Goal: Task Accomplishment & Management: Use online tool/utility

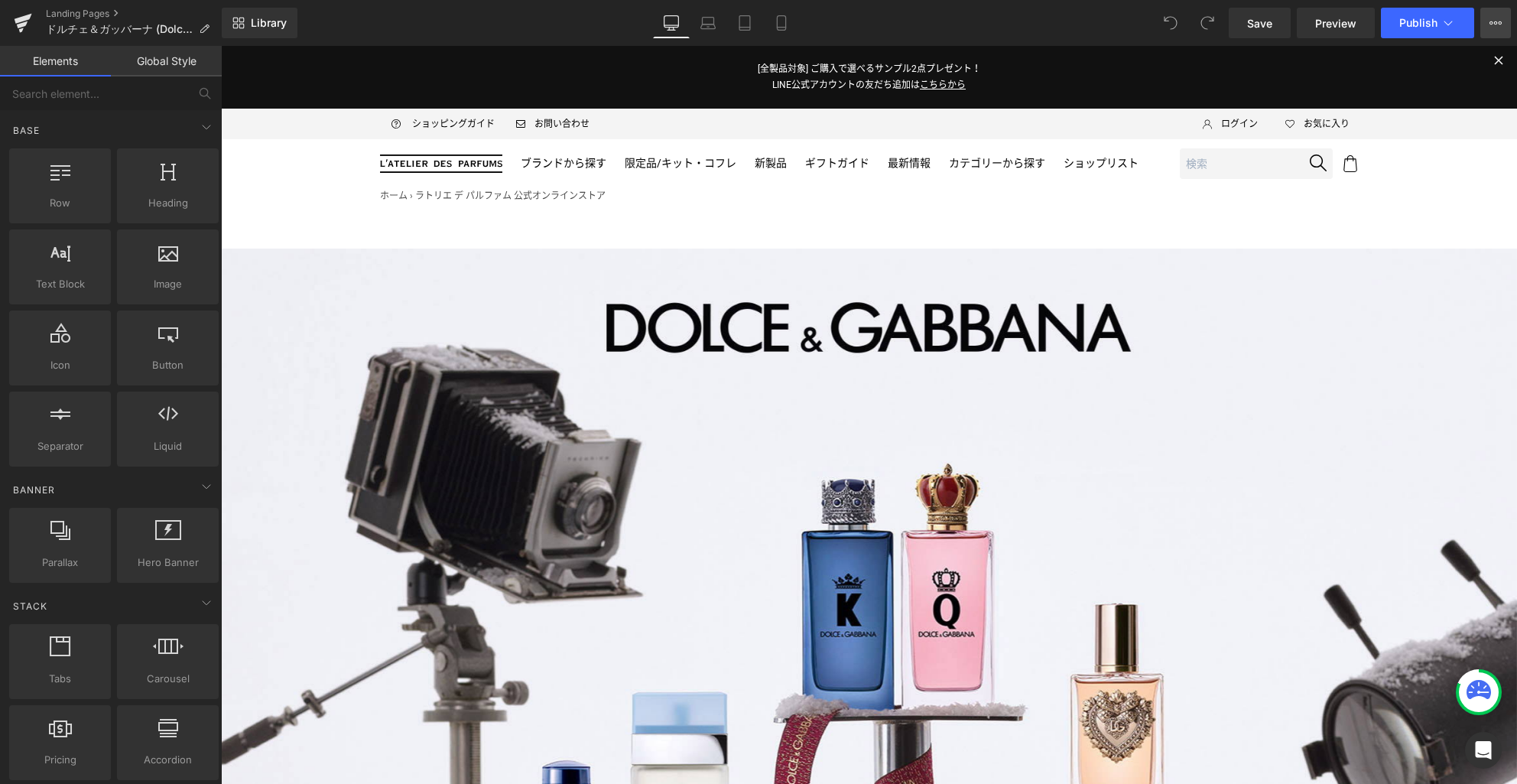
click at [1498, 19] on icon at bounding box center [1496, 22] width 12 height 12
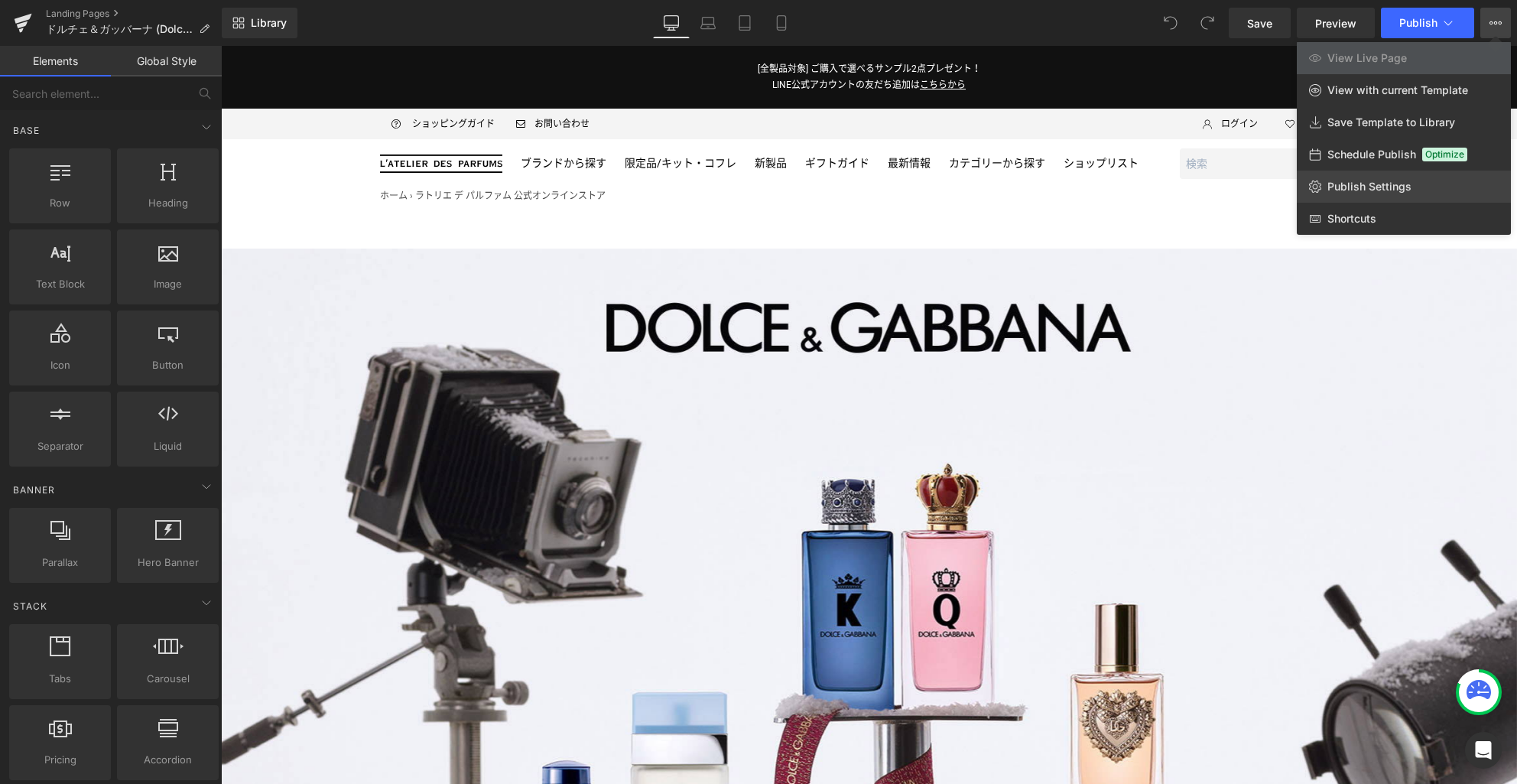
click at [1390, 182] on span "Publish Settings" at bounding box center [1369, 186] width 84 height 13
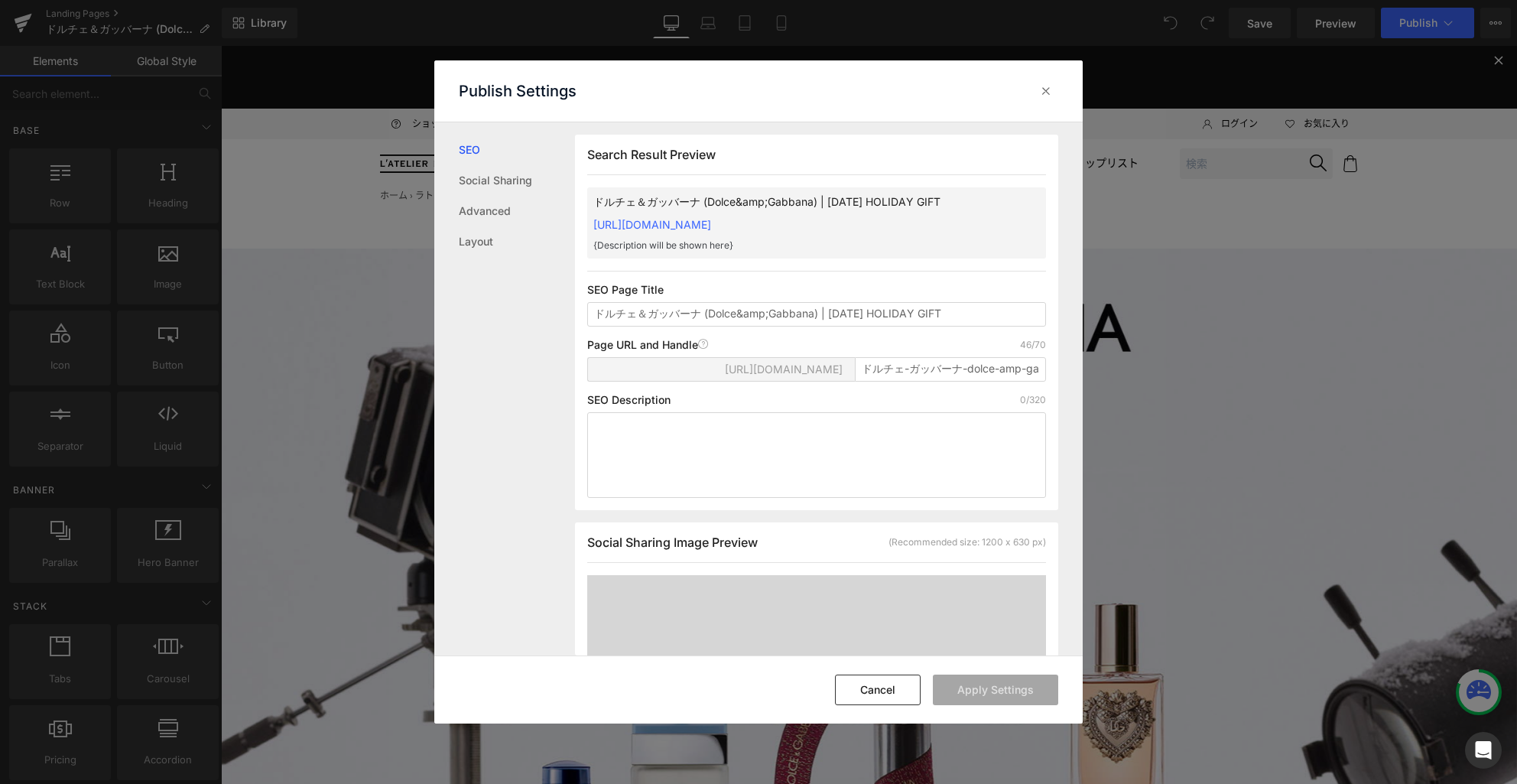
scroll to position [1, 0]
drag, startPoint x: 738, startPoint y: 330, endPoint x: 767, endPoint y: 330, distance: 29.0
click at [767, 326] on input "ドルチェ＆ガッバーナ (Dolce&amp;Gabbana) | 2025 HOLIDAY GIFT" at bounding box center [817, 313] width 458 height 24
click at [986, 692] on button "Apply Settings" at bounding box center [995, 689] width 126 height 31
type input "ドルチェ＆ガッバーナ (Dolce &amp; Gabbana) | [DATE] HOLIDAY GIFT"
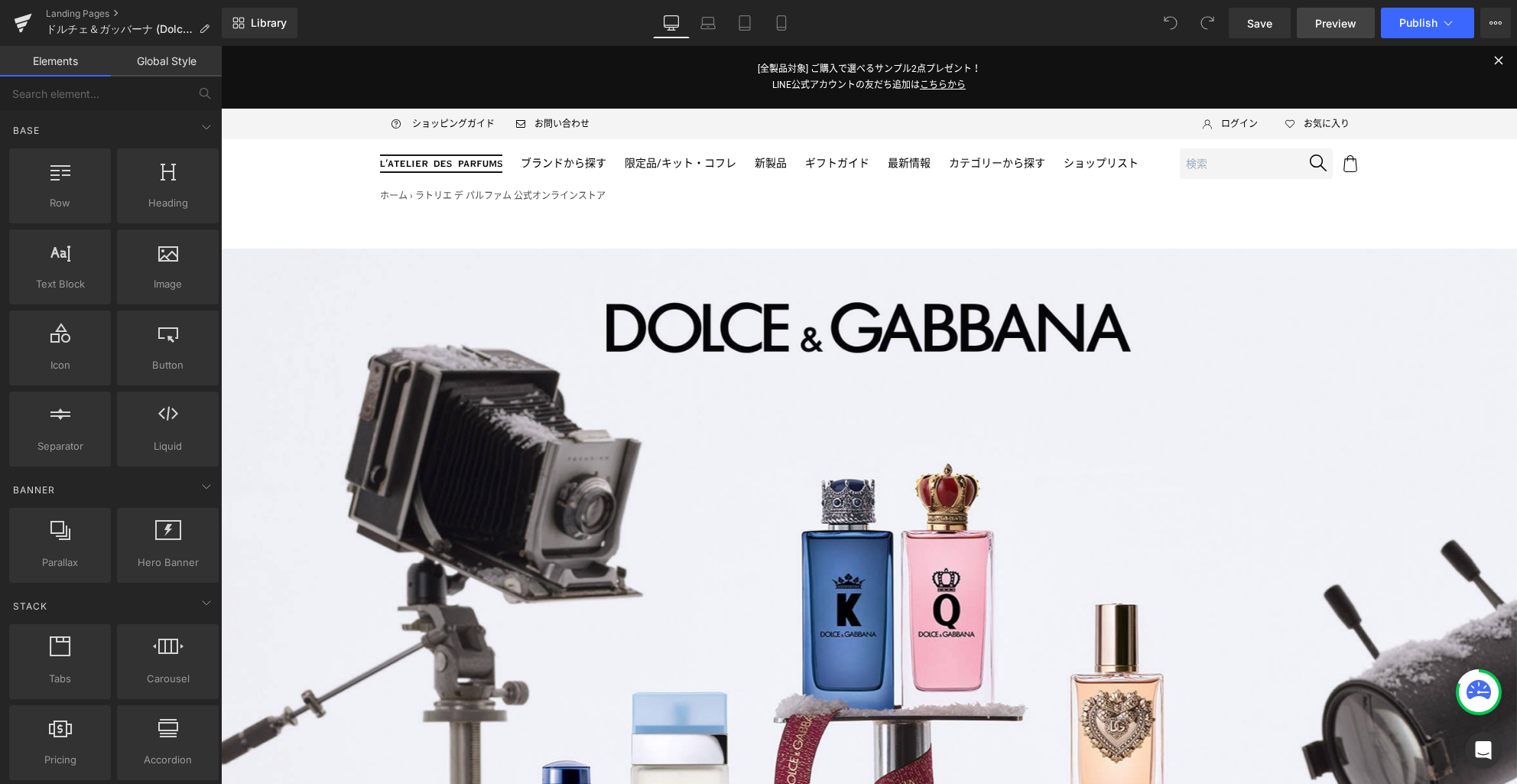
click at [1352, 27] on span "Preview" at bounding box center [1336, 23] width 41 height 16
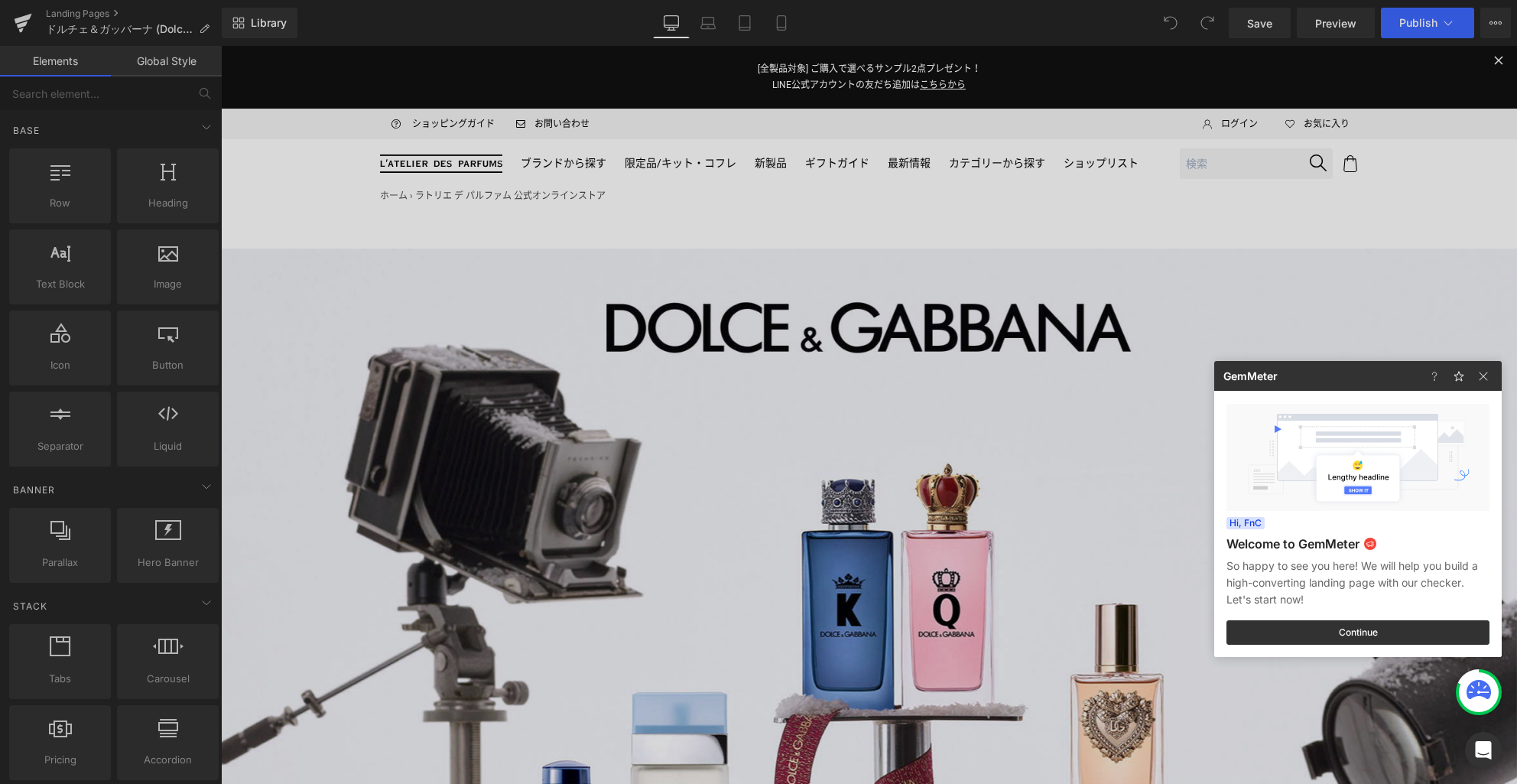
click at [99, 15] on div at bounding box center [758, 392] width 1517 height 784
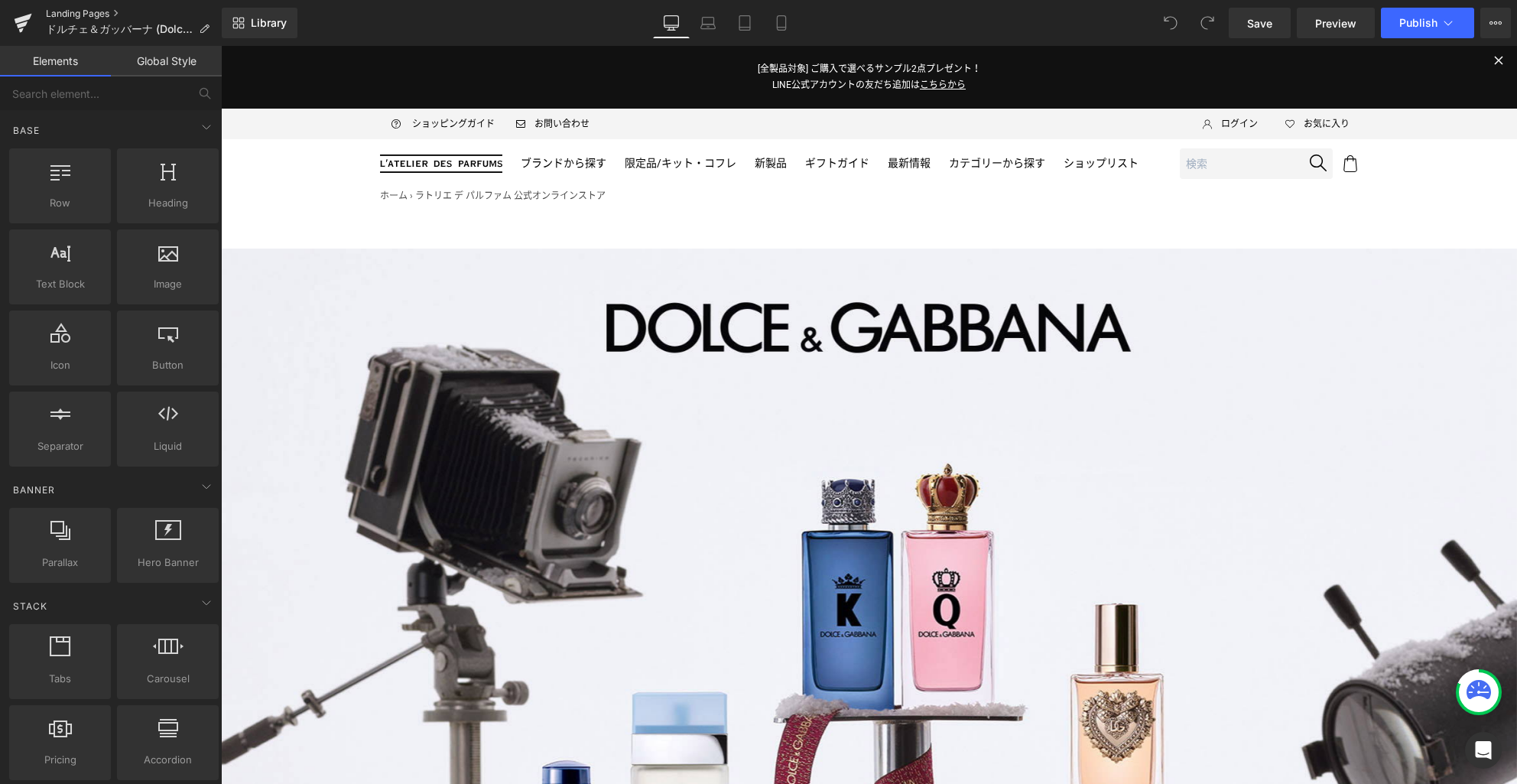
click at [96, 13] on link "Landing Pages" at bounding box center [134, 13] width 176 height 12
click at [1498, 21] on icon at bounding box center [1496, 22] width 12 height 12
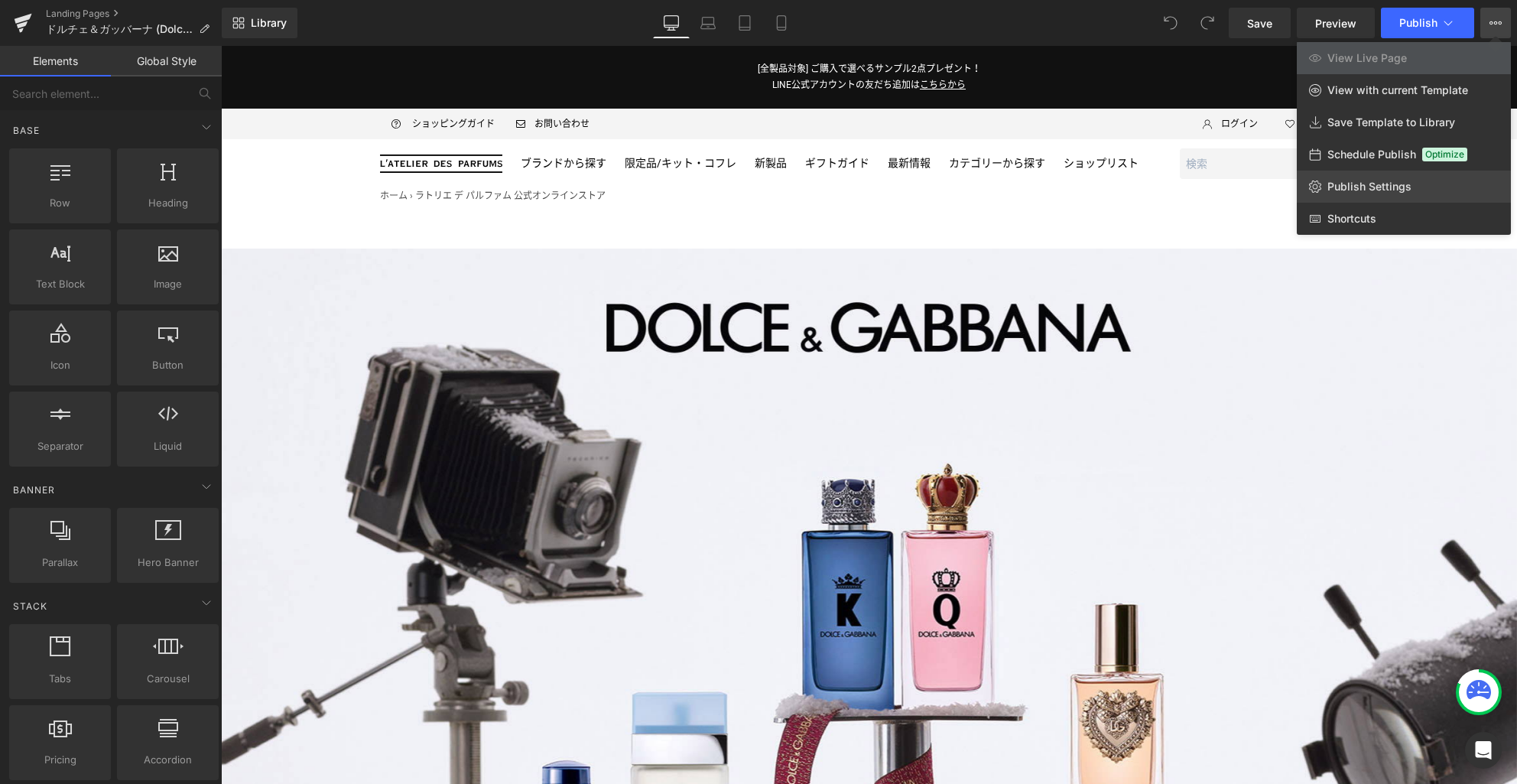
click at [1385, 189] on span "Publish Settings" at bounding box center [1369, 186] width 84 height 13
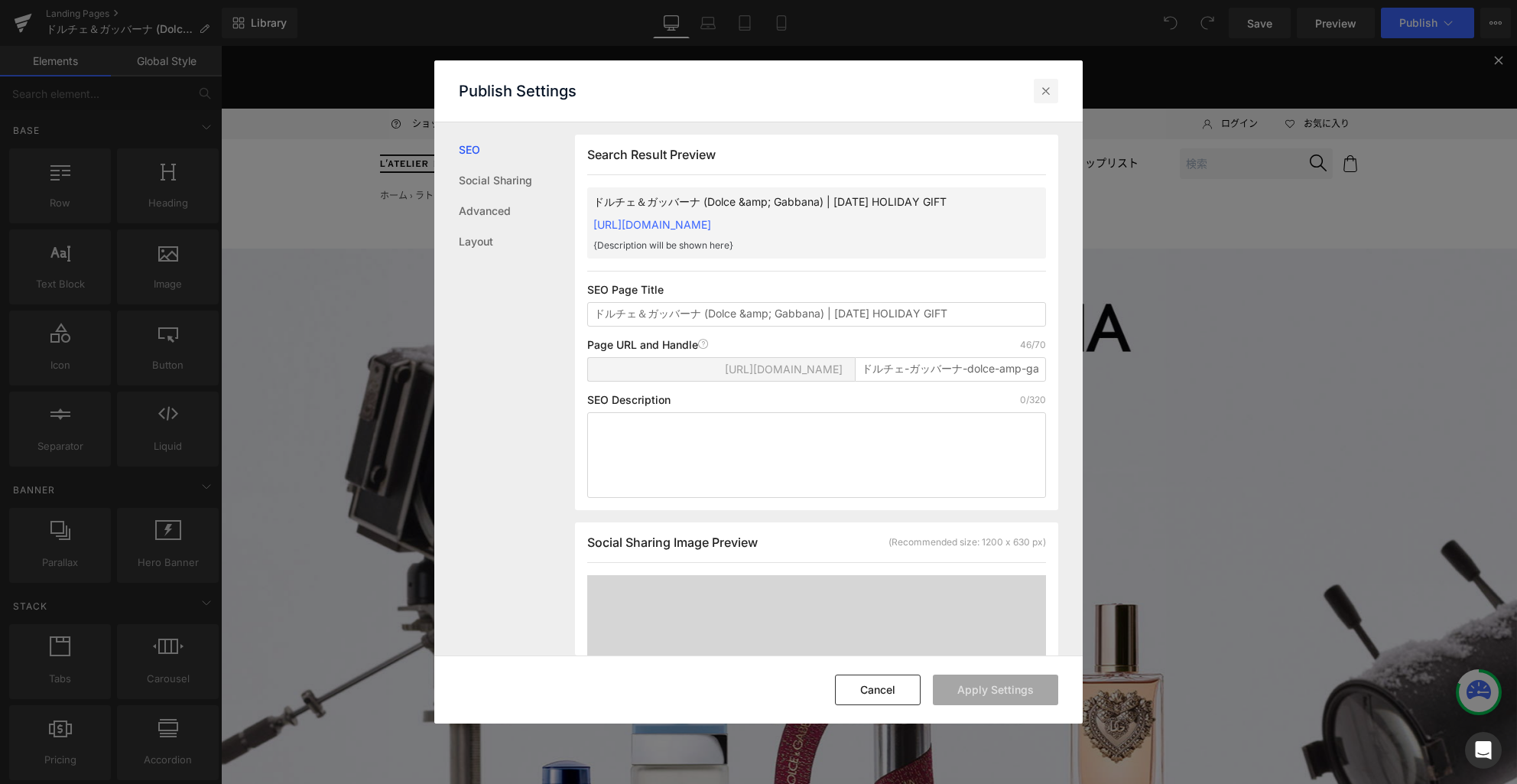
drag, startPoint x: 1046, startPoint y: 89, endPoint x: 791, endPoint y: 127, distance: 257.8
click at [1046, 89] on icon at bounding box center [1046, 90] width 15 height 15
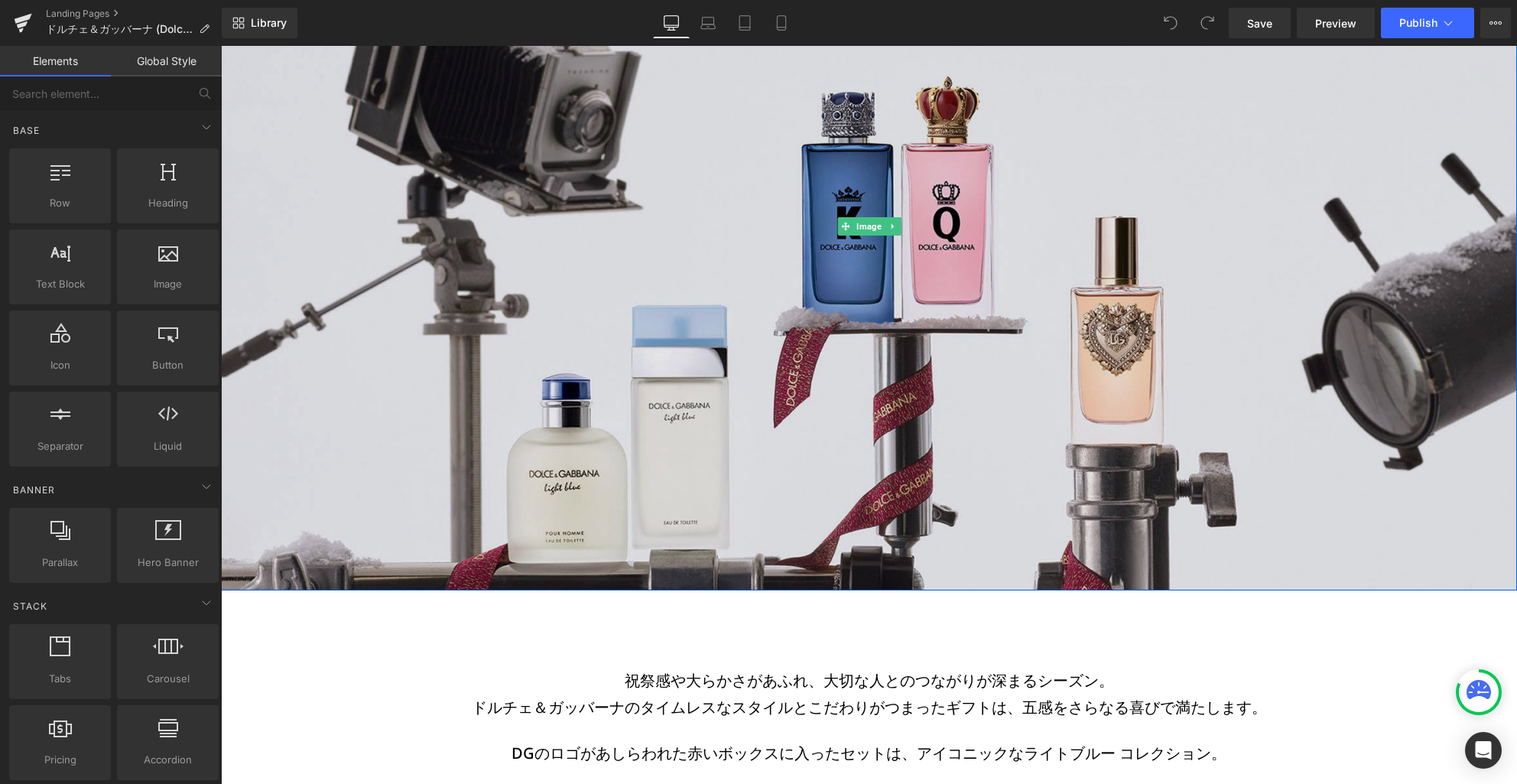
scroll to position [220, 0]
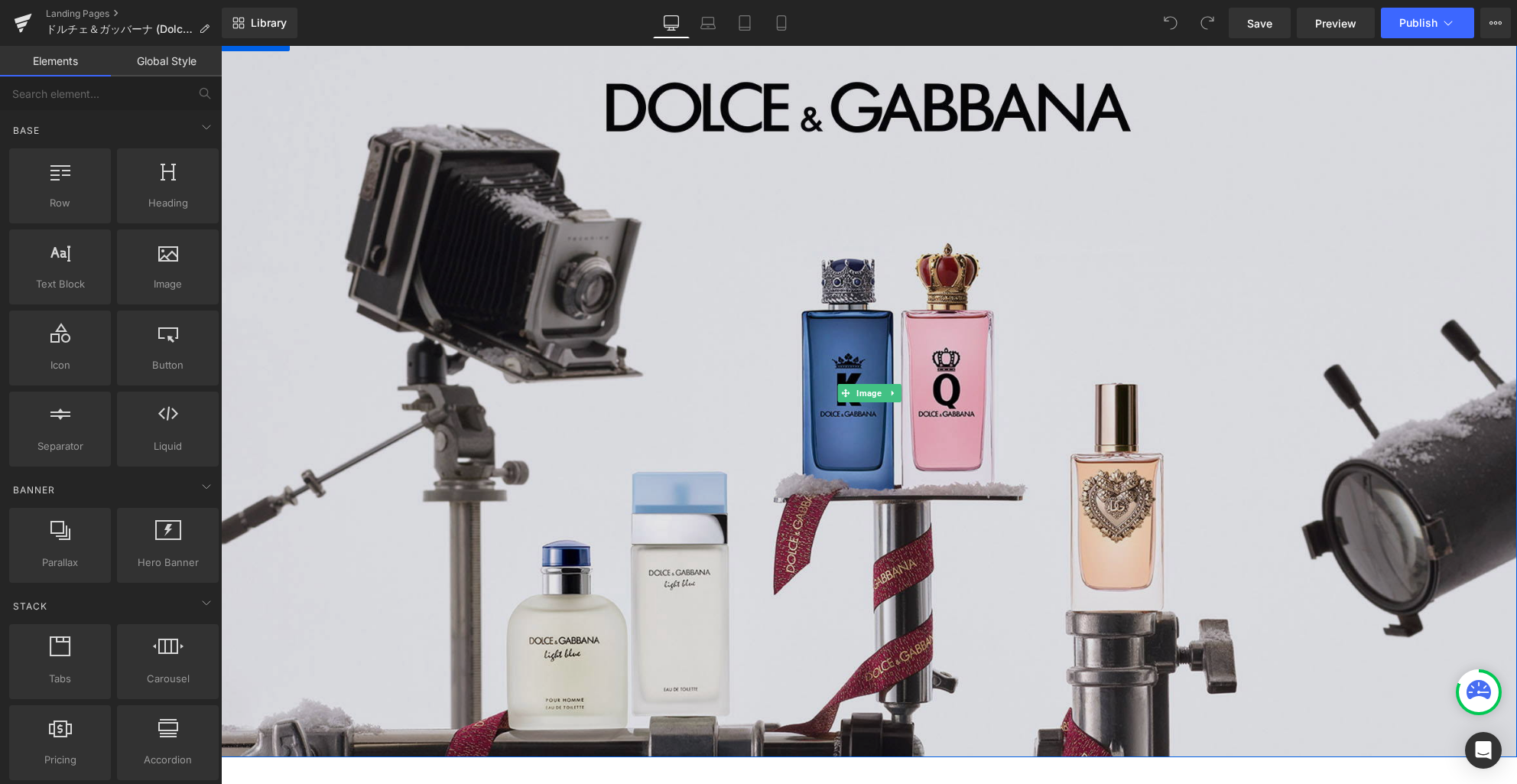
click at [732, 416] on img at bounding box center [870, 393] width 1296 height 729
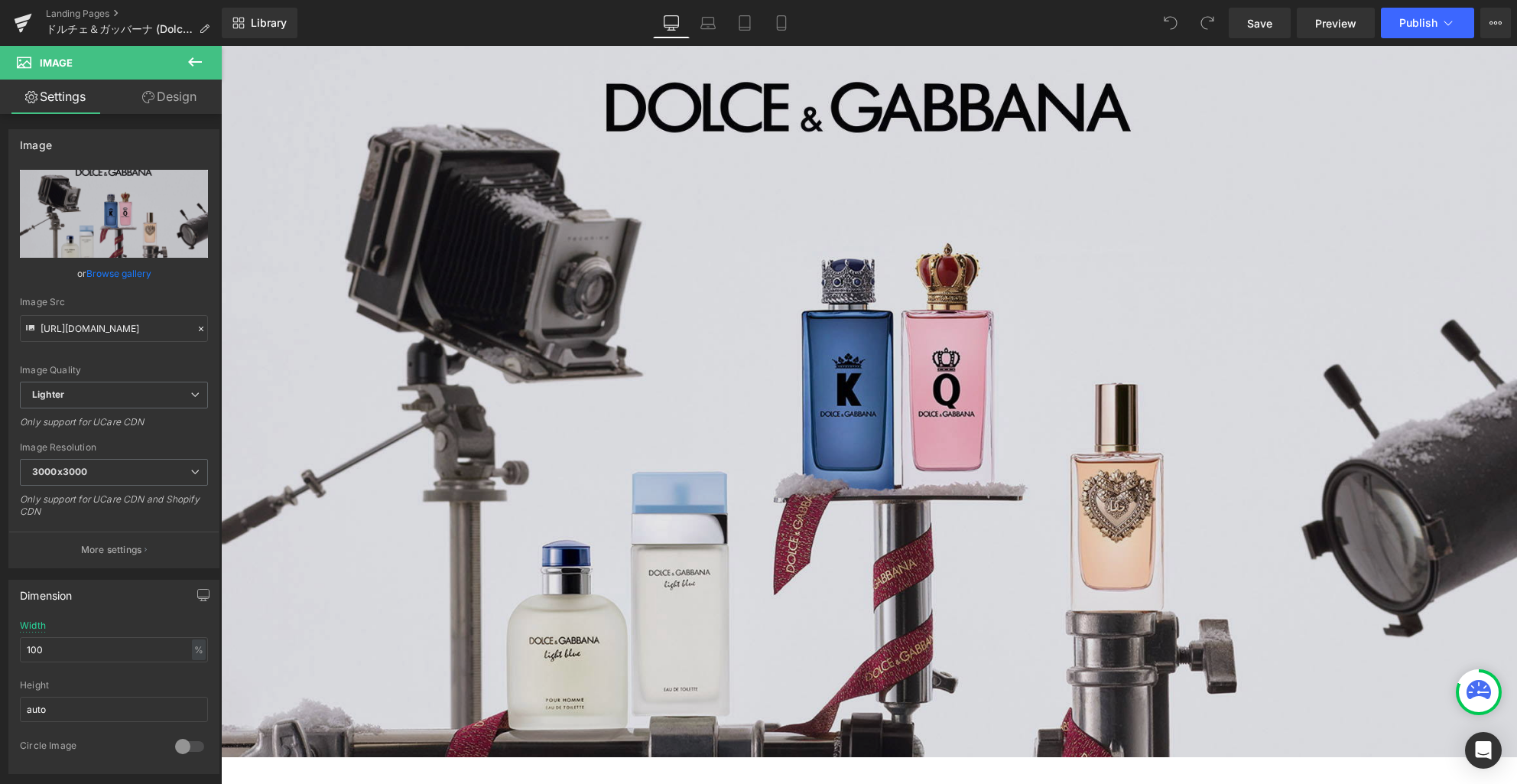
click at [552, 528] on img at bounding box center [870, 393] width 1296 height 729
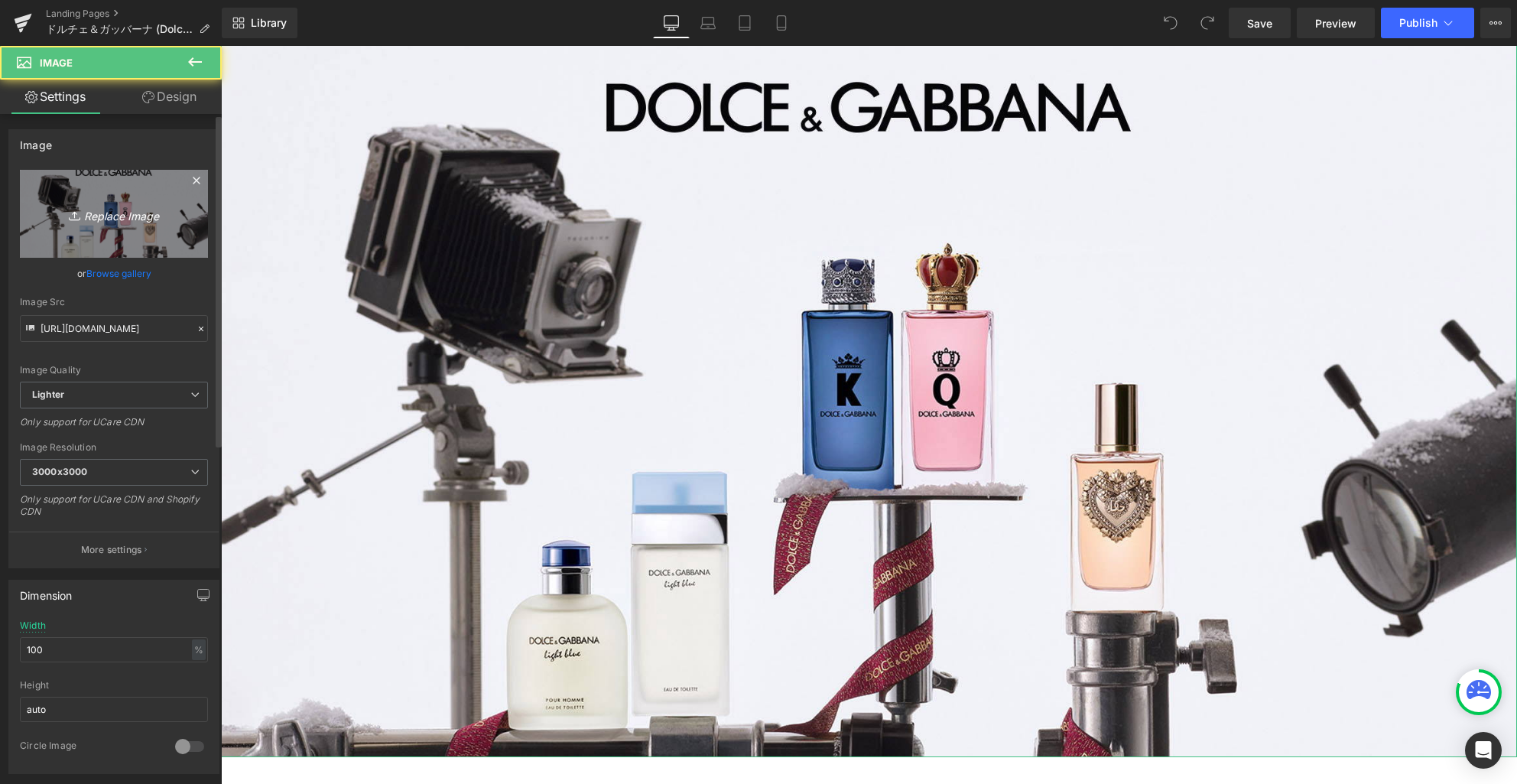
click at [119, 217] on icon "Replace Image" at bounding box center [114, 213] width 123 height 19
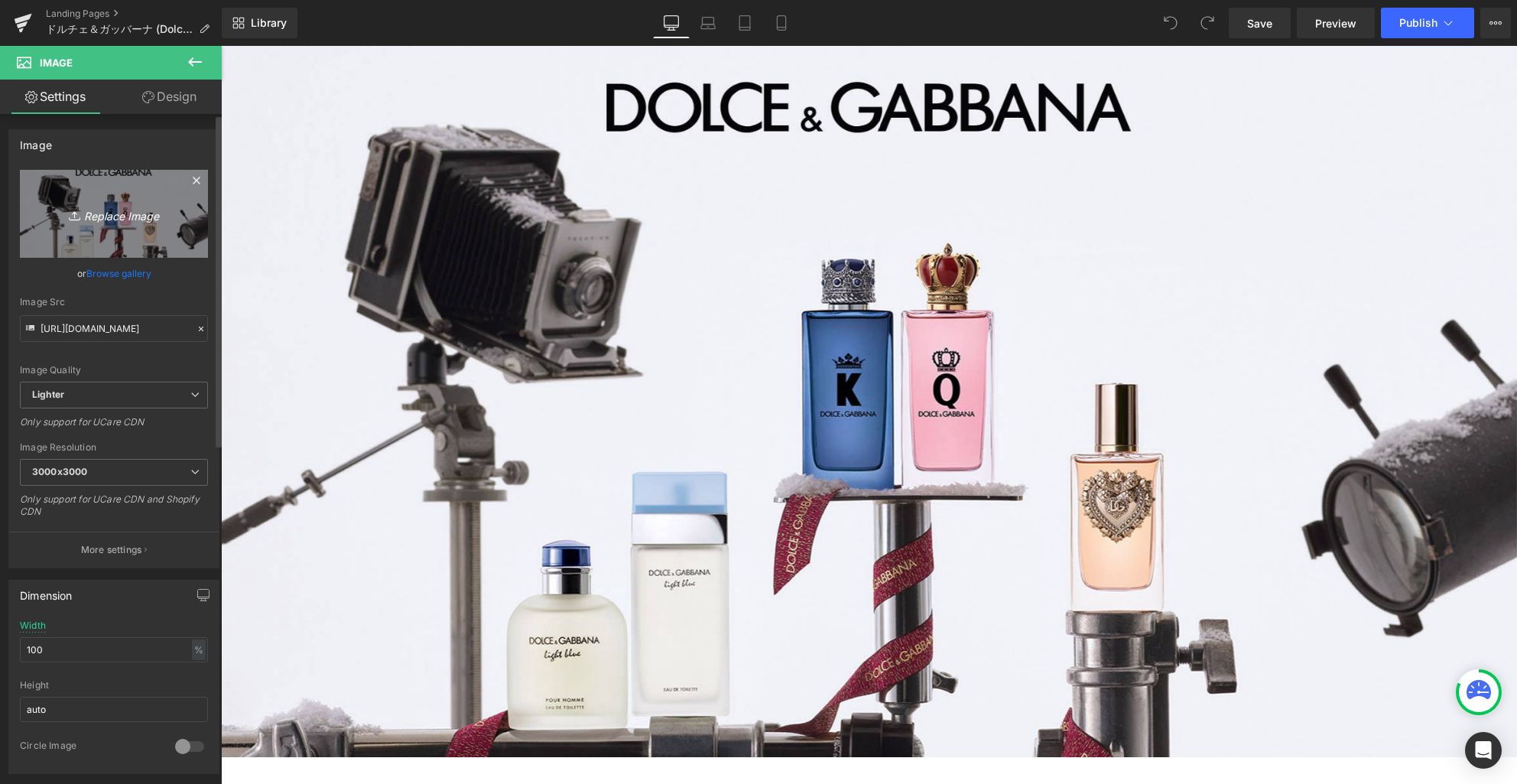
type input "C:\fakepath\kv.jpg"
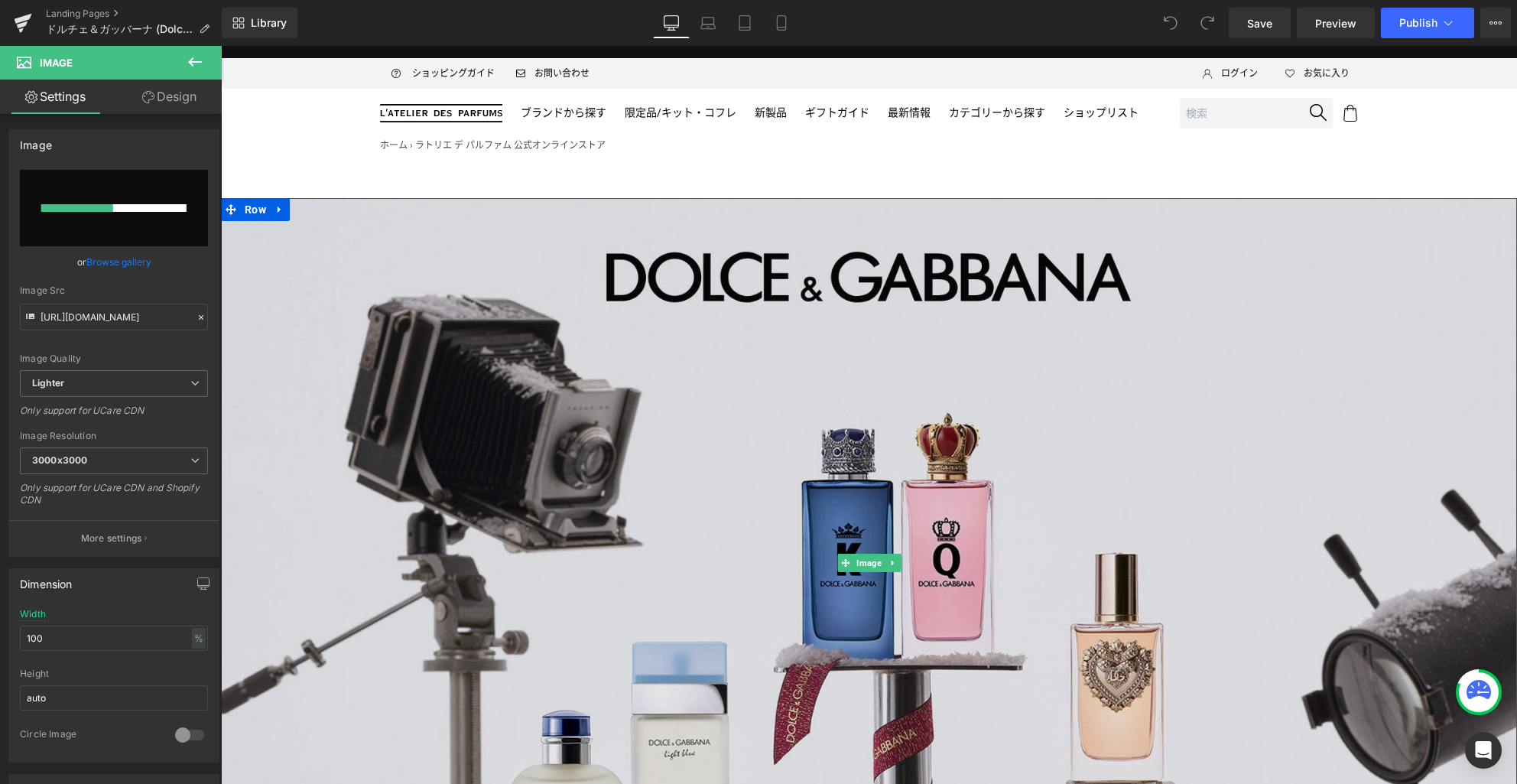
scroll to position [8, 0]
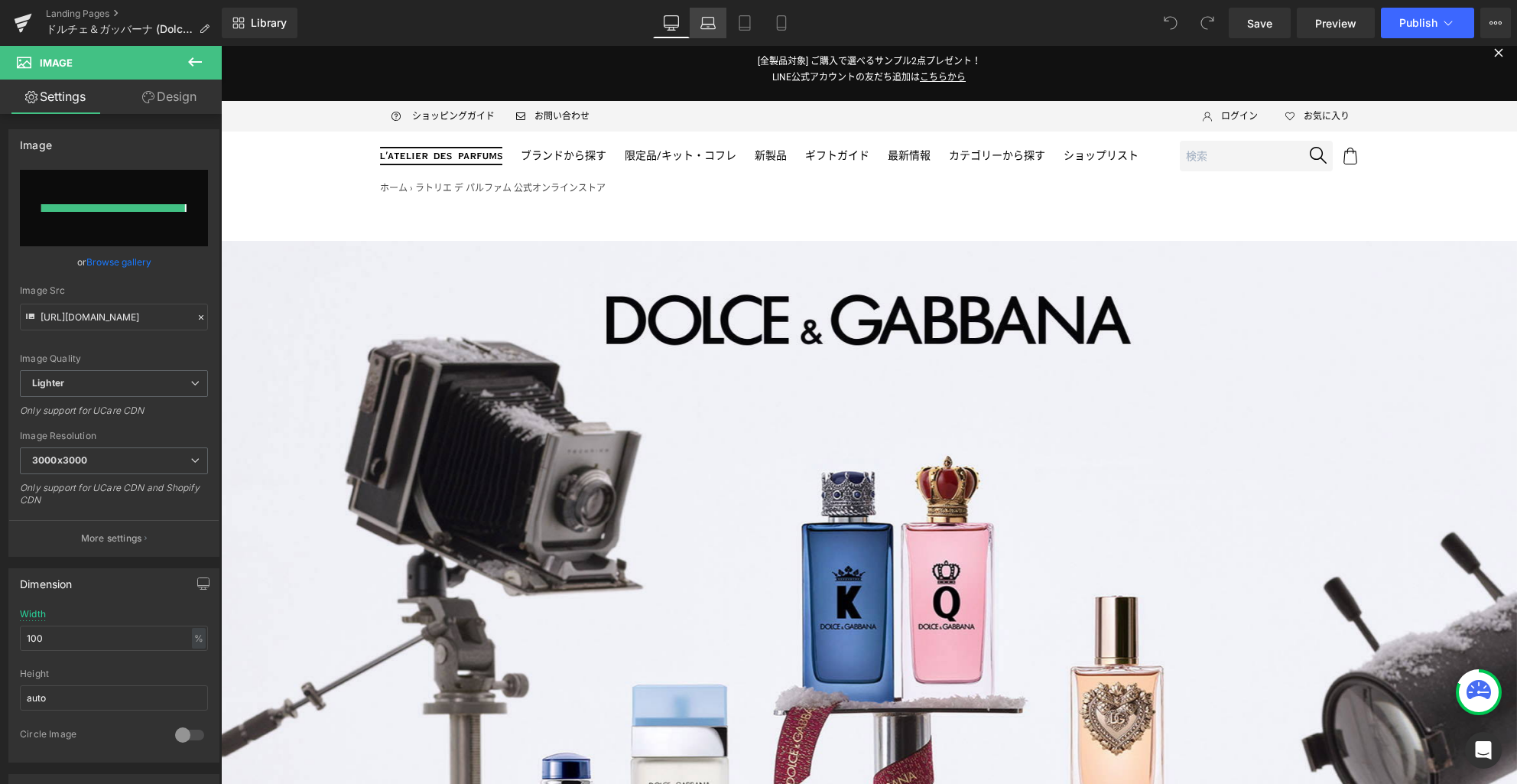
type input "[URL][DOMAIN_NAME]"
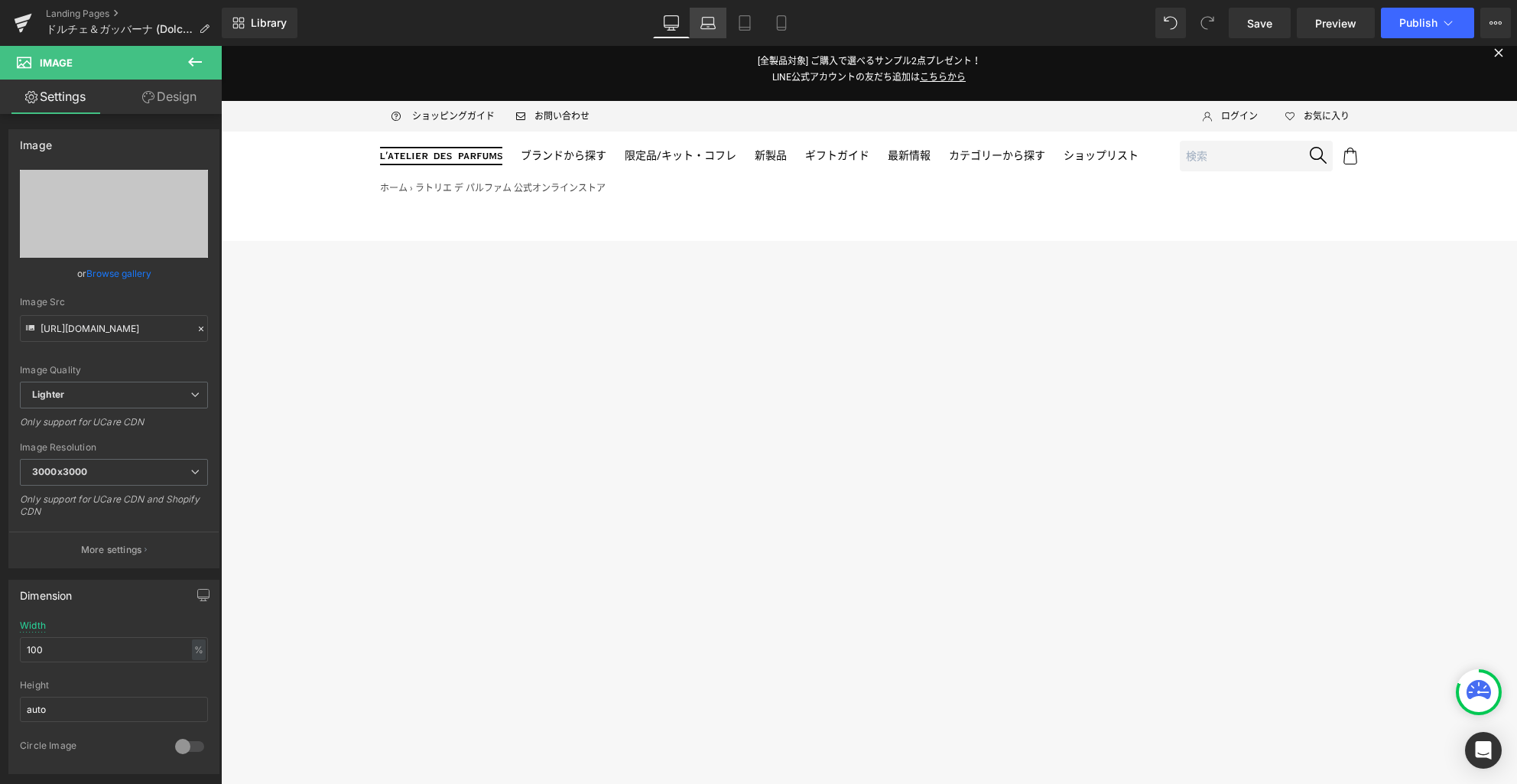
click at [708, 25] on icon at bounding box center [708, 22] width 15 height 15
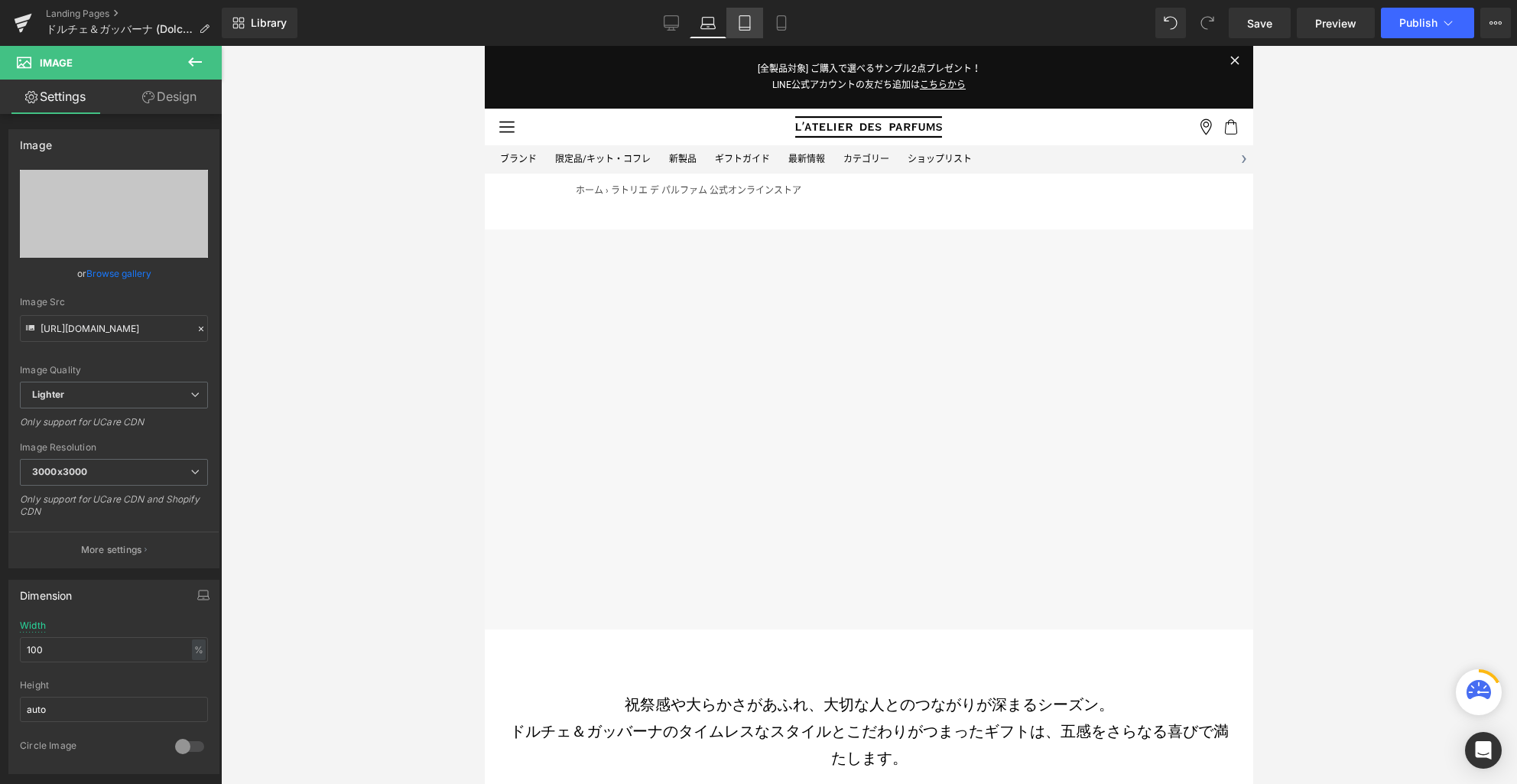
drag, startPoint x: 737, startPoint y: 28, endPoint x: 758, endPoint y: 26, distance: 21.1
click at [738, 28] on link "Tablet" at bounding box center [745, 23] width 36 height 31
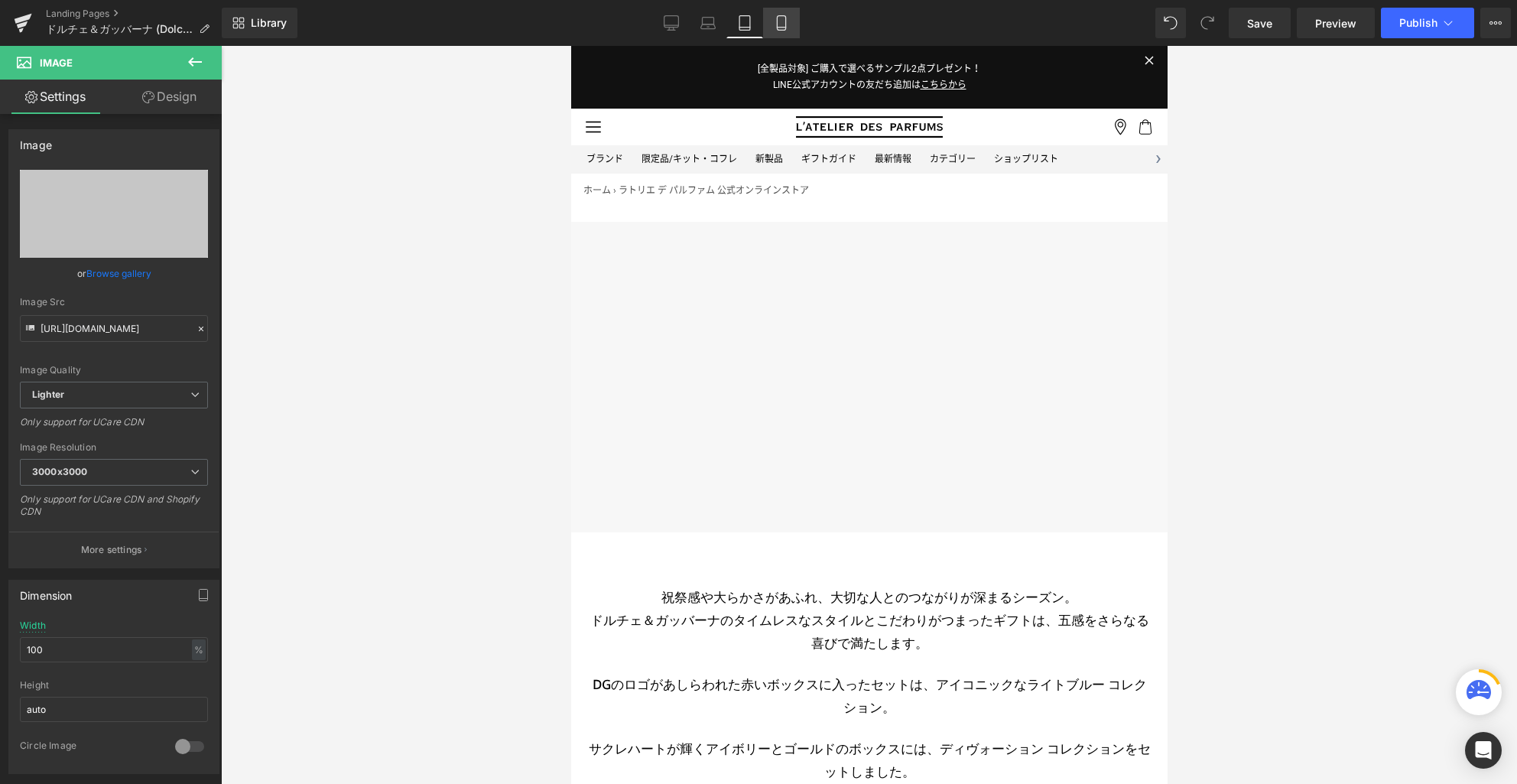
click at [790, 21] on link "Mobile" at bounding box center [782, 23] width 36 height 31
type input "90"
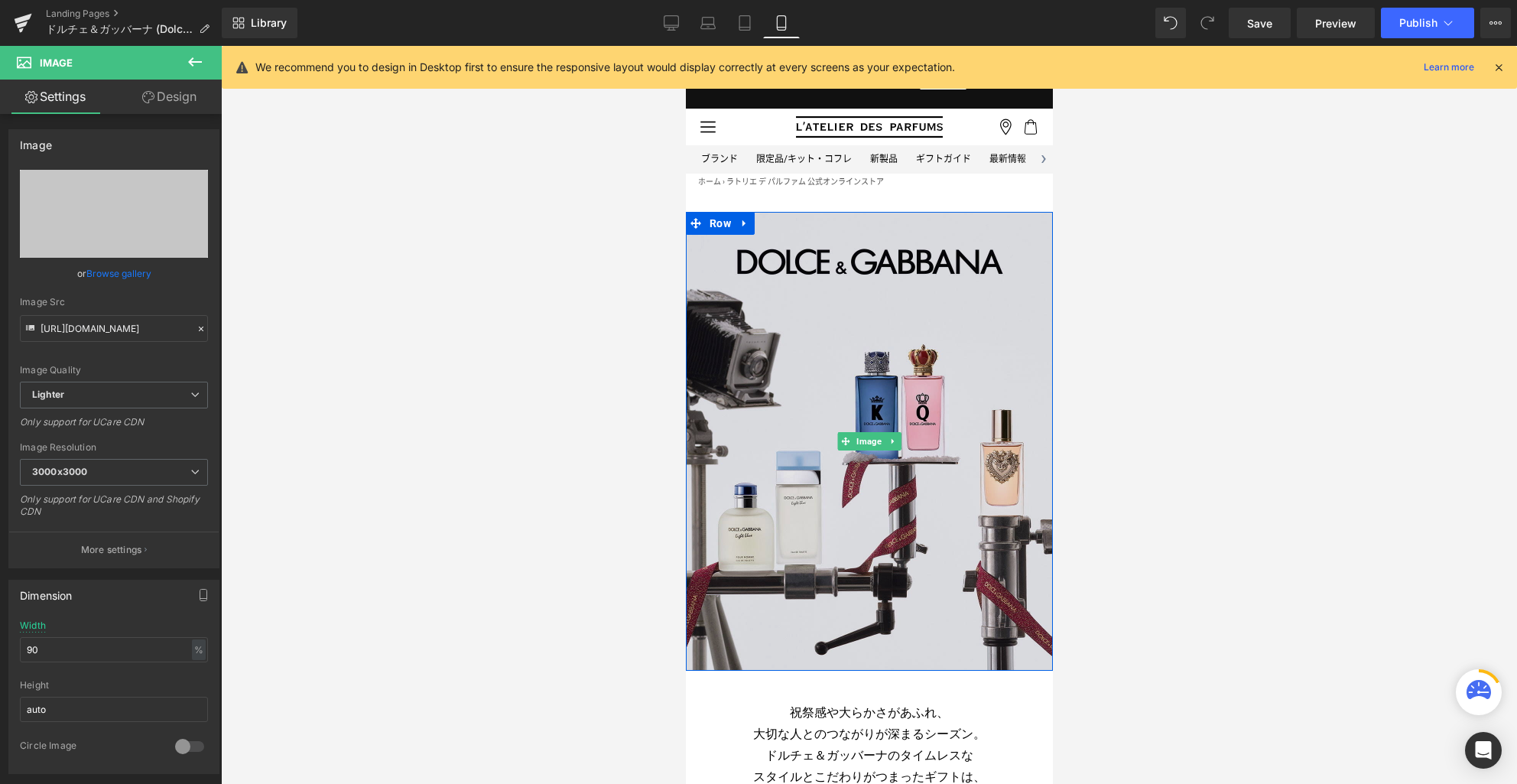
click at [845, 330] on img at bounding box center [869, 441] width 367 height 458
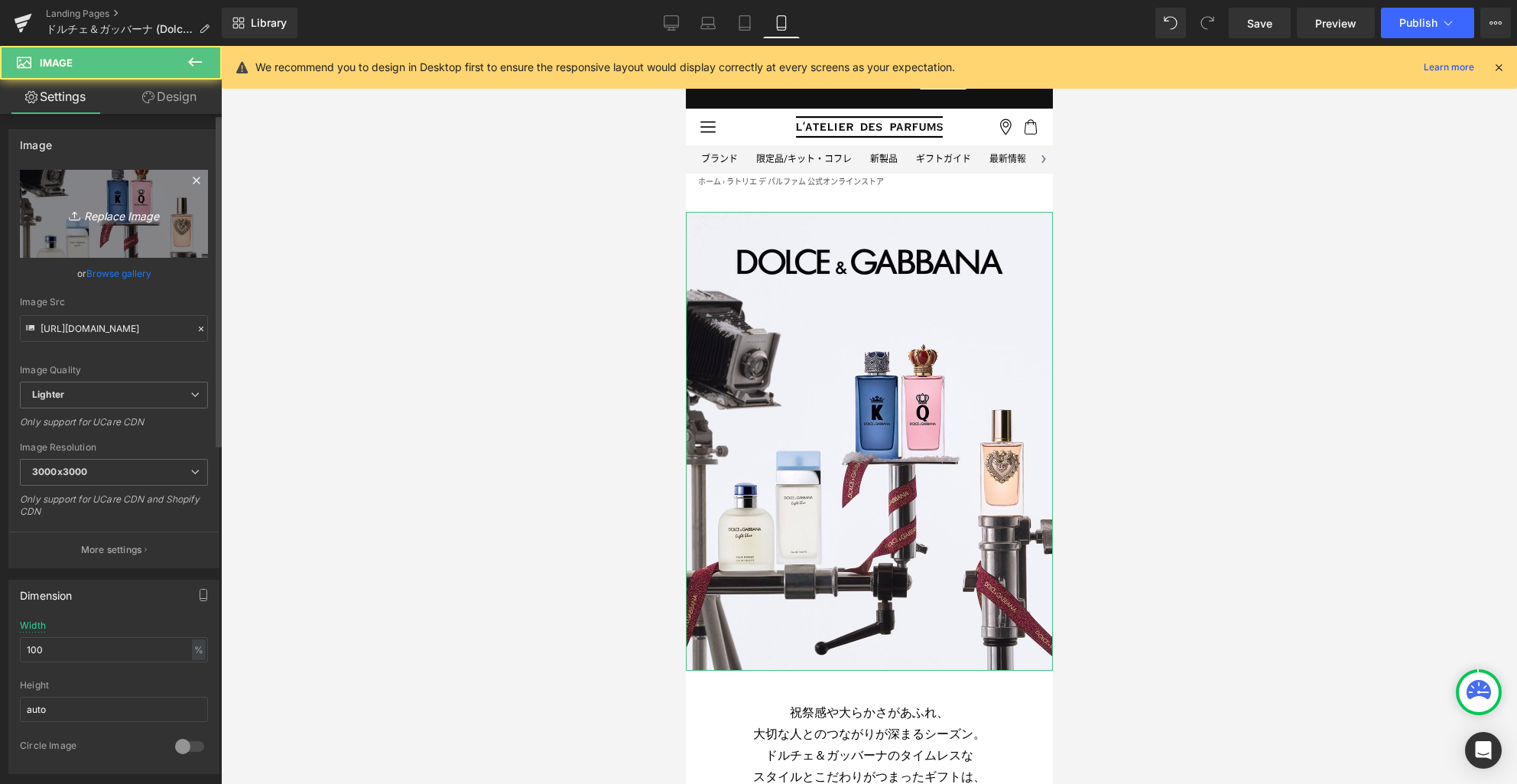
click at [87, 213] on icon "Replace Image" at bounding box center [114, 213] width 123 height 19
type input "C:\fakepath\kv.jpg"
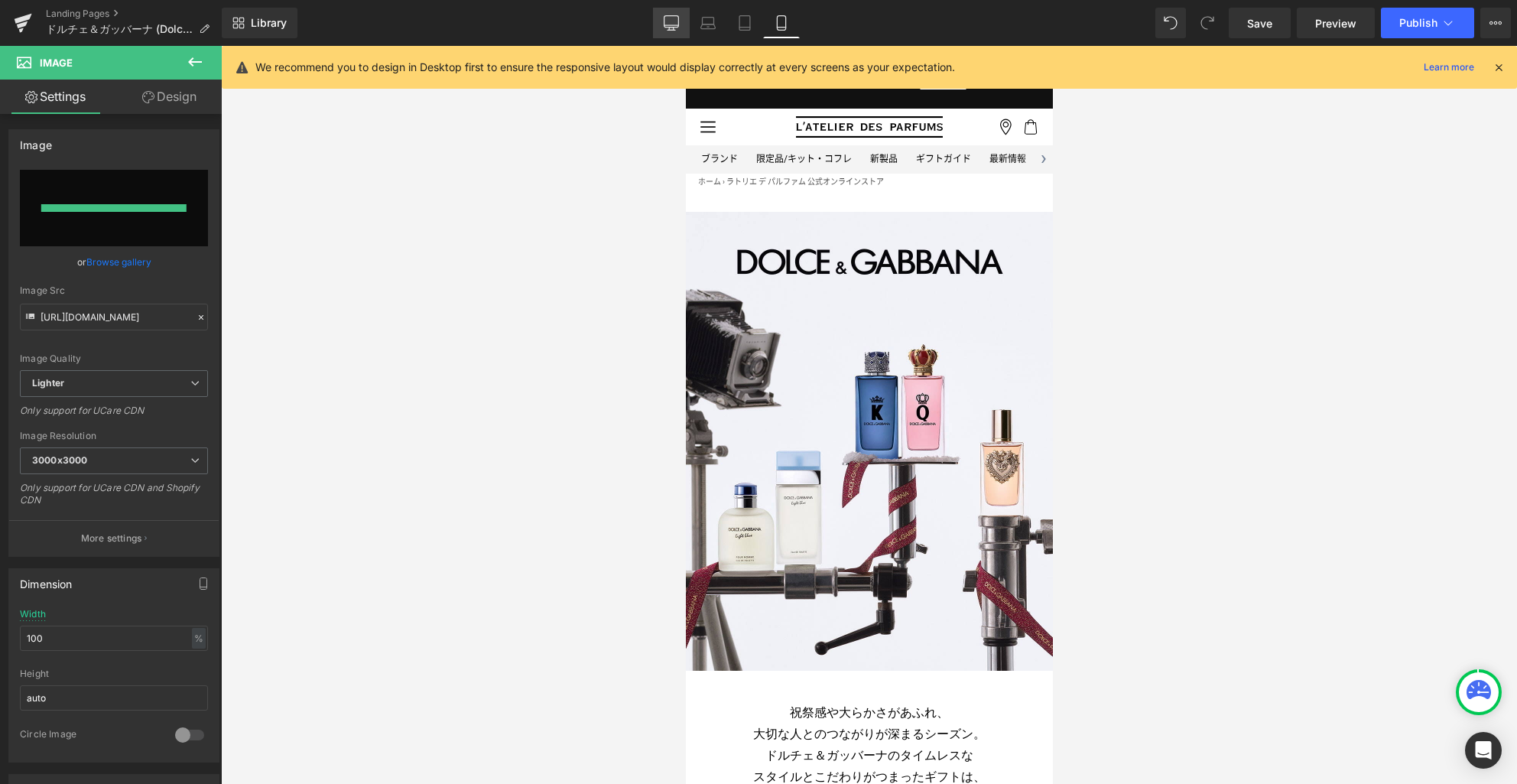
type input "[URL][DOMAIN_NAME]"
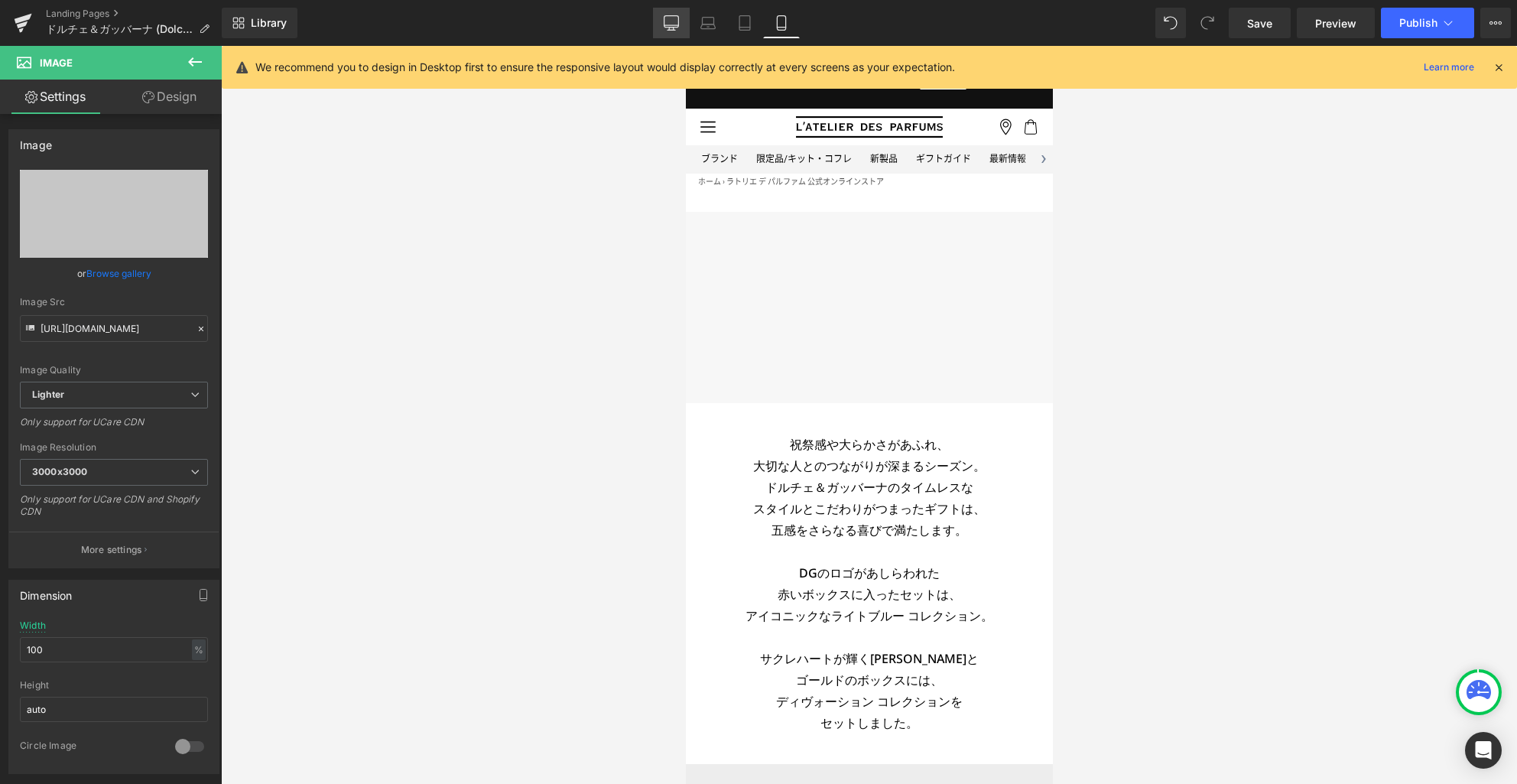
click at [674, 27] on icon at bounding box center [672, 21] width 14 height 12
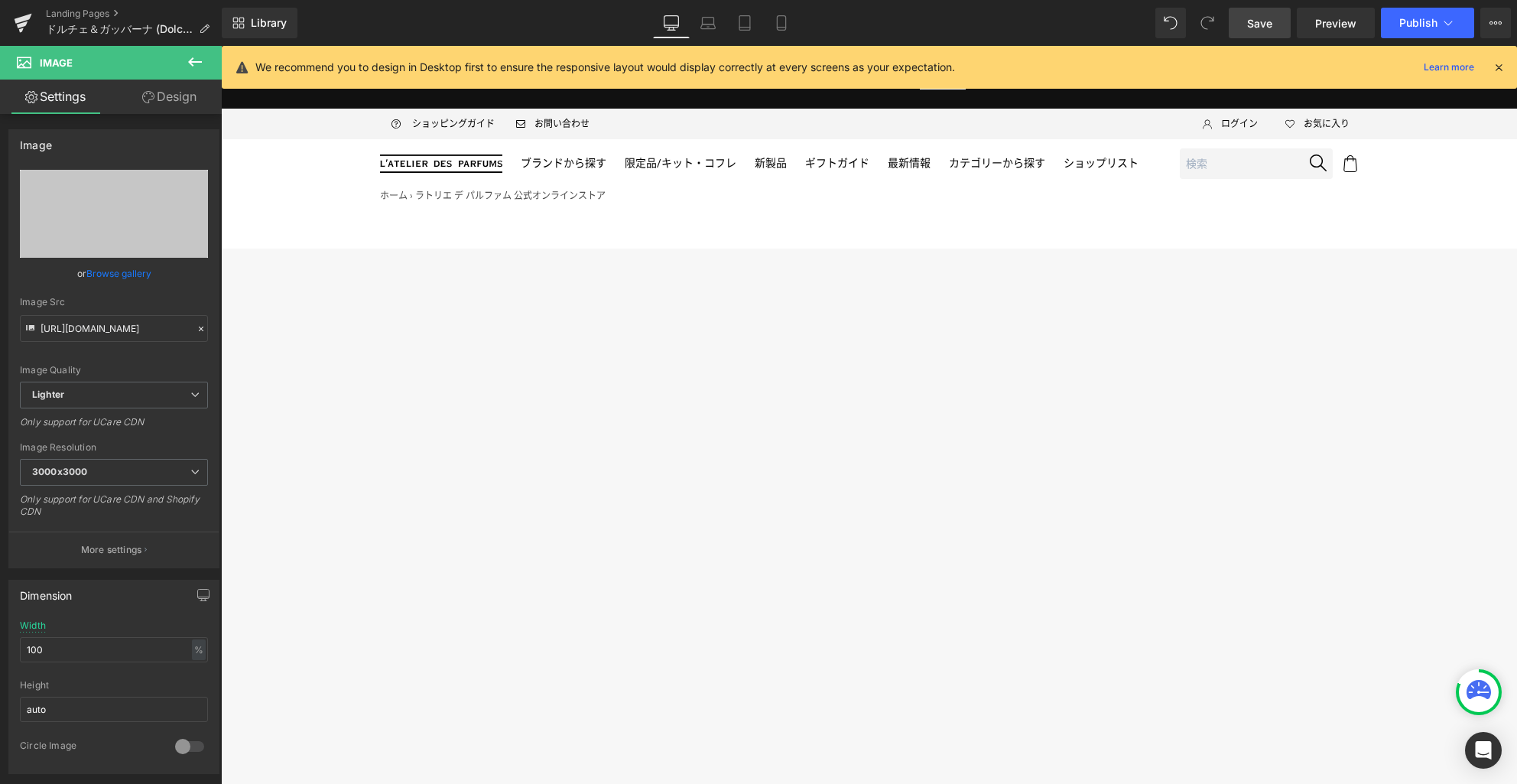
click at [1248, 22] on span "Save" at bounding box center [1260, 23] width 25 height 16
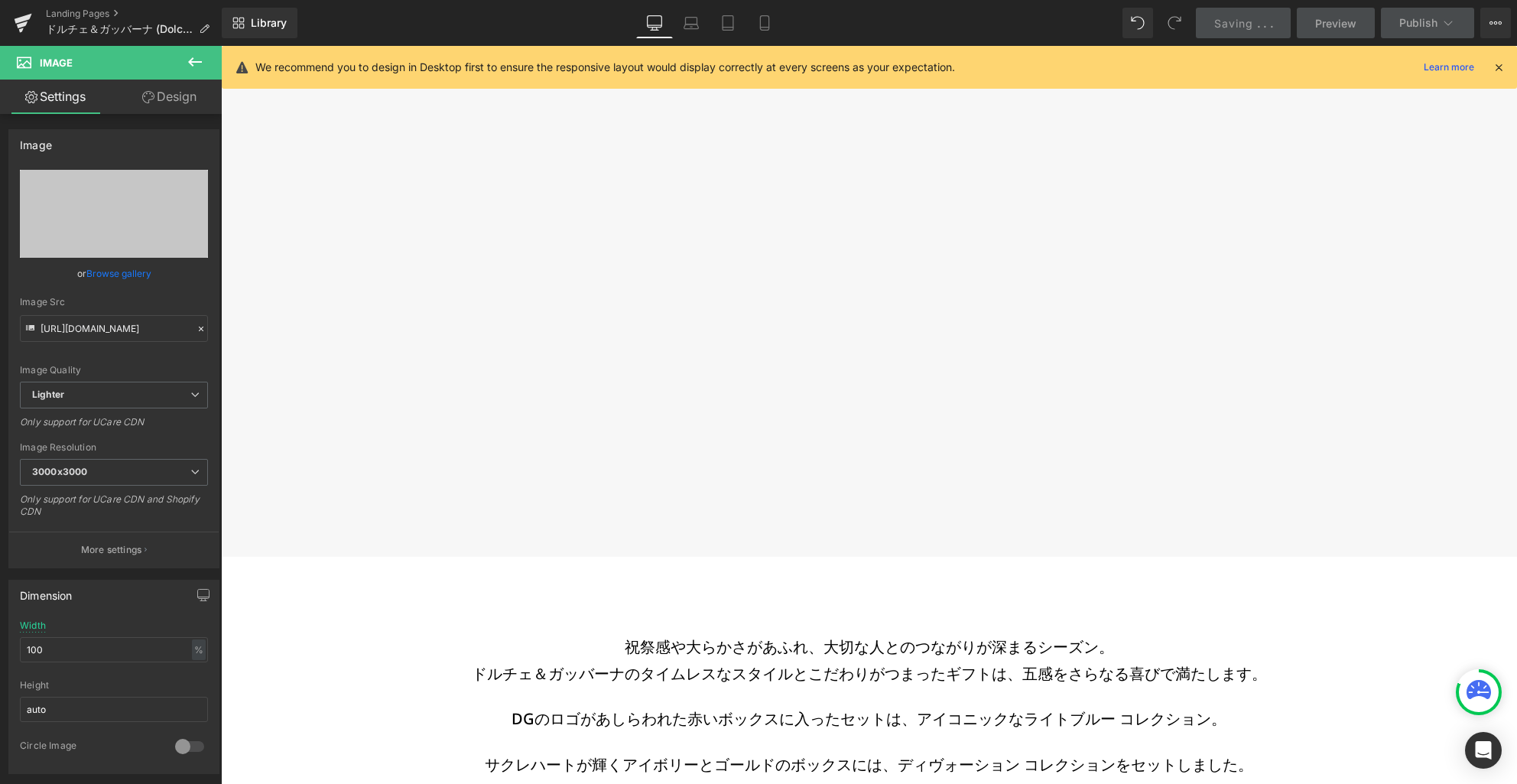
scroll to position [500, 0]
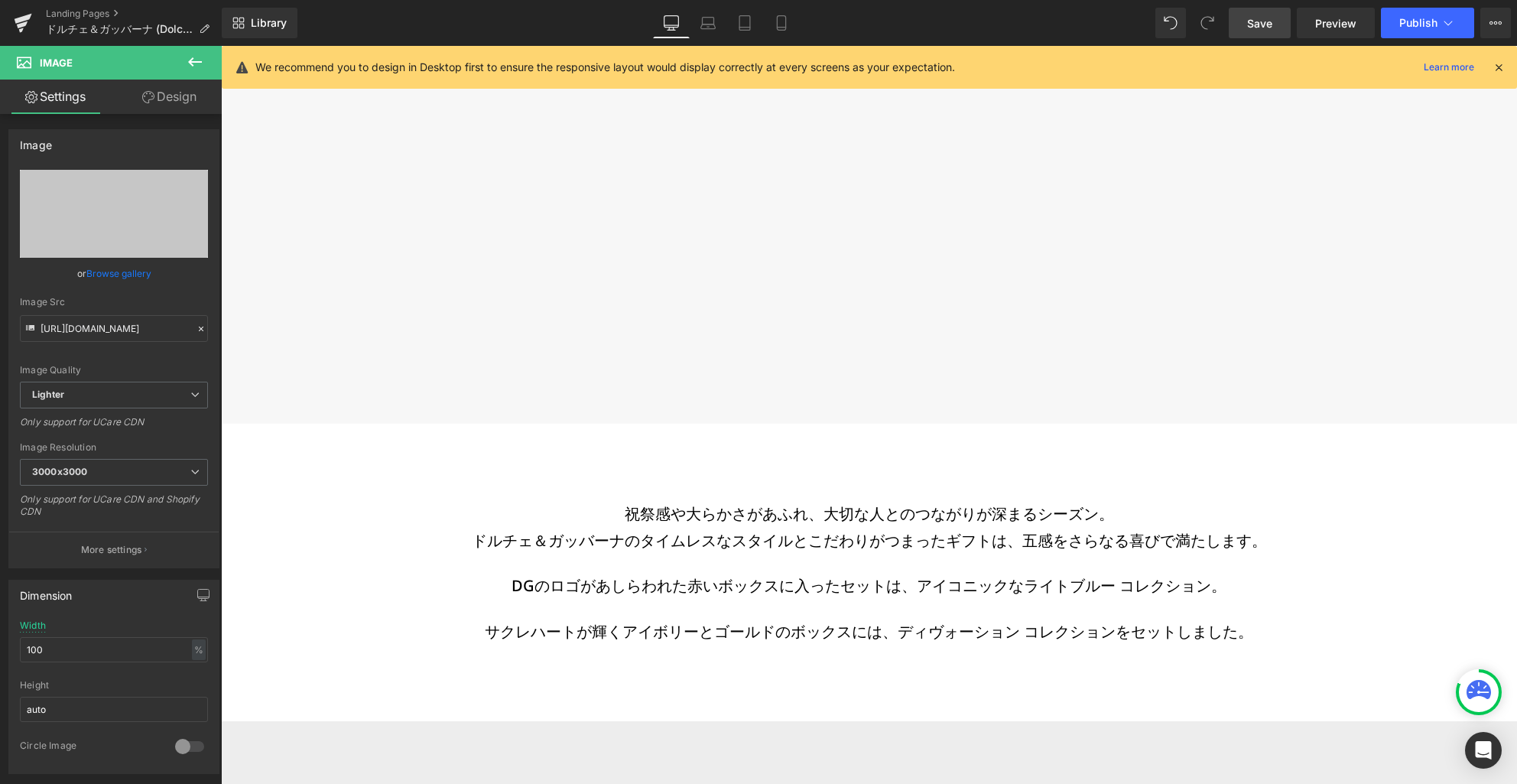
click at [879, 530] on h3 "ドルチェ＆ガッバーナのタイムレスなスタイルとこだわりがつまったギフトは、五感をさらなる喜びで満たします。" at bounding box center [870, 541] width 979 height 27
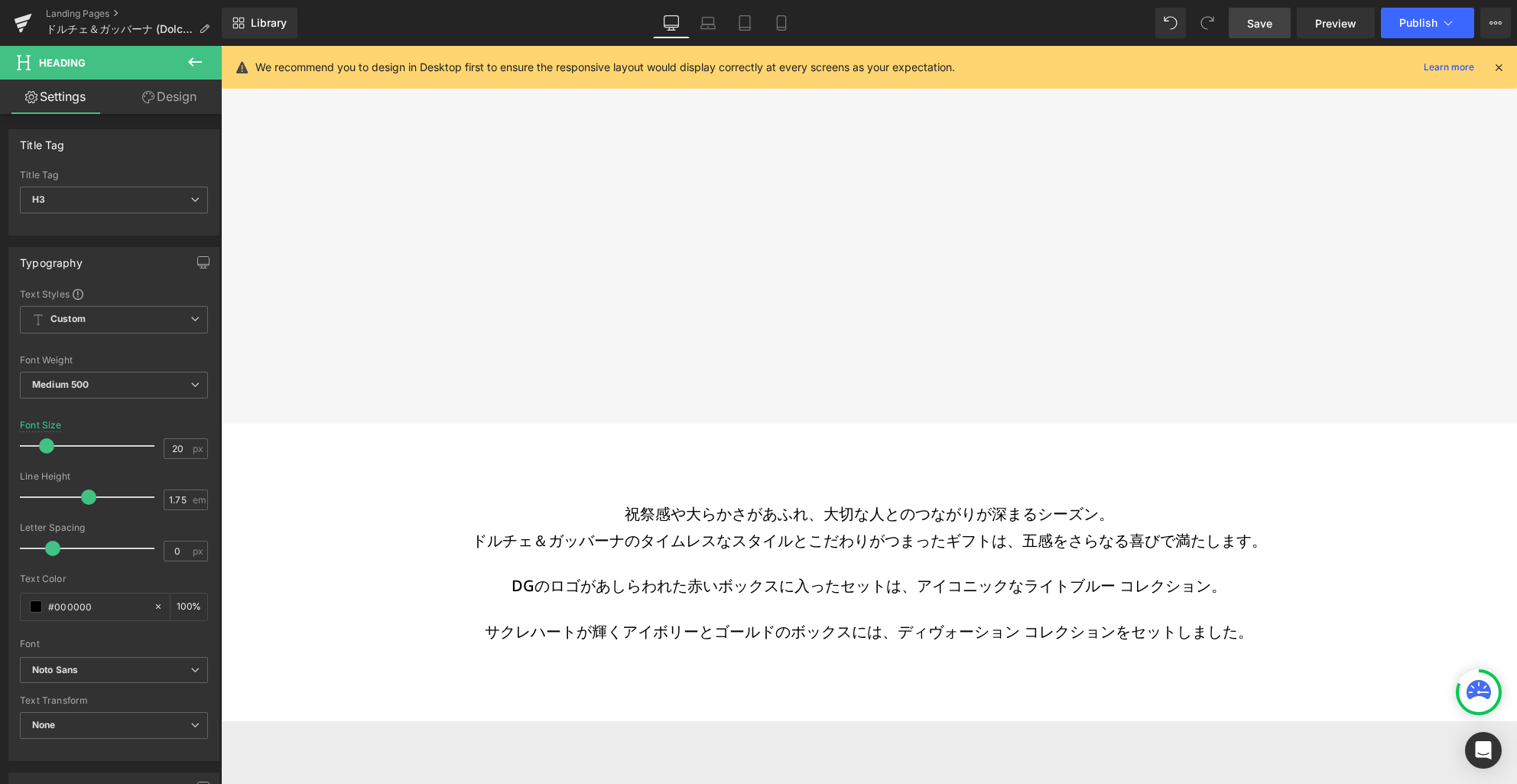
click at [194, 59] on icon at bounding box center [194, 62] width 18 height 18
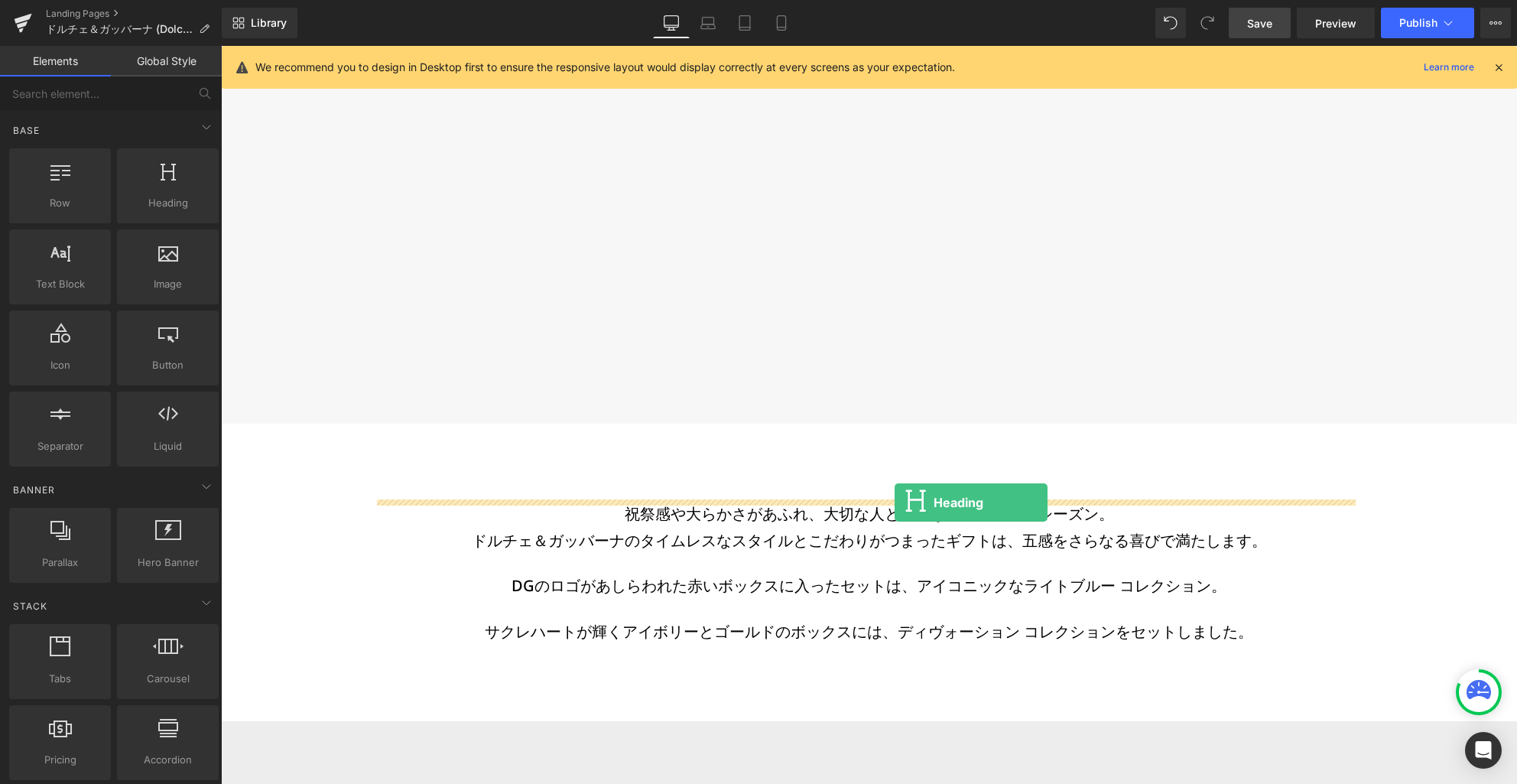
drag, startPoint x: 363, startPoint y: 317, endPoint x: 895, endPoint y: 503, distance: 563.6
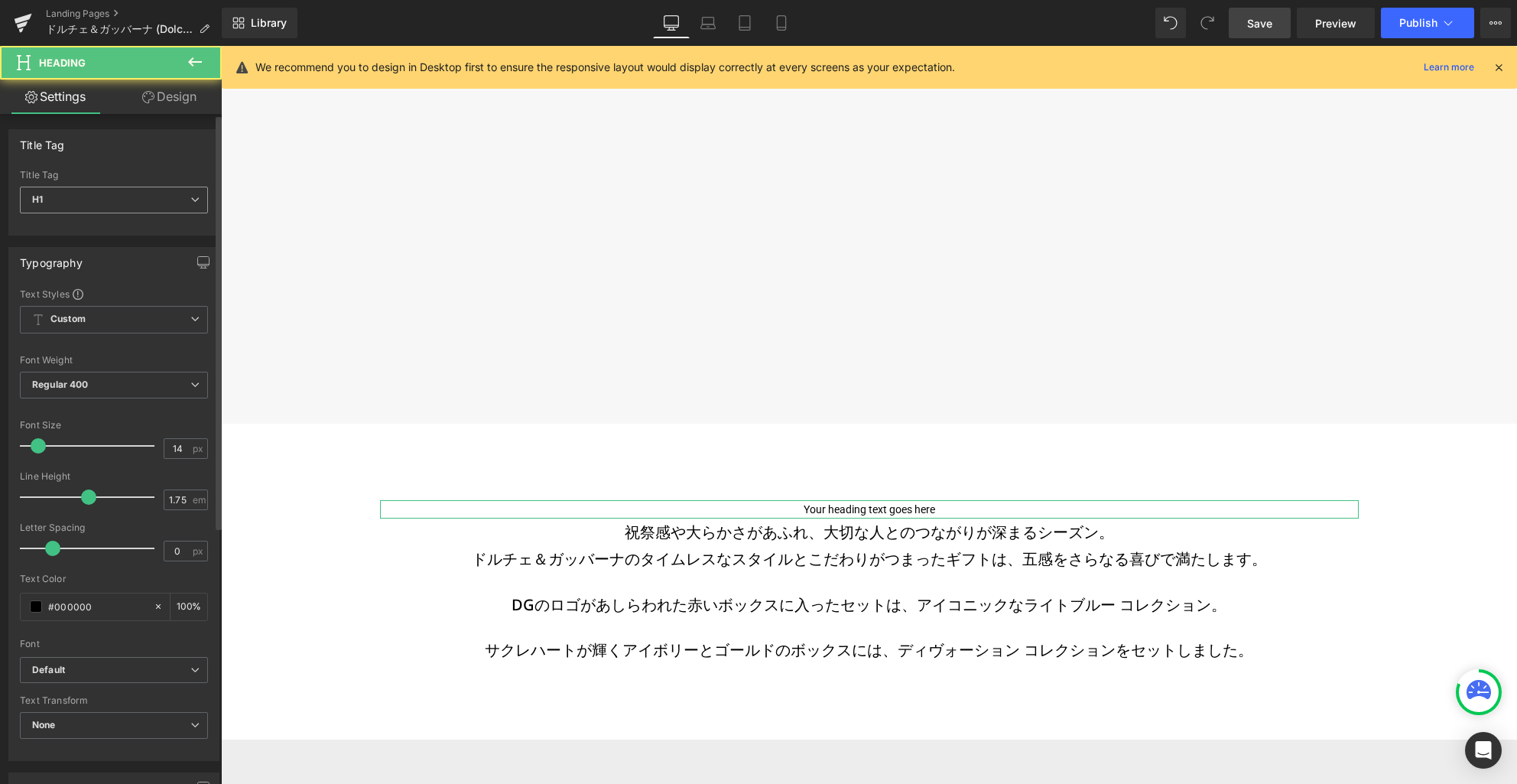
click at [148, 200] on span "H1" at bounding box center [114, 200] width 188 height 27
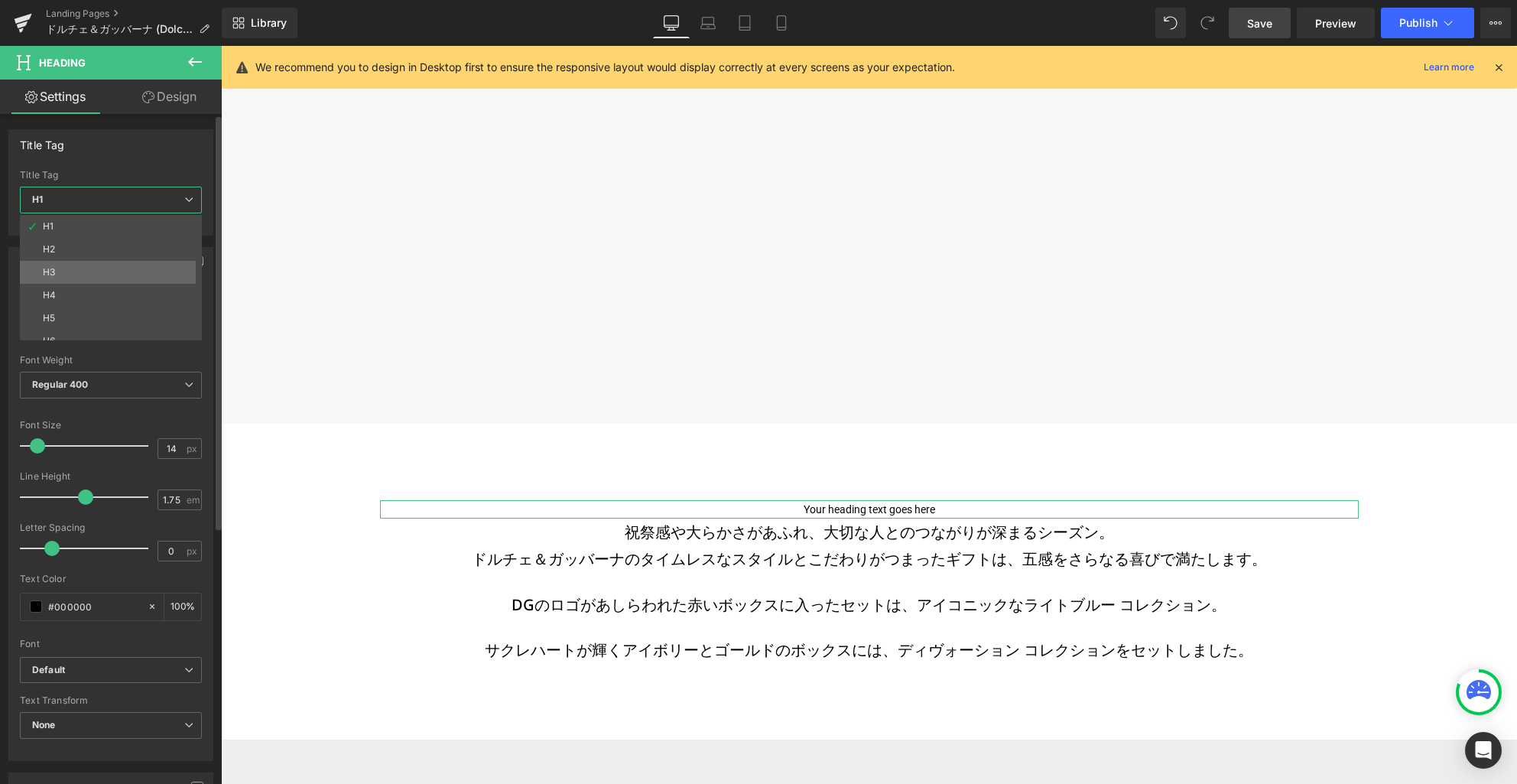
click at [109, 270] on li "H3" at bounding box center [114, 272] width 189 height 23
type input "100"
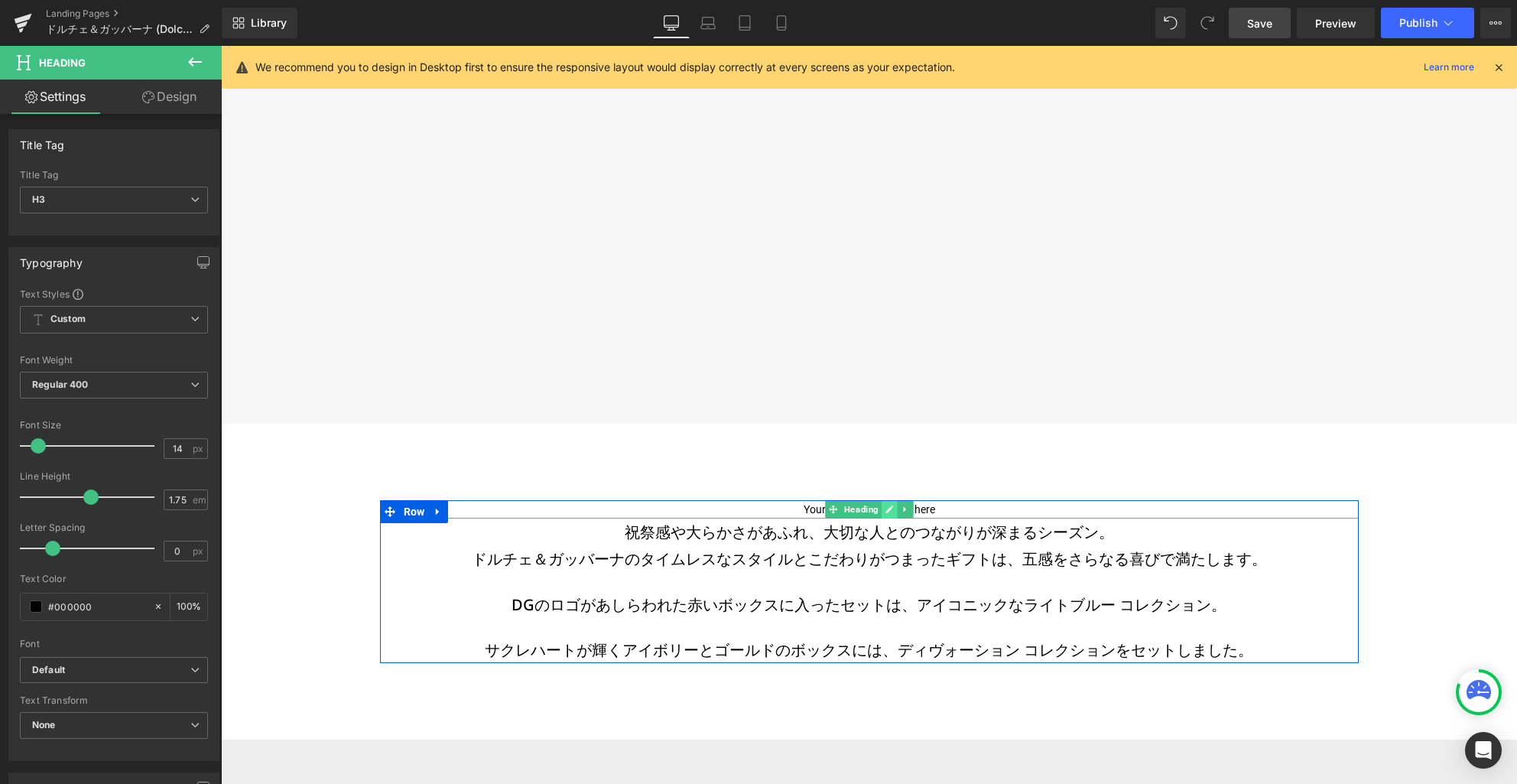
click at [887, 510] on link at bounding box center [889, 509] width 16 height 18
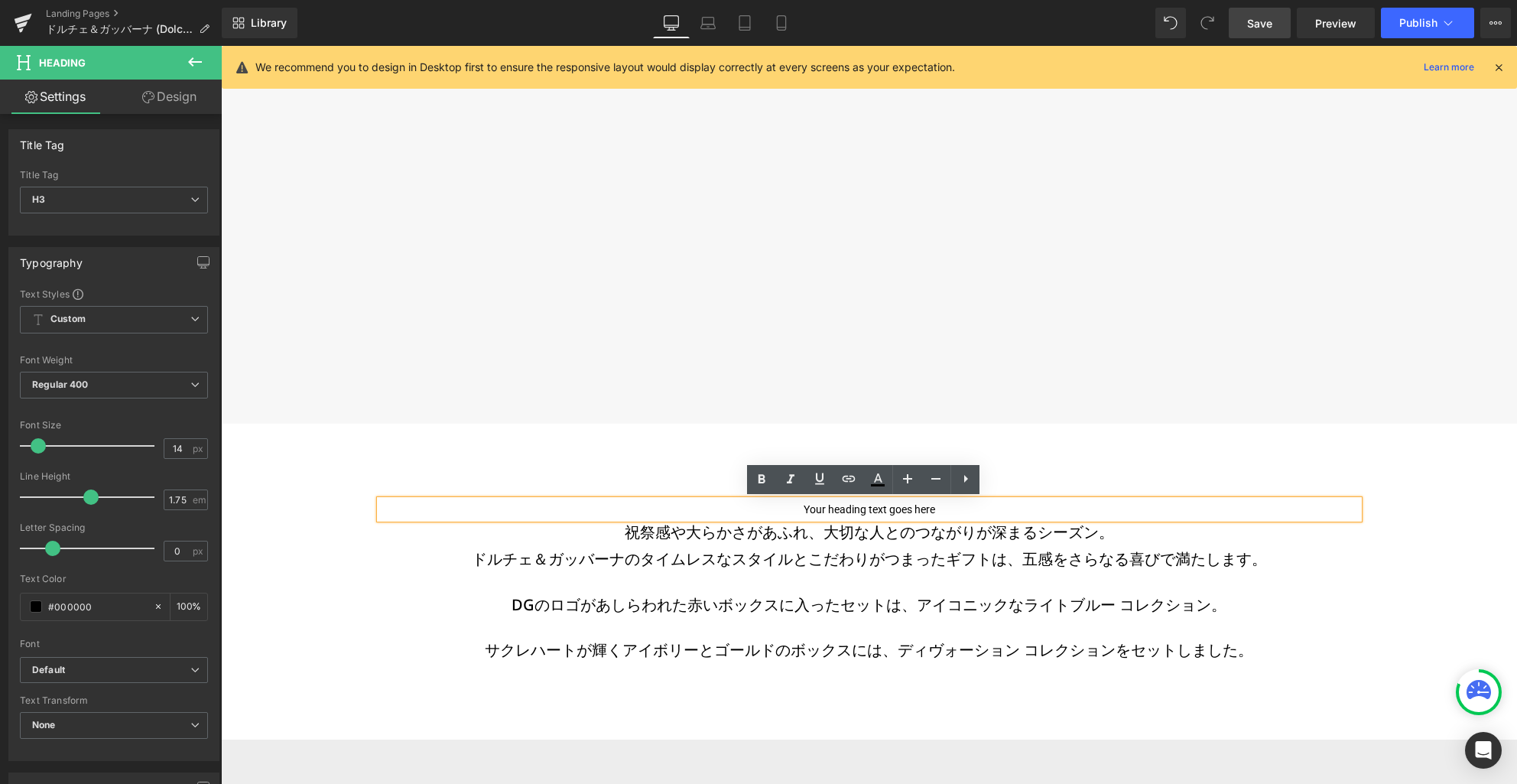
click at [881, 507] on h3 "Your heading text goes here" at bounding box center [870, 510] width 979 height 19
click at [880, 507] on h3 "Your heading text goes here" at bounding box center [870, 510] width 979 height 19
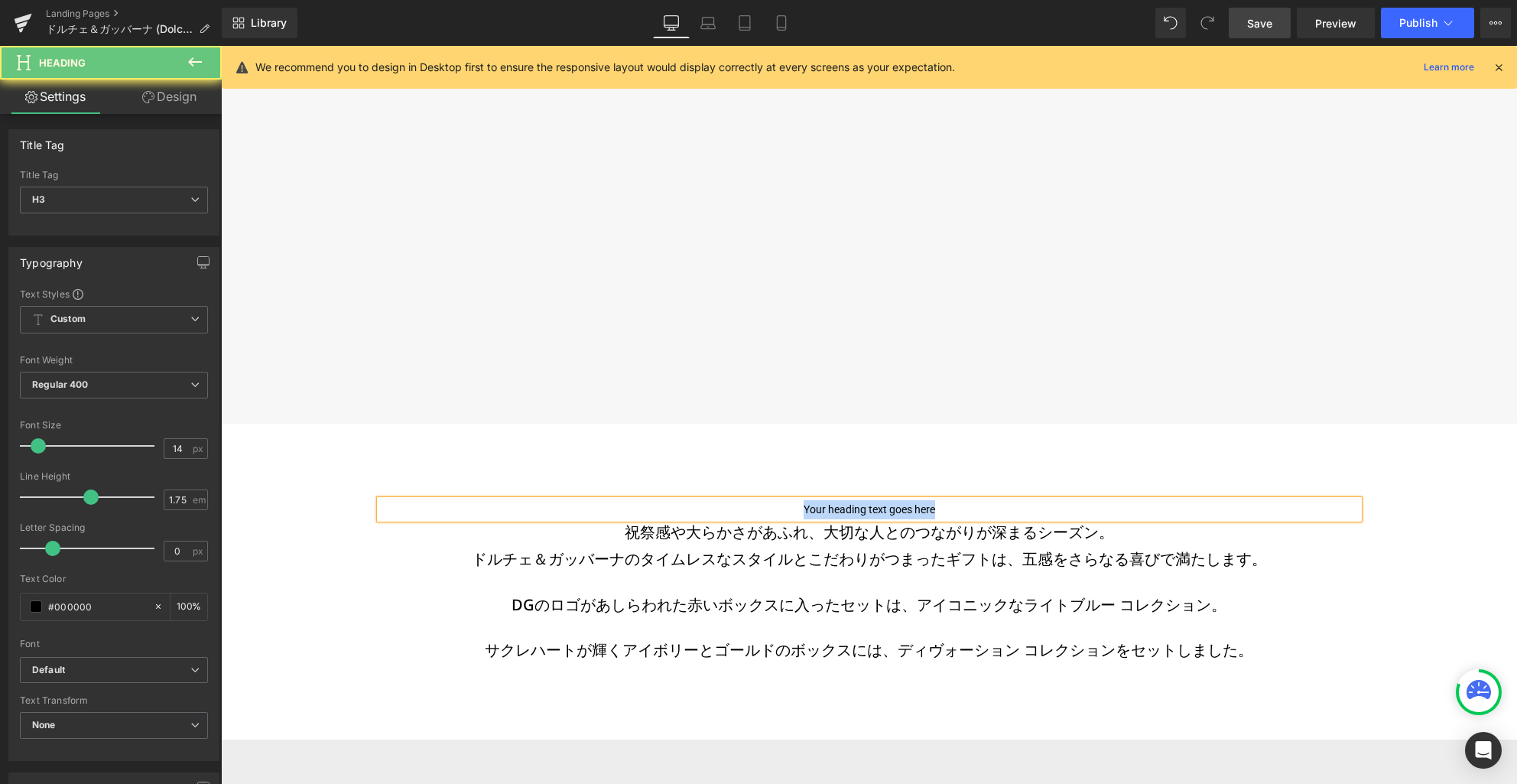
paste div
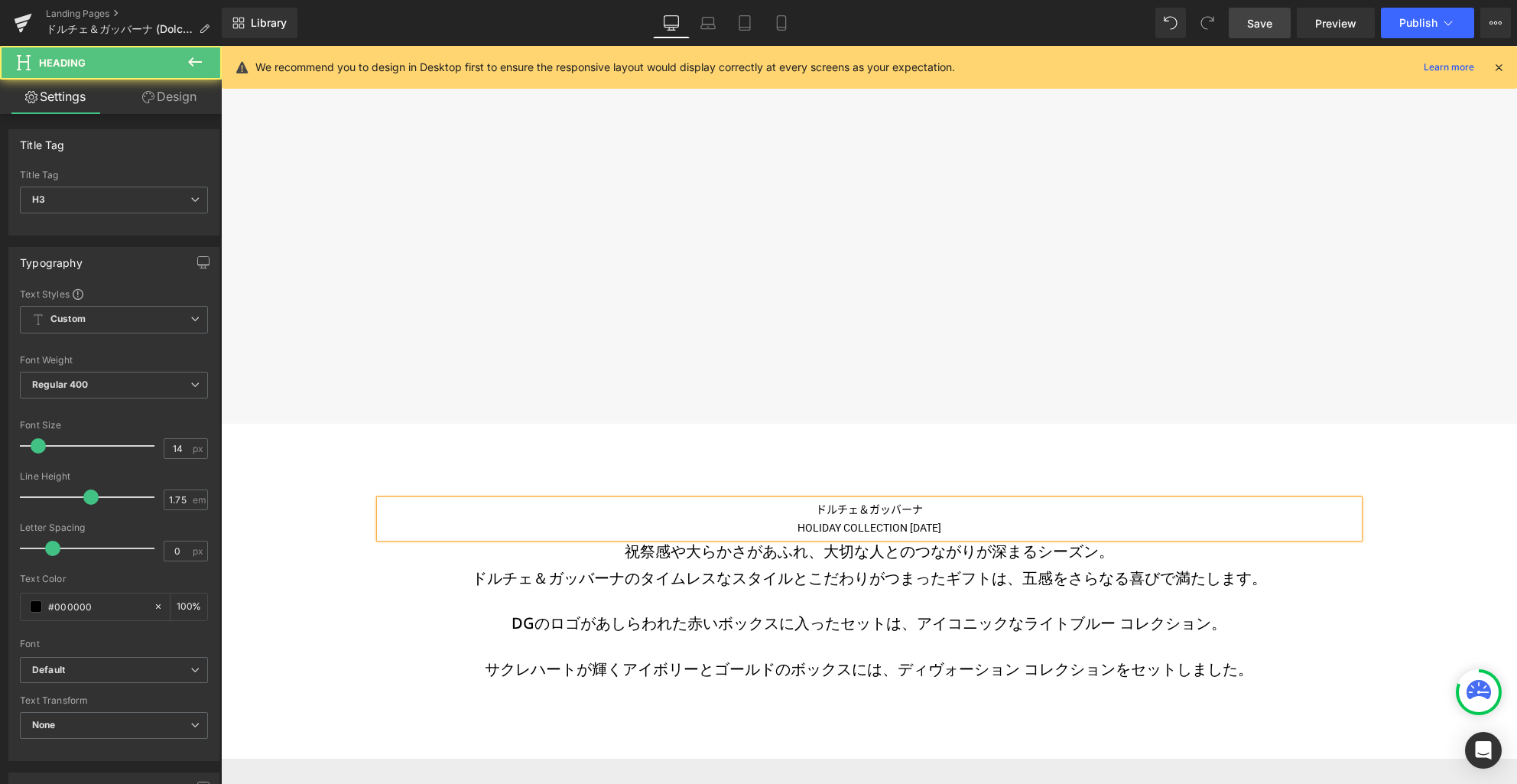
click at [917, 523] on div "HOLIDAY COLLECTION [DATE]" at bounding box center [870, 528] width 979 height 19
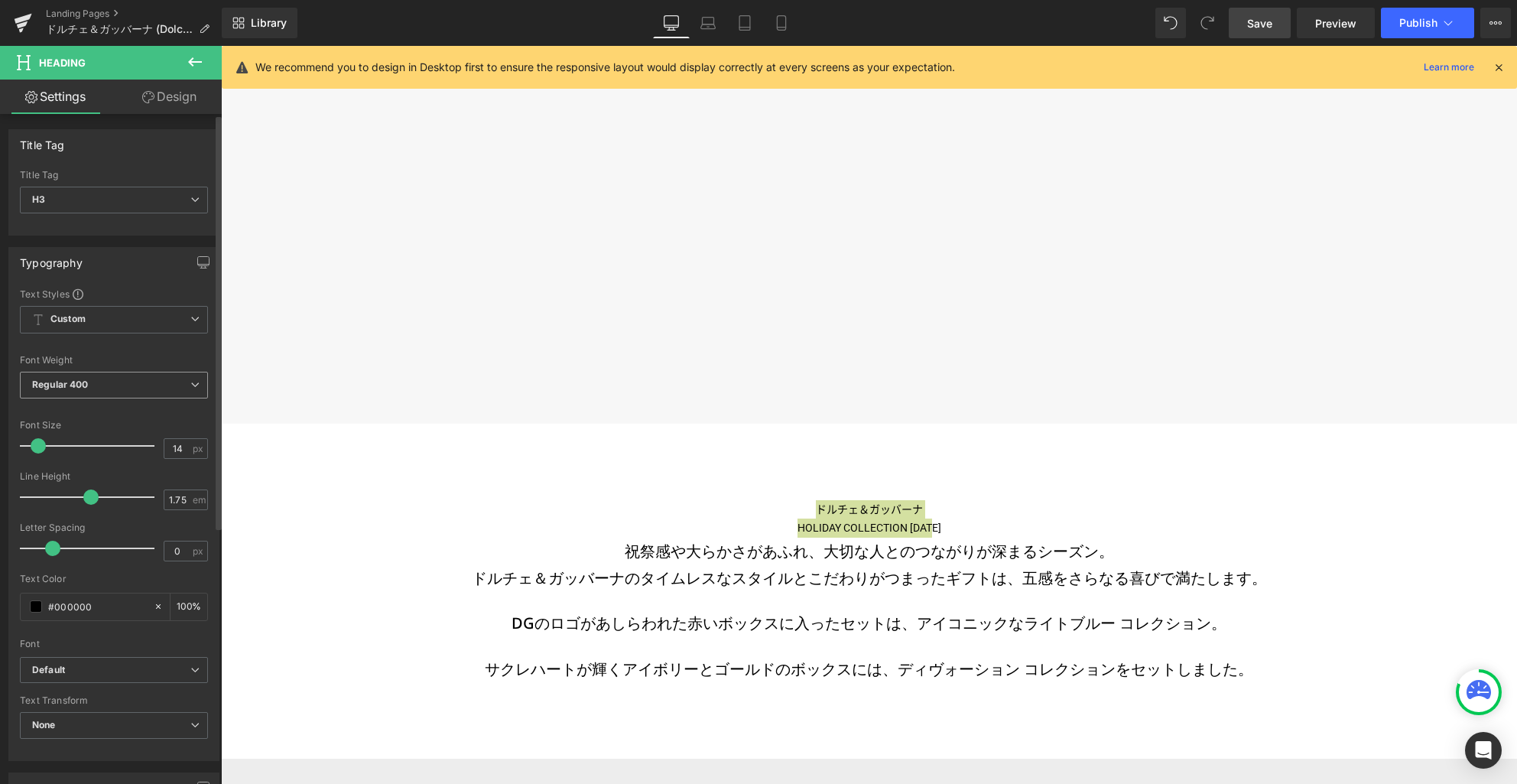
click at [169, 393] on span "Regular 400" at bounding box center [114, 385] width 188 height 27
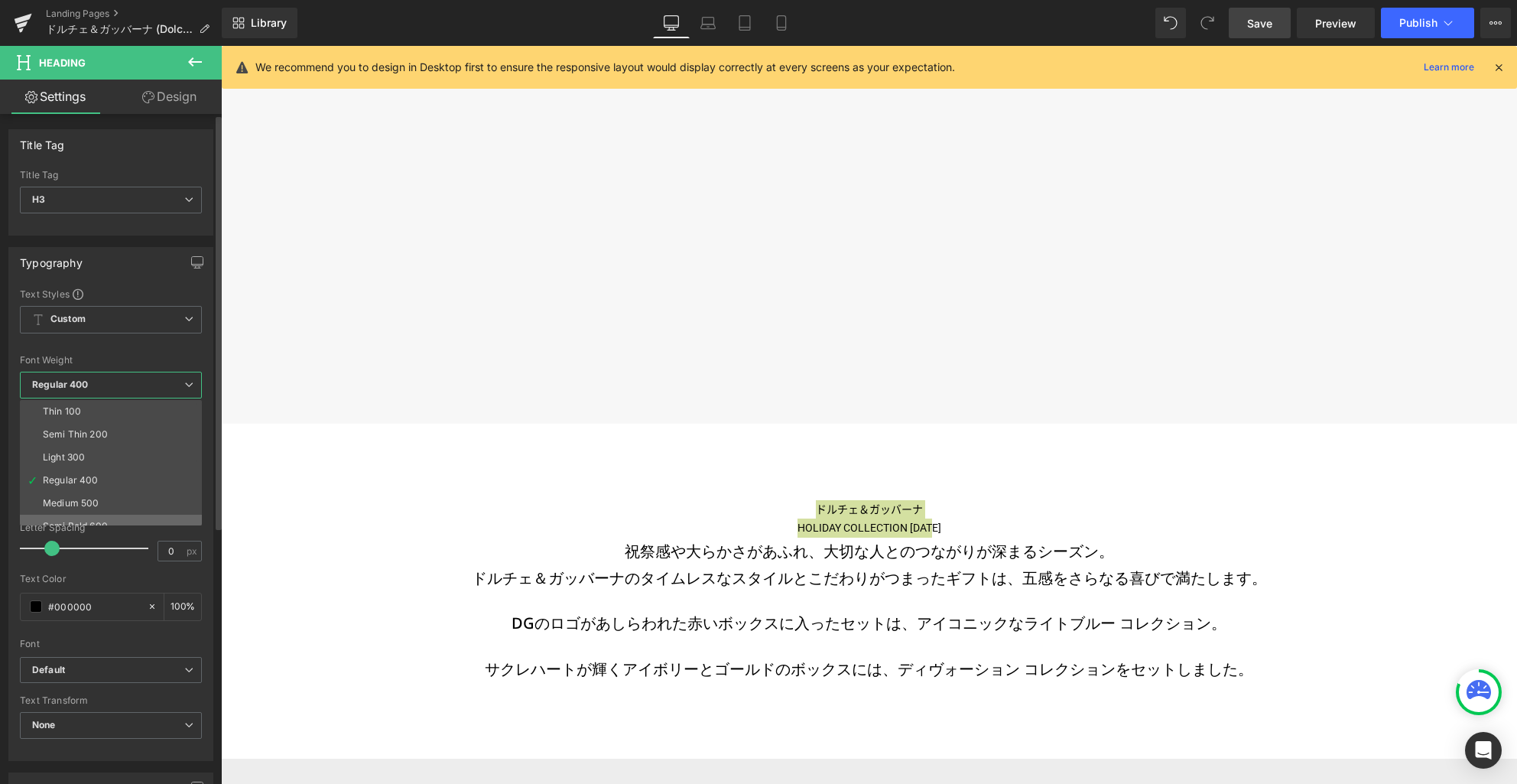
click at [134, 518] on li "Semi Bold 600" at bounding box center [114, 526] width 189 height 23
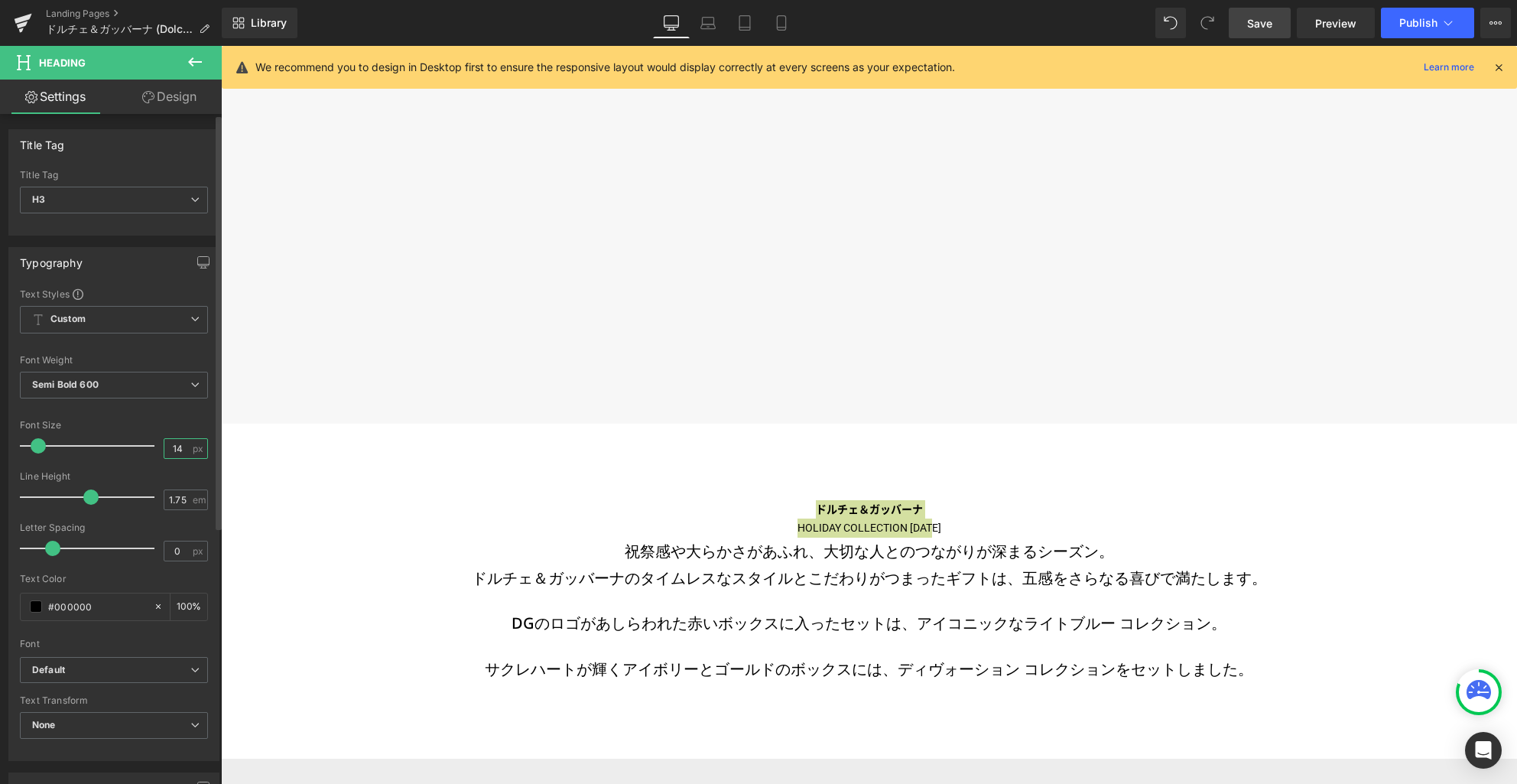
drag, startPoint x: 181, startPoint y: 450, endPoint x: 107, endPoint y: 425, distance: 78.1
click at [106, 443] on div "Font Size 14 px" at bounding box center [114, 445] width 188 height 51
type input "30"
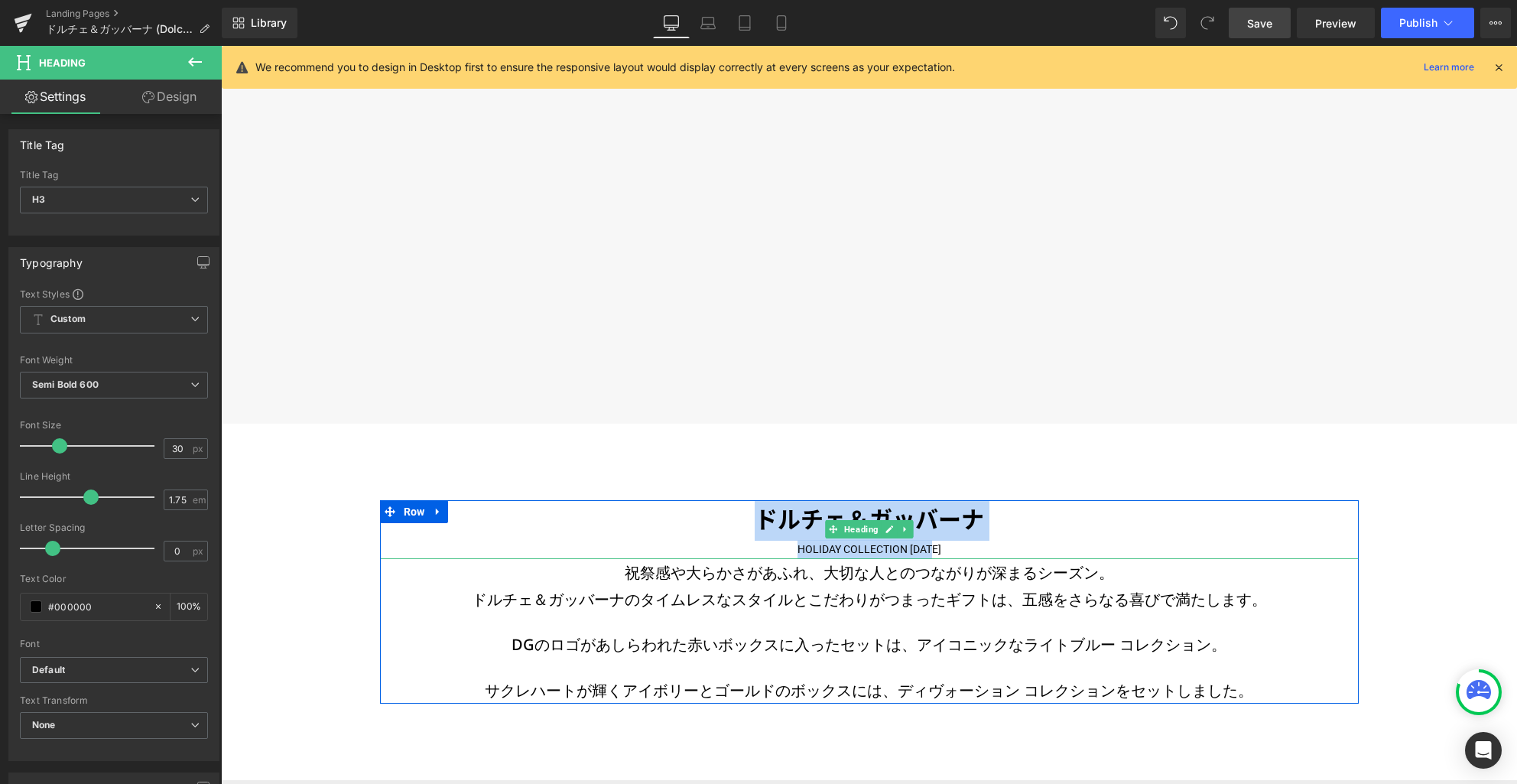
click at [980, 529] on h3 "ドルチェ＆ガッバーナ" at bounding box center [870, 520] width 979 height 40
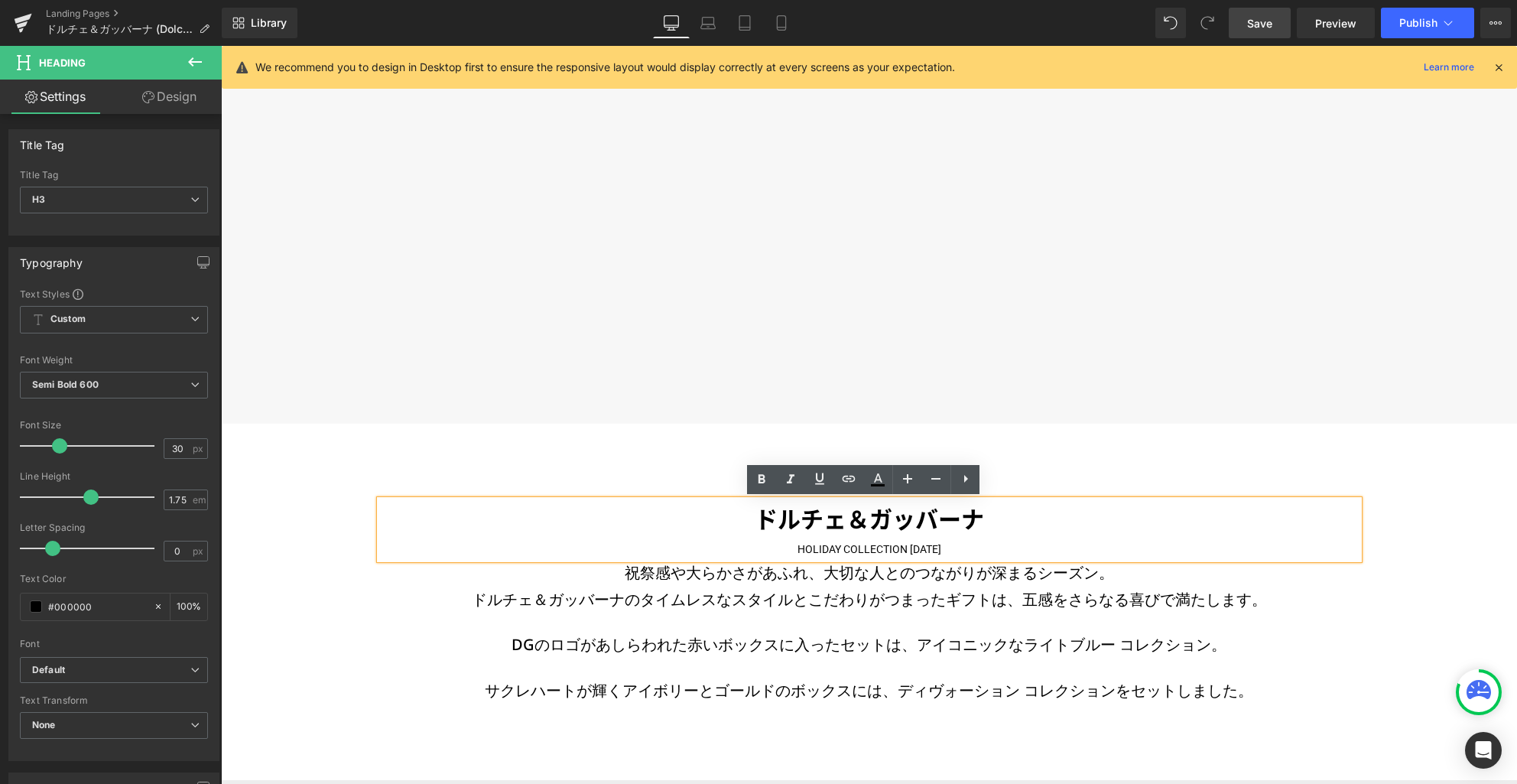
click at [906, 541] on div "HOLIDAY COLLECTION [DATE]" at bounding box center [870, 549] width 979 height 19
drag, startPoint x: 865, startPoint y: 525, endPoint x: 1077, endPoint y: 588, distance: 221.2
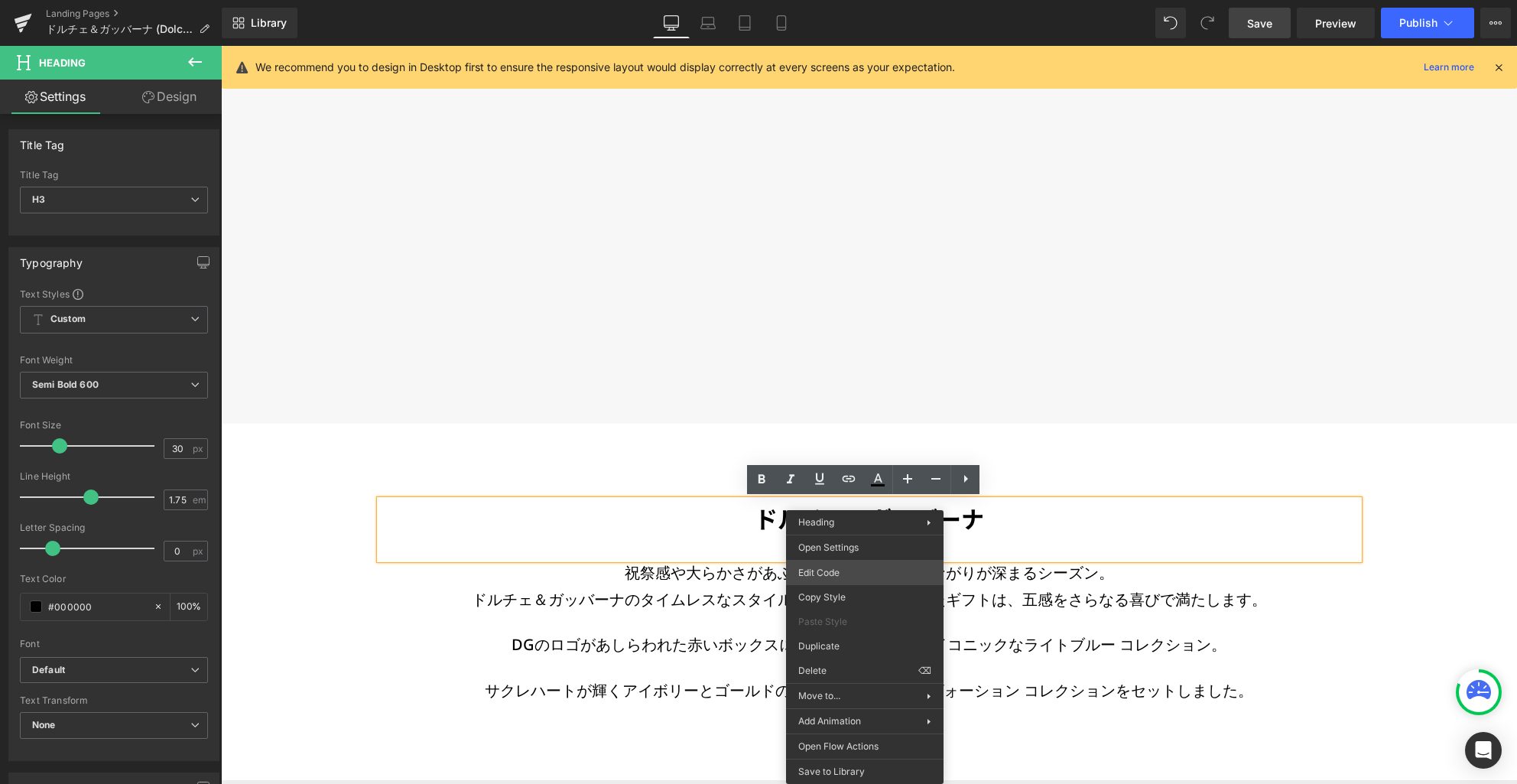
click at [850, 0] on div "Heading You are previewing how the will restyle your page. You can not edit Ele…" at bounding box center [758, 0] width 1517 height 0
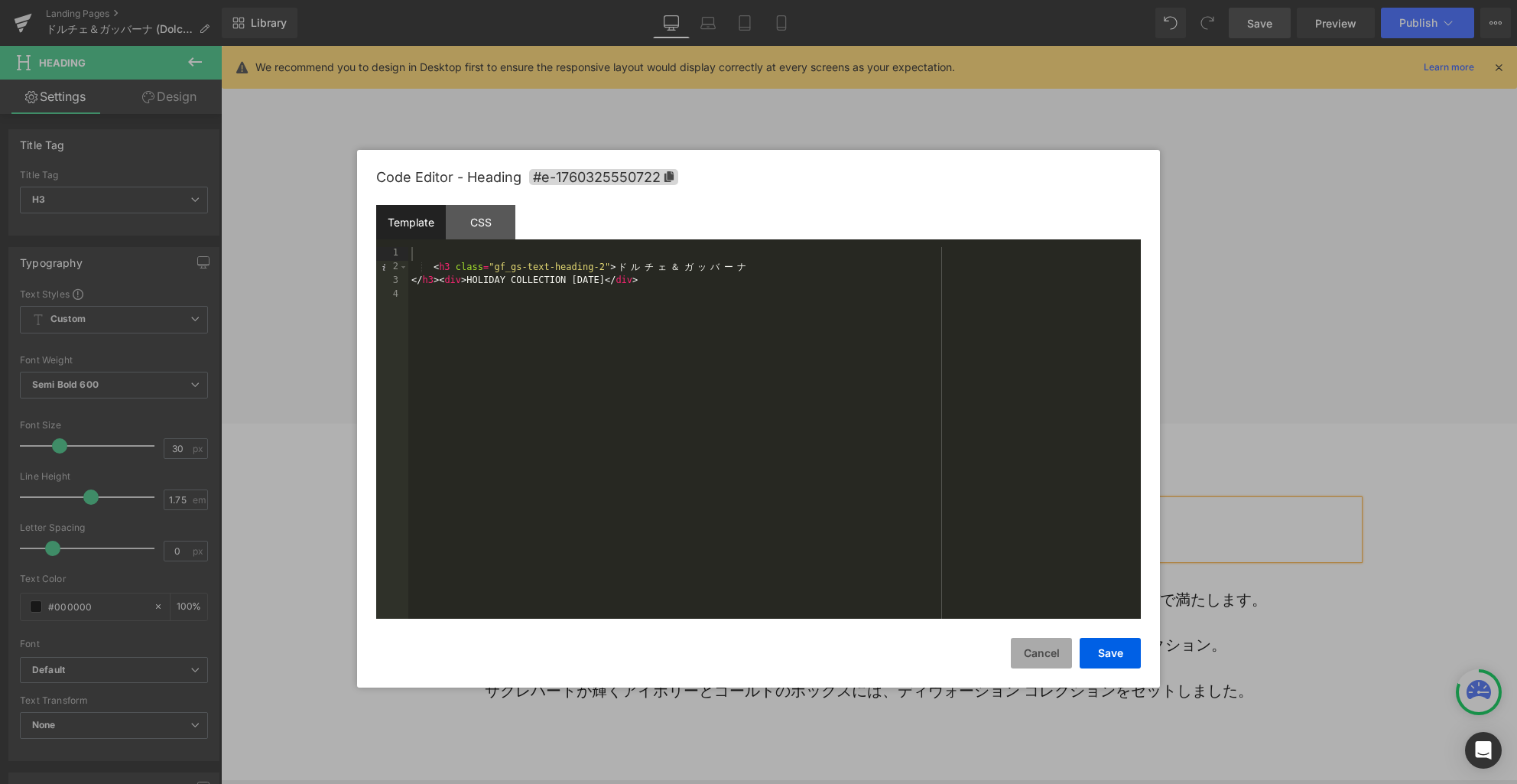
click at [1049, 650] on button "Cancel" at bounding box center [1041, 653] width 61 height 31
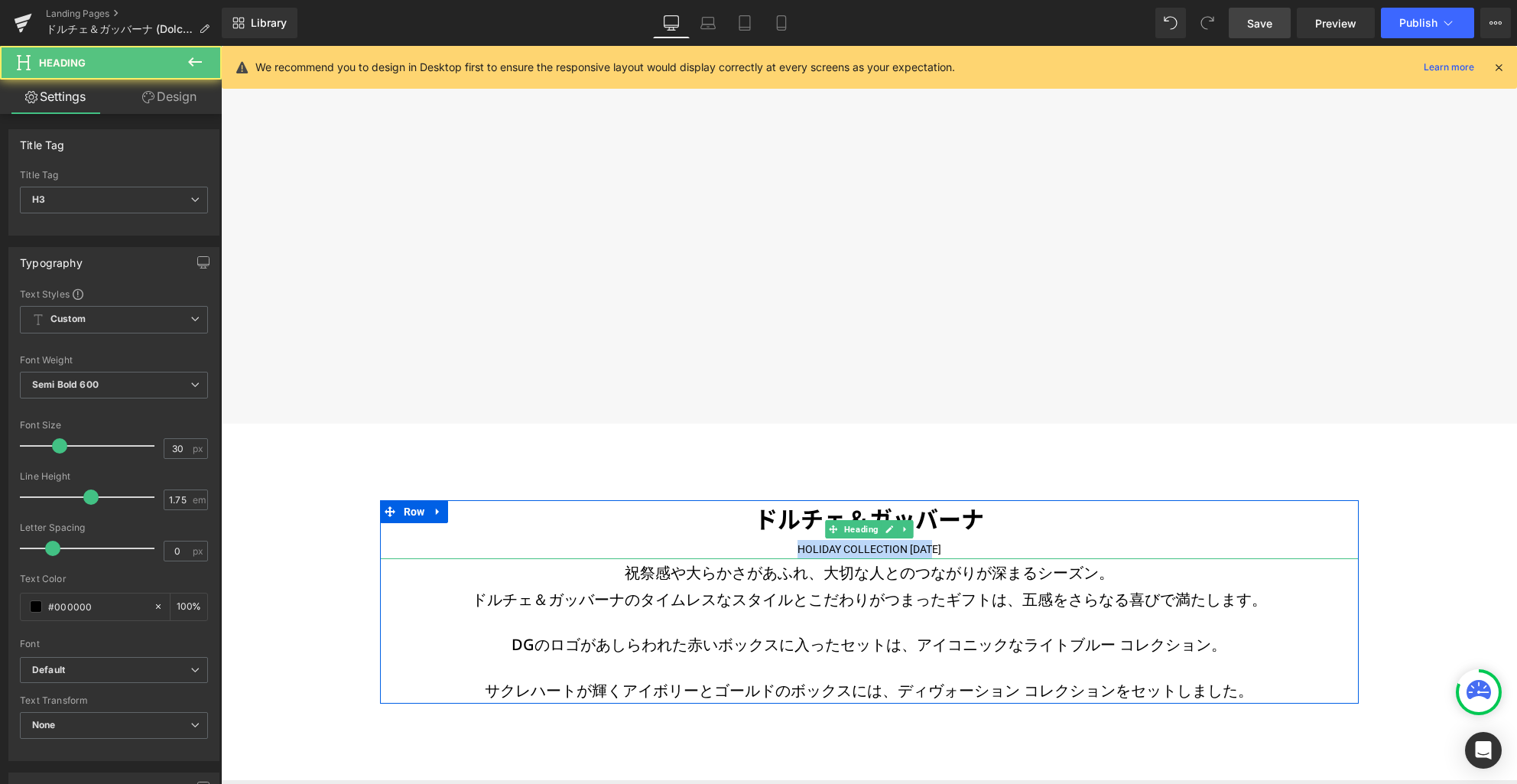
drag, startPoint x: 931, startPoint y: 551, endPoint x: 774, endPoint y: 547, distance: 157.1
click at [774, 547] on div "HOLIDAY COLLECTION [DATE]" at bounding box center [870, 549] width 979 height 19
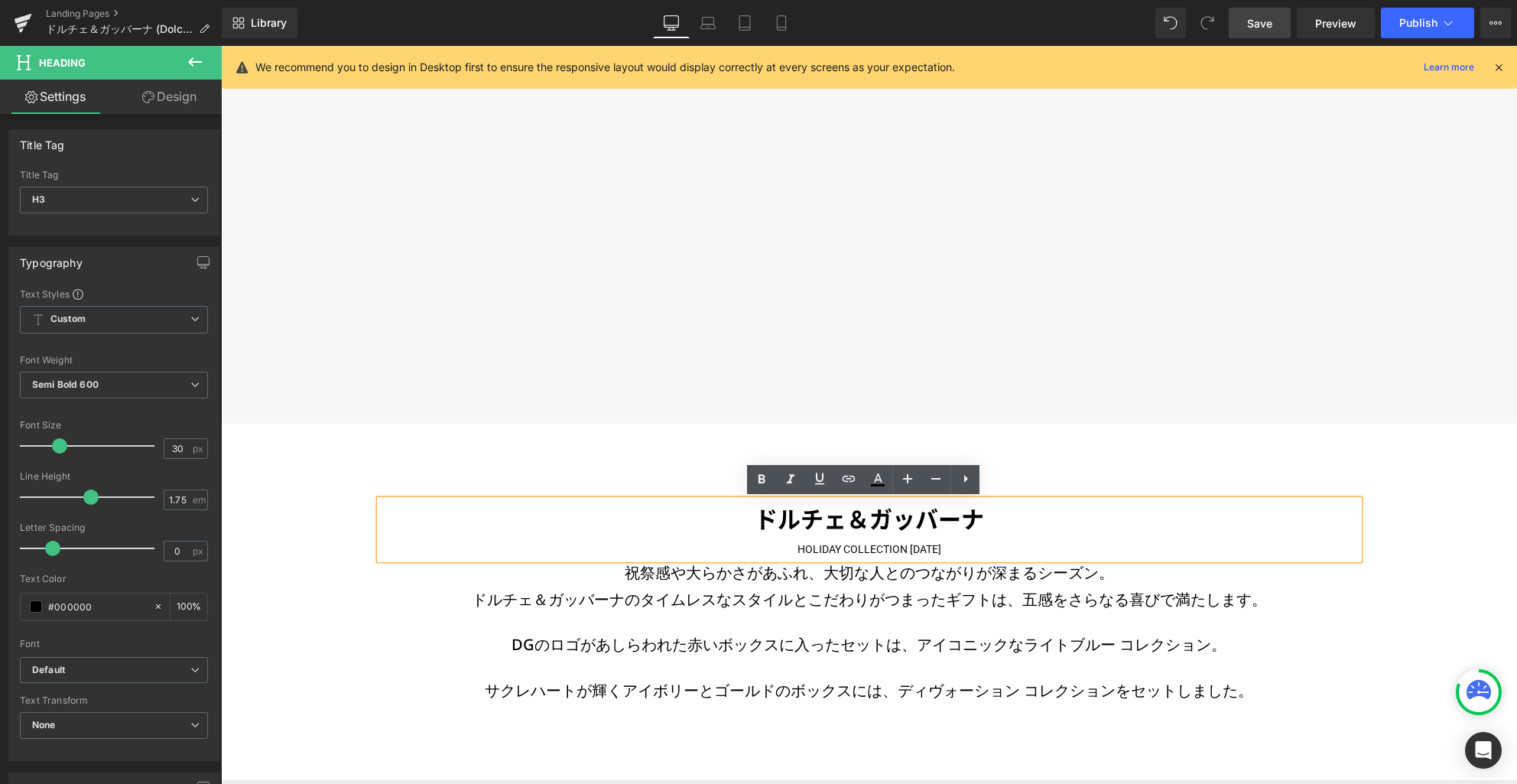
click at [771, 522] on h3 "ドルチェ＆ガッバーナ" at bounding box center [870, 520] width 979 height 40
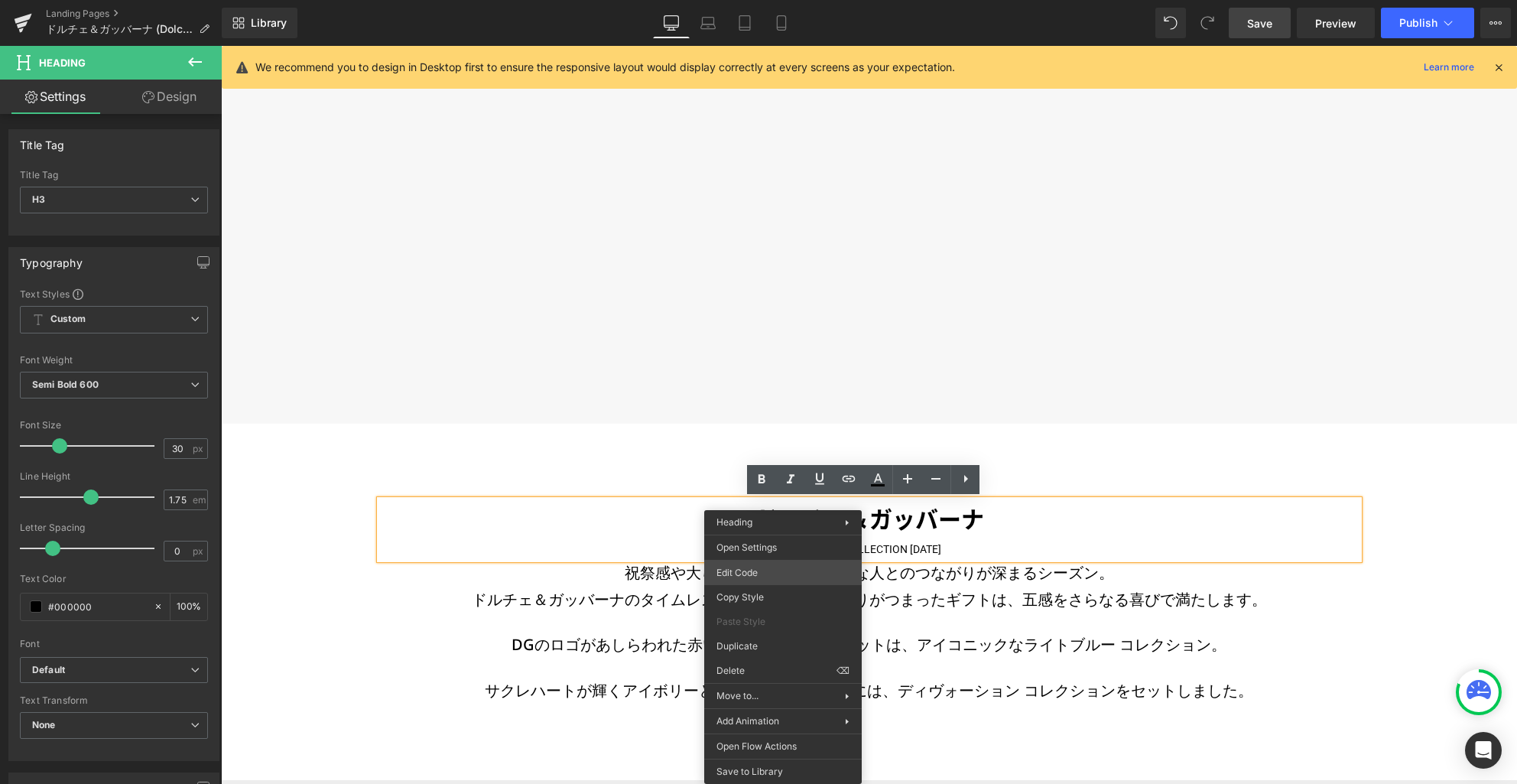
click at [758, 0] on div "Heading You are previewing how the will restyle your page. You can not edit Ele…" at bounding box center [758, 0] width 1517 height 0
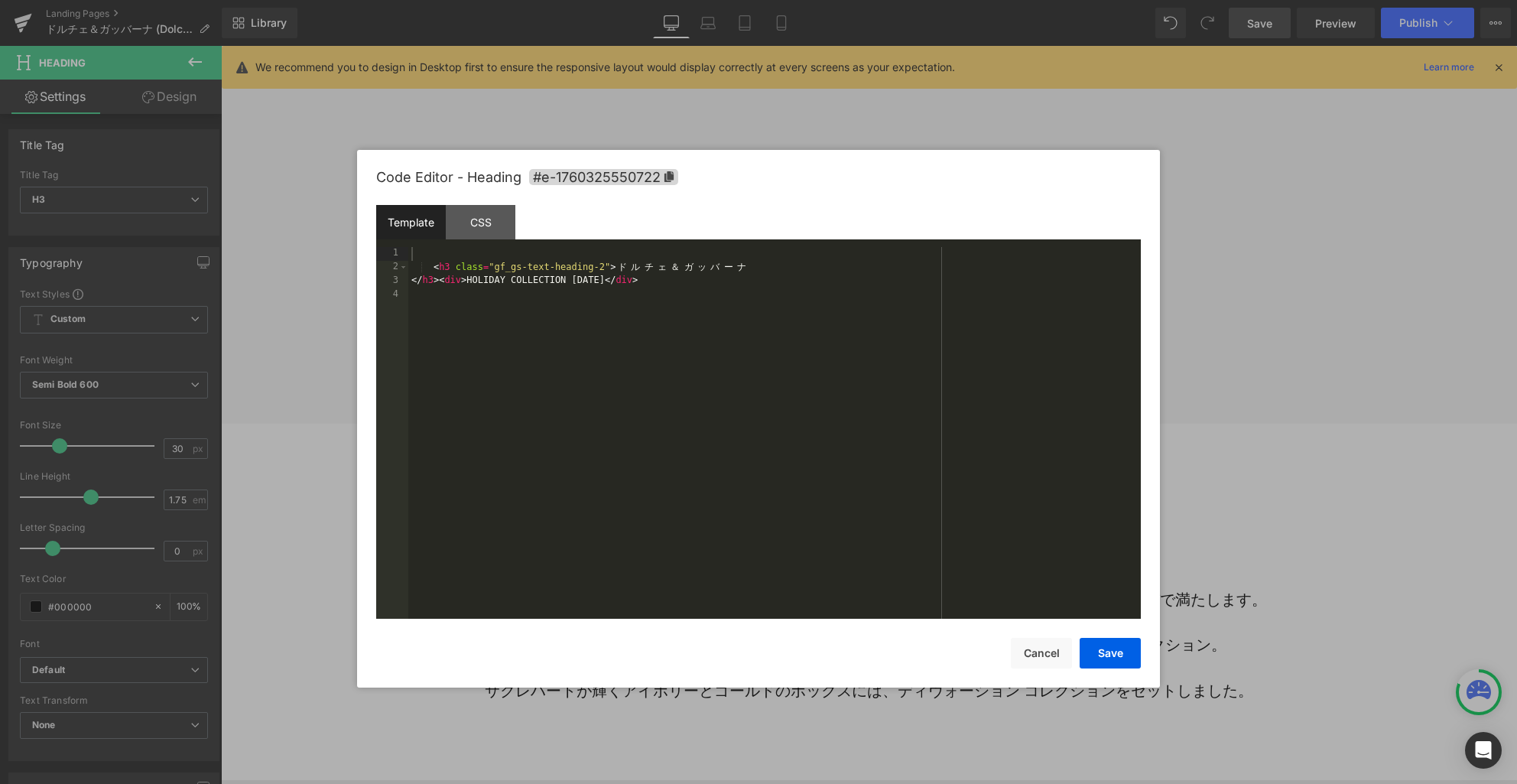
click at [747, 480] on div "< h3 class = "gf_gs-text-heading-2" > ド ル チ ェ ＆ ガ ッ バ ー ナ </ h3 > < div > HOLID…" at bounding box center [775, 446] width 733 height 399
click at [1115, 651] on button "Save" at bounding box center [1110, 653] width 61 height 31
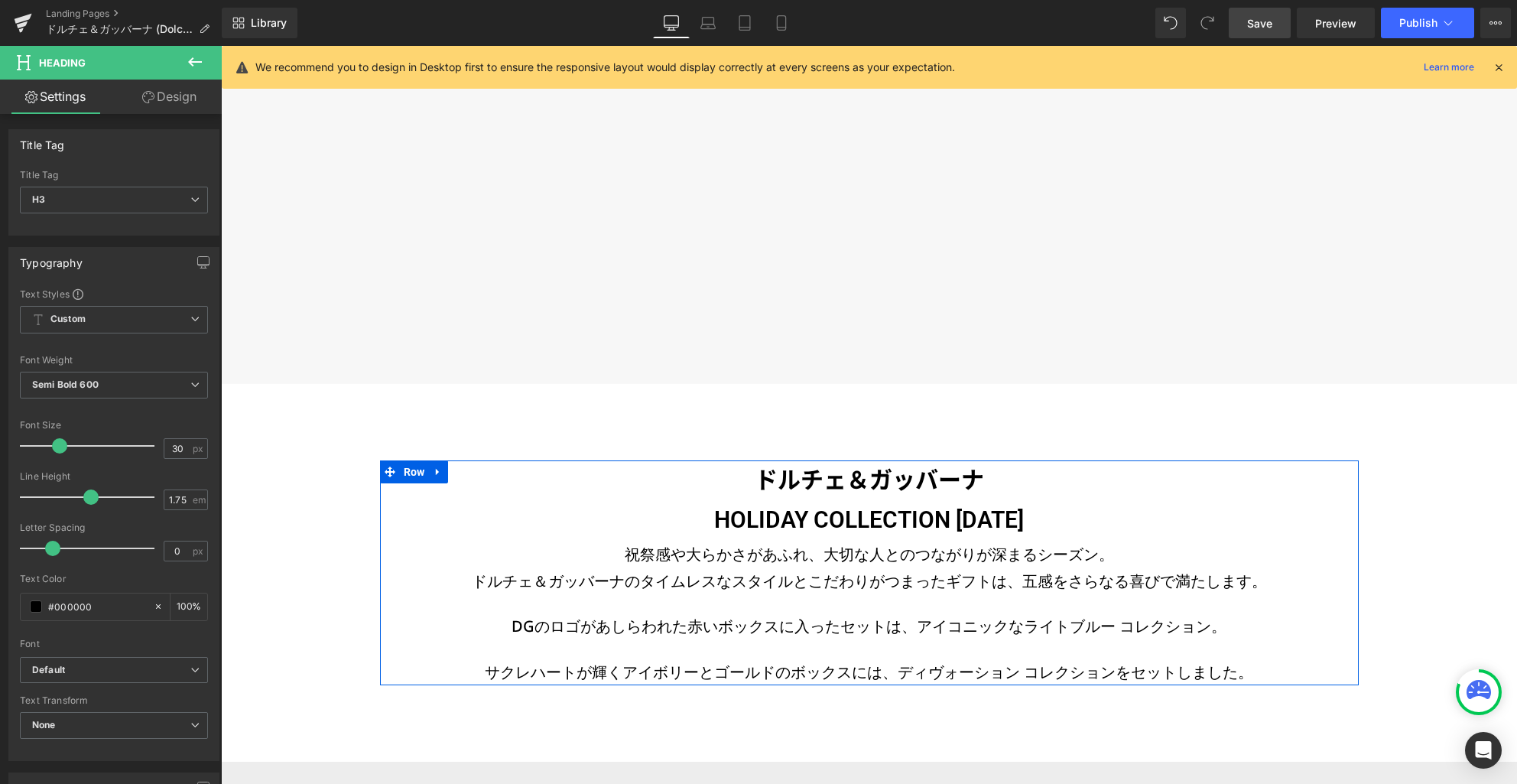
scroll to position [623, 0]
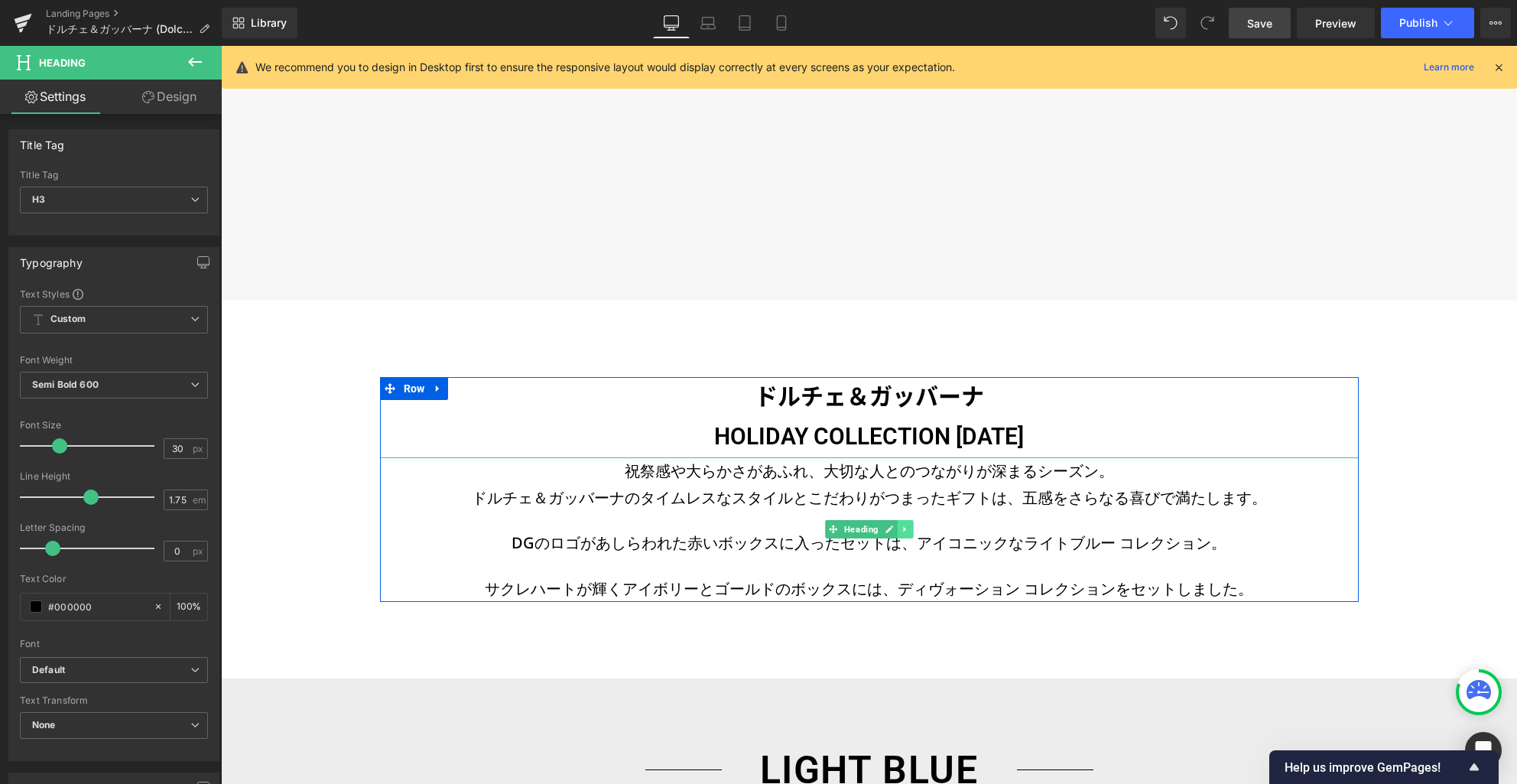
click at [901, 531] on icon at bounding box center [905, 530] width 9 height 9
click at [903, 419] on icon at bounding box center [905, 416] width 9 height 9
click at [895, 419] on link at bounding box center [897, 416] width 16 height 18
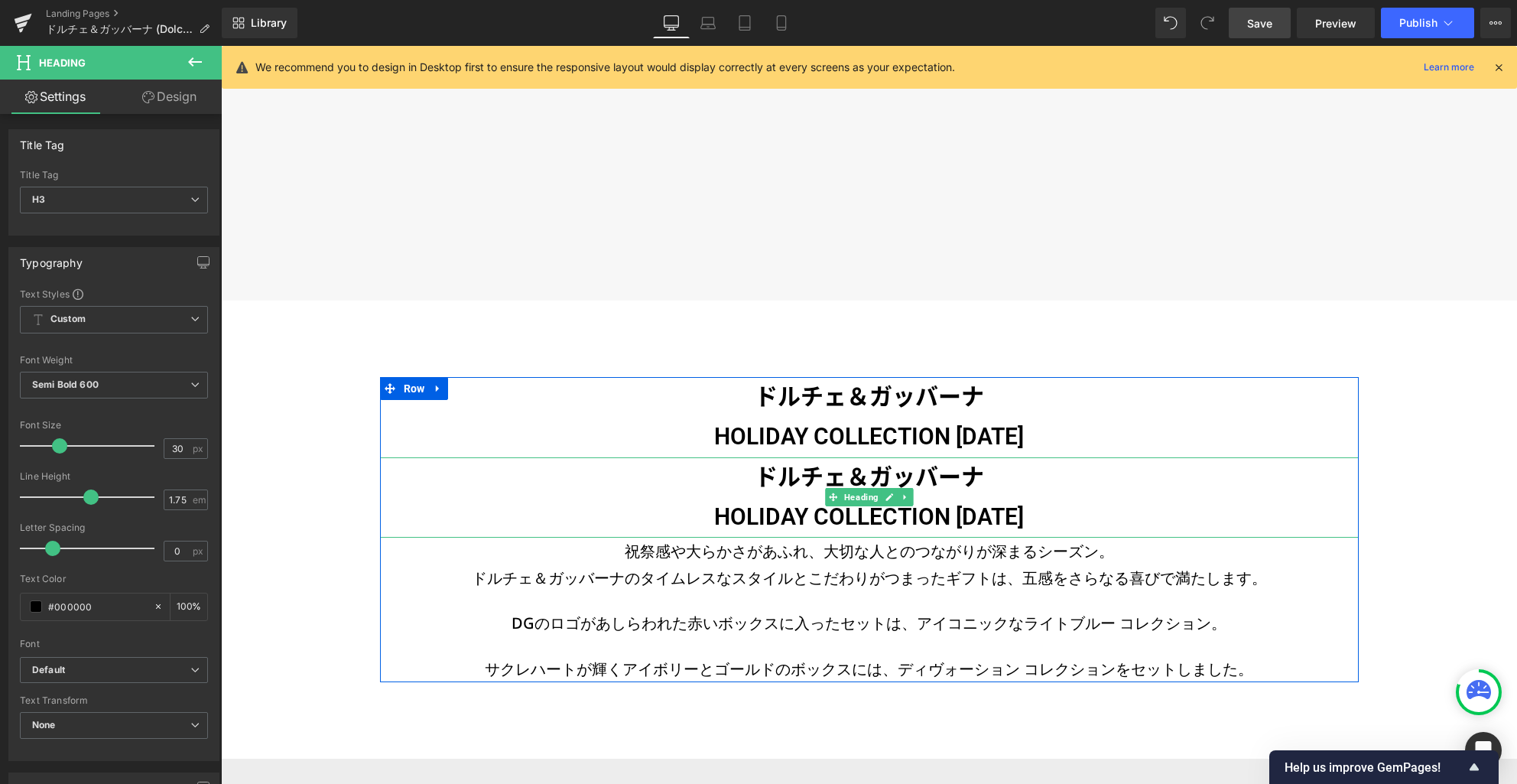
click at [881, 473] on h3 "ドルチェ＆ガッバーナ HOLIDAY COLLECTION [DATE]" at bounding box center [870, 498] width 979 height 81
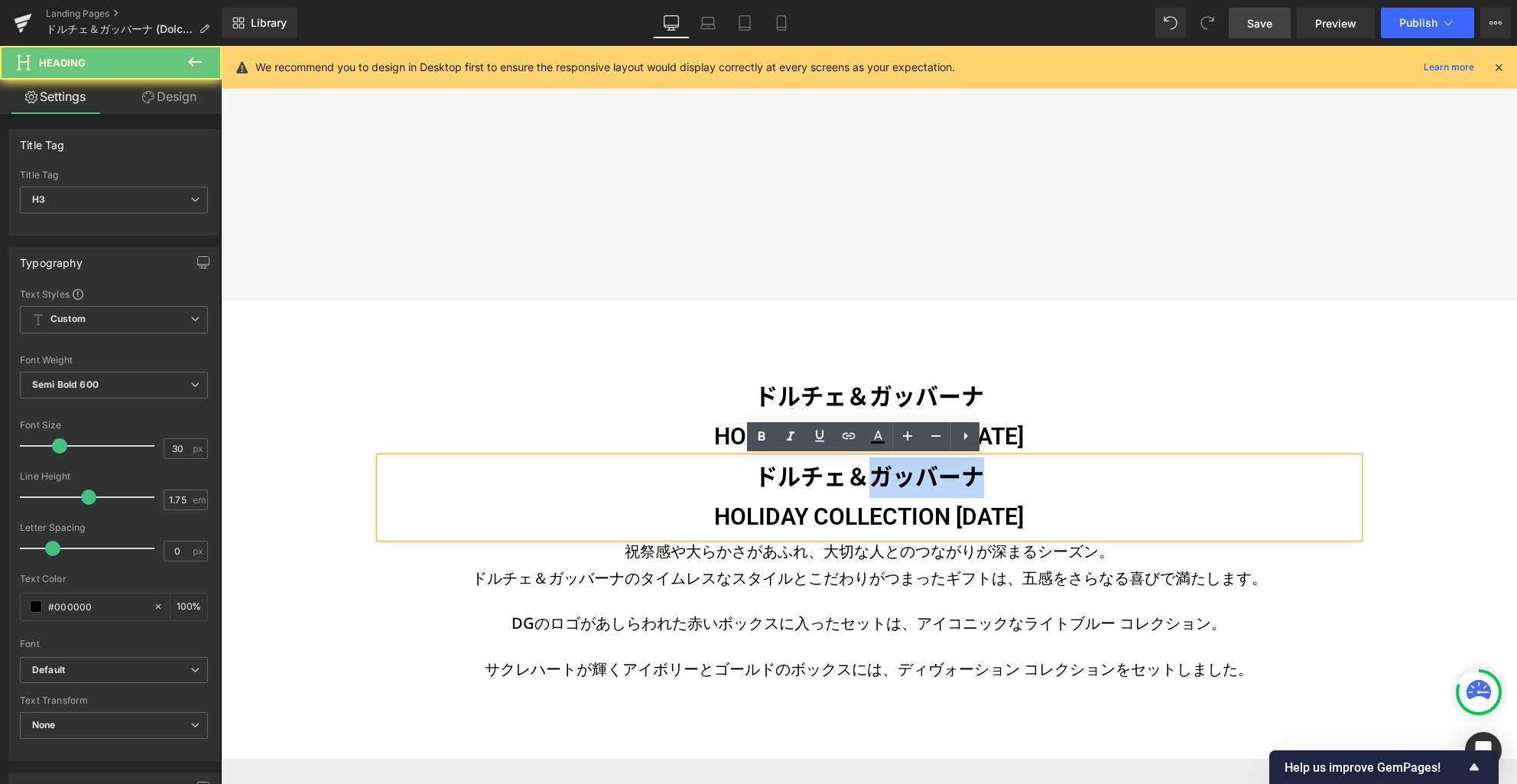
click at [881, 473] on h3 "ドルチェ＆ガッバーナ HOLIDAY COLLECTION [DATE]" at bounding box center [870, 498] width 979 height 81
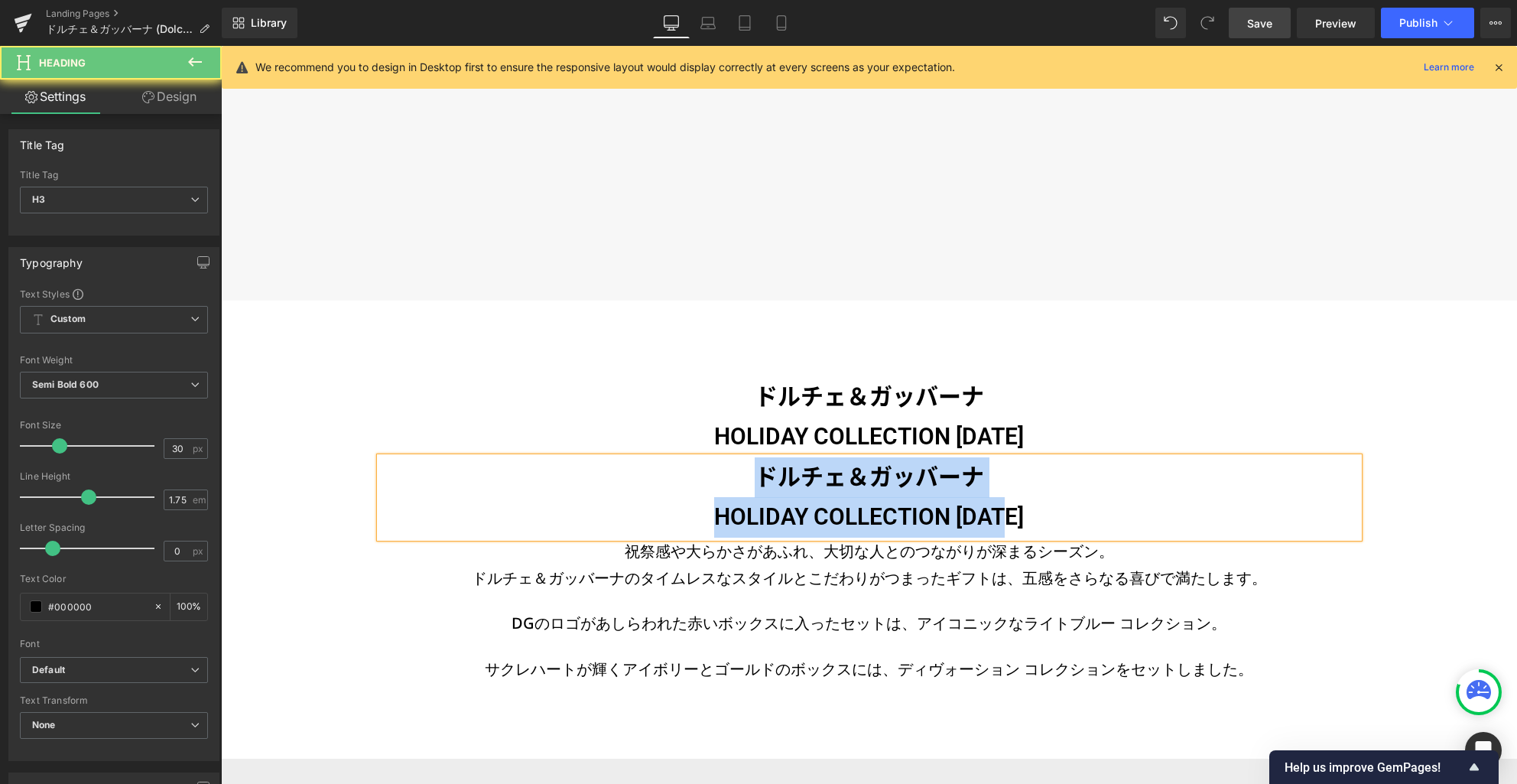
paste div
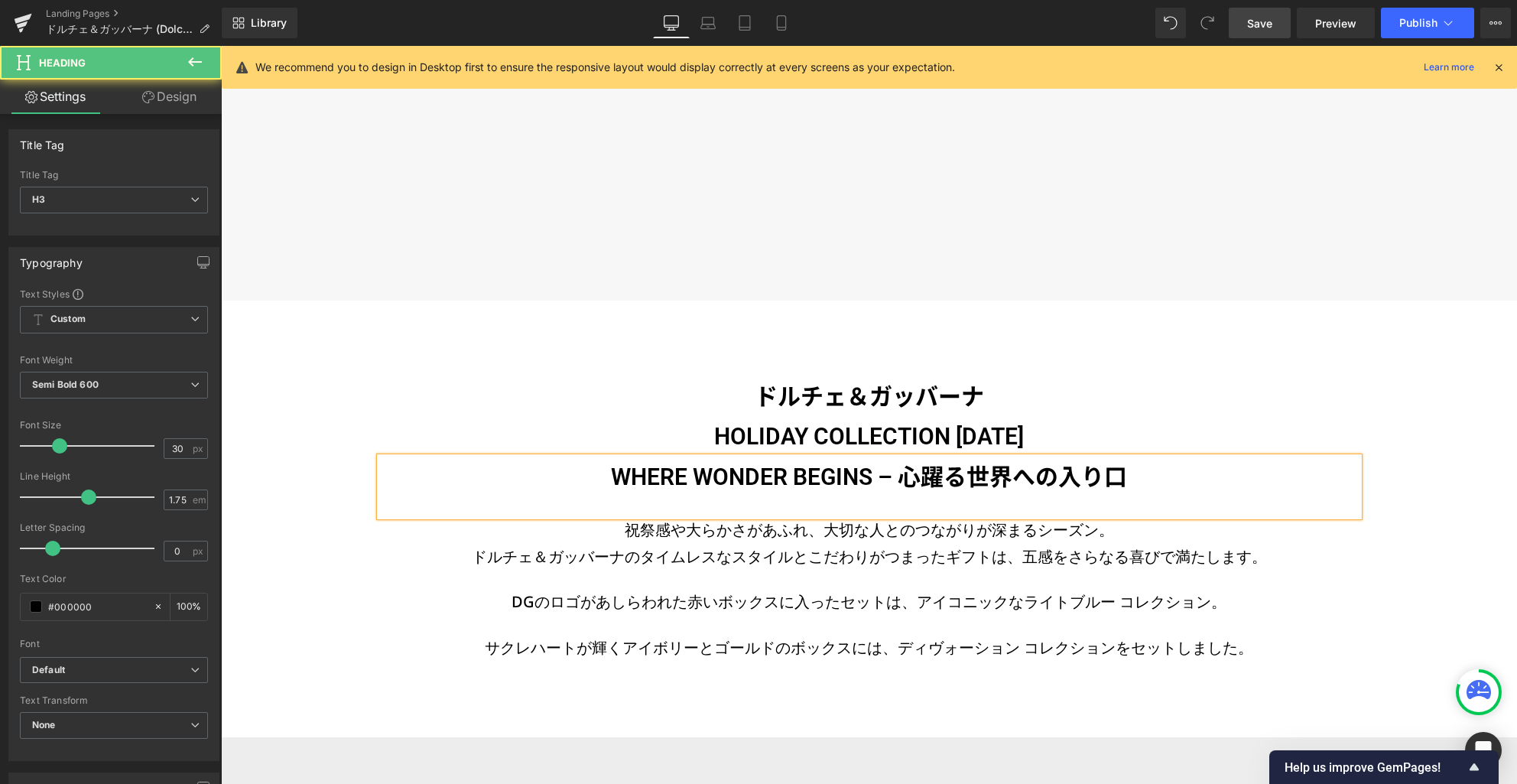
click at [880, 471] on h3 "WHERE WONDER BEGINS – 心躍る世界への入り口" at bounding box center [870, 477] width 979 height 40
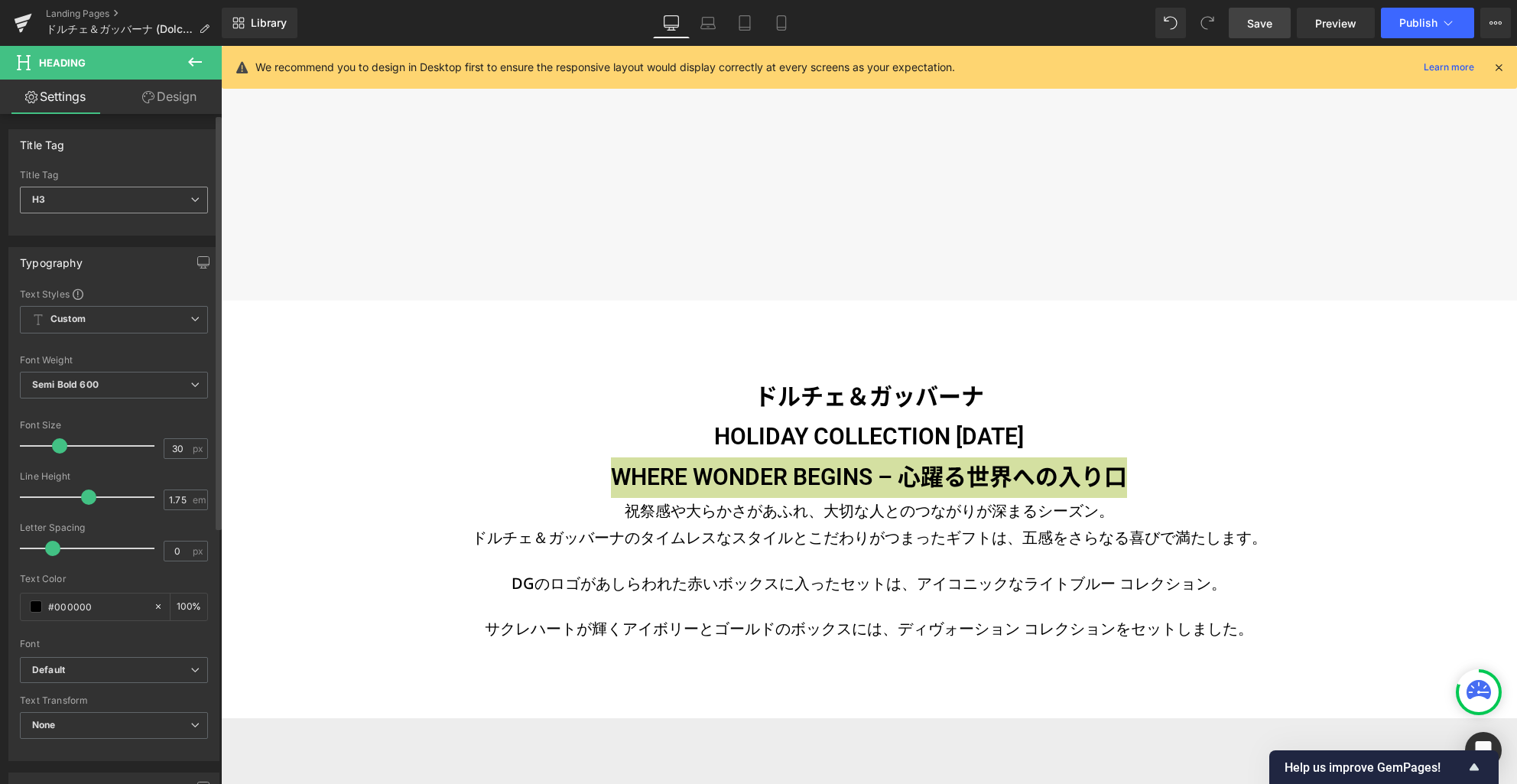
click at [173, 202] on span "H3" at bounding box center [114, 200] width 188 height 27
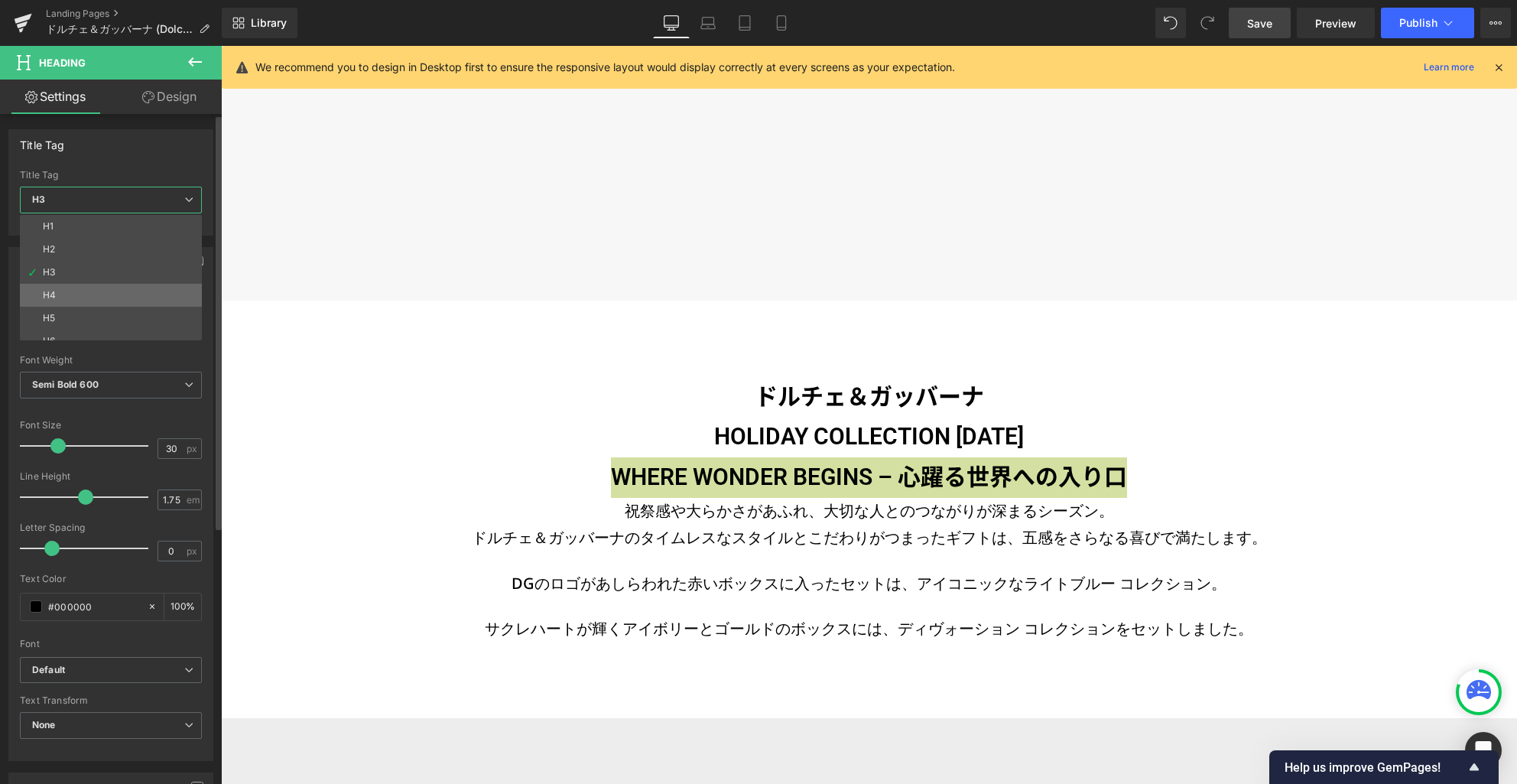
click at [131, 288] on li "H4" at bounding box center [114, 295] width 189 height 23
type input "14"
type input "100"
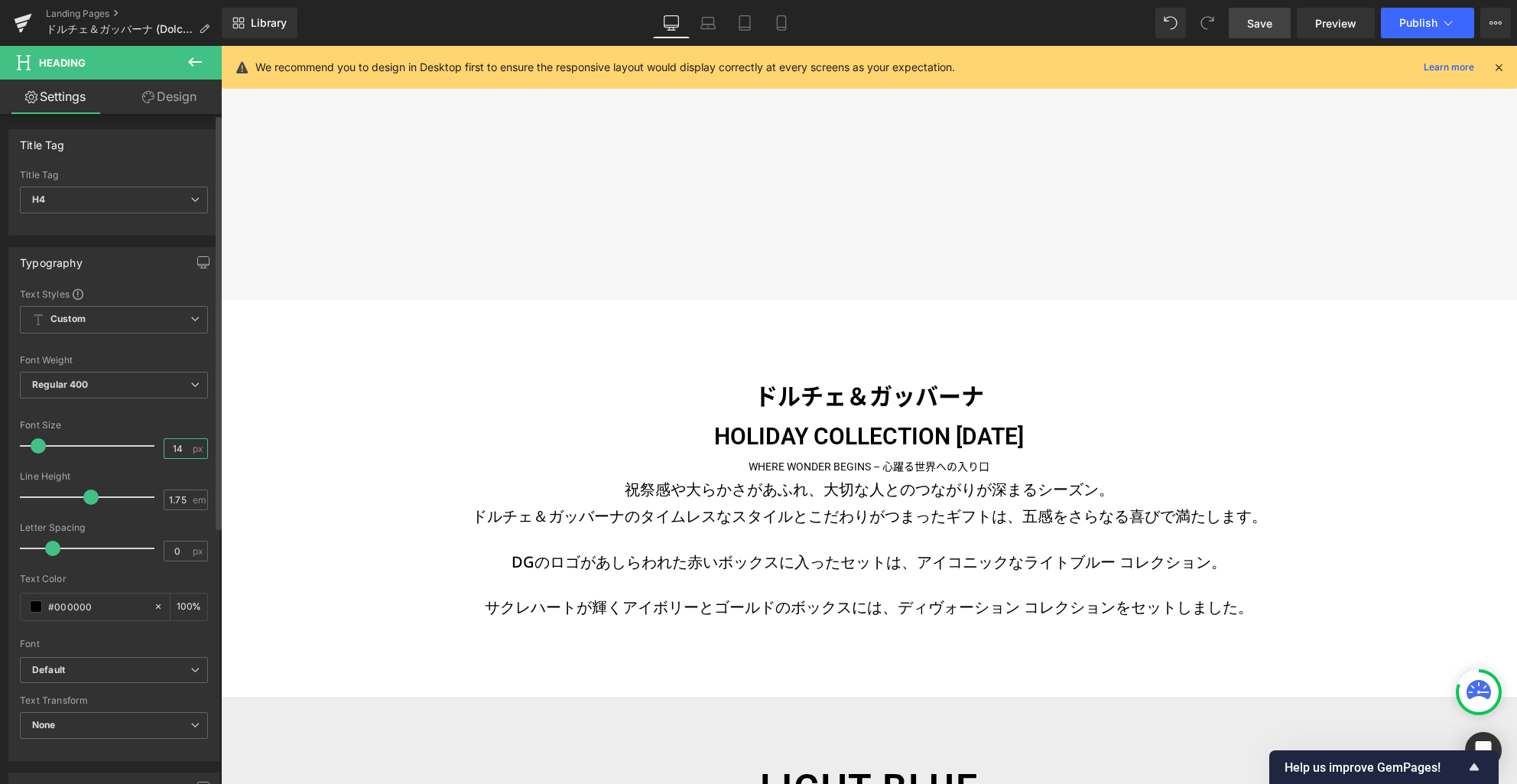
drag, startPoint x: 181, startPoint y: 445, endPoint x: 149, endPoint y: 435, distance: 33.5
click at [138, 441] on div "Font Size 14 px" at bounding box center [114, 445] width 188 height 51
type input "20"
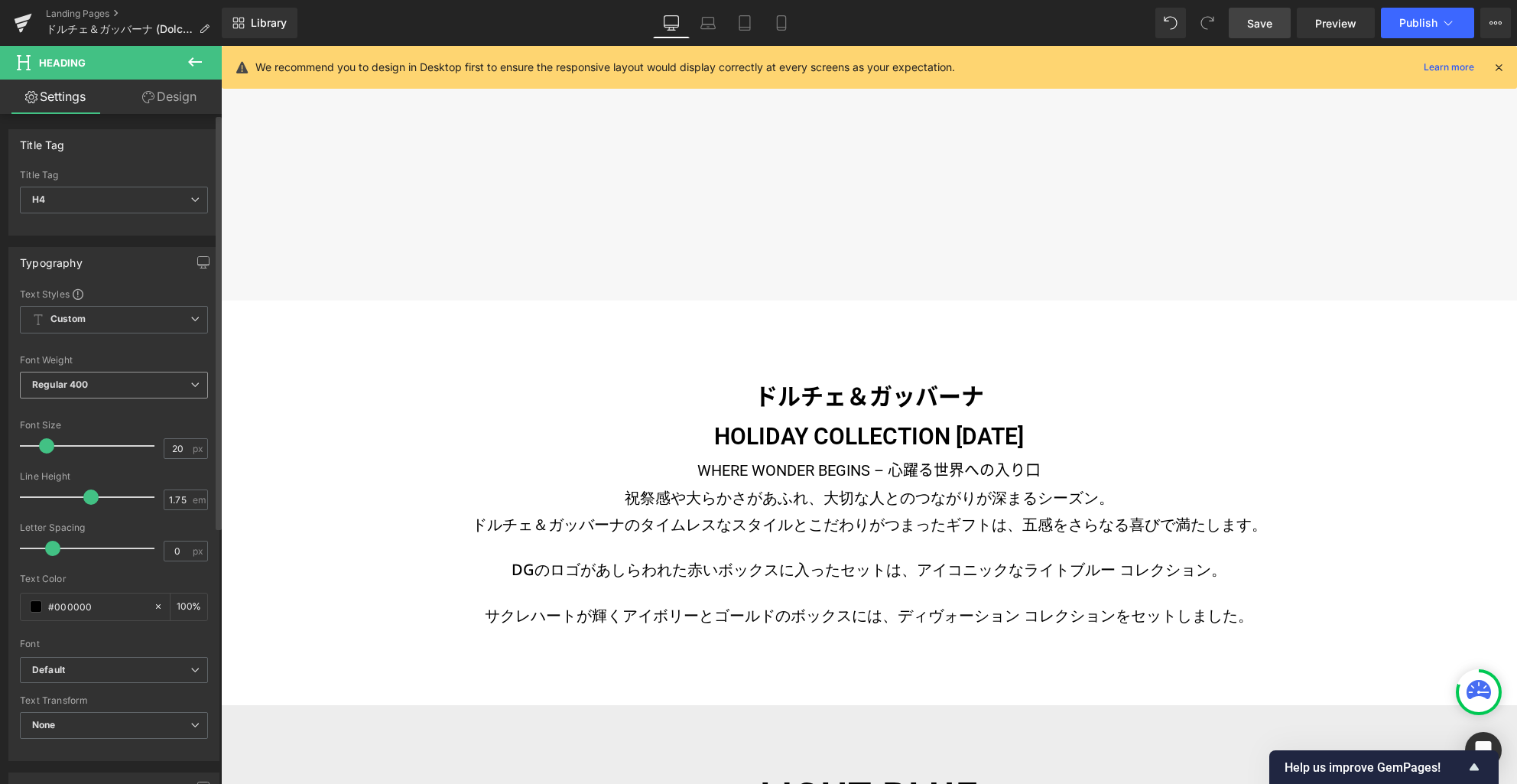
click at [151, 382] on span "Regular 400" at bounding box center [114, 385] width 188 height 27
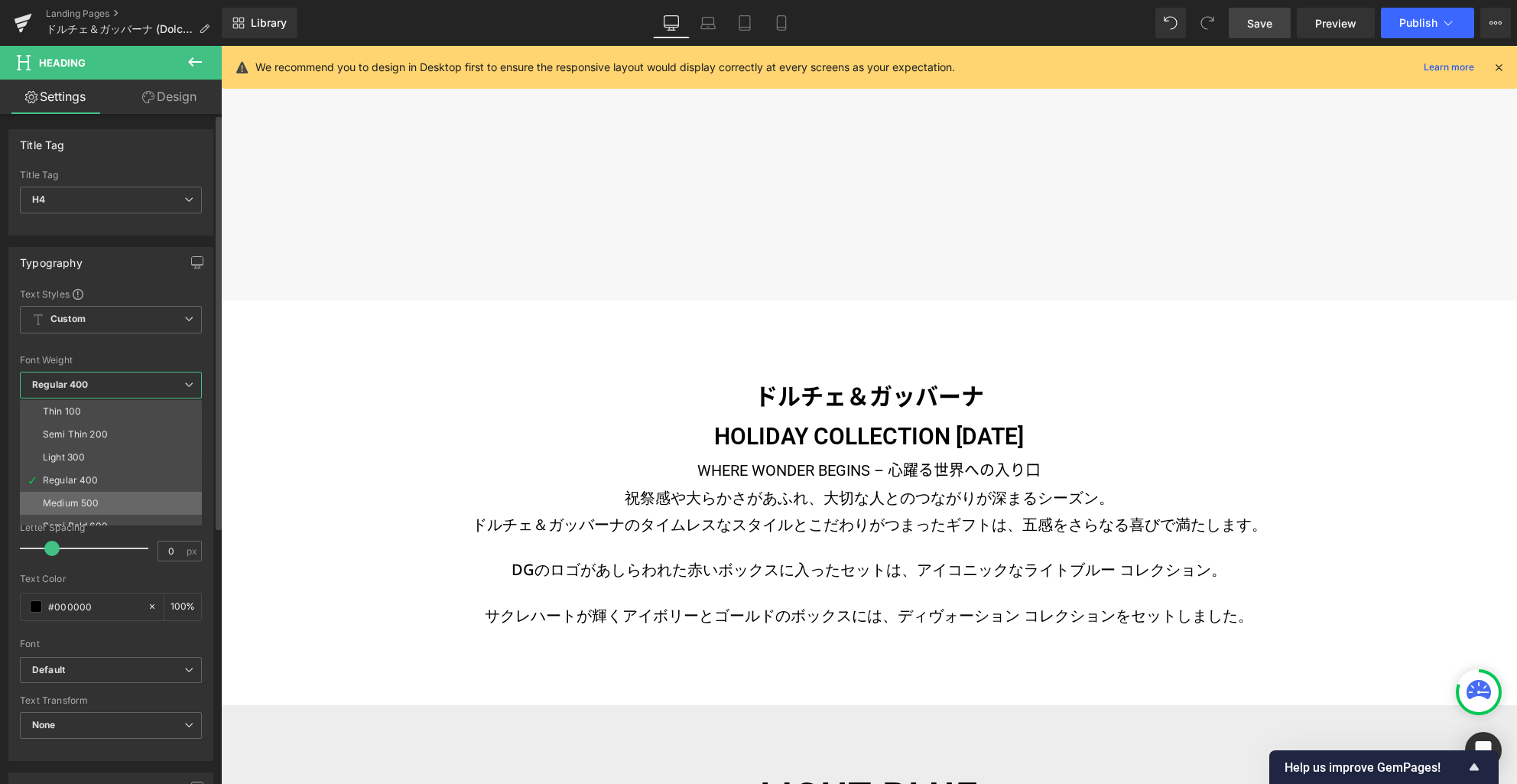
click at [134, 505] on li "Medium 500" at bounding box center [114, 503] width 189 height 23
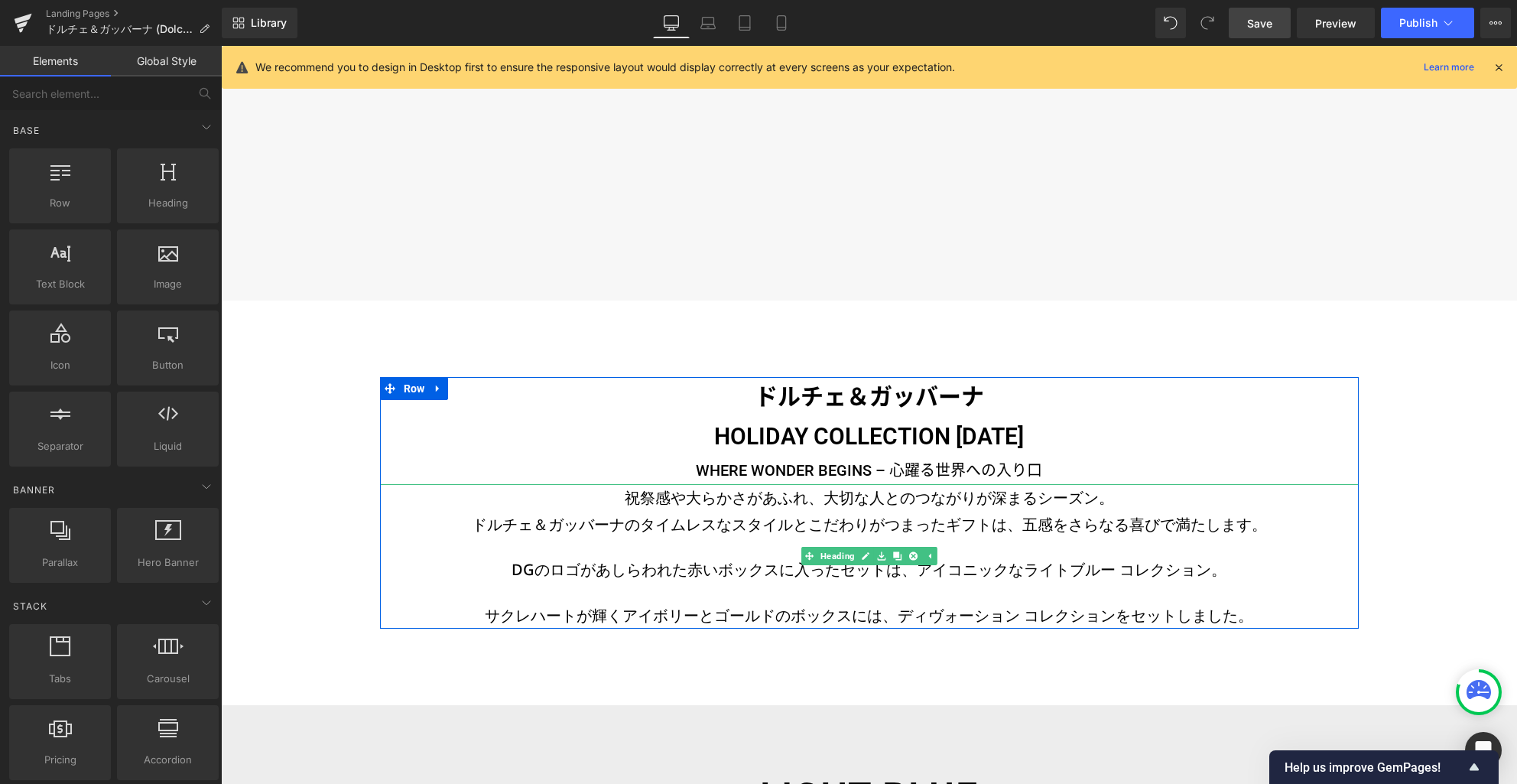
click at [794, 522] on h3 "ドルチェ＆ガッバーナのタイムレスなスタイルとこだわりがつまったギフトは、五感をさらなる喜びで満たします。" at bounding box center [870, 524] width 979 height 27
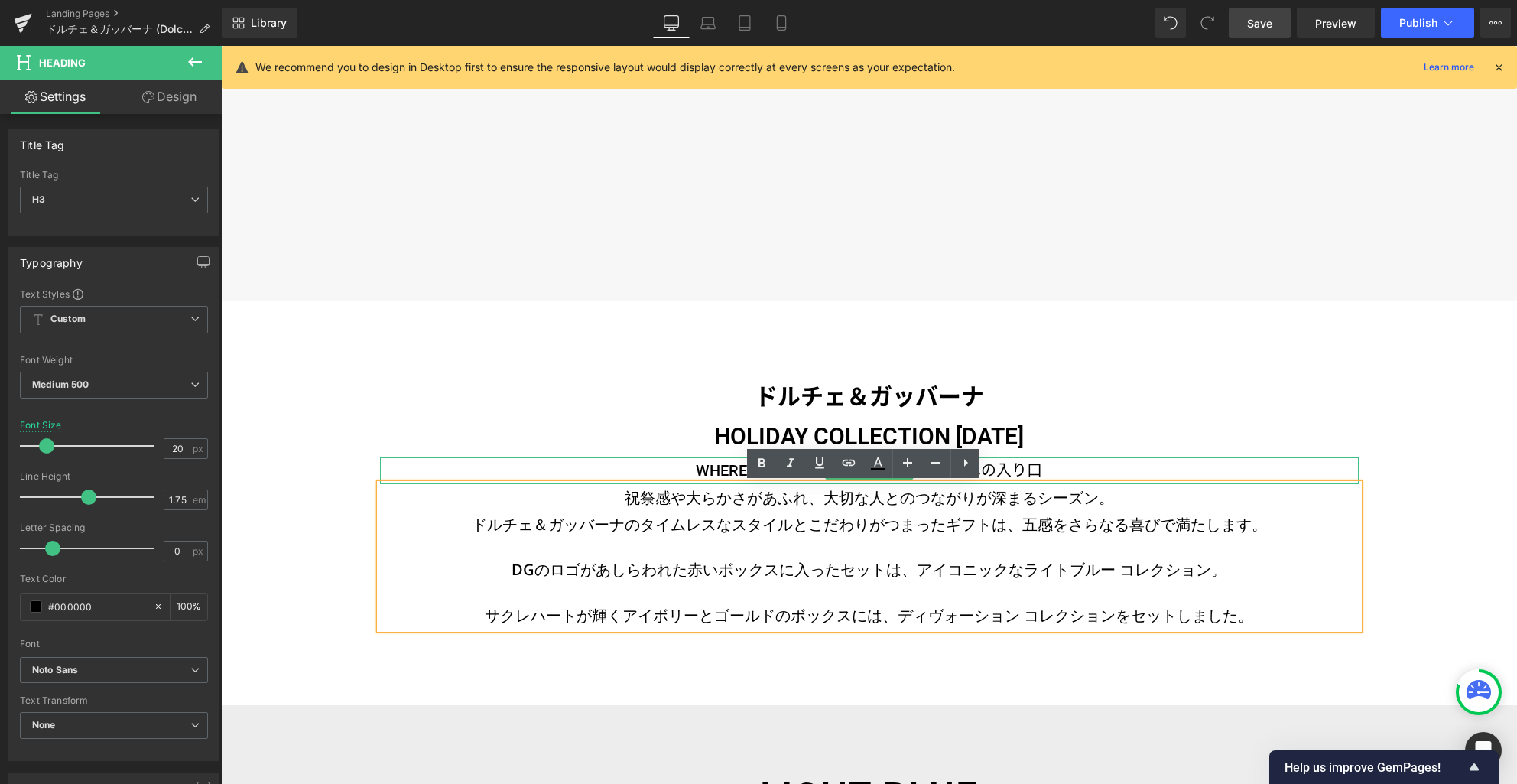
click at [715, 467] on h4 "WHERE WONDER BEGINS – 心躍る世界への入り口" at bounding box center [870, 471] width 979 height 27
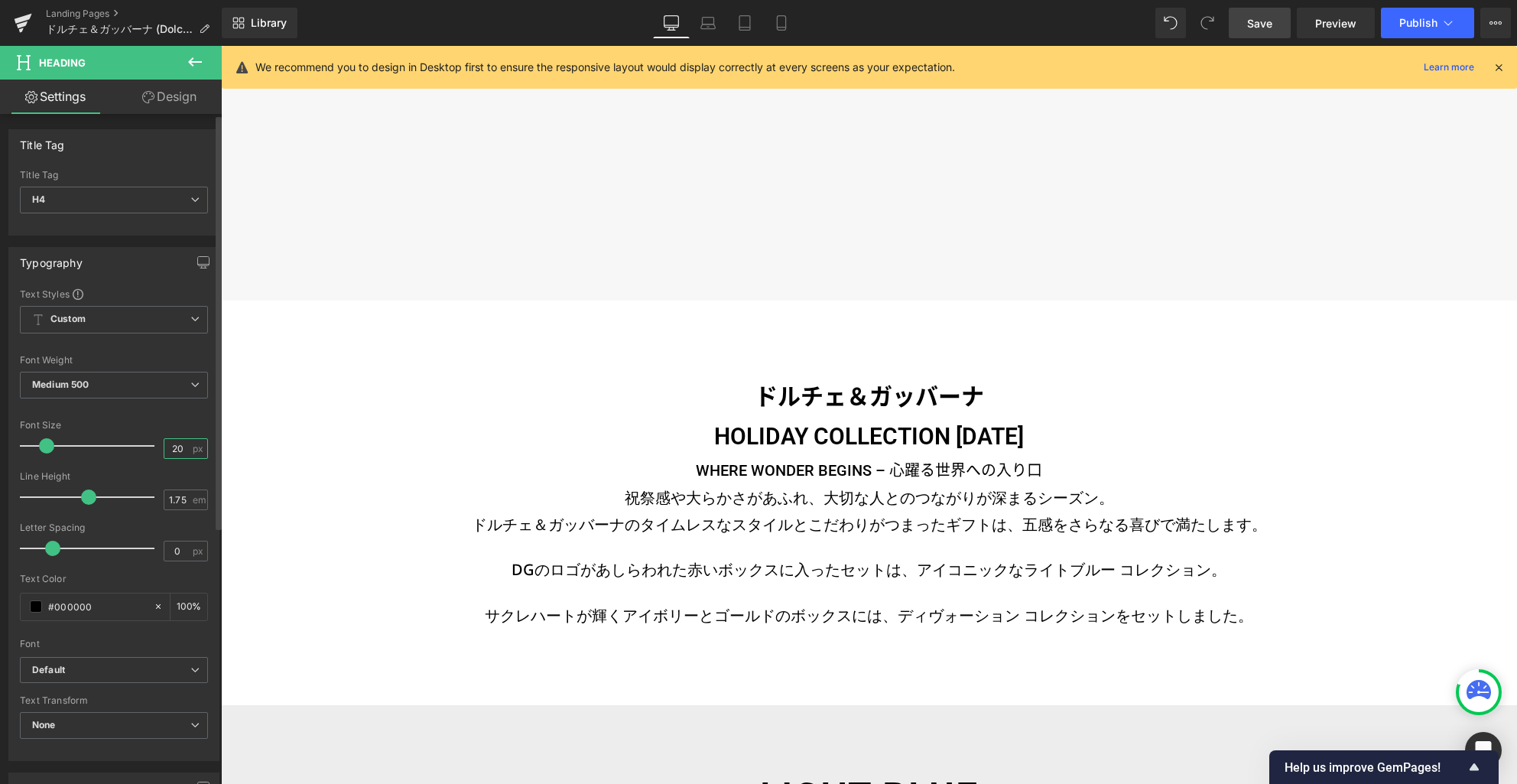
drag, startPoint x: 178, startPoint y: 452, endPoint x: 160, endPoint y: 445, distance: 19.3
click at [164, 446] on input "20" at bounding box center [178, 448] width 27 height 19
type input "24"
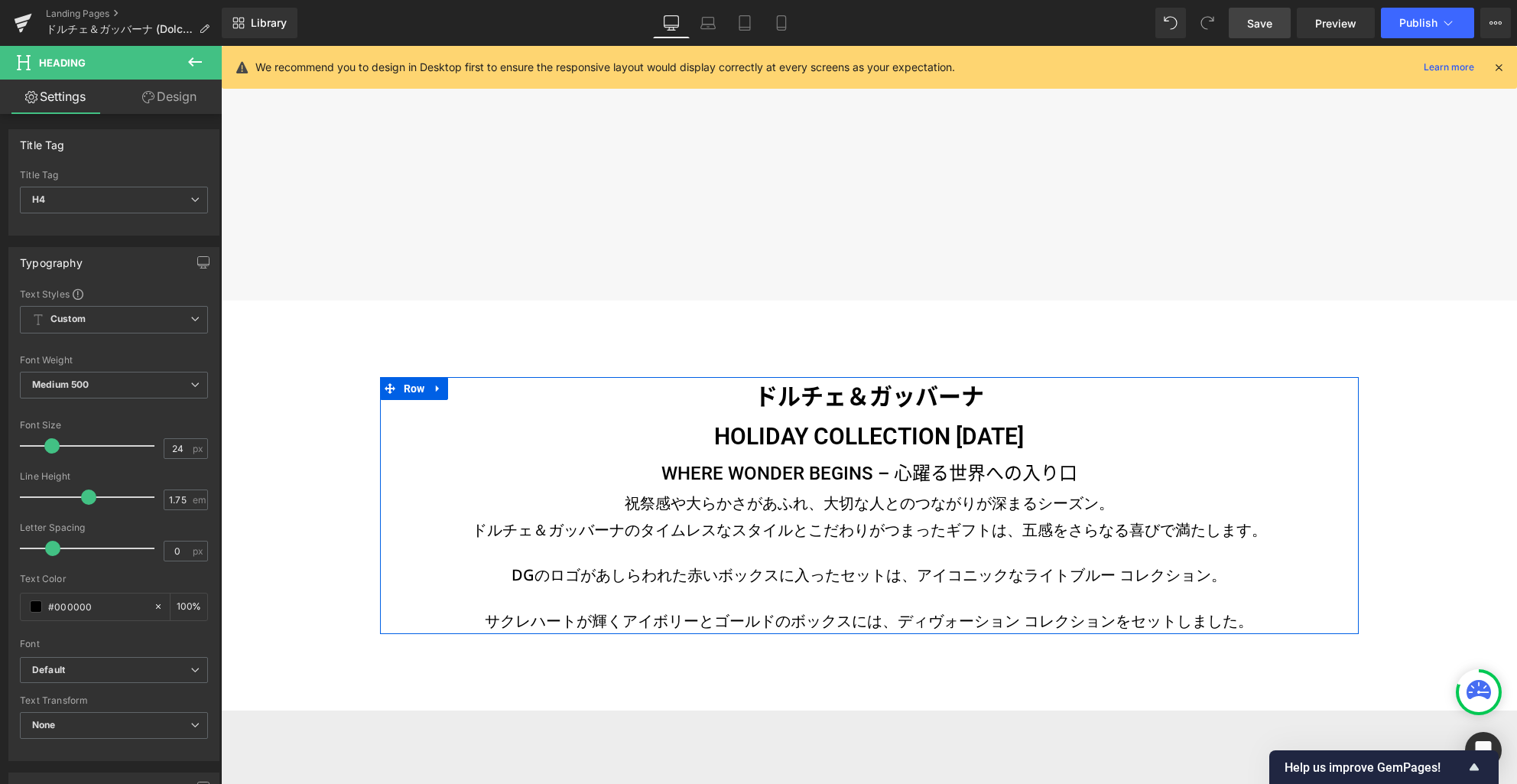
click at [932, 475] on h4 "WHERE WONDER BEGINS – 心躍る世界への入り口" at bounding box center [870, 473] width 979 height 32
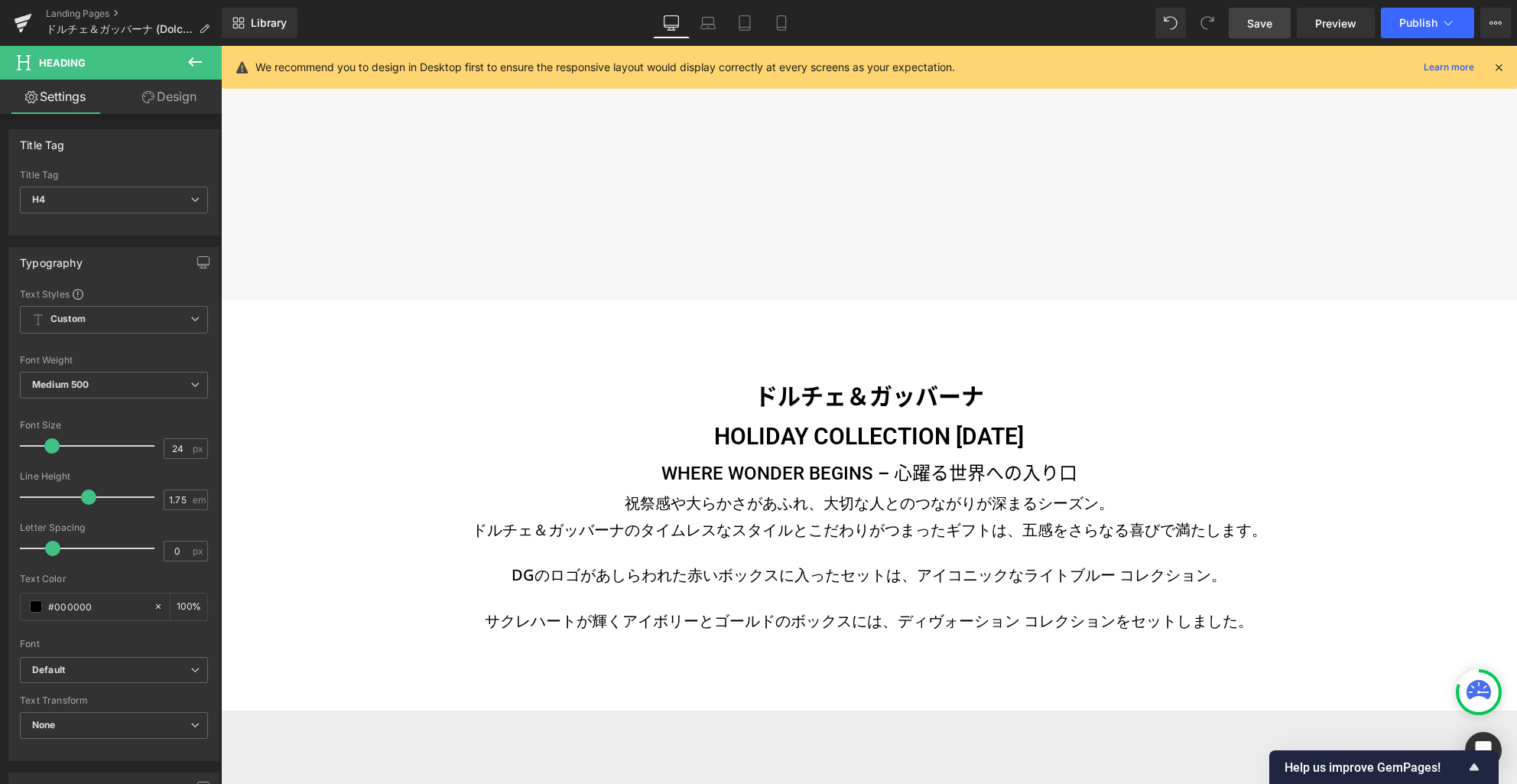
click at [175, 97] on link "Design" at bounding box center [169, 97] width 111 height 35
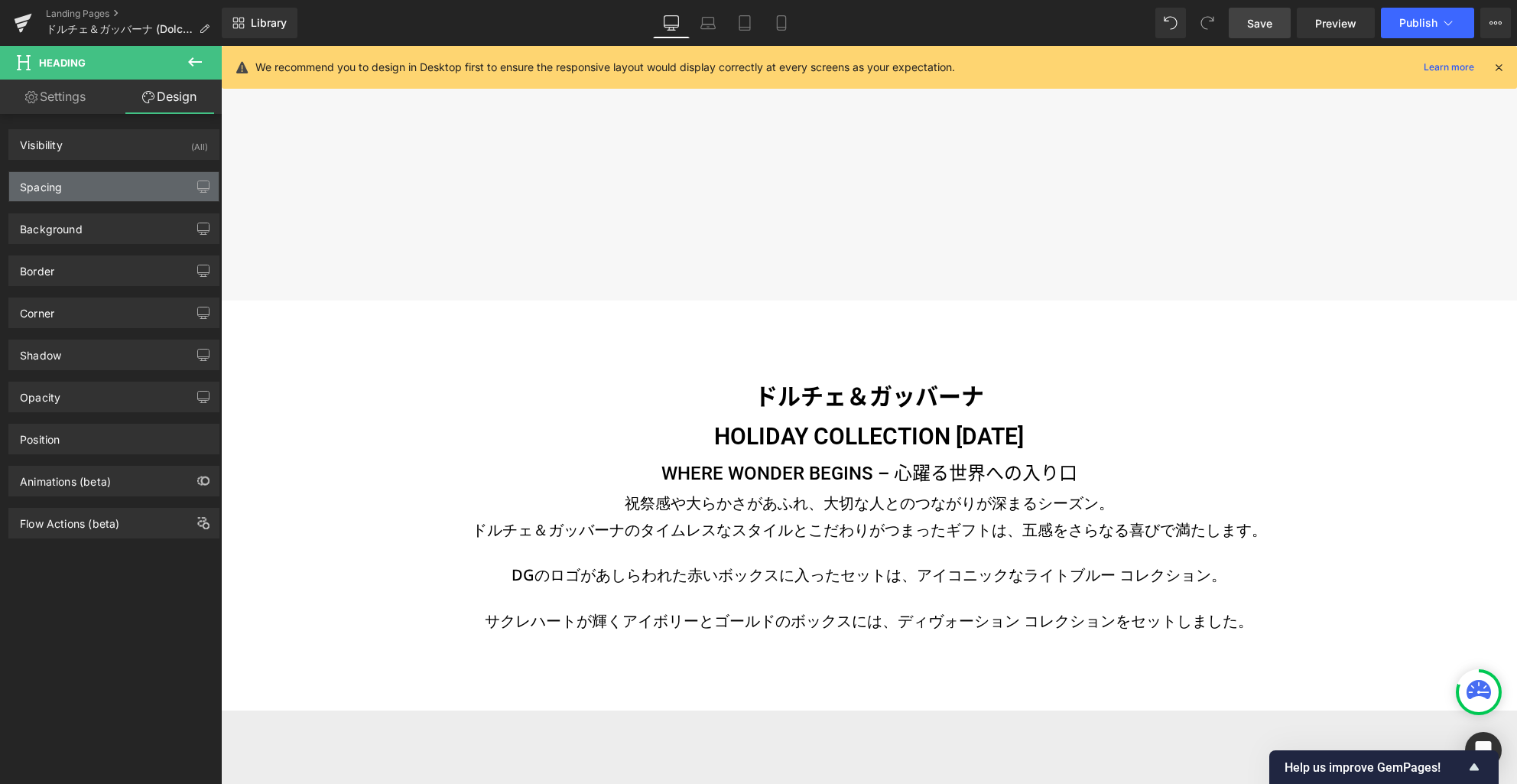
click at [120, 194] on div "Spacing" at bounding box center [114, 187] width 209 height 29
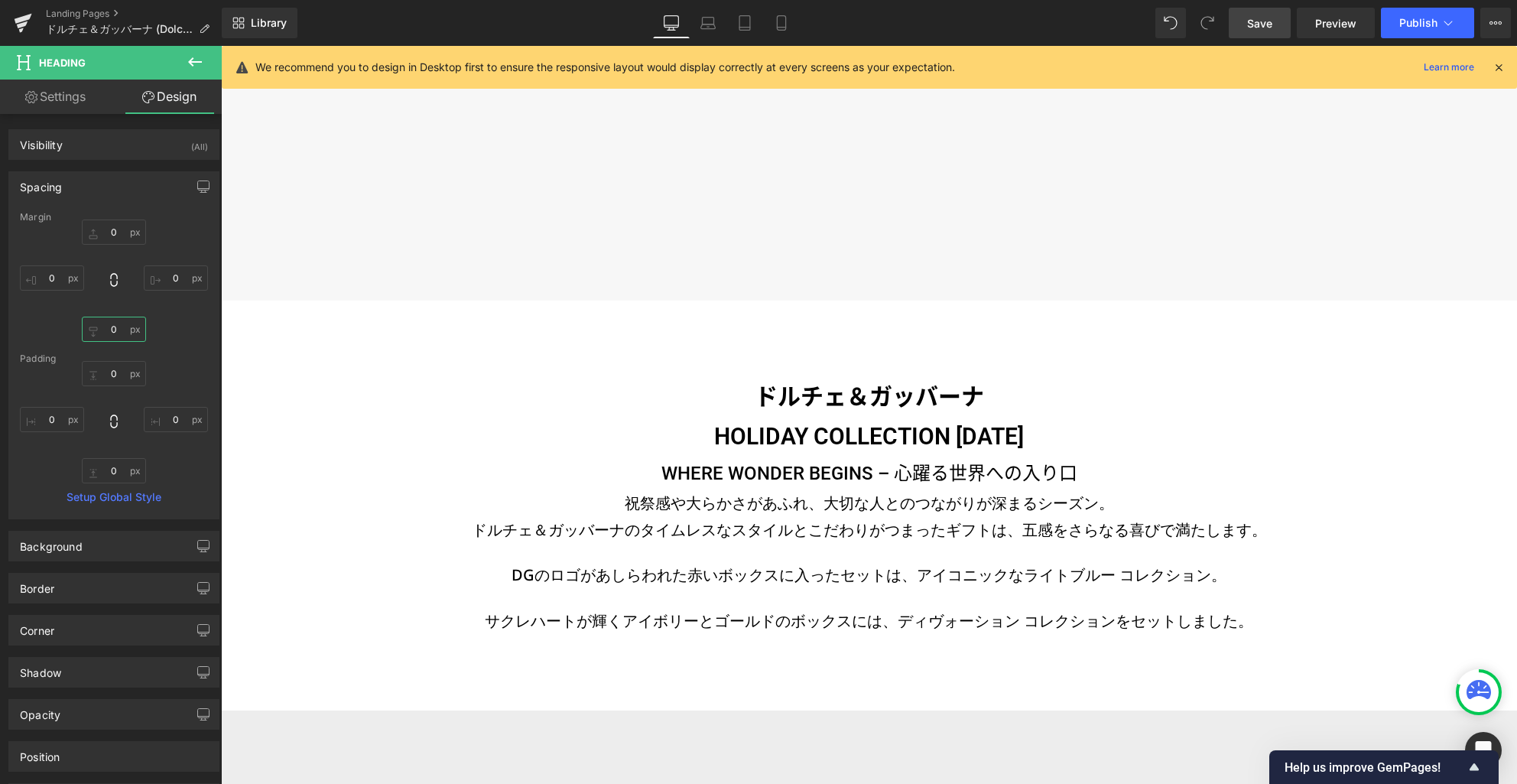
click at [121, 327] on input "0" at bounding box center [114, 330] width 64 height 25
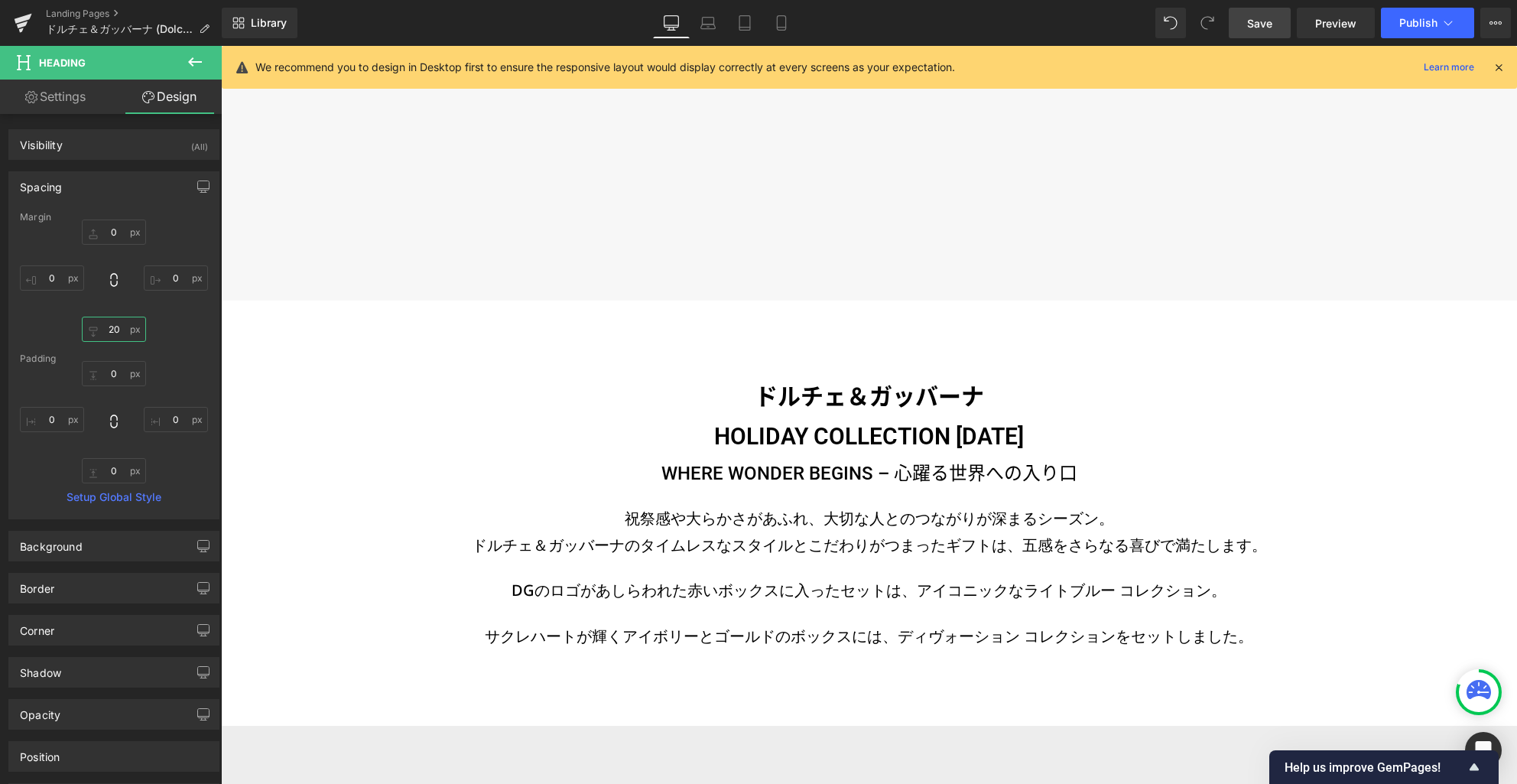
type input "25"
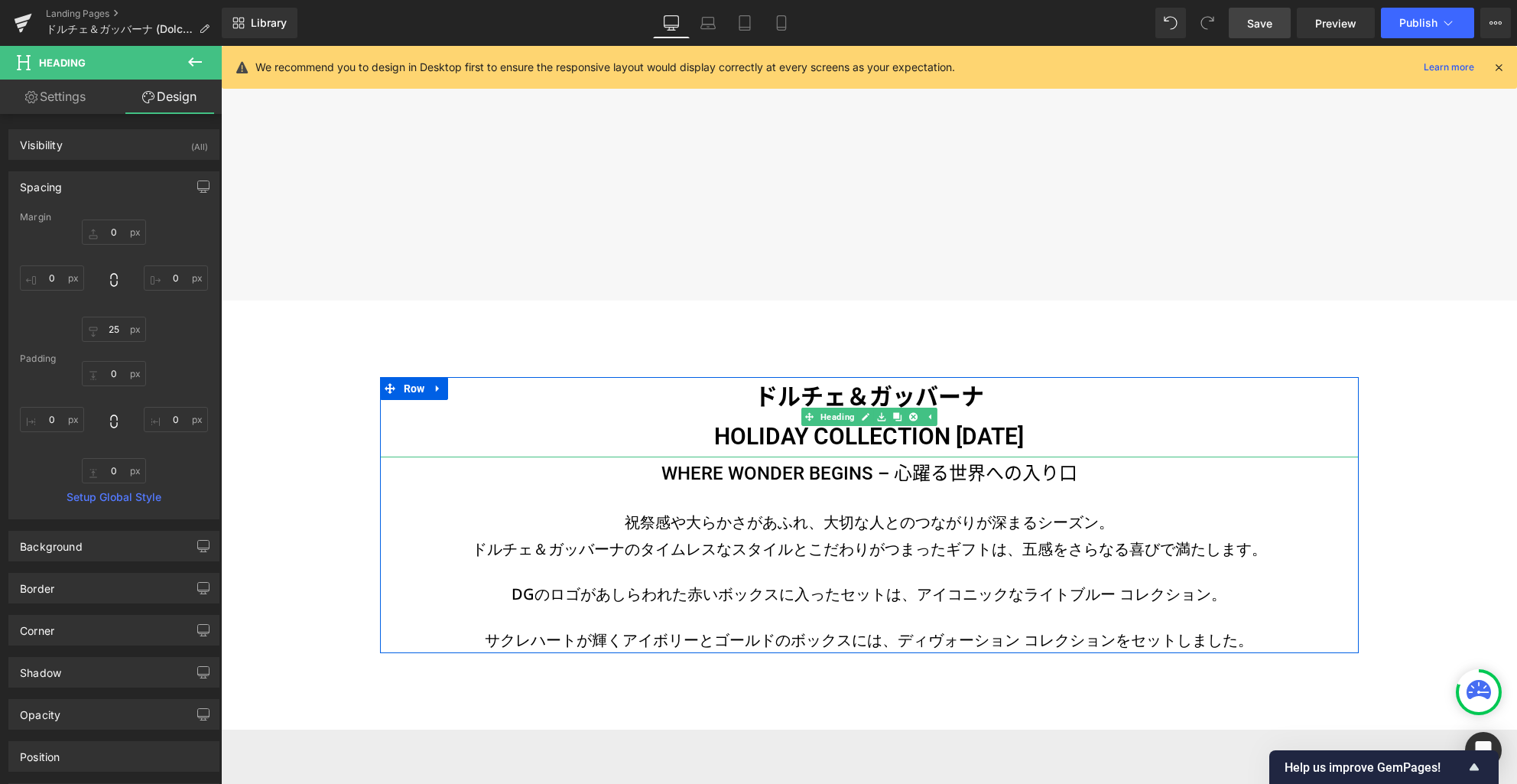
click at [834, 439] on h3 "ドルチェ＆ガッバーナ HOLIDAY COLLECTION [DATE]" at bounding box center [870, 417] width 979 height 81
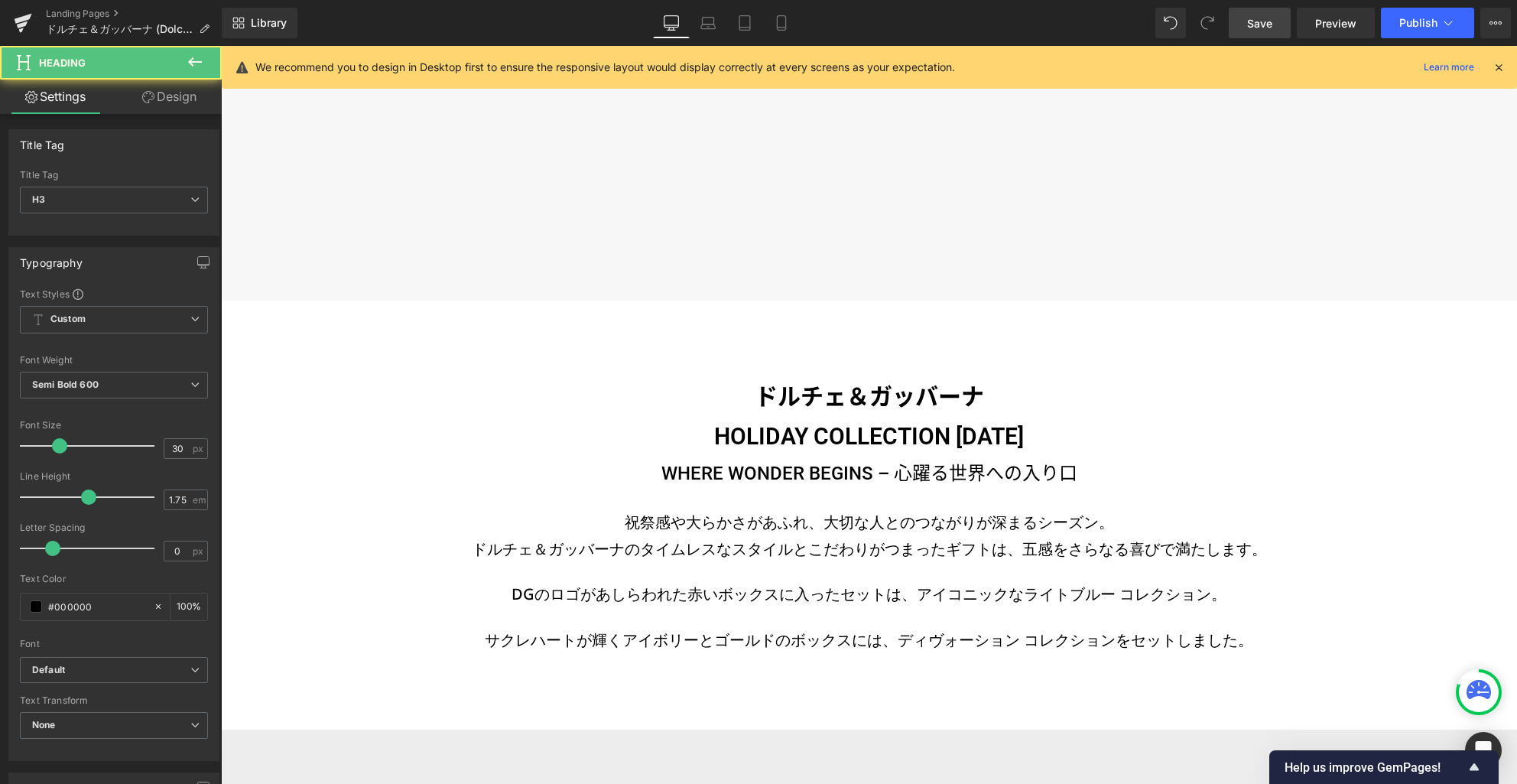
click at [172, 100] on link "Design" at bounding box center [169, 97] width 111 height 35
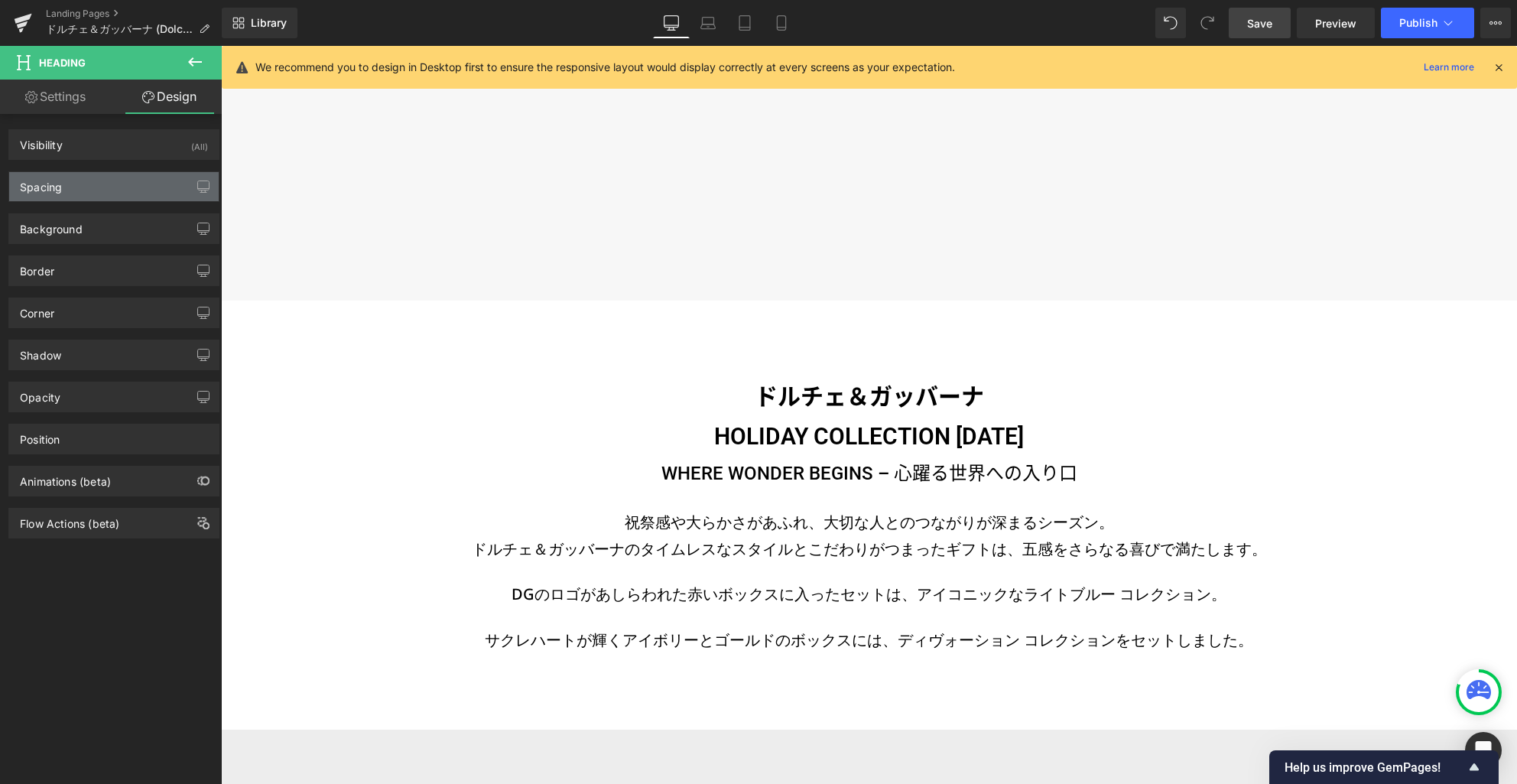
click at [129, 189] on div "Spacing" at bounding box center [114, 187] width 209 height 29
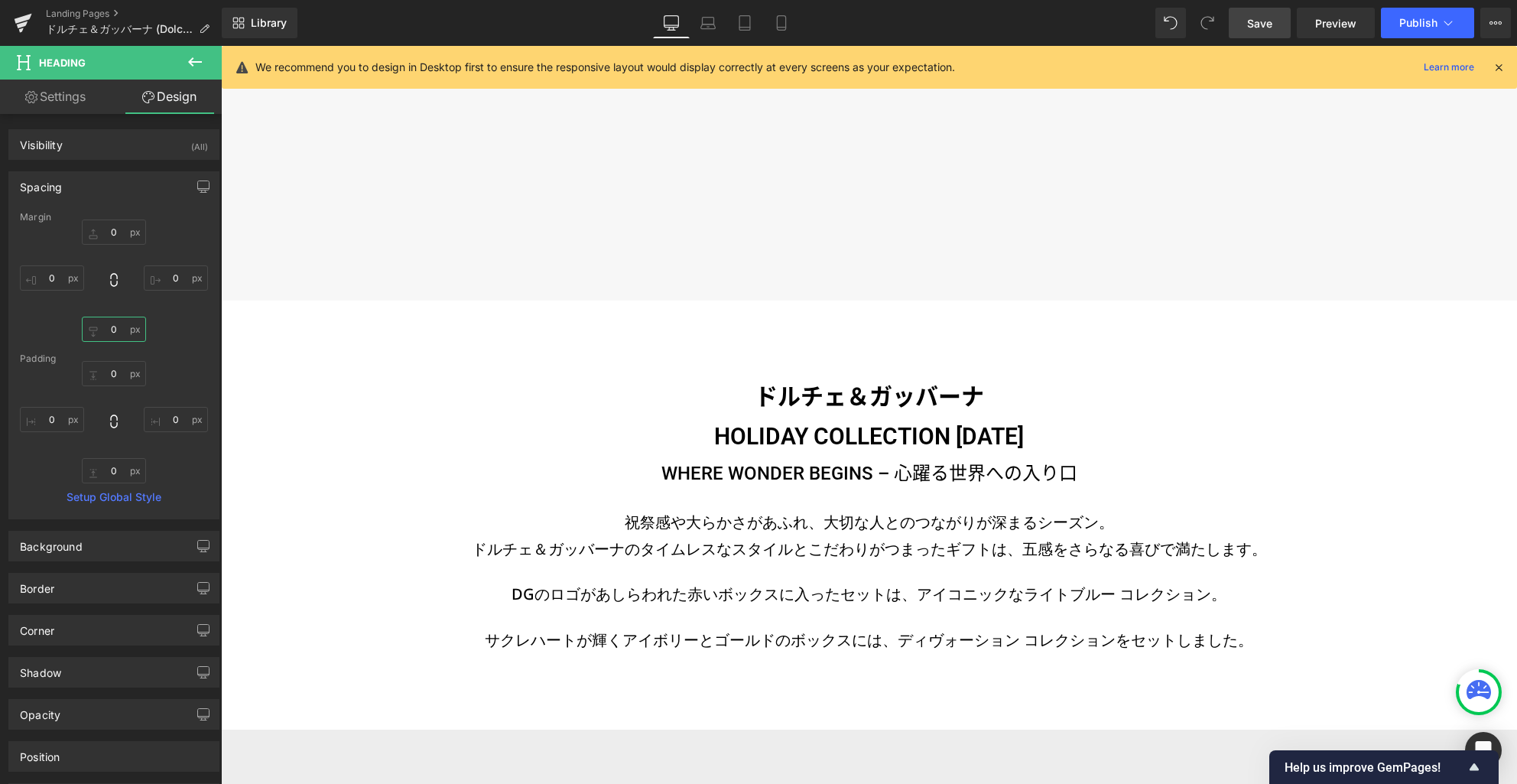
click at [130, 333] on input "0" at bounding box center [114, 330] width 64 height 25
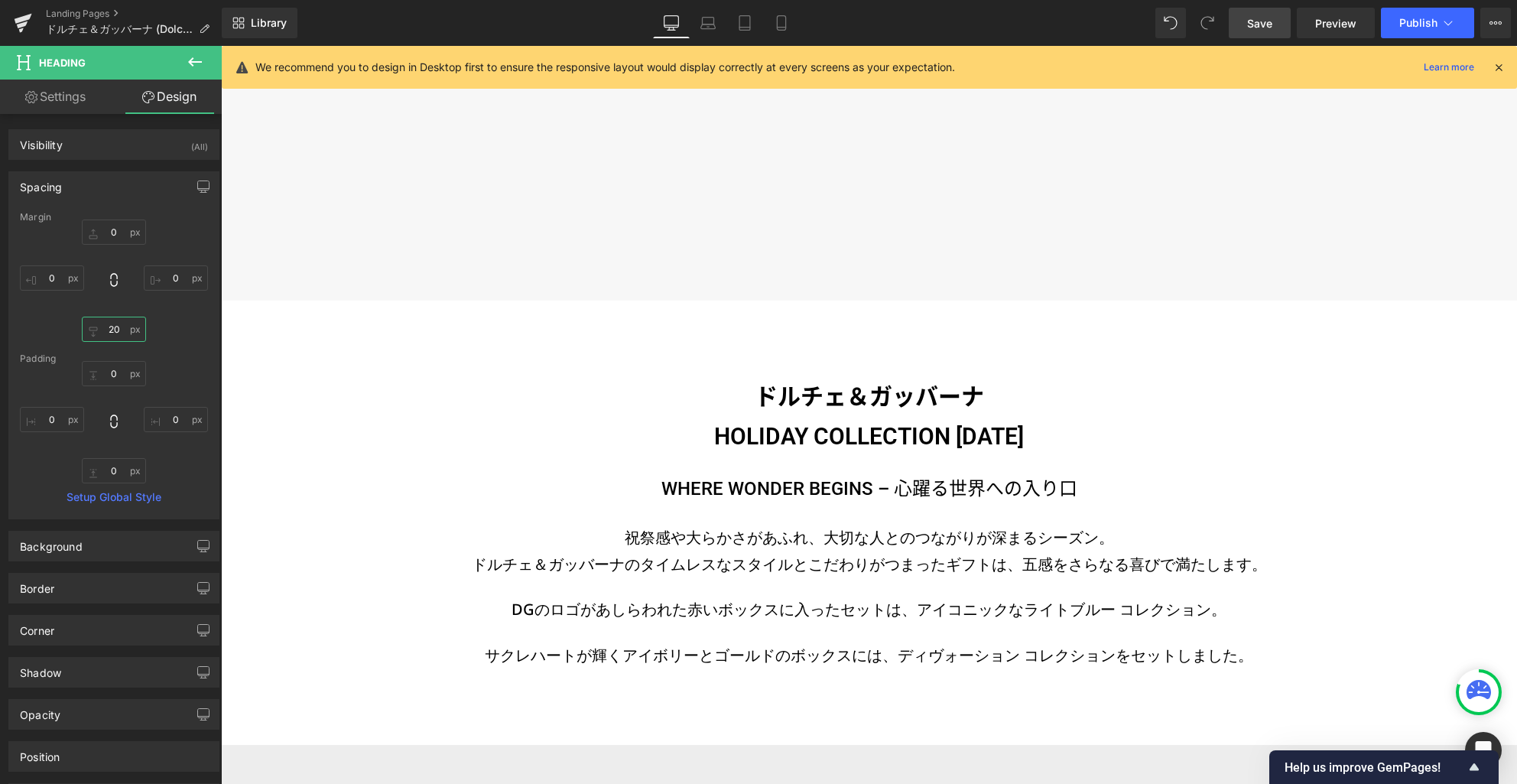
type input "20"
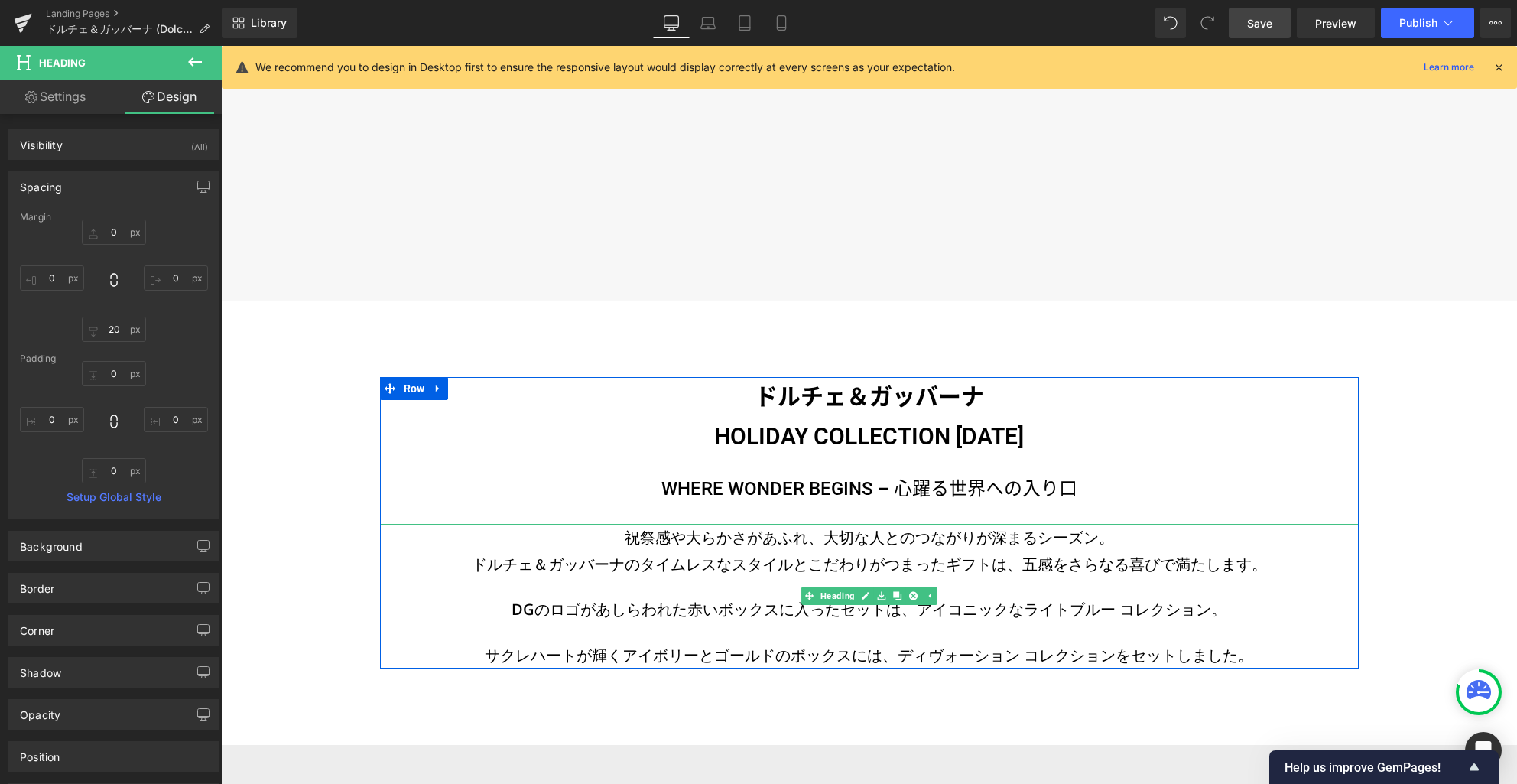
click at [823, 537] on h3 "祝祭感や大らかさがあふれ、大切な人とのつながりが深まるシーズン。" at bounding box center [870, 537] width 979 height 27
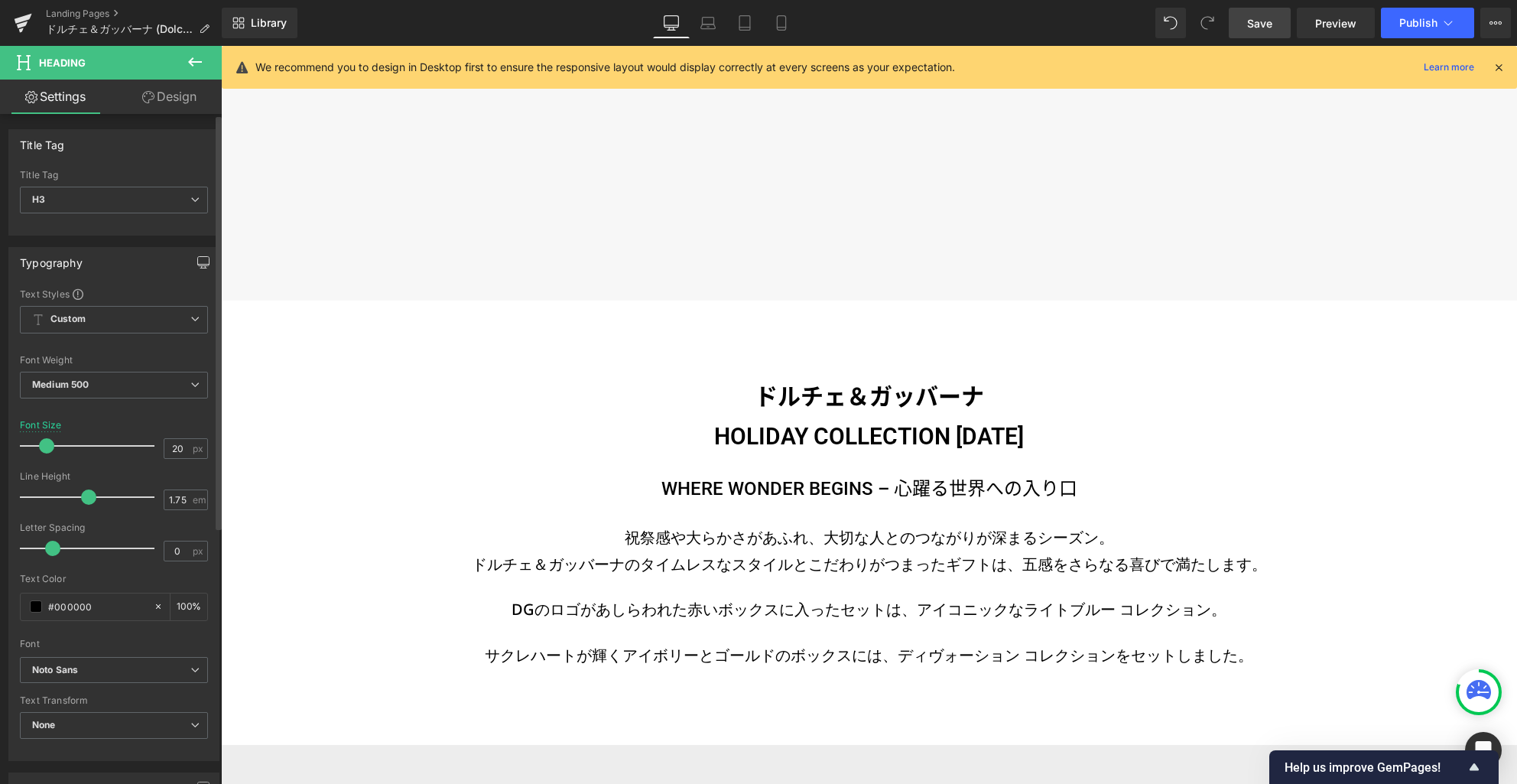
click at [198, 266] on icon "button" at bounding box center [204, 261] width 12 height 9
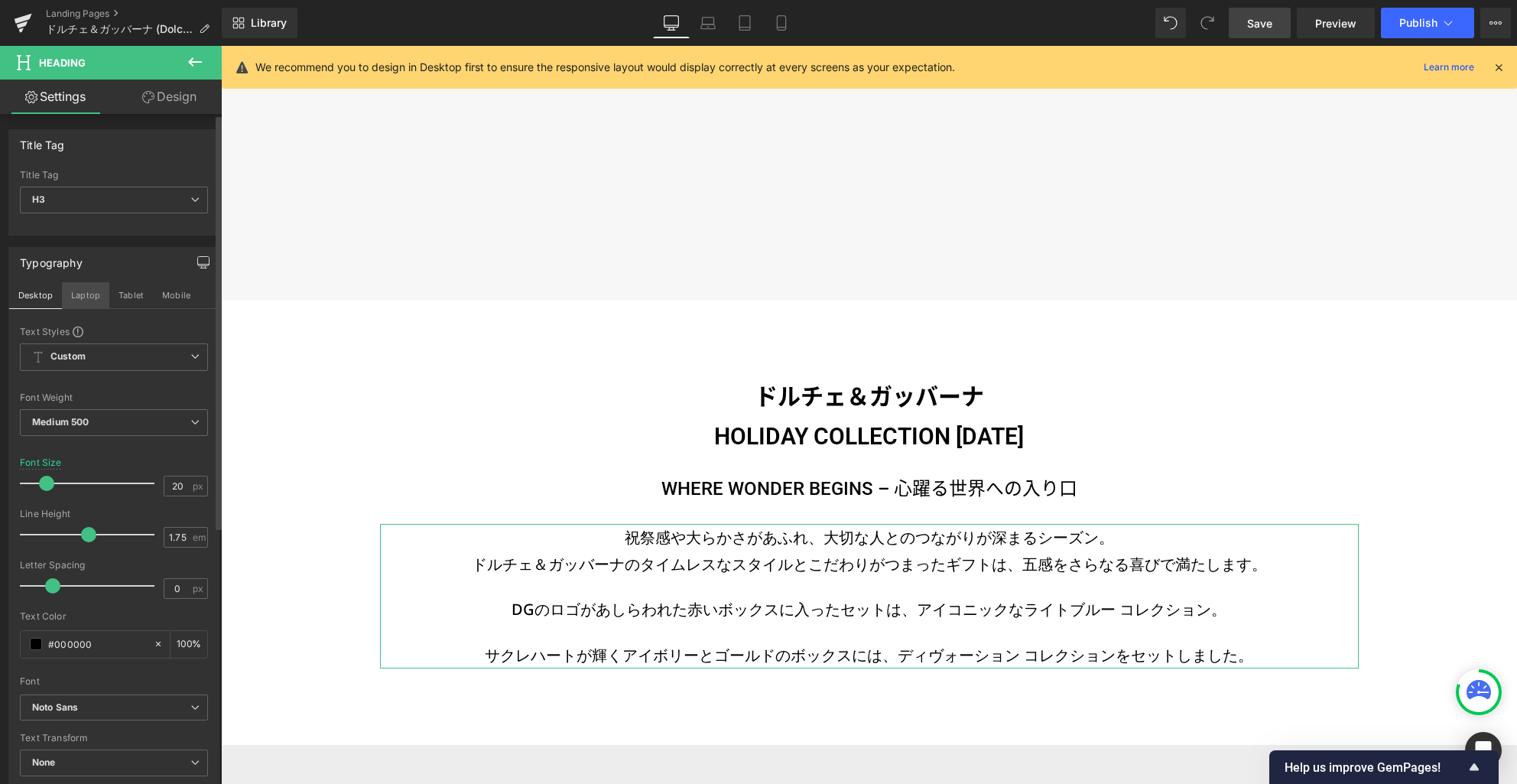
click at [85, 296] on button "Laptop" at bounding box center [85, 295] width 47 height 26
type input "100"
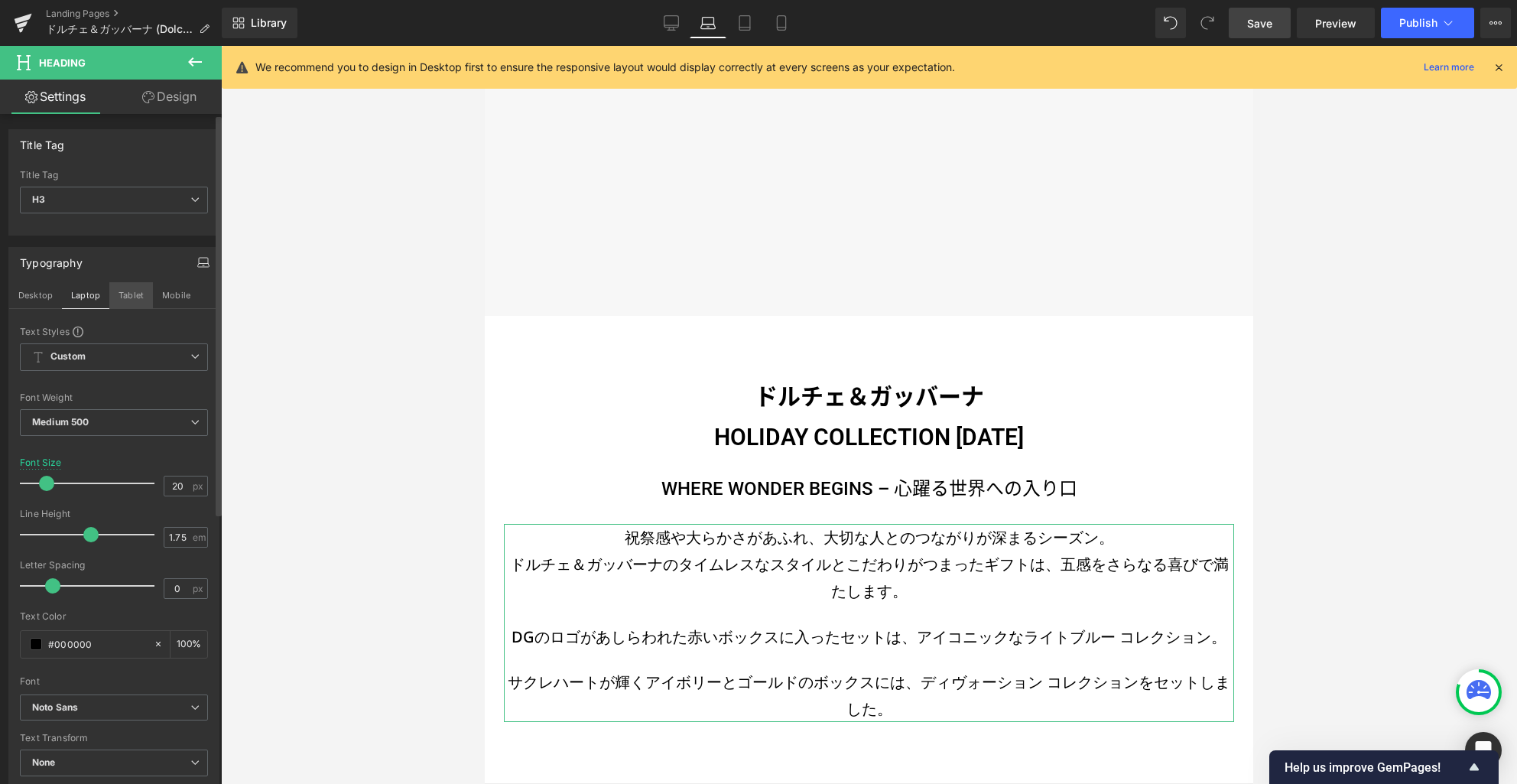
click at [130, 296] on button "Tablet" at bounding box center [130, 295] width 43 height 26
type input "17"
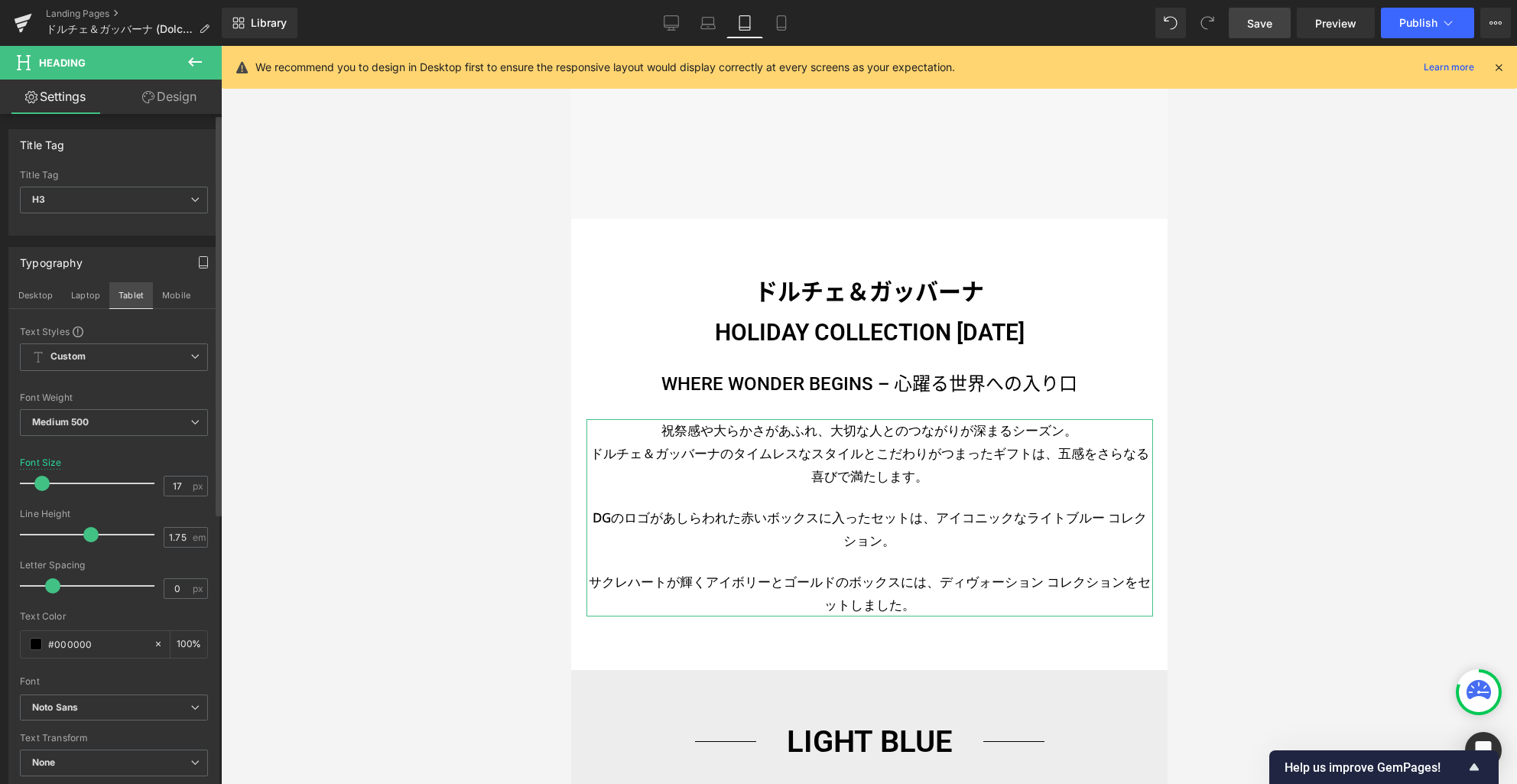
scroll to position [209, 0]
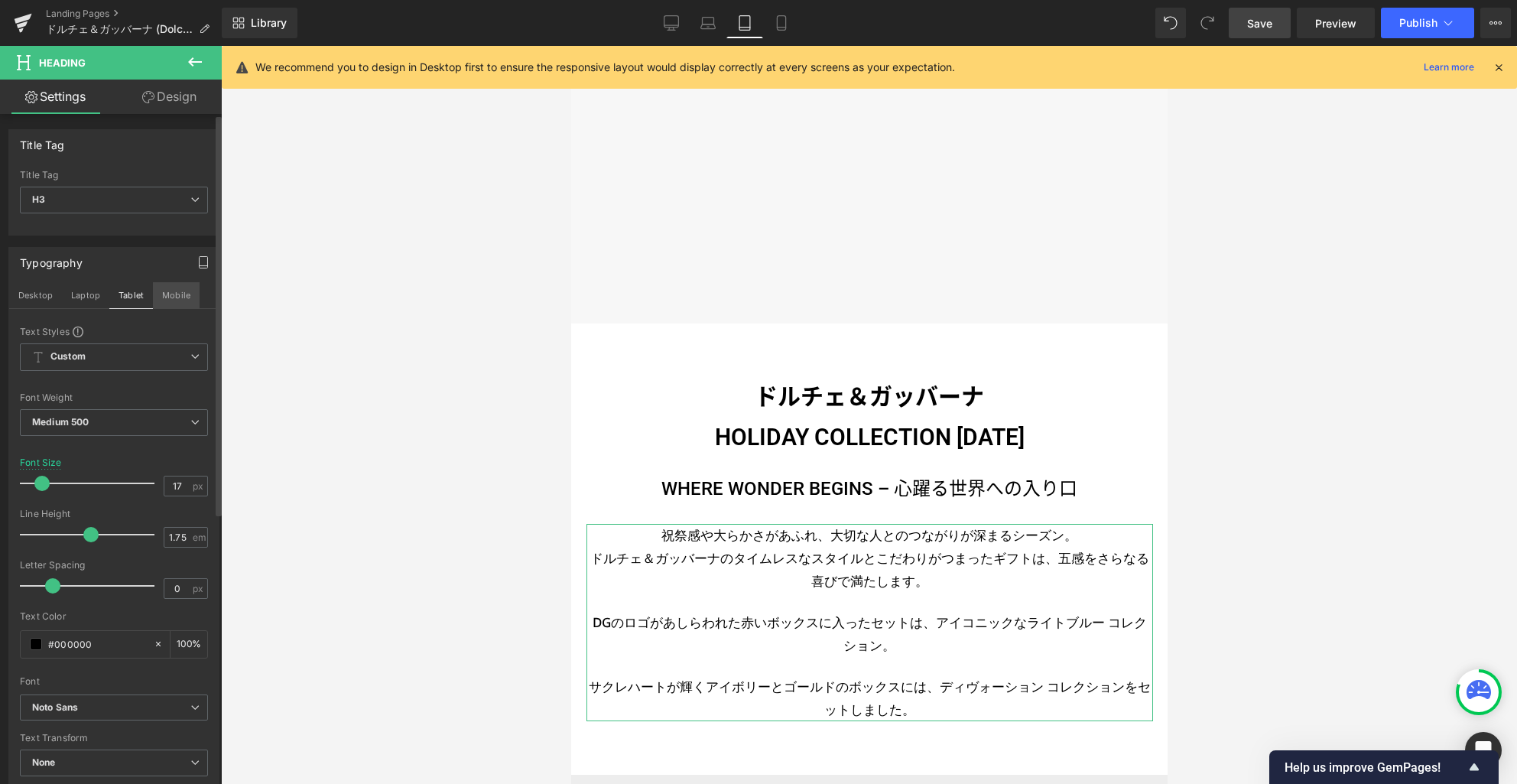
click at [172, 303] on button "Mobile" at bounding box center [175, 295] width 47 height 26
type input "100"
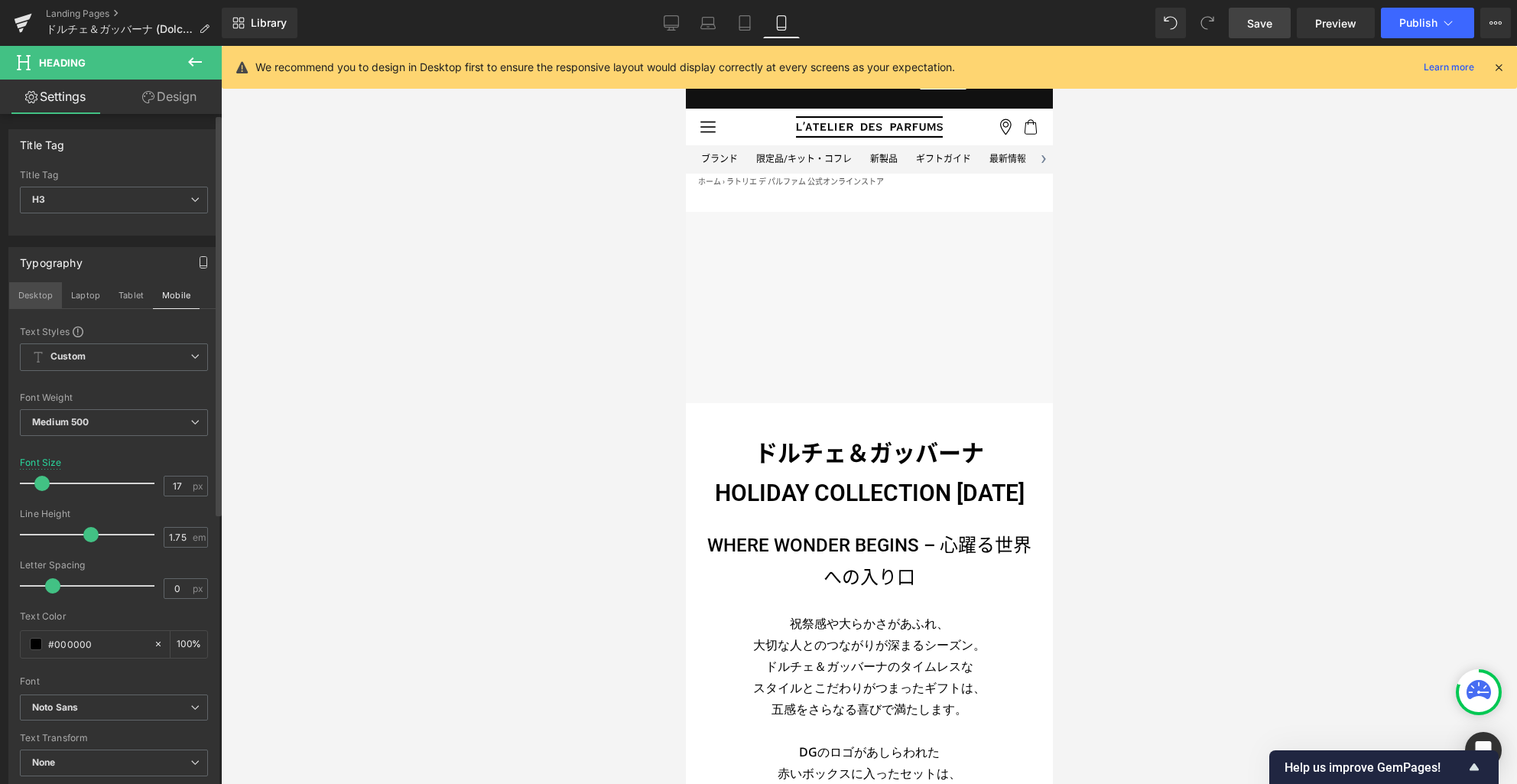
click at [35, 299] on button "Desktop" at bounding box center [36, 295] width 53 height 26
type input "20"
type input "100"
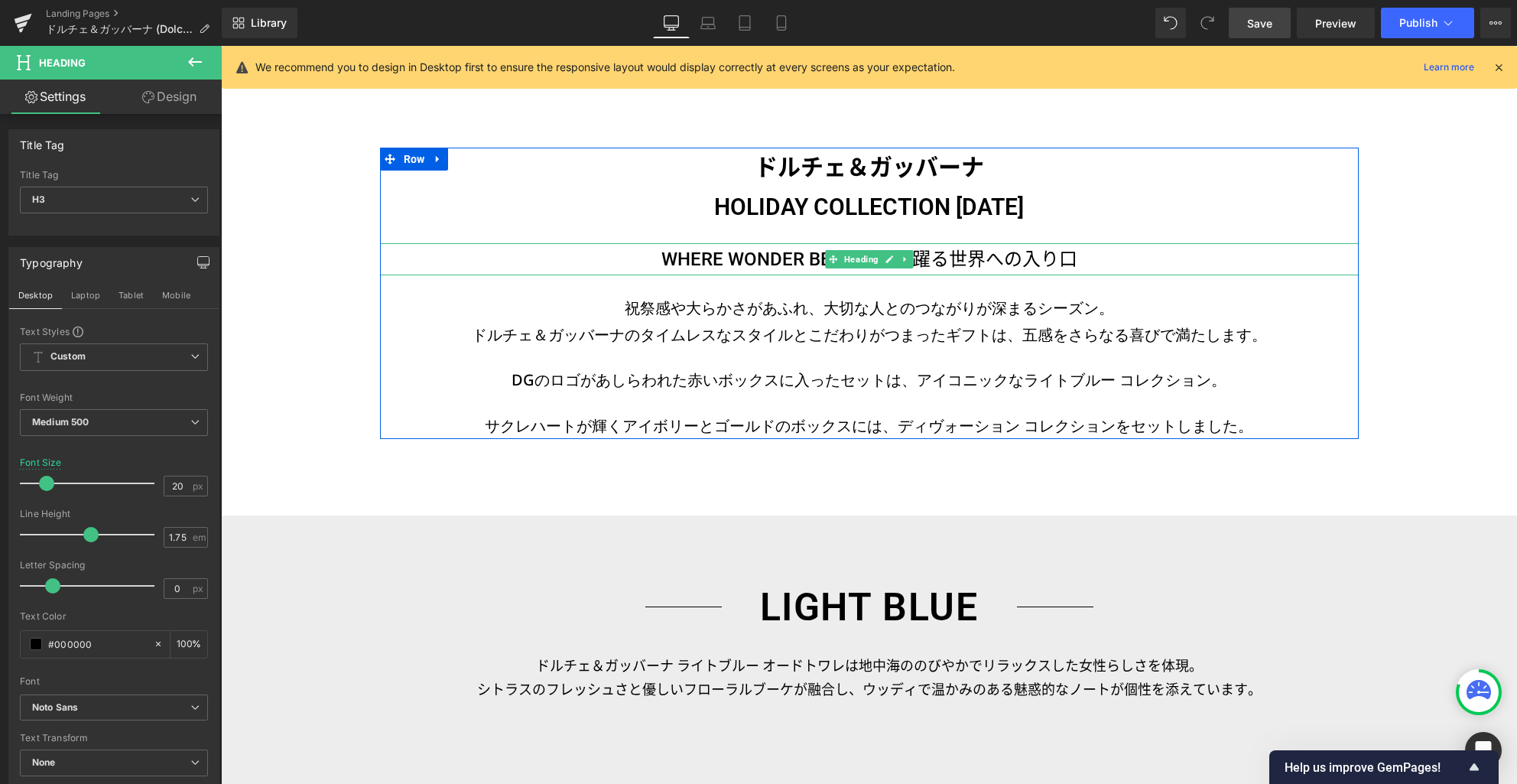
click at [745, 259] on h4 "WHERE WONDER BEGINS – 心躍る世界への入り口" at bounding box center [870, 259] width 979 height 32
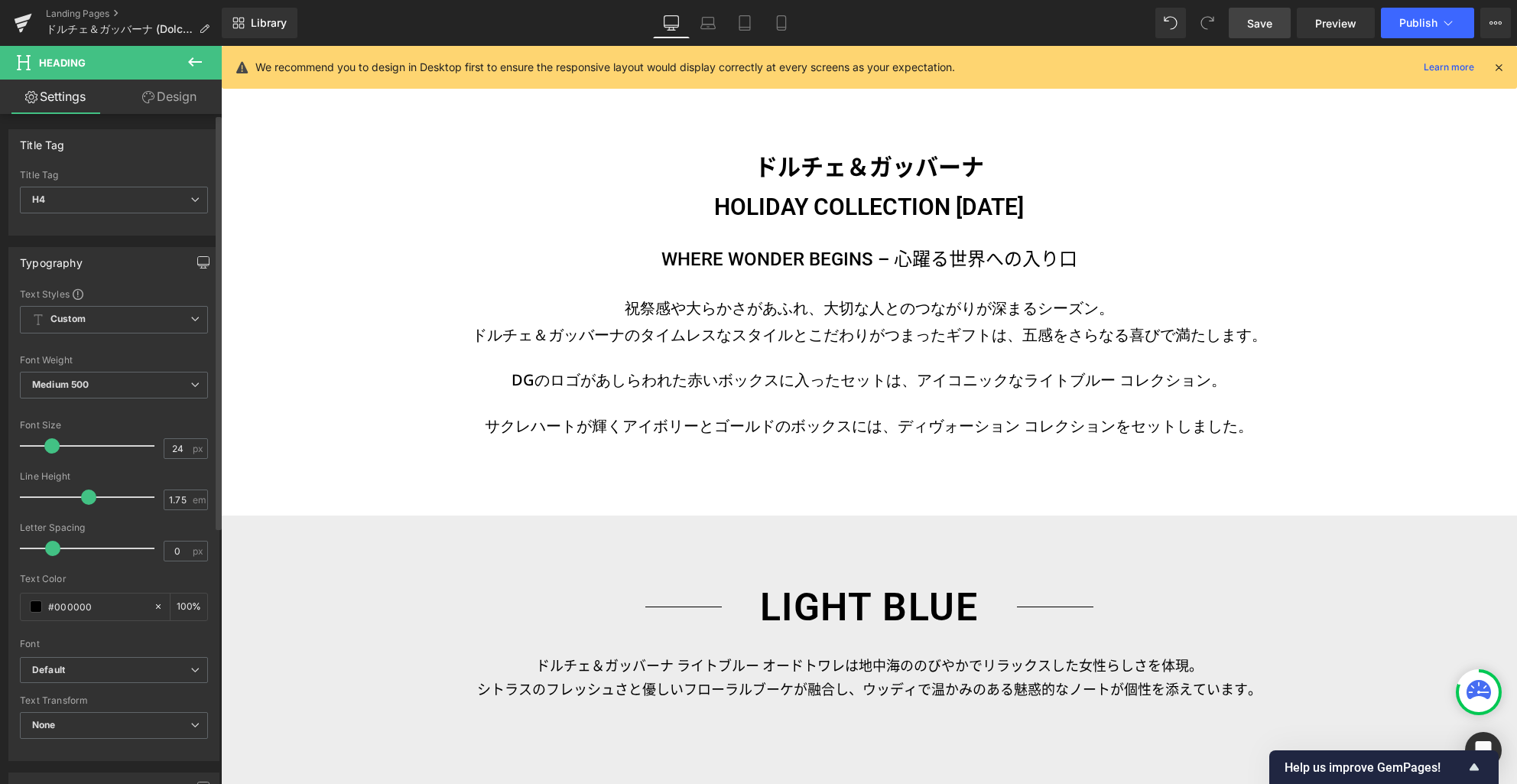
click at [198, 253] on button "button" at bounding box center [203, 262] width 25 height 29
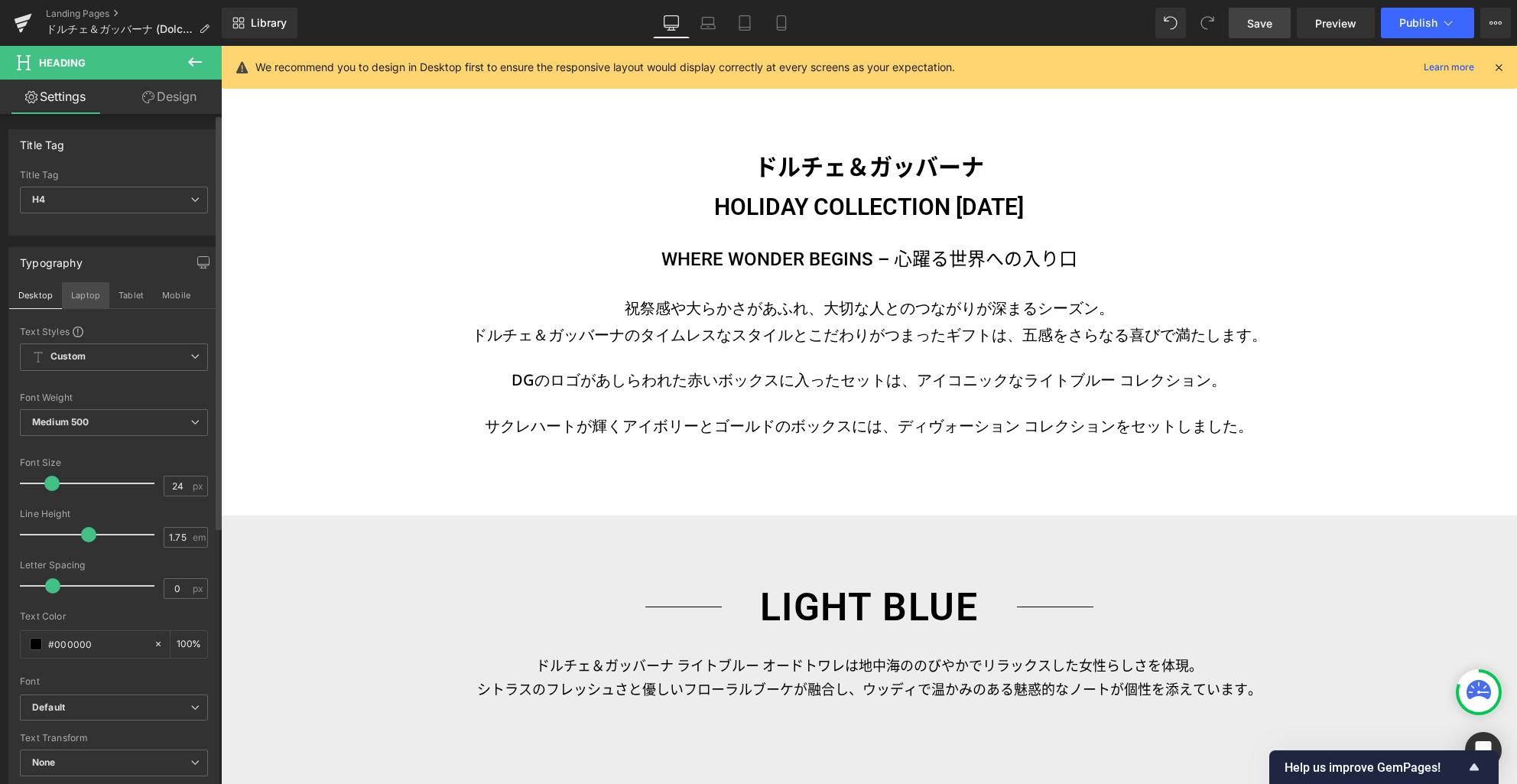
click at [89, 299] on button "Laptop" at bounding box center [85, 295] width 47 height 26
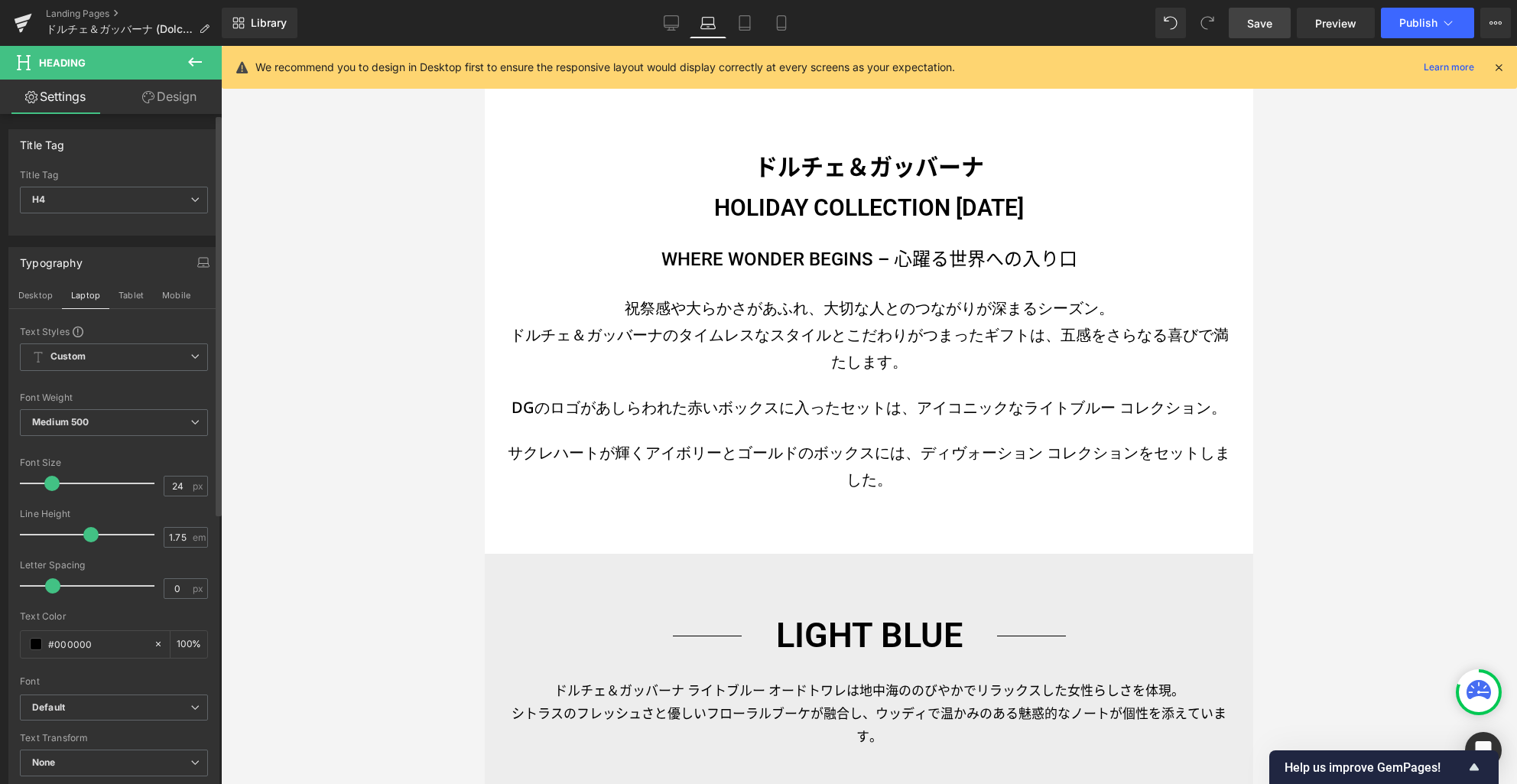
drag, startPoint x: 132, startPoint y: 294, endPoint x: 130, endPoint y: 387, distance: 93.0
click at [133, 294] on button "Tablet" at bounding box center [130, 295] width 43 height 26
type input "100"
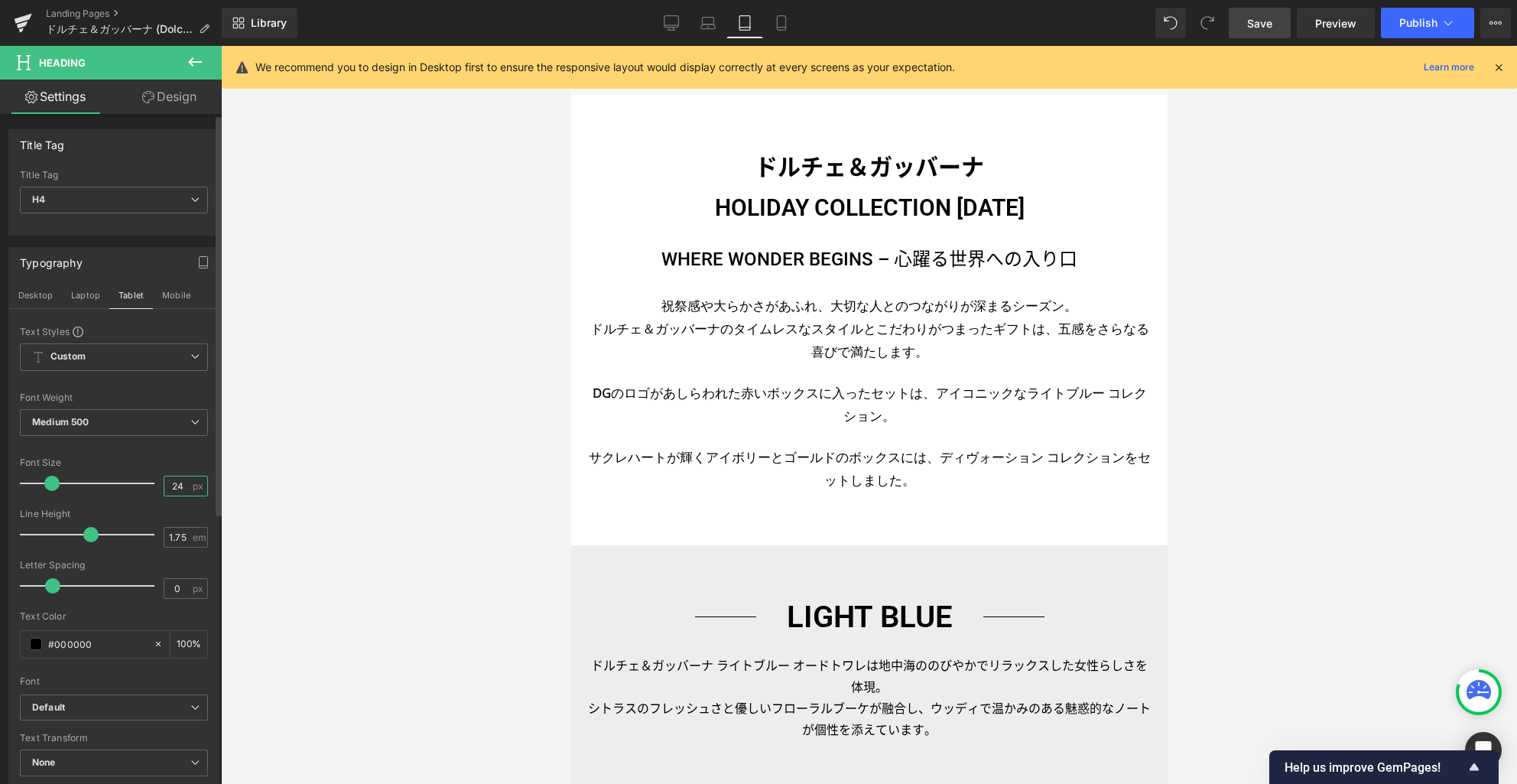
click at [152, 485] on div "Font Size 24 px" at bounding box center [114, 483] width 188 height 51
type input "20"
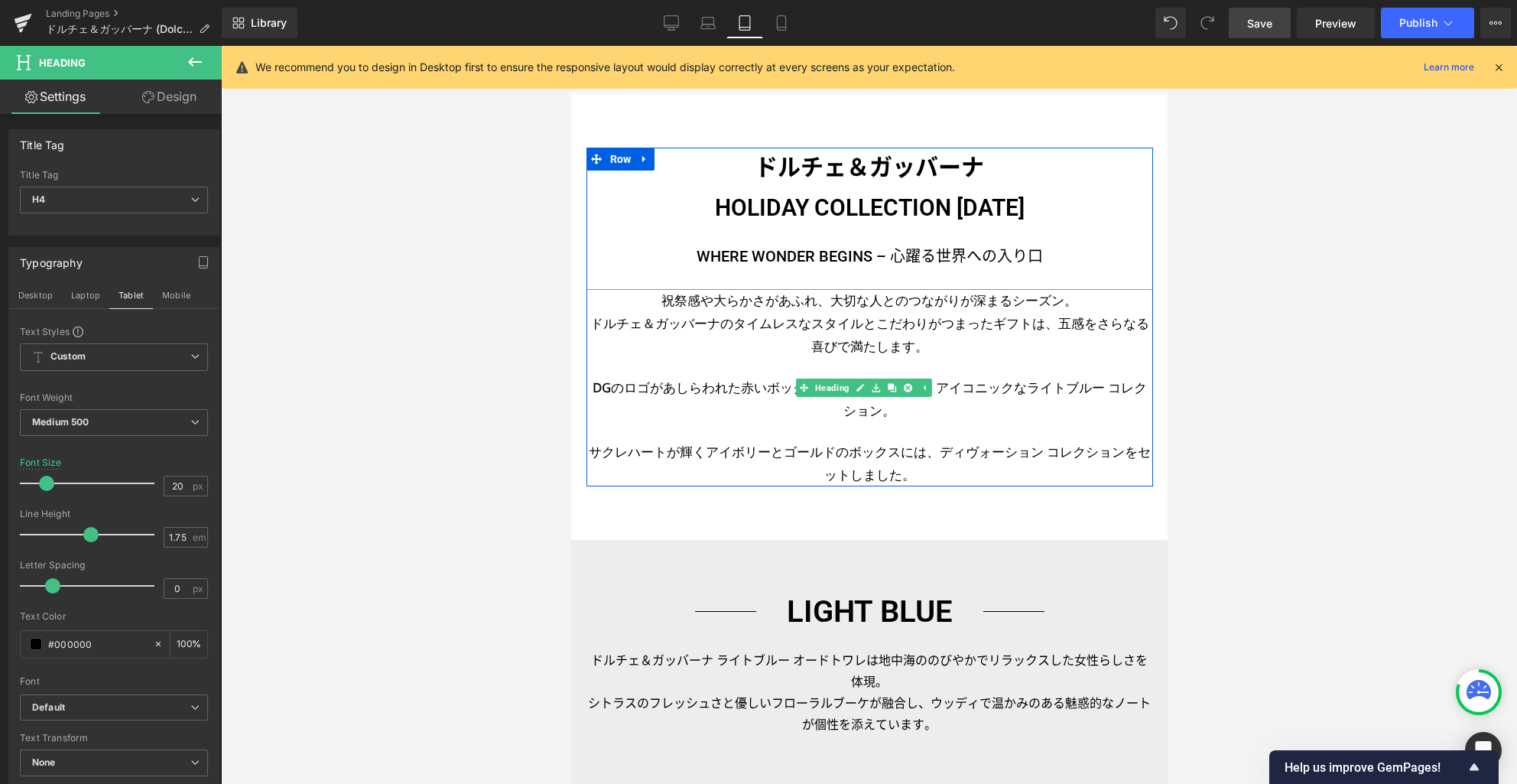
click at [779, 321] on h3 "ドルチェ＆ガッバーナのタイムレスなスタイルとこだわりがつまったギフトは、五感をさらなる喜びで満たします。" at bounding box center [869, 335] width 567 height 46
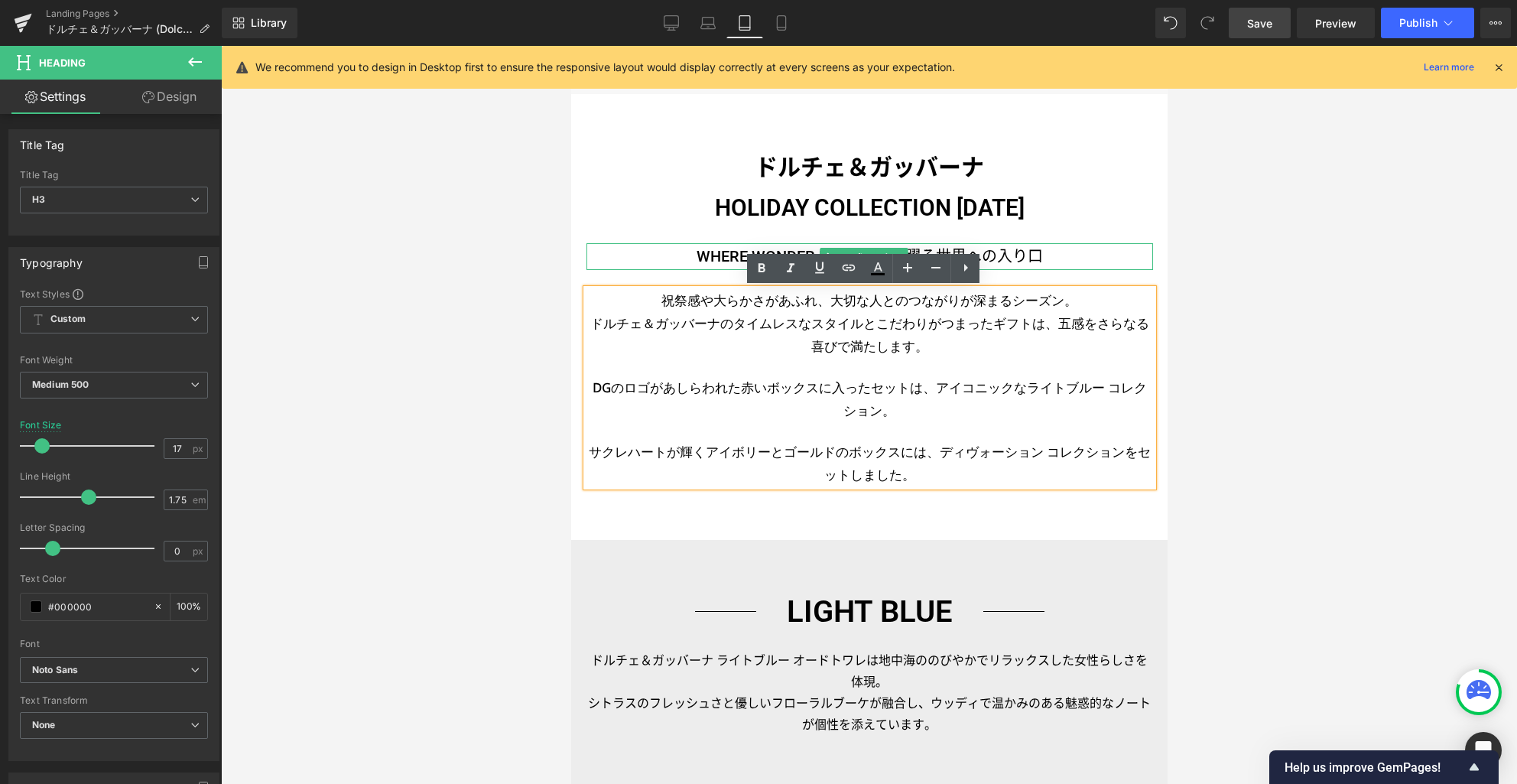
click at [726, 257] on h4 "WHERE WONDER BEGINS – 心躍る世界への入り口" at bounding box center [869, 257] width 567 height 27
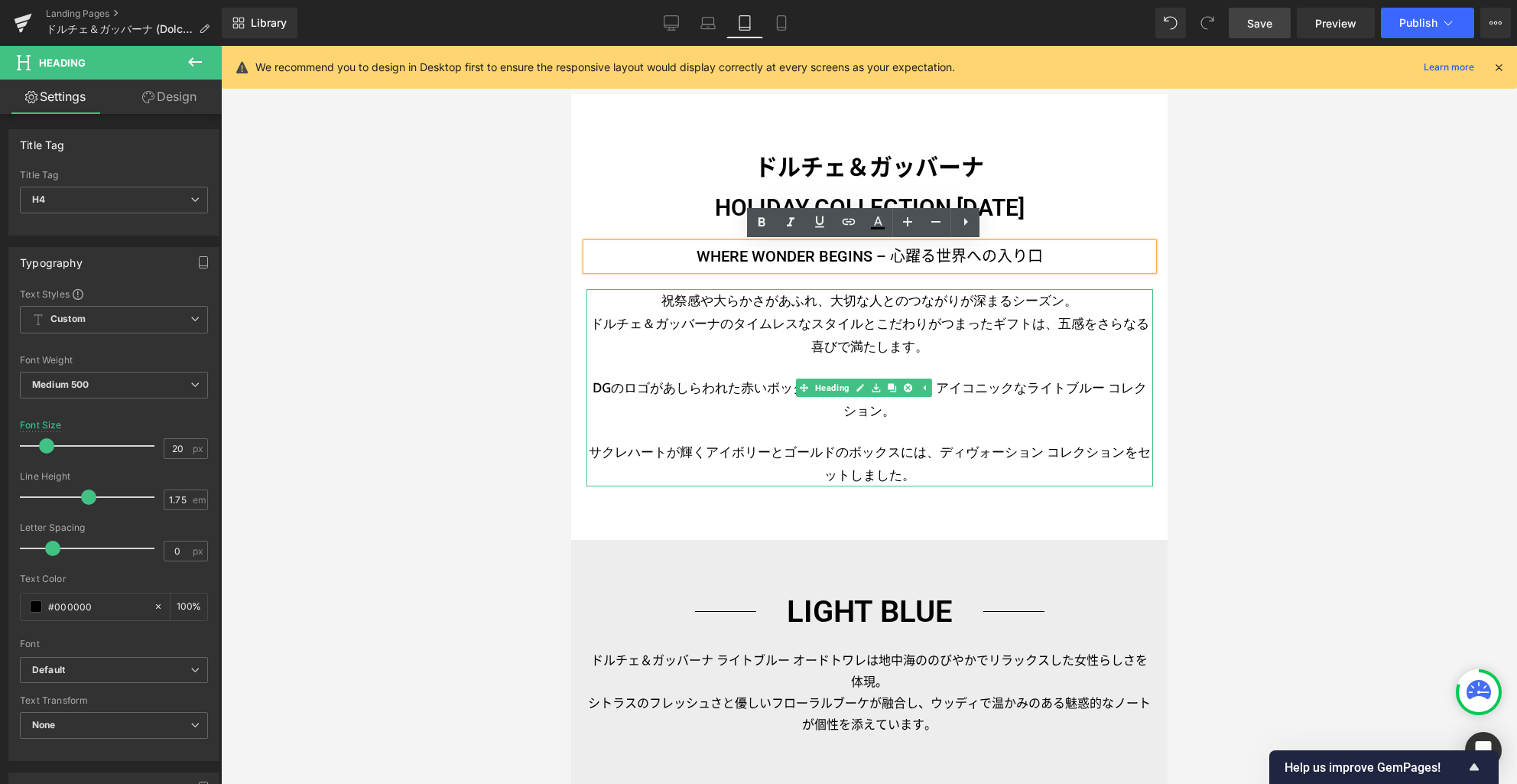
click at [698, 312] on h3 "ドルチェ＆ガッバーナのタイムレスなスタイルとこだわりがつまったギフトは、五感をさらなる喜びで満たします。" at bounding box center [869, 335] width 567 height 46
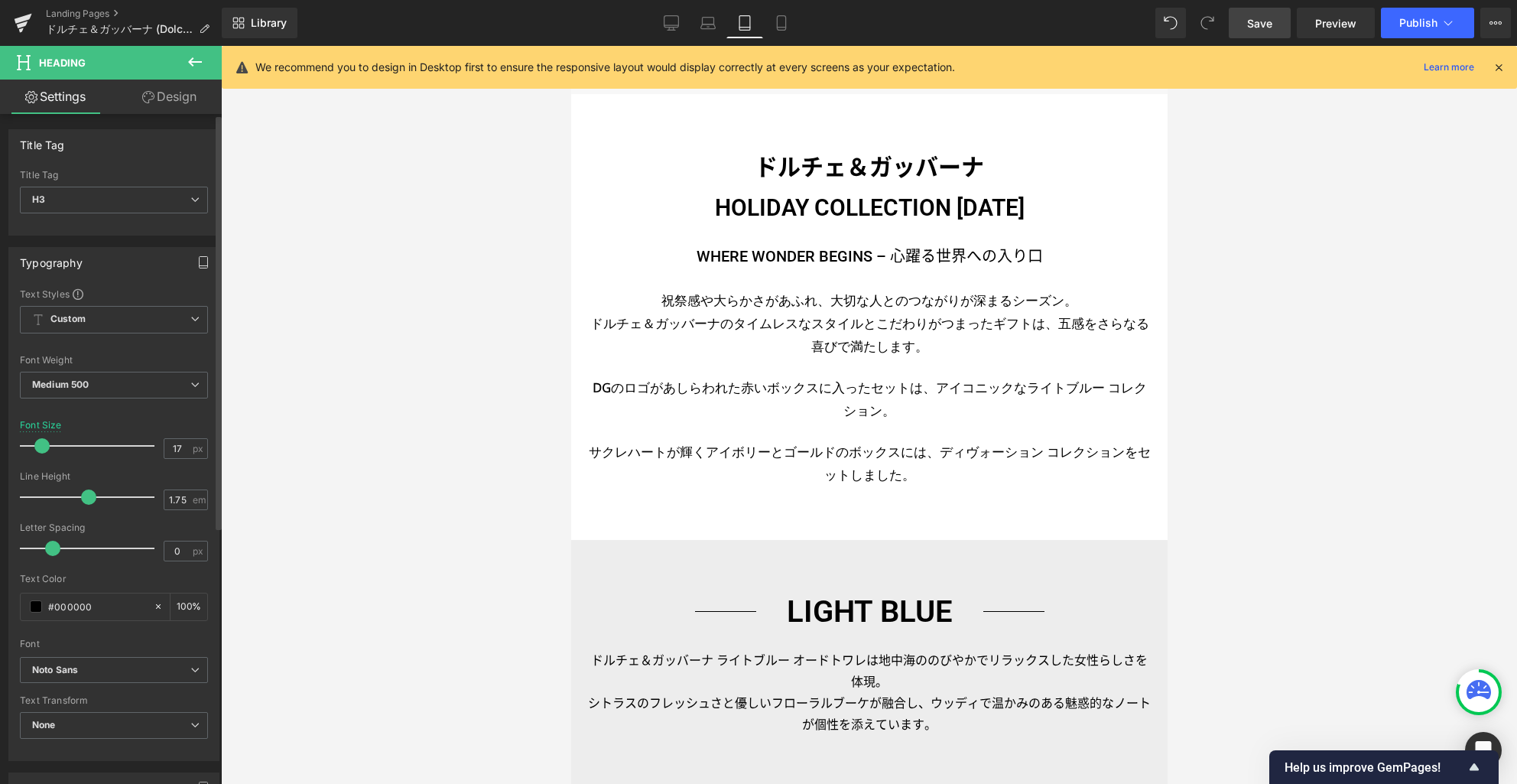
click at [209, 268] on div "Typography" at bounding box center [114, 262] width 209 height 29
click at [199, 268] on icon "button" at bounding box center [203, 262] width 9 height 12
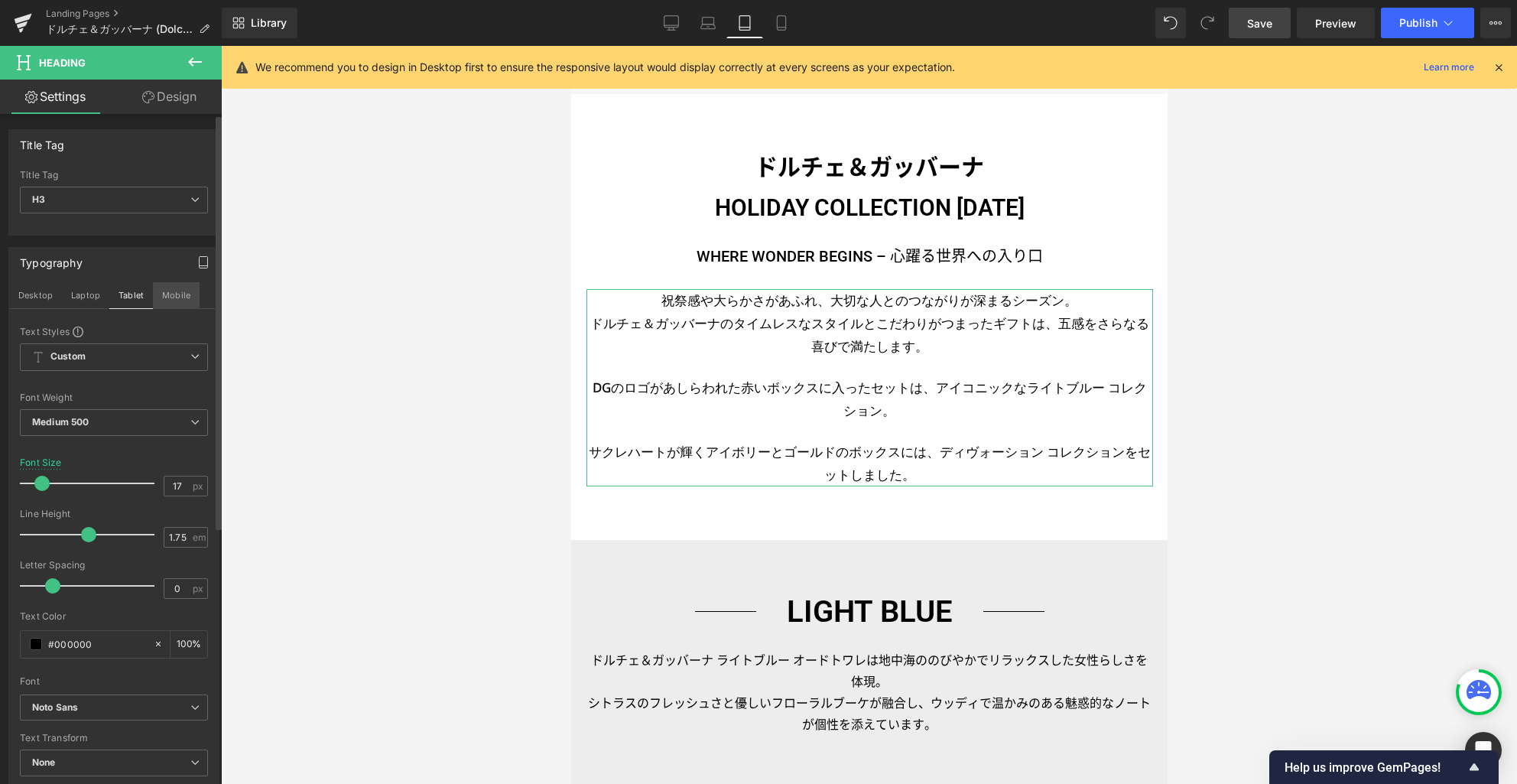
click at [175, 296] on button "Mobile" at bounding box center [175, 295] width 47 height 26
type input "100"
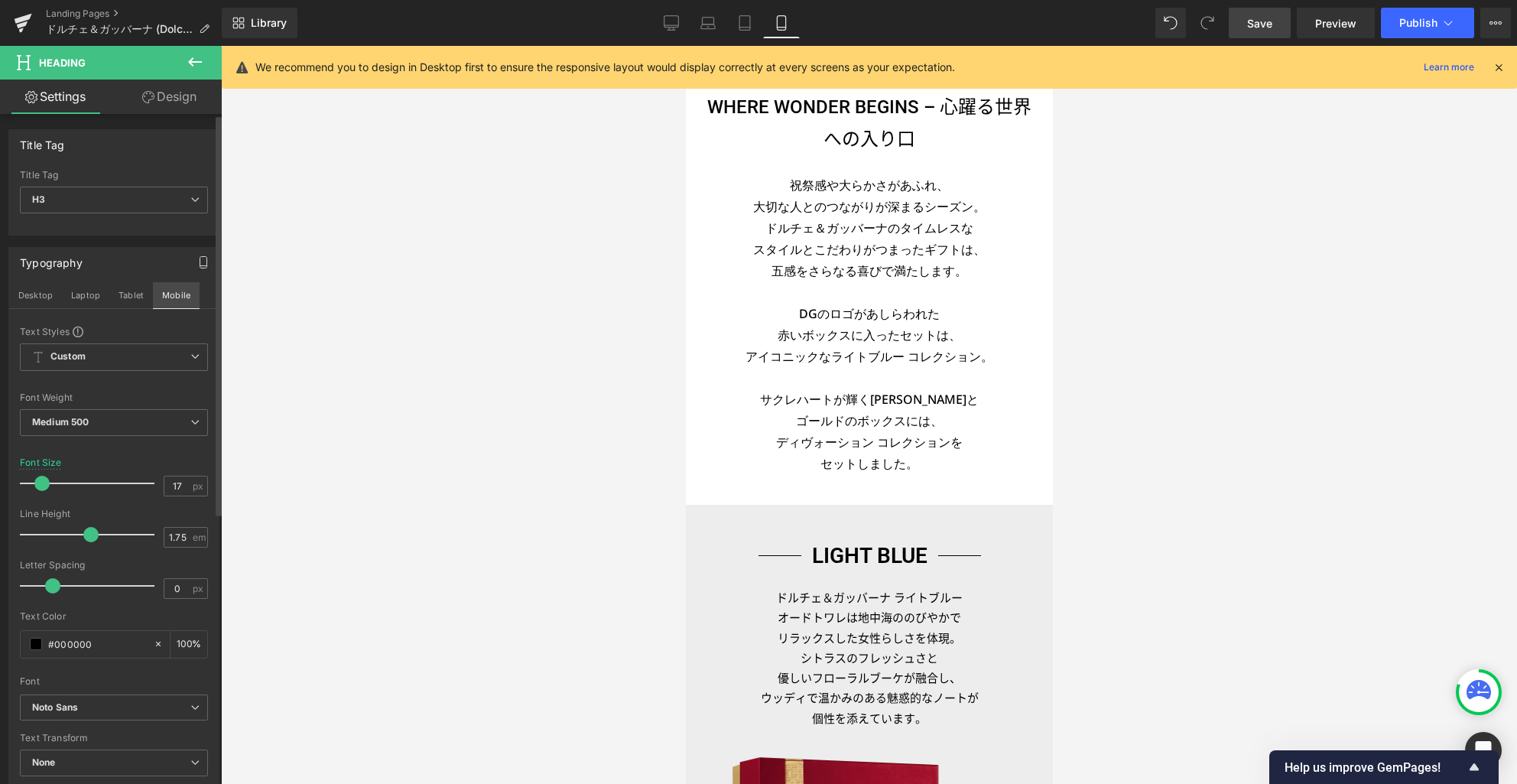
scroll to position [0, 0]
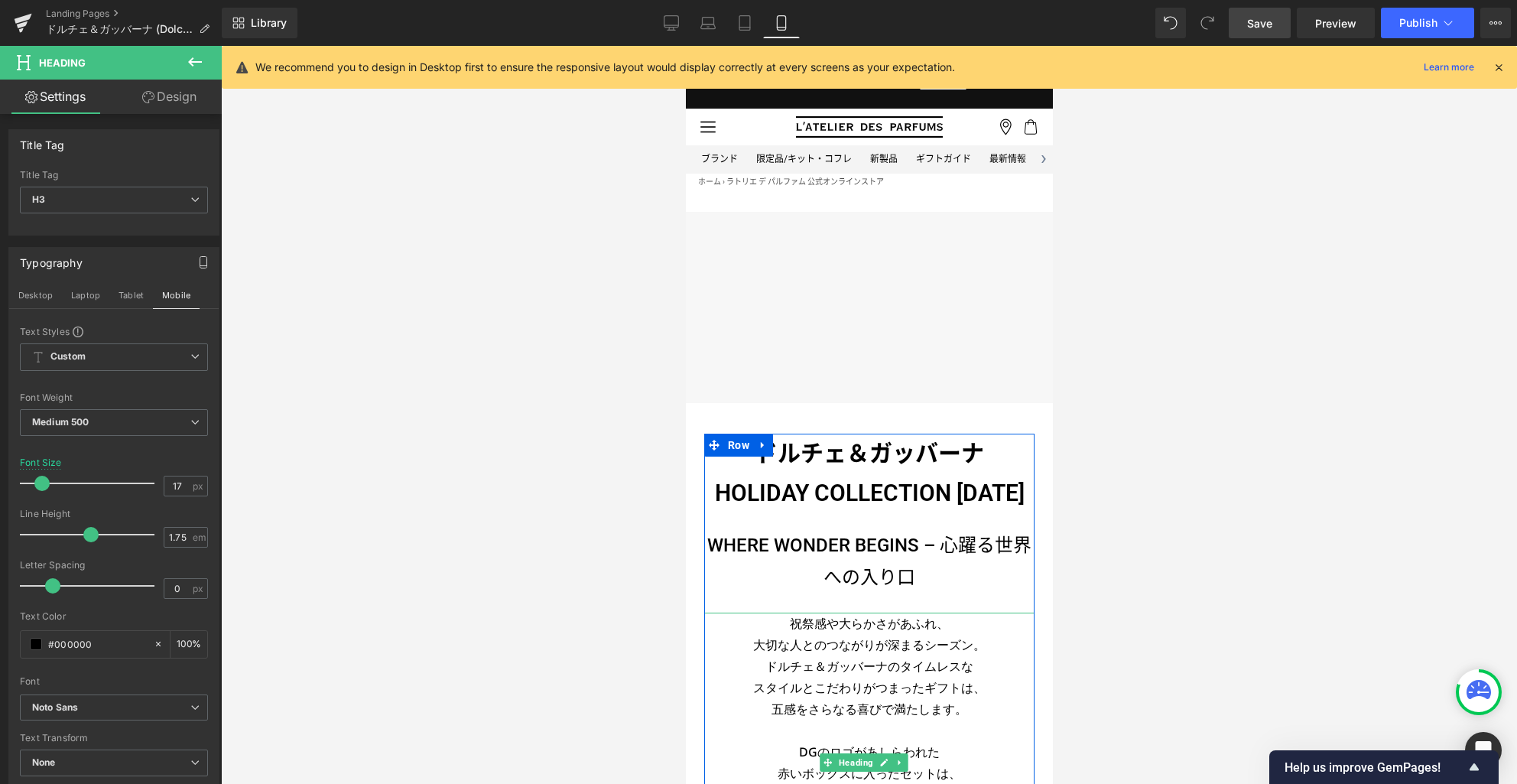
click at [804, 640] on h3 "祝祭感や大らかさがあふれ、 大切な人とのつながりが深まるシーズン。 [PERSON_NAME]＆ガッバーナのタイムレスな" at bounding box center [869, 644] width 330 height 64
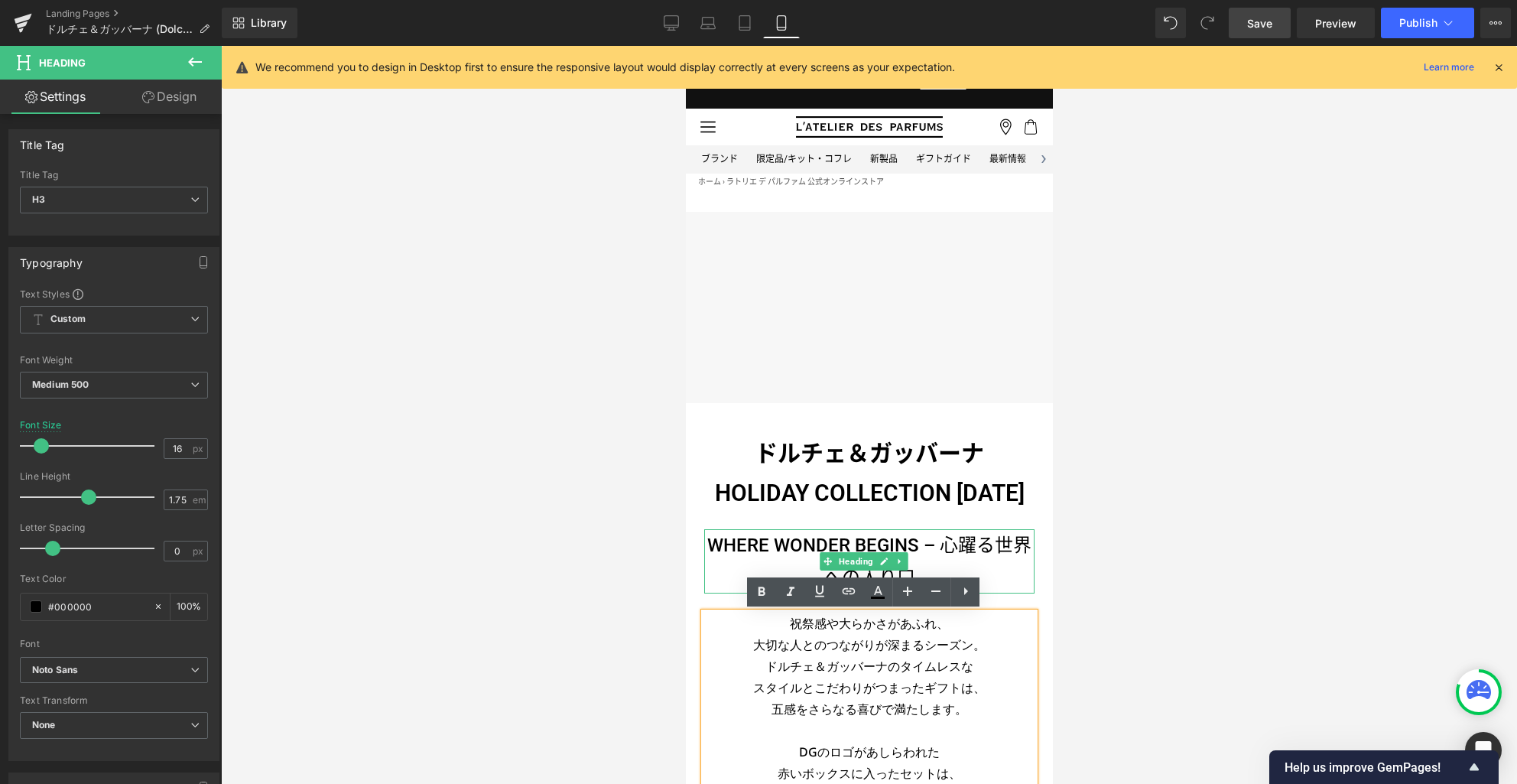
click at [796, 541] on h4 "WHERE WONDER BEGINS – 心躍る世界への入り口" at bounding box center [869, 560] width 330 height 64
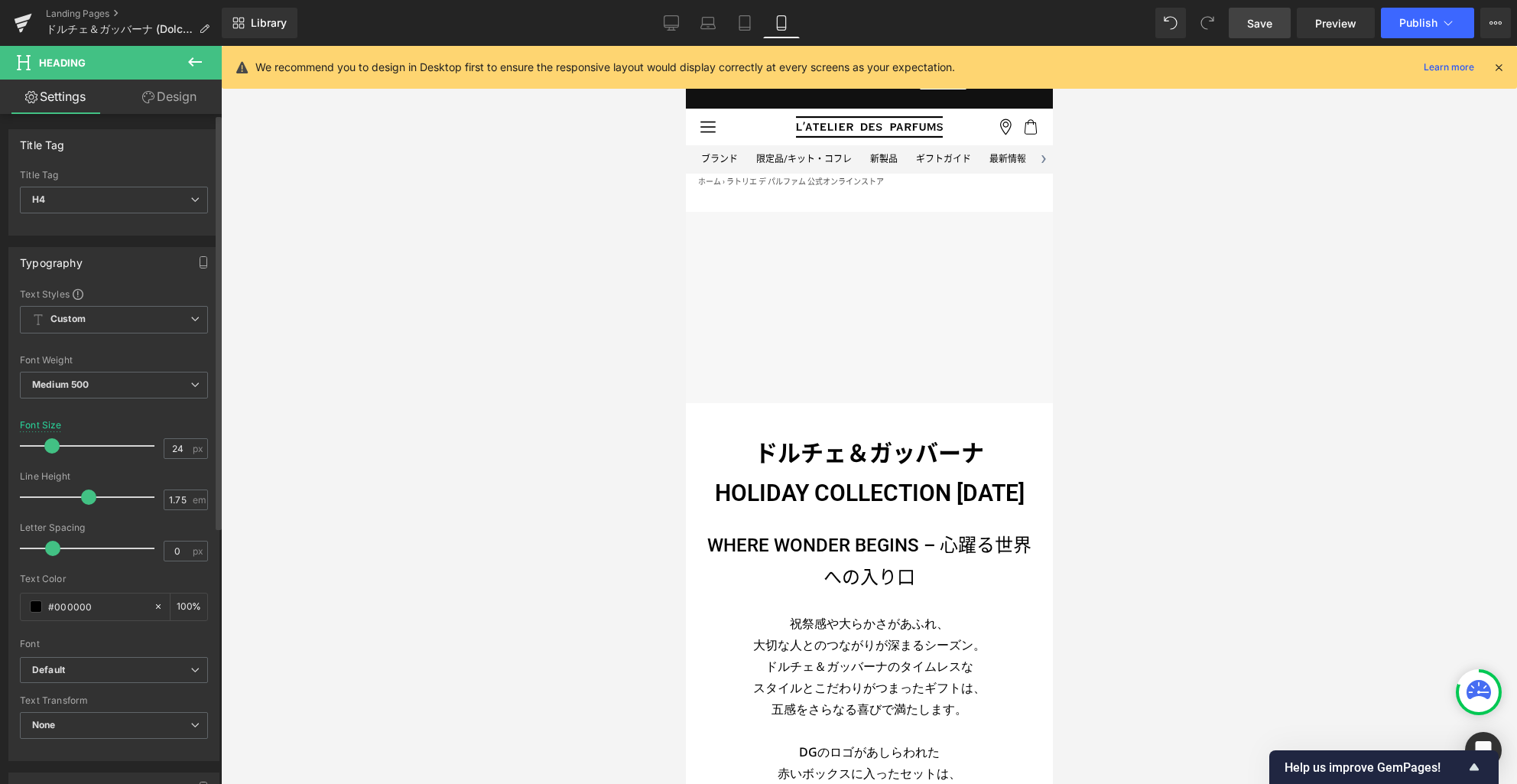
drag, startPoint x: 183, startPoint y: 448, endPoint x: 142, endPoint y: 445, distance: 41.1
click at [142, 445] on div "Font Size 24 px" at bounding box center [114, 445] width 188 height 51
type input "17"
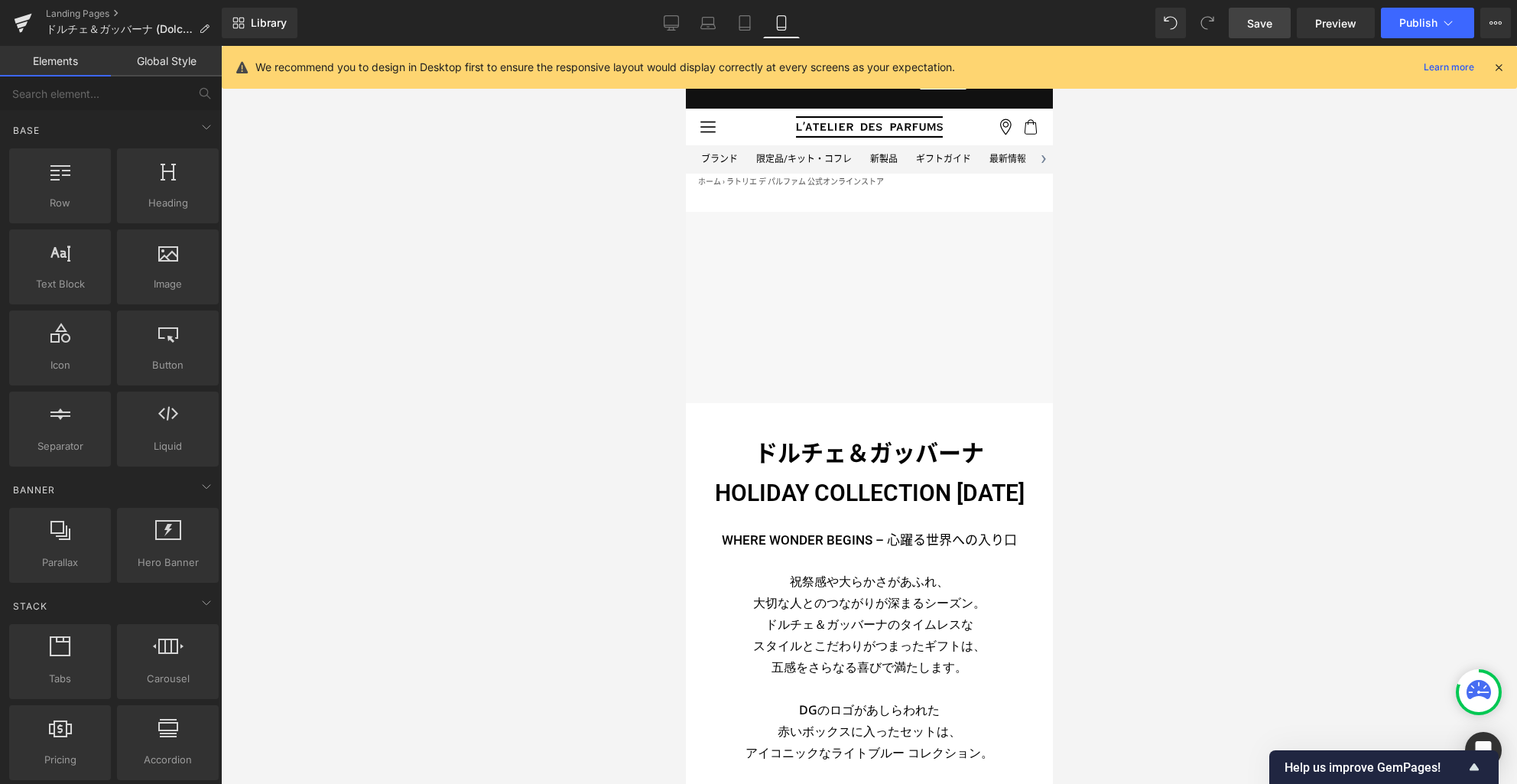
click at [1277, 560] on div at bounding box center [870, 415] width 1296 height 738
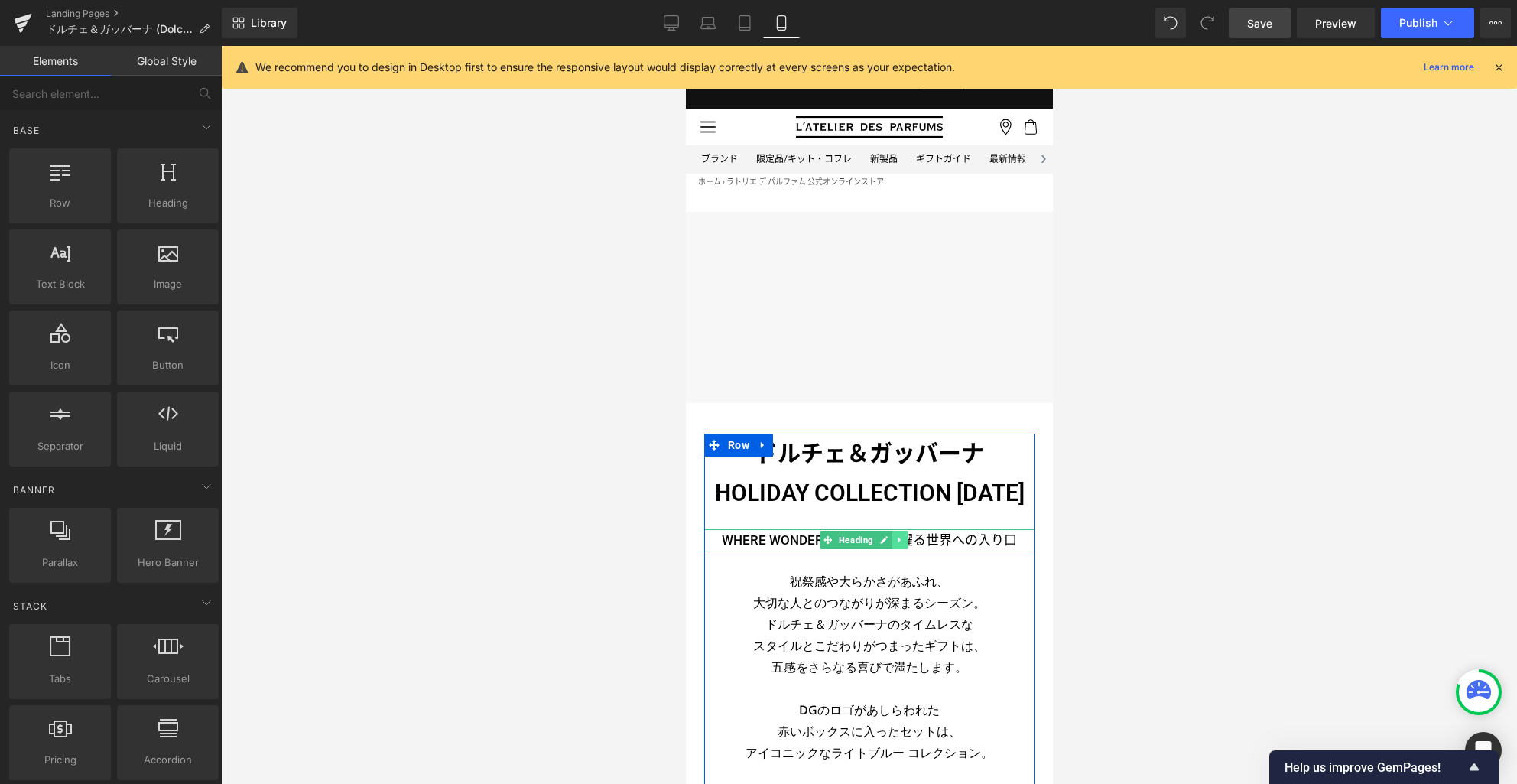
click at [902, 545] on link at bounding box center [900, 539] width 16 height 18
click at [894, 543] on icon at bounding box center [891, 540] width 9 height 9
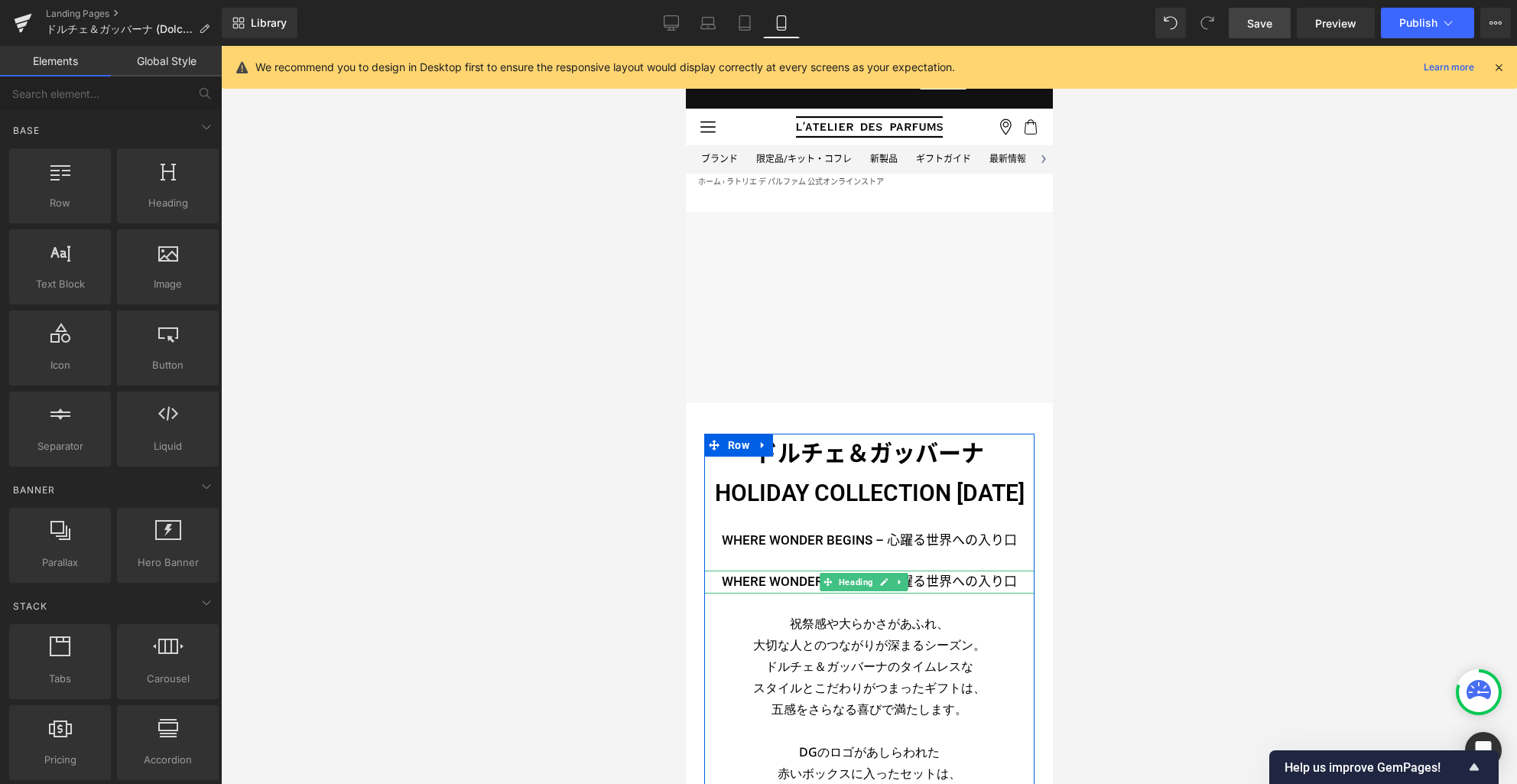
click at [919, 582] on h4 "WHERE WONDER BEGINS – 心躍る世界への入り口" at bounding box center [869, 582] width 330 height 23
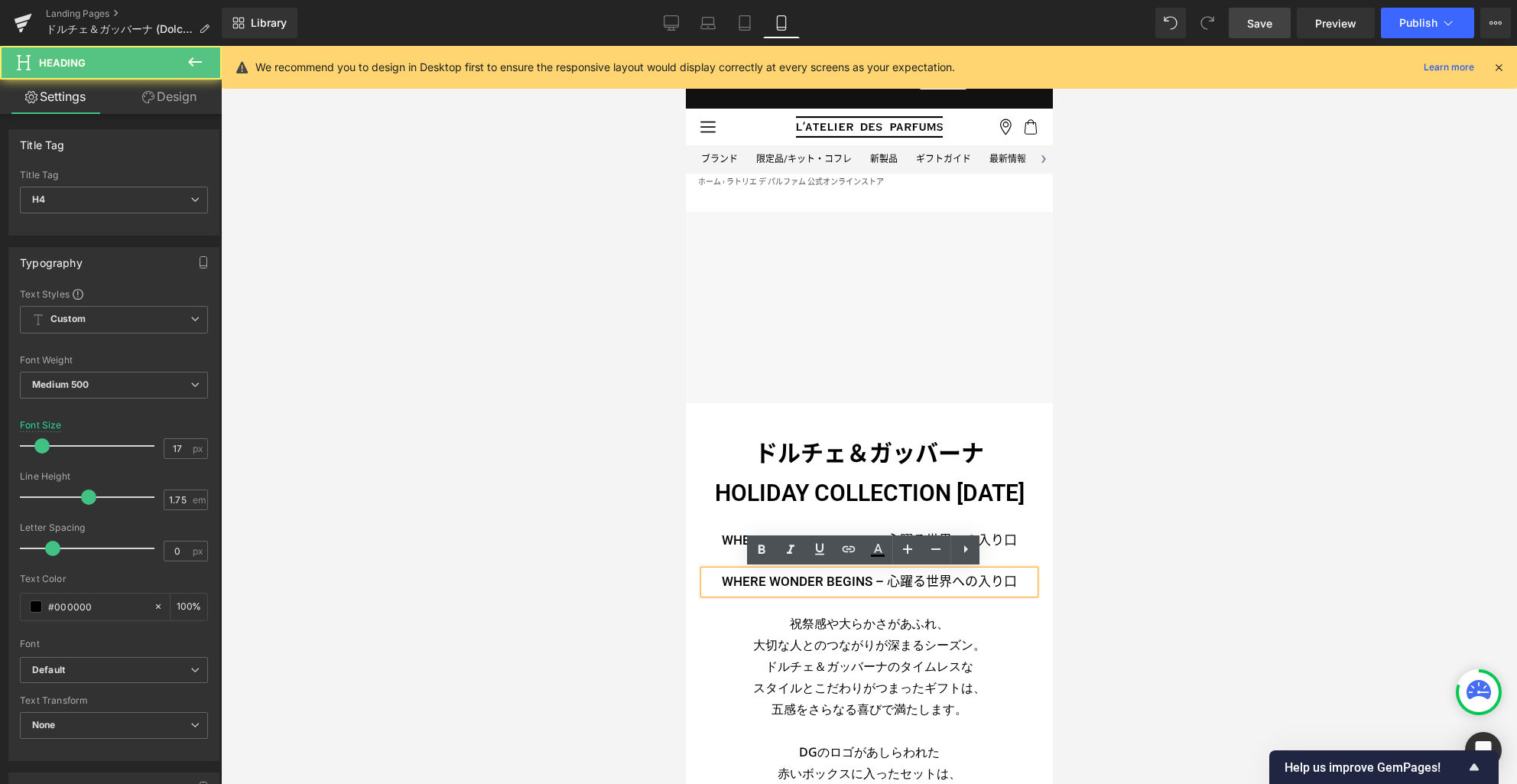
click at [873, 583] on h4 "WHERE WONDER BEGINS – 心躍る世界への入り口" at bounding box center [869, 582] width 330 height 23
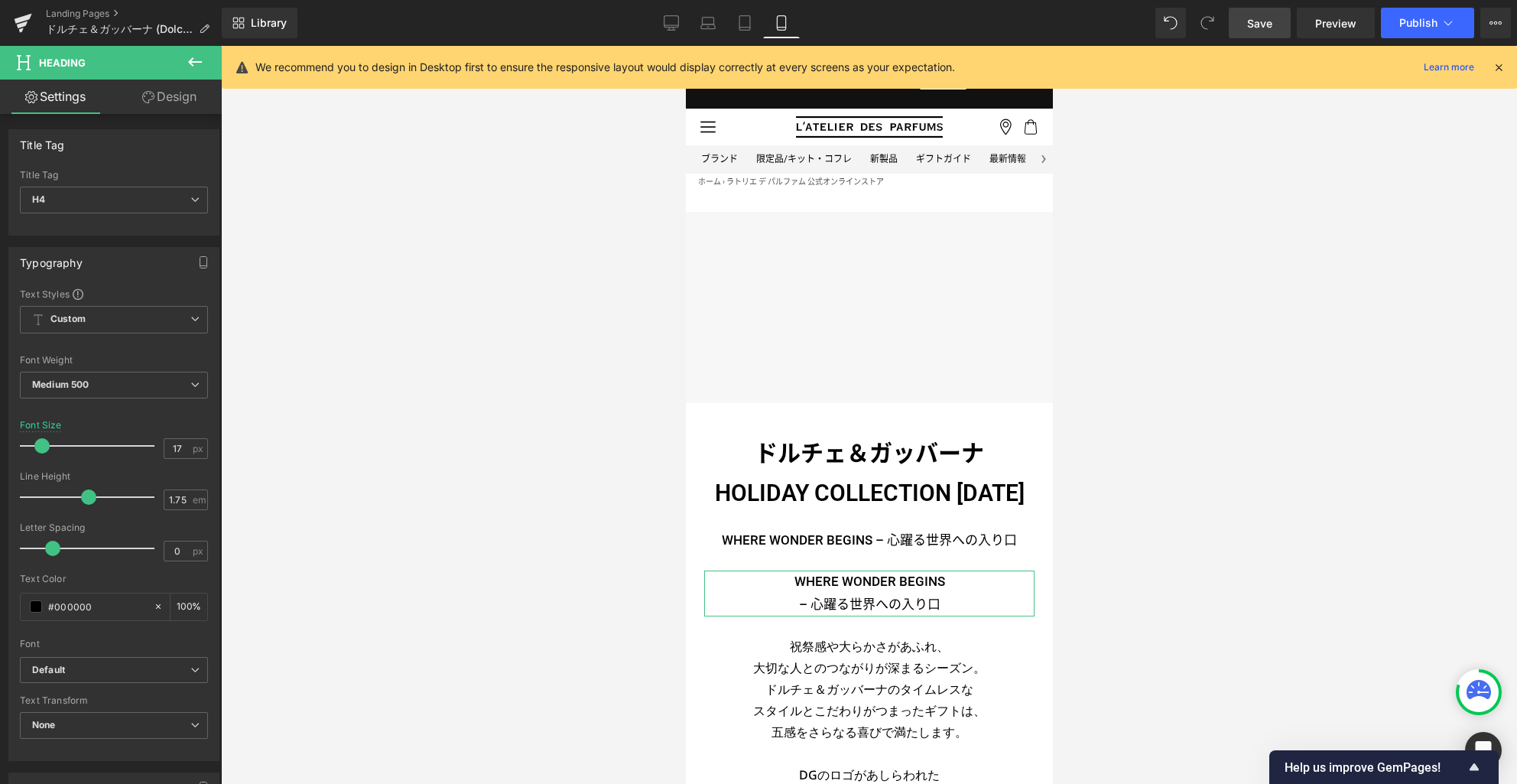
click at [167, 94] on link "Design" at bounding box center [169, 97] width 111 height 35
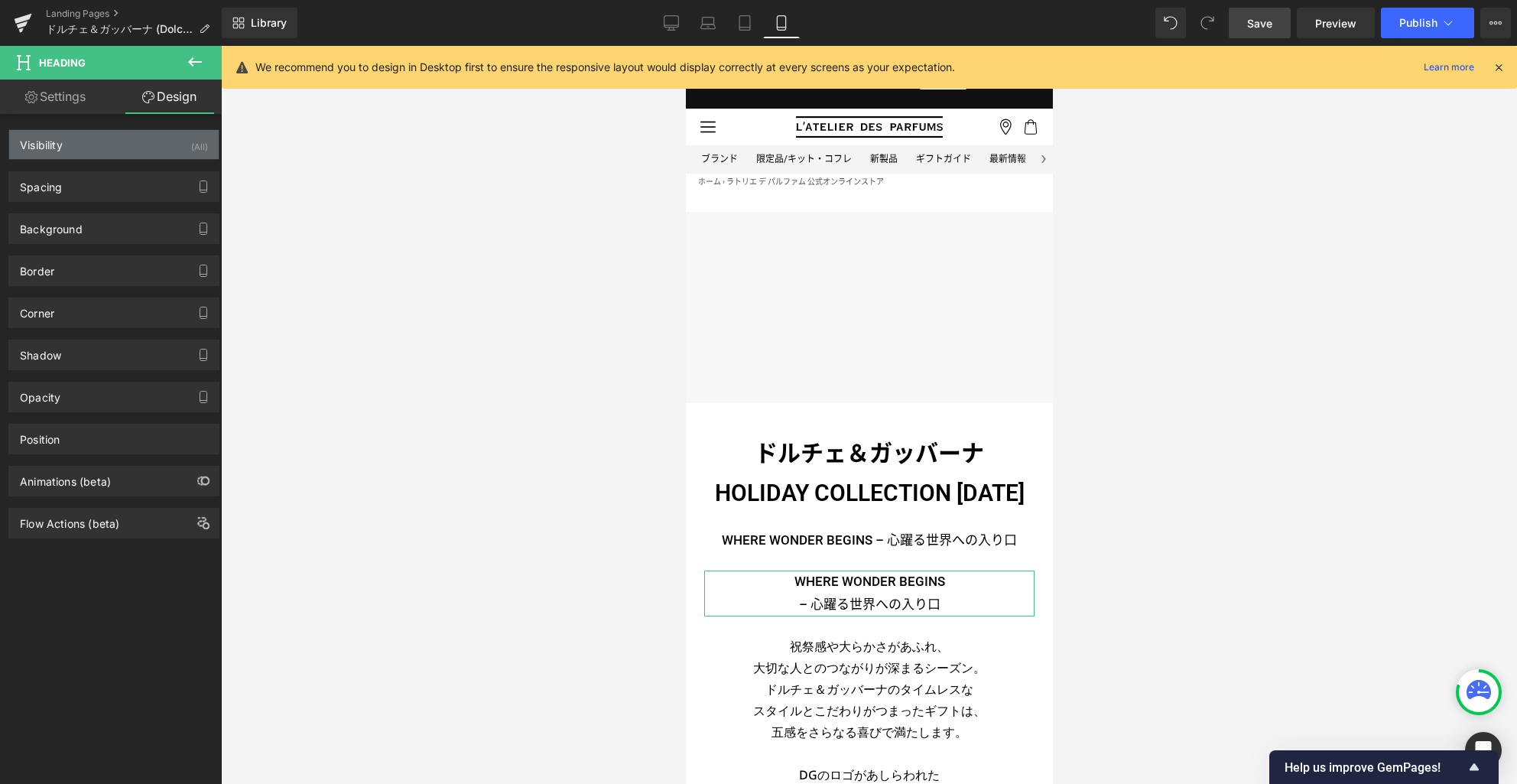
click at [119, 151] on div "Visibility (All)" at bounding box center [114, 144] width 209 height 29
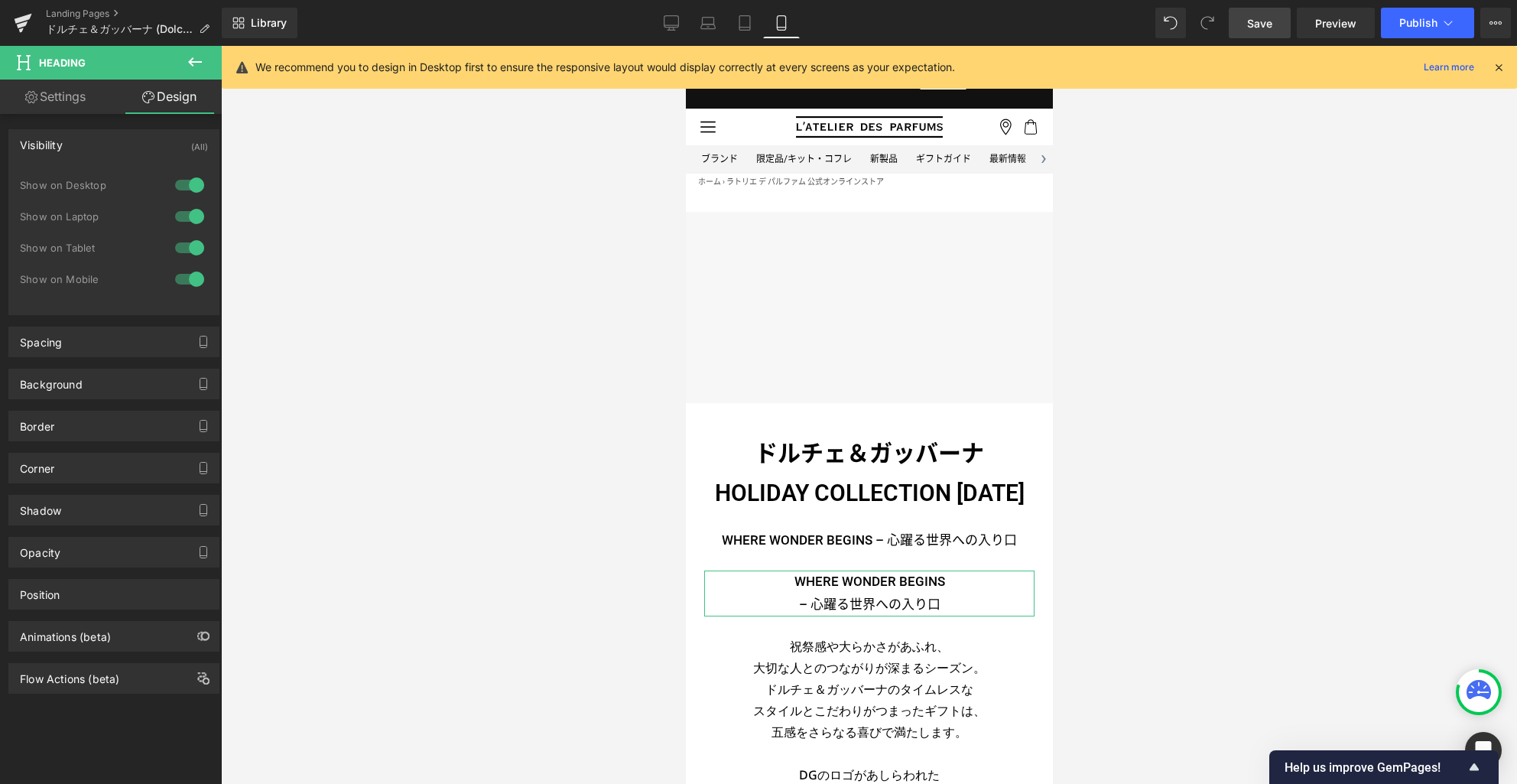
click at [192, 251] on div at bounding box center [190, 247] width 36 height 24
click at [191, 218] on div at bounding box center [190, 216] width 36 height 24
click at [191, 180] on div at bounding box center [190, 185] width 36 height 24
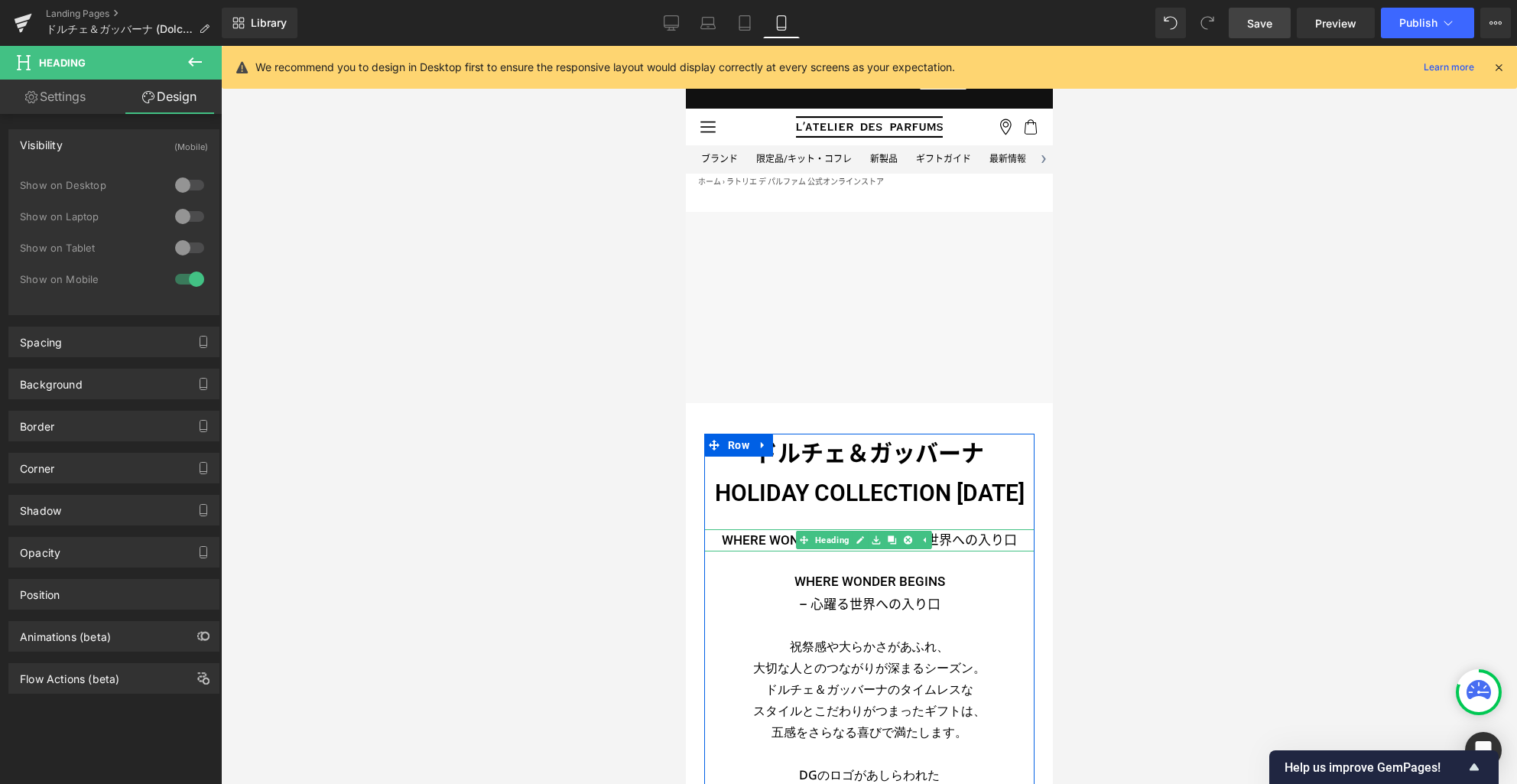
click at [755, 533] on h4 "WHERE WONDER BEGINS – 心躍る世界への入り口" at bounding box center [869, 540] width 330 height 23
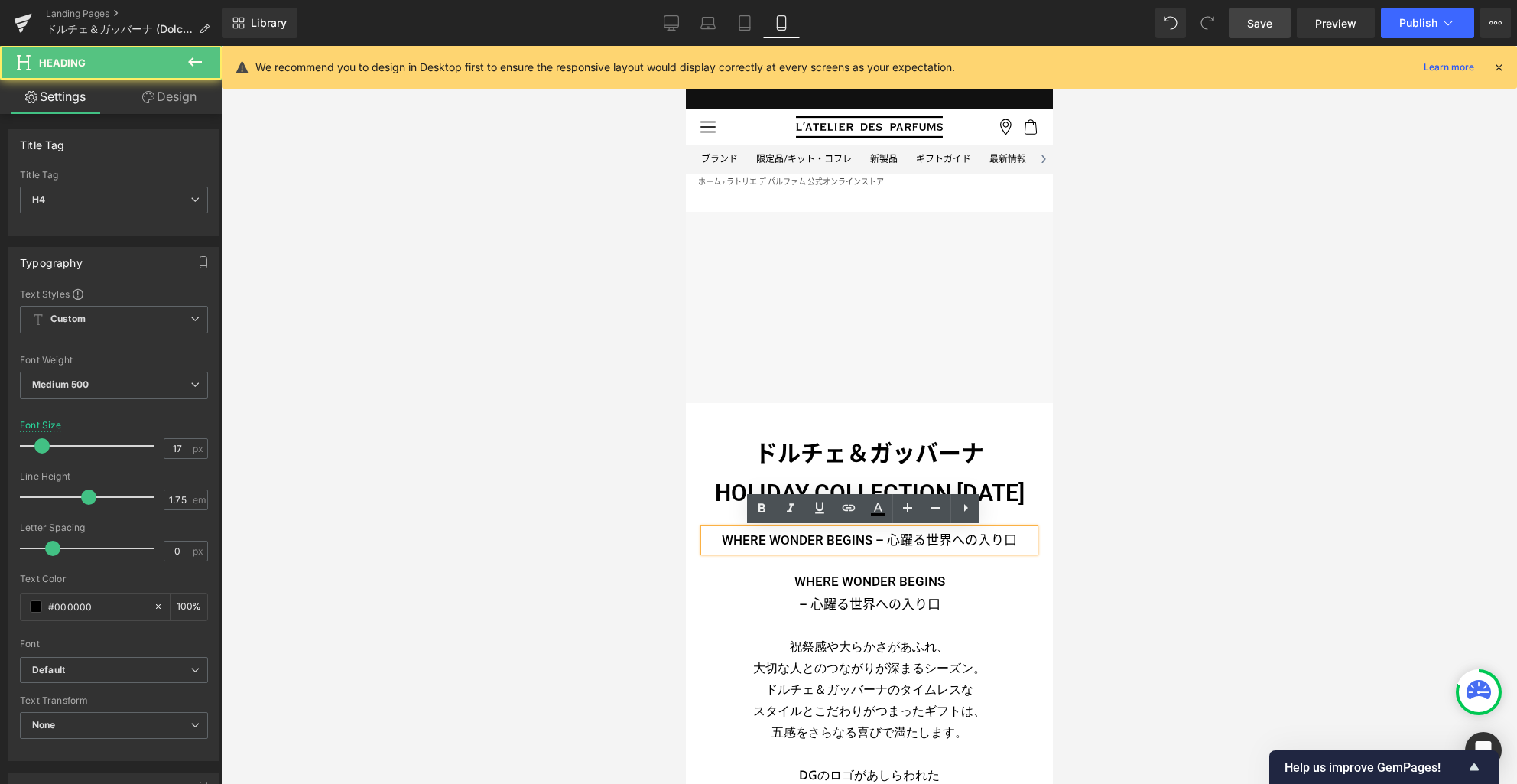
click at [757, 543] on h4 "WHERE WONDER BEGINS – 心躍る世界への入り口" at bounding box center [869, 540] width 330 height 23
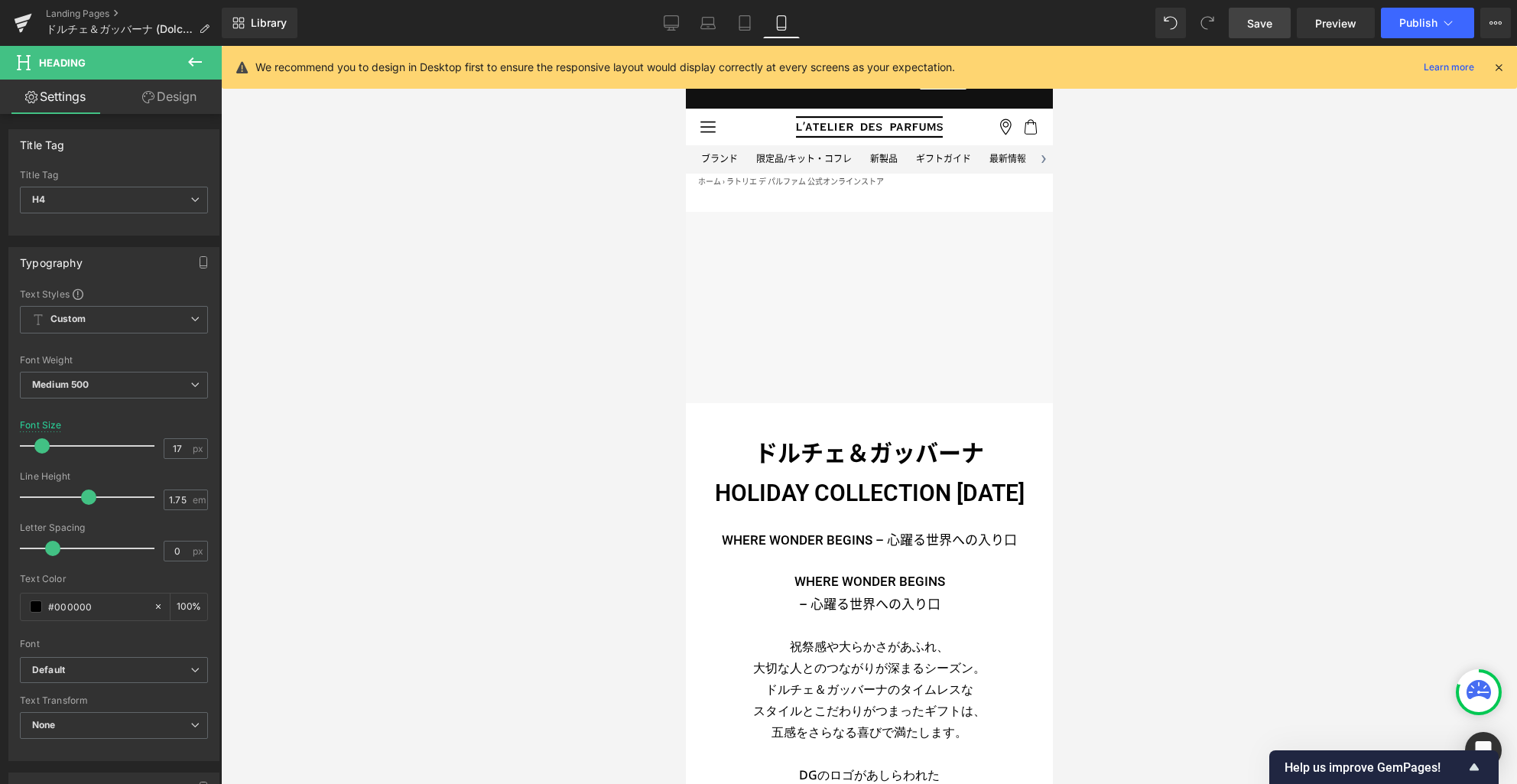
click at [172, 96] on link "Design" at bounding box center [169, 97] width 111 height 35
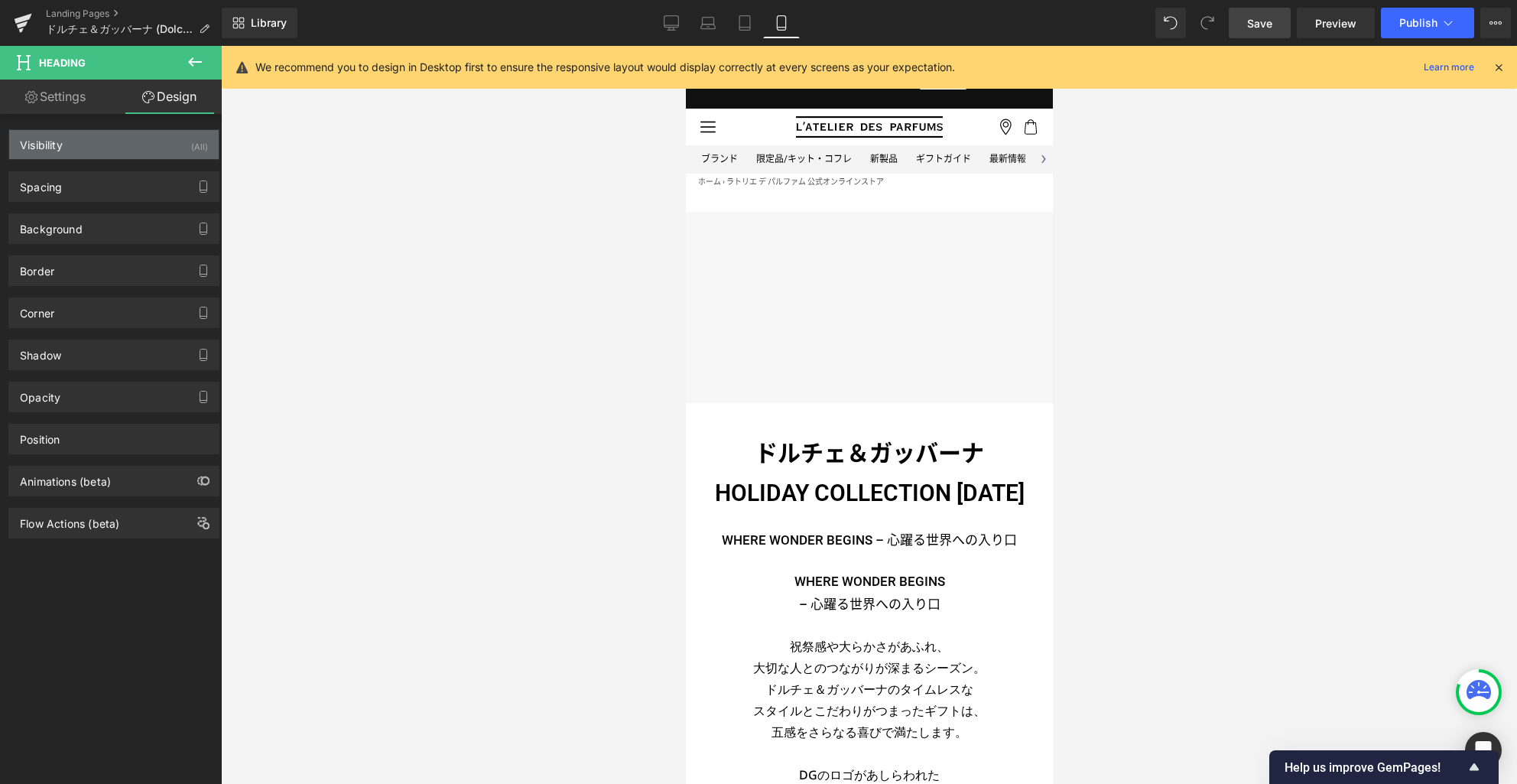
click at [136, 147] on div "Visibility (All)" at bounding box center [114, 144] width 209 height 29
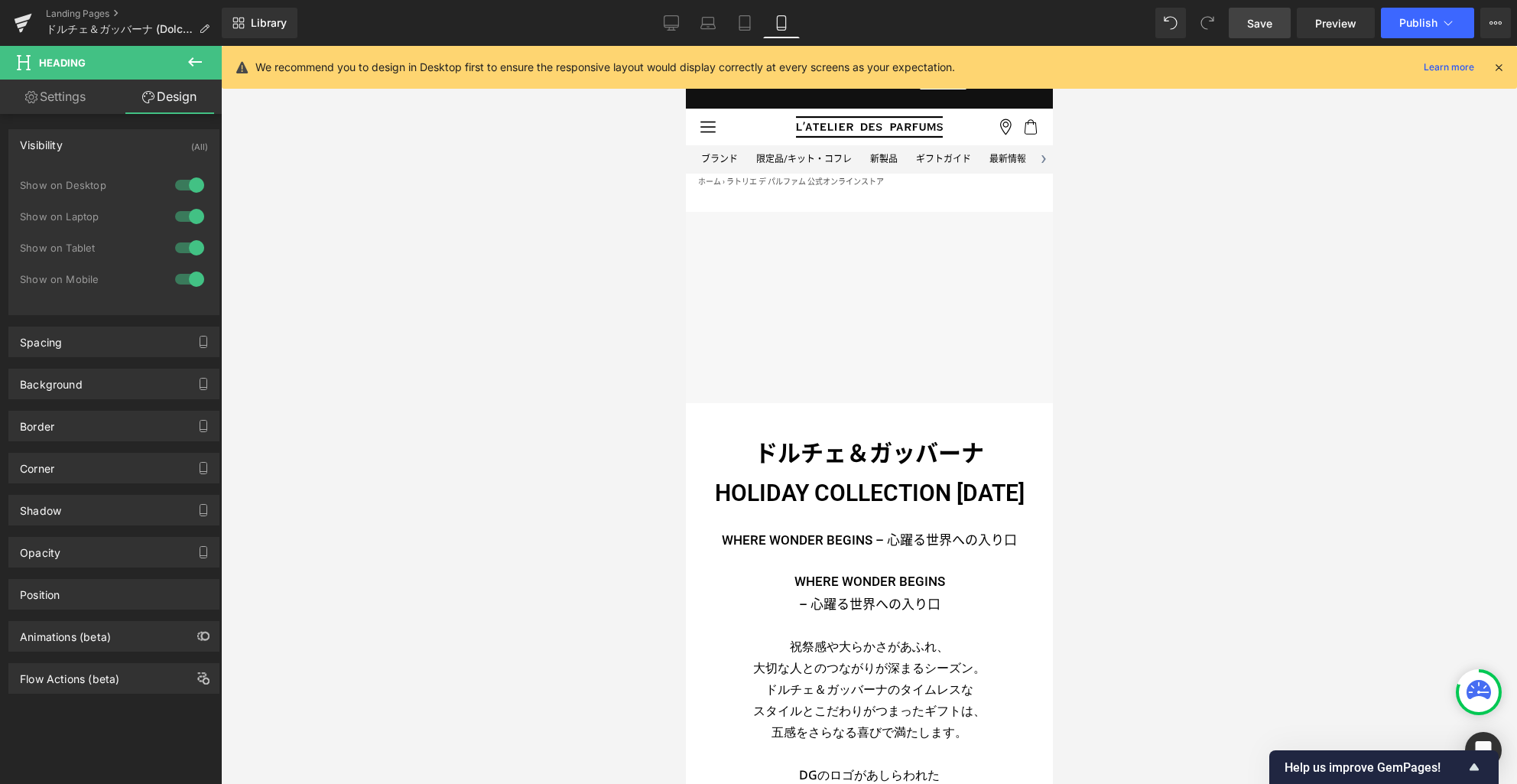
click at [191, 278] on div at bounding box center [190, 279] width 36 height 24
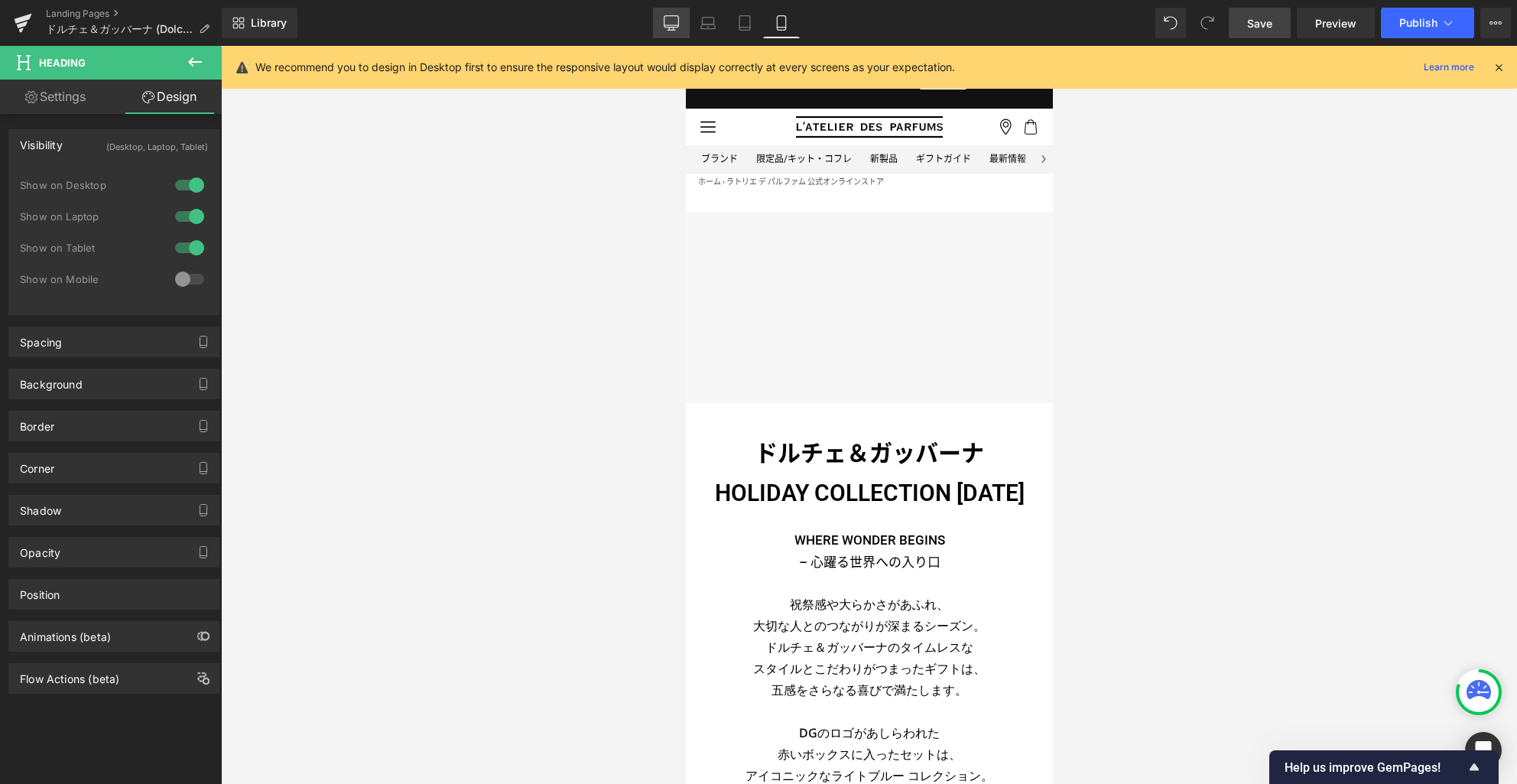
click at [674, 24] on icon at bounding box center [671, 22] width 15 height 15
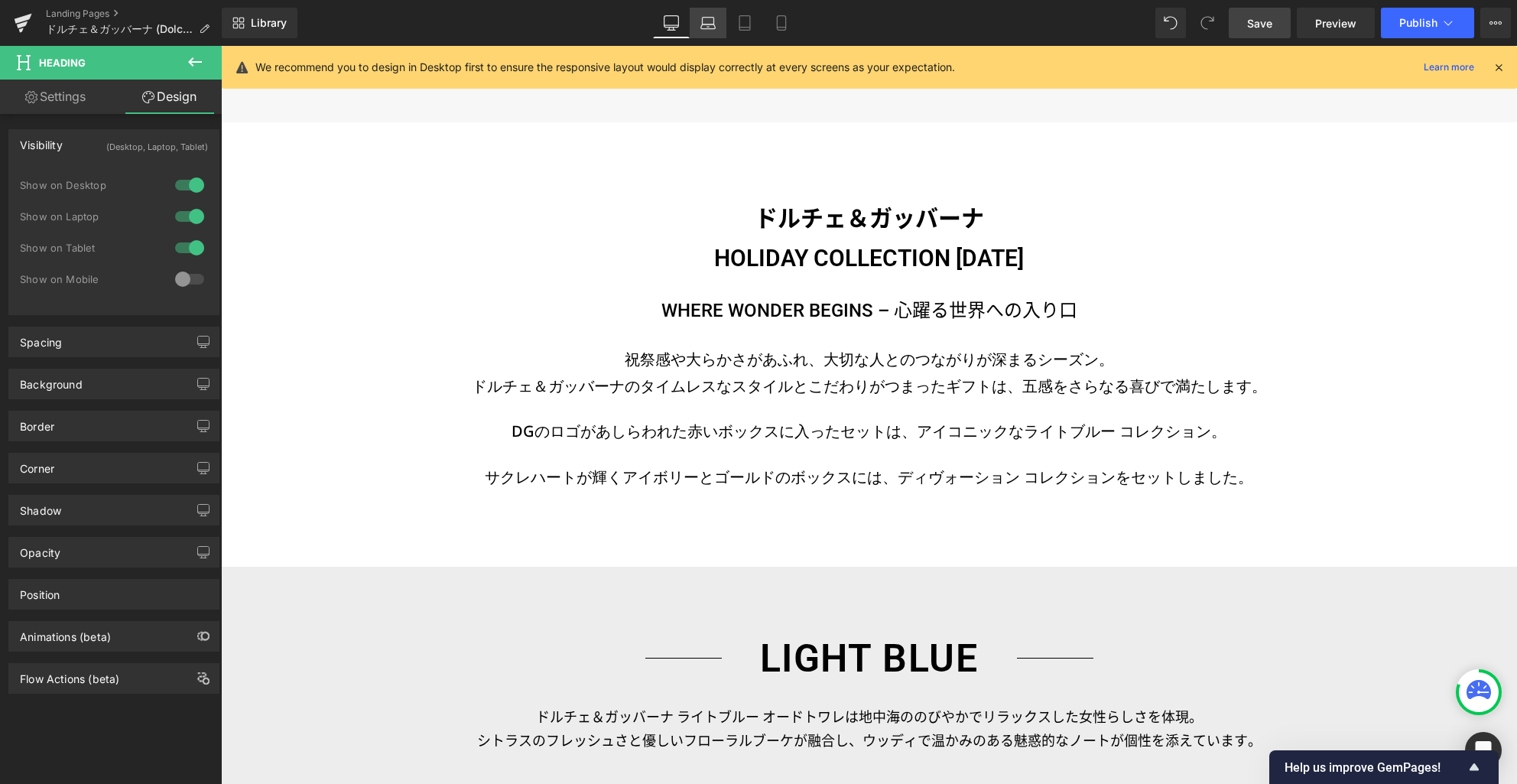
drag, startPoint x: 706, startPoint y: 24, endPoint x: 254, endPoint y: 153, distance: 470.0
click at [706, 24] on icon at bounding box center [708, 22] width 15 height 15
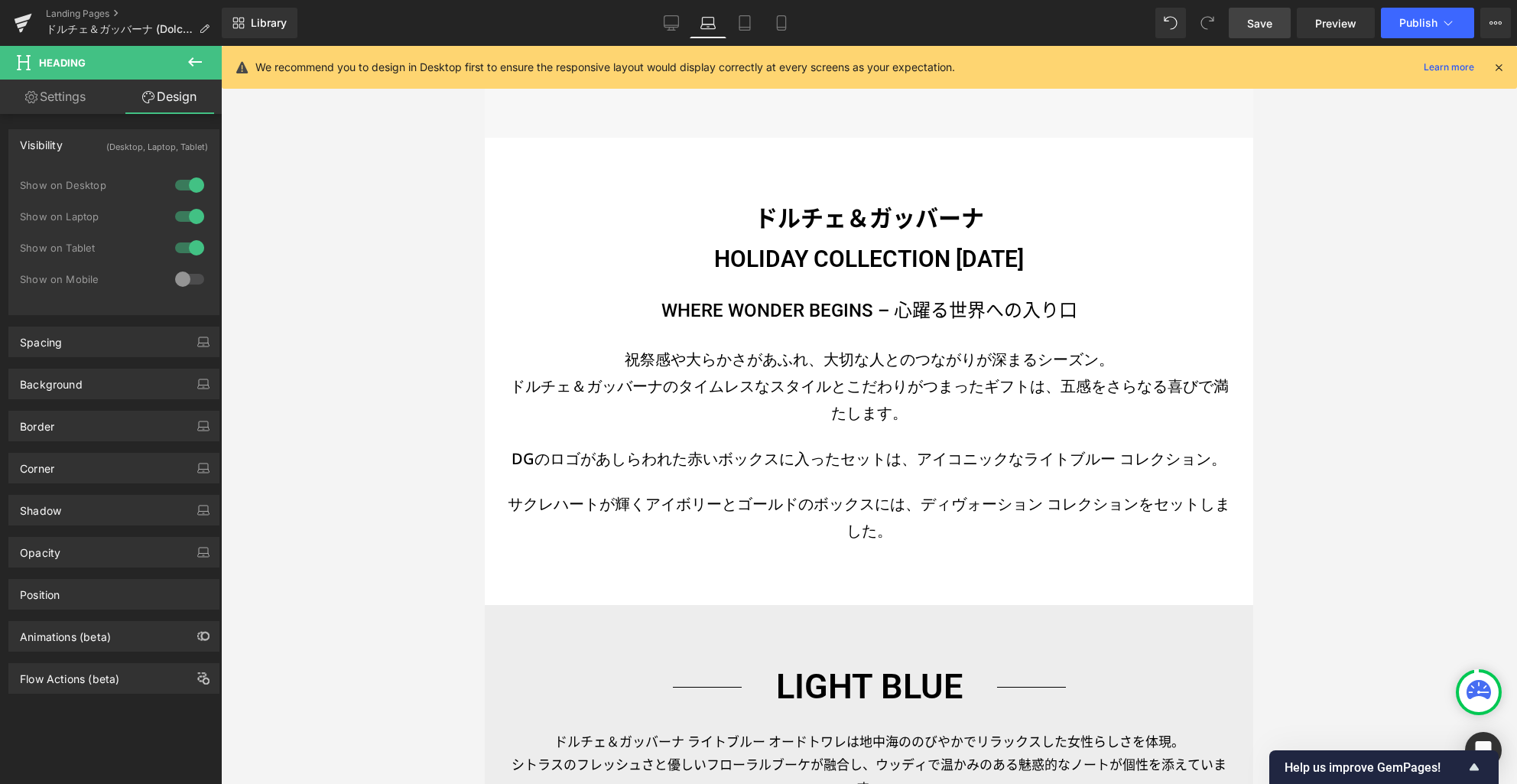
click at [795, 262] on h3 "ドルチェ＆ガッバーナ HOLIDAY COLLECTION [DATE]" at bounding box center [870, 239] width 730 height 81
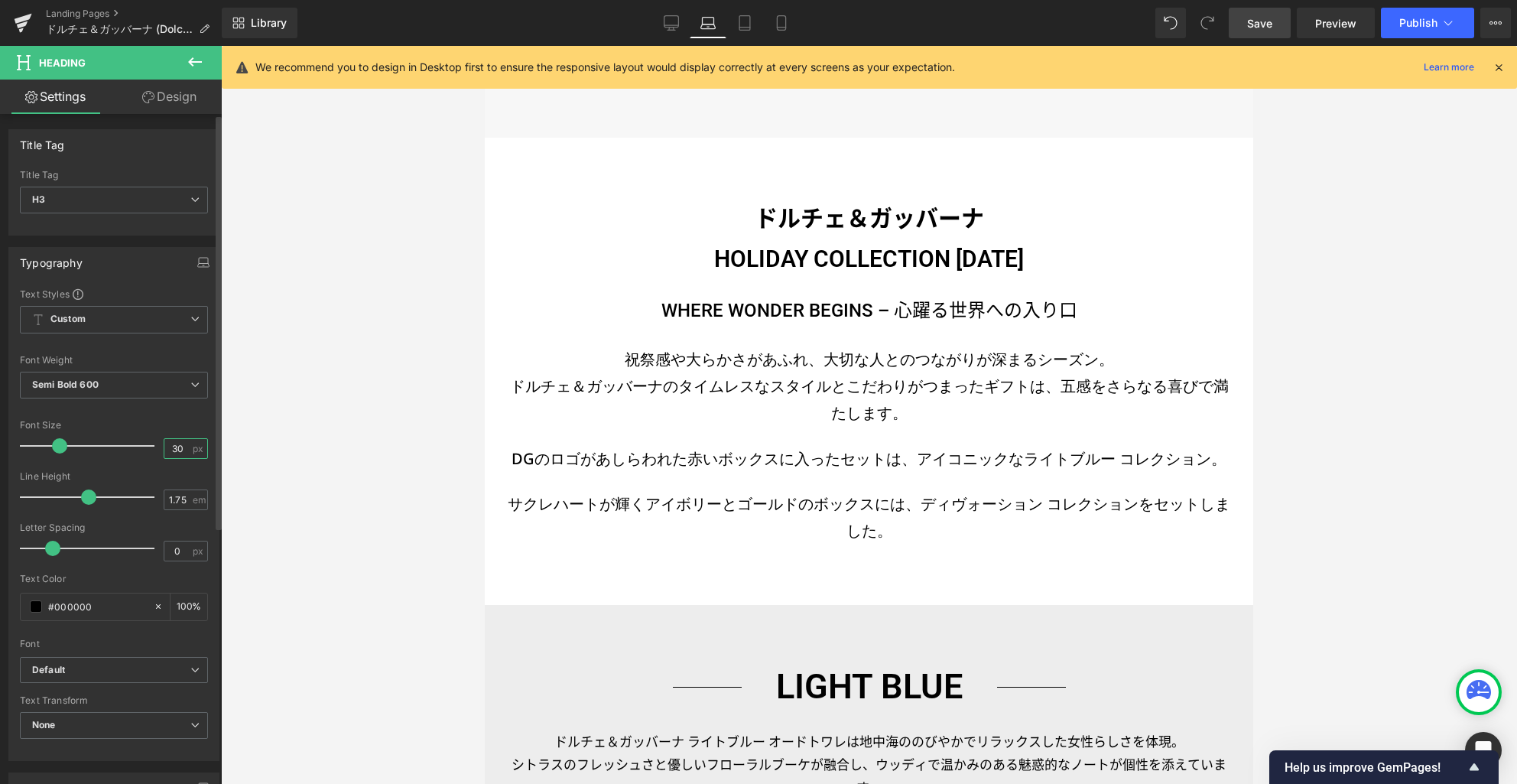
click at [179, 446] on input "30" at bounding box center [178, 448] width 27 height 19
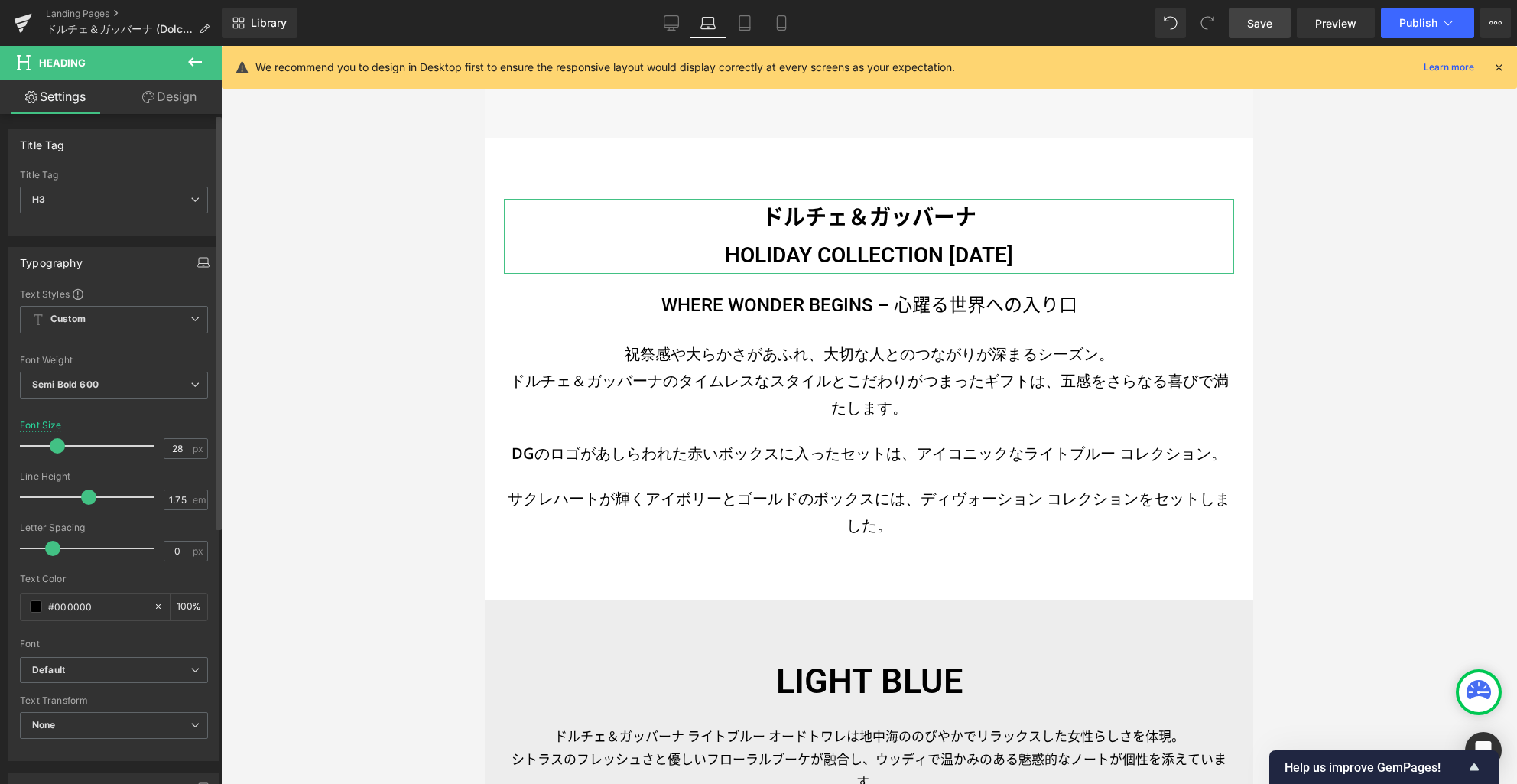
click at [202, 266] on icon "button" at bounding box center [203, 266] width 2 height 0
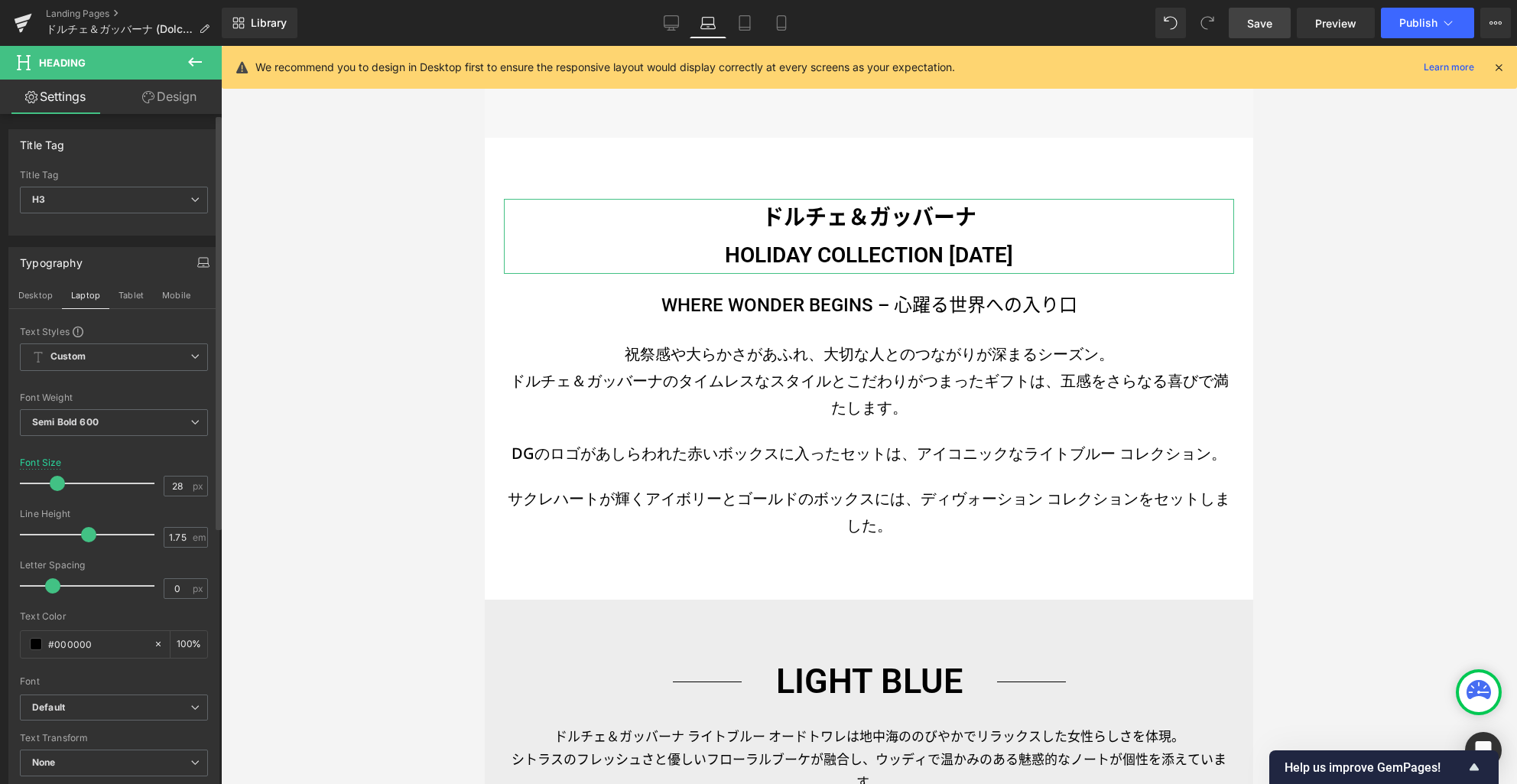
drag, startPoint x: 130, startPoint y: 299, endPoint x: 152, endPoint y: 383, distance: 86.8
click at [130, 298] on button "Tablet" at bounding box center [130, 295] width 43 height 26
type input "30"
type input "100"
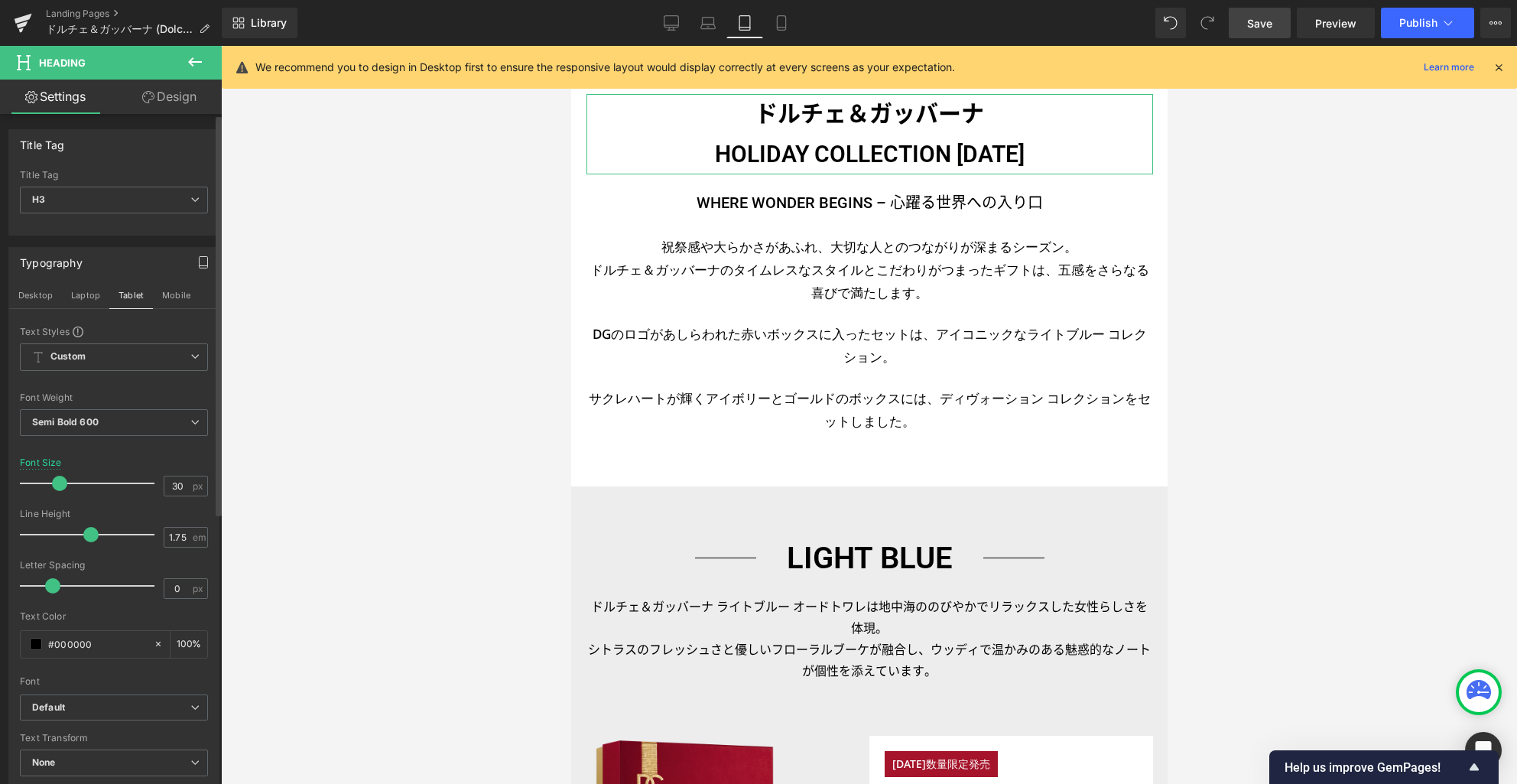
scroll to position [387, 0]
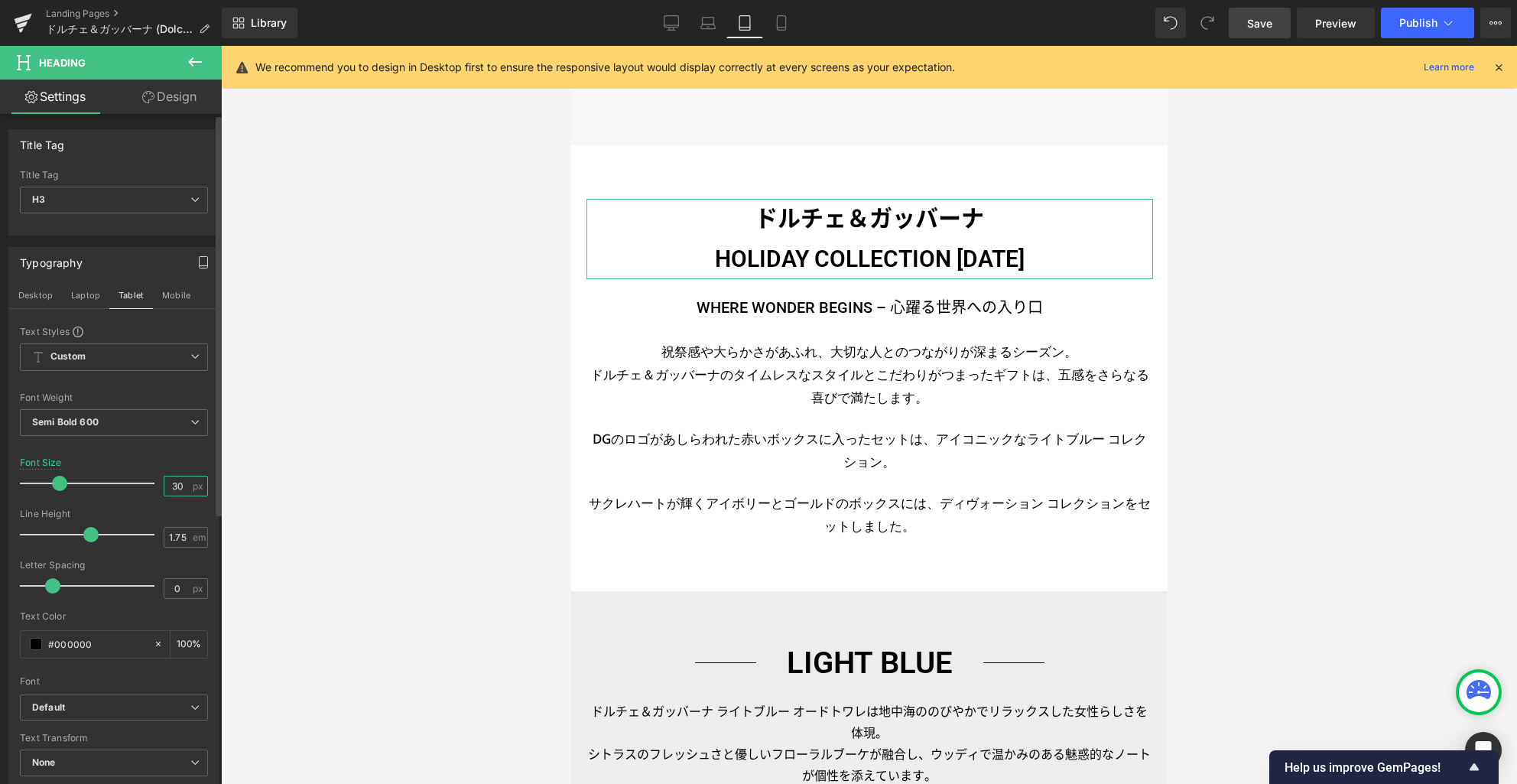
drag, startPoint x: 179, startPoint y: 486, endPoint x: 151, endPoint y: 468, distance: 33.3
click at [145, 477] on div "Font Size 30 px" at bounding box center [114, 483] width 188 height 51
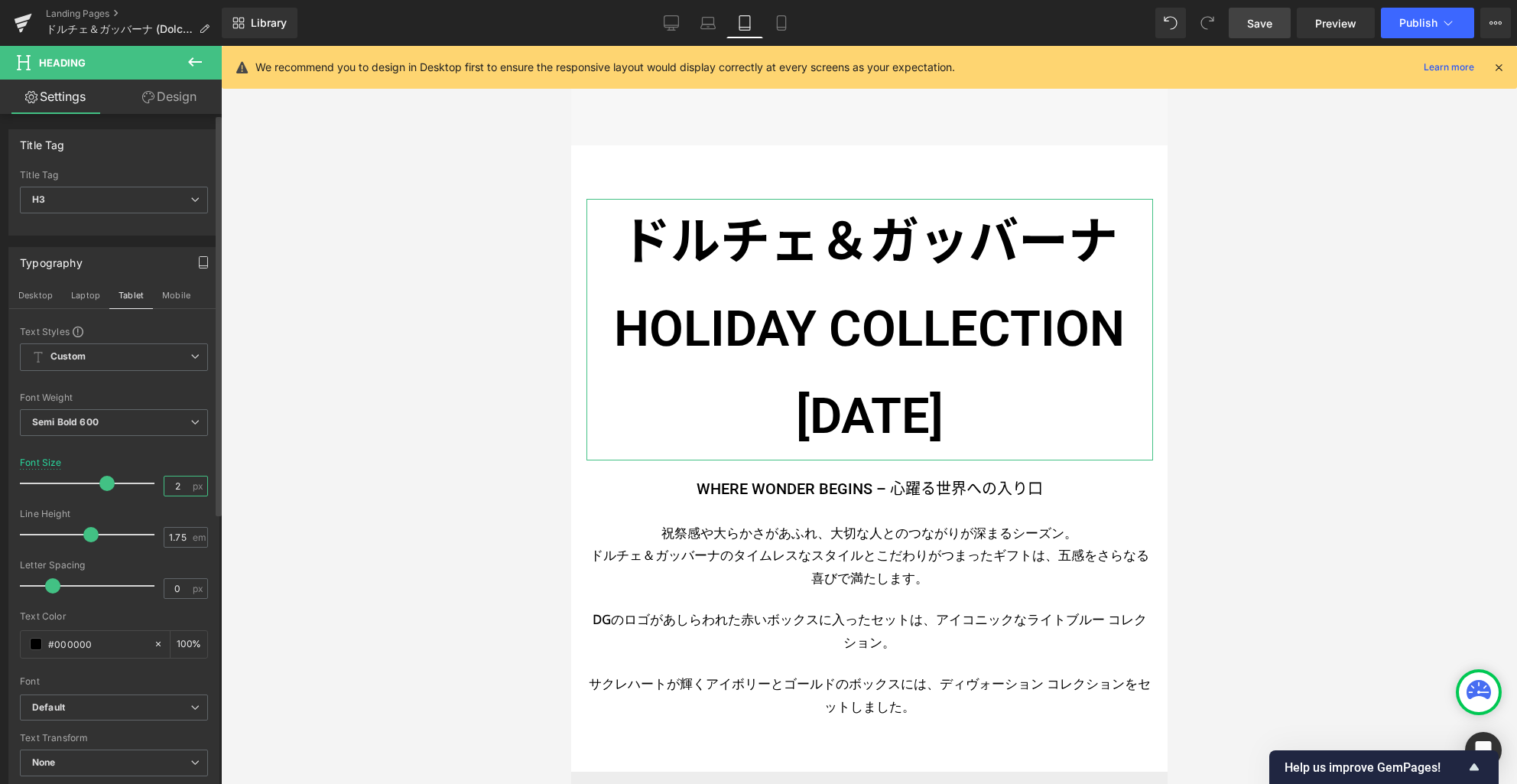
type input "25"
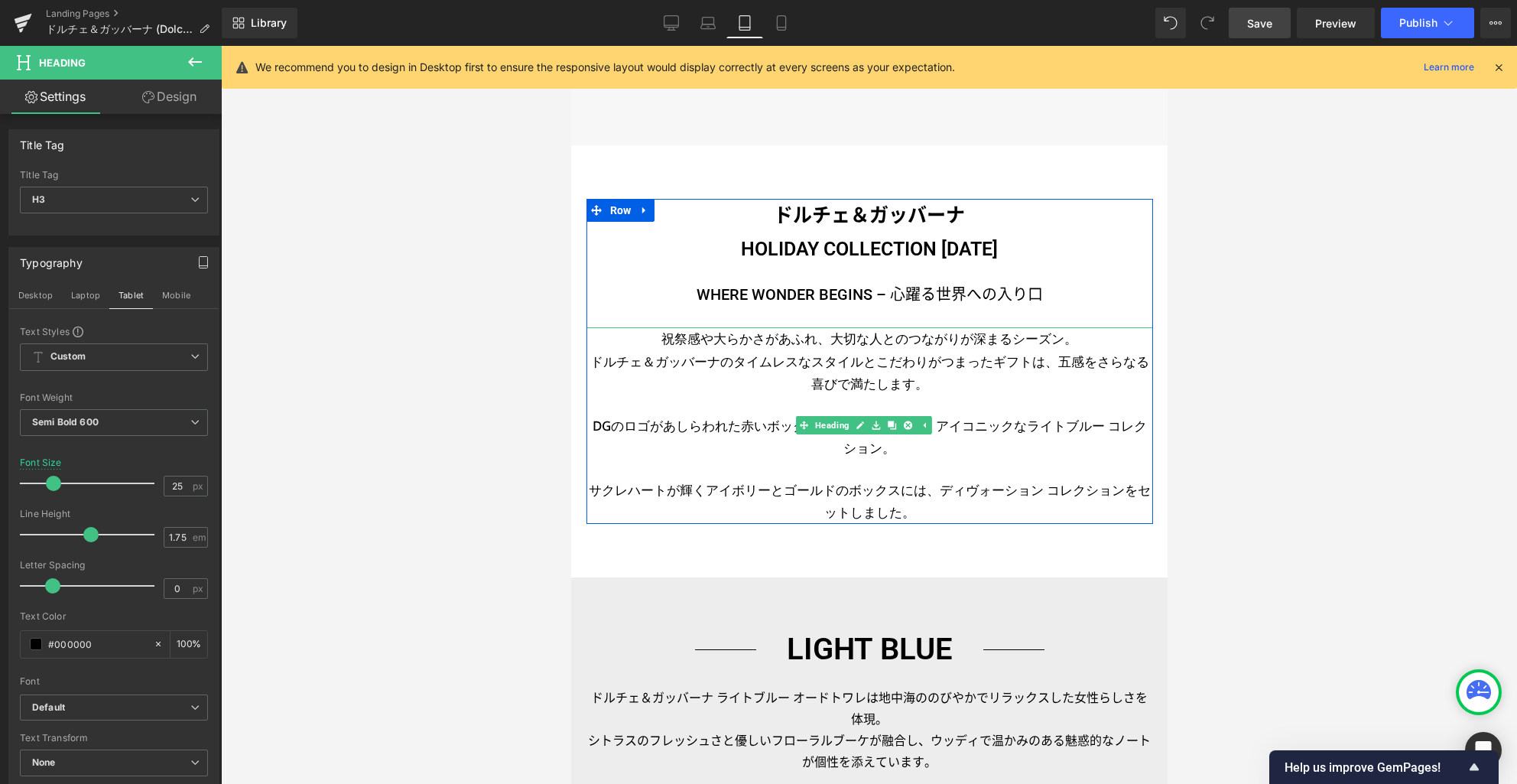
click at [724, 341] on h3 "祝祭感や大らかさがあふれ、大切な人とのつながりが深まるシーズン。" at bounding box center [869, 338] width 567 height 23
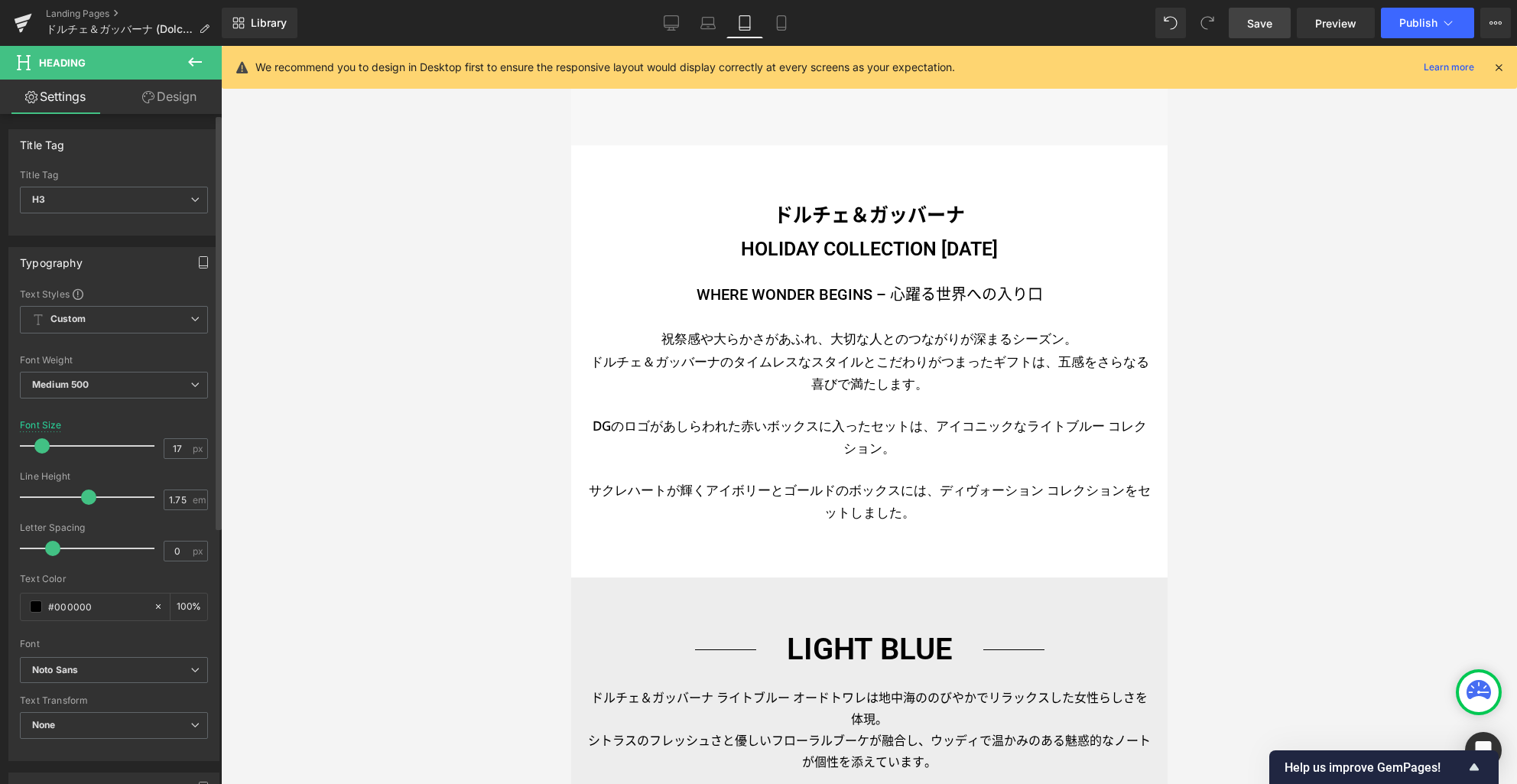
click at [198, 267] on icon "button" at bounding box center [203, 262] width 12 height 12
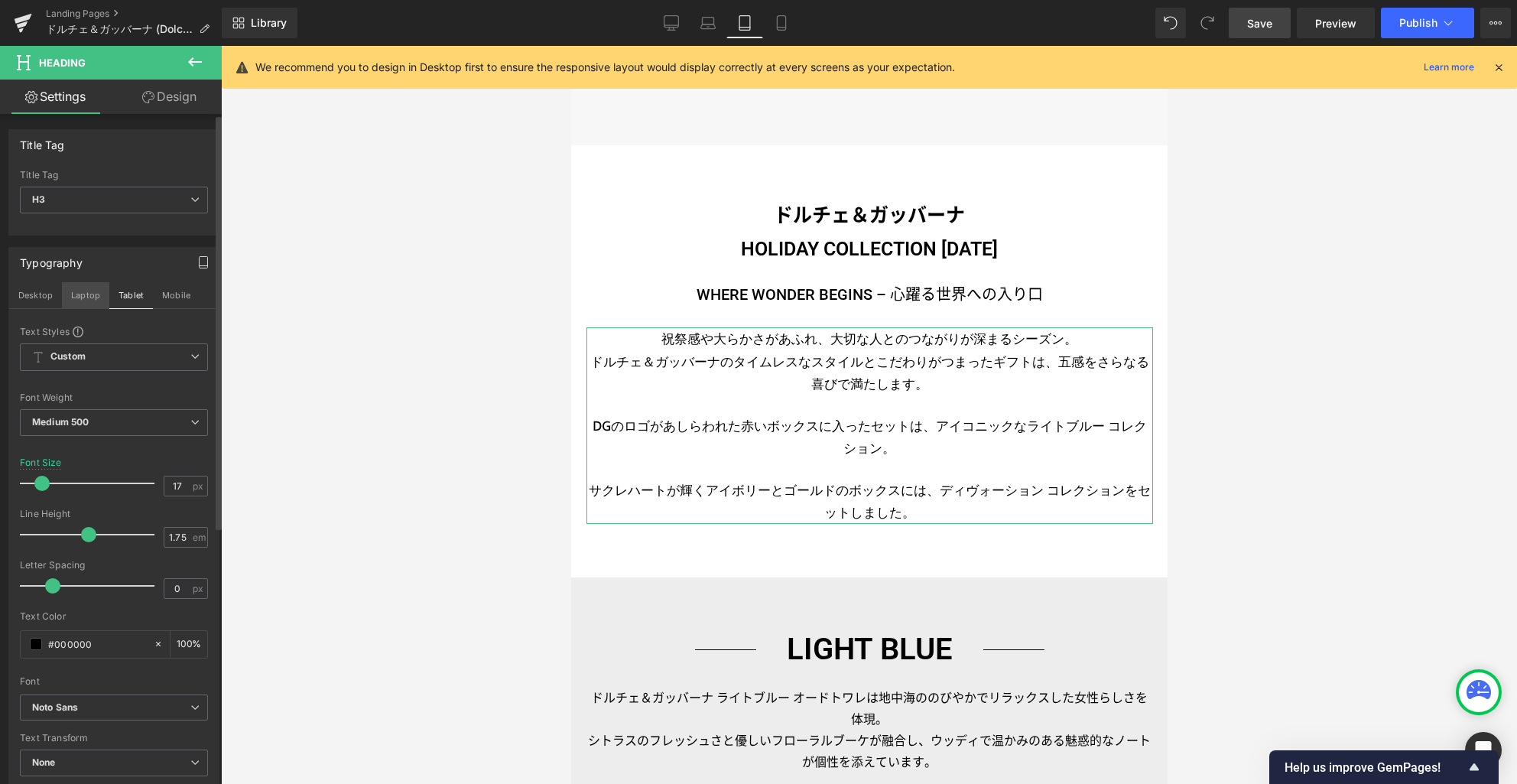
click at [79, 296] on button "Laptop" at bounding box center [85, 295] width 47 height 26
type input "20"
type input "100"
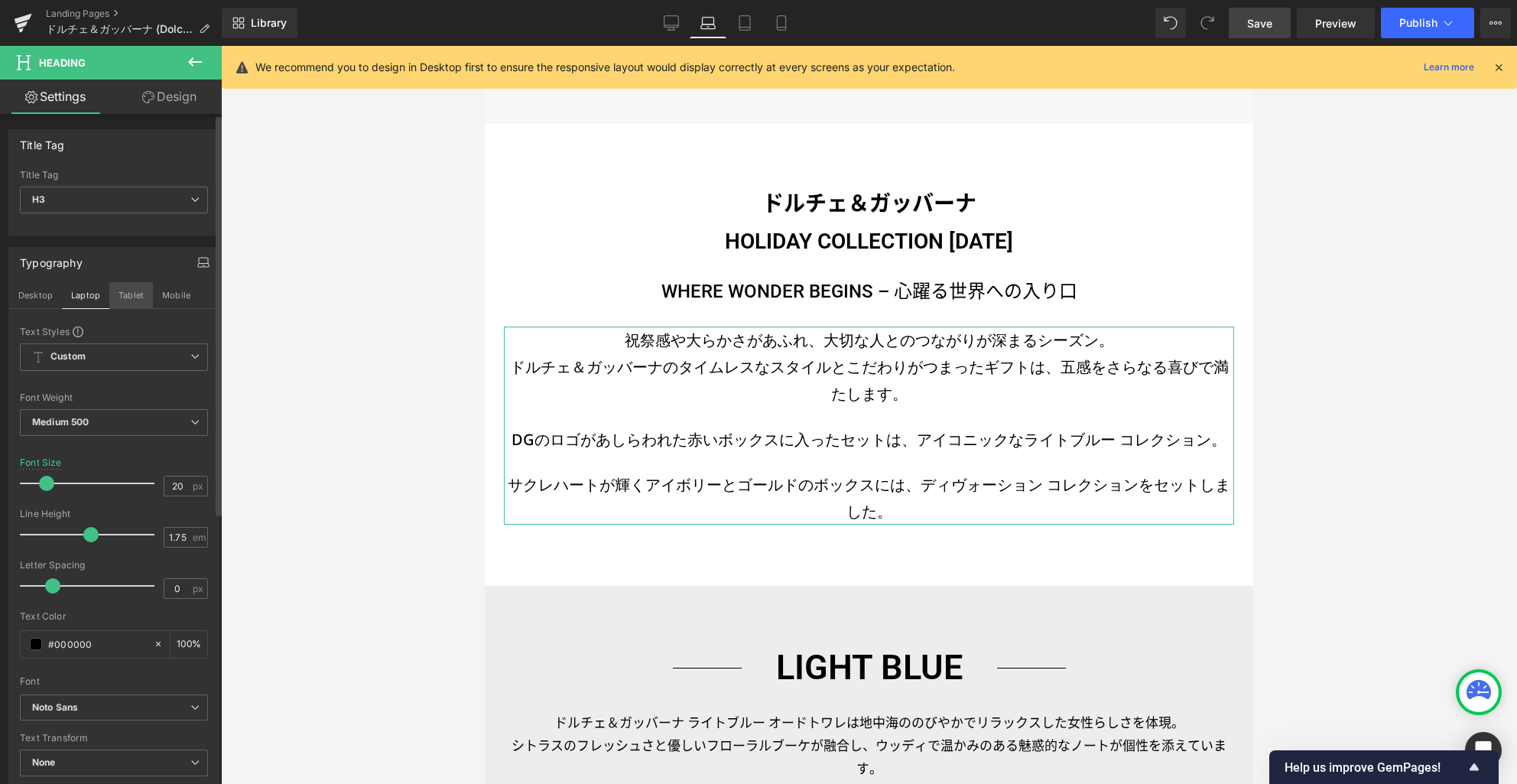
click at [117, 294] on button "Tablet" at bounding box center [130, 295] width 43 height 26
type input "17"
type input "100"
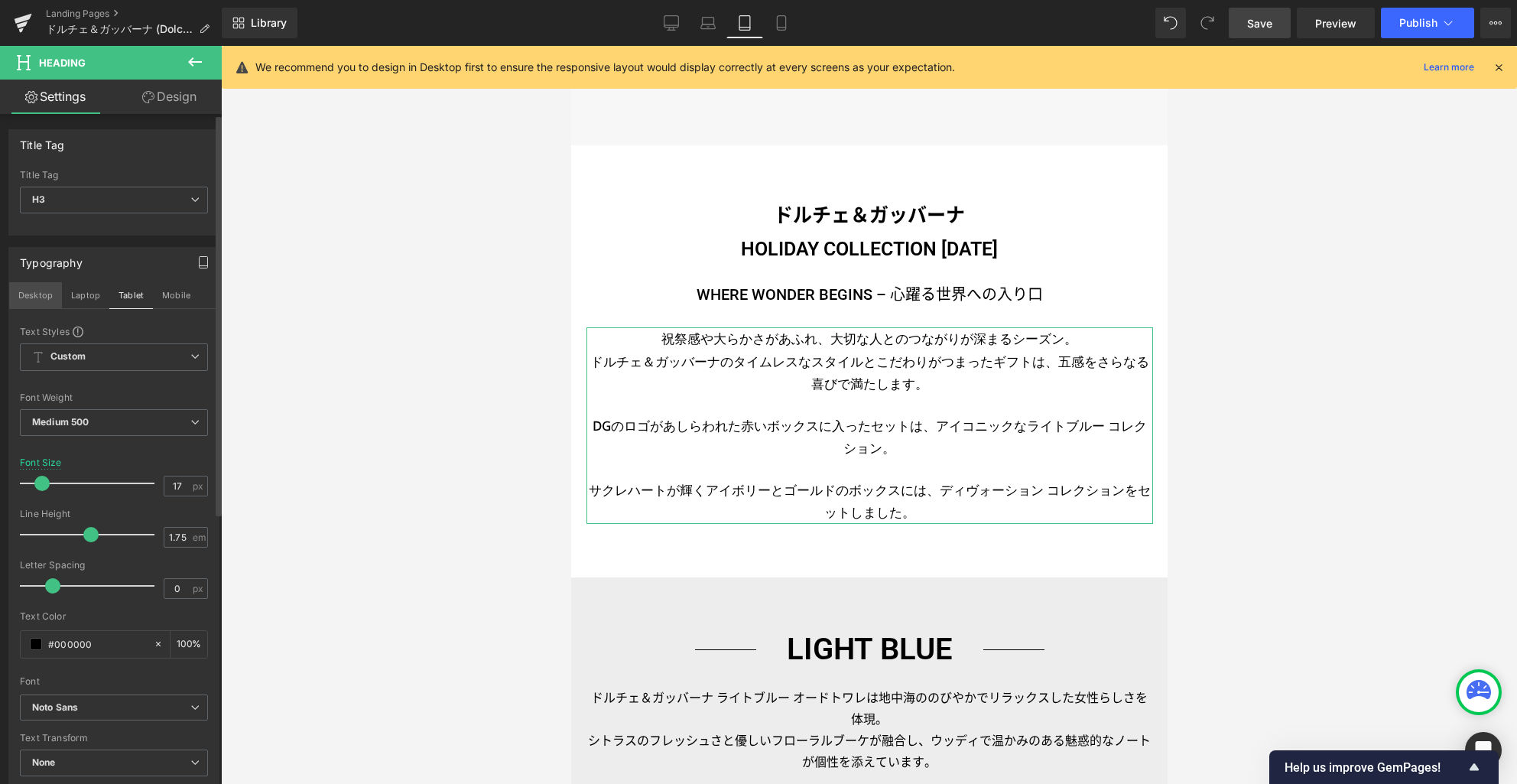
click at [39, 298] on button "Desktop" at bounding box center [36, 295] width 53 height 26
type input "20"
type input "100"
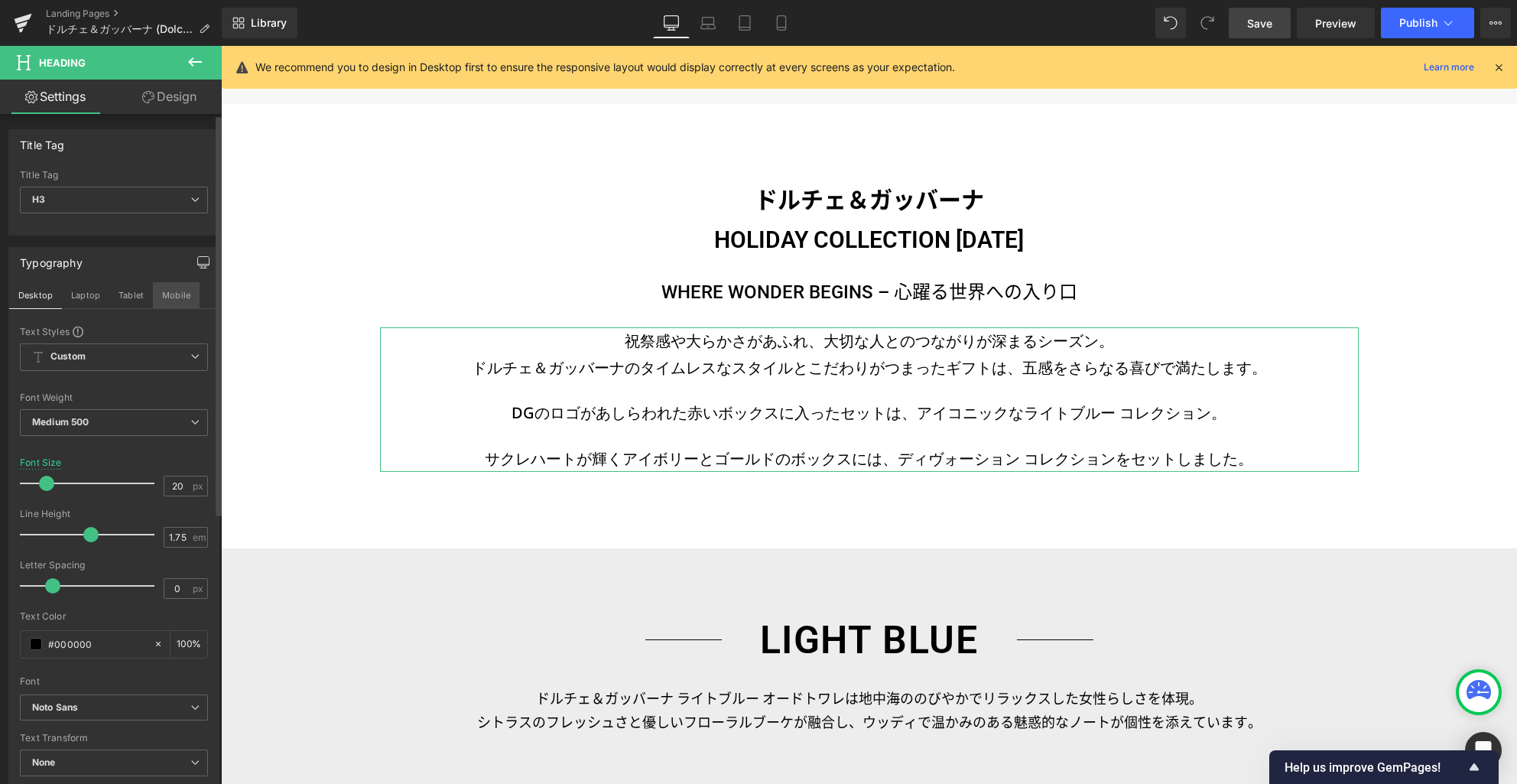
click at [180, 292] on button "Mobile" at bounding box center [175, 295] width 47 height 26
type input "17"
type input "100"
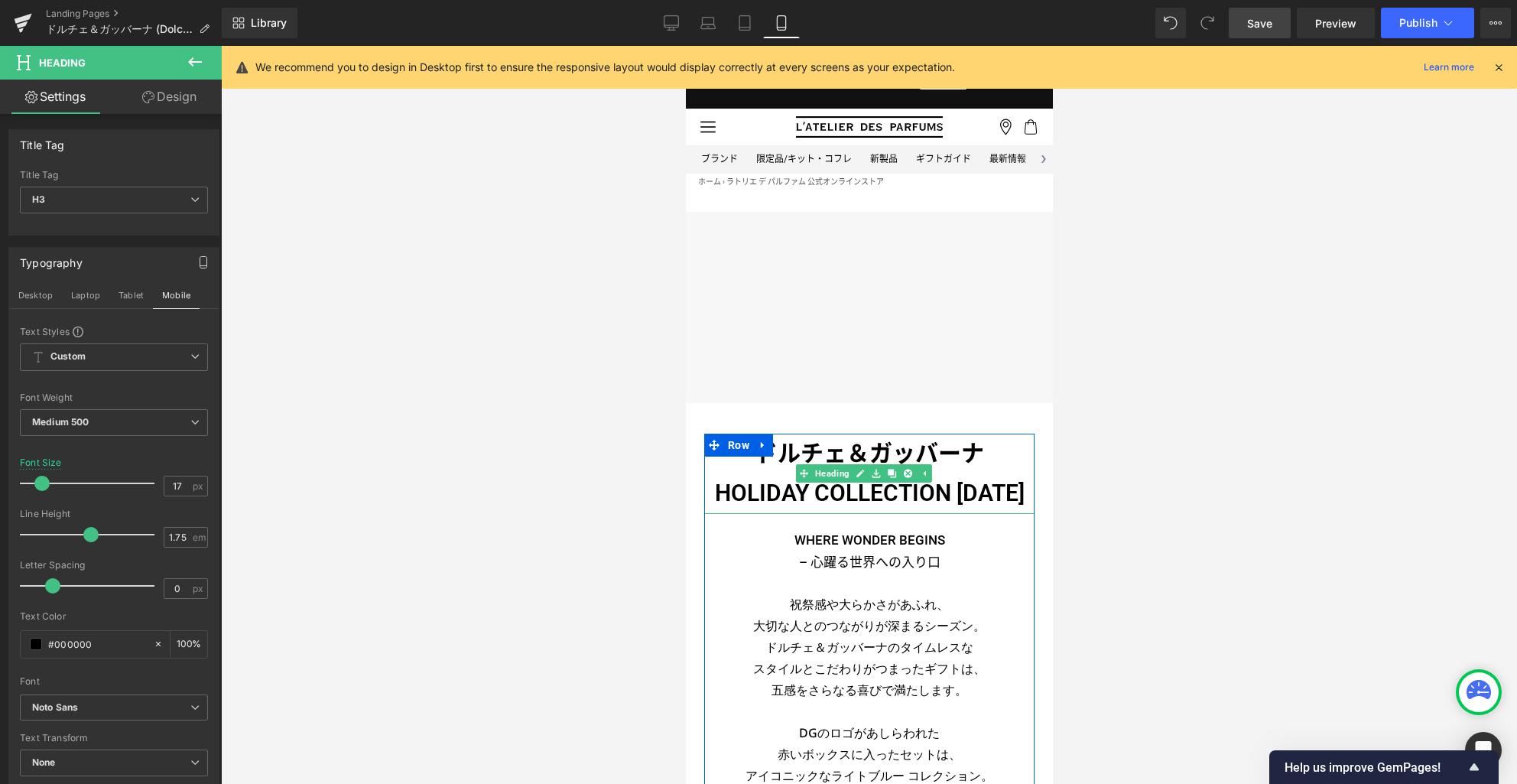
click at [810, 496] on h3 "ドルチェ＆ガッバーナ HOLIDAY COLLECTION [DATE]" at bounding box center [869, 474] width 330 height 81
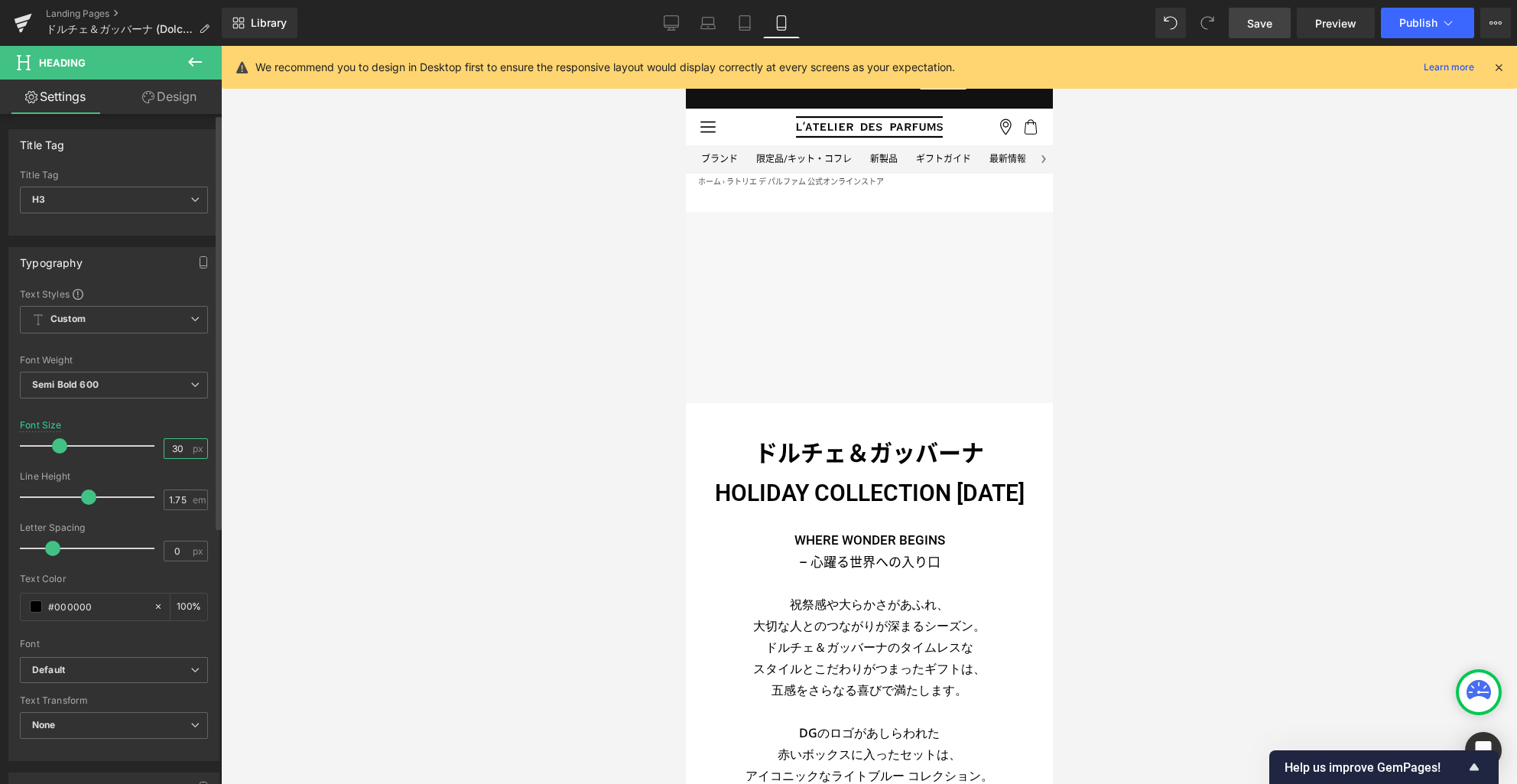
drag, startPoint x: 179, startPoint y: 447, endPoint x: 170, endPoint y: 411, distance: 37.1
click at [150, 446] on div "Font Size 30 px" at bounding box center [114, 445] width 188 height 51
type input "25"
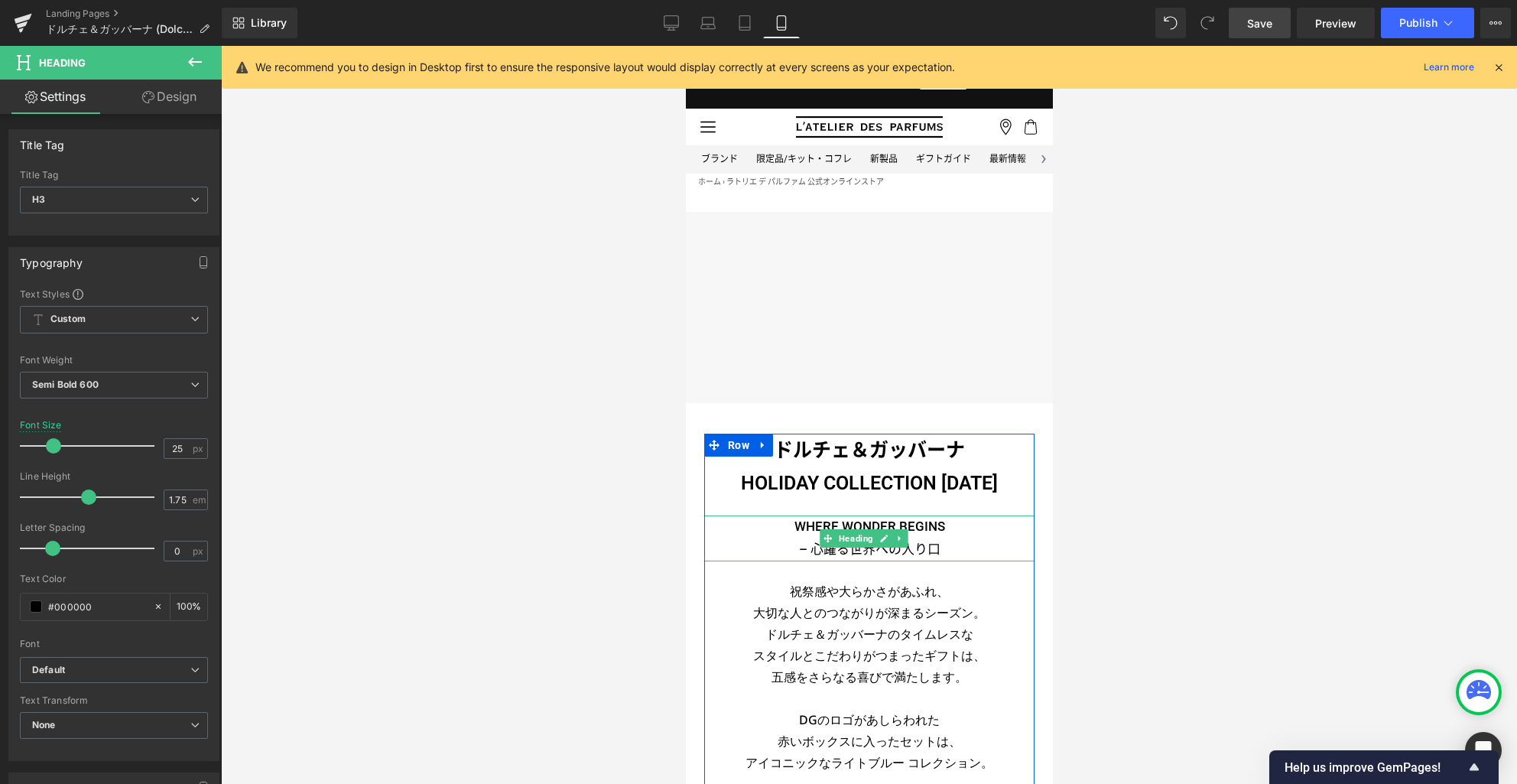
click at [808, 551] on h4 "– 心躍る世界への入り口" at bounding box center [869, 549] width 330 height 23
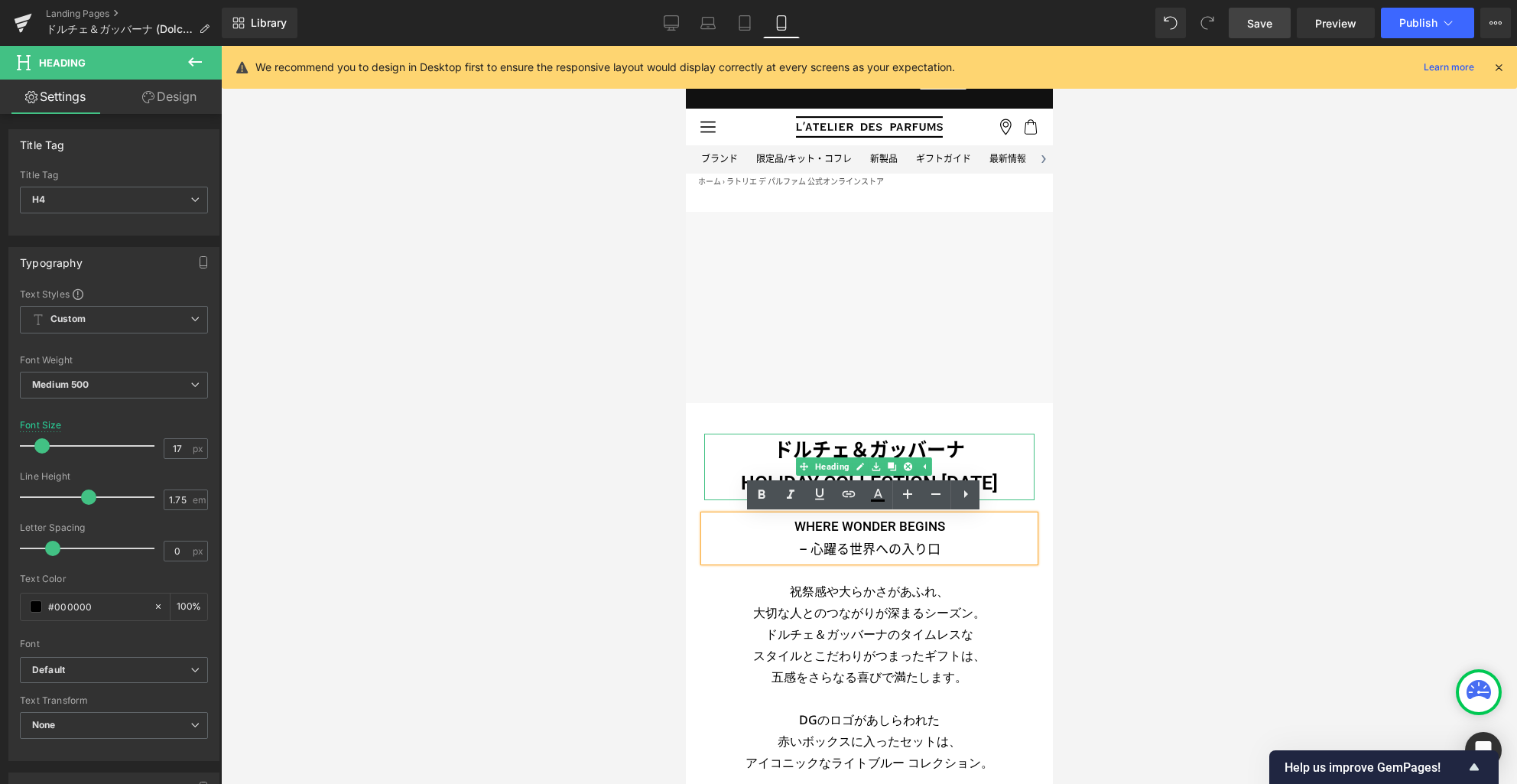
click at [809, 454] on h3 "ドルチェ＆ガッバーナ HOLIDAY COLLECTION [DATE]" at bounding box center [869, 467] width 330 height 67
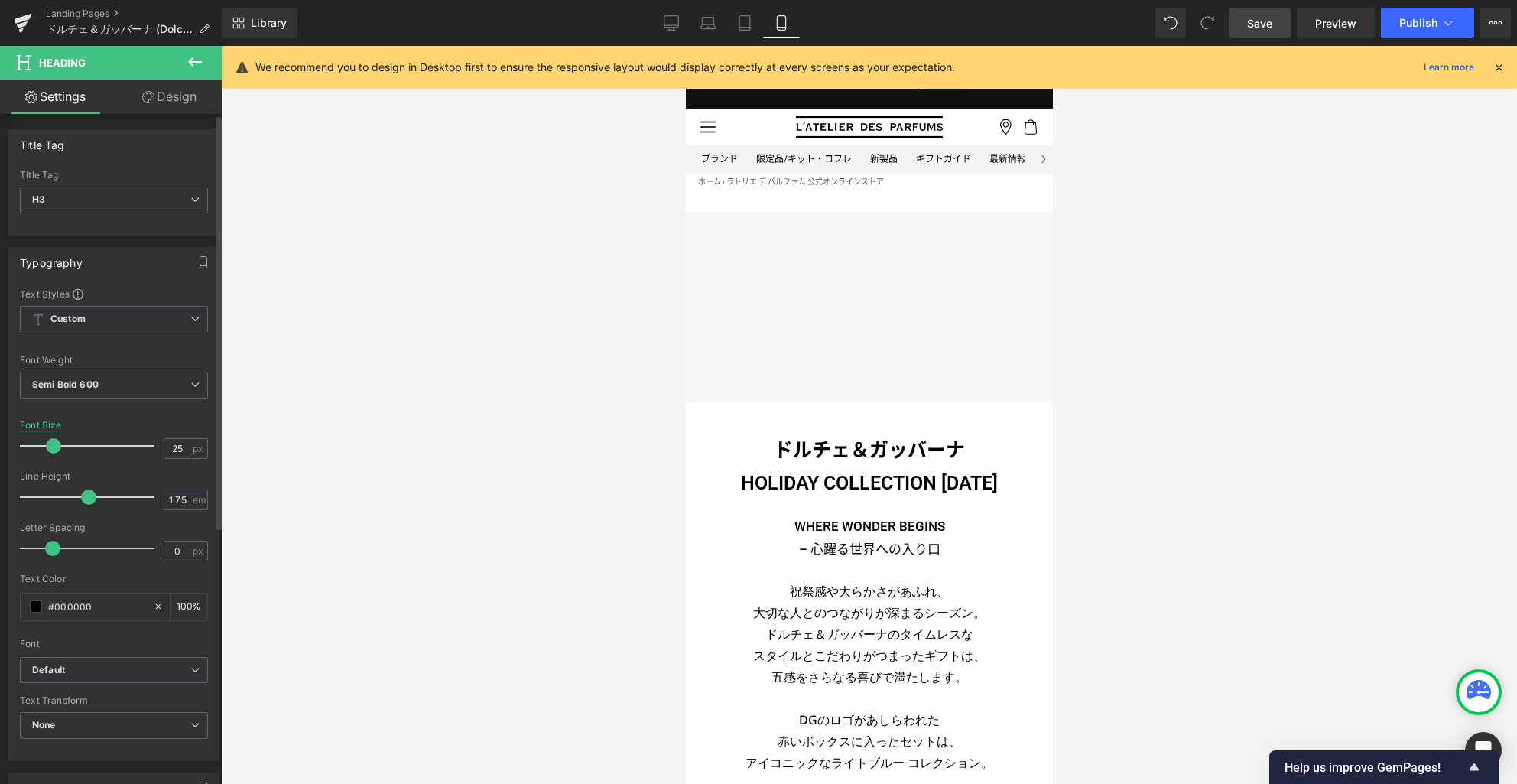
drag, startPoint x: 181, startPoint y: 449, endPoint x: 156, endPoint y: 446, distance: 25.2
click at [156, 446] on div "Font Size 25 px" at bounding box center [114, 445] width 188 height 51
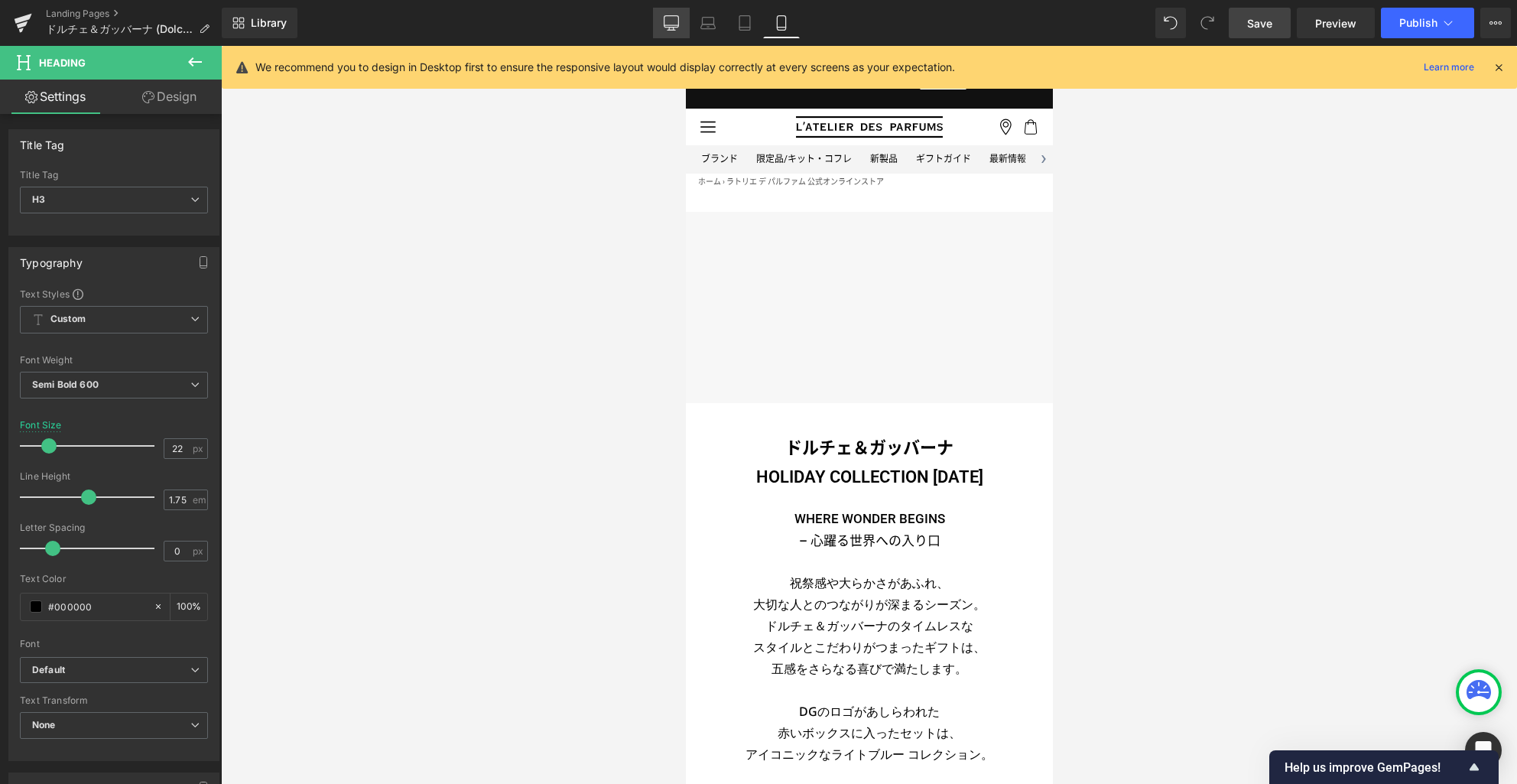
click at [674, 24] on icon at bounding box center [671, 22] width 15 height 15
type input "30"
type input "100"
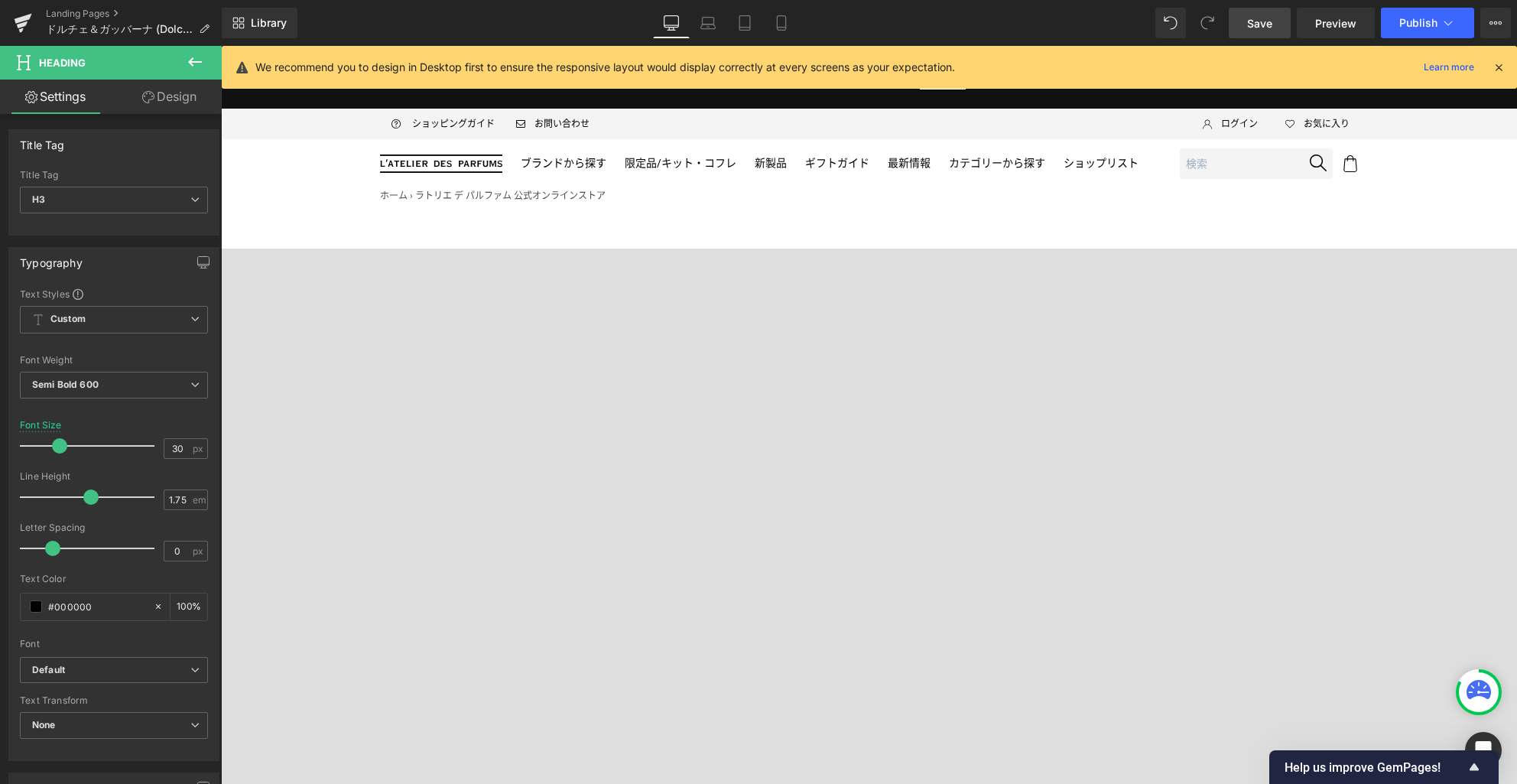
scroll to position [567, 0]
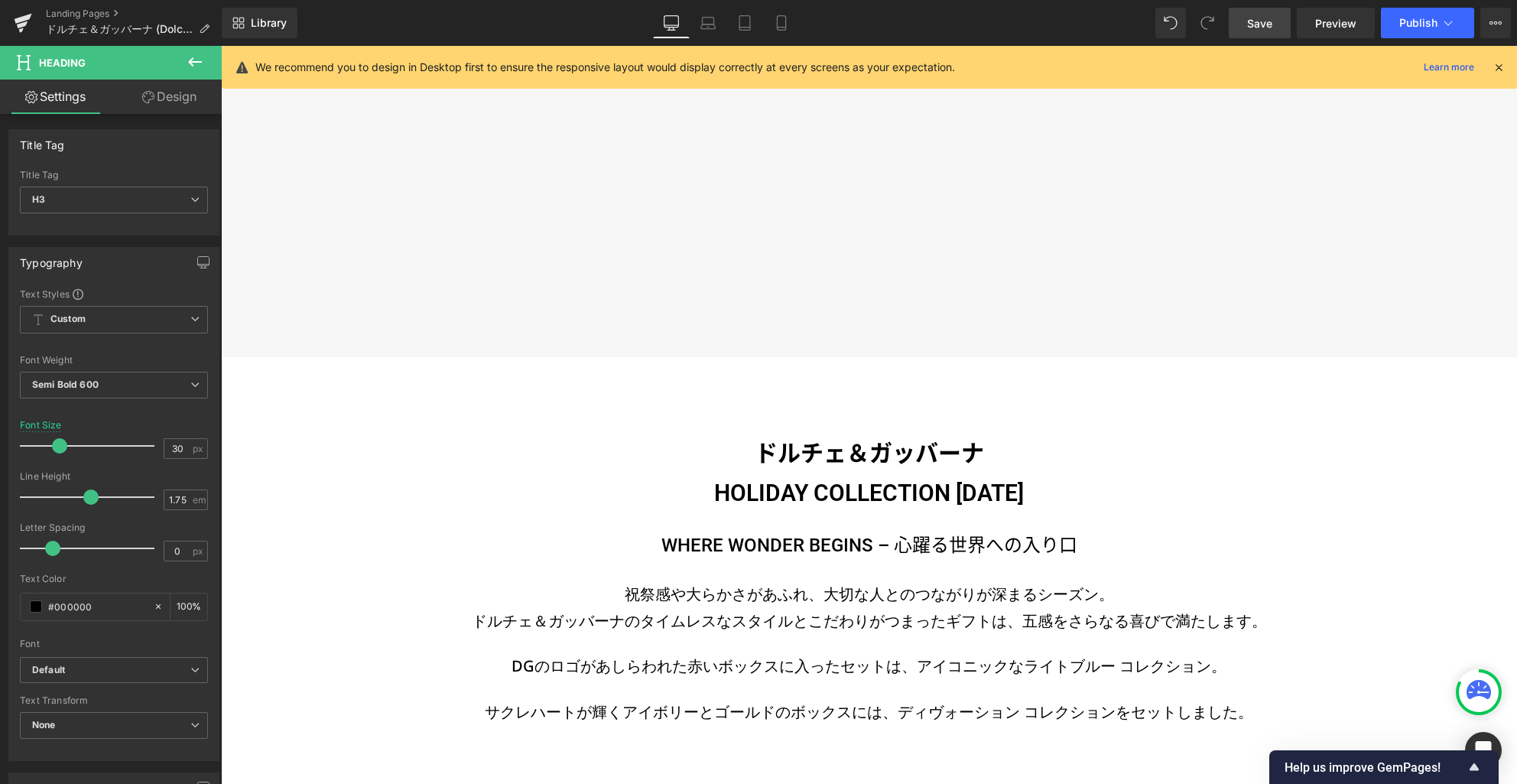
click at [1257, 20] on span "Save" at bounding box center [1260, 23] width 25 height 16
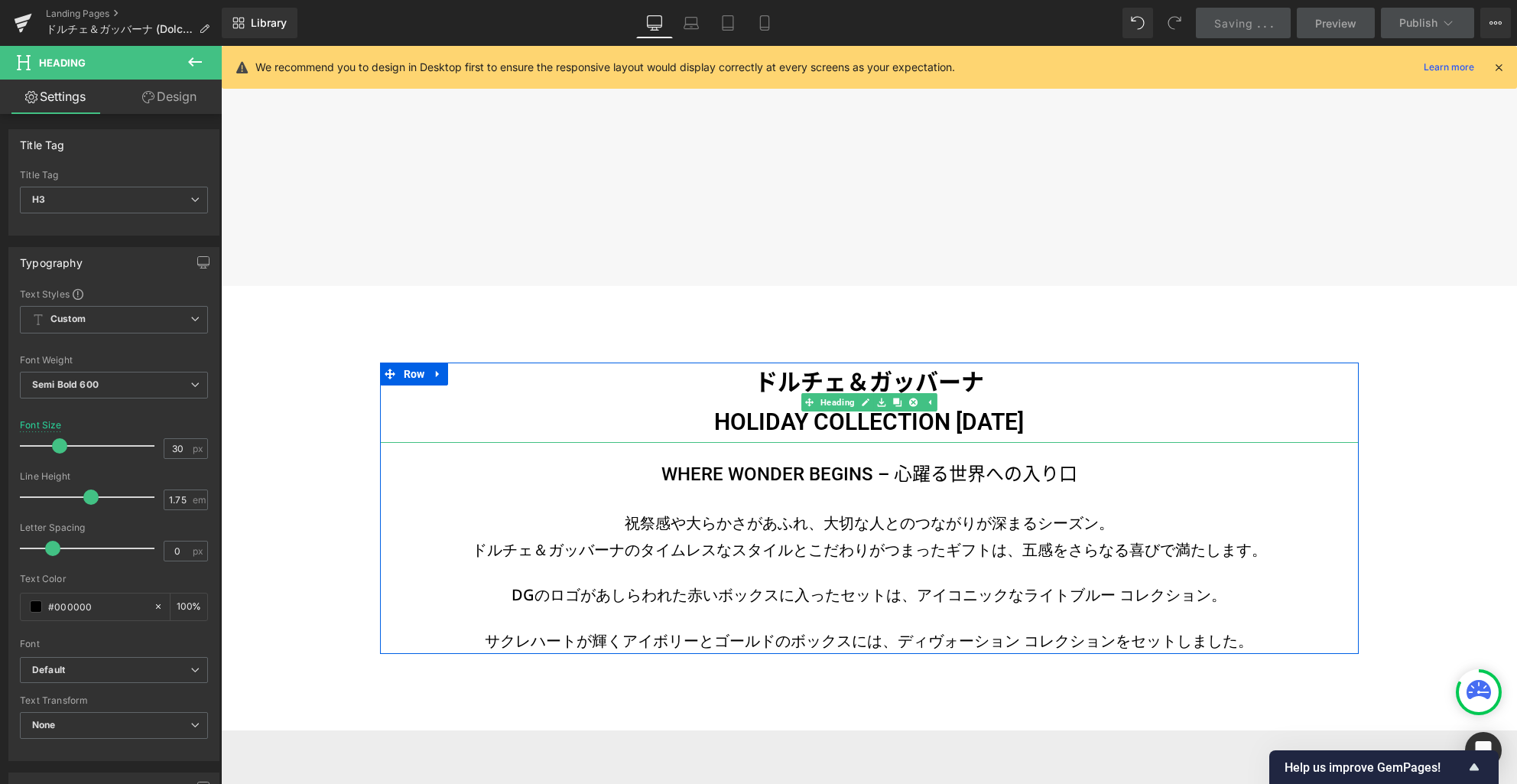
scroll to position [702, 0]
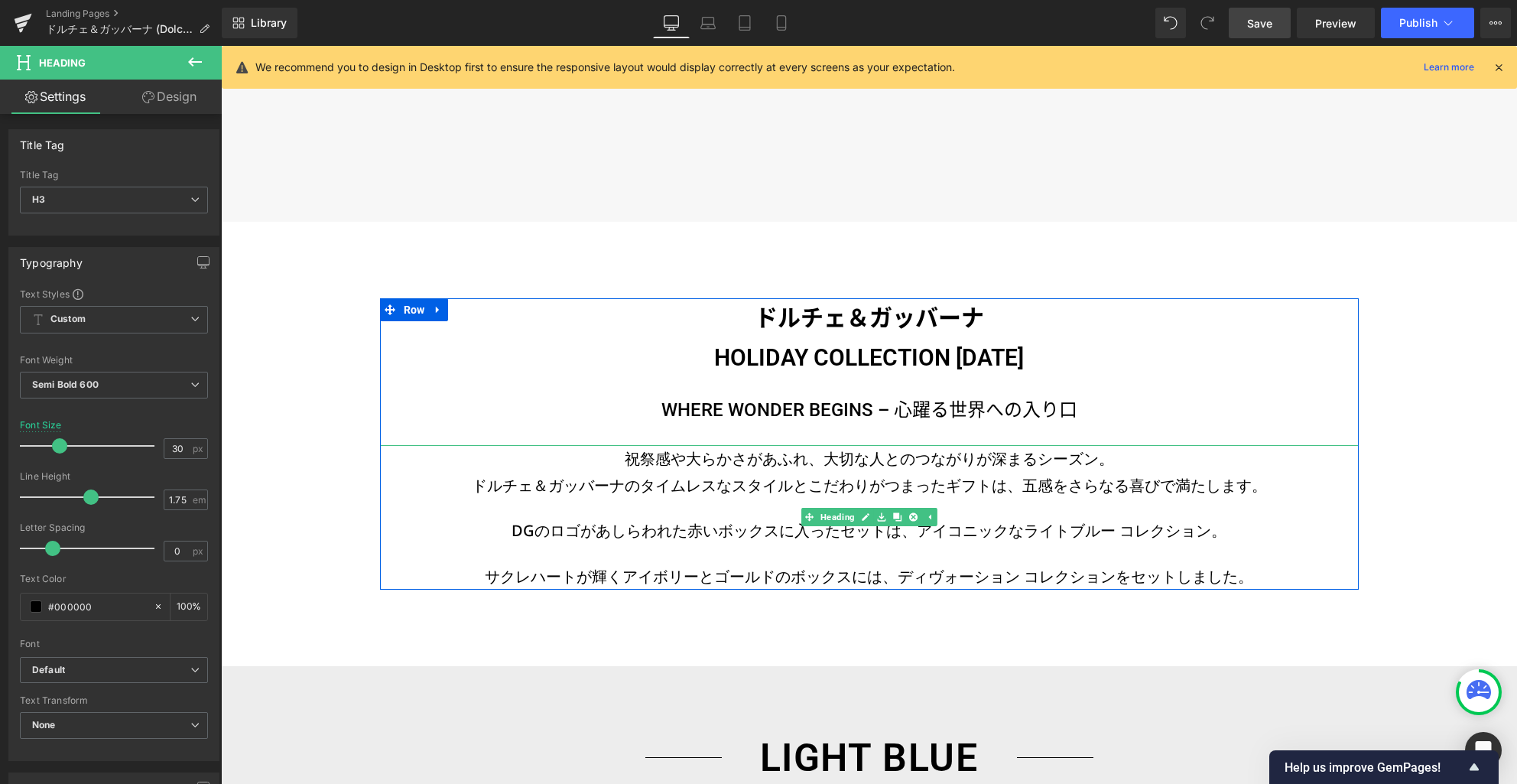
click at [855, 540] on h3 "DGのロゴがあしらわれた赤いボックスに入ったセットは、アイコニックなライトブルー コレクション。" at bounding box center [870, 530] width 979 height 27
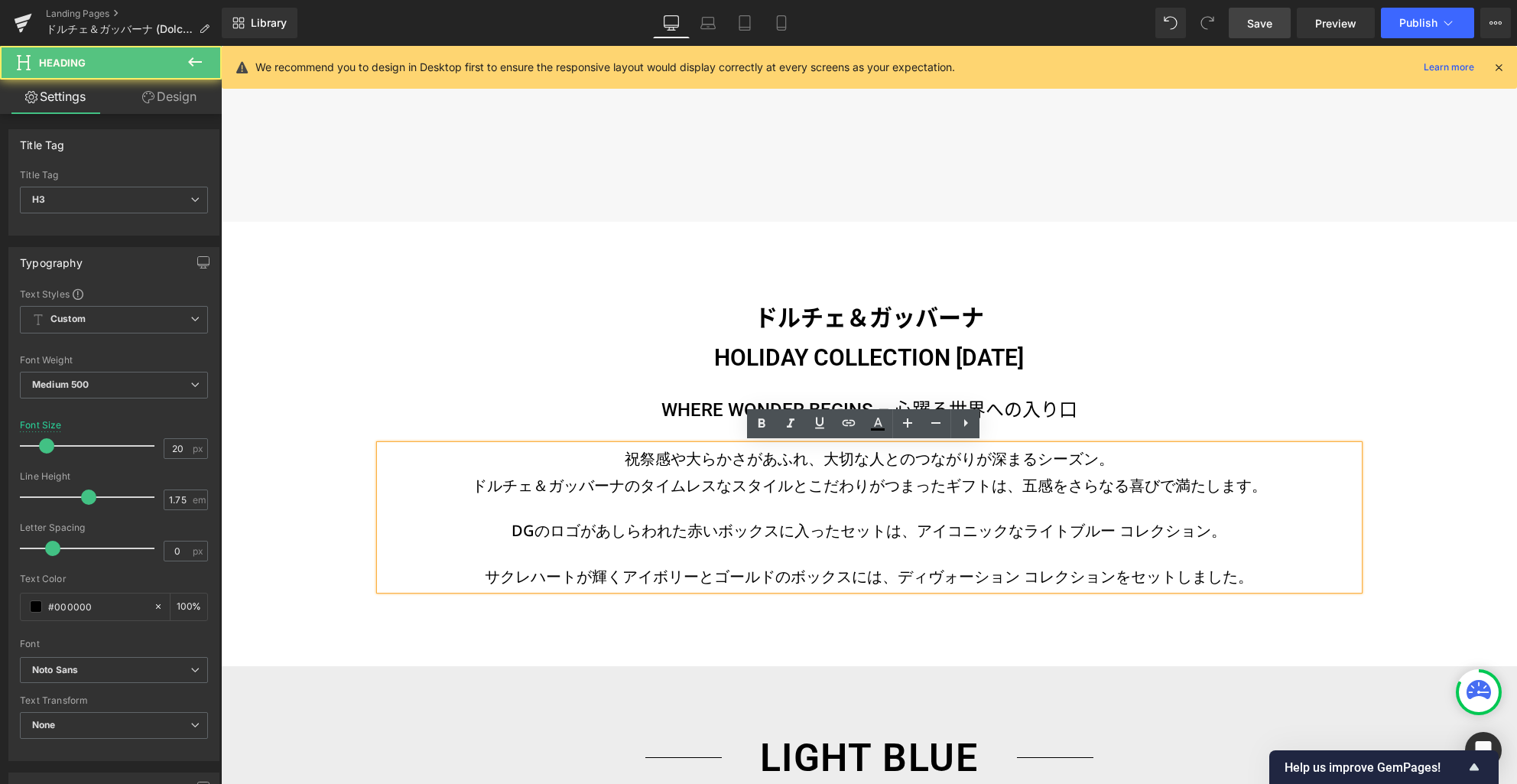
click at [855, 485] on h3 "ドルチェ＆ガッバーナのタイムレスなスタイルとこだわりがつまったギフトは、五感をさらなる喜びで満たします。" at bounding box center [870, 485] width 979 height 27
click at [855, 484] on h3 "ドルチェ＆ガッバーナのタイムレスなスタイルとこだわりがつまったギフトは、五感をさらなる喜びで満たします。" at bounding box center [870, 485] width 979 height 27
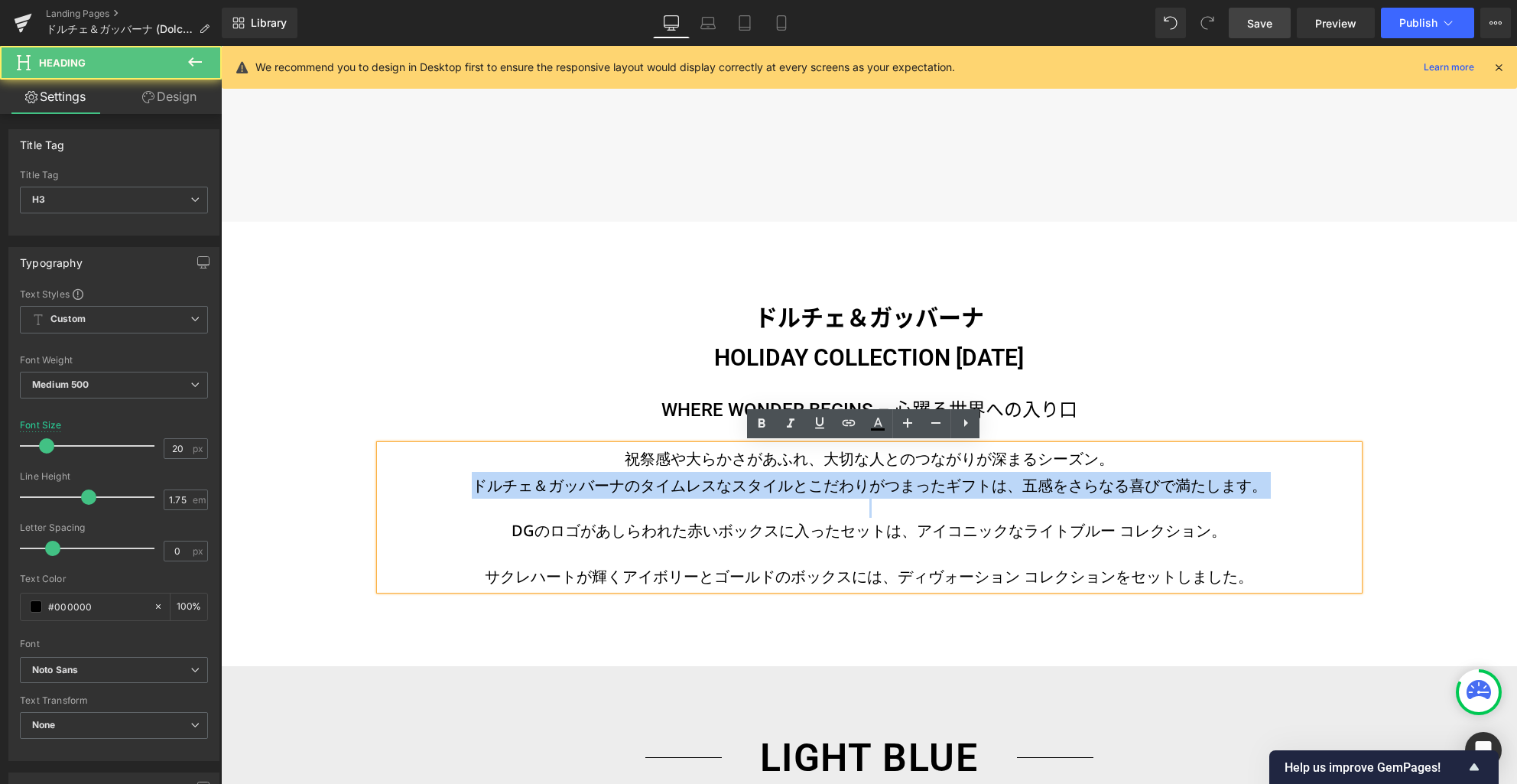
click at [855, 484] on h3 "ドルチェ＆ガッバーナのタイムレスなスタイルとこだわりがつまったギフトは、五感をさらなる喜びで満たします。" at bounding box center [870, 485] width 979 height 27
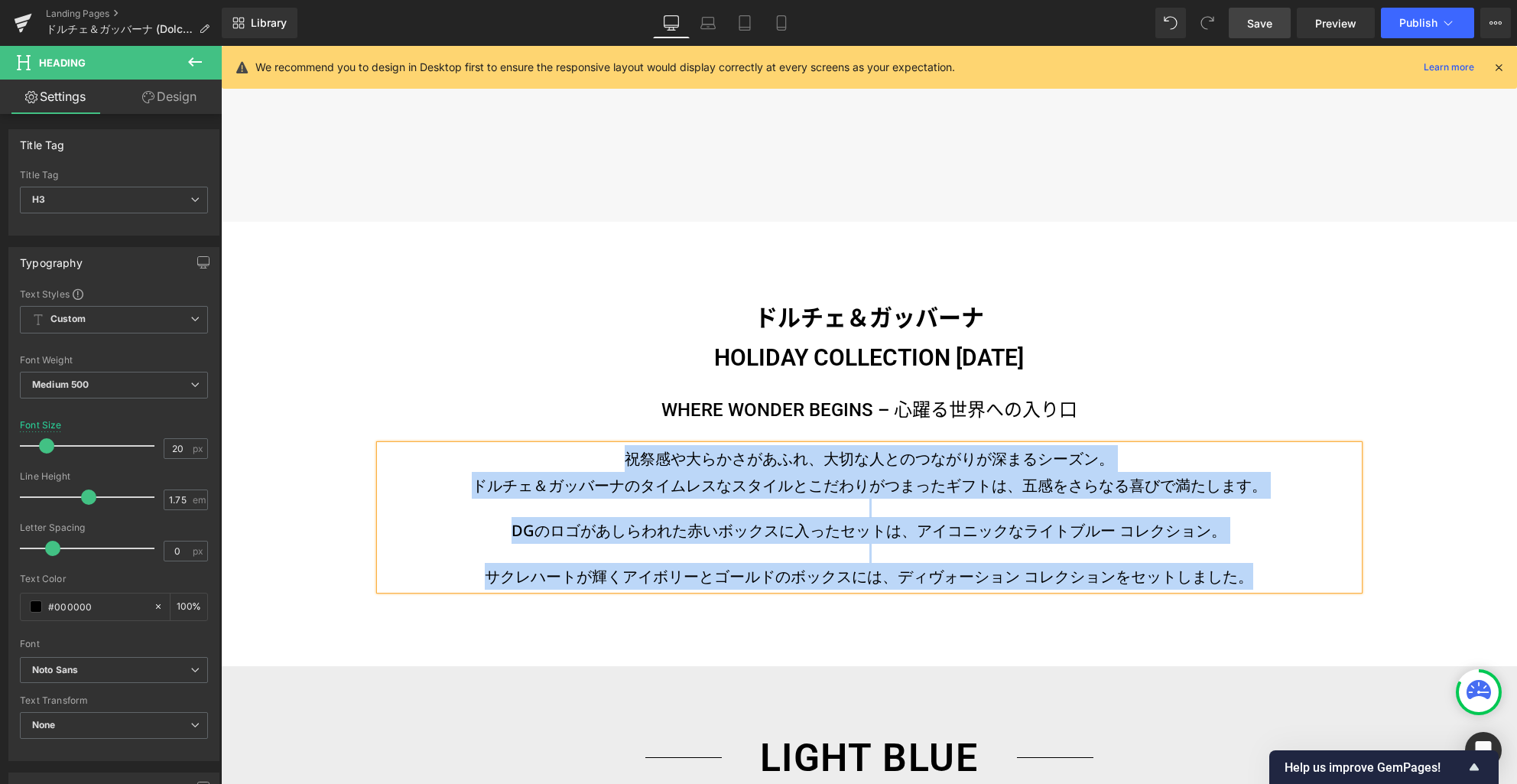
paste div
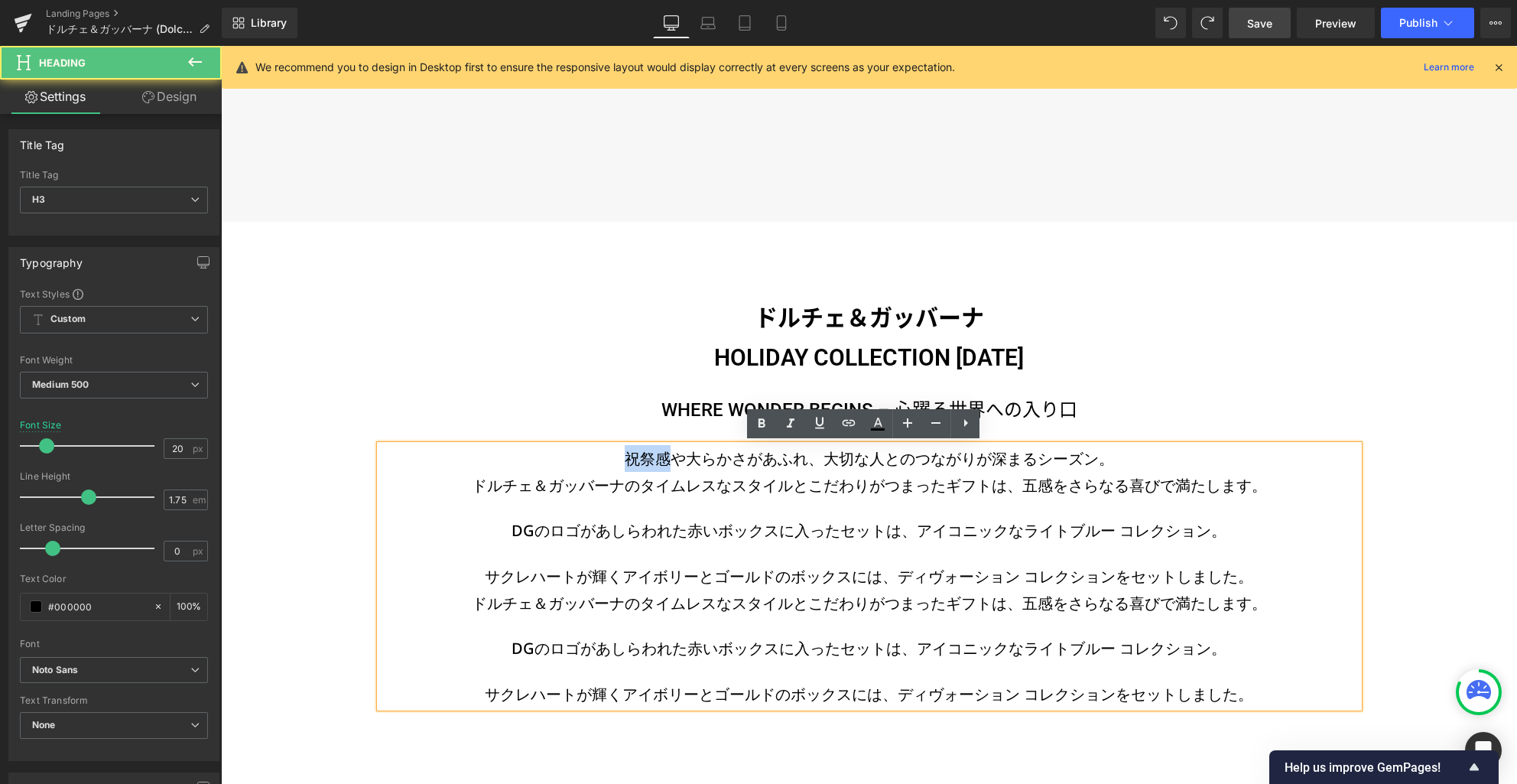
drag, startPoint x: 621, startPoint y: 457, endPoint x: 664, endPoint y: 458, distance: 43.0
click at [664, 458] on h3 "祝祭感や大らかさがあふれ、大切な人とのつながりが深まるシーズン。" at bounding box center [870, 458] width 979 height 27
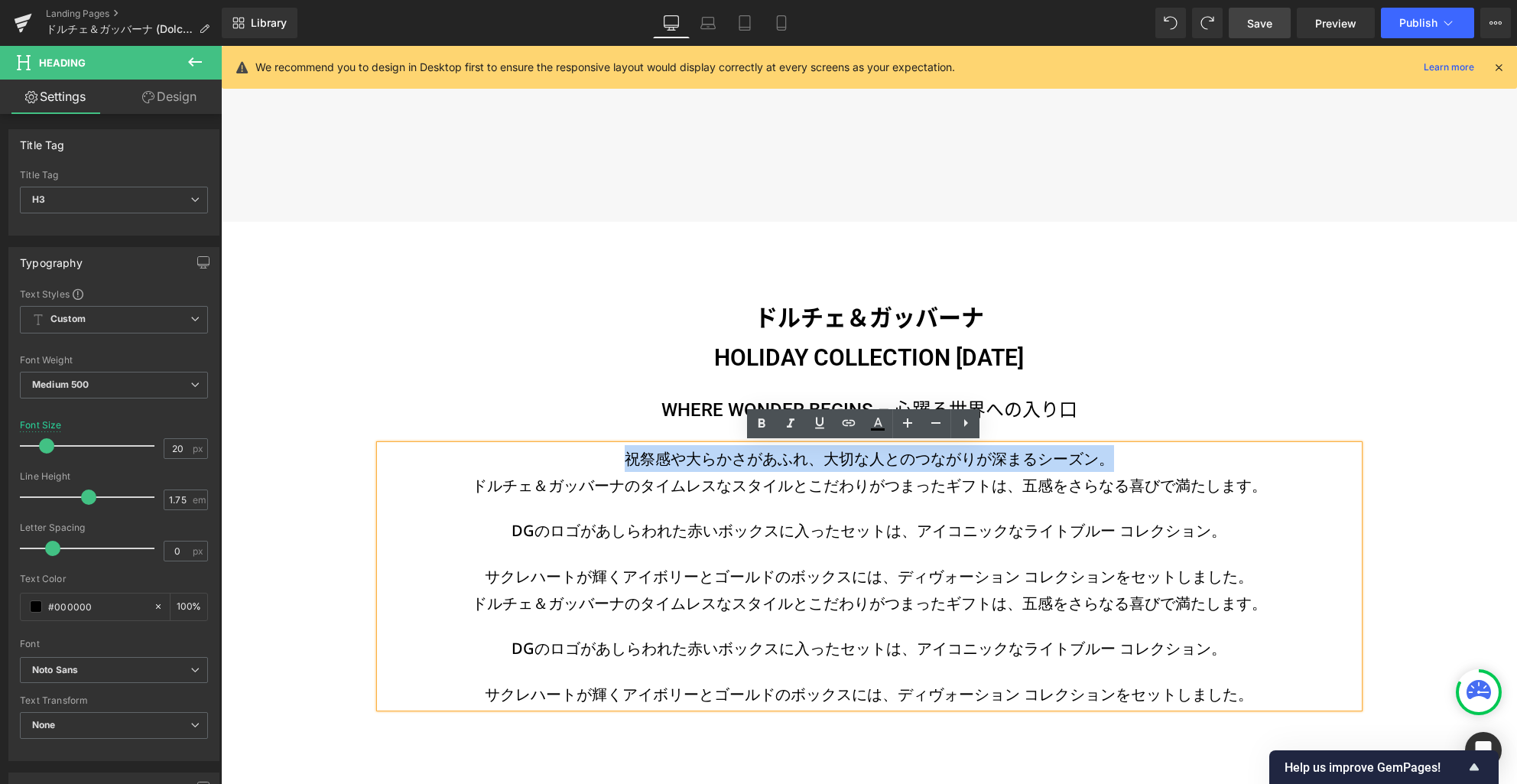
click at [1119, 458] on h3 "祝祭感や大らかさがあふれ、大切な人とのつながりが深まるシーズン。" at bounding box center [870, 458] width 979 height 27
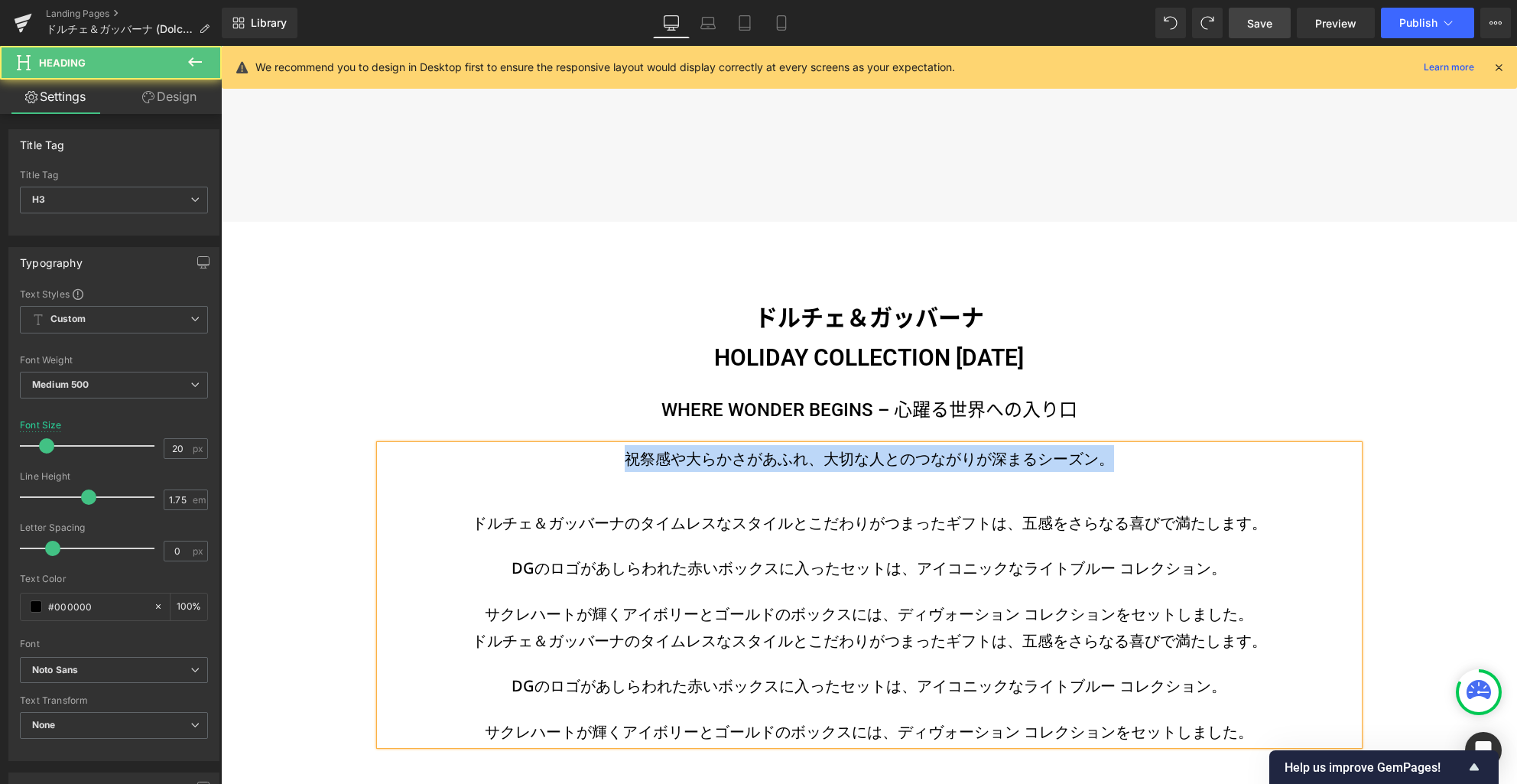
drag, startPoint x: 619, startPoint y: 458, endPoint x: 1168, endPoint y: 458, distance: 549.0
click at [1168, 458] on h3 "祝祭感や大らかさがあふれ、大切な人とのつながりが深まるシーズン。" at bounding box center [870, 458] width 979 height 27
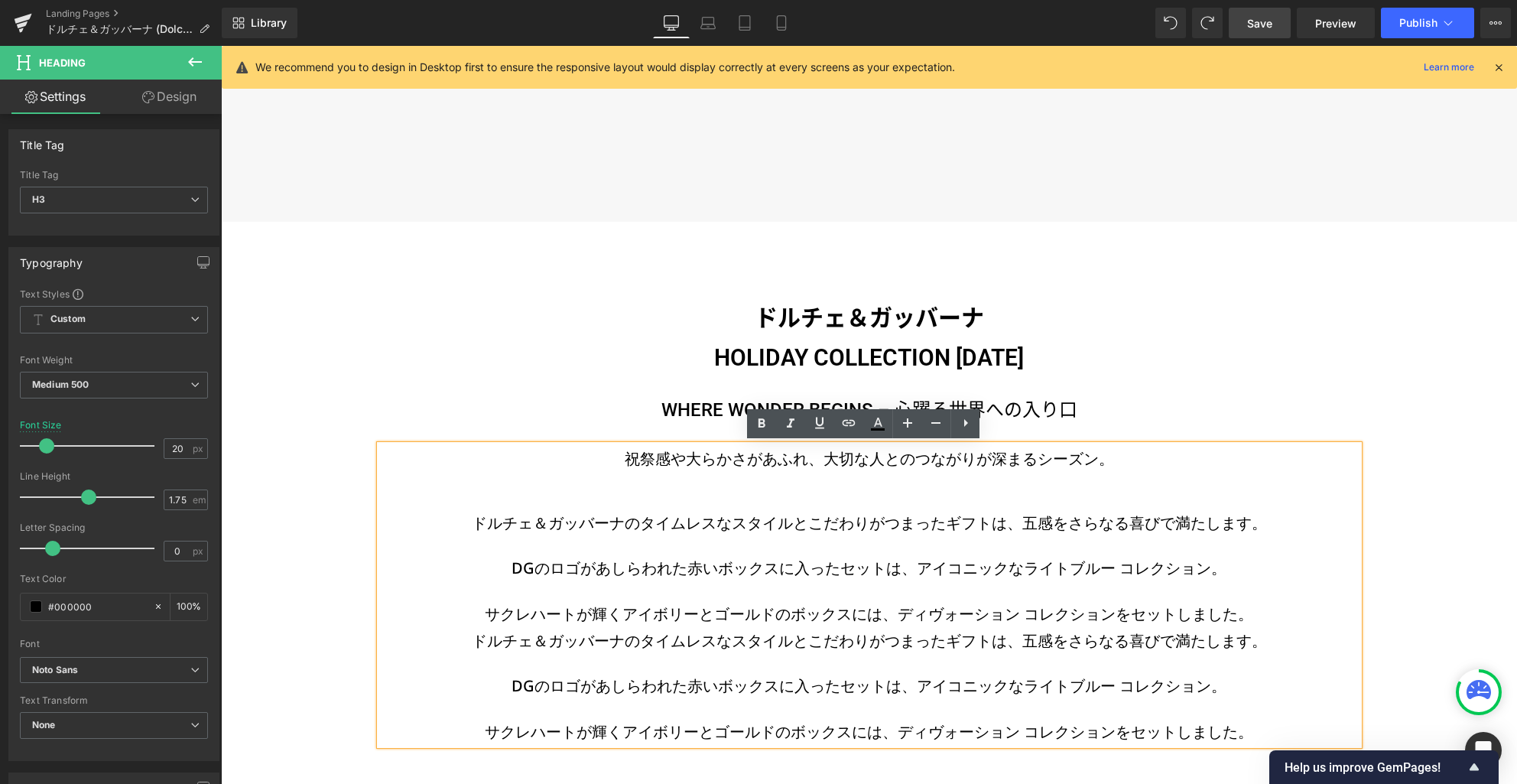
click at [623, 459] on h3 "祝祭感や大らかさがあふれ、大切な人とのつながりが深まるシーズン。" at bounding box center [870, 458] width 979 height 27
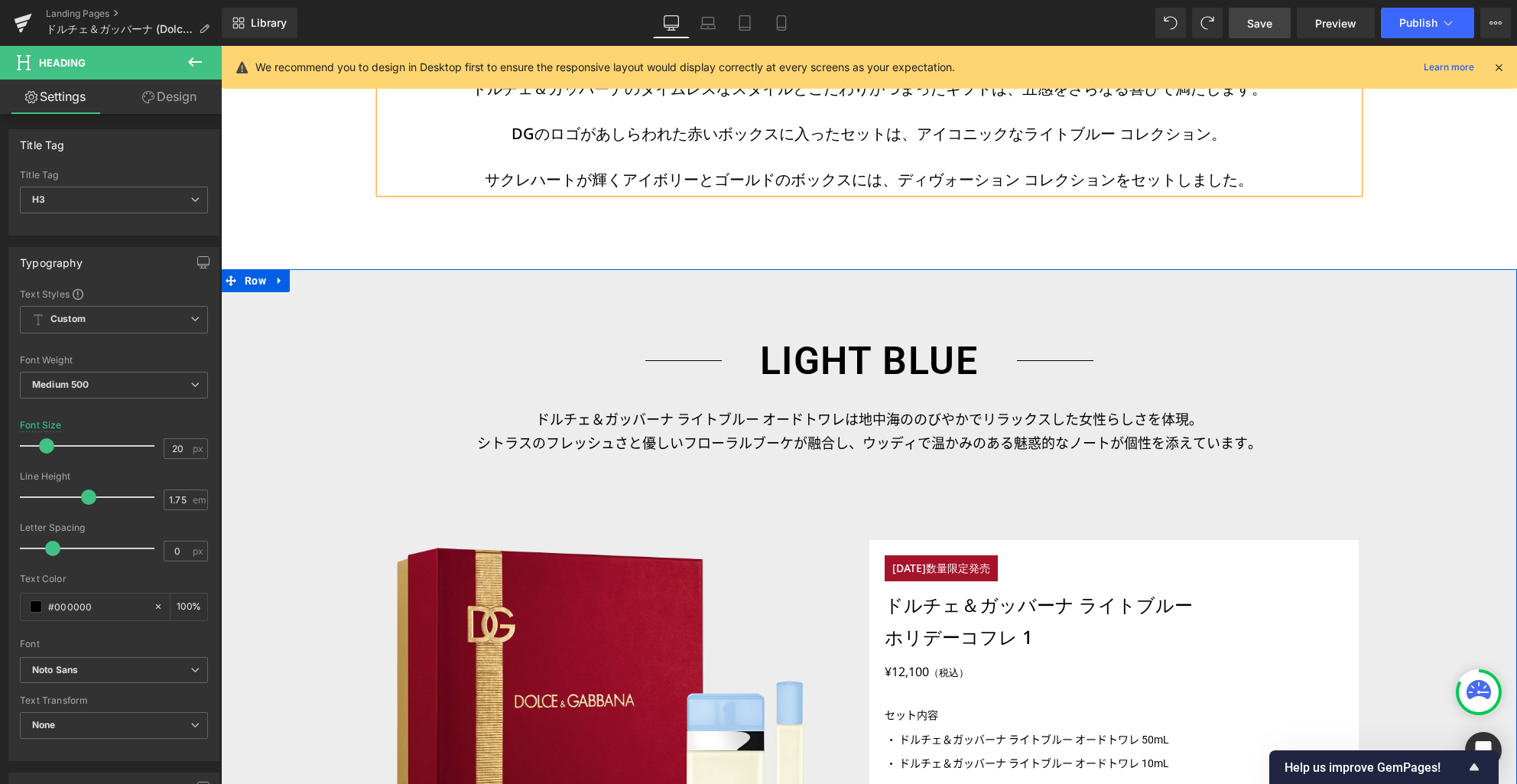
scroll to position [1067, 0]
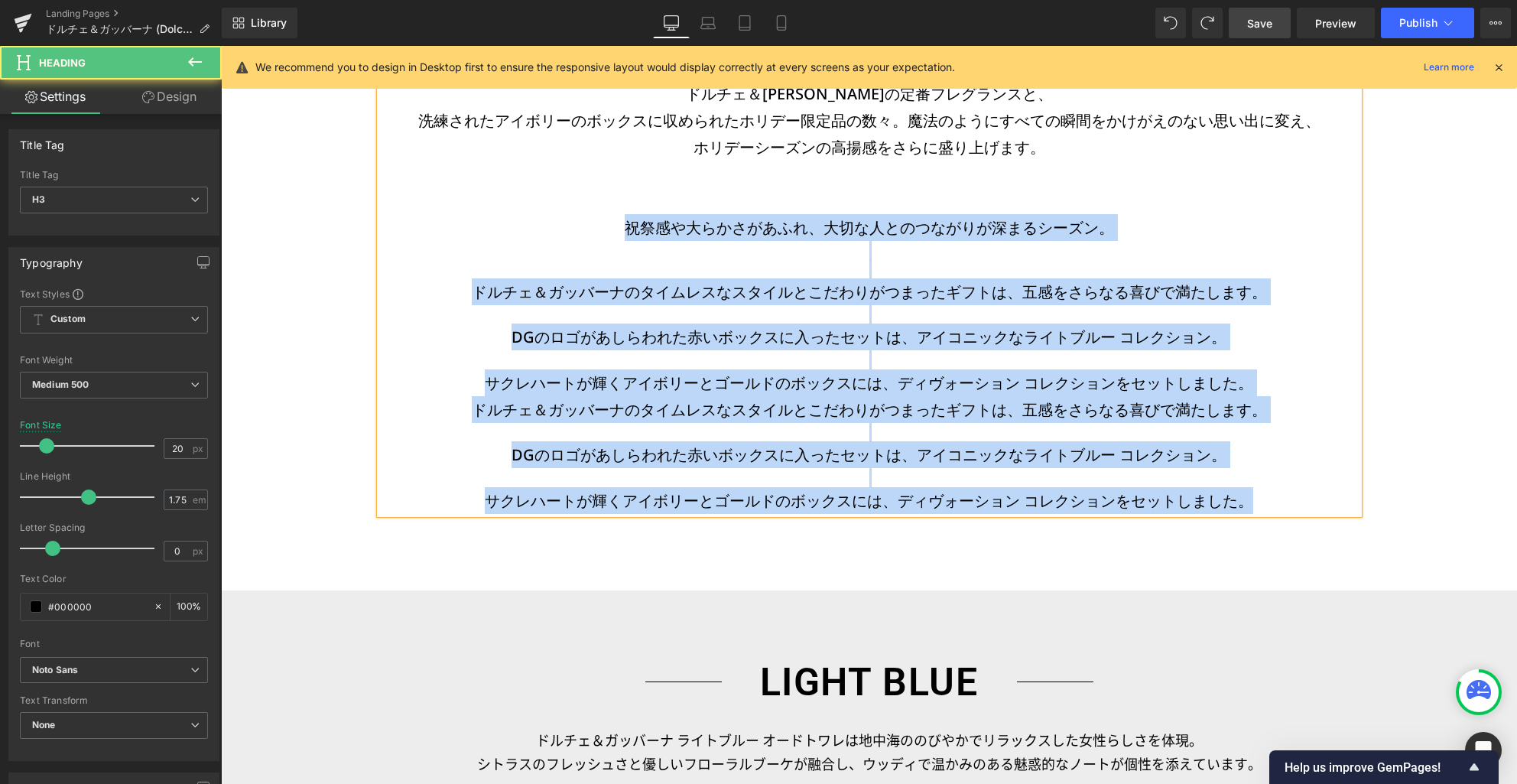
click at [1263, 499] on h3 "サクレハートが輝くアイボリーとゴールドのボックスには、ディヴォーション コレクションをセットしました。" at bounding box center [870, 500] width 979 height 27
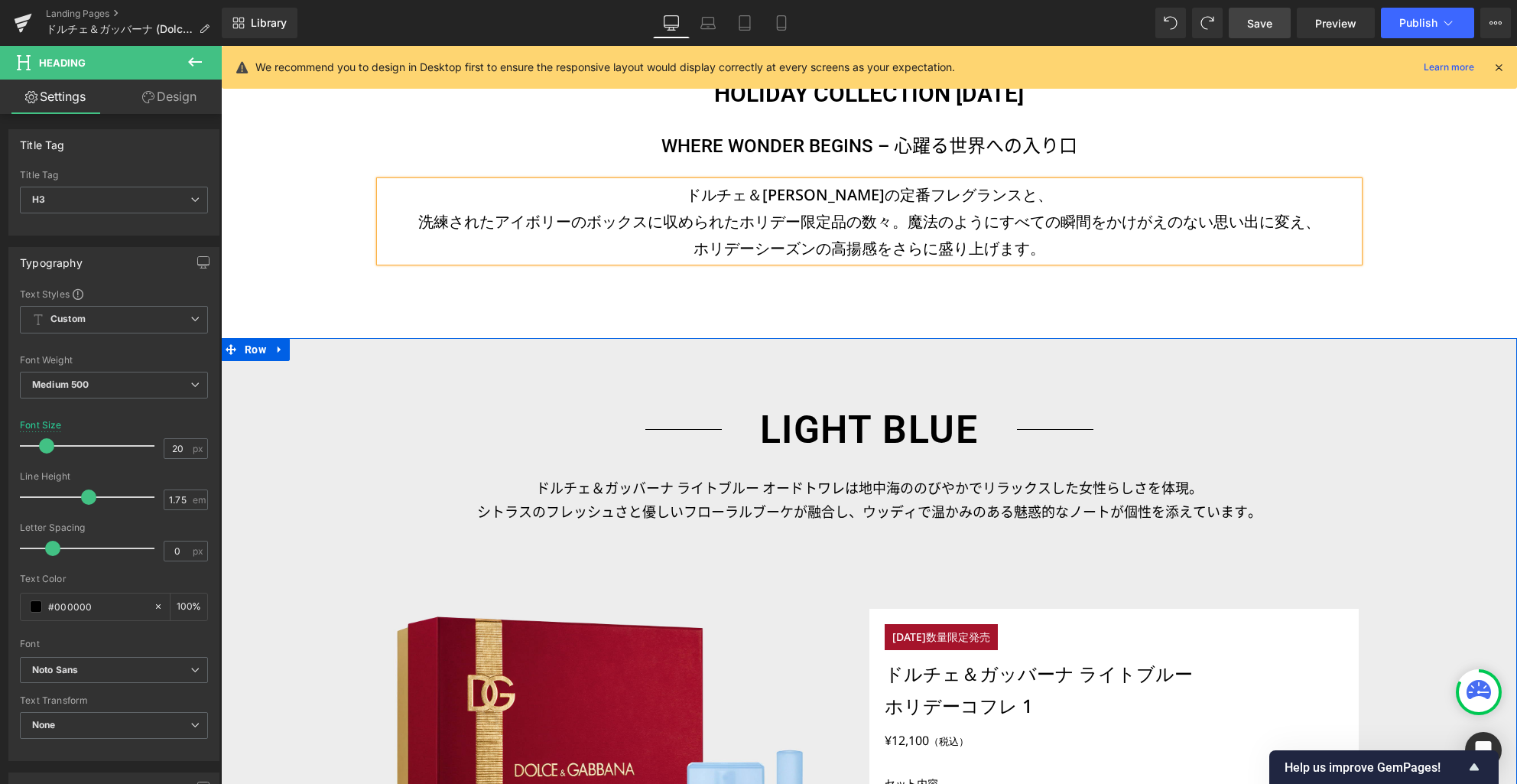
scroll to position [928, 0]
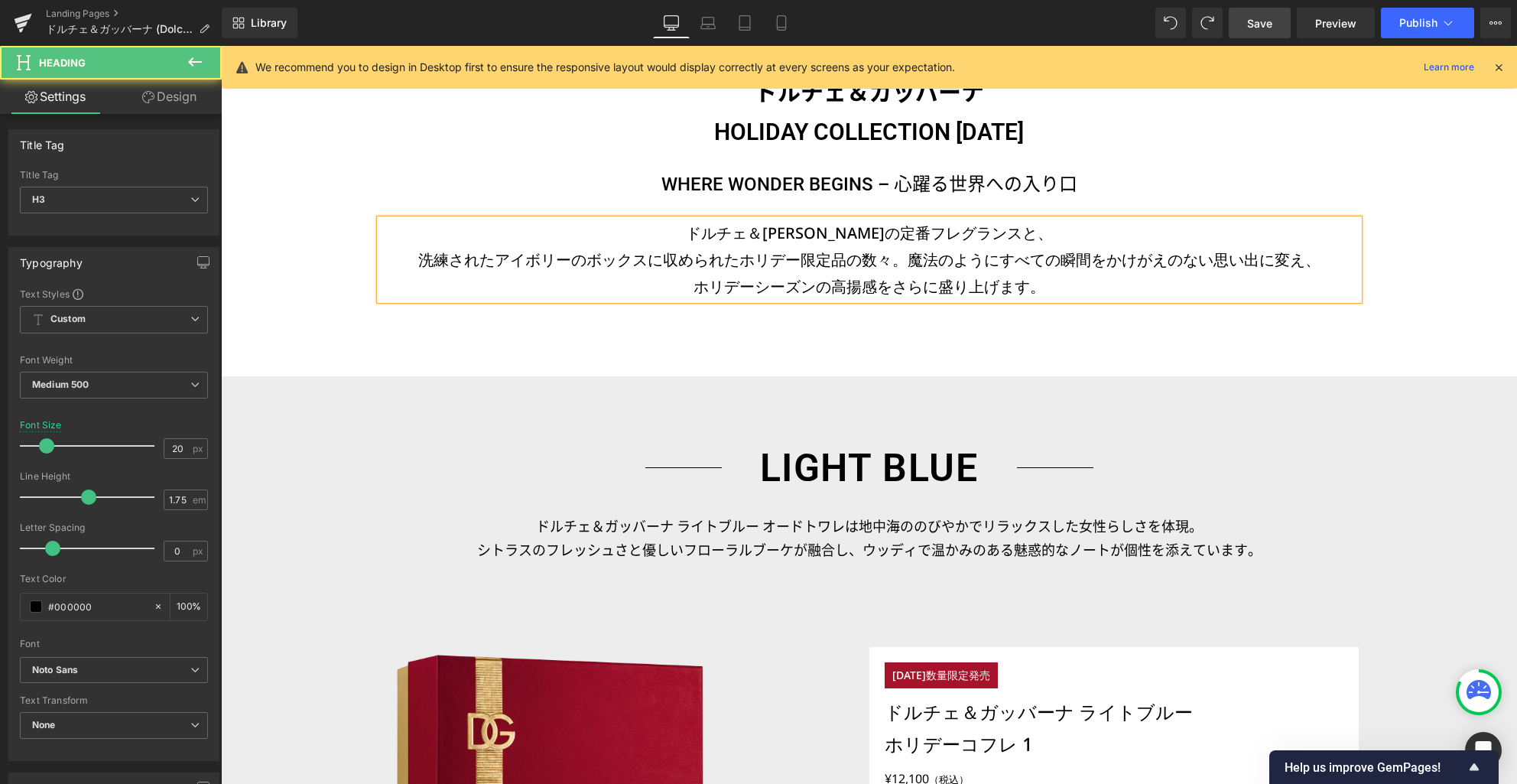
click at [906, 259] on h3 "洗練されたアイボリーのボックスに収められたホリデー限定品の数々。魔法のようにすべての瞬間をかけがえのない思い出に変え、" at bounding box center [870, 260] width 979 height 27
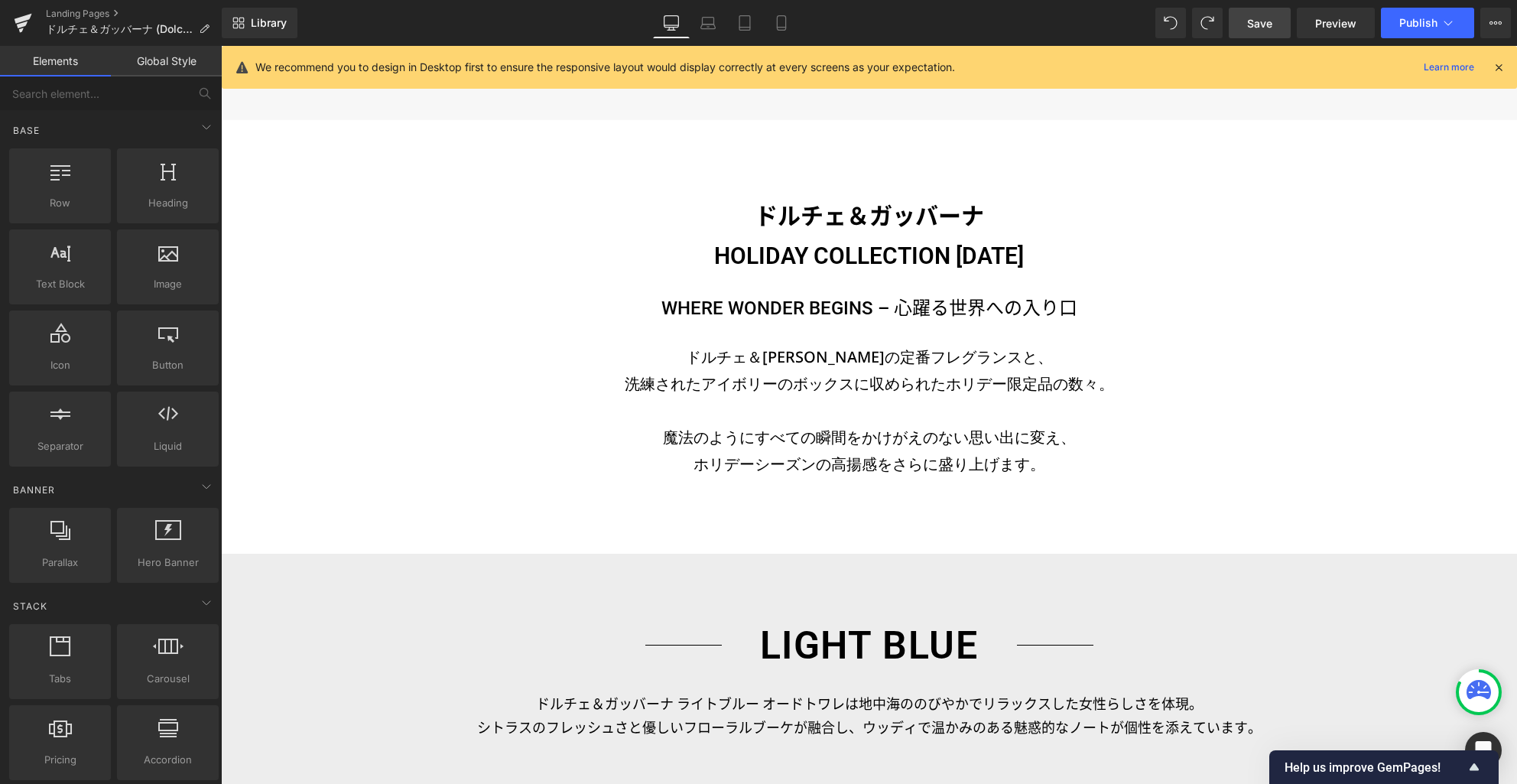
scroll to position [654, 0]
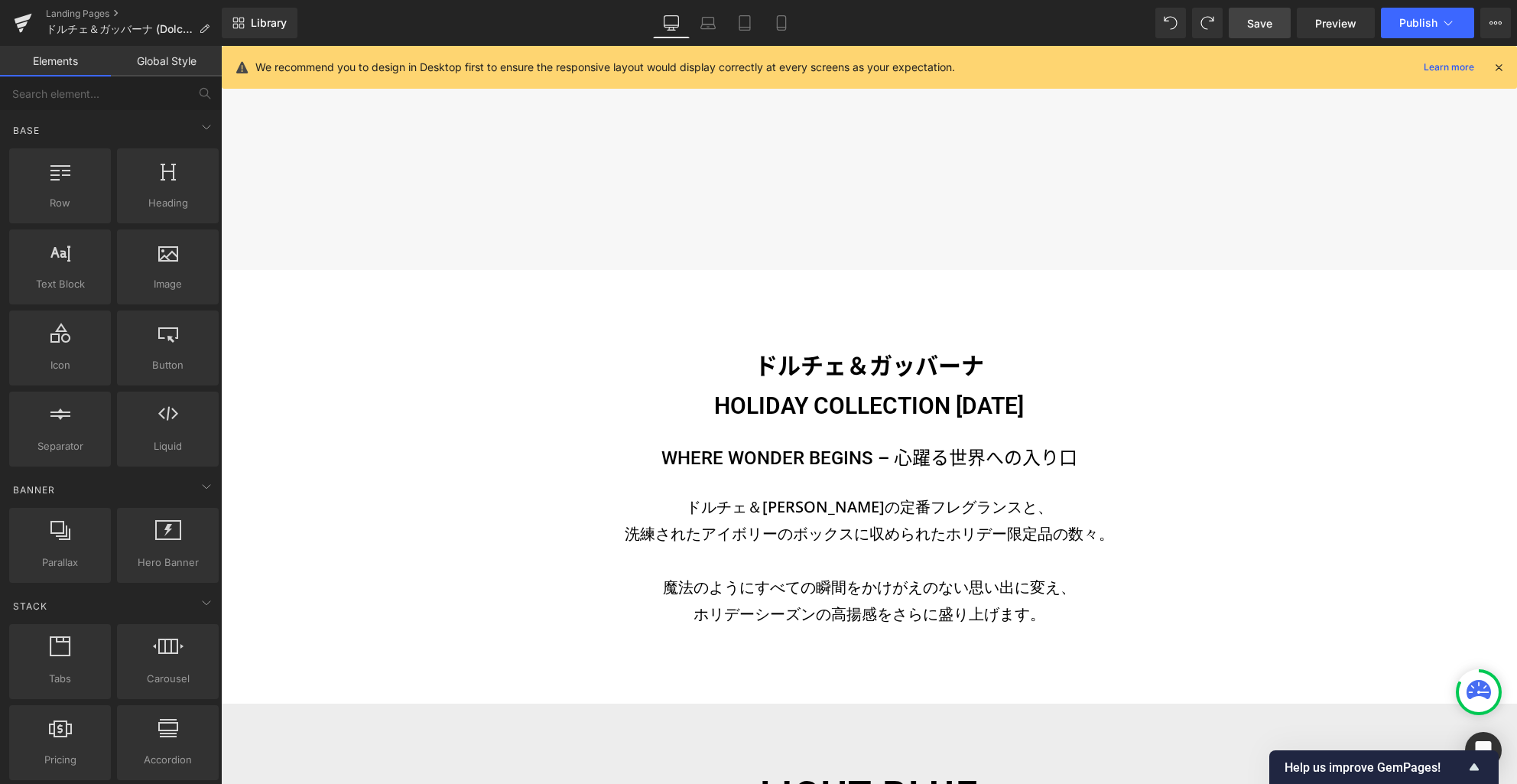
click at [1255, 25] on span "Save" at bounding box center [1260, 23] width 25 height 16
click at [711, 28] on icon at bounding box center [708, 22] width 15 height 15
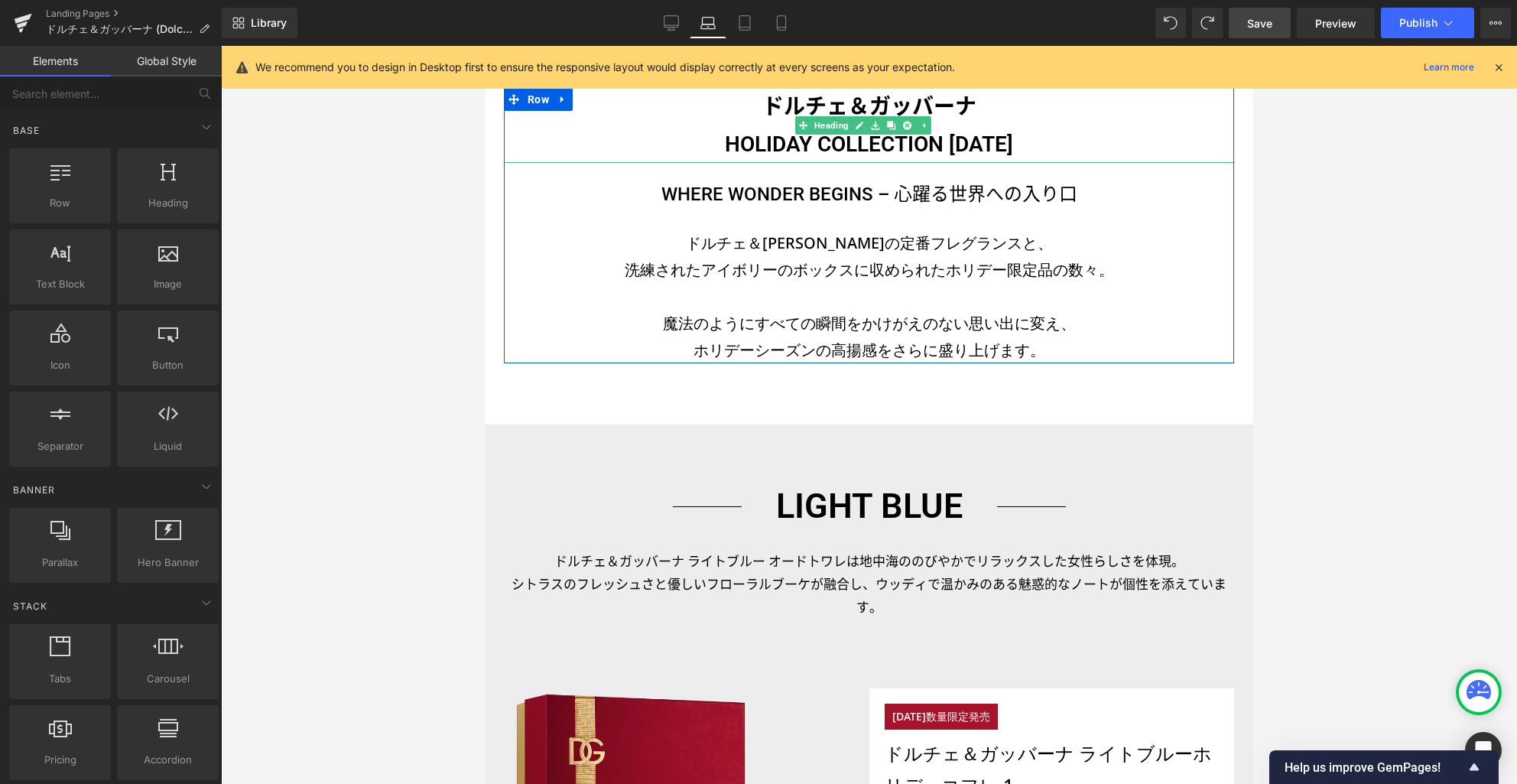
scroll to position [507, 0]
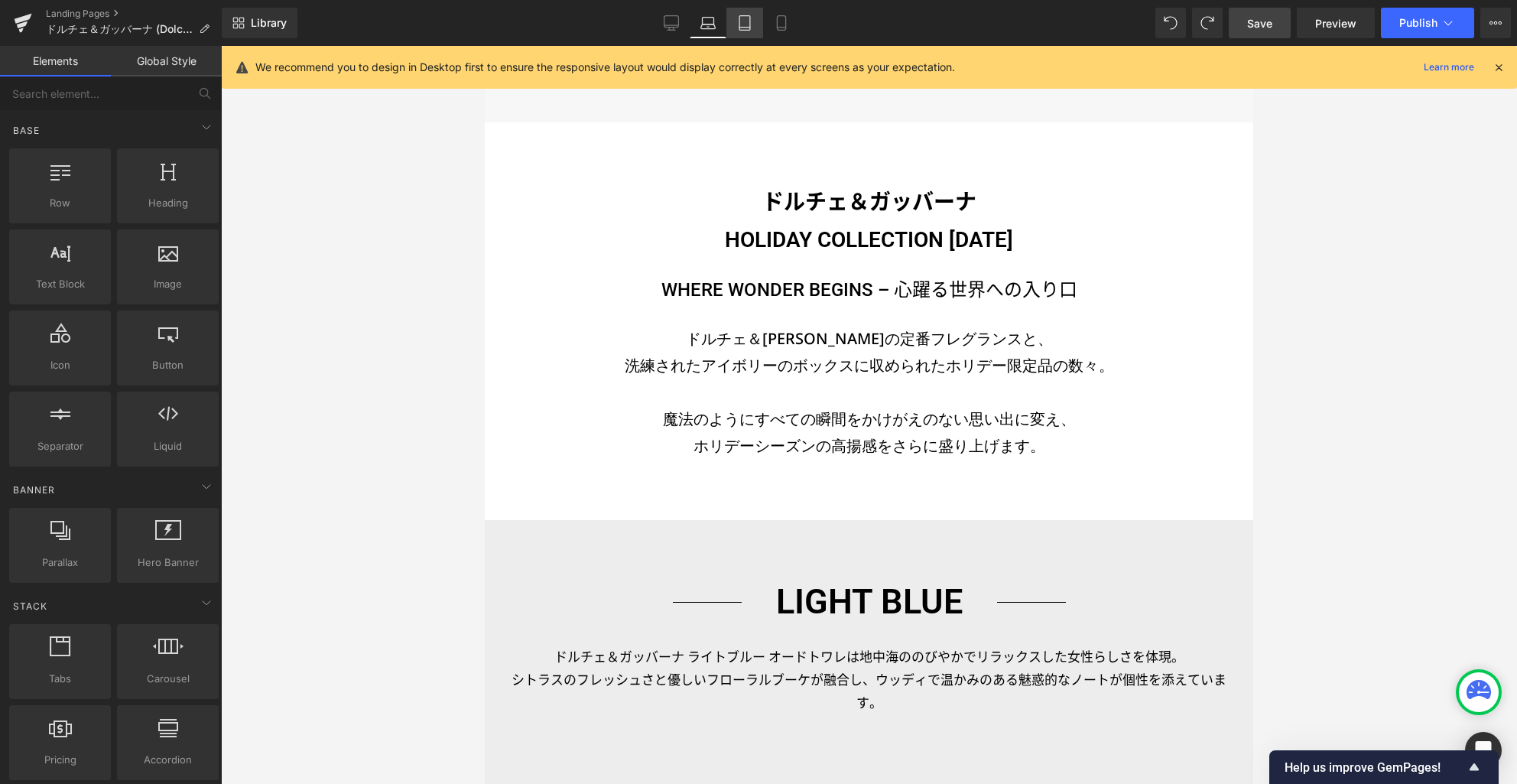
click at [747, 28] on icon at bounding box center [745, 28] width 11 height 0
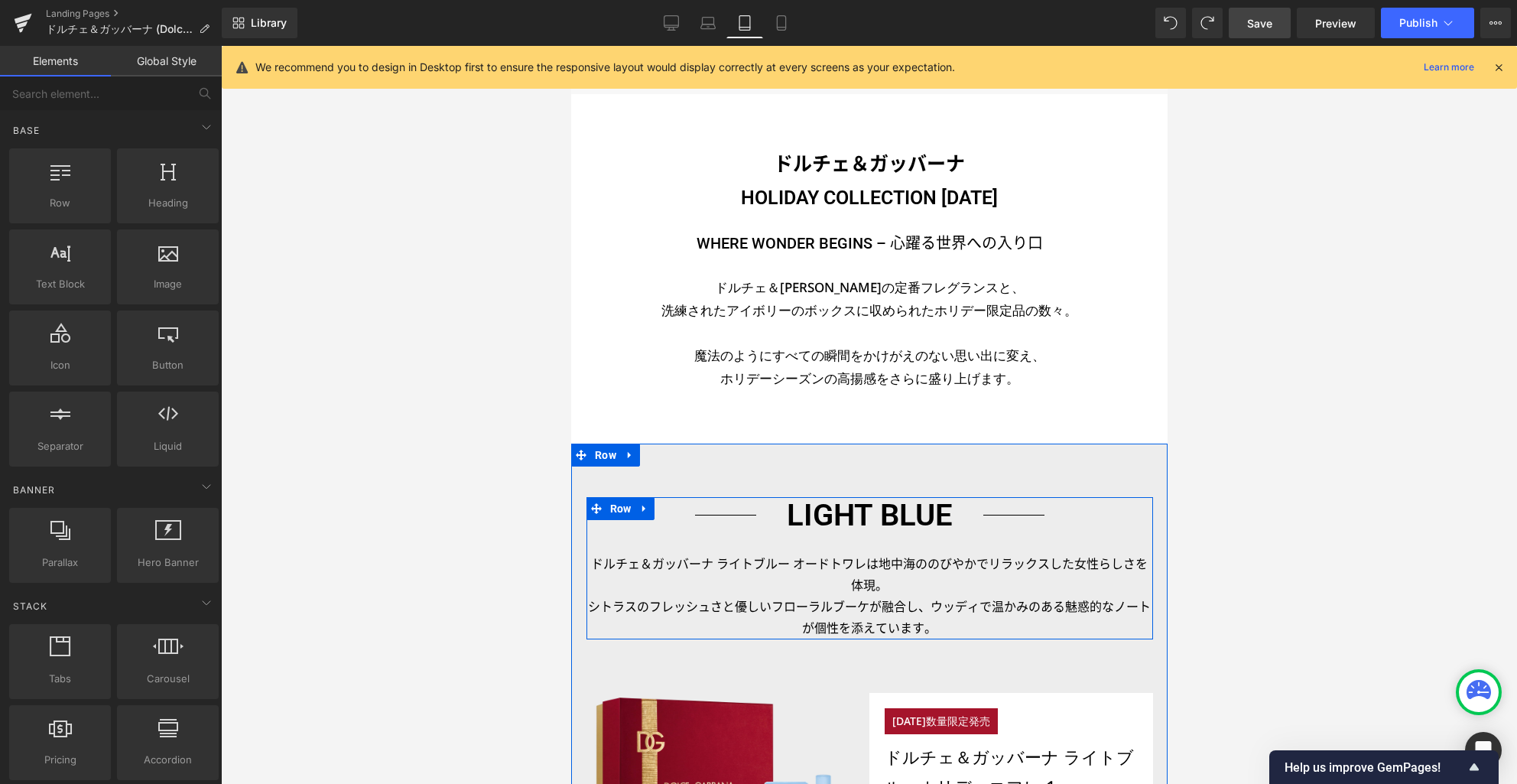
scroll to position [418, 0]
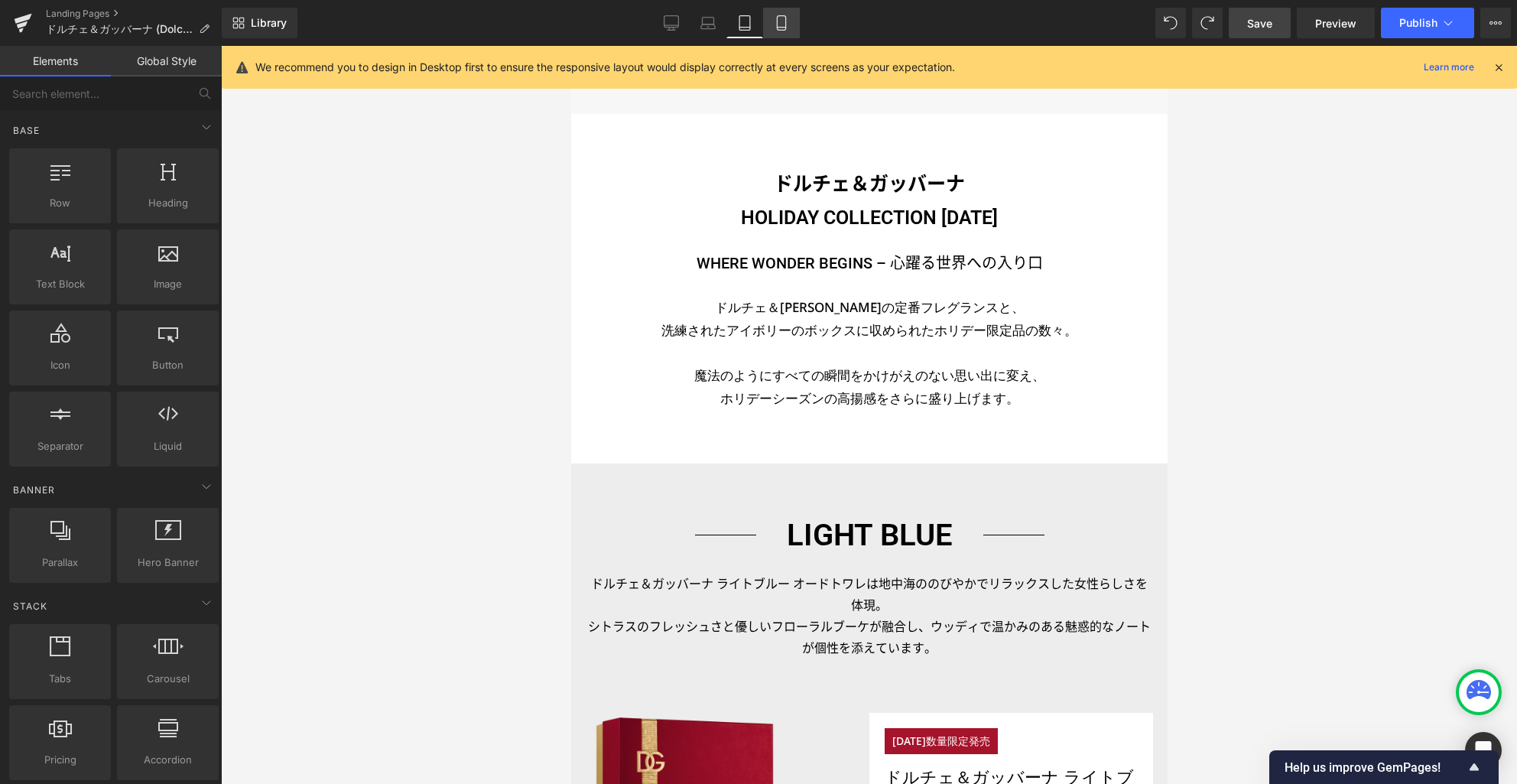
click at [790, 23] on link "Mobile" at bounding box center [782, 23] width 36 height 31
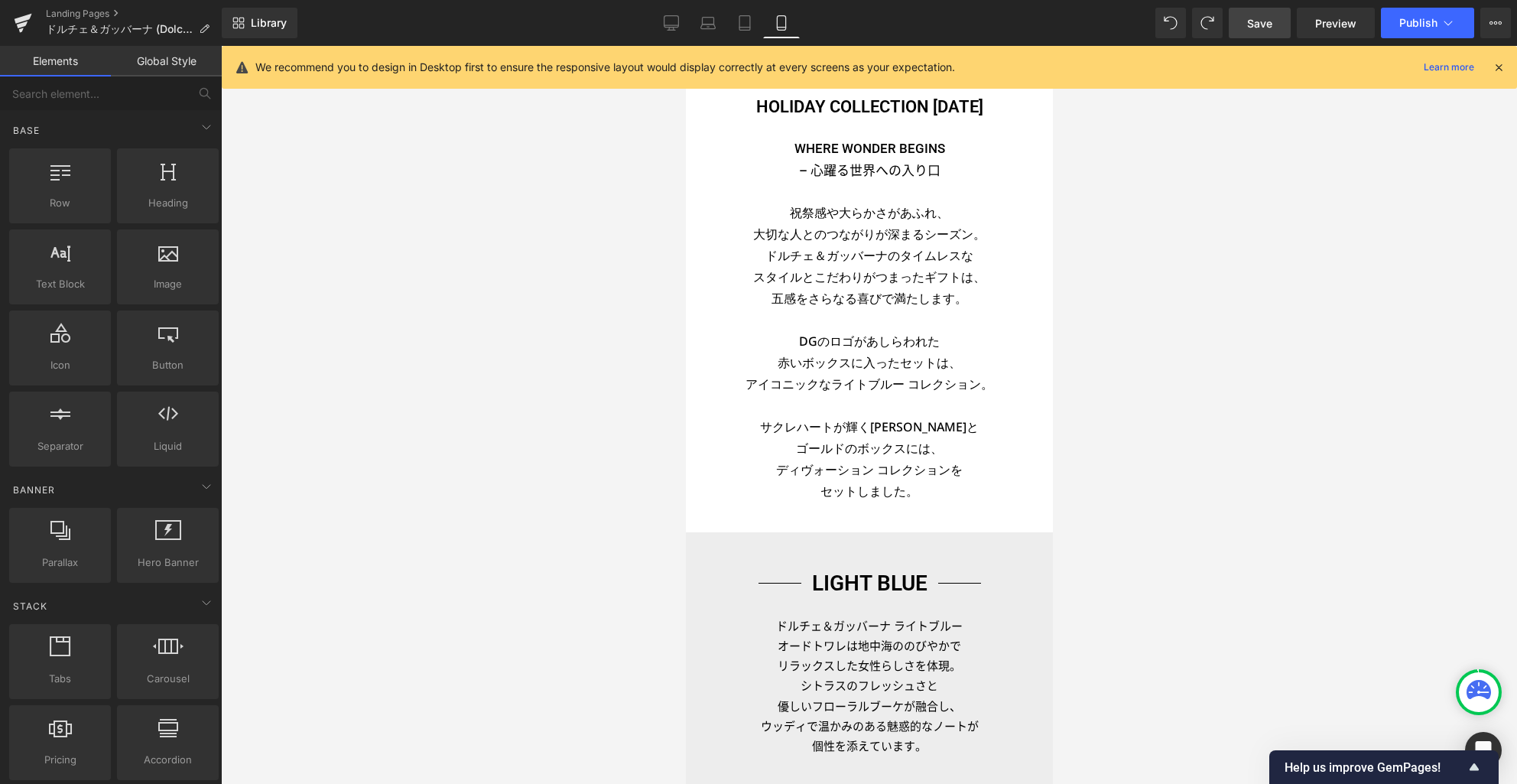
scroll to position [360, 0]
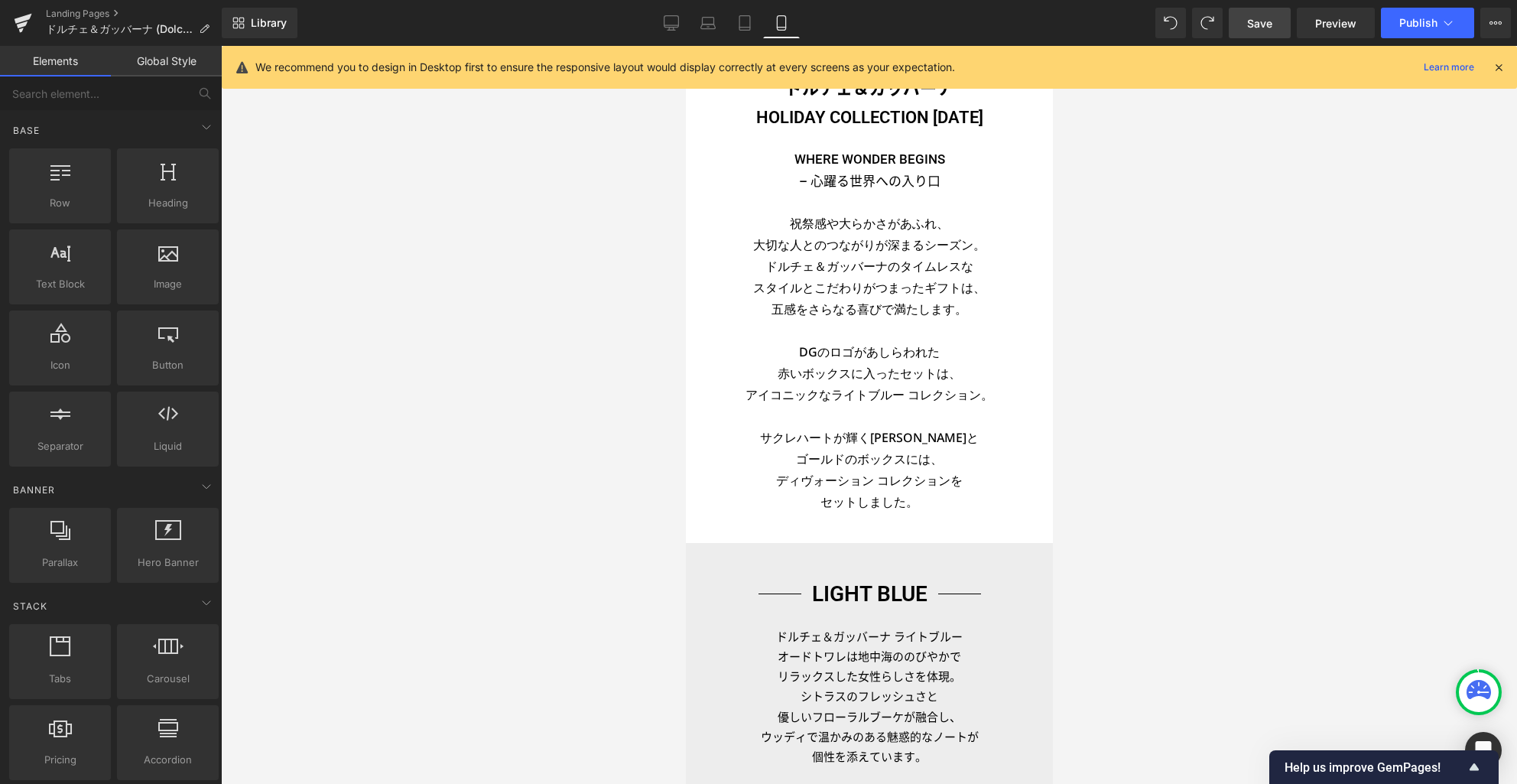
click at [843, 270] on h3 "祝祭感や大らかさがあふれ、 大切な人とのつながりが深まるシーズン。 [PERSON_NAME]＆ガッバーナのタイムレスな" at bounding box center [869, 244] width 330 height 64
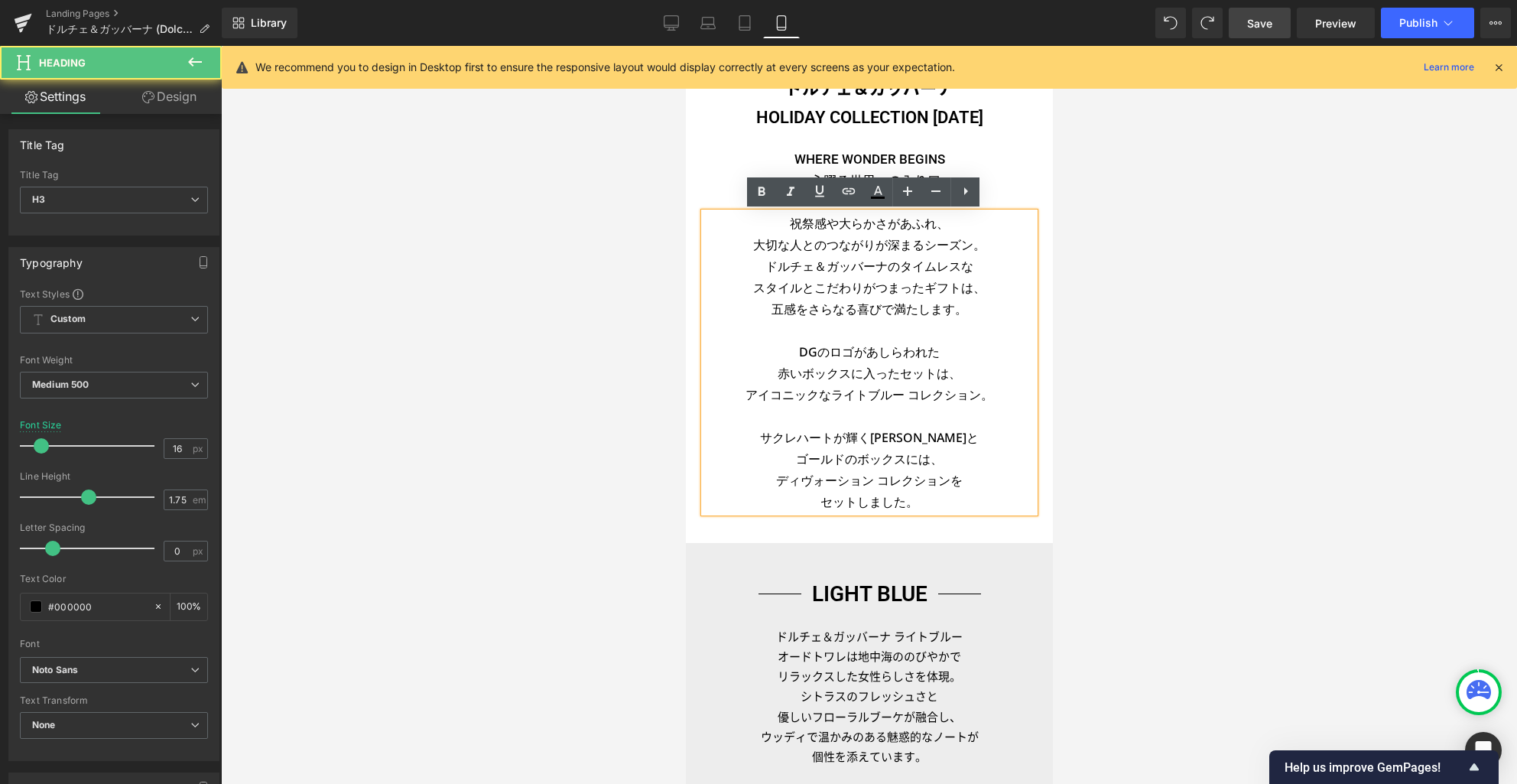
click at [832, 260] on h3 "祝祭感や大らかさがあふれ、 大切な人とのつながりが深まるシーズン。 [PERSON_NAME]＆ガッバーナのタイムレスな" at bounding box center [869, 244] width 330 height 64
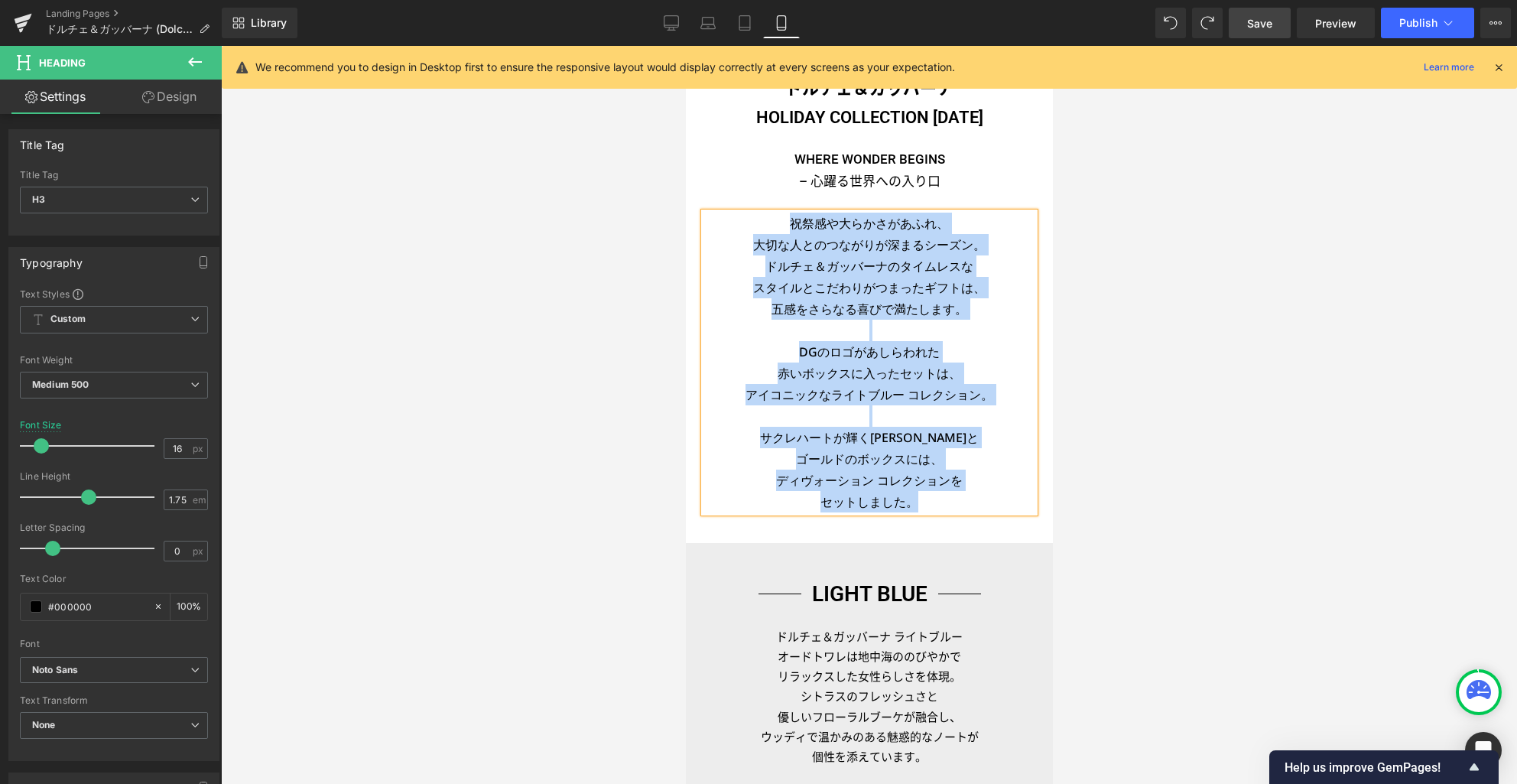
paste div
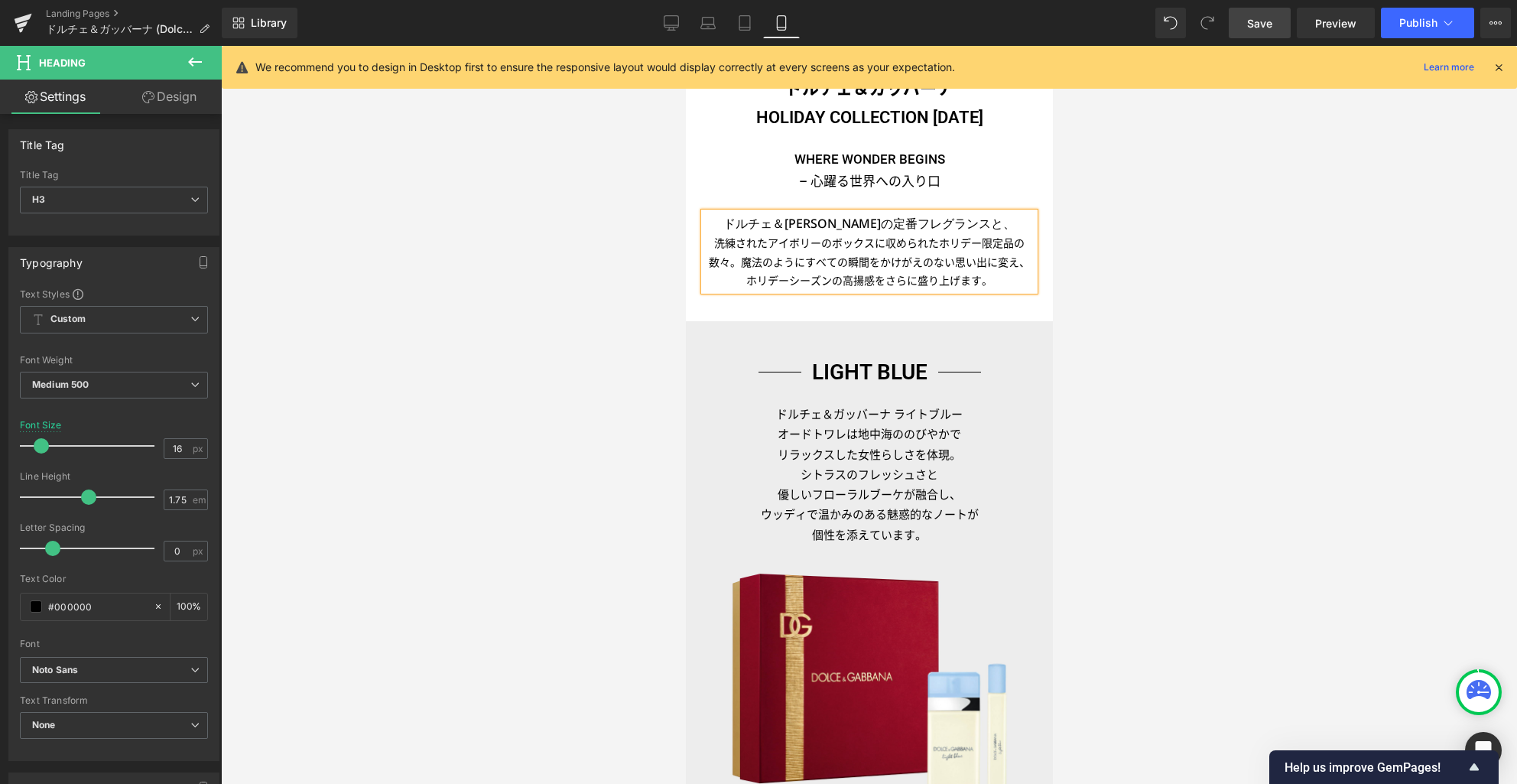
click at [832, 260] on div "洗練されたアイボリーのボックスに収められたホリデー限定品の数々。魔法のようにすべての瞬間をかけがえのない思い出に変え、" at bounding box center [869, 252] width 330 height 37
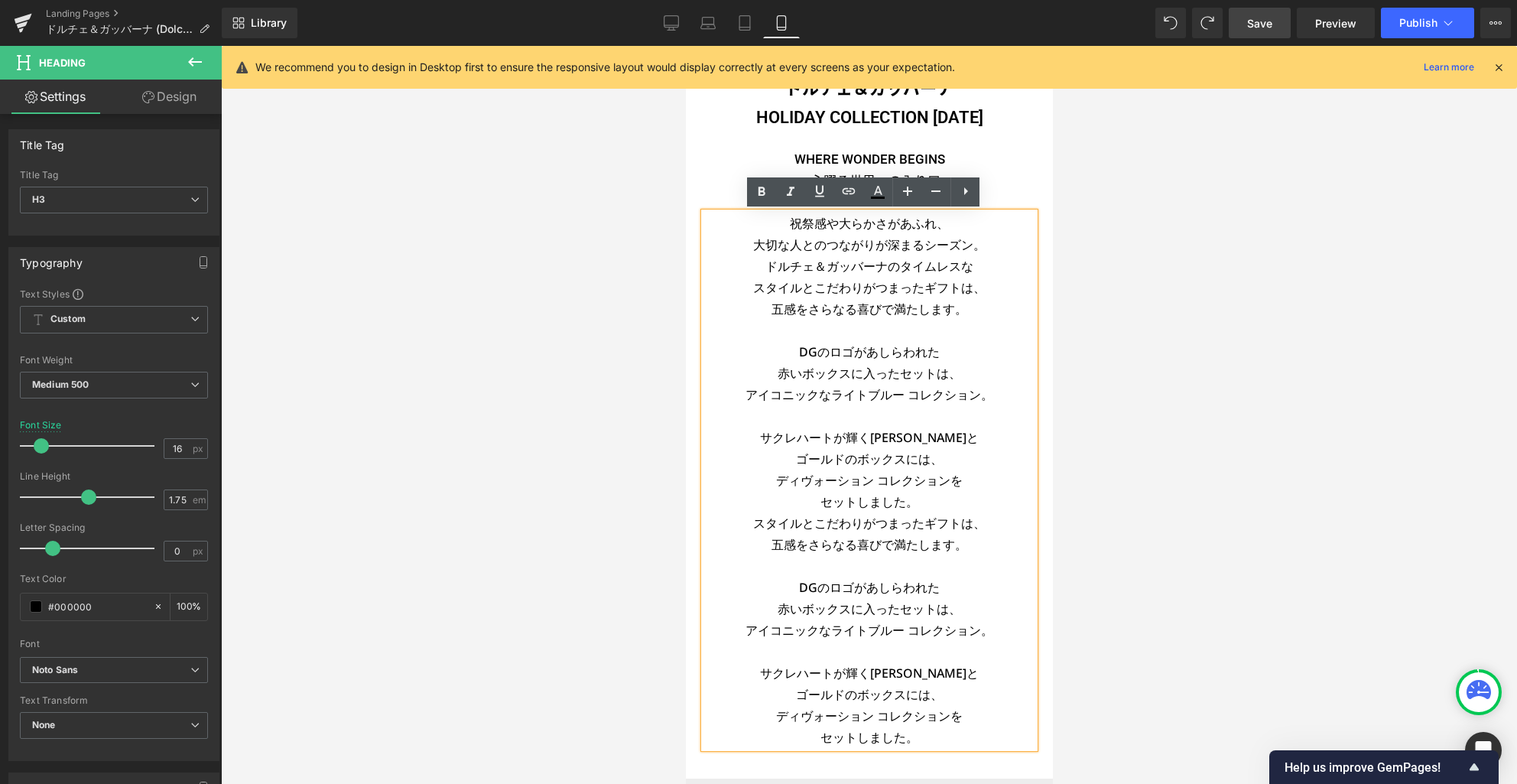
click at [783, 221] on h3 "祝祭感や大らかさがあふれ、 大切な人とのつながりが深まるシーズン。 [PERSON_NAME]＆ガッバーナのタイムレスな" at bounding box center [869, 244] width 330 height 64
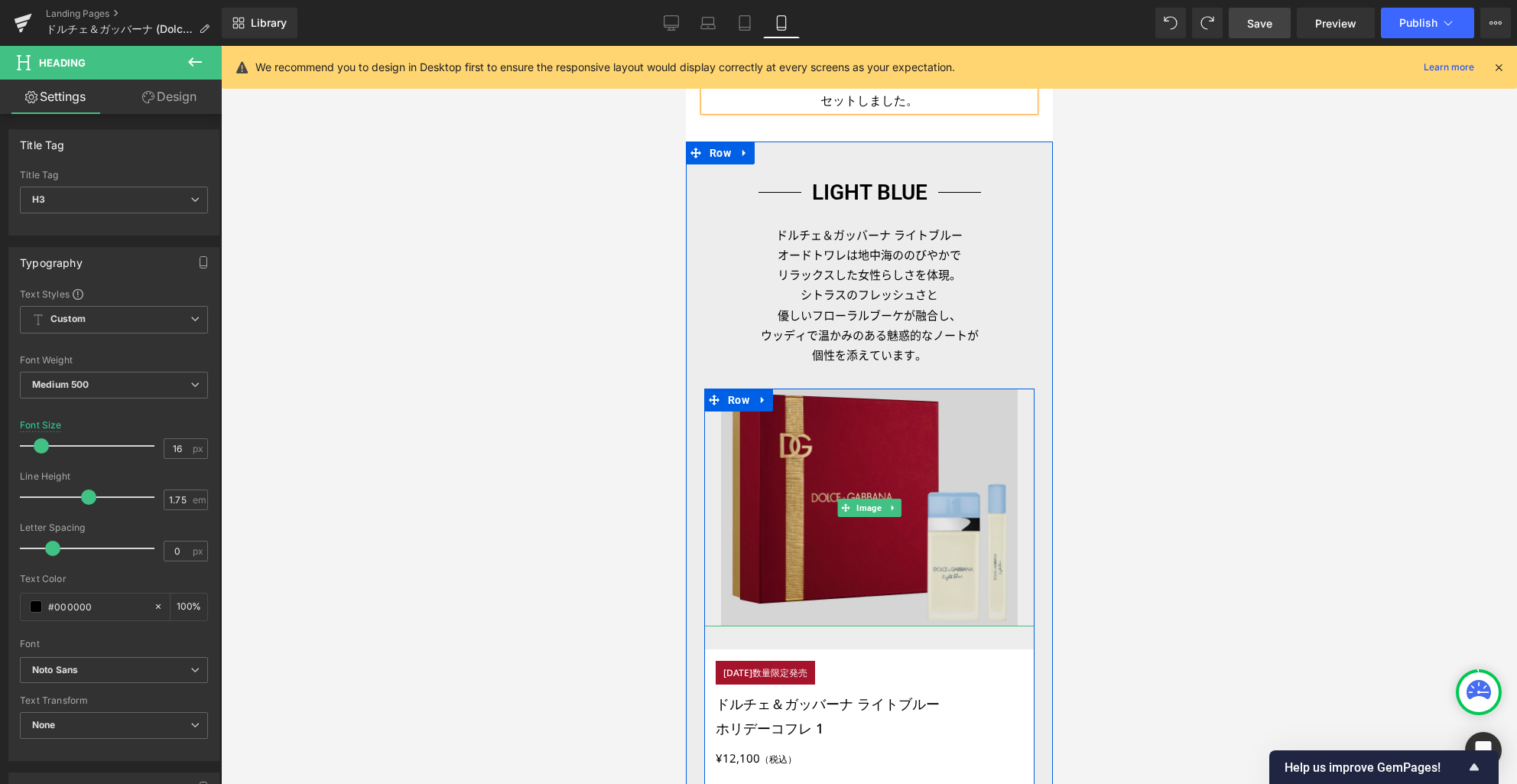
scroll to position [1043, 0]
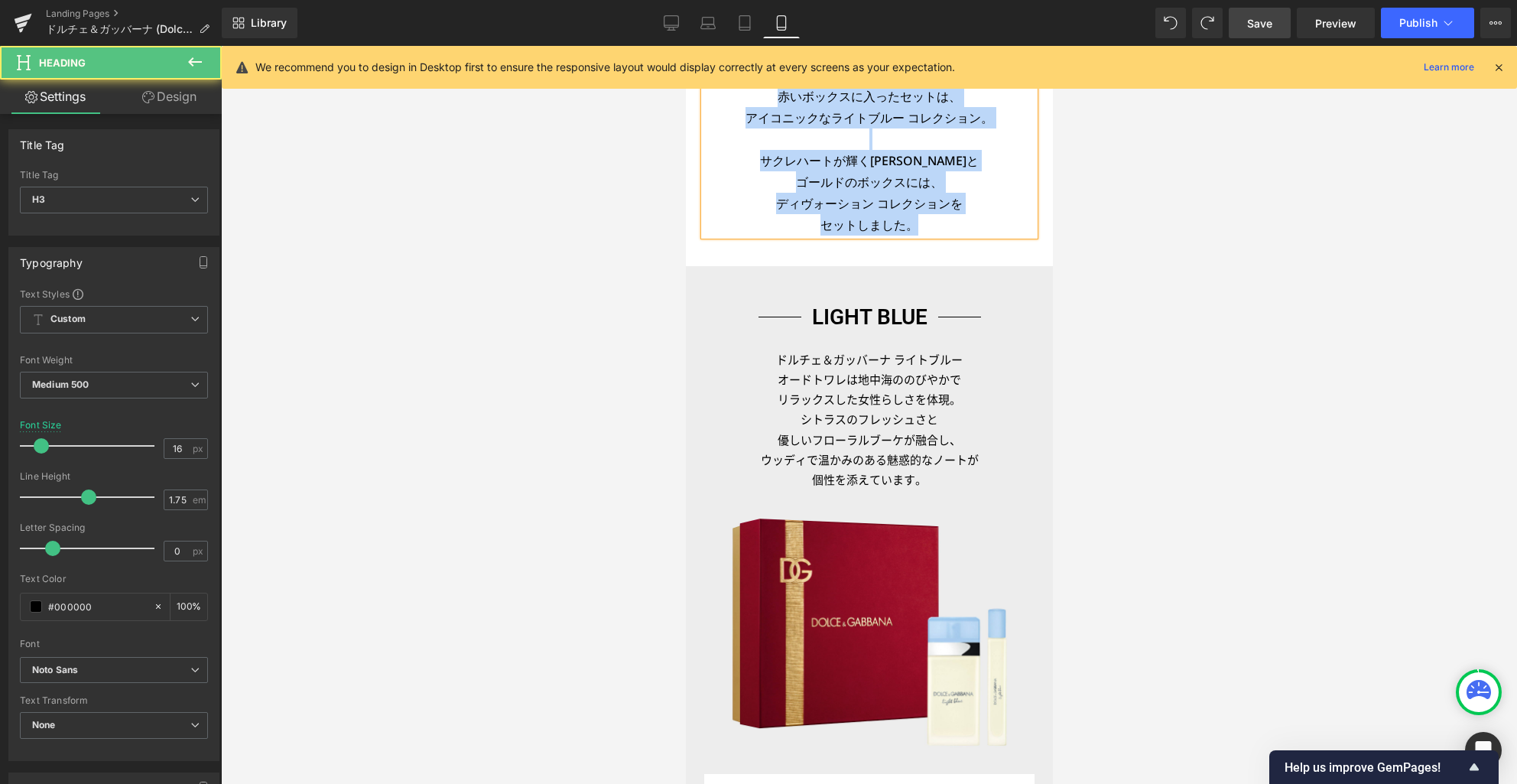
click at [942, 225] on h3 "セットしました。" at bounding box center [869, 224] width 330 height 21
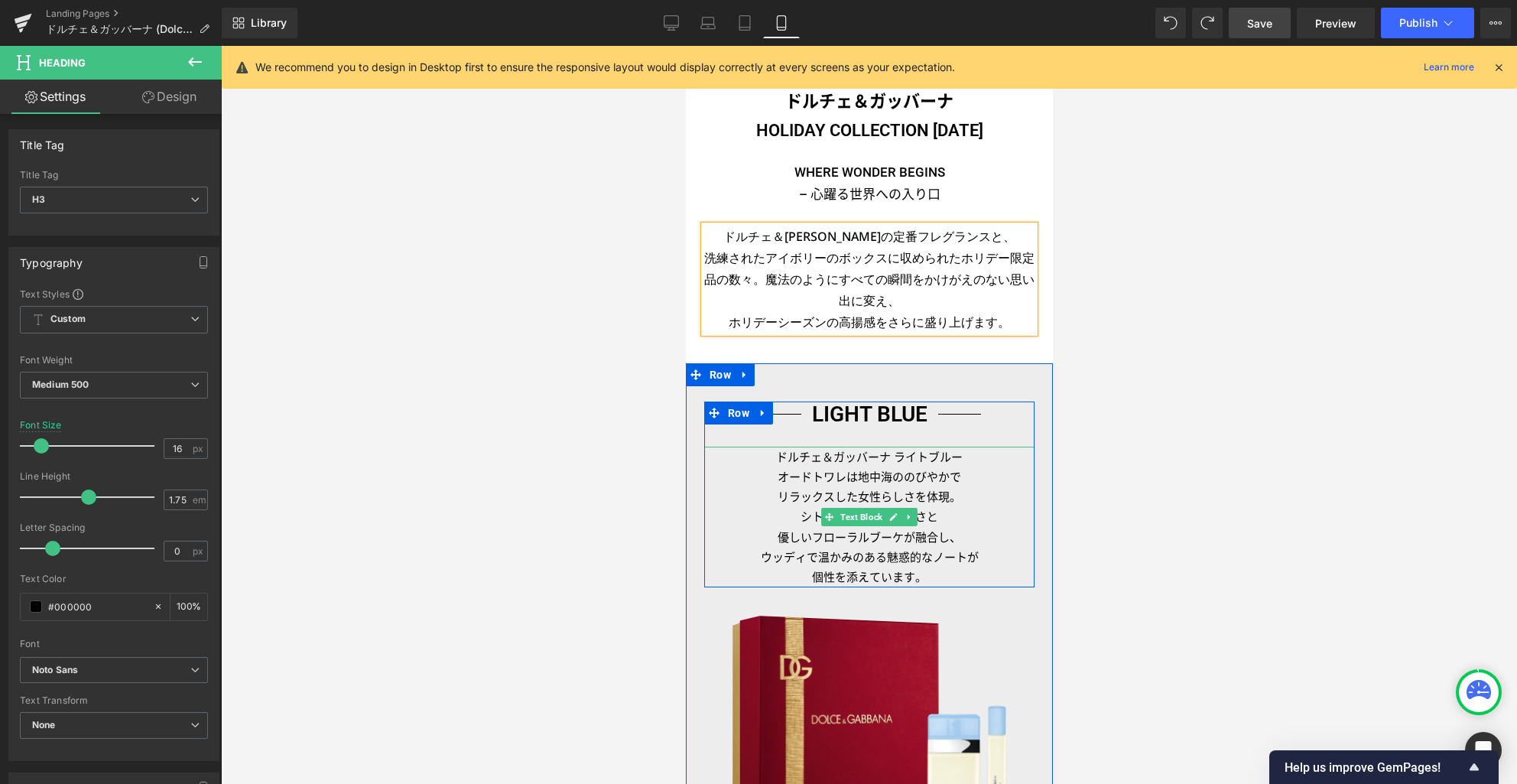
scroll to position [217, 0]
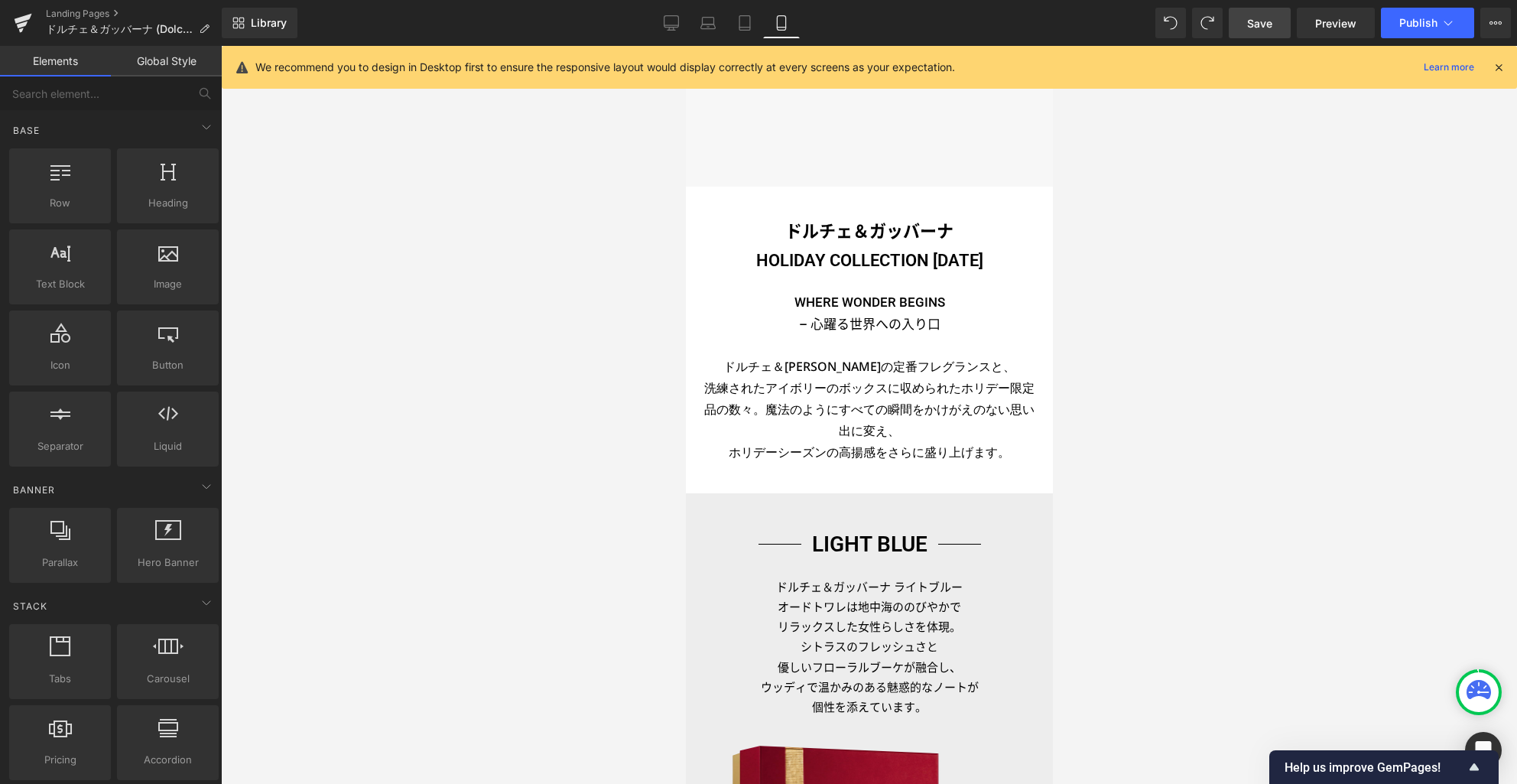
click at [1166, 378] on div at bounding box center [870, 415] width 1296 height 738
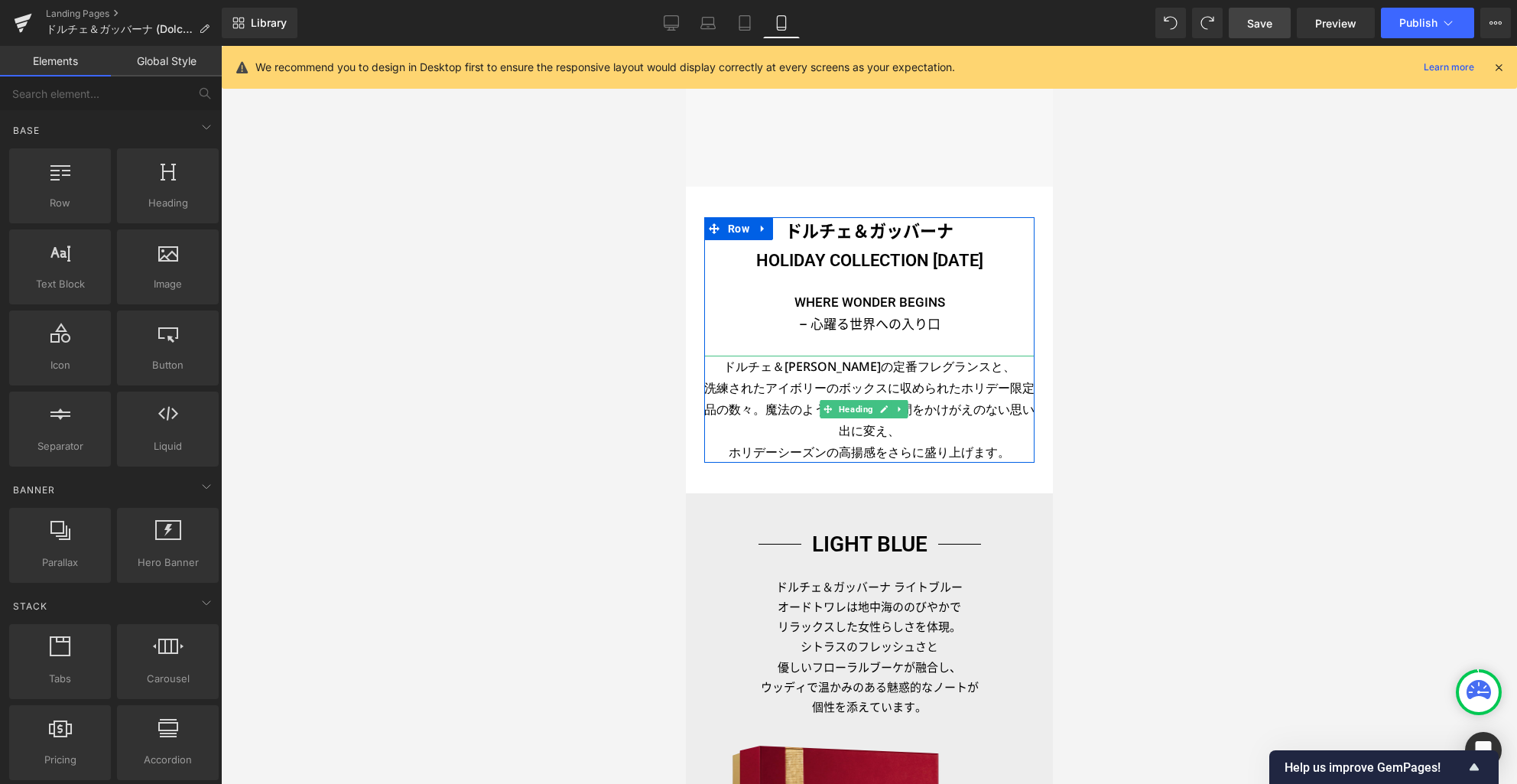
click at [878, 373] on h3 "ドルチェ＆[PERSON_NAME]の定番フレグランスと、" at bounding box center [869, 366] width 330 height 21
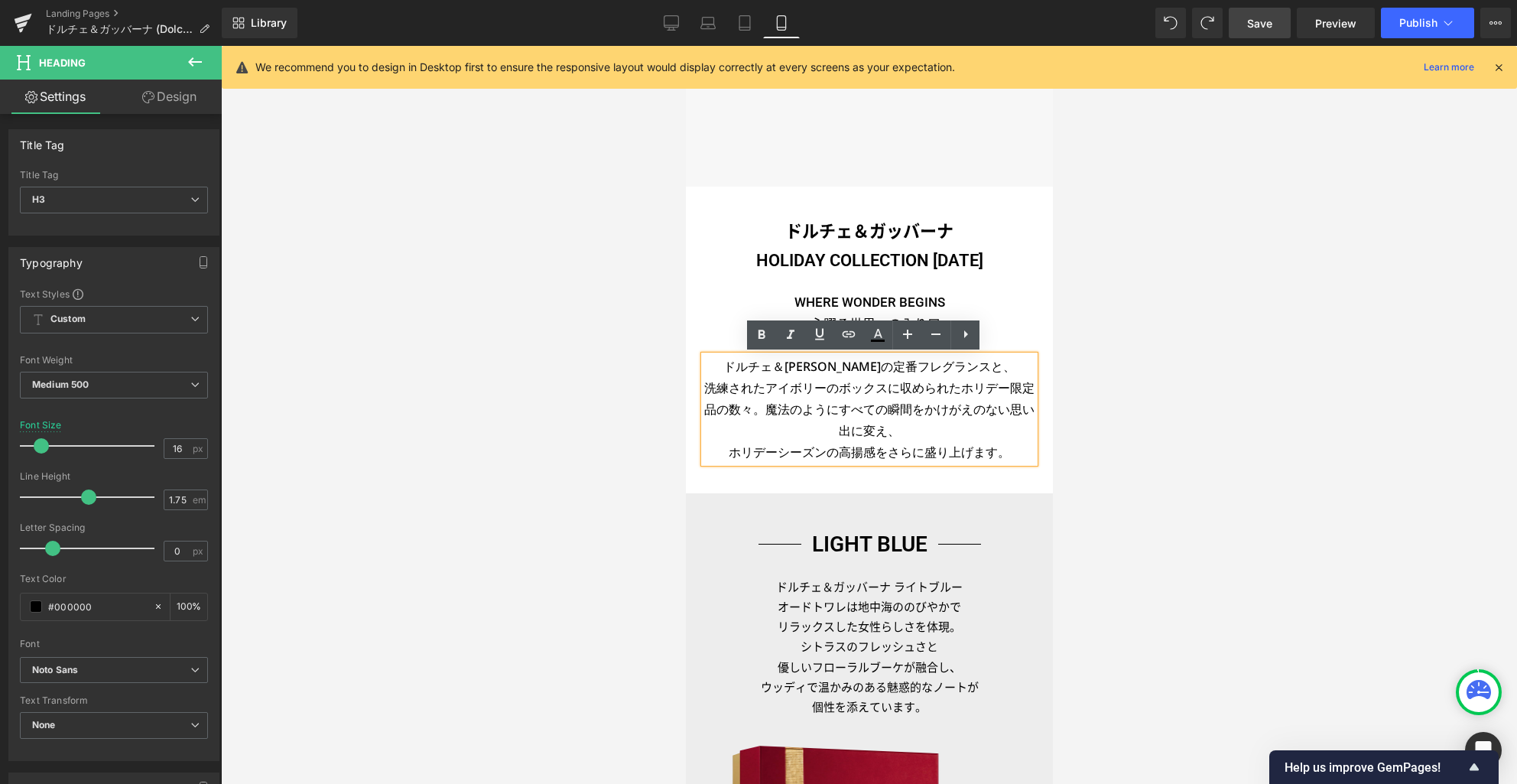
click at [900, 384] on h3 "洗練されたアイボリーのボックスに収められたホリデー限定品の数々。魔法のようにすべての瞬間をかけがえのない思い出に変え、" at bounding box center [869, 409] width 330 height 64
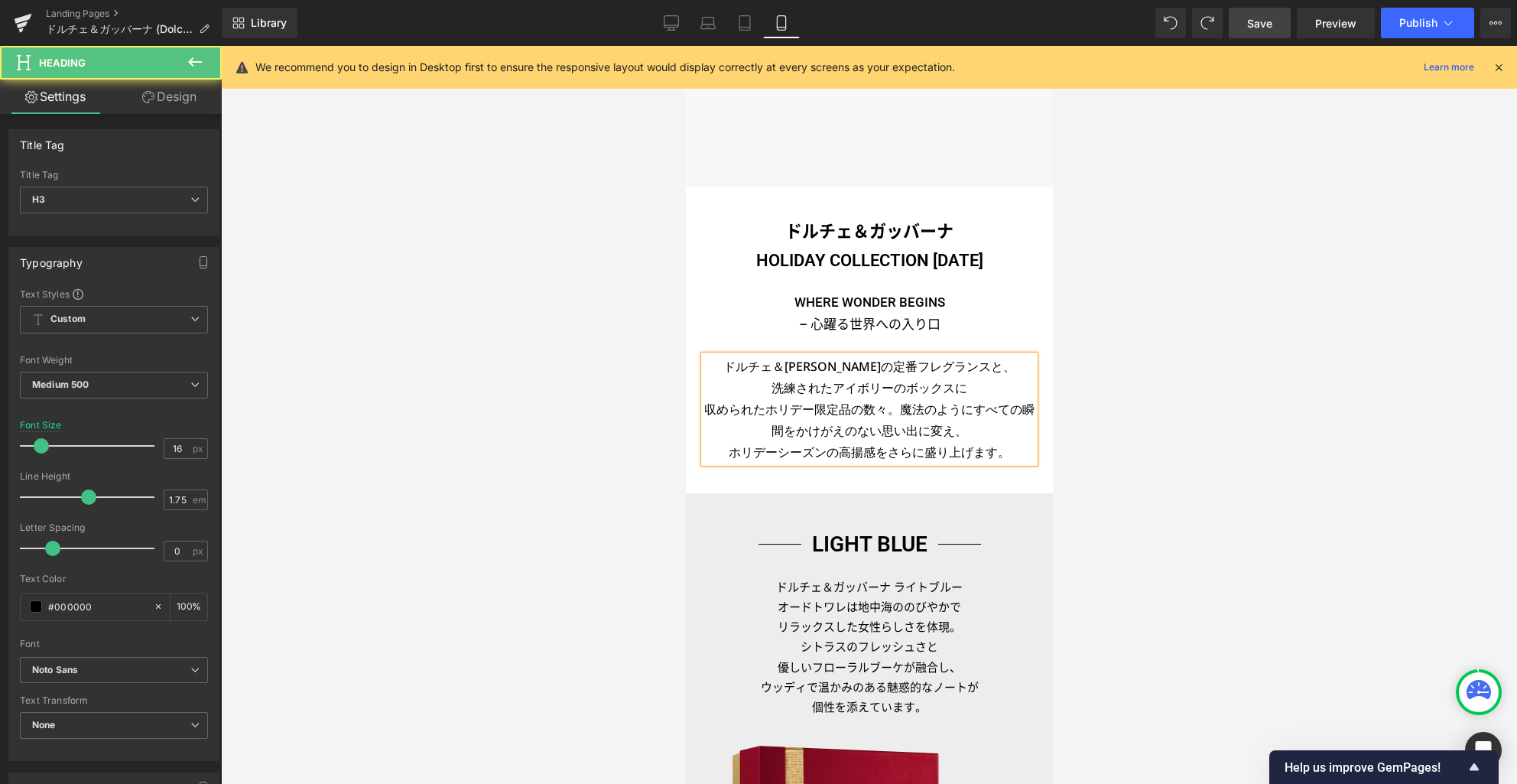
click at [901, 409] on h3 "収められたホリデー限定品の数々。魔法のようにすべての瞬間をかけがえのない思い出に変え、" at bounding box center [869, 420] width 330 height 43
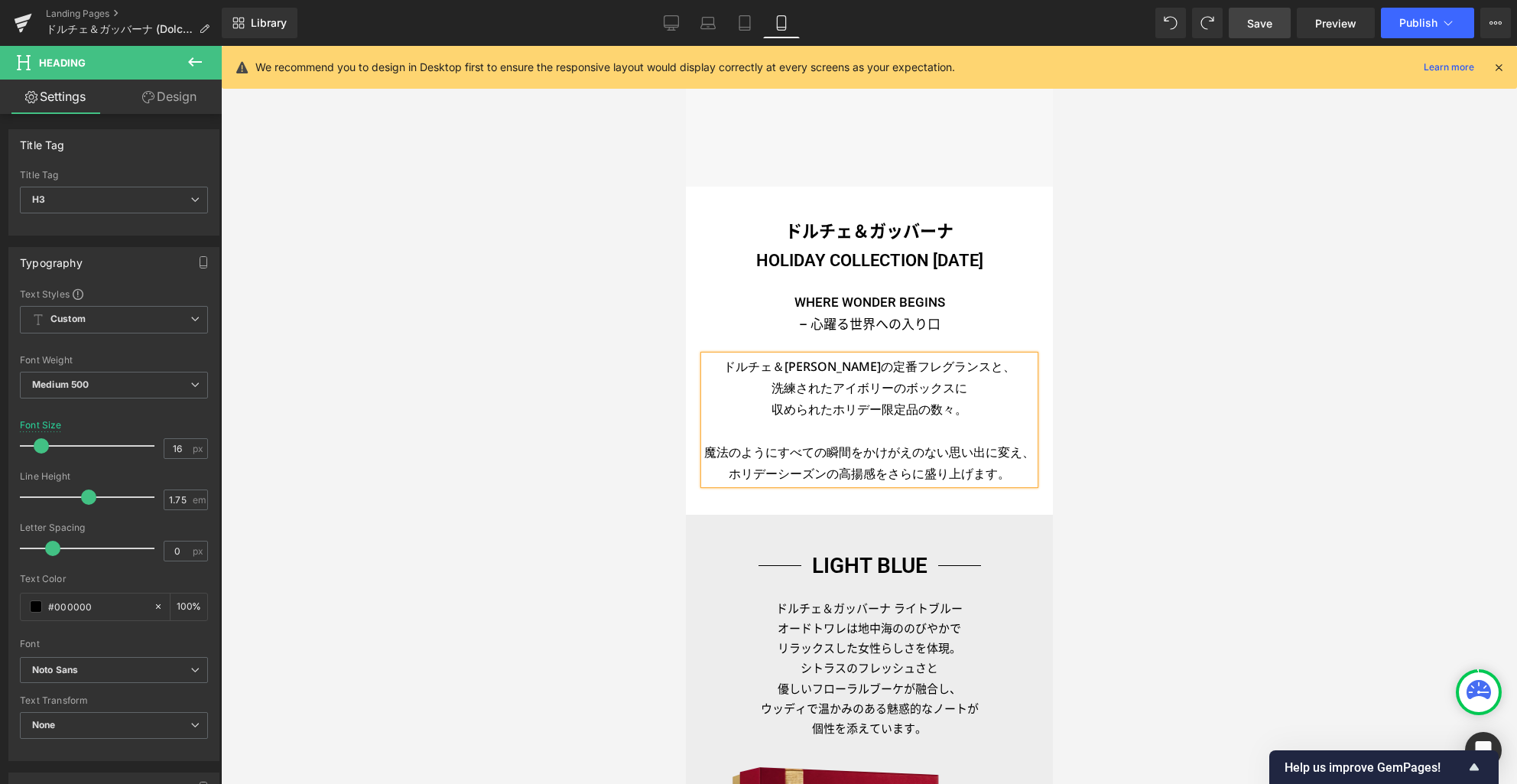
click at [870, 450] on h3 "魔法のようにすべての瞬間をかけがえのない思い出に変え、" at bounding box center [869, 451] width 330 height 21
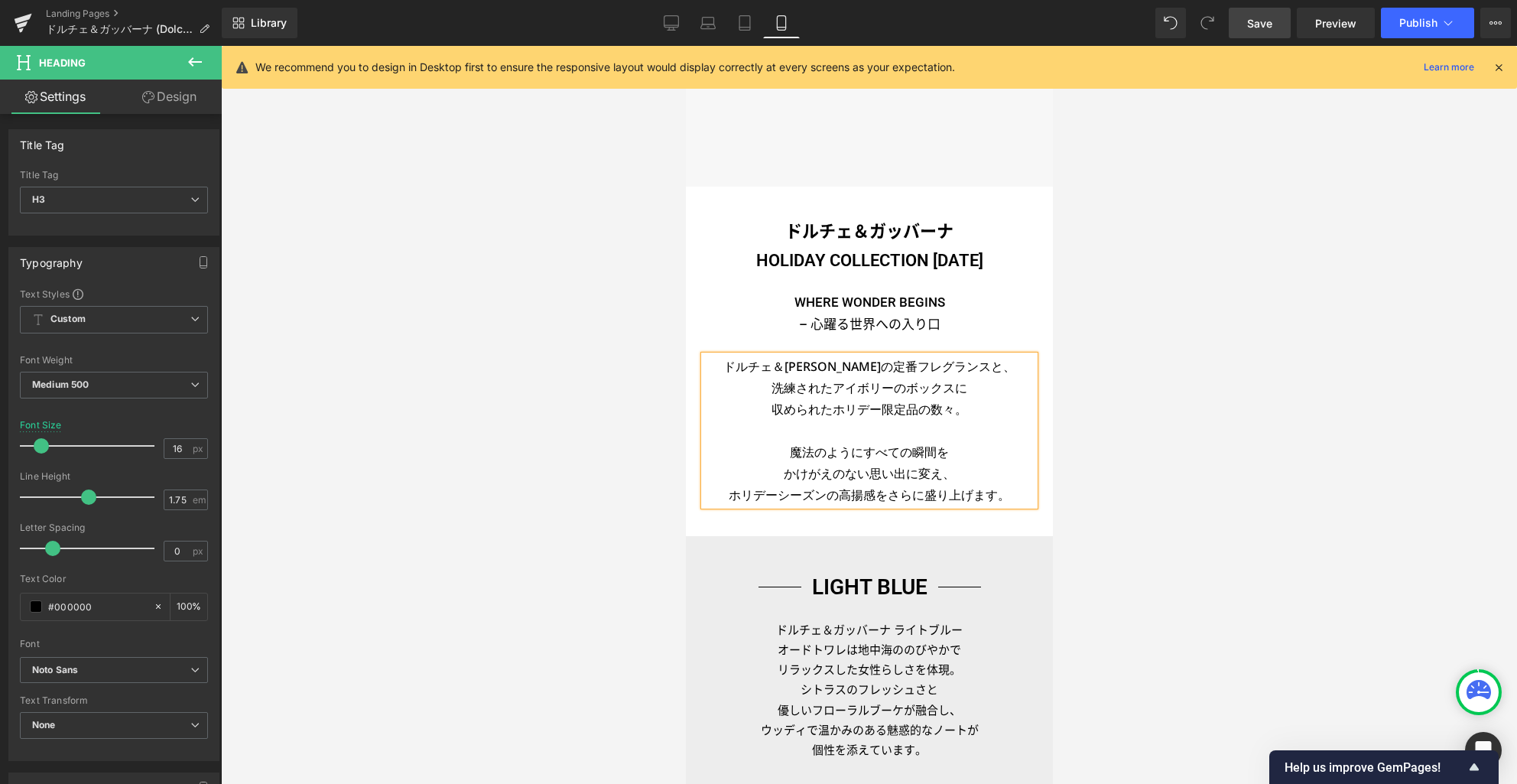
click at [881, 494] on h3 "ホリデーシーズンの高揚感をさらに盛り上げます。" at bounding box center [869, 494] width 330 height 21
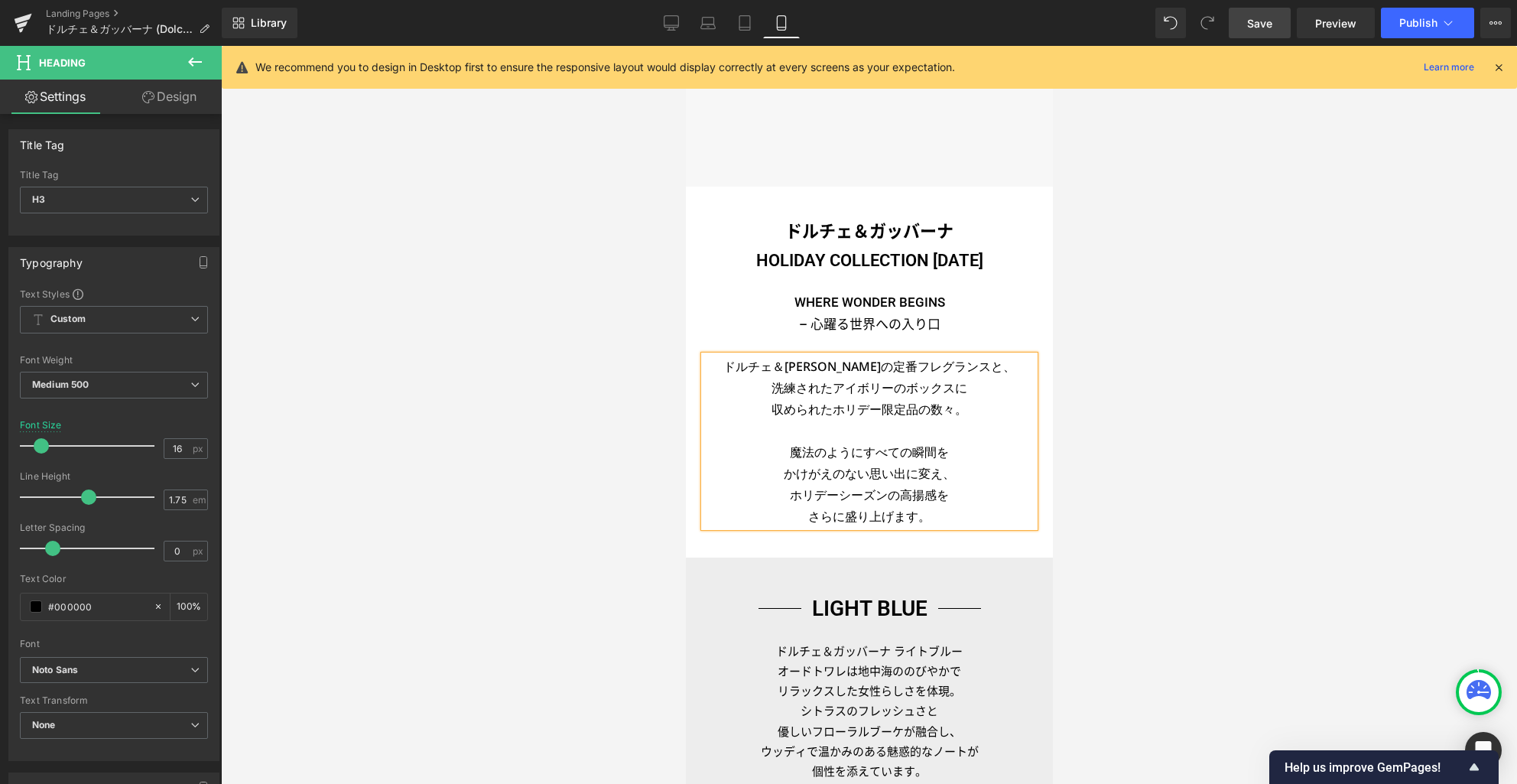
click at [957, 492] on h3 "ホリデーシーズンの高揚感を" at bounding box center [869, 494] width 330 height 21
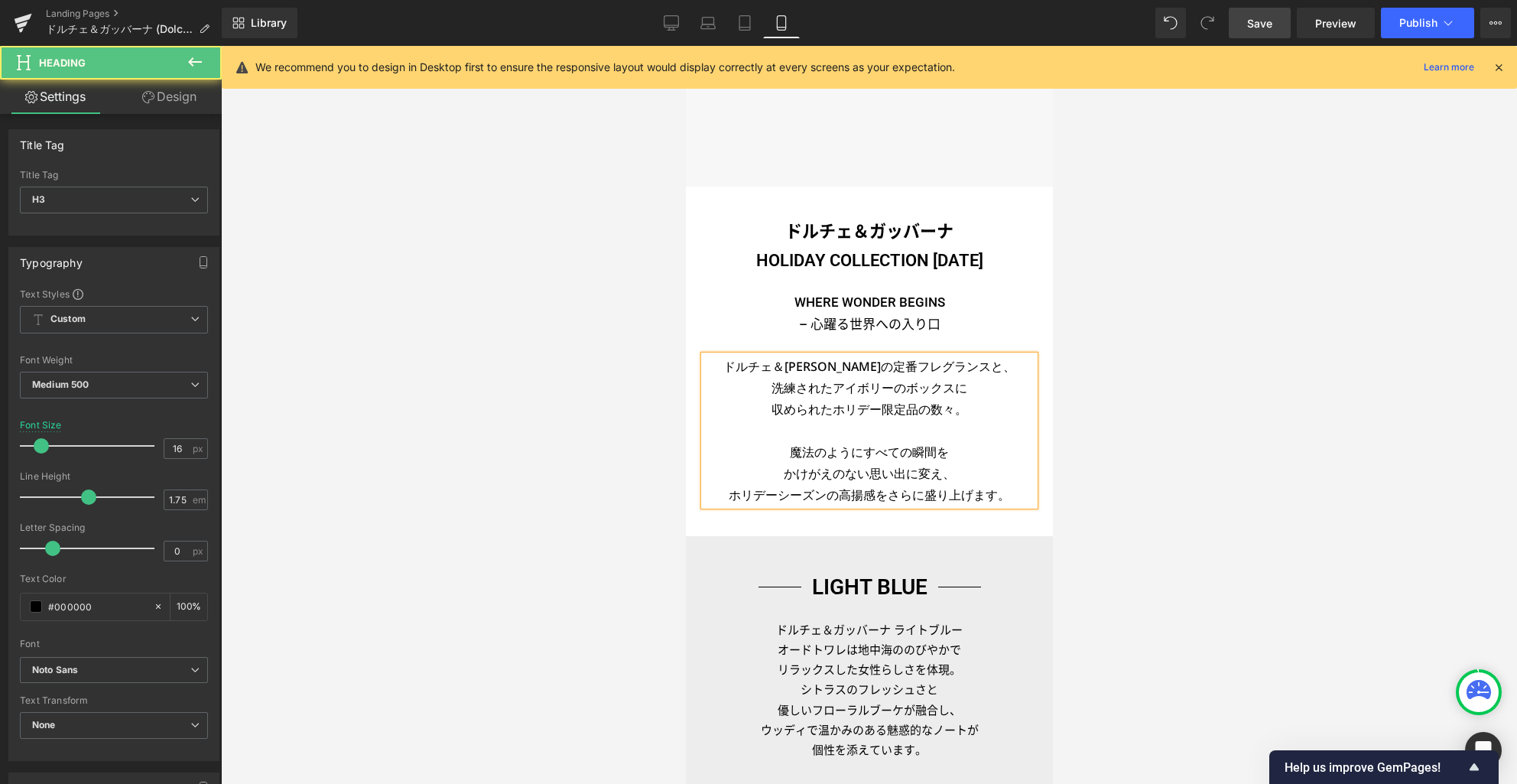
click at [1089, 469] on div at bounding box center [870, 415] width 1296 height 738
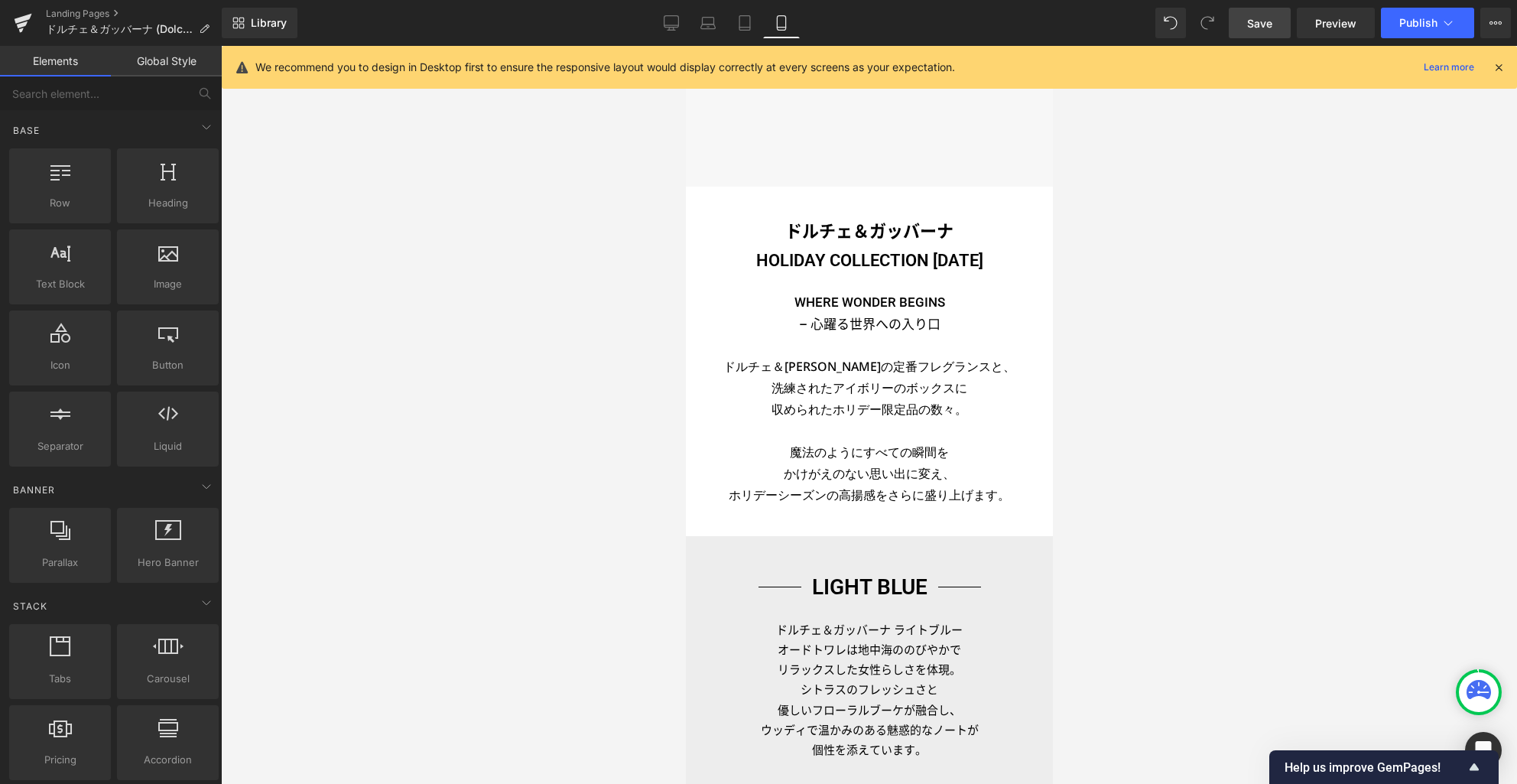
click at [1254, 28] on span "Save" at bounding box center [1260, 23] width 25 height 16
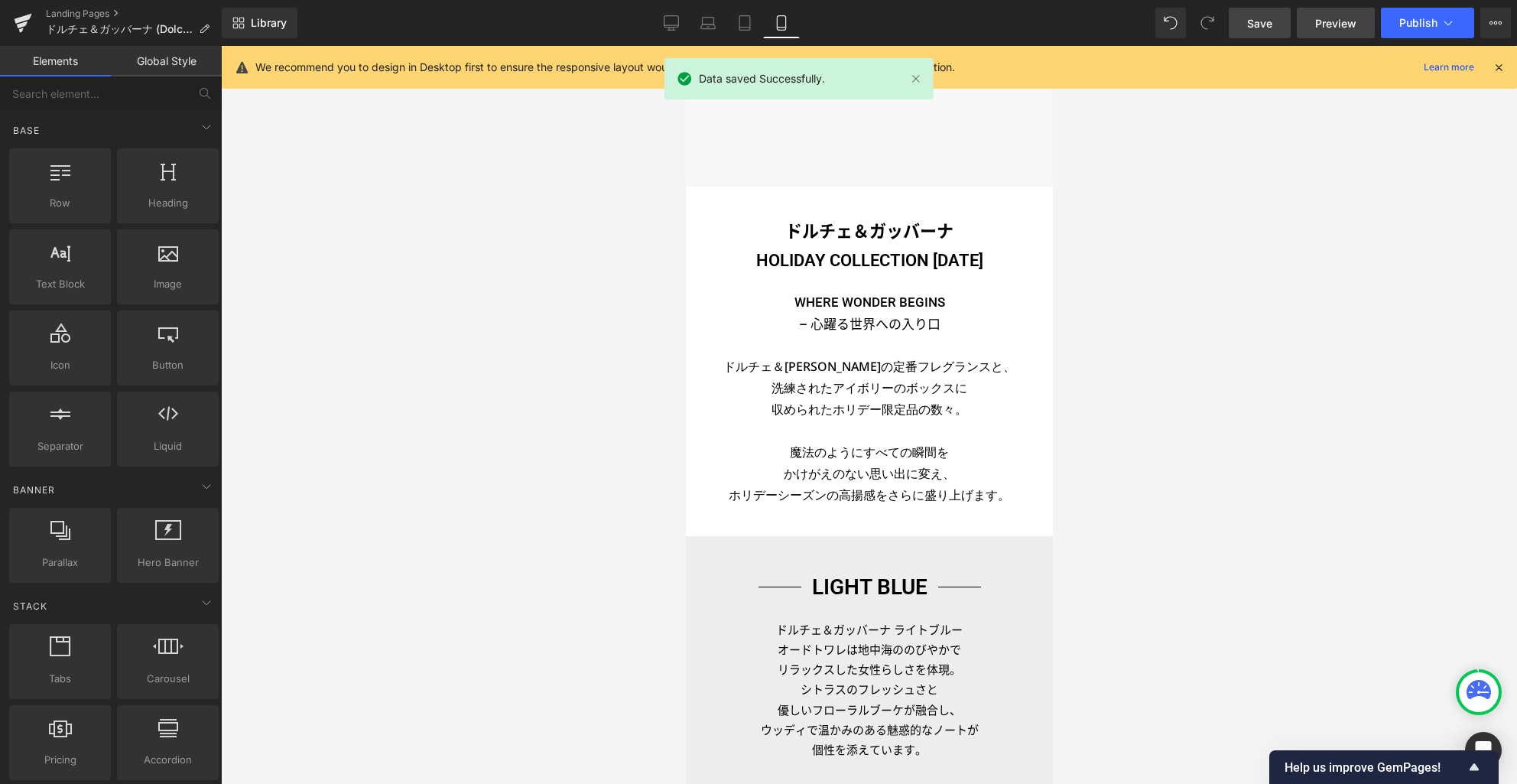
click at [1330, 26] on span "Preview" at bounding box center [1336, 23] width 41 height 16
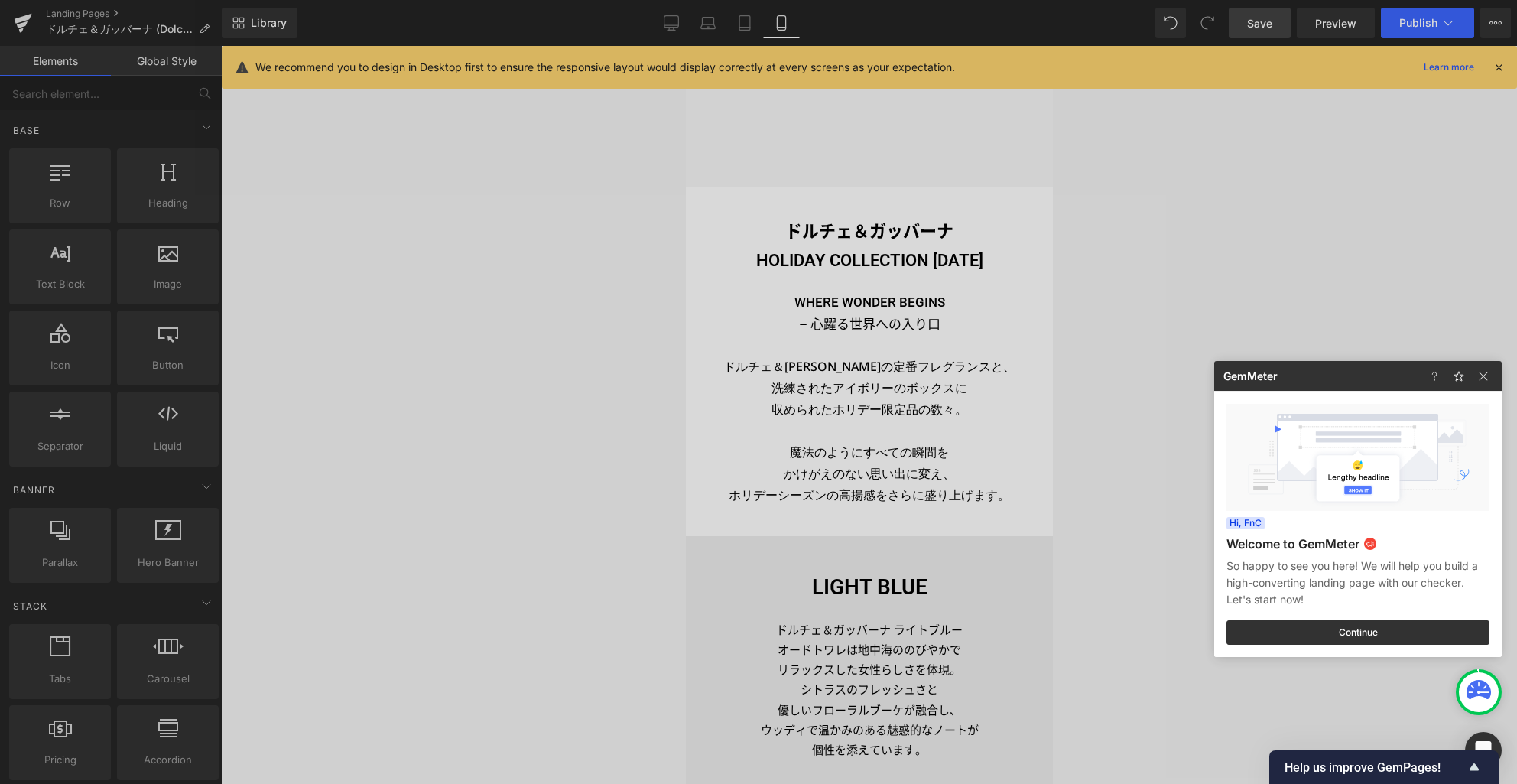
click at [828, 457] on div at bounding box center [758, 392] width 1517 height 784
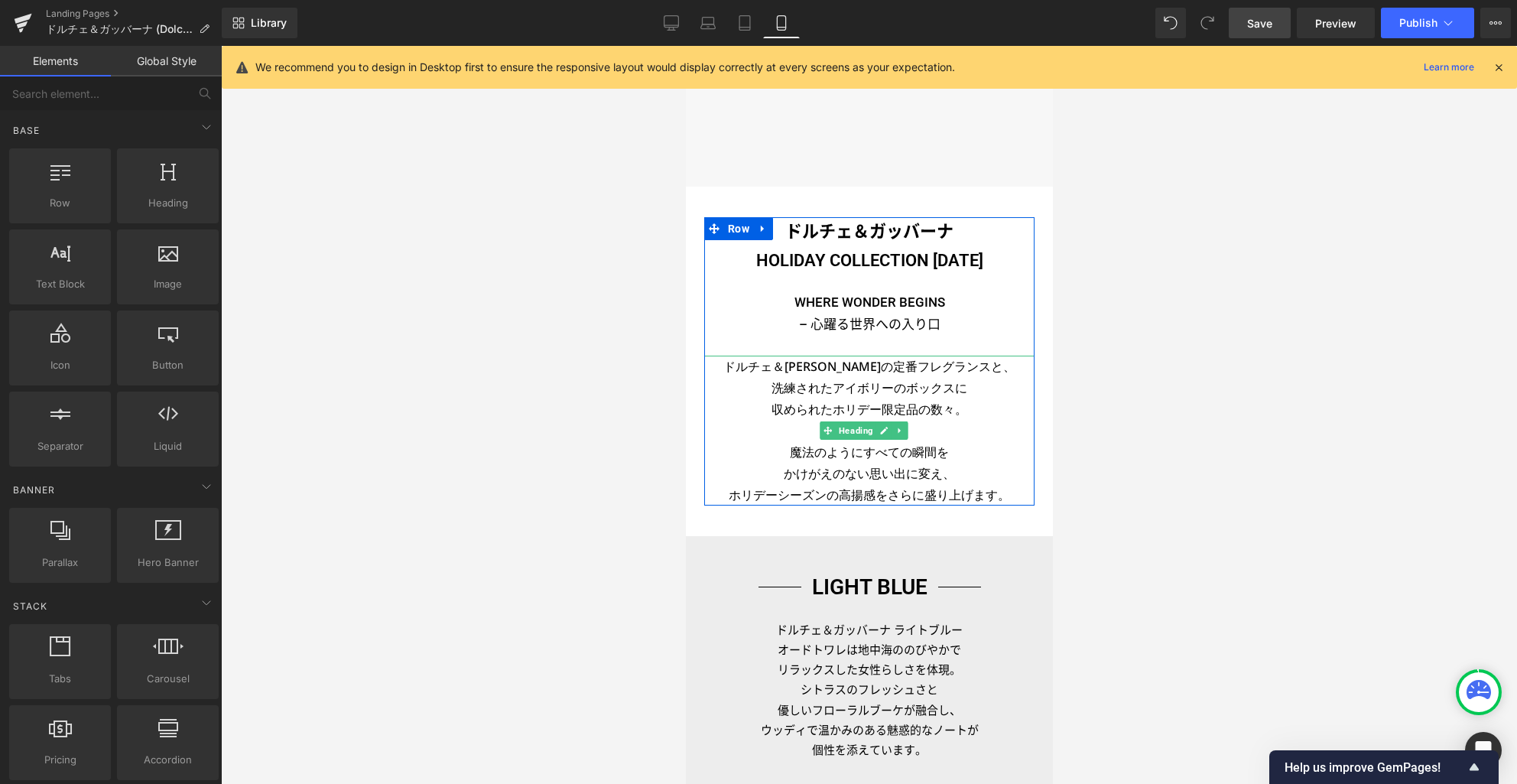
click at [887, 496] on span "さらに盛り上げます。" at bounding box center [948, 494] width 123 height 17
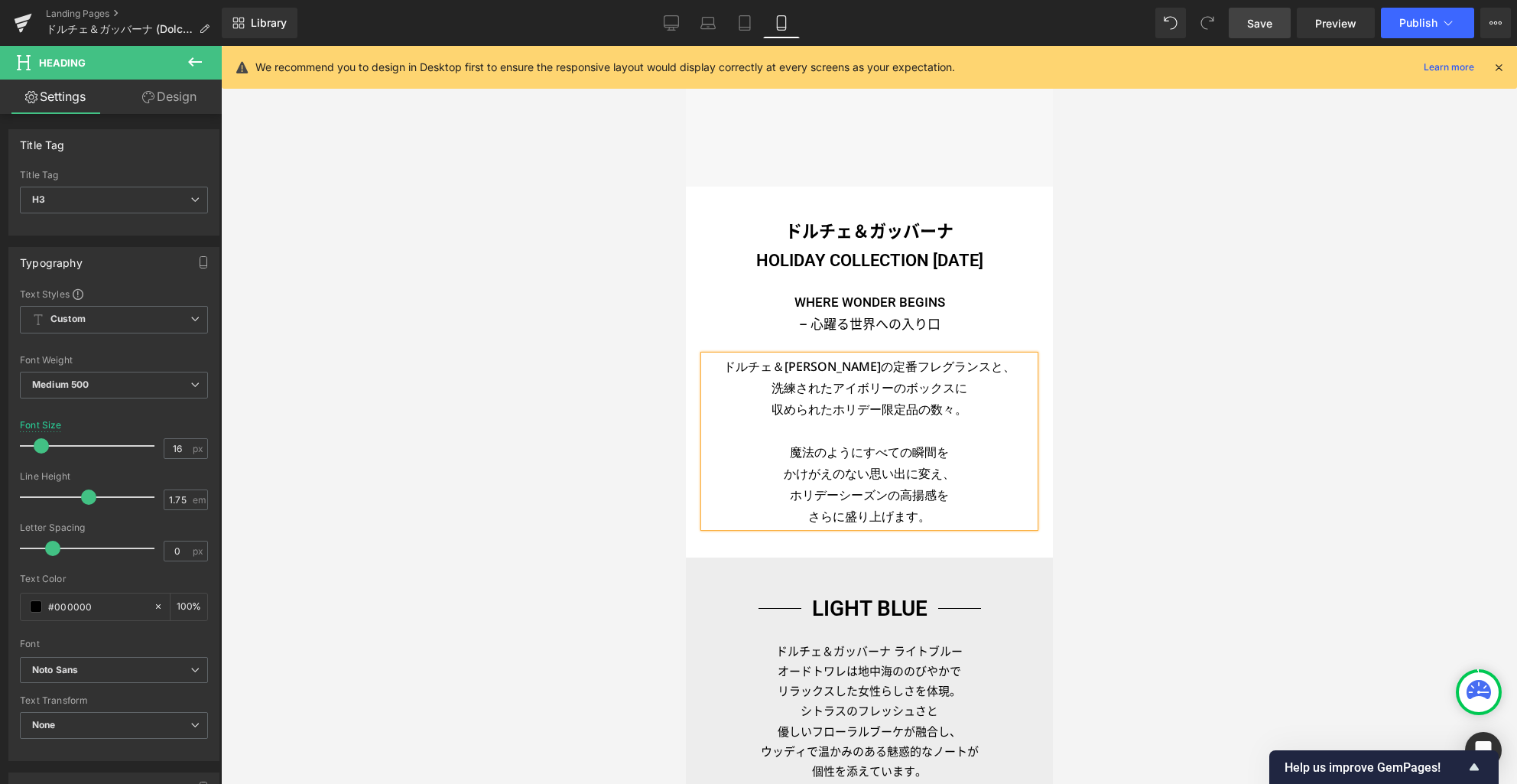
click at [1421, 216] on div at bounding box center [870, 415] width 1296 height 738
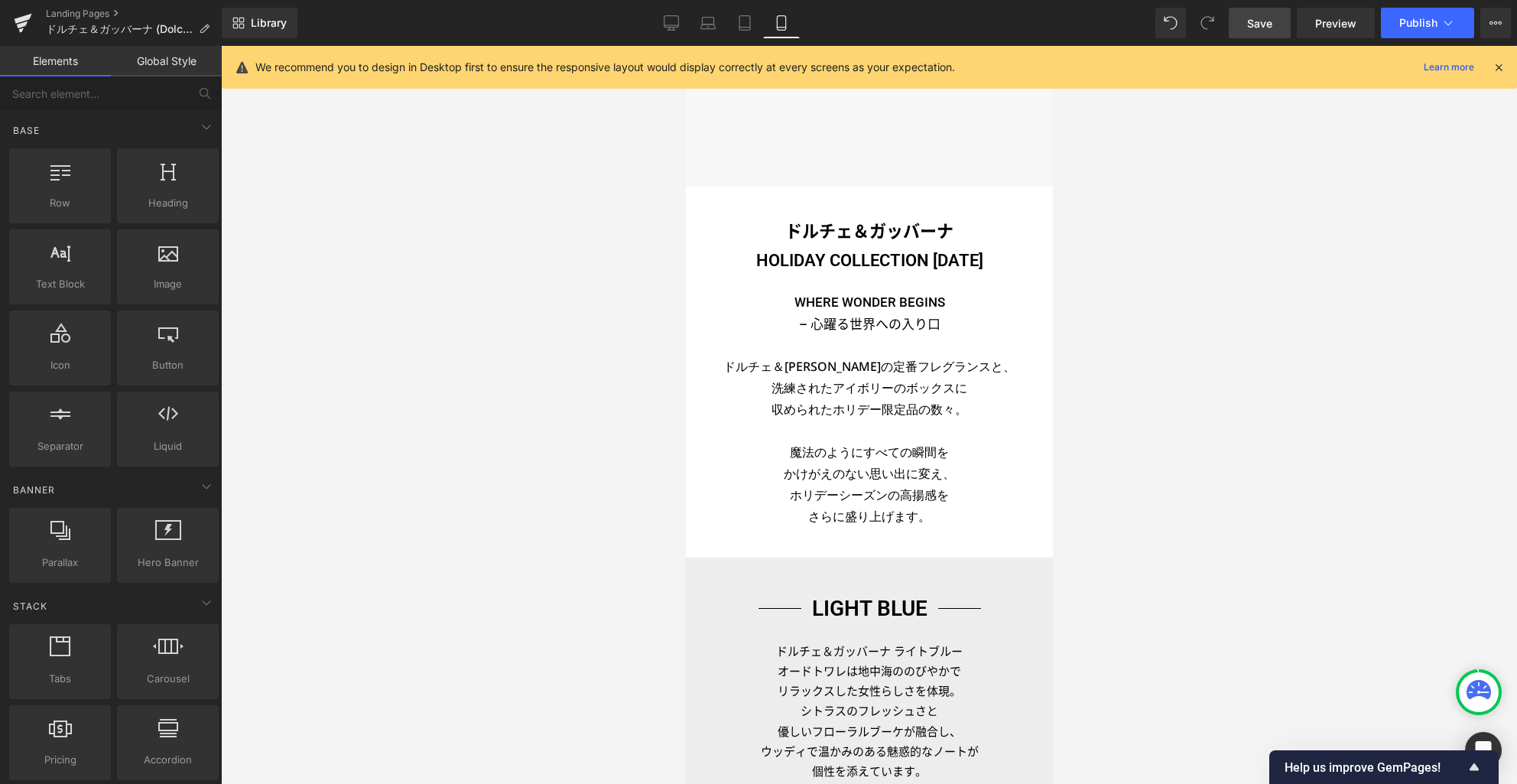
click at [1259, 31] on link "Save" at bounding box center [1260, 23] width 62 height 31
click at [674, 19] on icon at bounding box center [671, 22] width 15 height 15
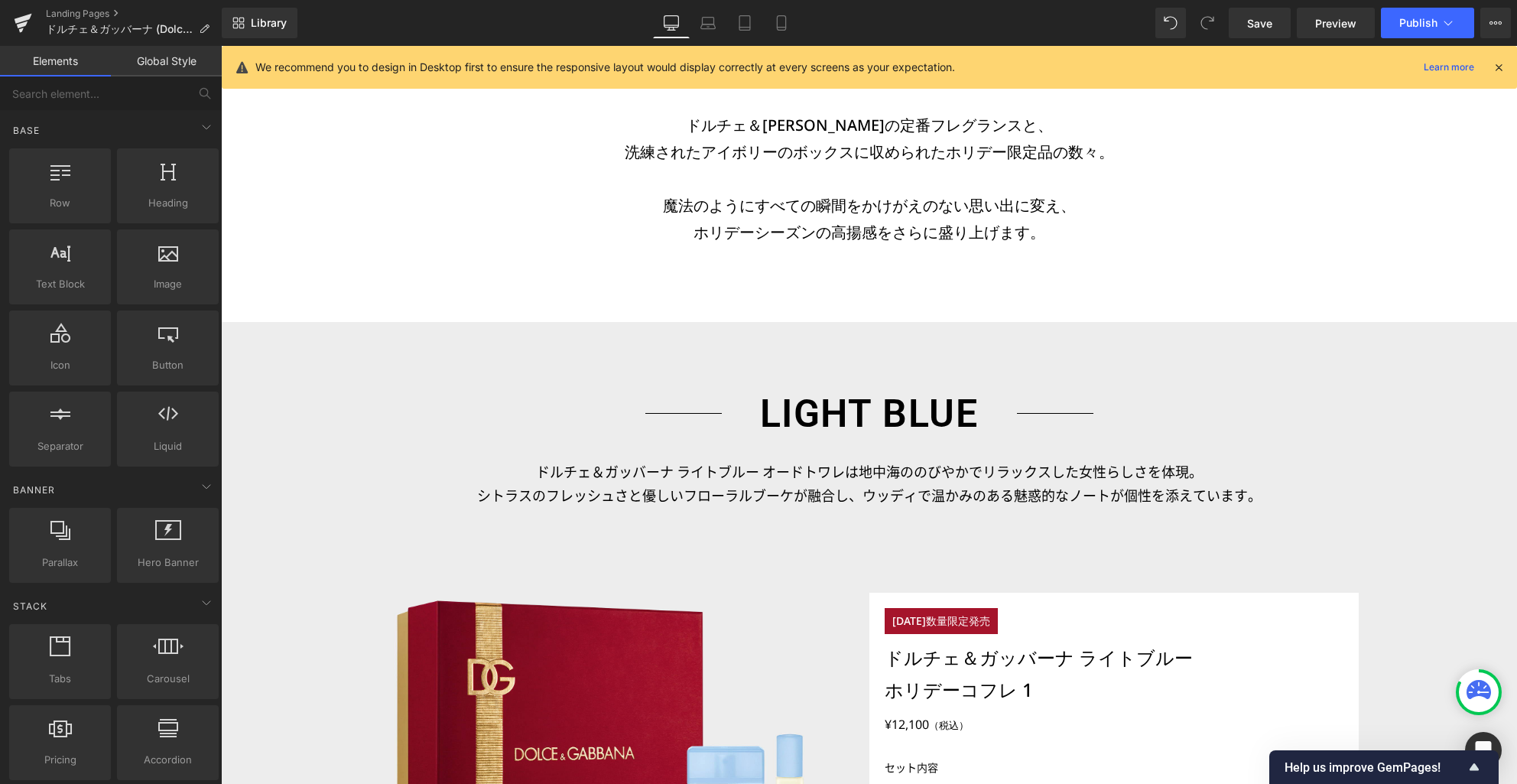
scroll to position [1235, 0]
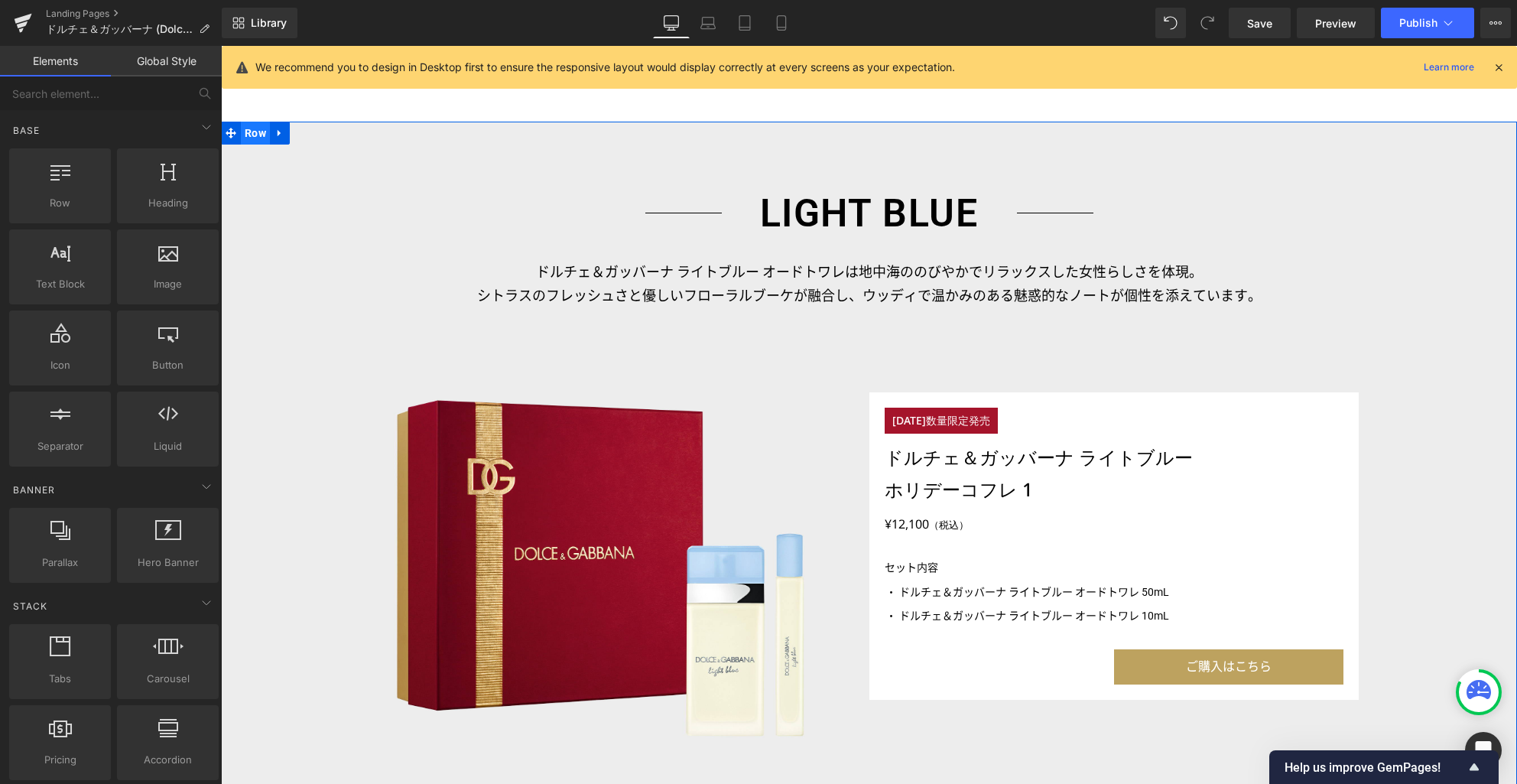
click at [247, 137] on span "Row" at bounding box center [255, 133] width 29 height 23
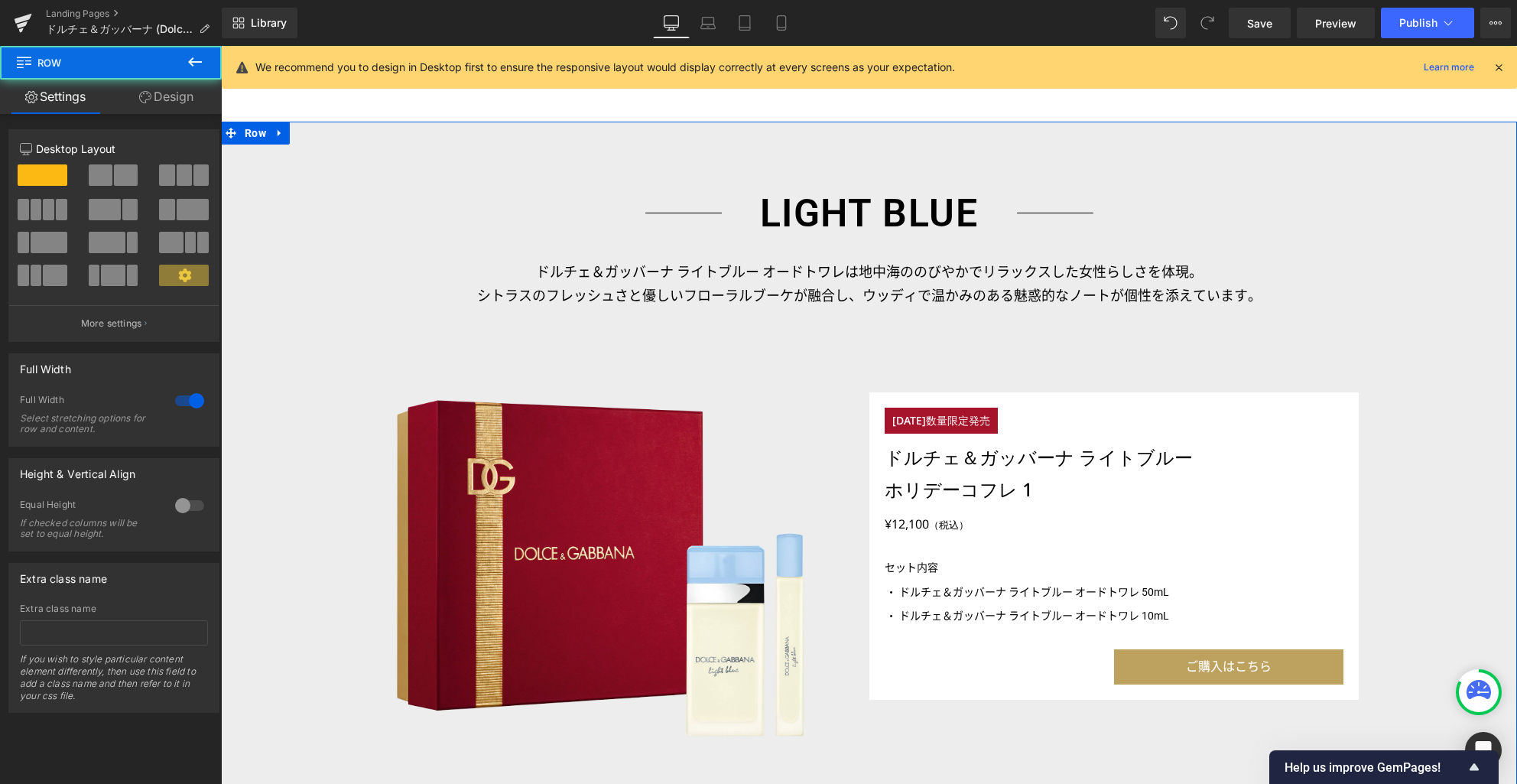
click at [183, 101] on link "Design" at bounding box center [166, 97] width 111 height 35
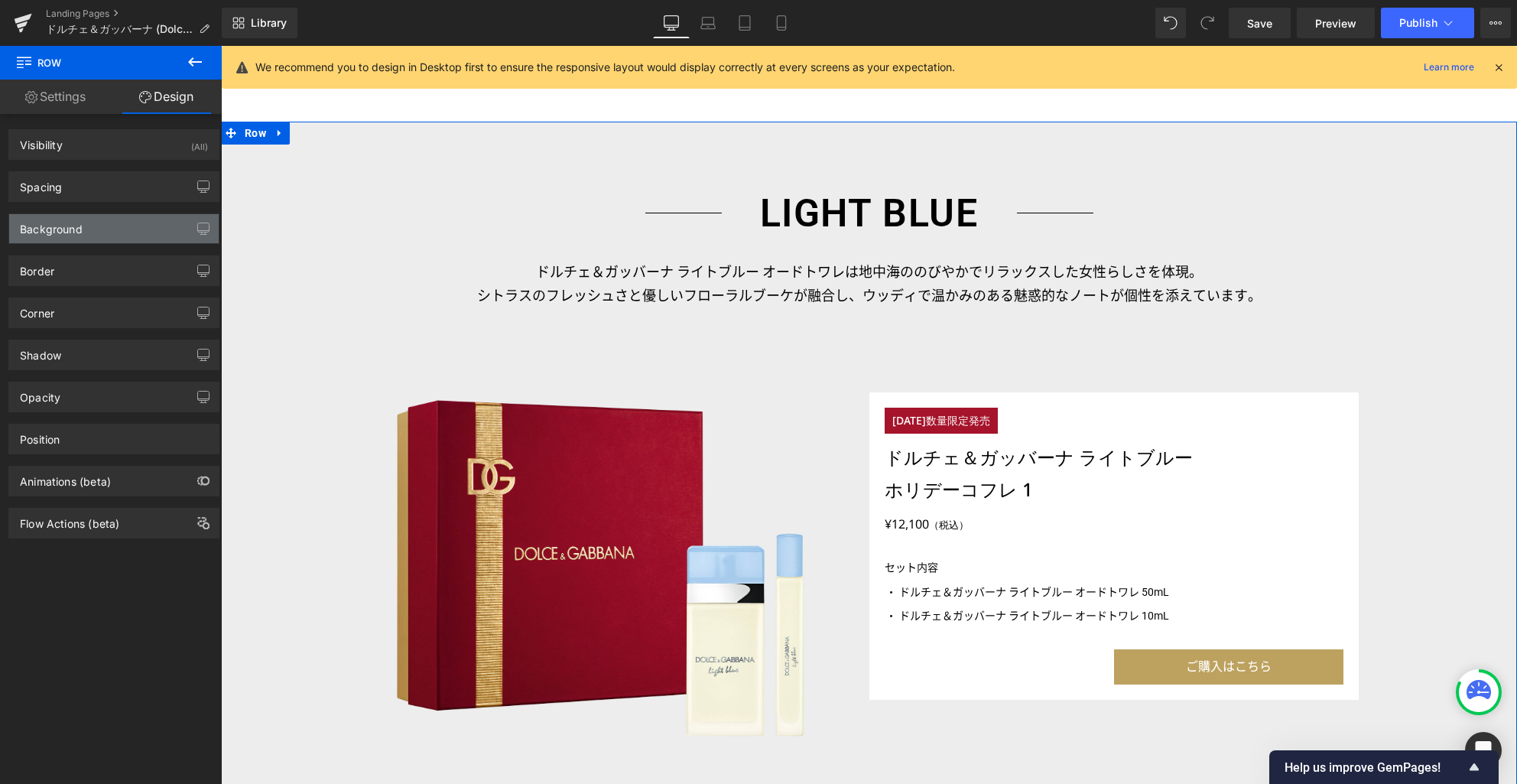
click at [129, 228] on div "Background" at bounding box center [114, 228] width 209 height 29
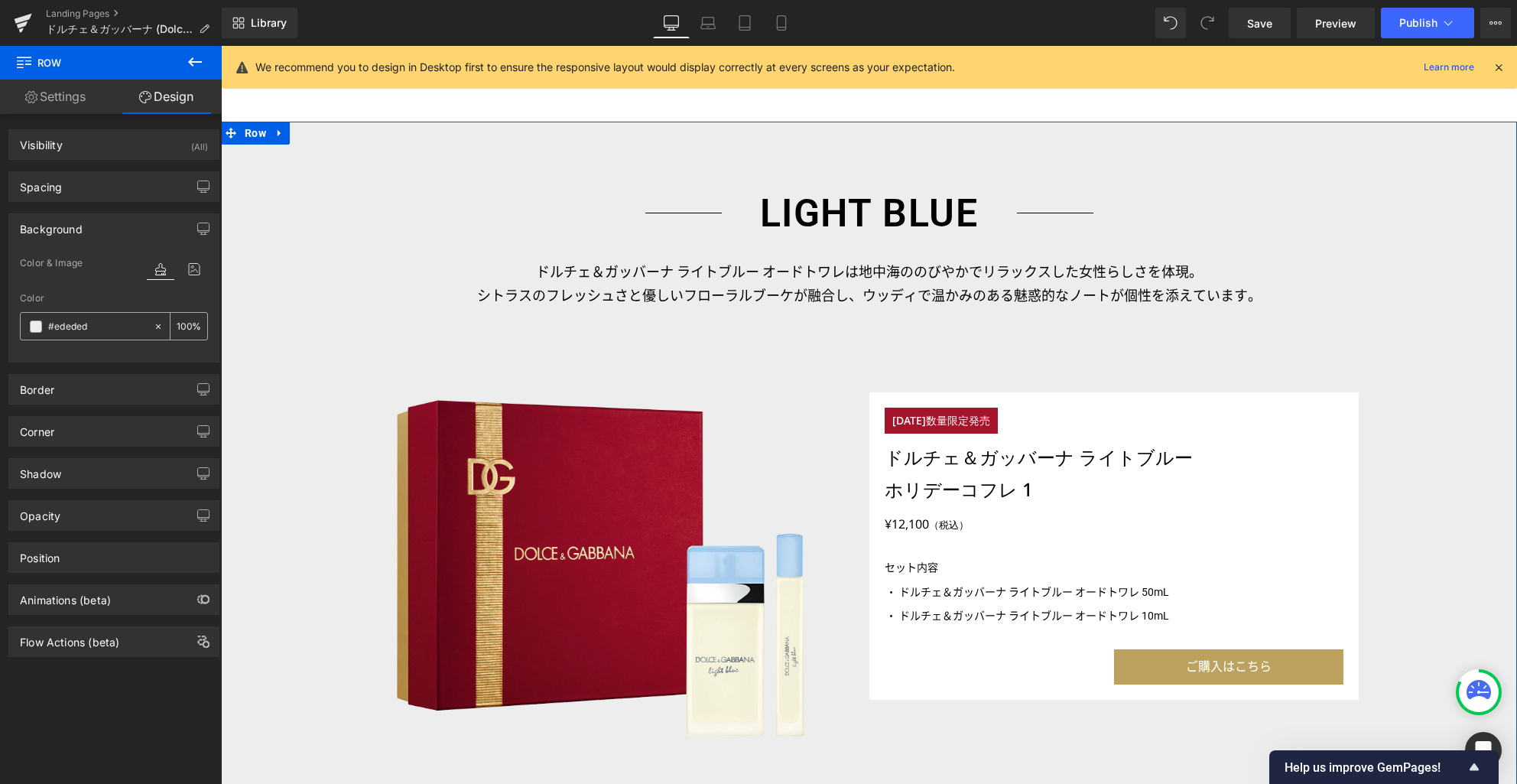
click at [83, 327] on input "#ededed" at bounding box center [97, 326] width 98 height 17
click at [68, 328] on input "#ededed" at bounding box center [97, 326] width 98 height 17
paste input "f7f7f7"
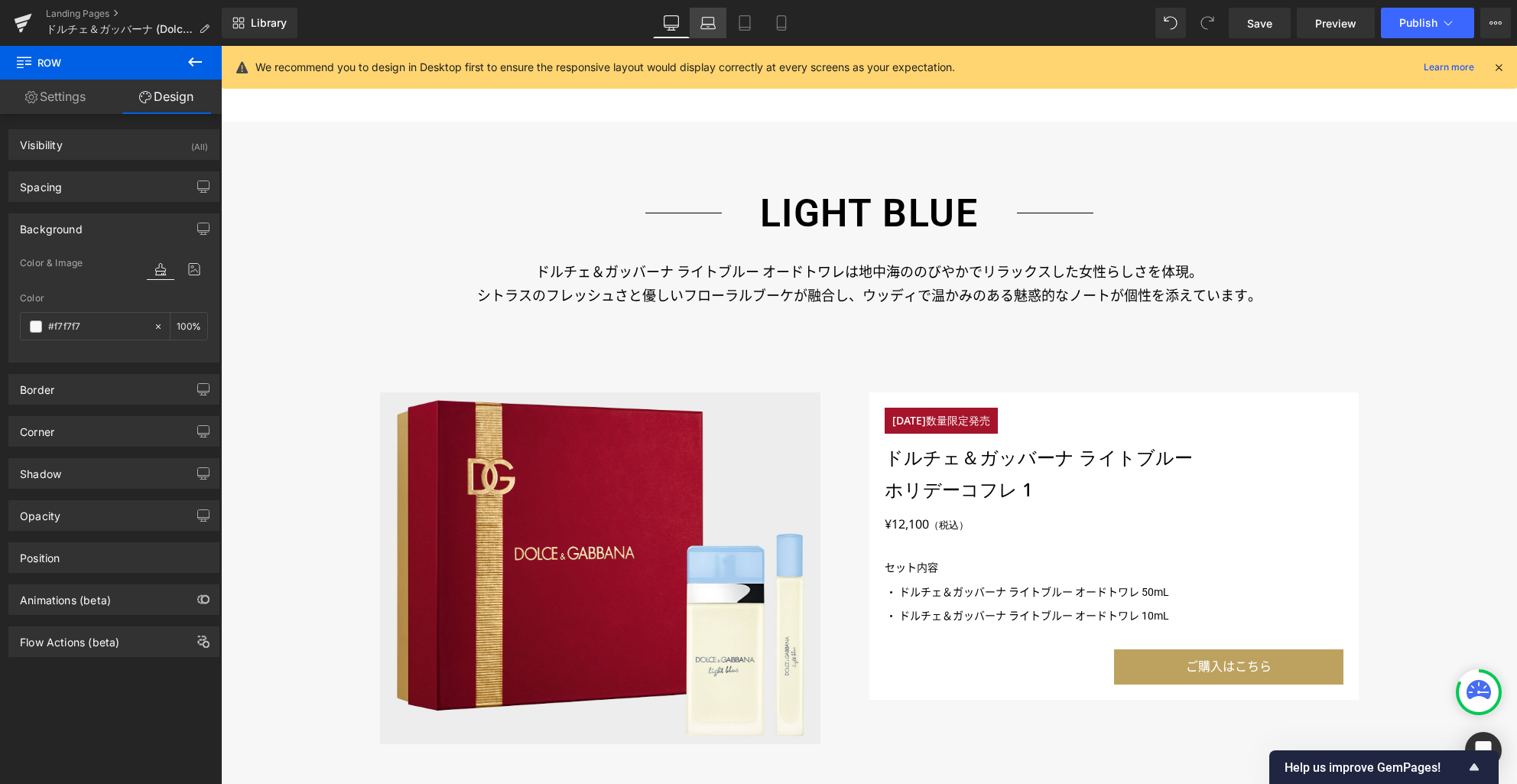
type input "#f7f7f7"
click at [716, 31] on link "Laptop" at bounding box center [708, 23] width 36 height 31
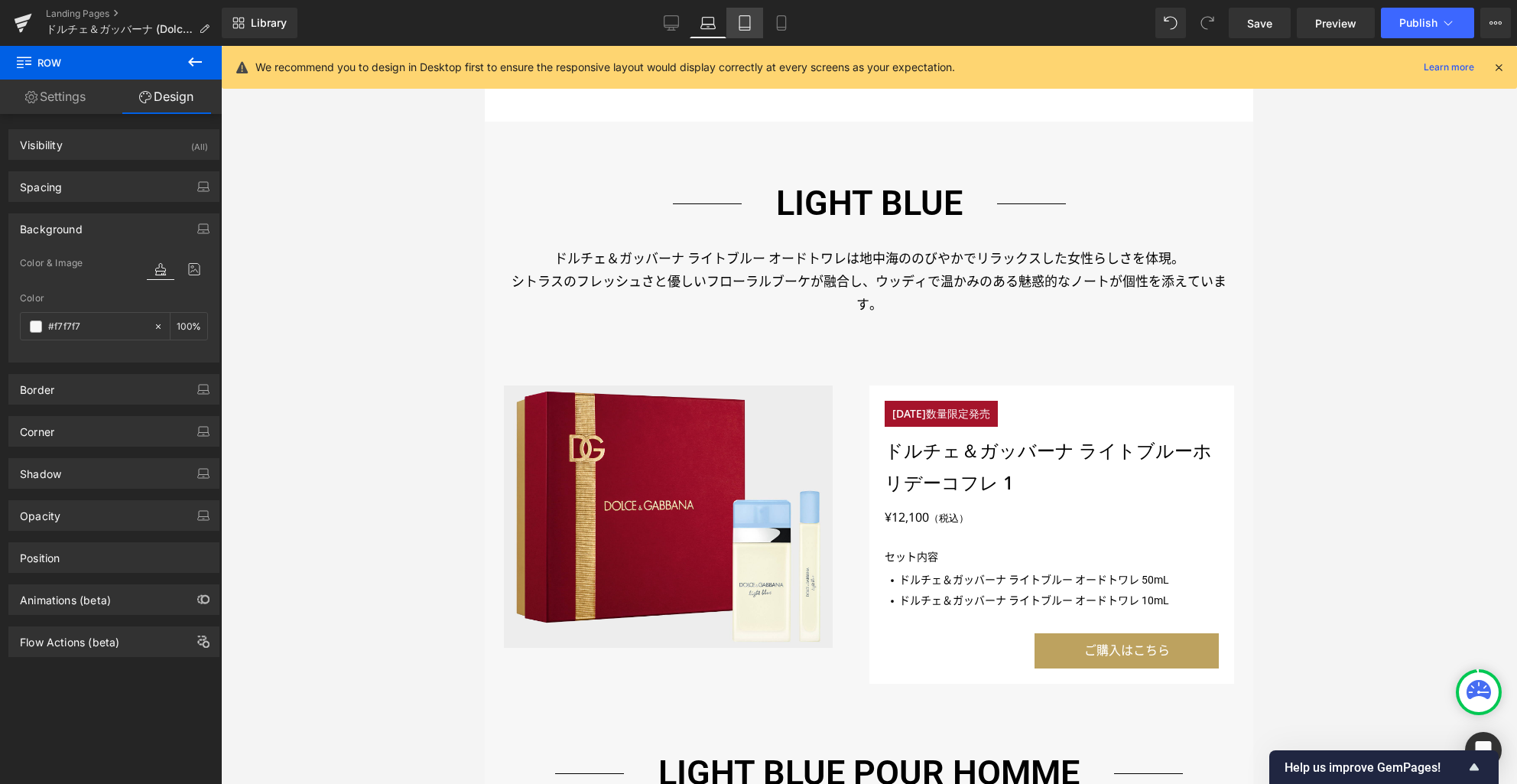
click at [753, 29] on icon at bounding box center [745, 22] width 15 height 15
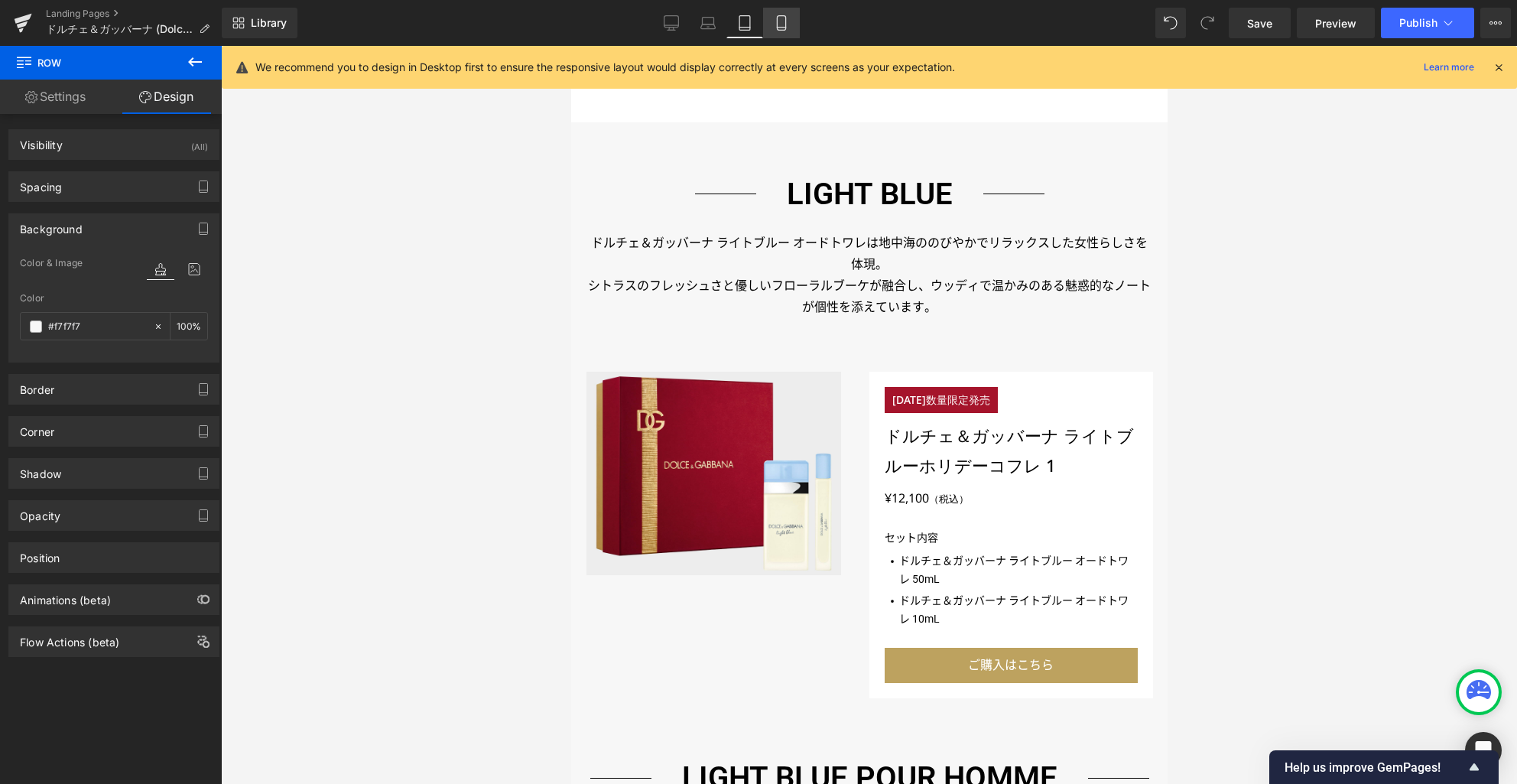
click at [772, 26] on link "Mobile" at bounding box center [782, 23] width 36 height 31
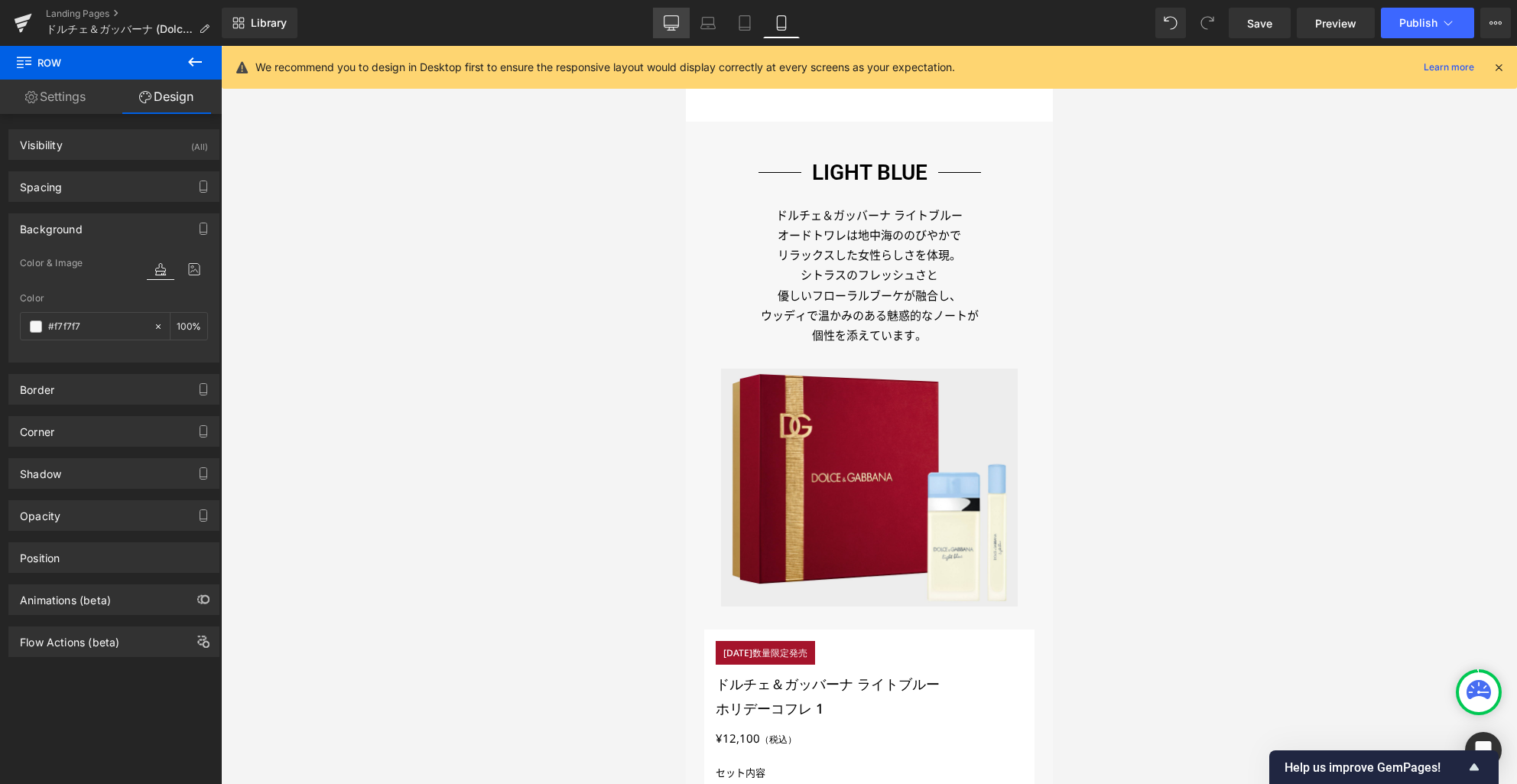
click at [668, 25] on icon at bounding box center [672, 25] width 14 height 0
type input "100"
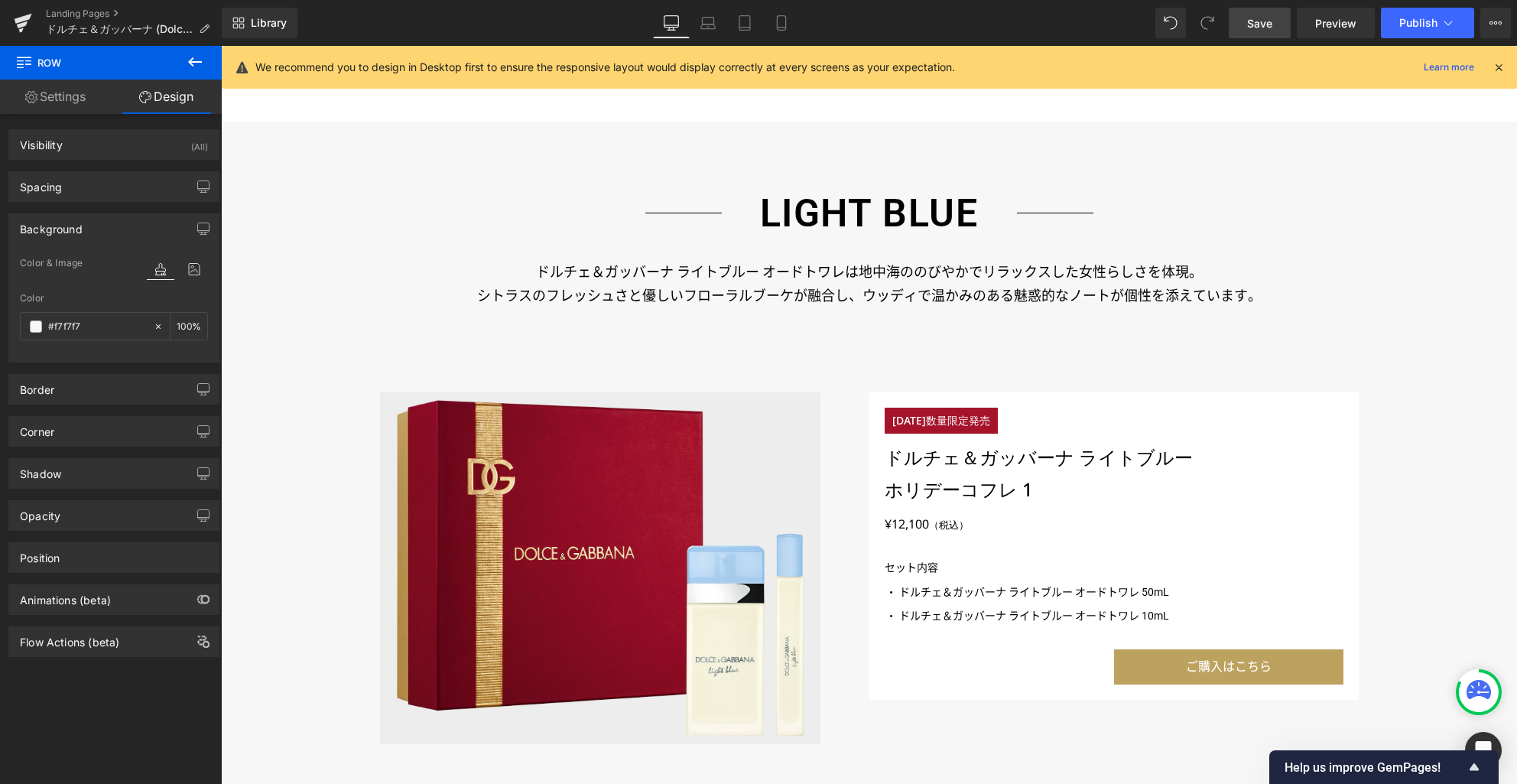
click at [1260, 29] on span "Save" at bounding box center [1260, 23] width 25 height 16
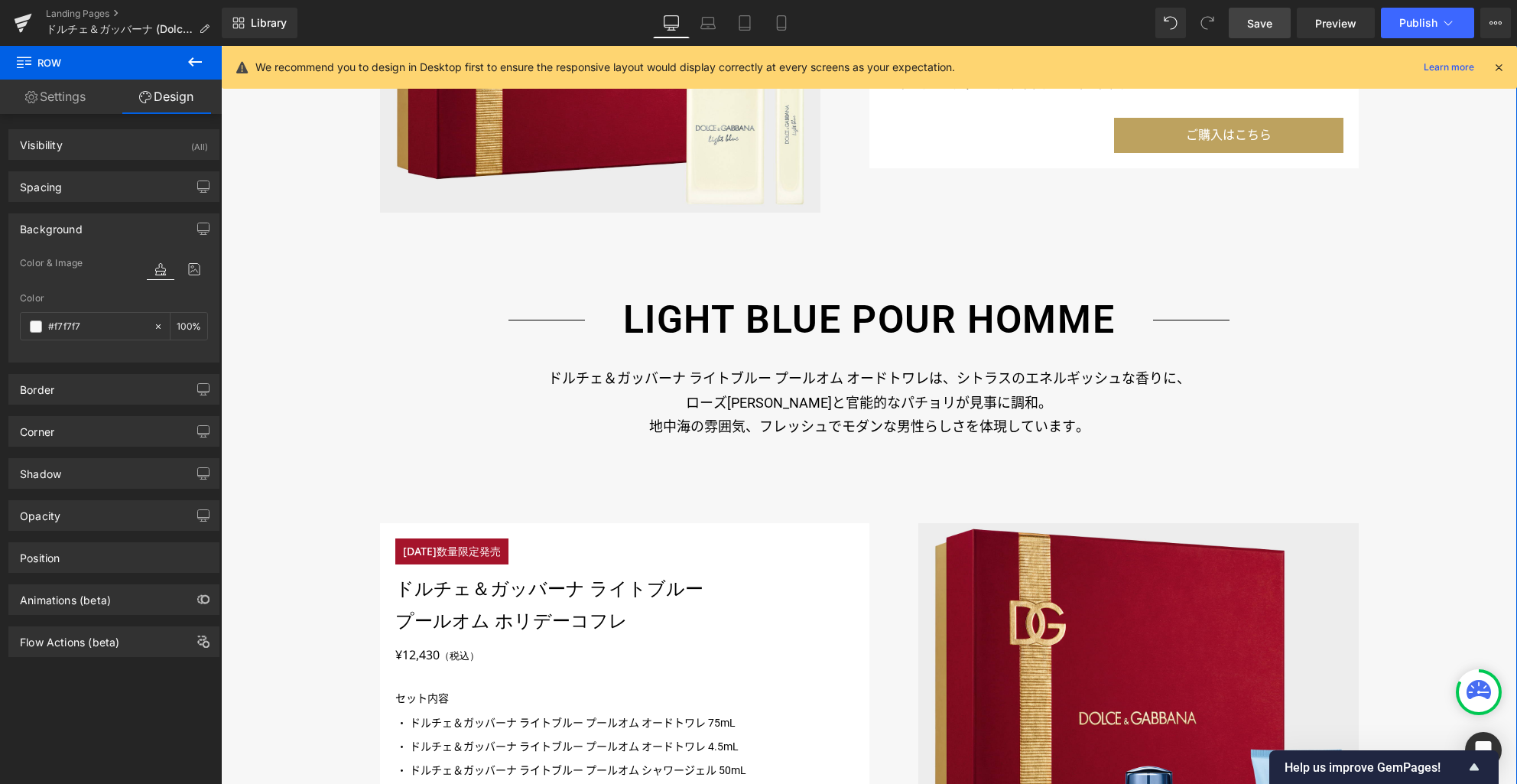
scroll to position [1246, 0]
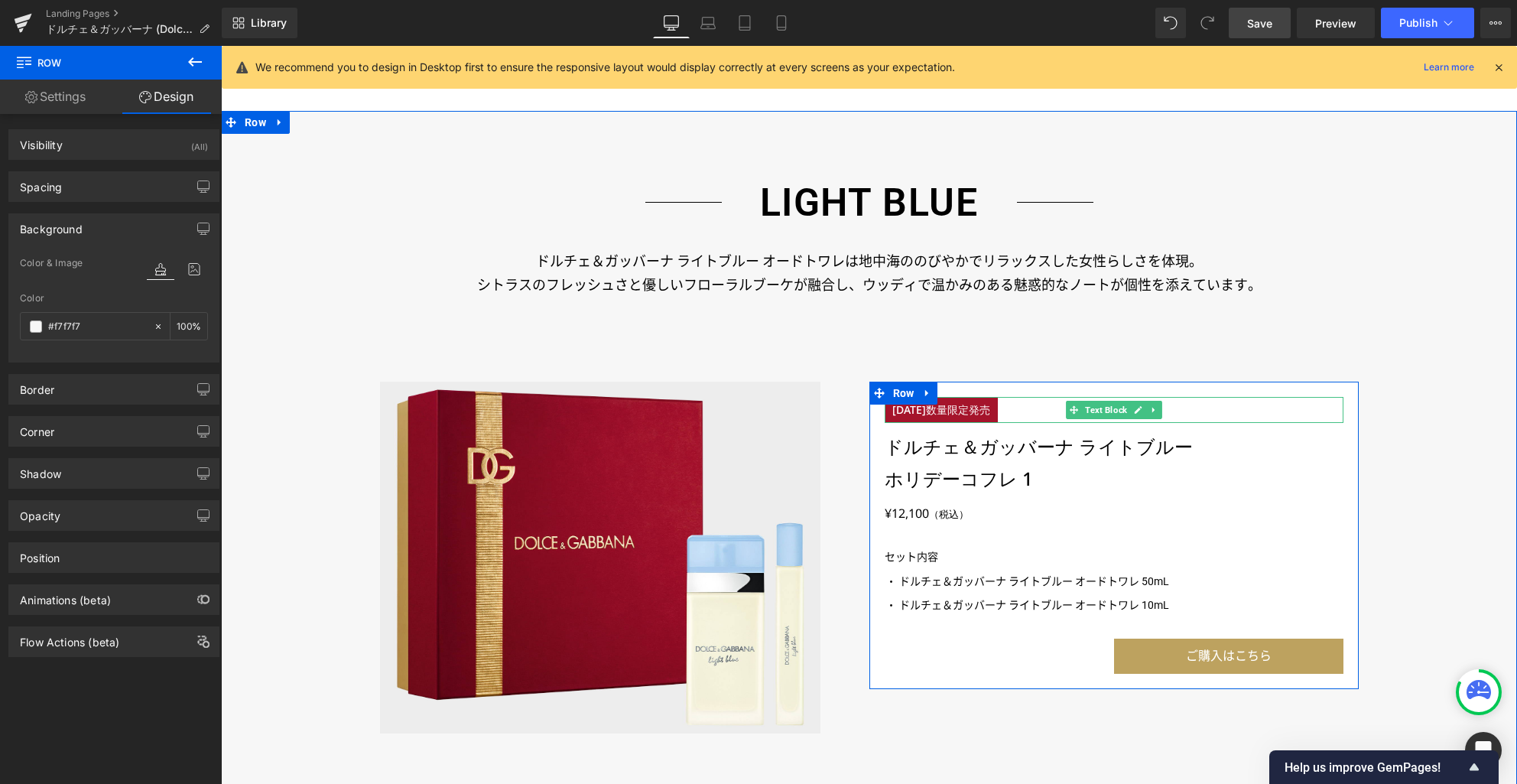
click at [979, 411] on p "[DATE]数量限定発売" at bounding box center [941, 410] width 113 height 27
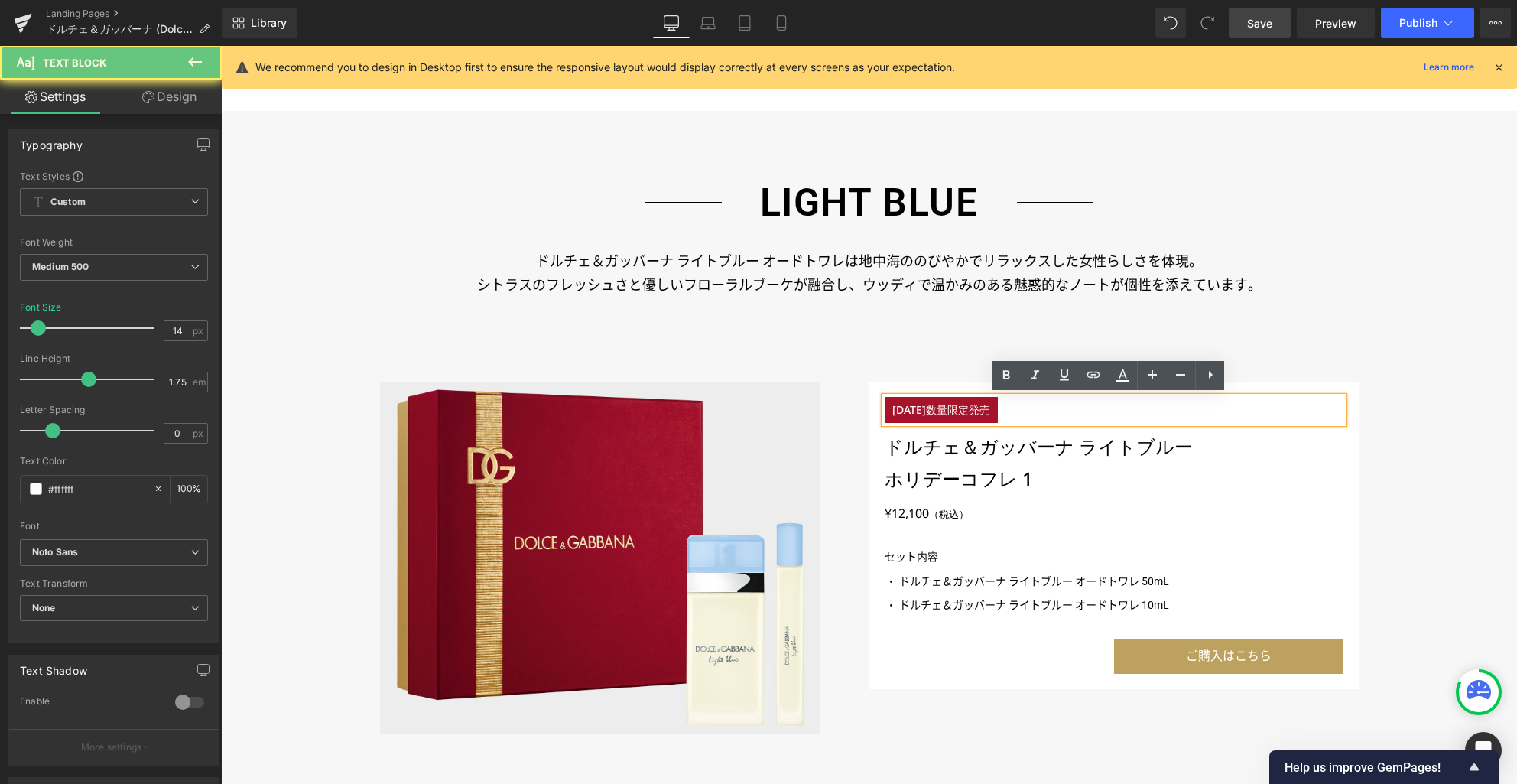
click at [976, 410] on p "[DATE]数量限定発売" at bounding box center [941, 410] width 113 height 27
click at [913, 411] on p "[DATE]数量限定発売" at bounding box center [941, 410] width 113 height 27
drag, startPoint x: 890, startPoint y: 410, endPoint x: 905, endPoint y: 410, distance: 15.0
click at [905, 410] on p "[DATE]数量限定発売" at bounding box center [941, 410] width 113 height 27
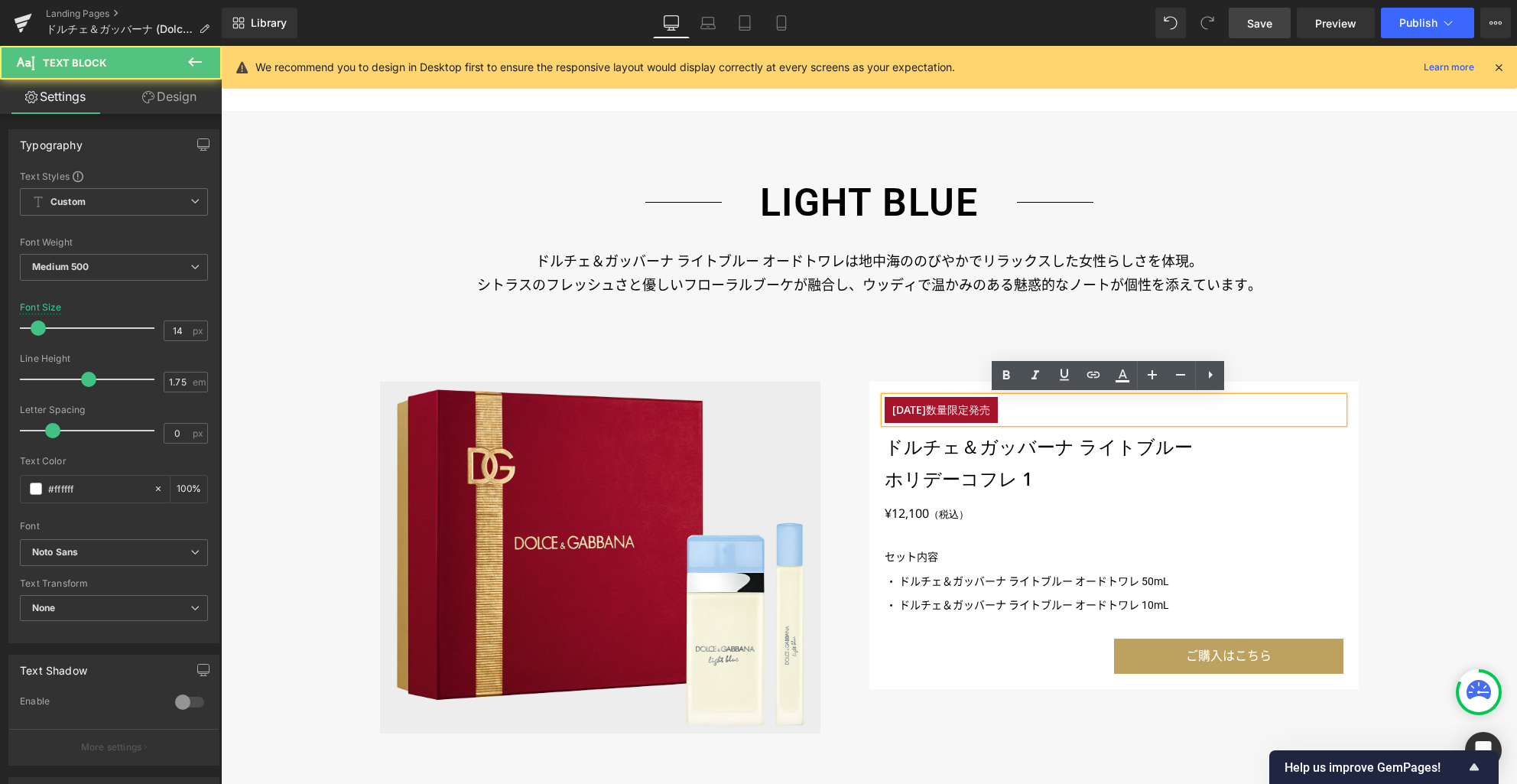
drag, startPoint x: 889, startPoint y: 410, endPoint x: 919, endPoint y: 411, distance: 30.0
click at [919, 411] on p "[DATE]数量限定発売" at bounding box center [941, 410] width 113 height 27
click at [892, 411] on p "[DATE]数量限定発売" at bounding box center [941, 410] width 113 height 27
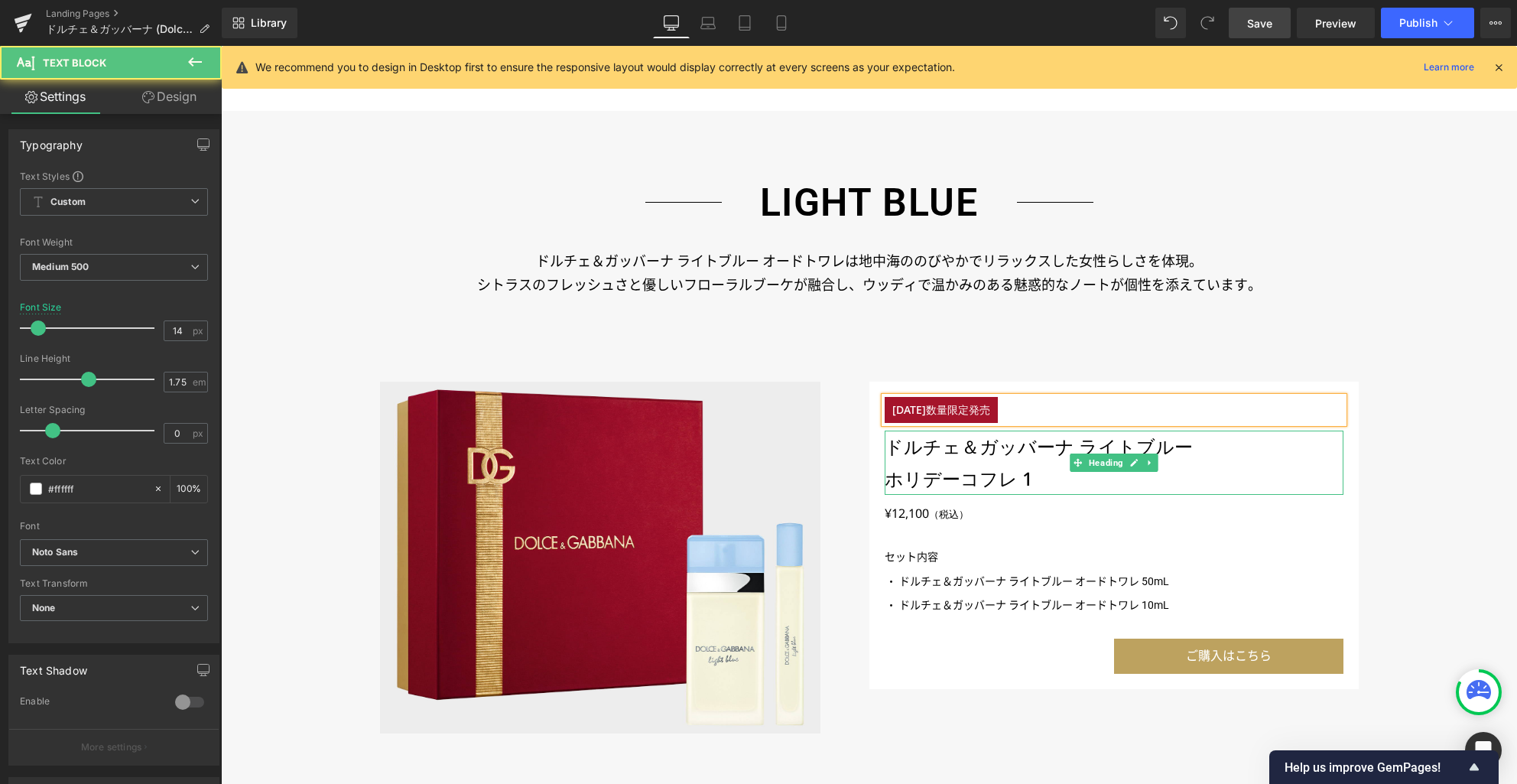
paste div
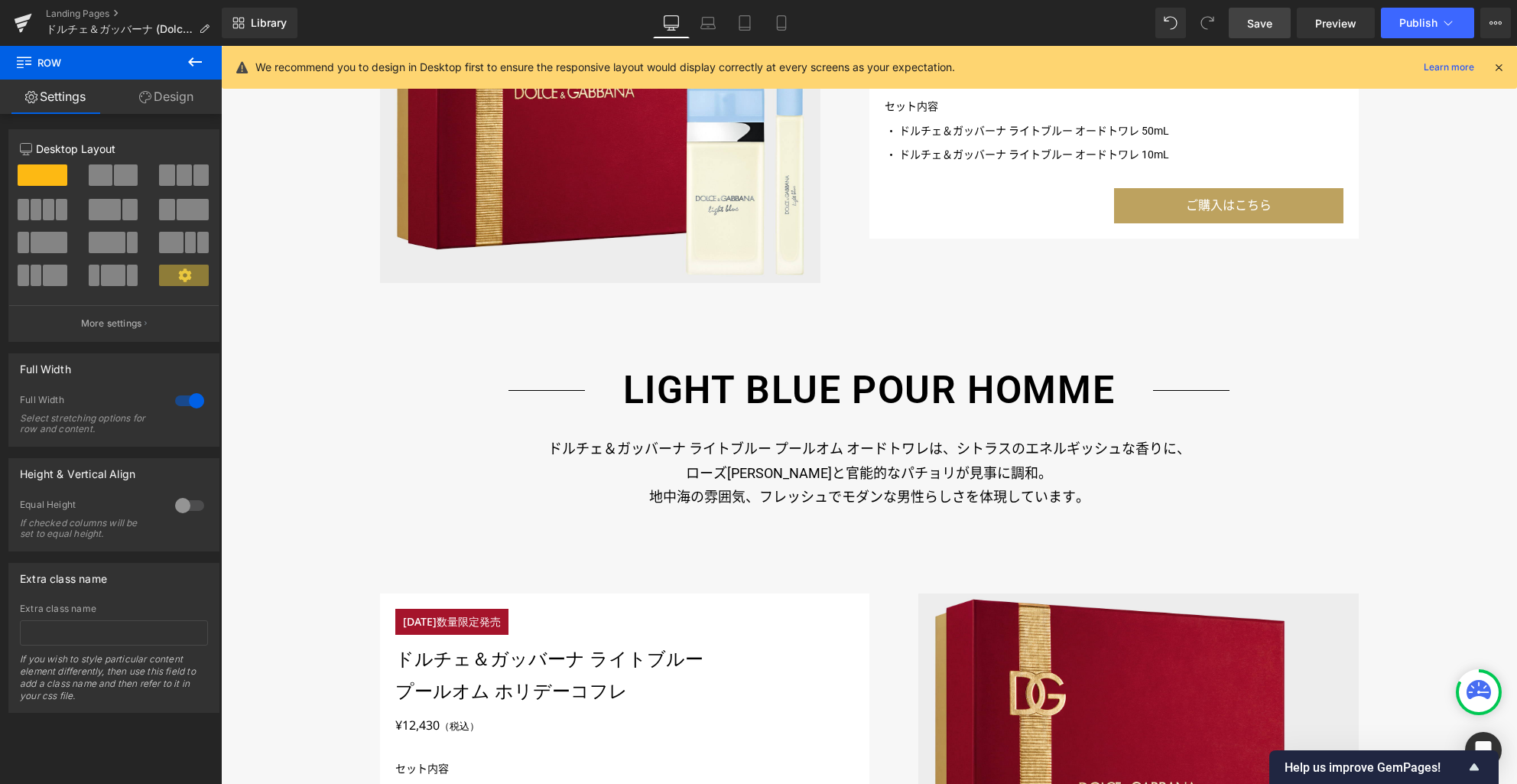
scroll to position [1959, 0]
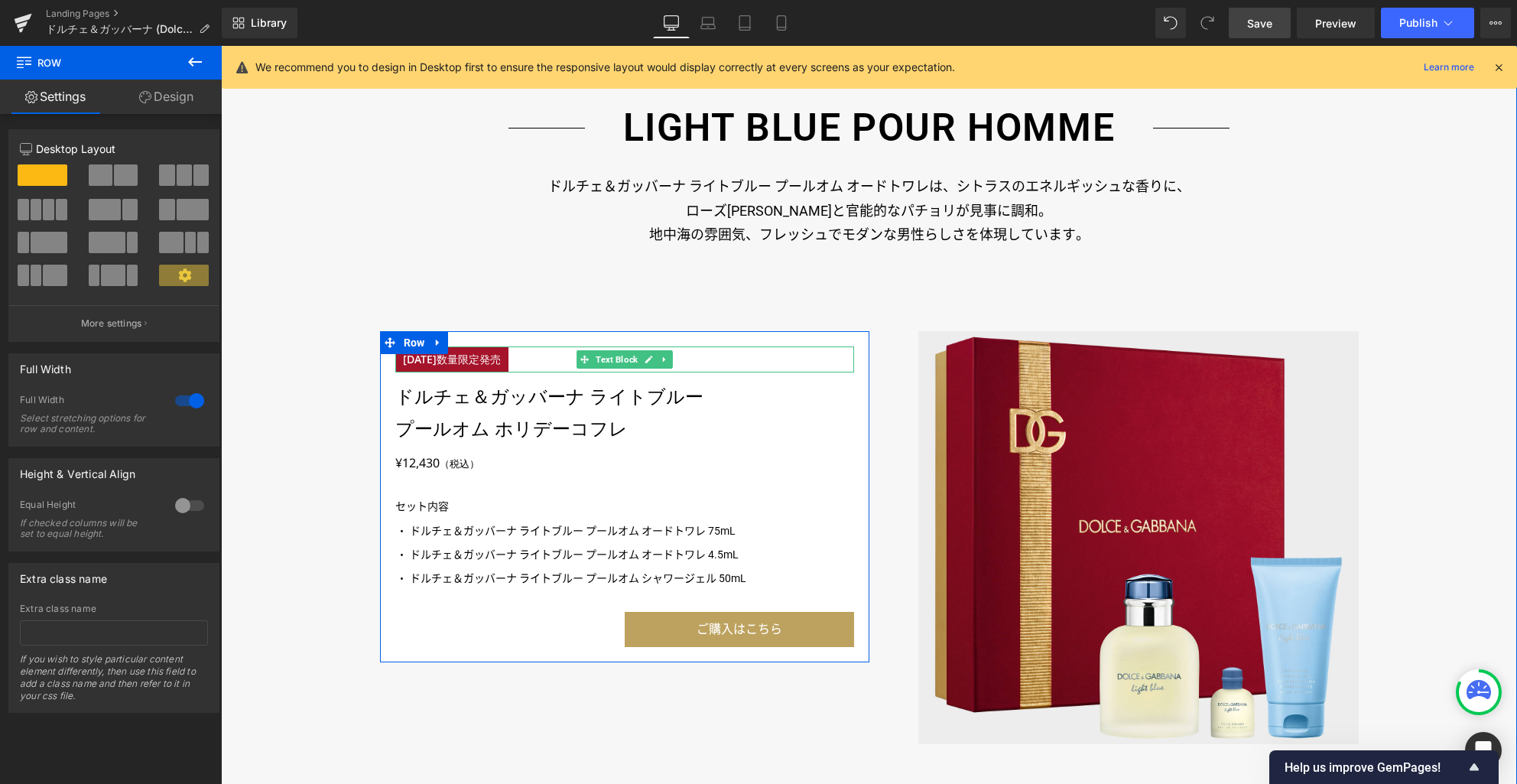
click at [508, 359] on p "[DATE]数量限定発売" at bounding box center [451, 360] width 113 height 27
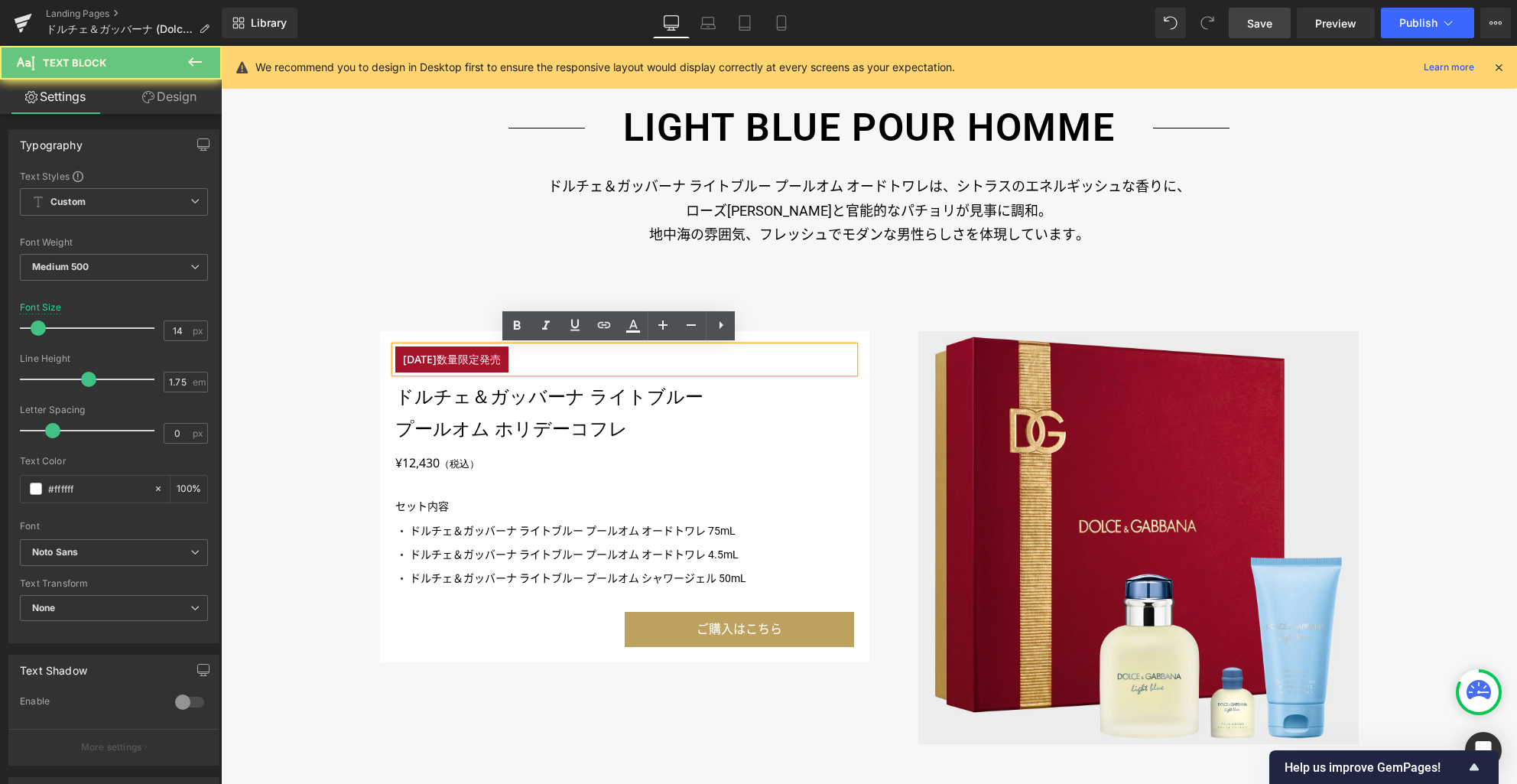
click at [508, 359] on p "[DATE]数量限定発売" at bounding box center [451, 360] width 113 height 27
paste div
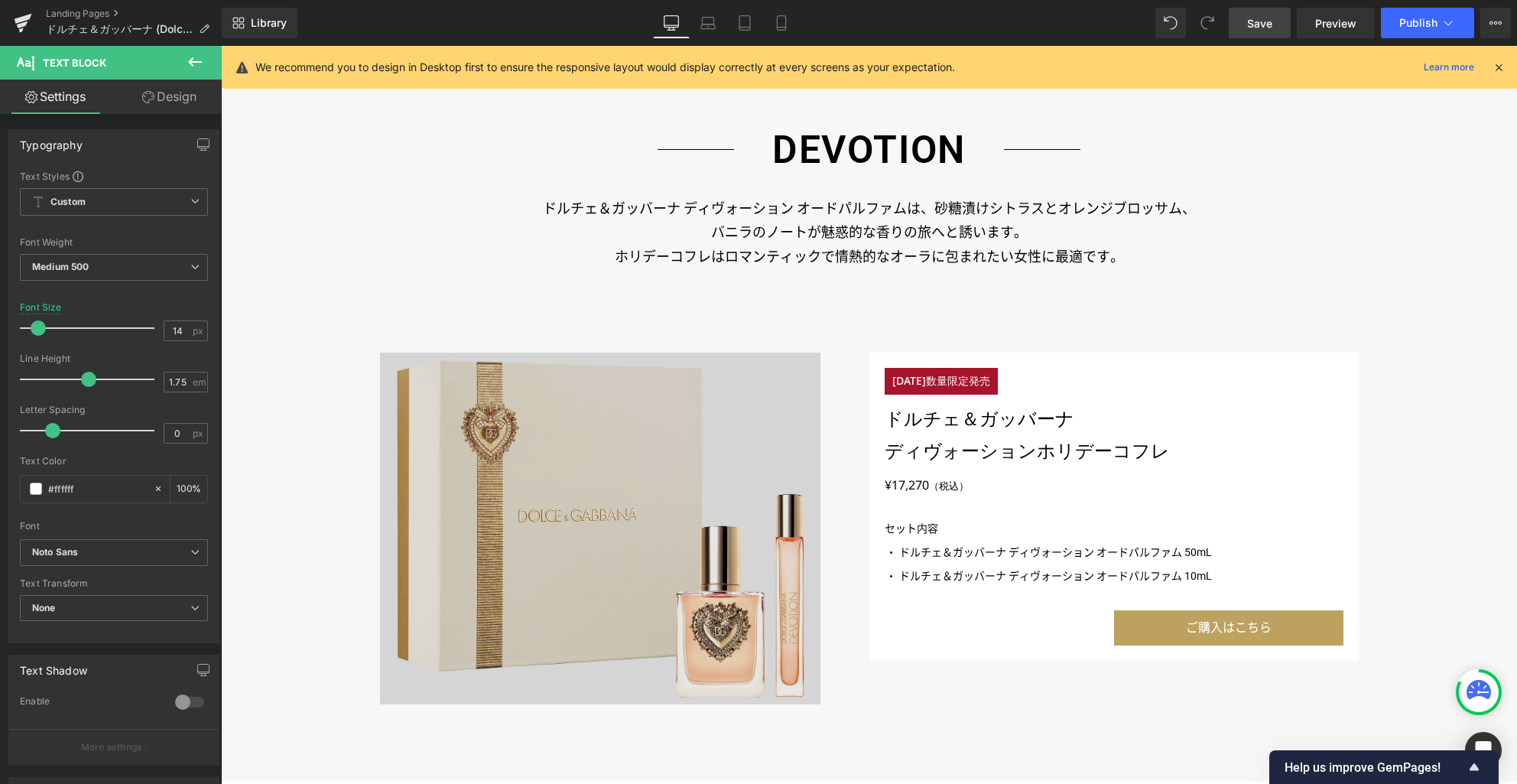
scroll to position [2780, 0]
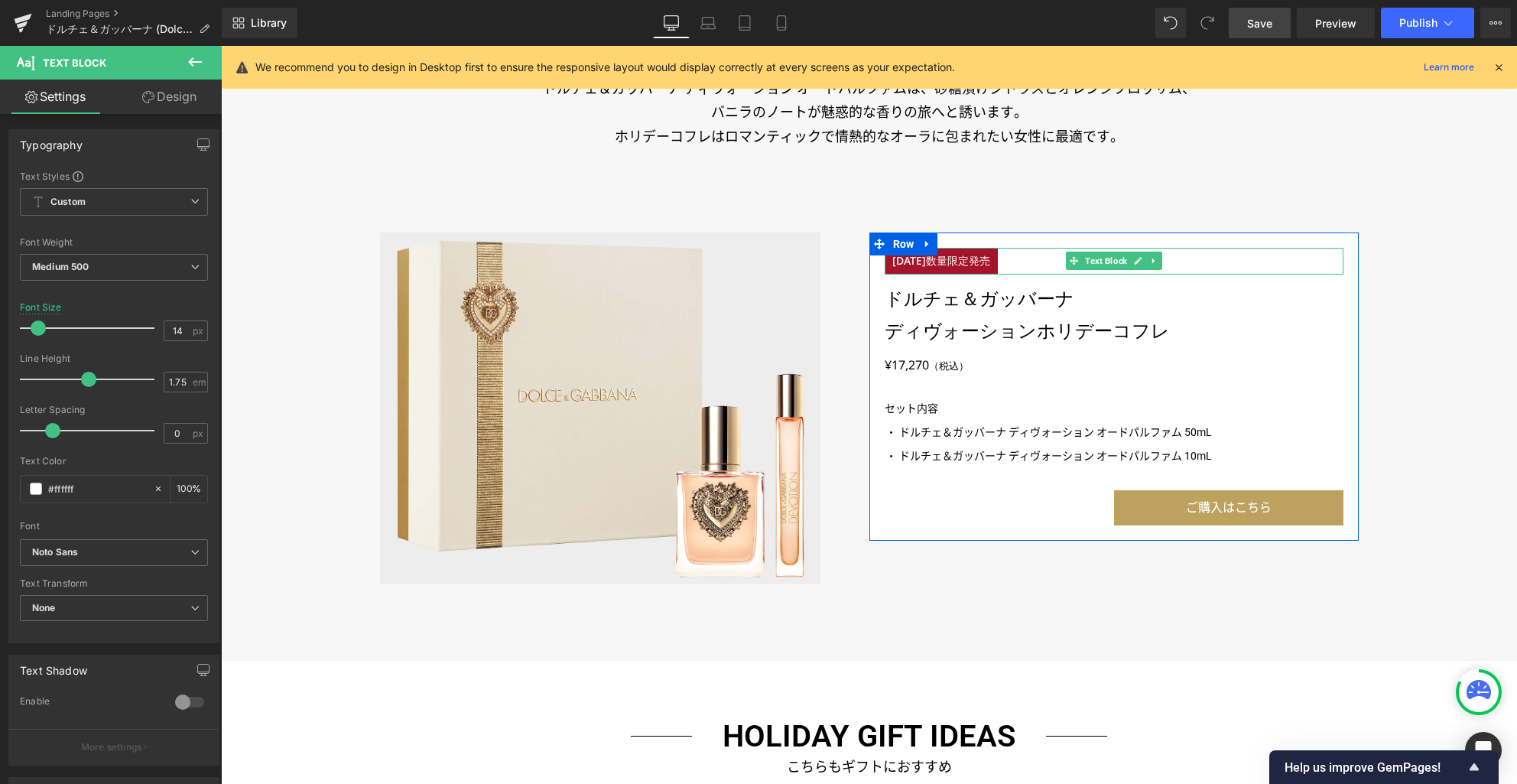
click at [951, 264] on p "[DATE]数量限定発売" at bounding box center [941, 261] width 113 height 27
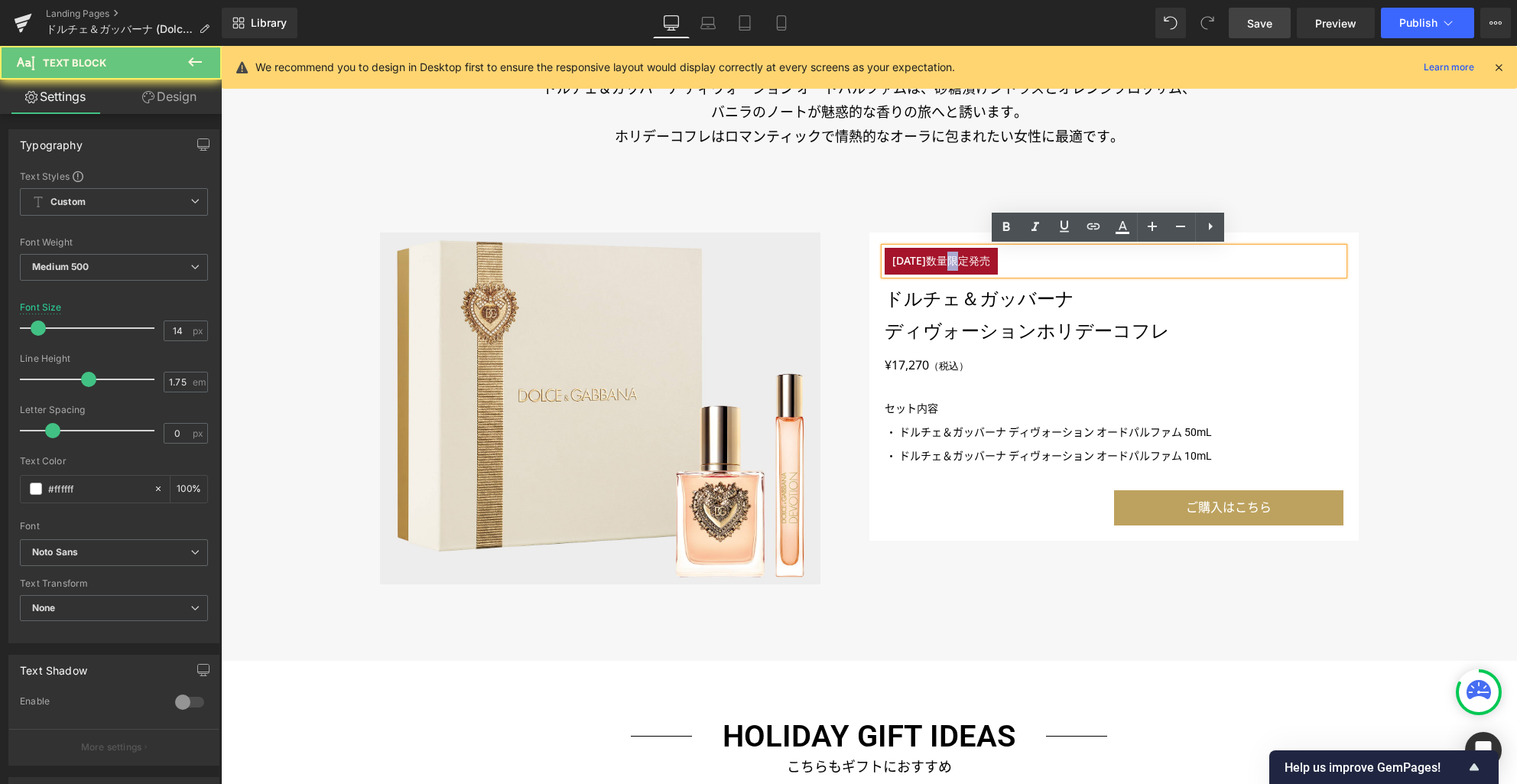
click at [951, 264] on p "[DATE]数量限定発売" at bounding box center [941, 261] width 113 height 27
paste div
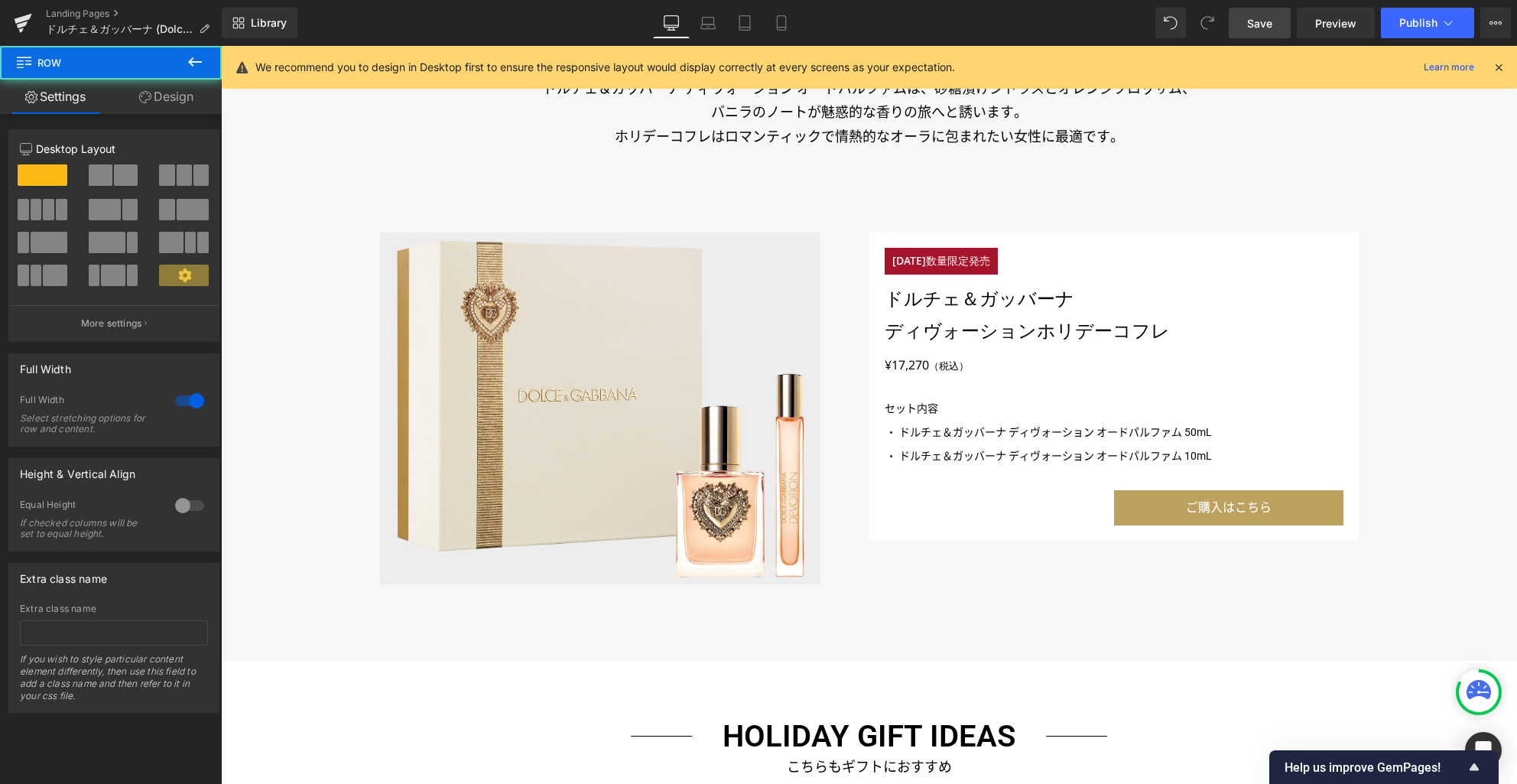
click at [1261, 23] on span "Save" at bounding box center [1260, 23] width 25 height 16
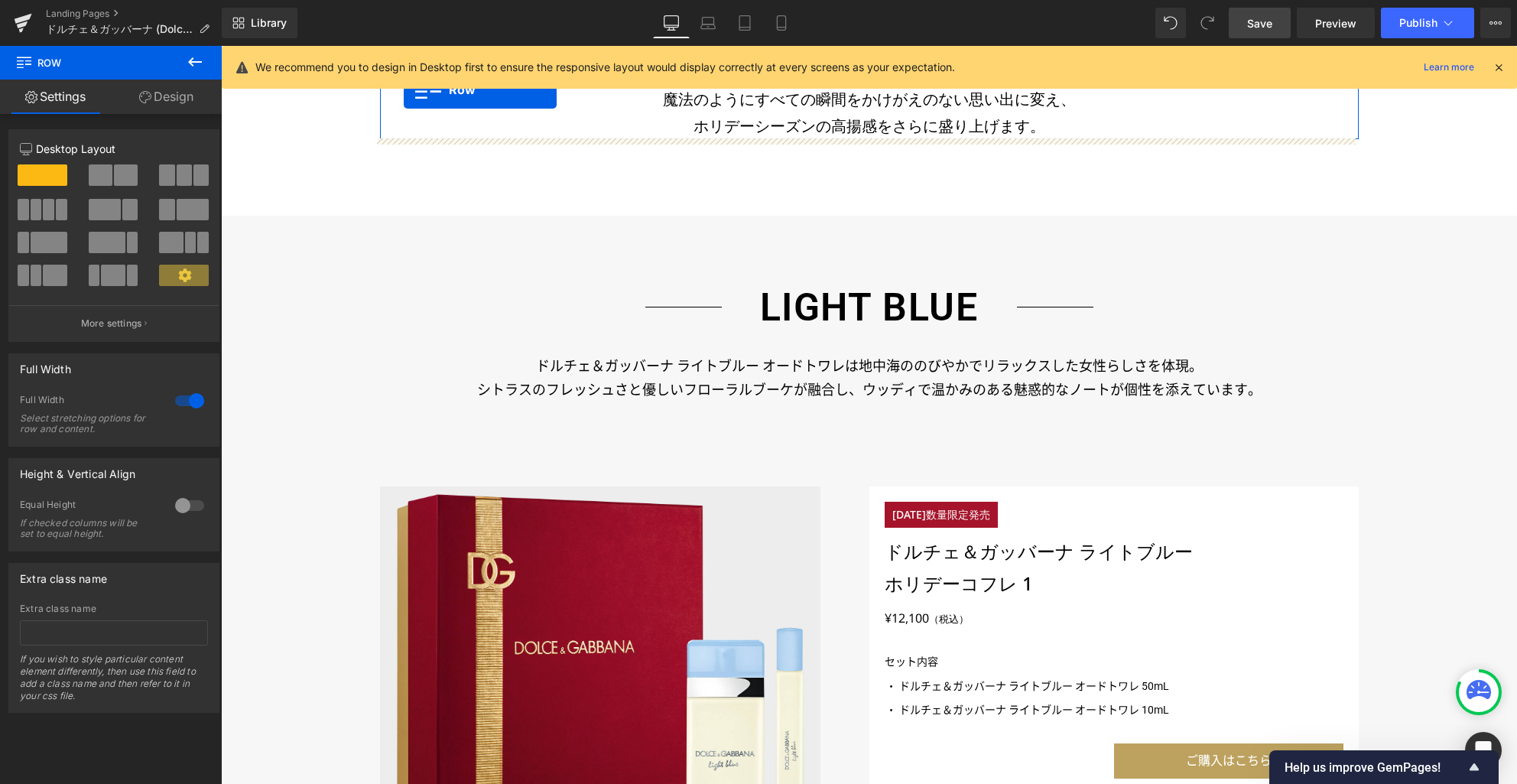
scroll to position [1095, 0]
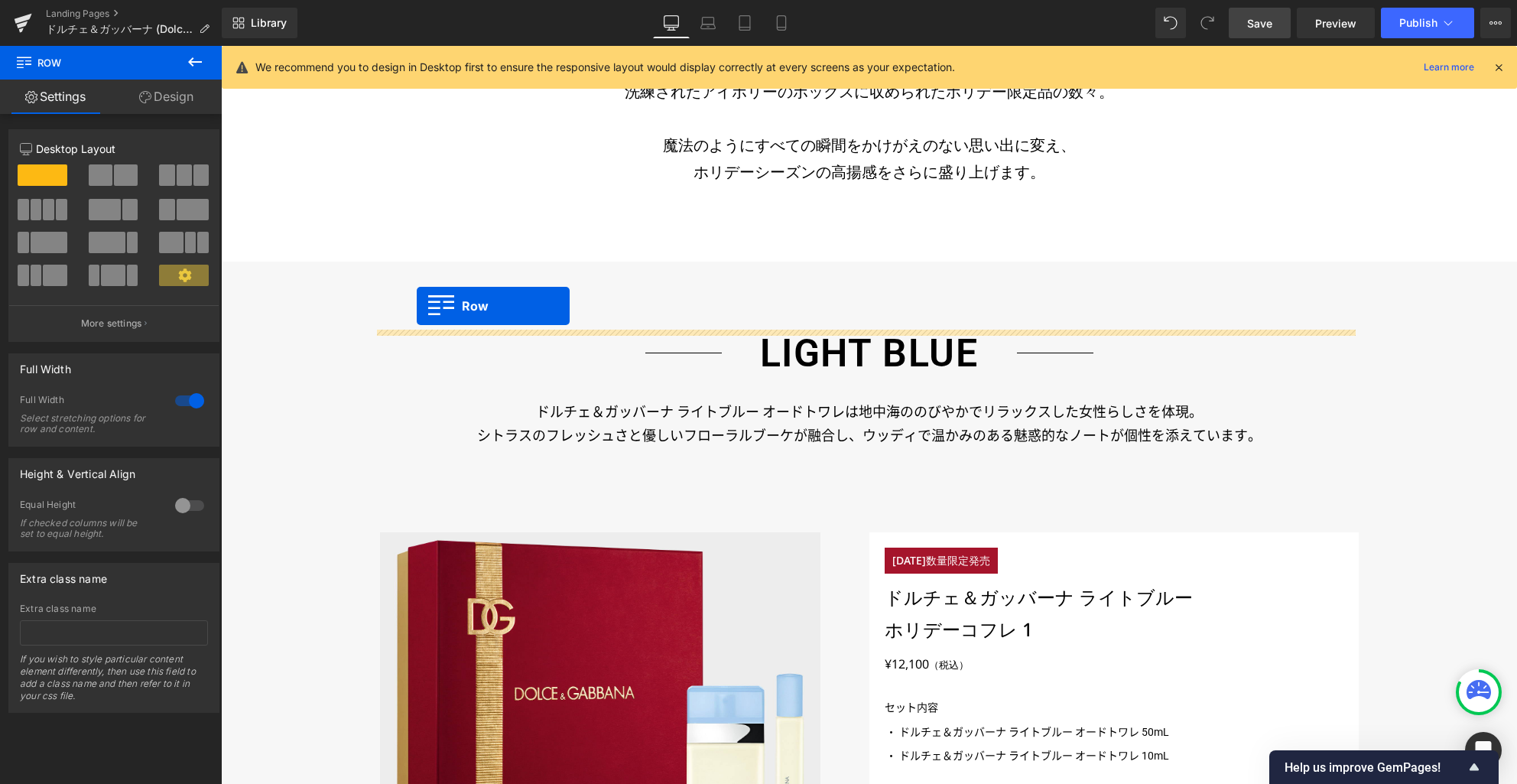
drag, startPoint x: 380, startPoint y: 418, endPoint x: 417, endPoint y: 306, distance: 118.0
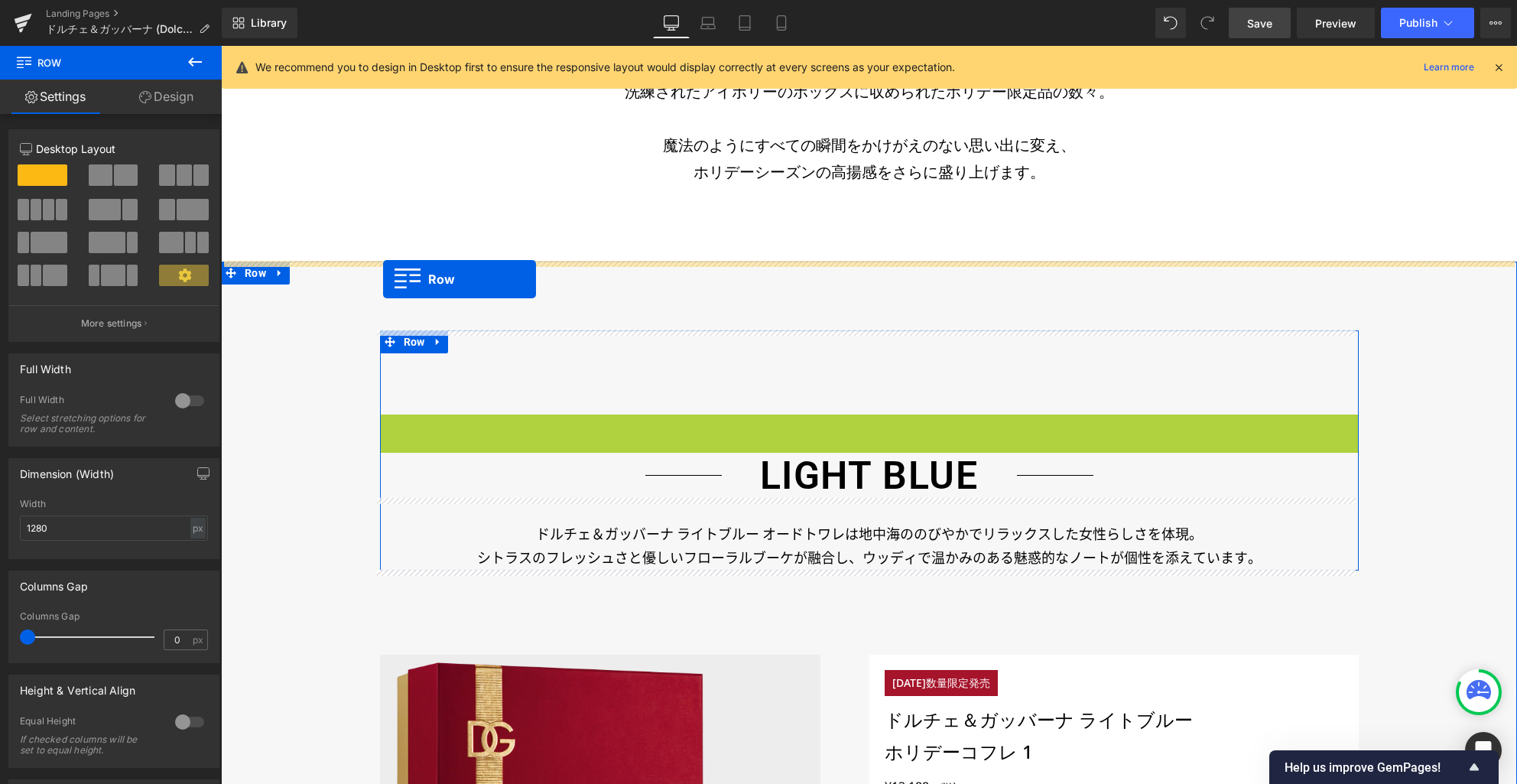
drag, startPoint x: 382, startPoint y: 425, endPoint x: 383, endPoint y: 278, distance: 147.0
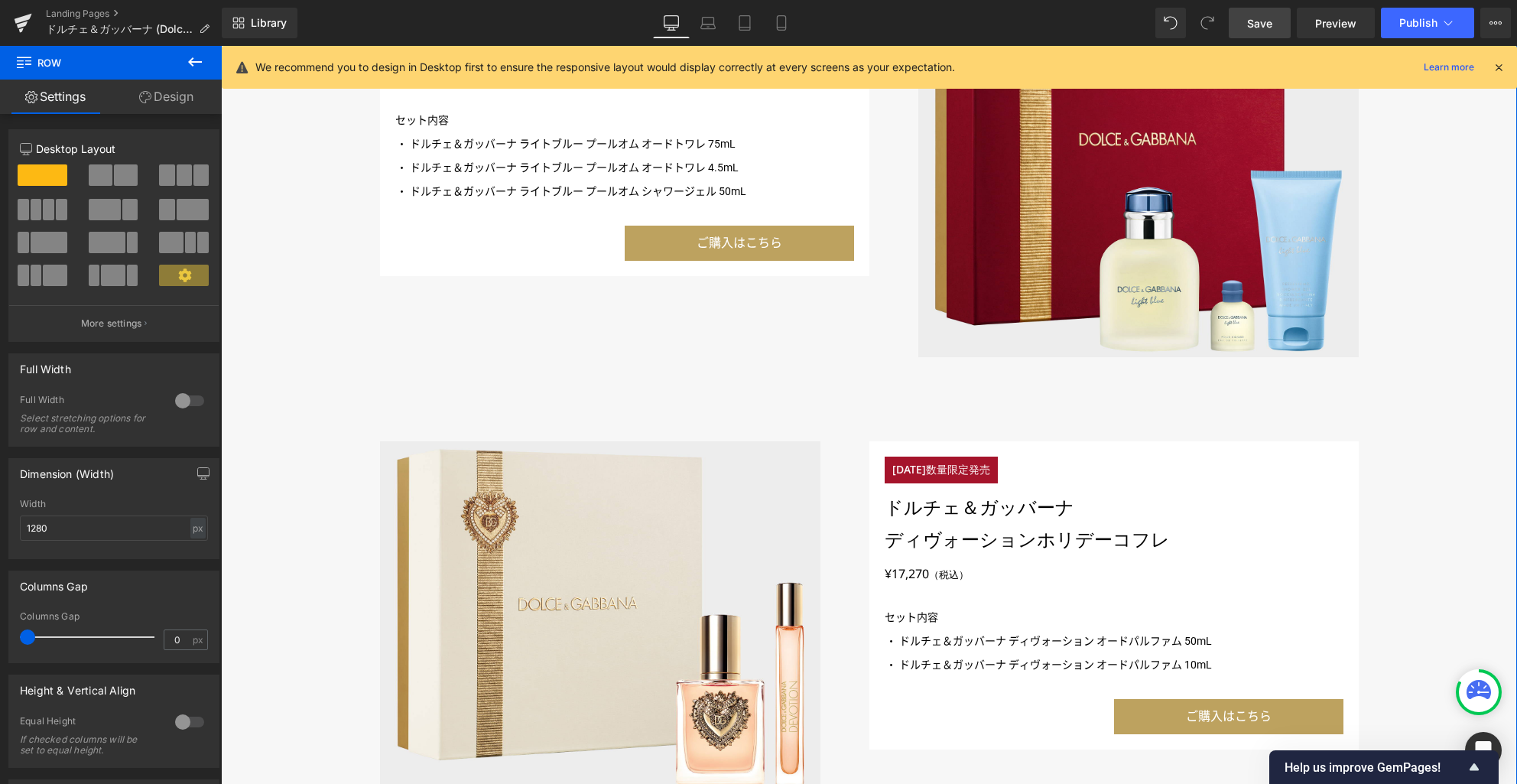
scroll to position [2693, 0]
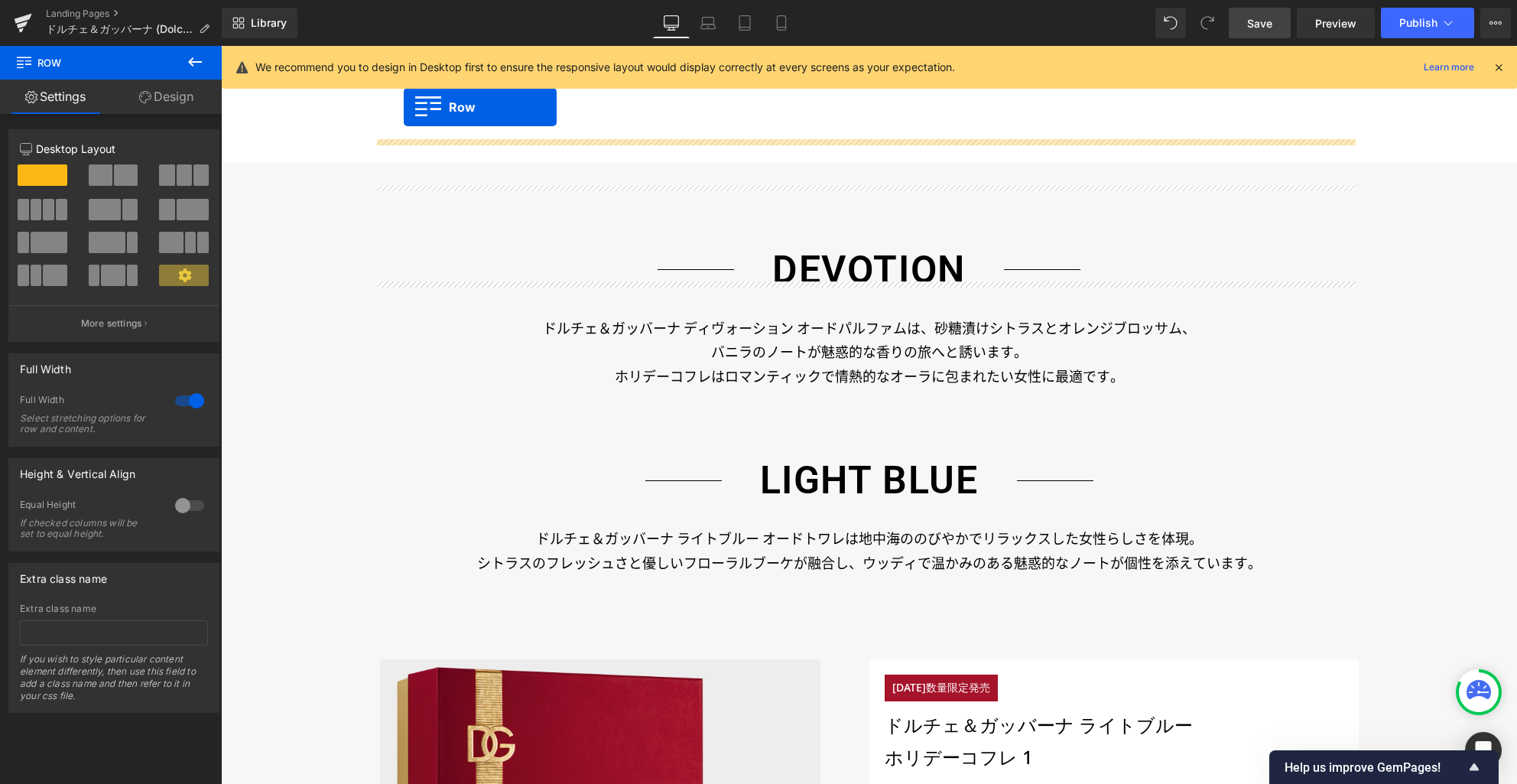
scroll to position [1133, 0]
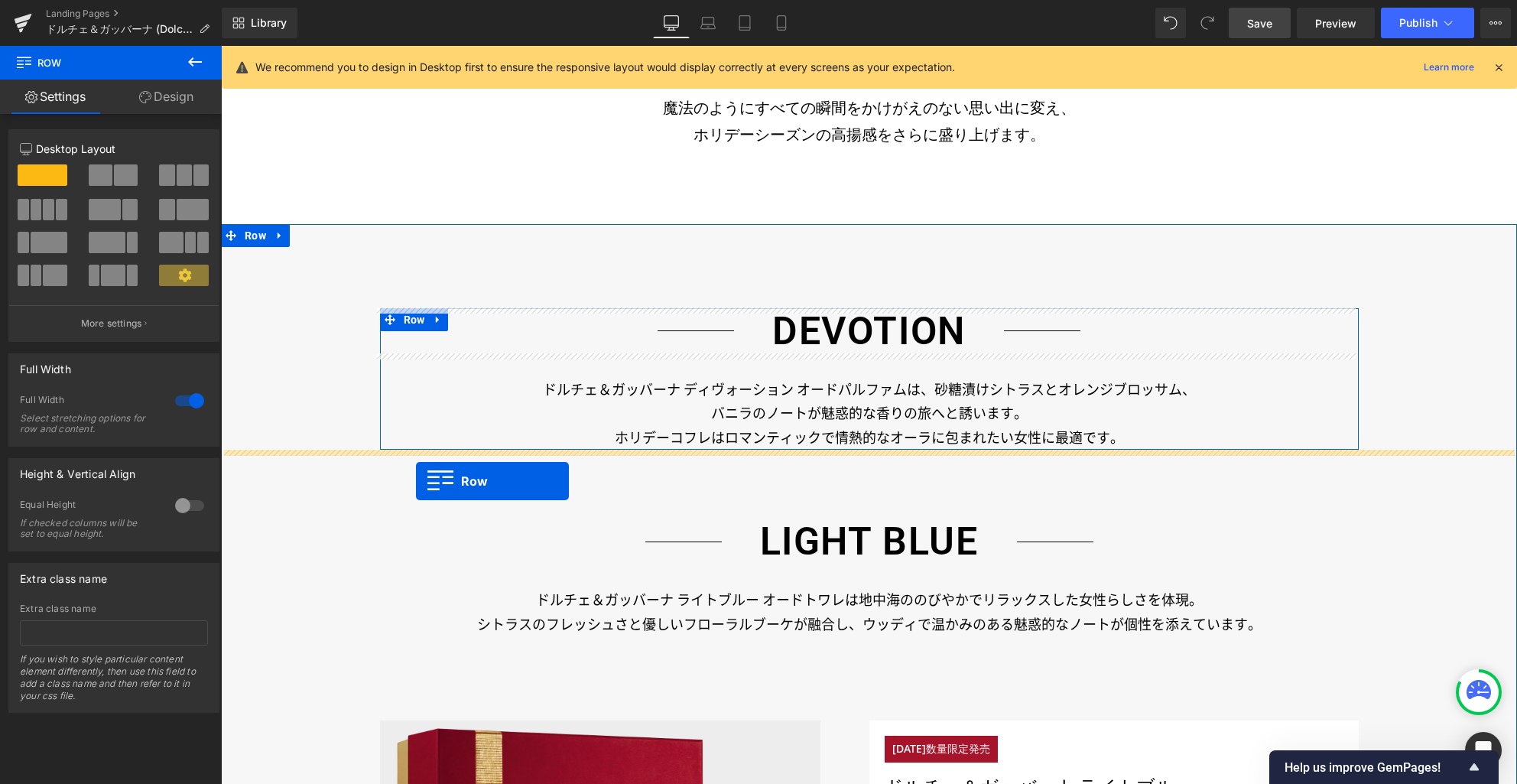
drag, startPoint x: 383, startPoint y: 329, endPoint x: 416, endPoint y: 481, distance: 155.5
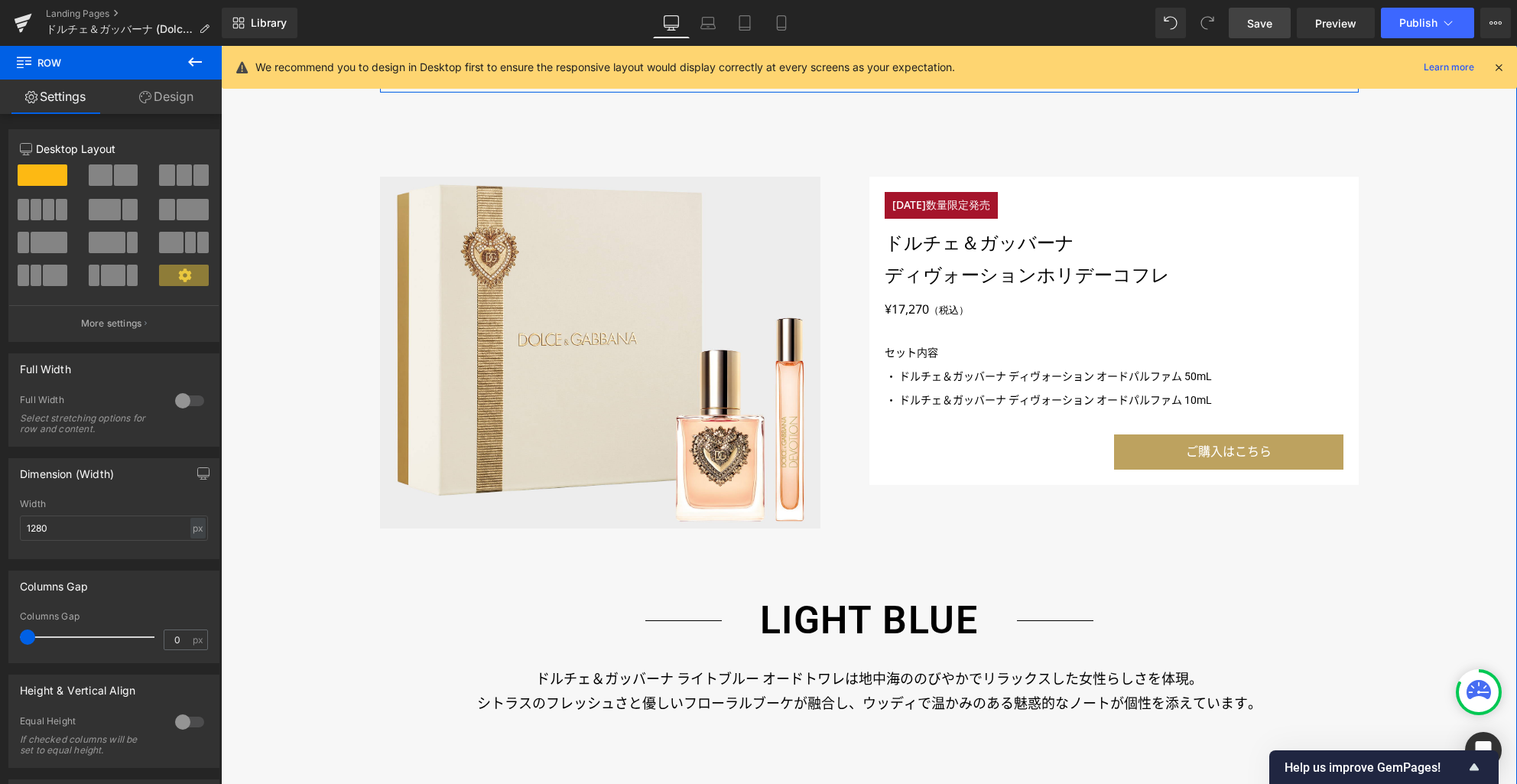
scroll to position [1325, 0]
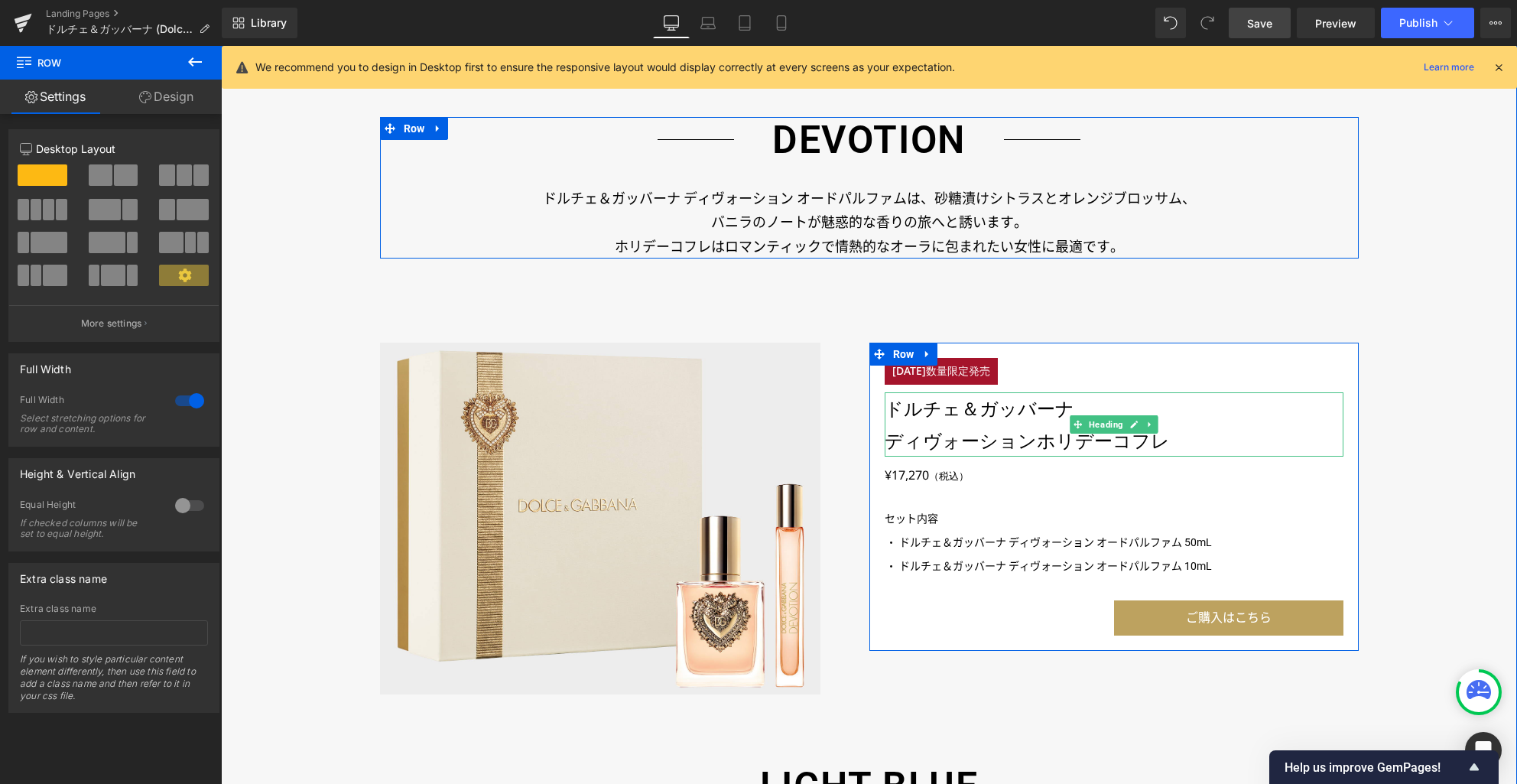
click at [973, 405] on h3 "ドルチェ＆ガッバーナ" at bounding box center [1114, 408] width 458 height 32
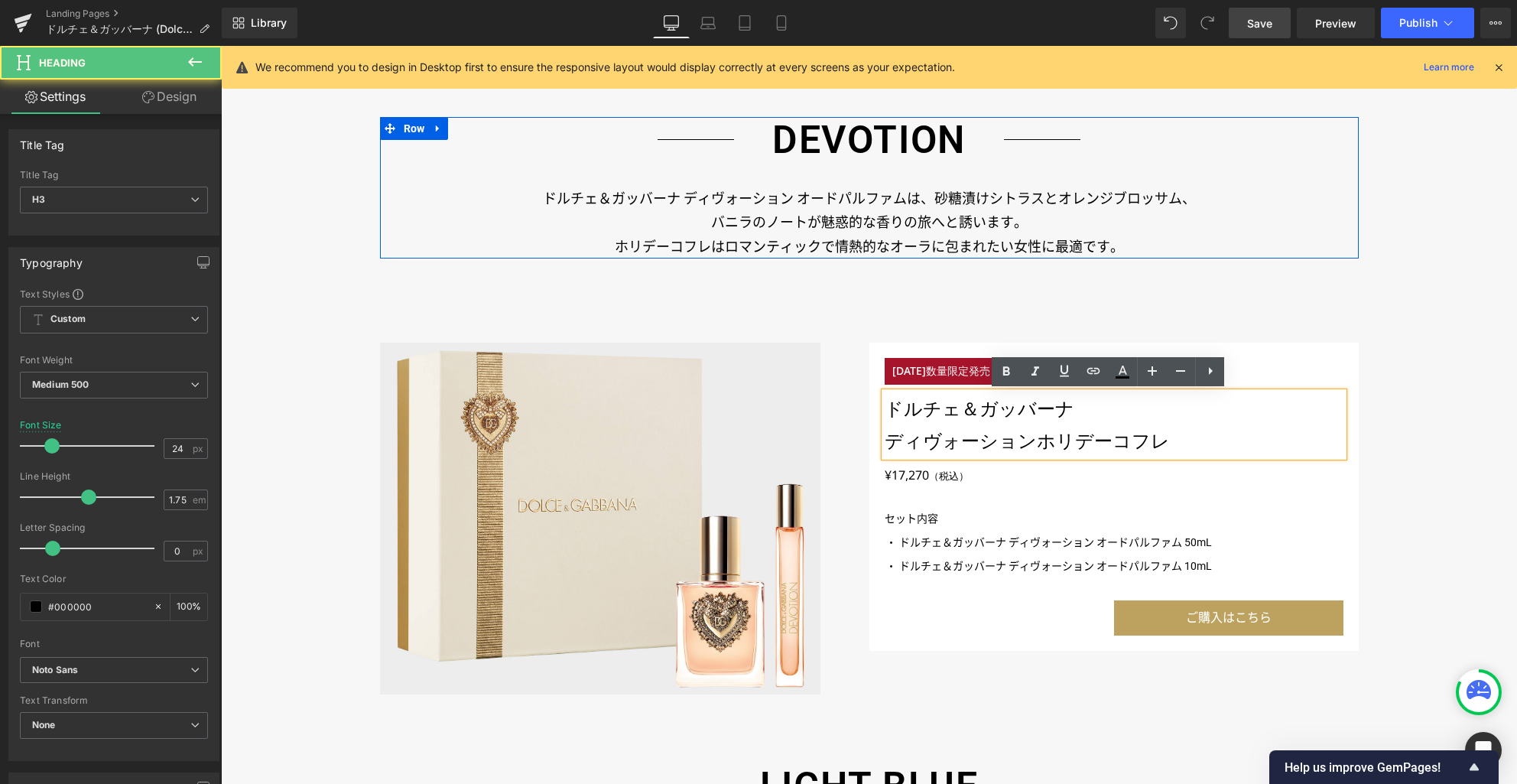
click at [942, 409] on h3 "ドルチェ＆ガッバーナ" at bounding box center [1114, 408] width 458 height 32
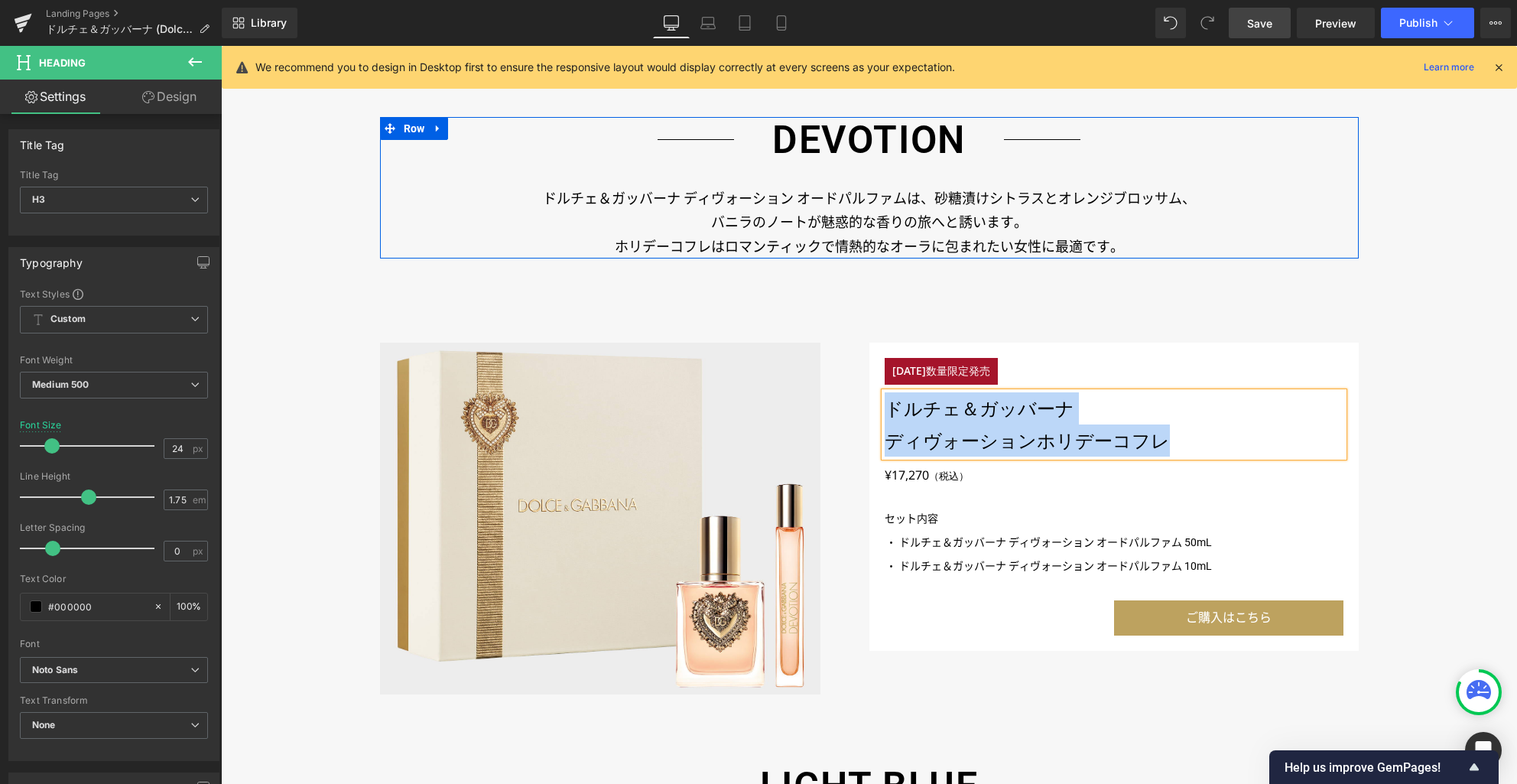
paste div
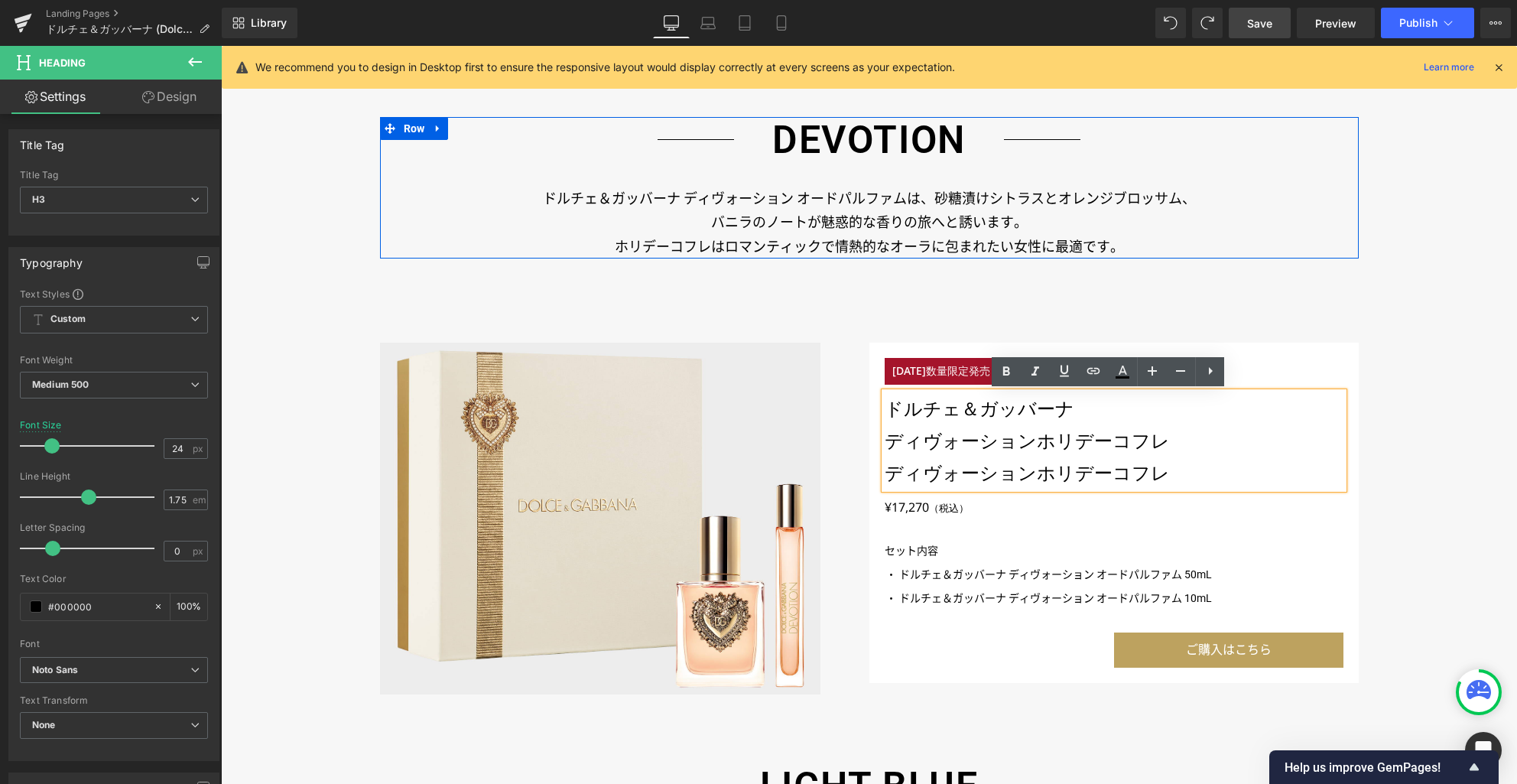
click at [1002, 432] on h3 "ディヴォーション ホリデーコフレ" at bounding box center [1114, 440] width 458 height 32
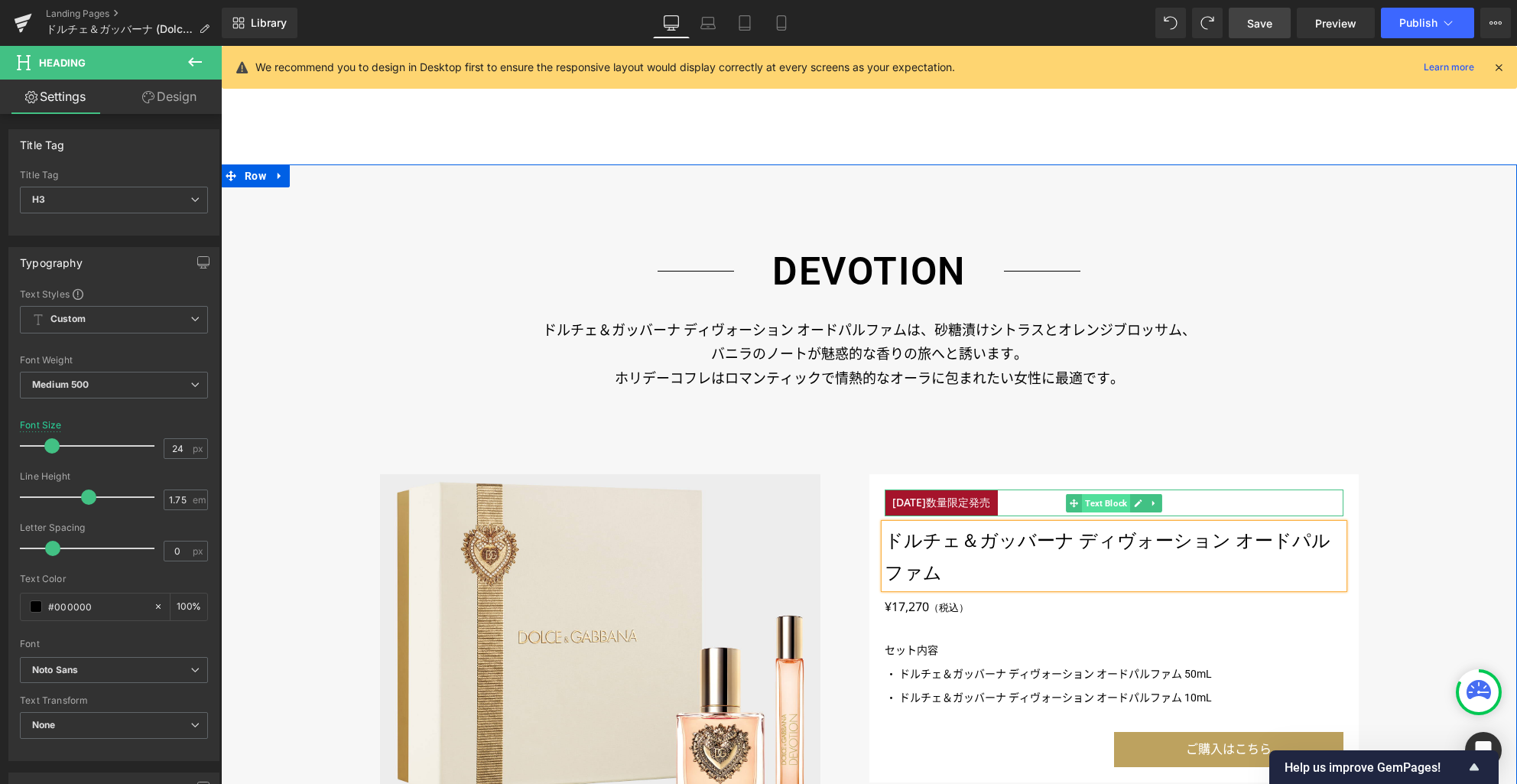
scroll to position [1216, 0]
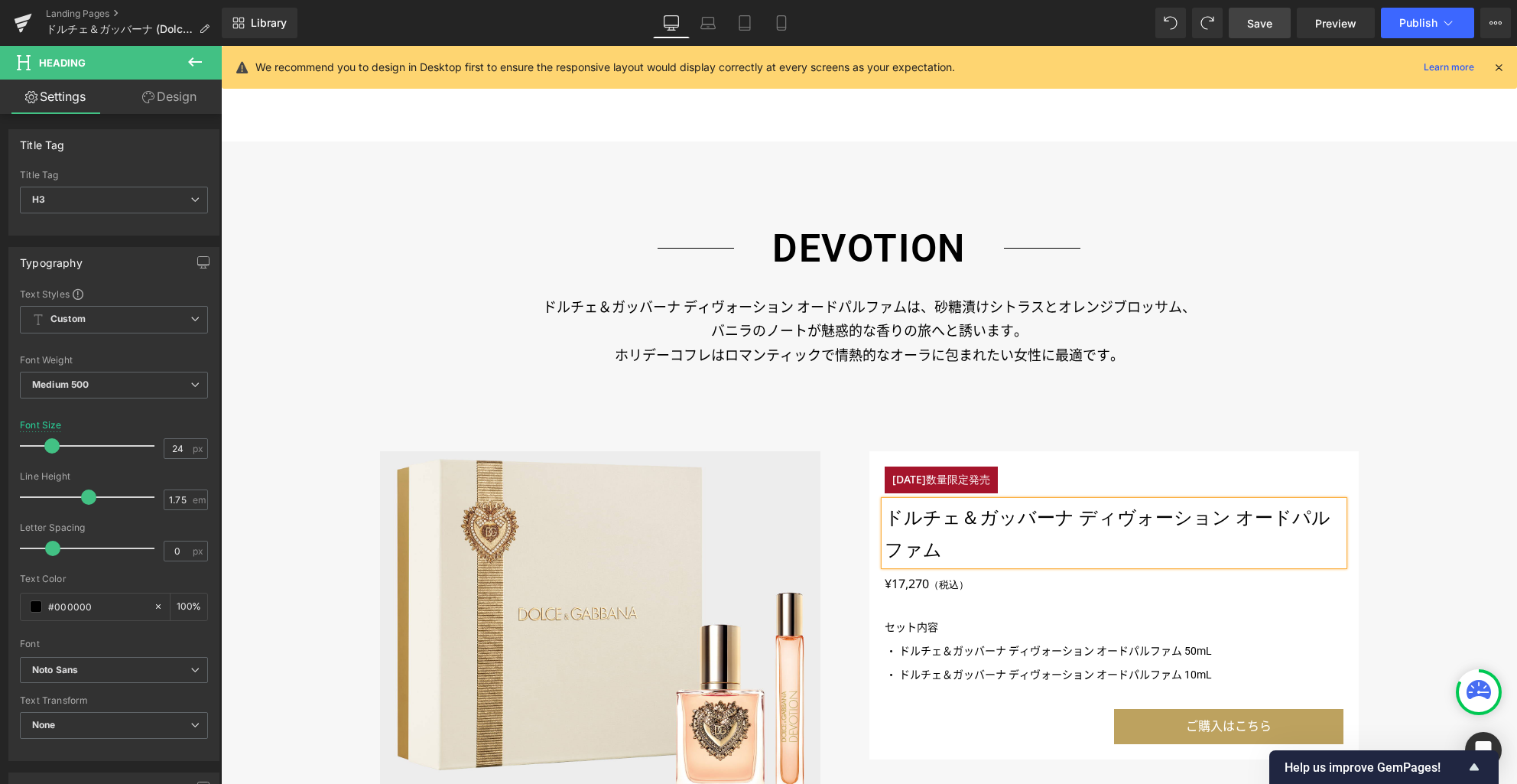
click at [1047, 518] on h3 "ドルチェ＆ガッバーナ ディヴォーション オードパルファム" at bounding box center [1114, 533] width 458 height 64
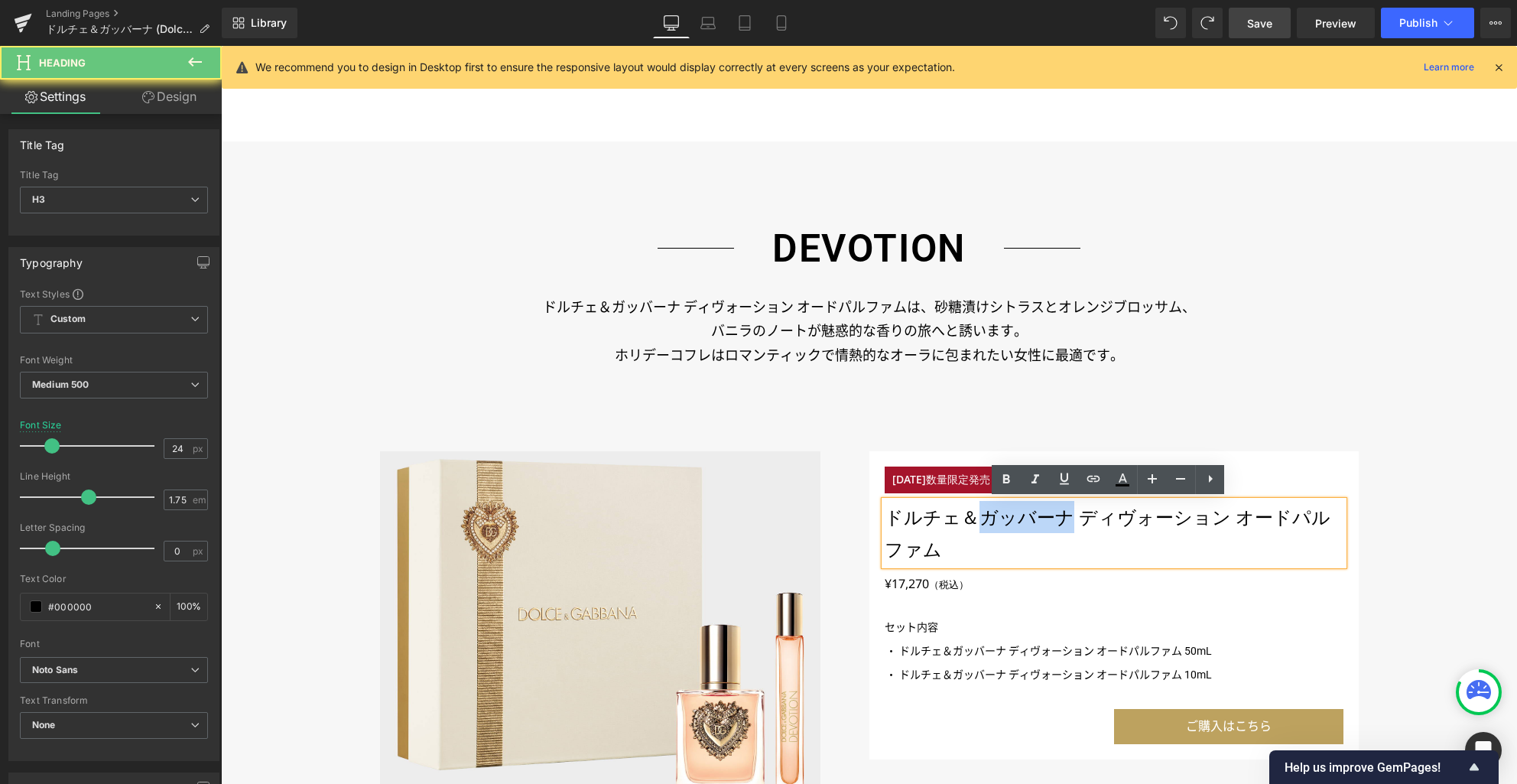
click at [1047, 518] on h3 "ドルチェ＆ガッバーナ ディヴォーション オードパルファム" at bounding box center [1114, 533] width 458 height 64
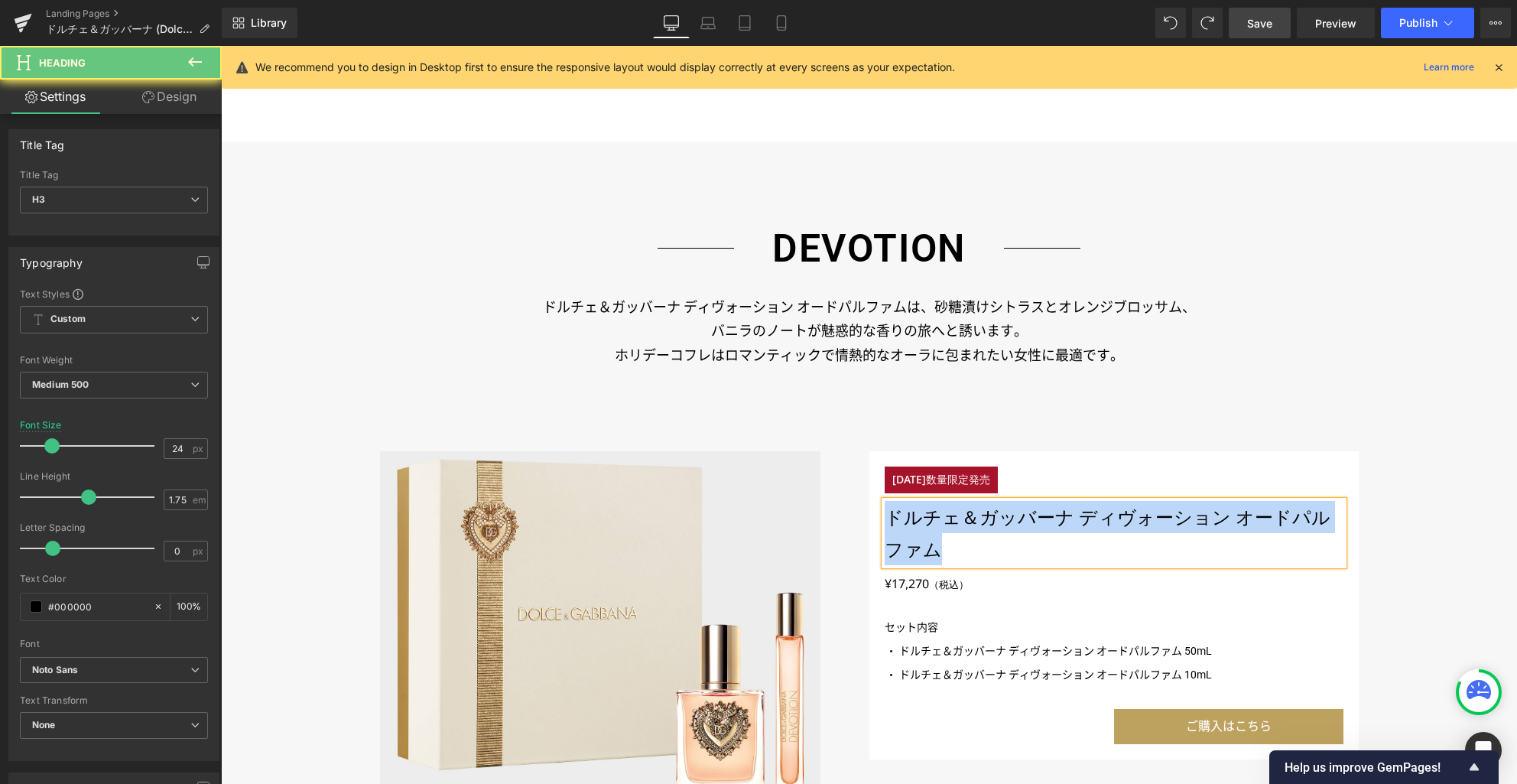
paste div
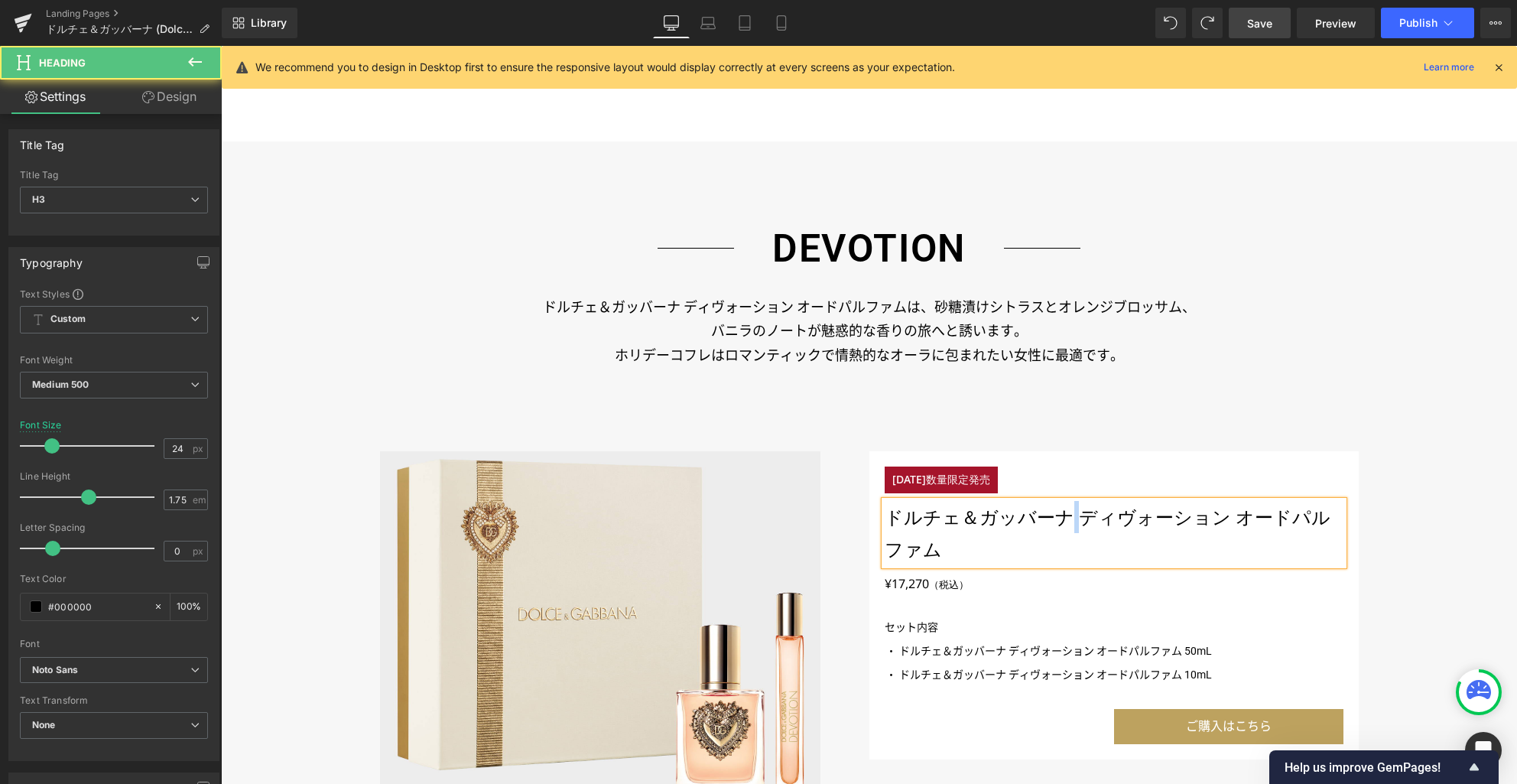
click at [1065, 518] on h3 "ドルチェ＆ガッバーナ ディヴォーション オードパルファム" at bounding box center [1114, 533] width 458 height 64
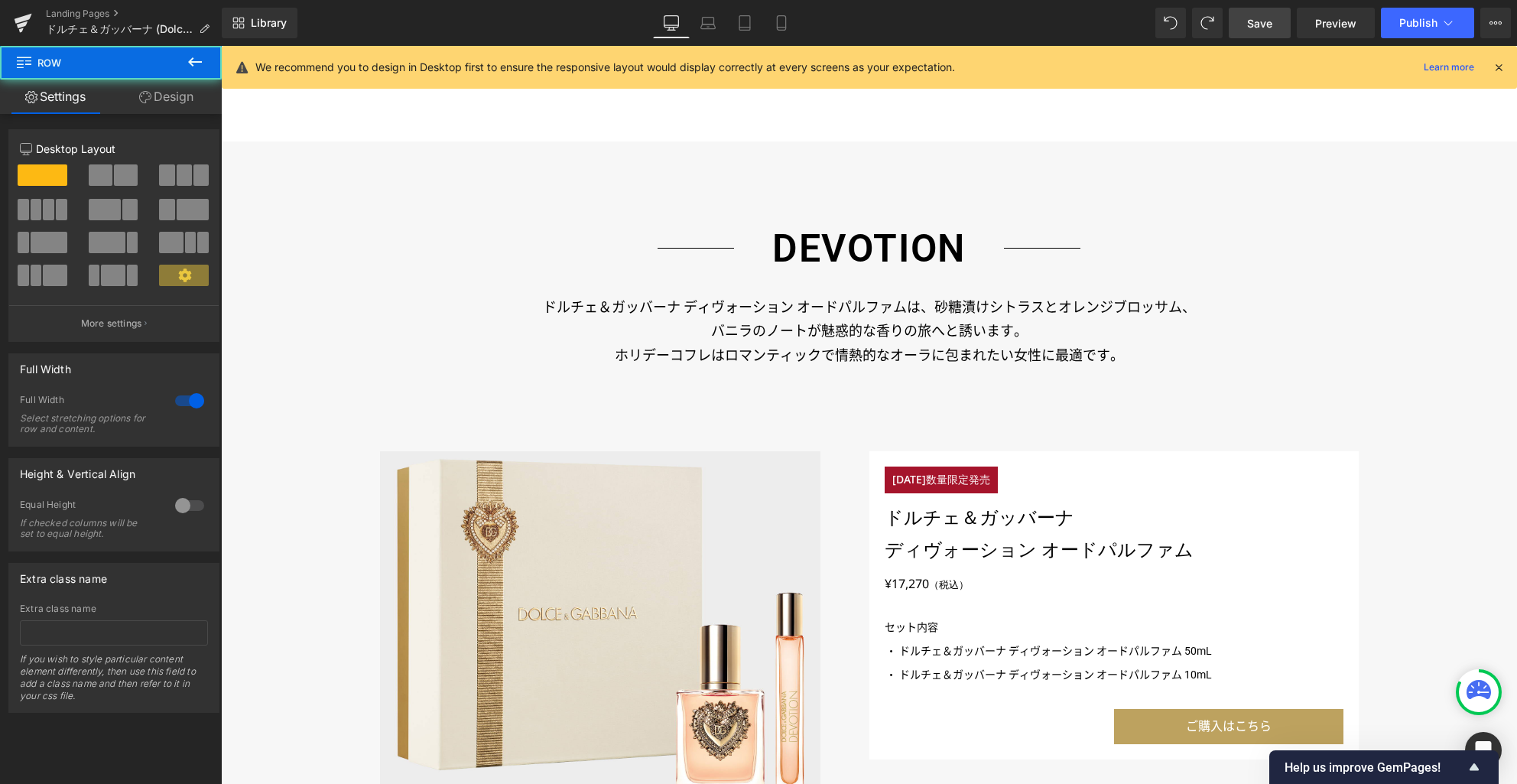
scroll to position [1453, 0]
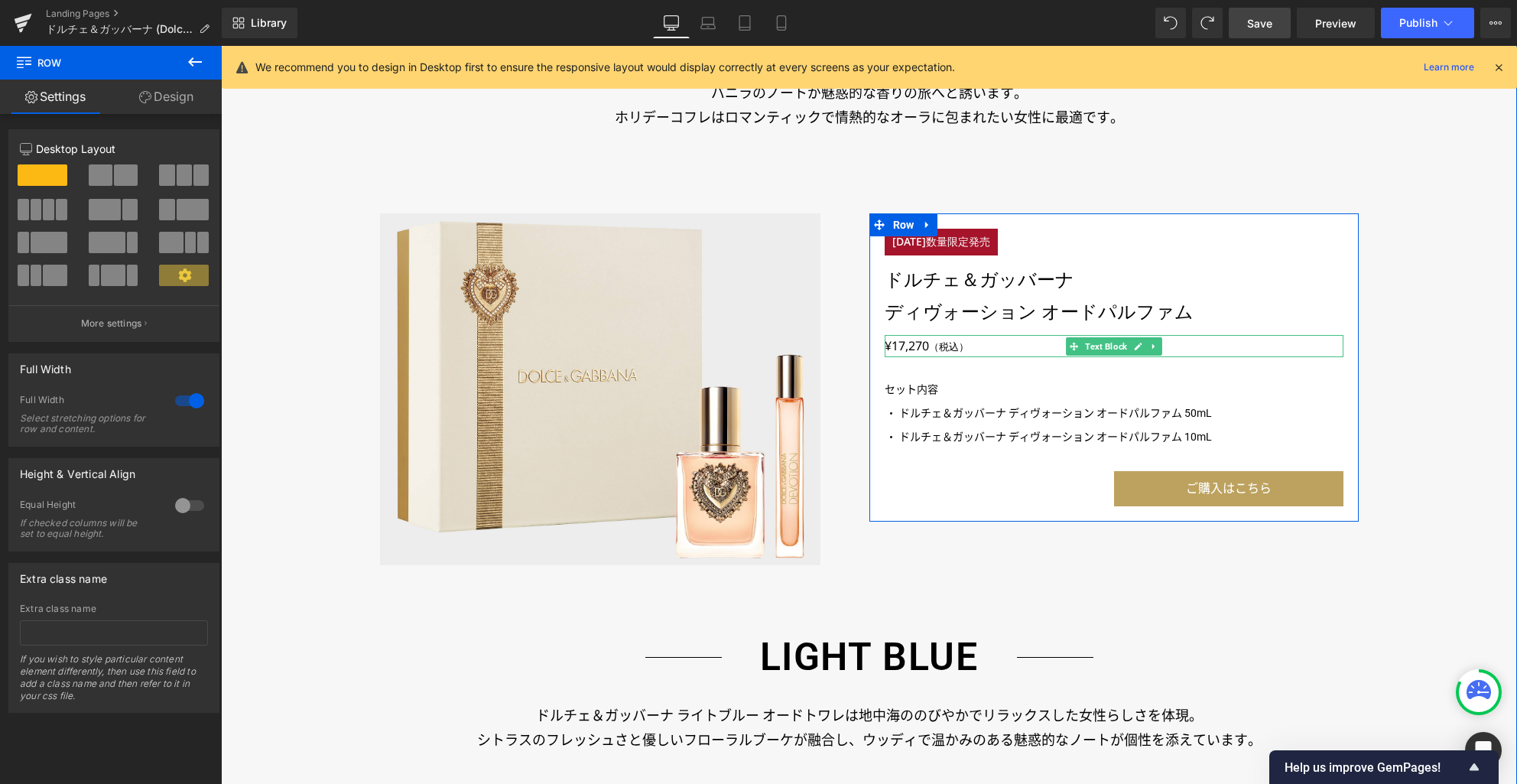
click at [904, 344] on p "¥17,270 （税込）" at bounding box center [1114, 346] width 458 height 22
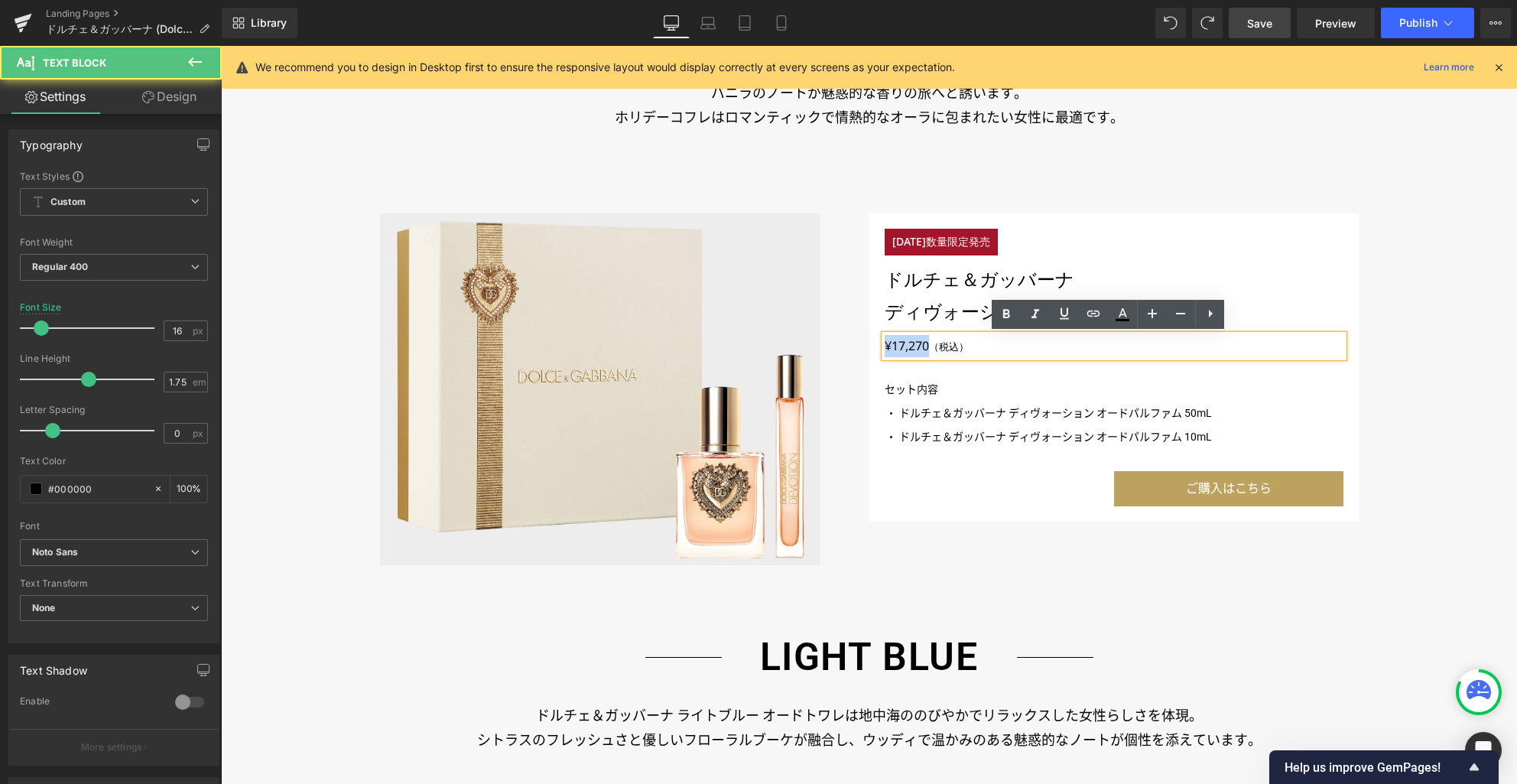
drag, startPoint x: 924, startPoint y: 346, endPoint x: 880, endPoint y: 346, distance: 44.0
click at [885, 346] on p "¥17,270 （税込）" at bounding box center [1114, 346] width 458 height 22
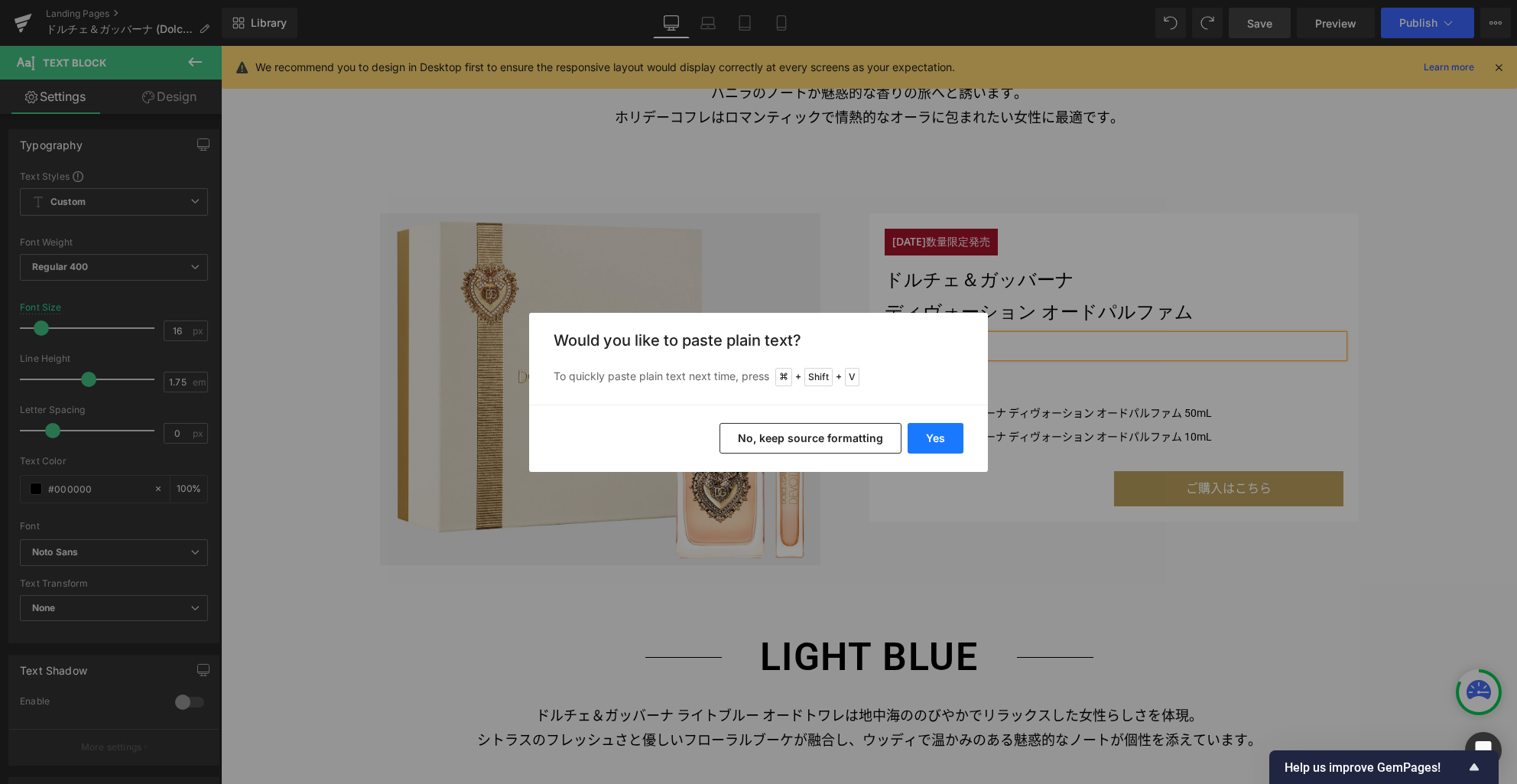
click at [929, 449] on button "Yes" at bounding box center [935, 438] width 56 height 31
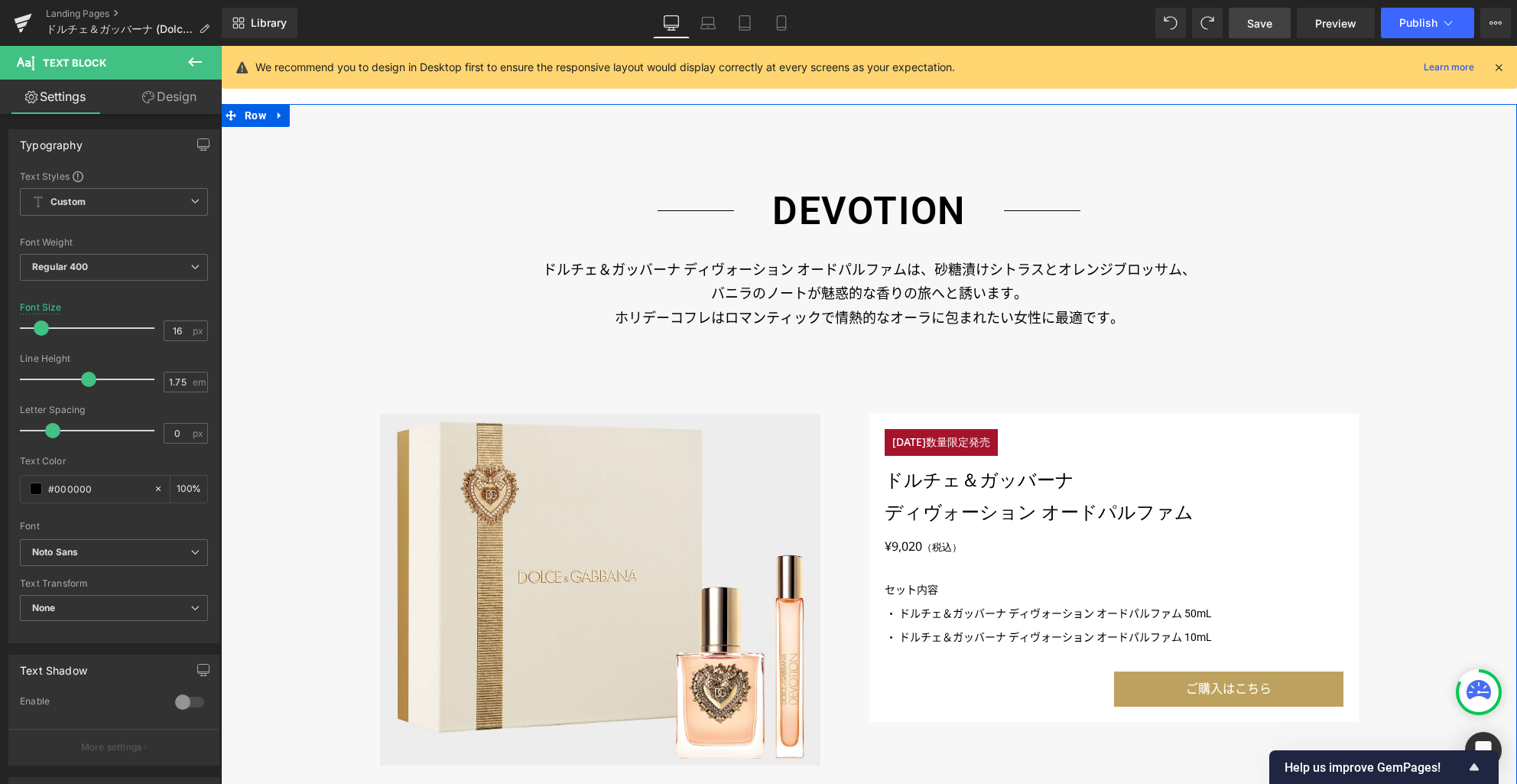
scroll to position [1005, 0]
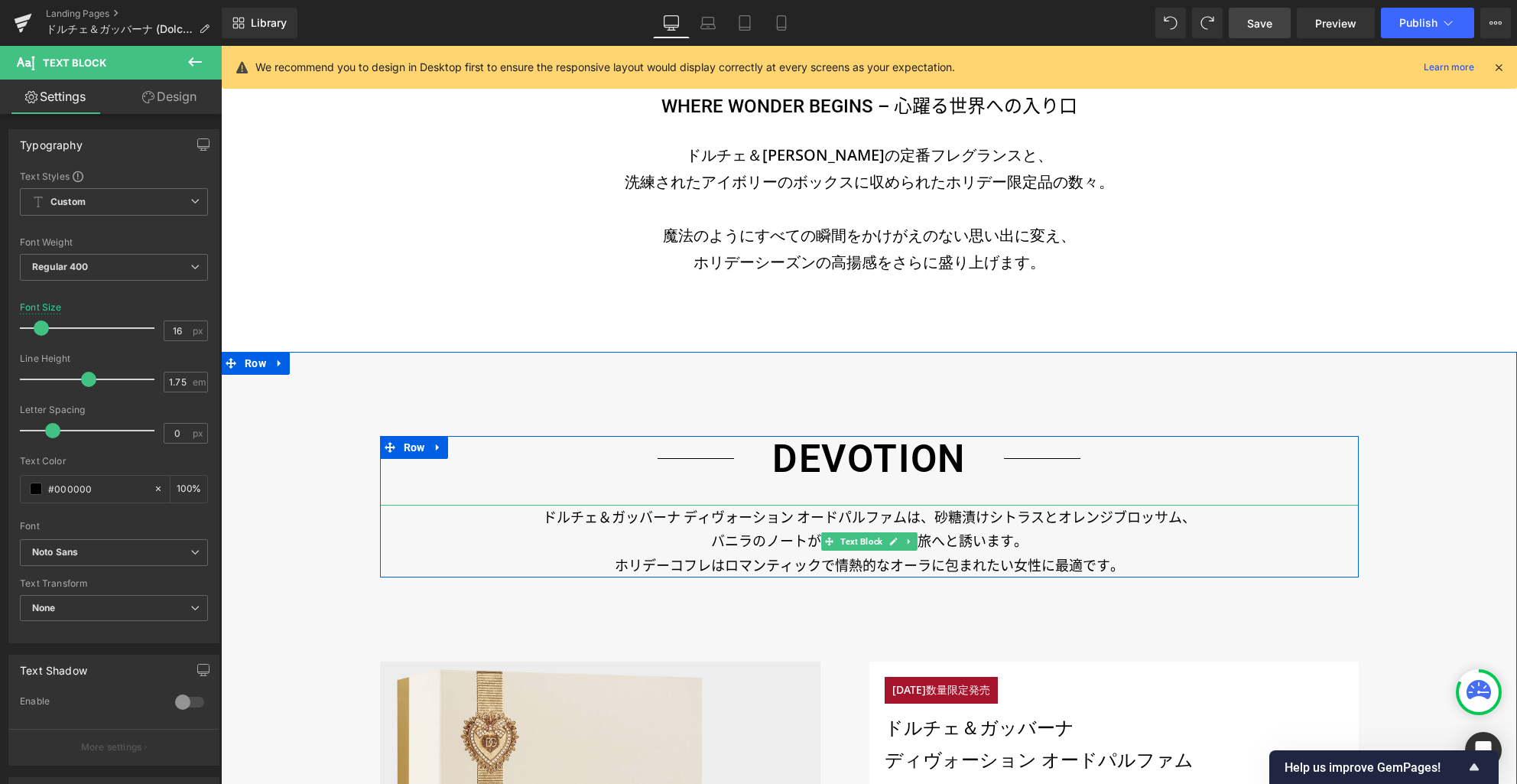
click at [792, 517] on p "ドルチェ＆ガッバーナ ディヴォーション オードパルファムは、砂糖漬けシトラスとオレンジブロッサム、" at bounding box center [870, 517] width 979 height 24
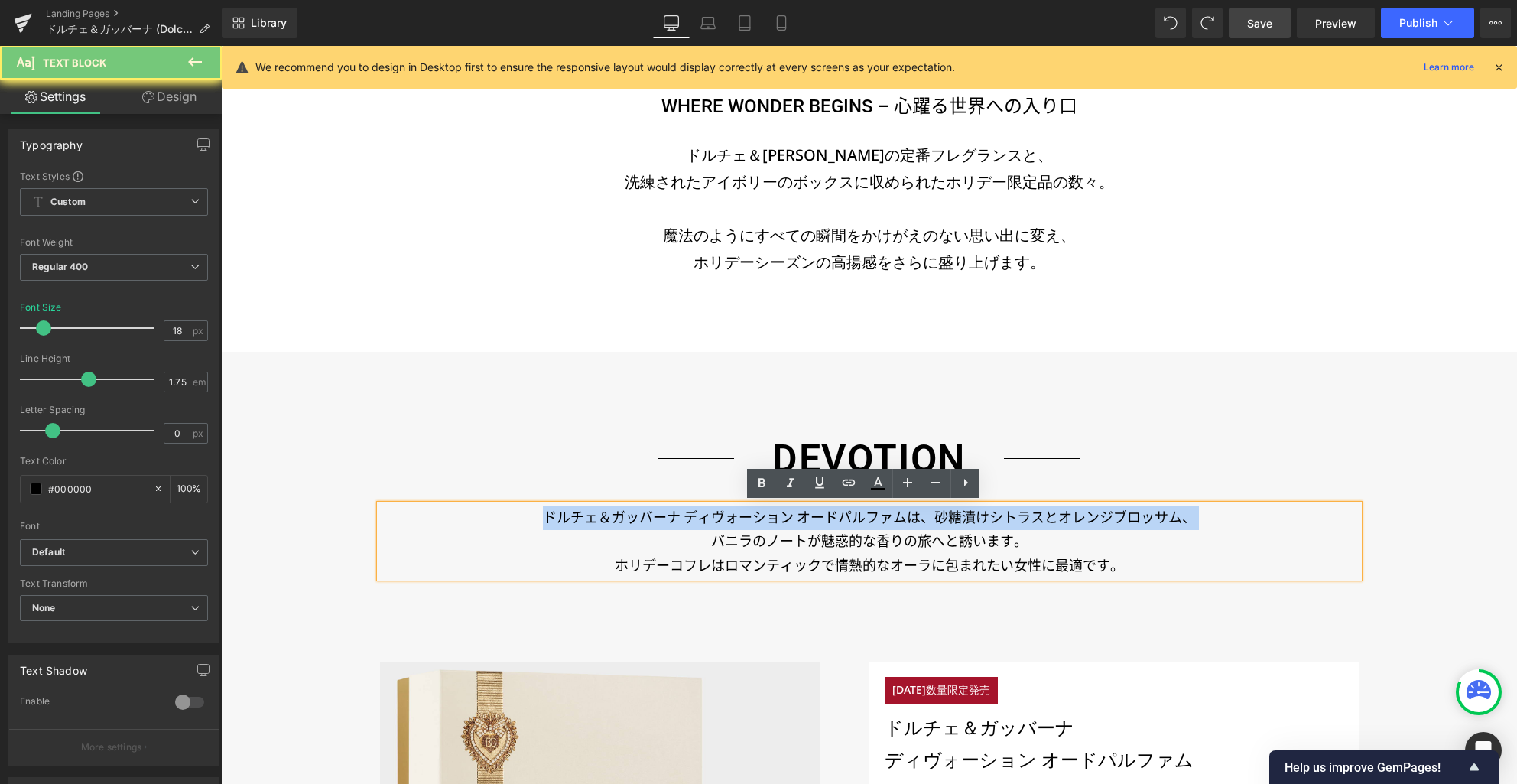
click at [792, 517] on p "ドルチェ＆ガッバーナ ディヴォーション オードパルファムは、砂糖漬けシトラスとオレンジブロッサム、" at bounding box center [870, 517] width 979 height 24
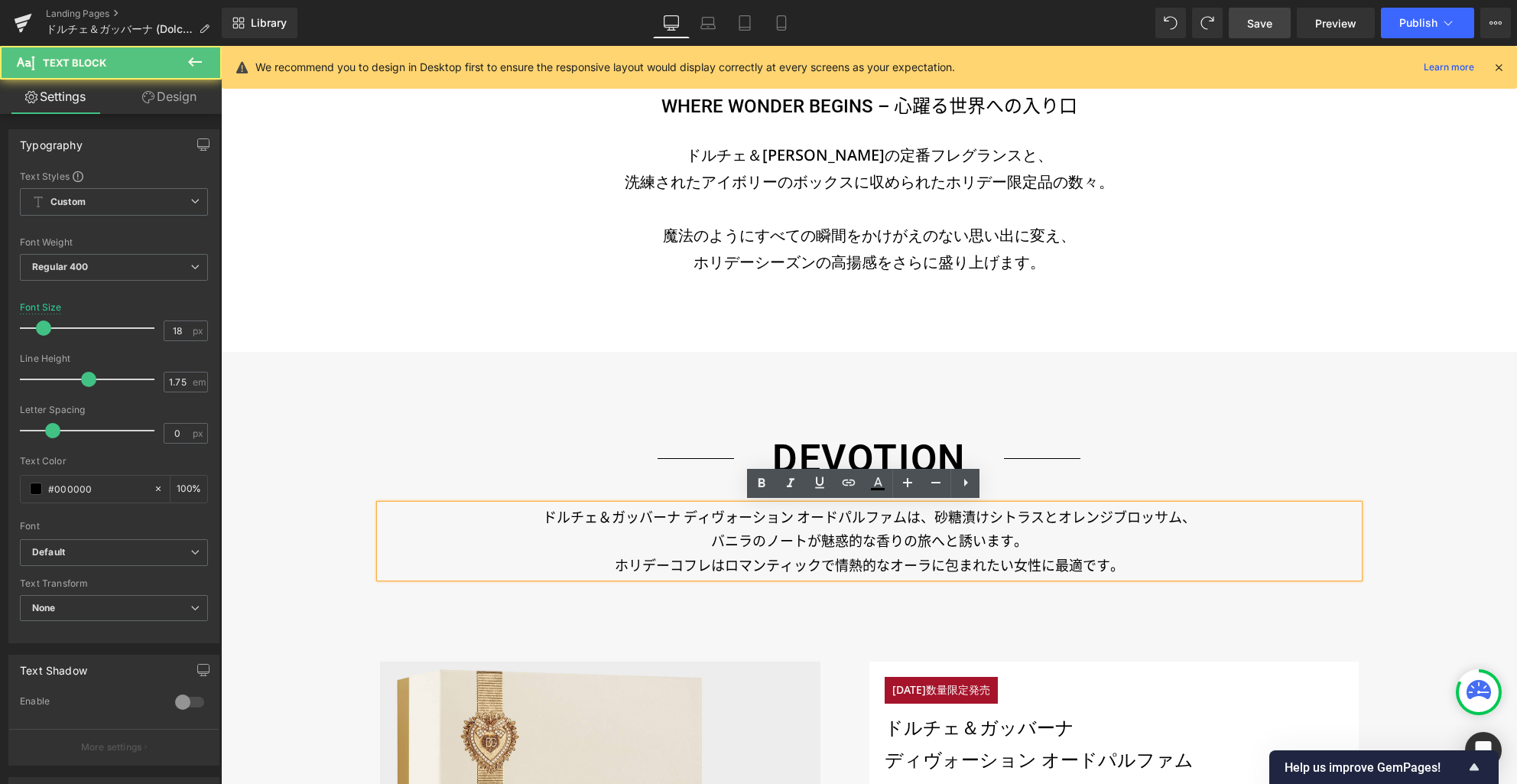
click at [808, 530] on p "バニラのノートが魅惑的な香りの旅へと誘います。" at bounding box center [870, 541] width 979 height 24
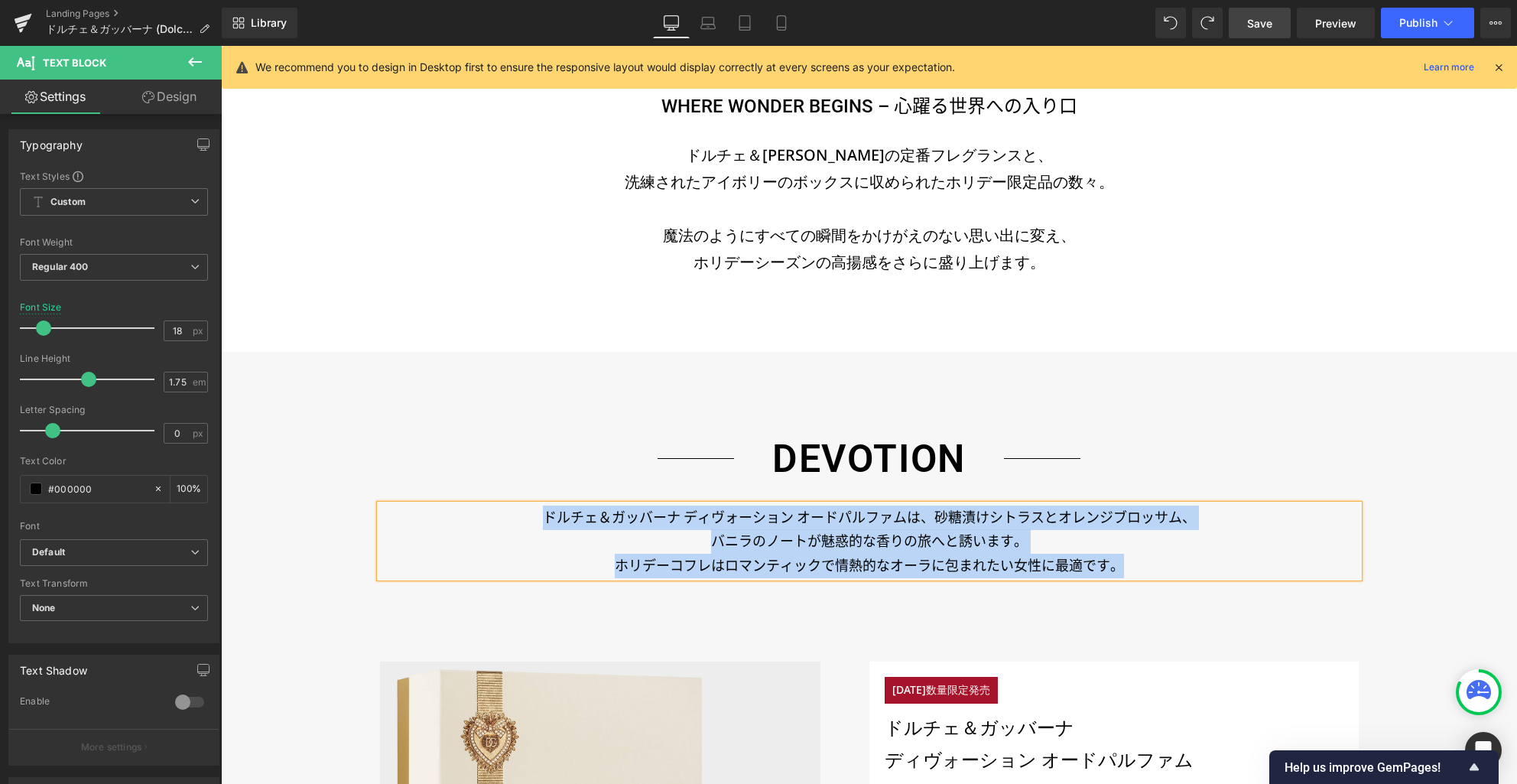
paste div
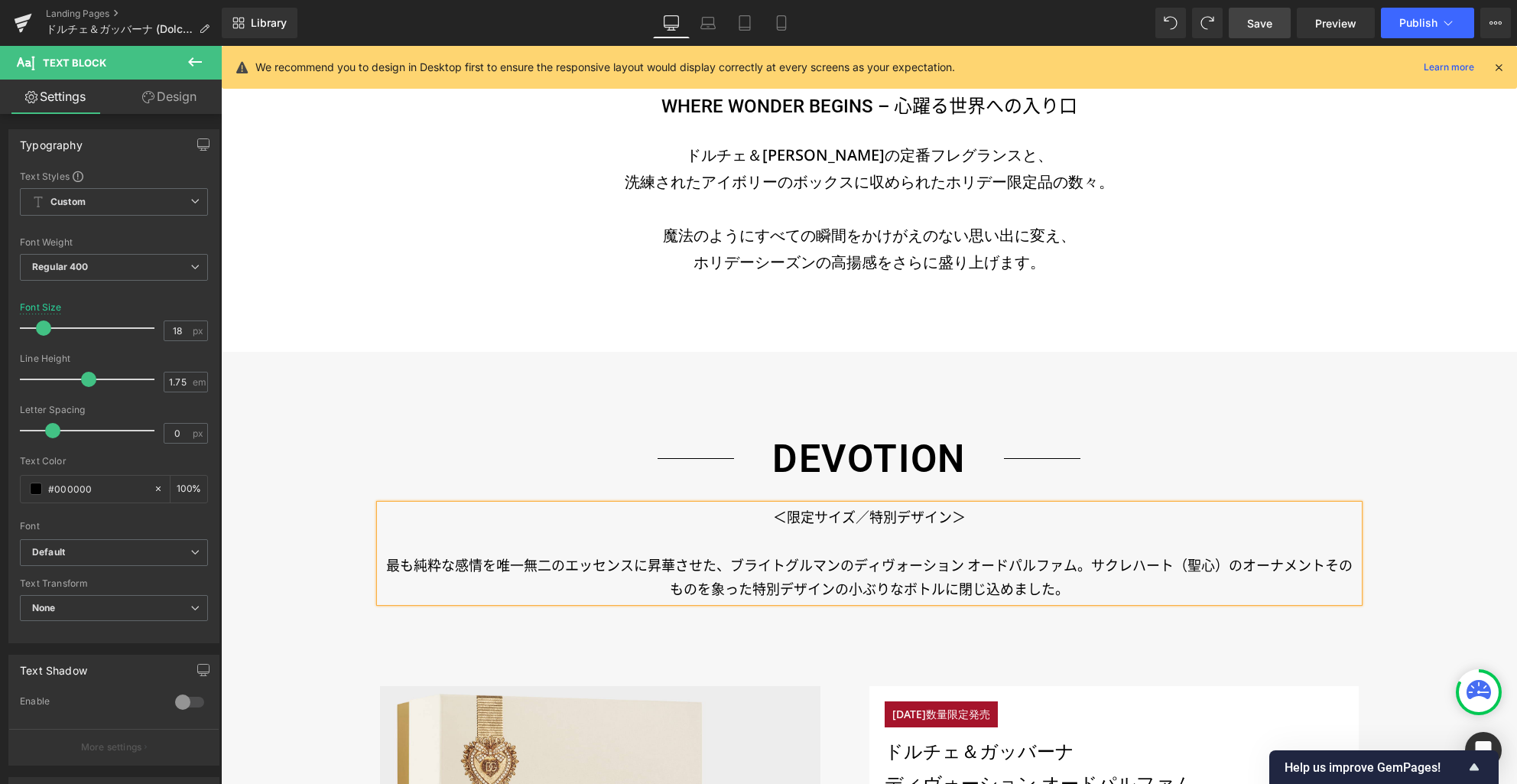
click at [969, 518] on p "＜限定サイズ／特別デザイン＞" at bounding box center [870, 517] width 979 height 24
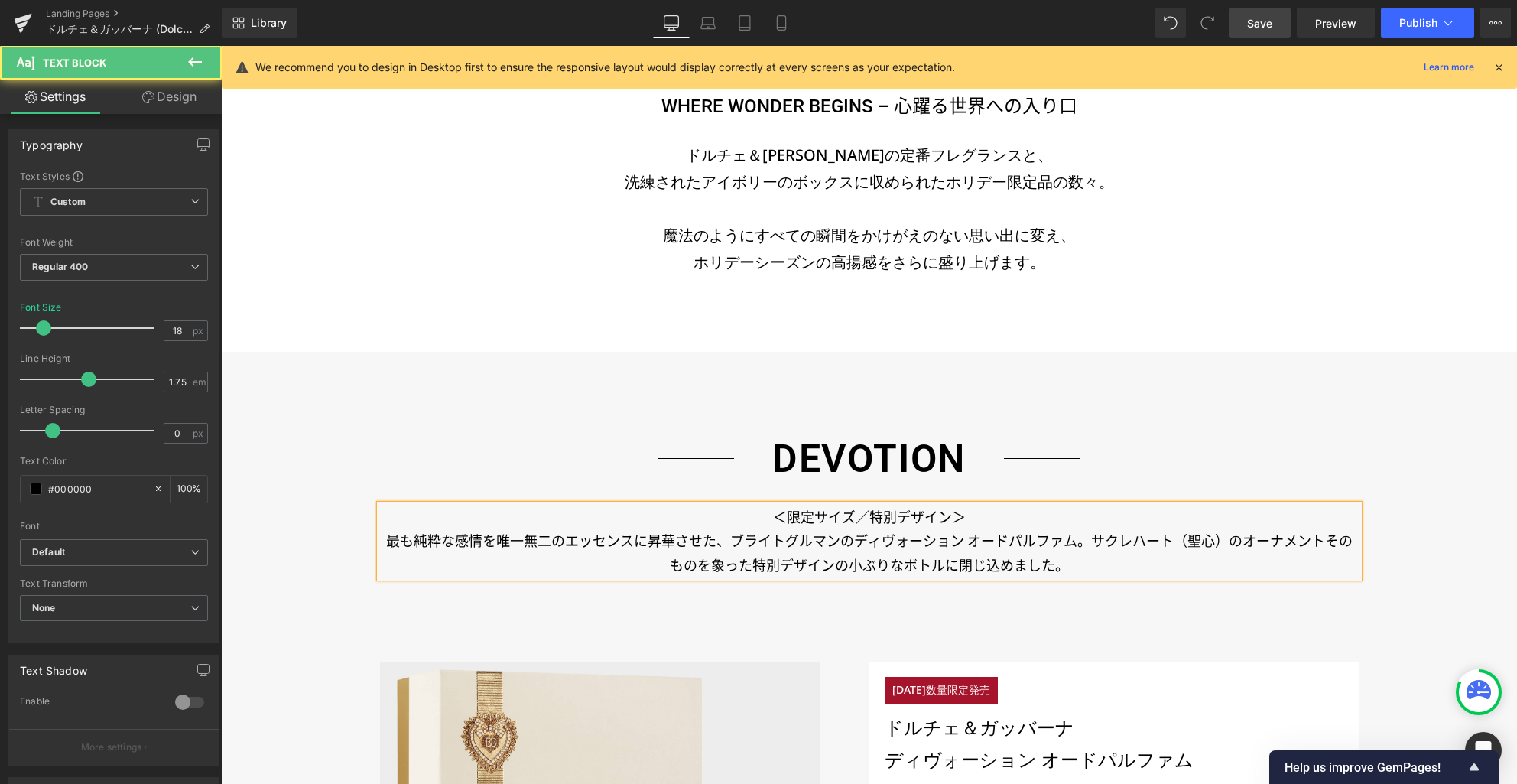
click at [1089, 543] on p "最も純粋な感情を唯一無二のエッセンスに昇華させた、ブライトグルマンのディヴォーション オードパルファム。サクレハート（聖心）のオーナメントそのものを象った特別…" at bounding box center [870, 552] width 979 height 48
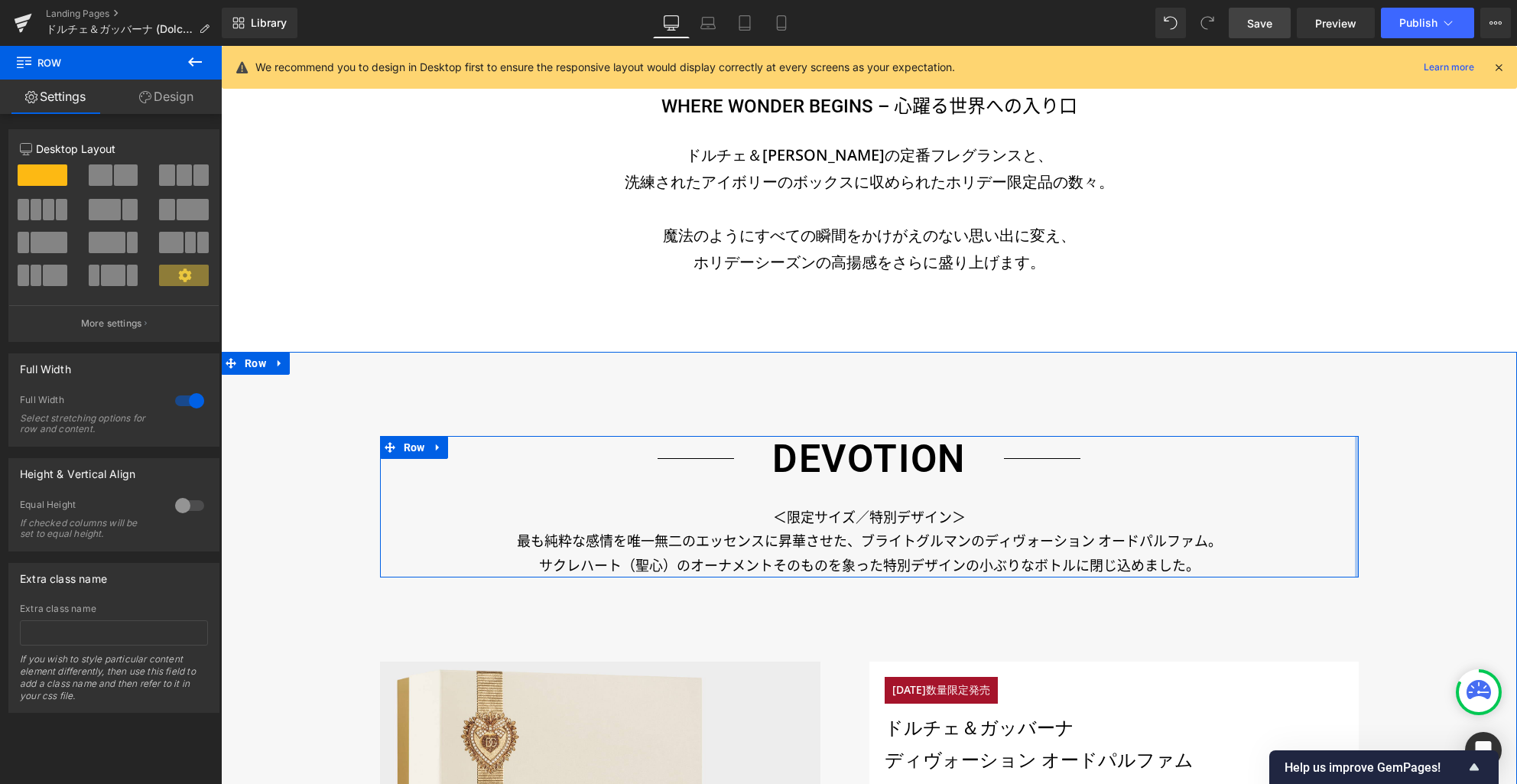
scroll to position [1034, 0]
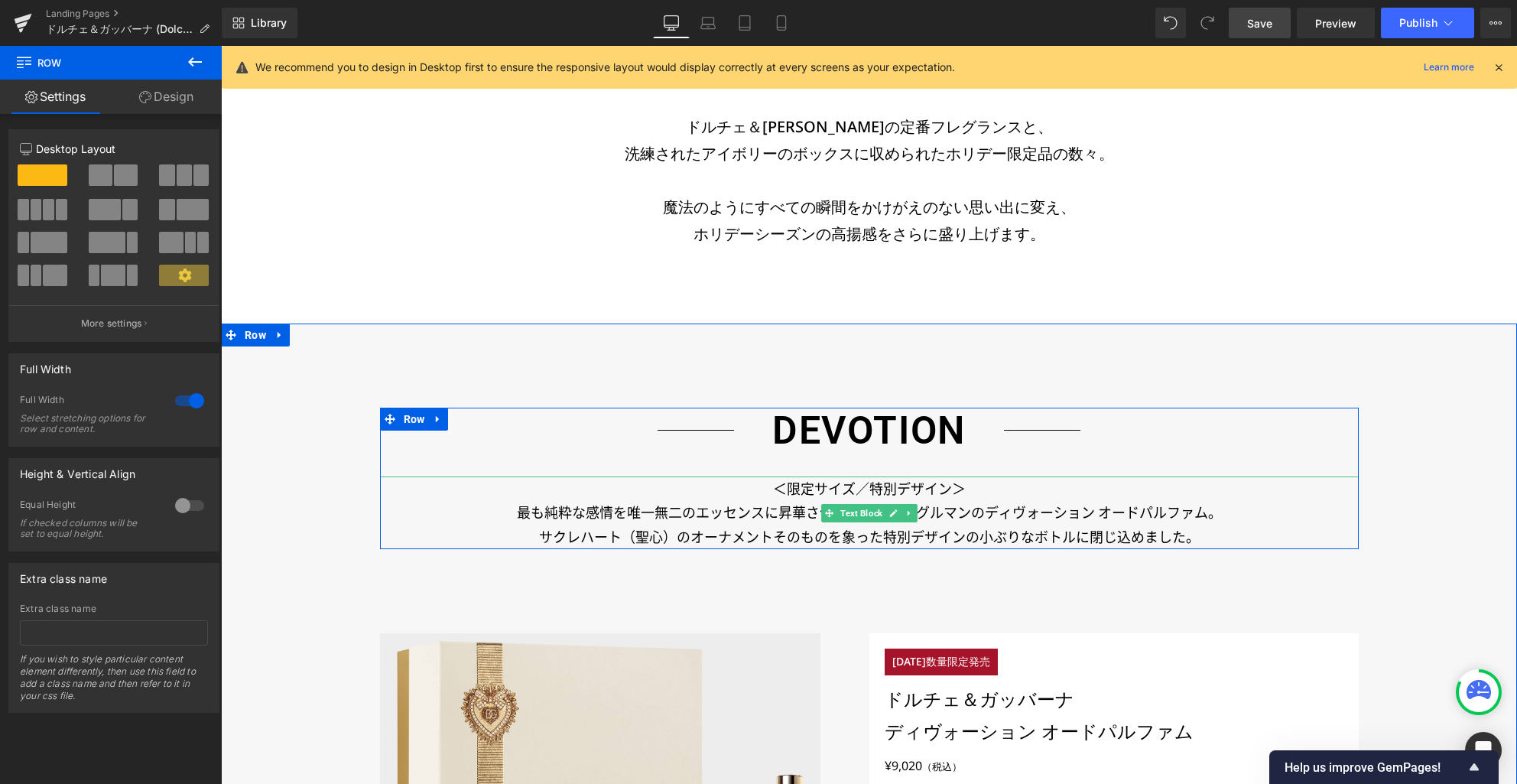
click at [907, 488] on p "＜限定サイズ／特別デザイン＞" at bounding box center [870, 489] width 979 height 24
click at [907, 486] on p "＜限定サイズ／特別デザイン＞" at bounding box center [870, 489] width 979 height 24
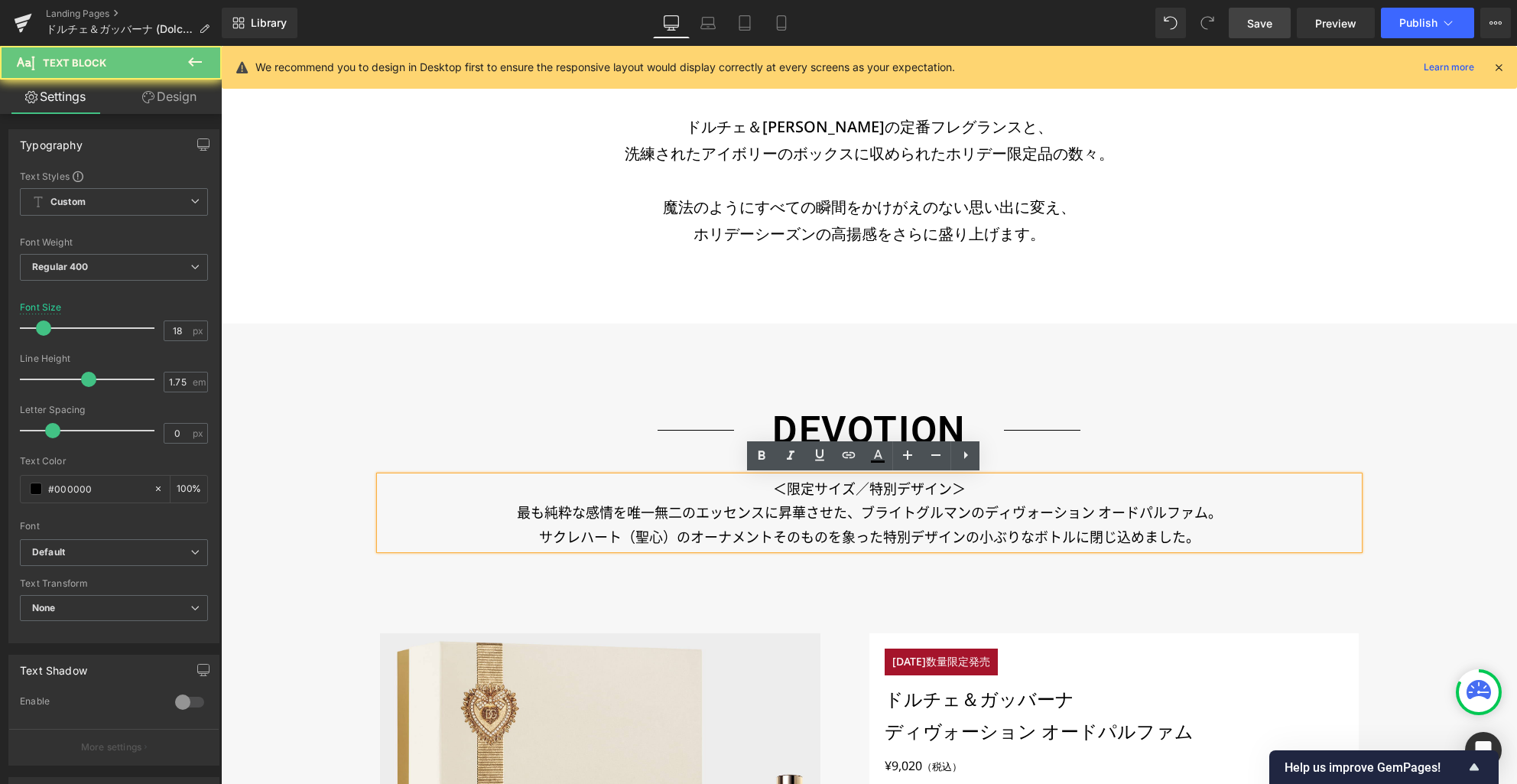
click at [913, 488] on p "＜限定サイズ／特別デザイン＞" at bounding box center [870, 489] width 979 height 24
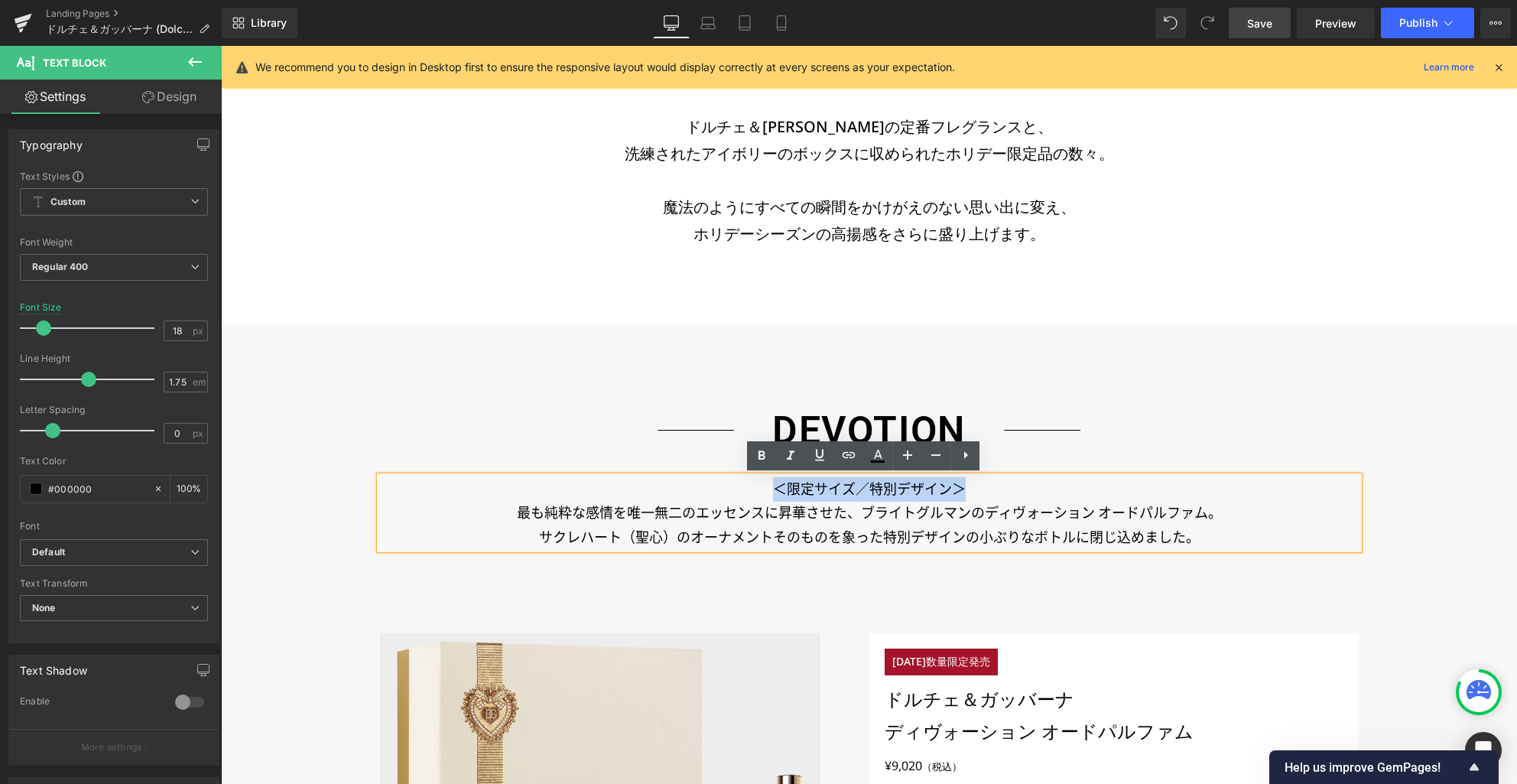
drag, startPoint x: 957, startPoint y: 489, endPoint x: 770, endPoint y: 487, distance: 187.0
click at [770, 487] on p "＜限定サイズ／特別デザイン＞" at bounding box center [870, 489] width 979 height 24
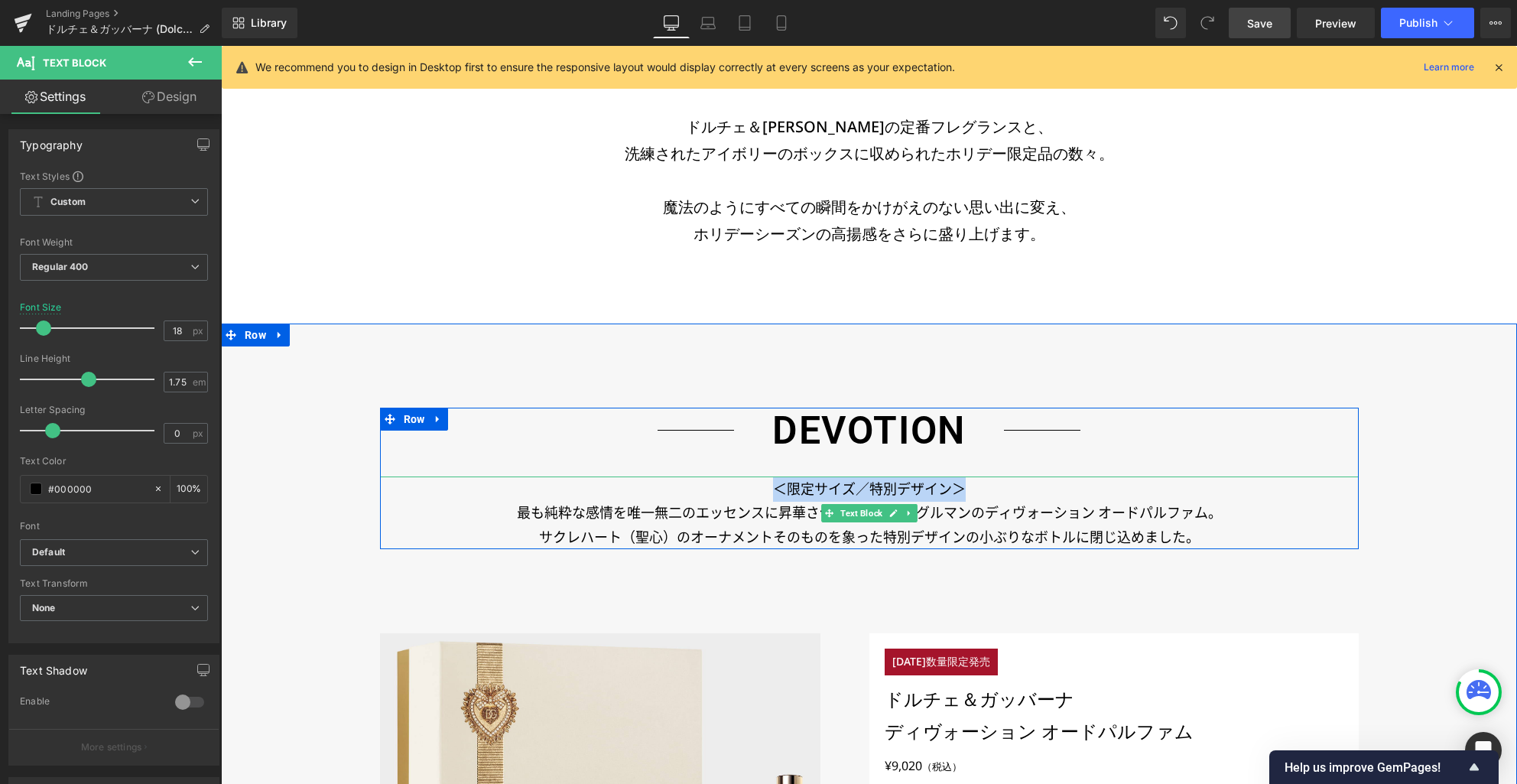
click at [916, 492] on p "＜限定サイズ／特別デザイン＞" at bounding box center [870, 489] width 979 height 24
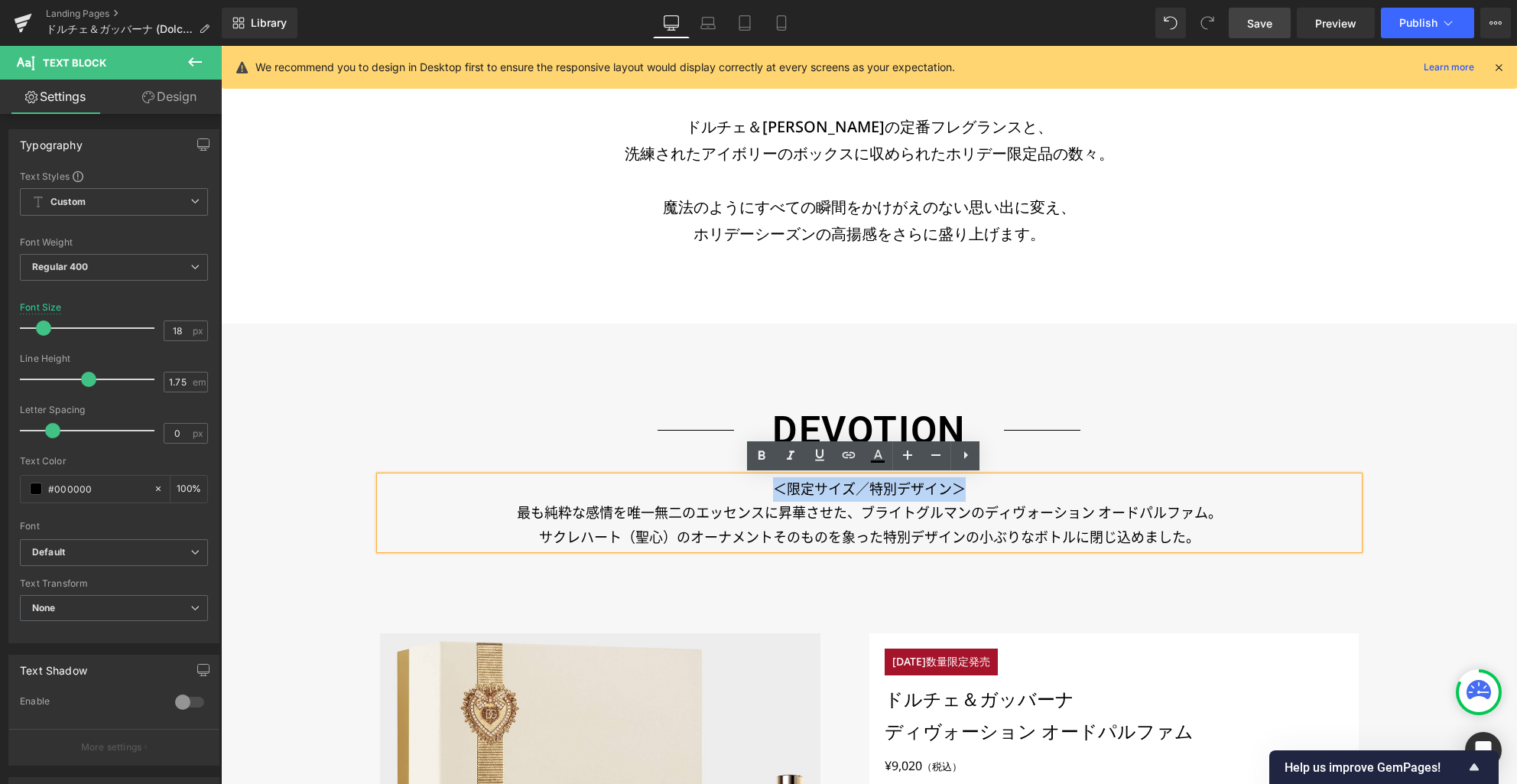
drag, startPoint x: 957, startPoint y: 490, endPoint x: 765, endPoint y: 490, distance: 192.0
click at [765, 490] on p "＜限定サイズ／特別デザイン＞" at bounding box center [870, 489] width 979 height 24
click at [762, 461] on icon at bounding box center [761, 455] width 18 height 18
drag, startPoint x: 964, startPoint y: 489, endPoint x: 766, endPoint y: 489, distance: 198.0
click at [766, 489] on p "＜限定サイズ／特別デザイン＞" at bounding box center [870, 489] width 979 height 24
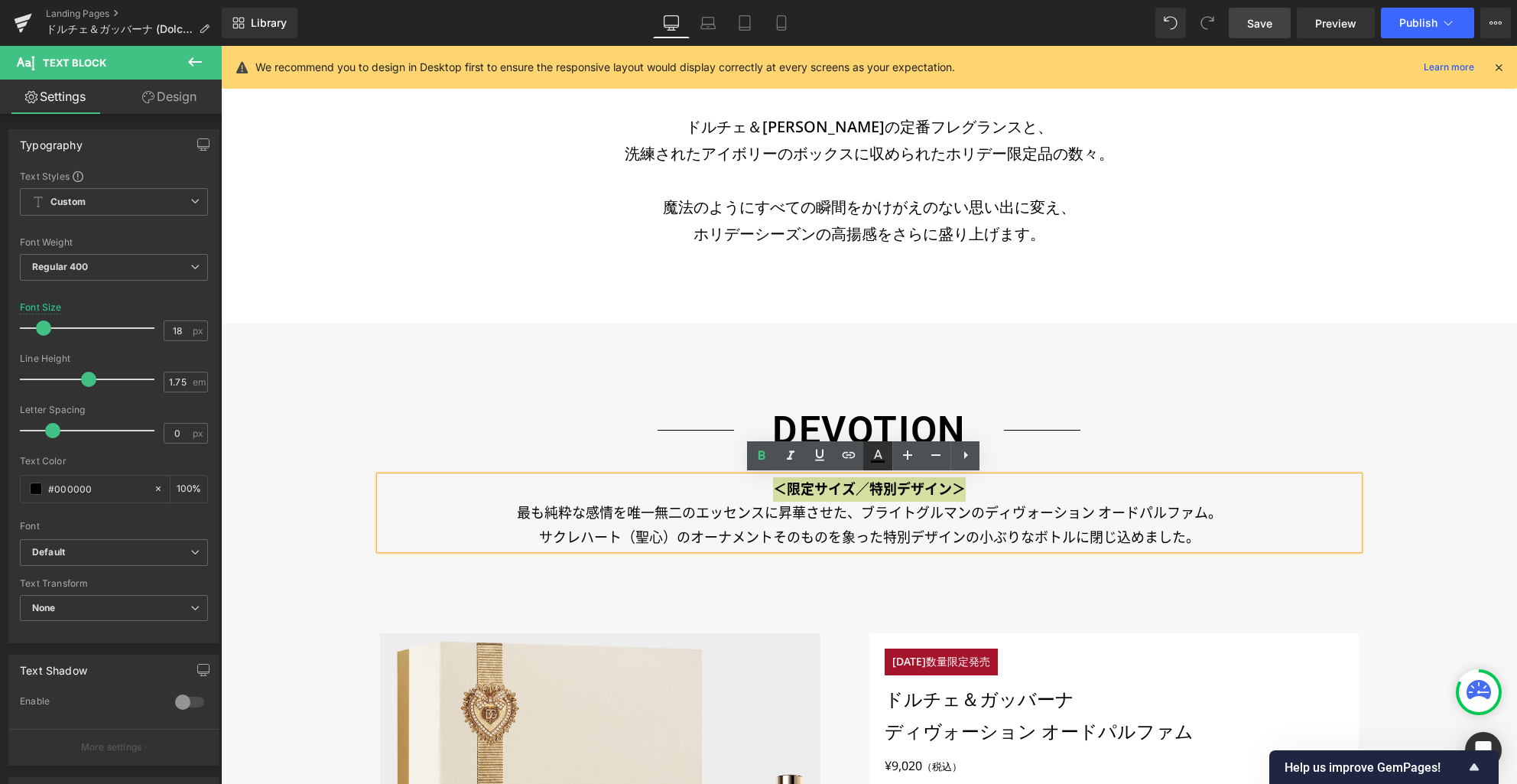
click at [879, 460] on icon at bounding box center [877, 461] width 13 height 2
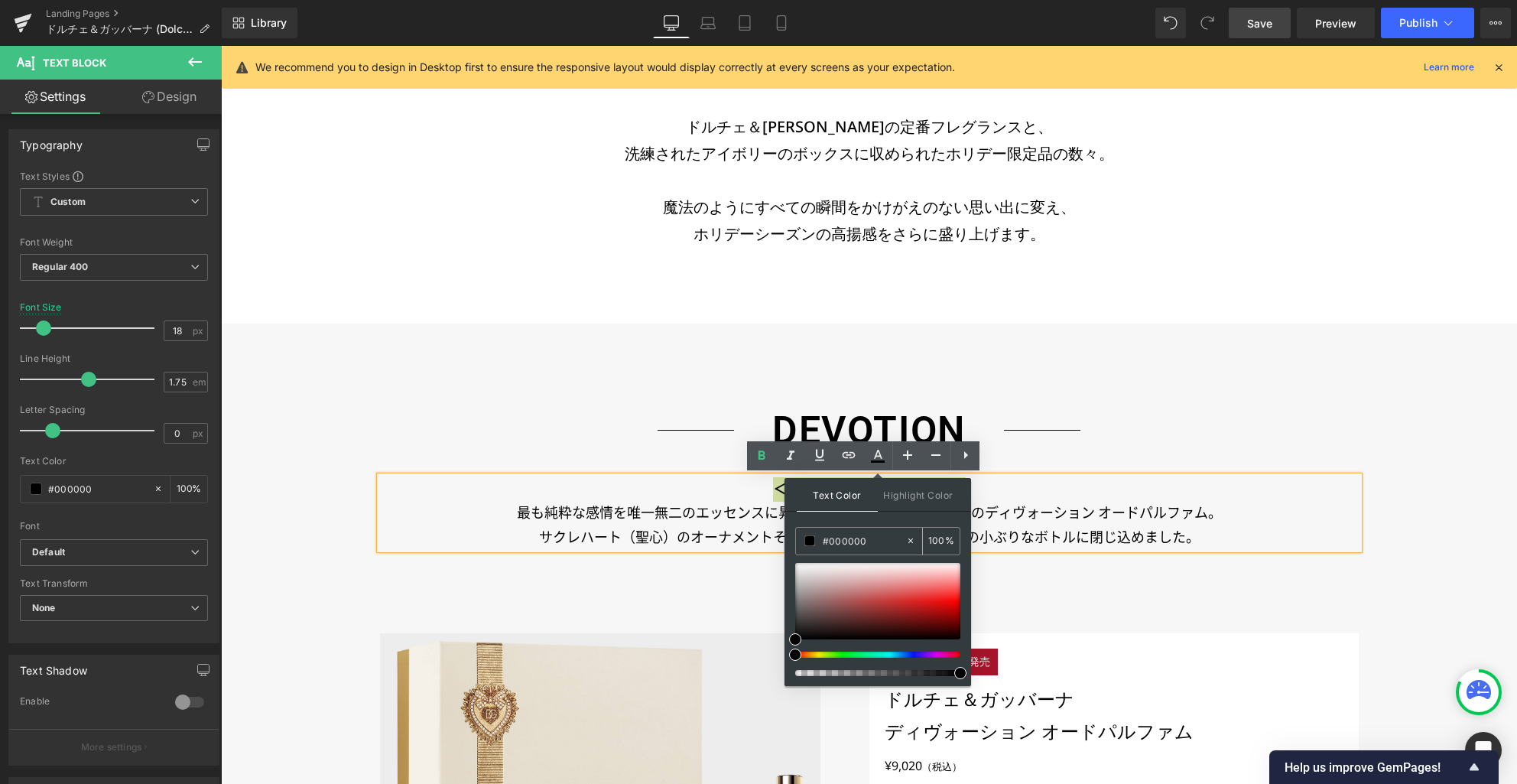
click at [849, 541] on input "#000000" at bounding box center [864, 540] width 82 height 17
paste input "87213"
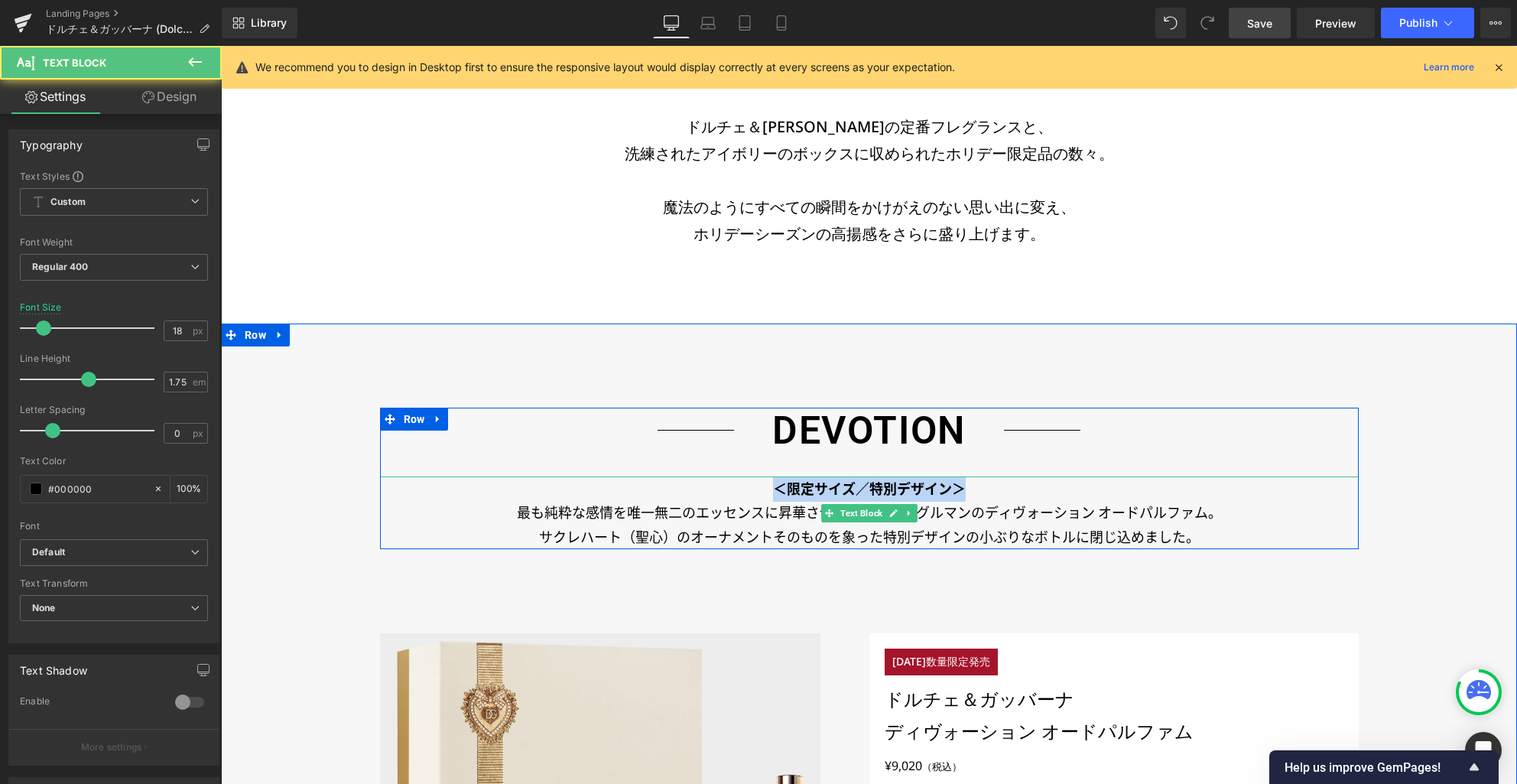
drag, startPoint x: 837, startPoint y: 488, endPoint x: 766, endPoint y: 487, distance: 71.0
click at [766, 487] on p "＜限定サイズ／特別デザイン＞" at bounding box center [870, 489] width 979 height 24
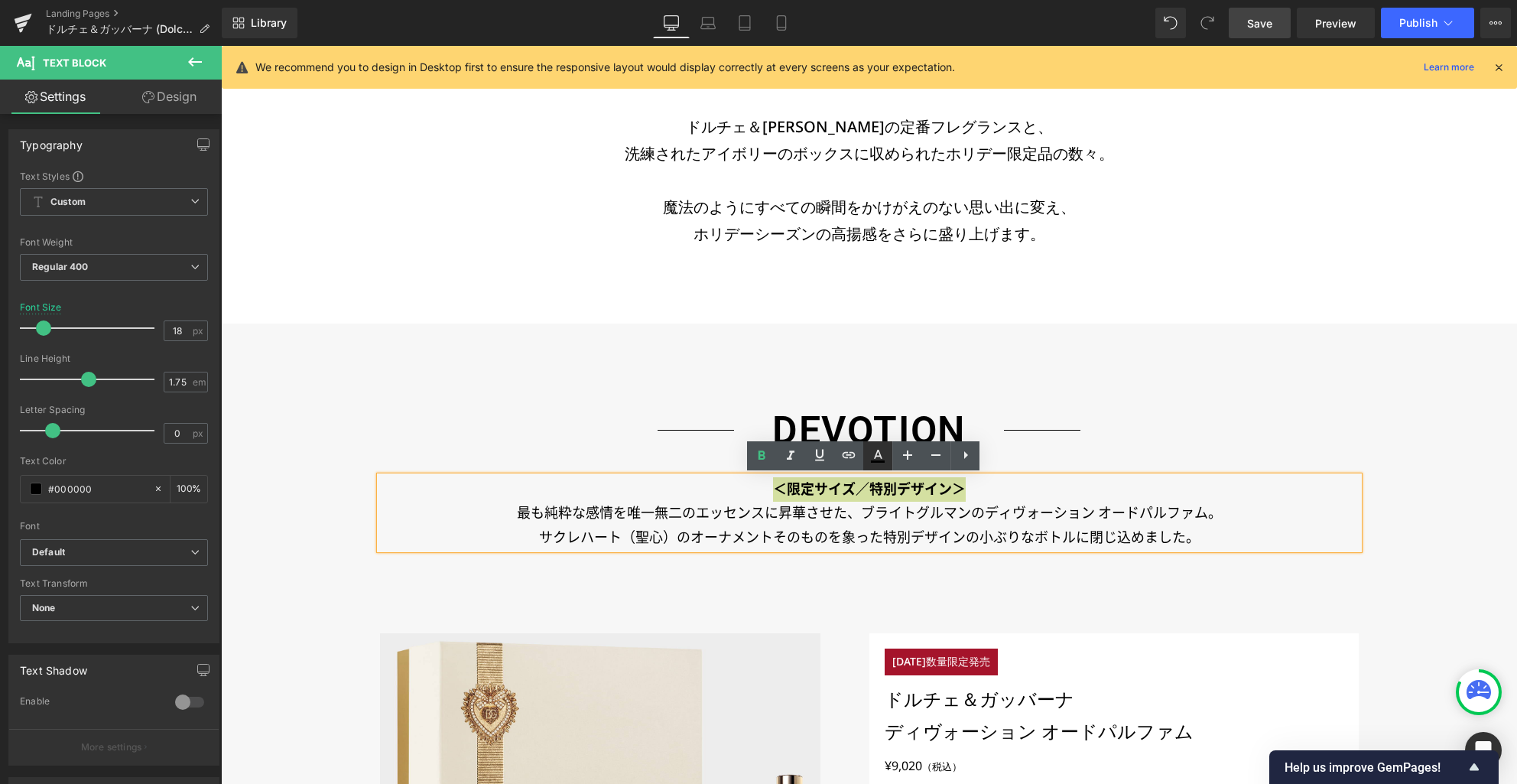
click at [881, 458] on icon at bounding box center [877, 455] width 18 height 18
type input "#000000"
type input "100"
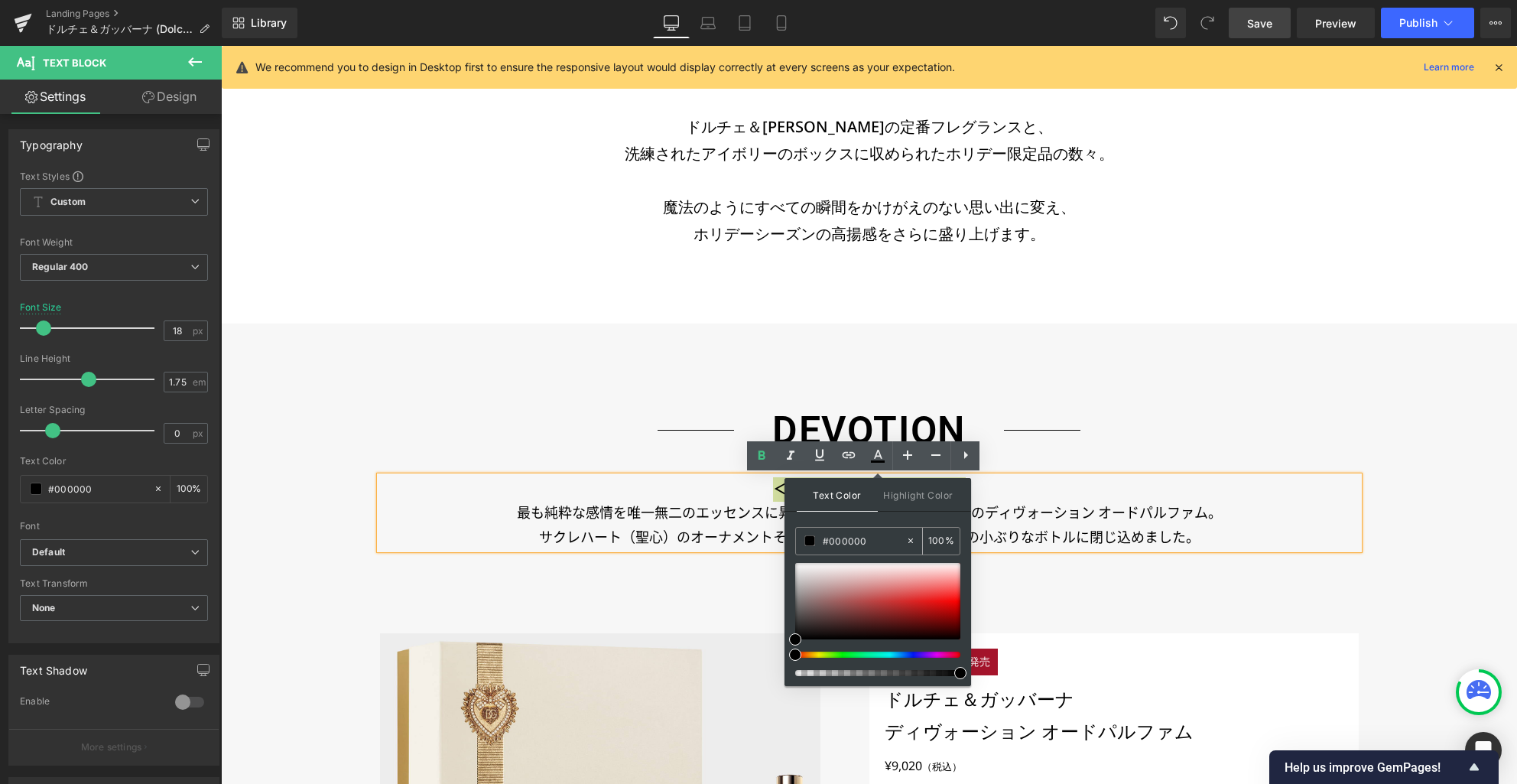
click at [848, 541] on input "#000000" at bounding box center [864, 540] width 82 height 17
paste input "87213"
type input "#872130"
click at [1040, 503] on p "最も純粋な感情を唯一無二のエッセンスに昇華させた、ブライトグルマンのディヴォーション オードパルファム。" at bounding box center [870, 513] width 979 height 24
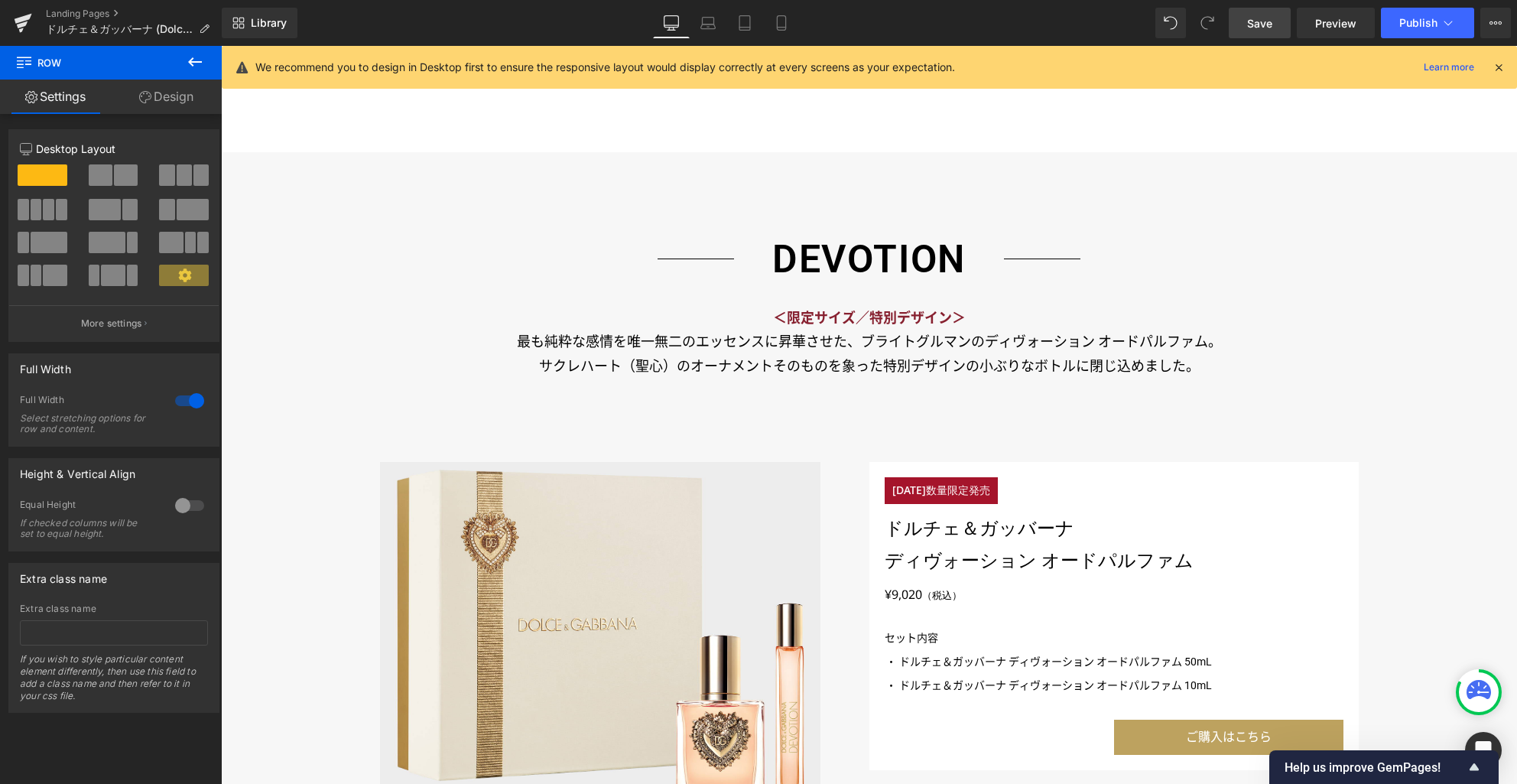
scroll to position [1245, 0]
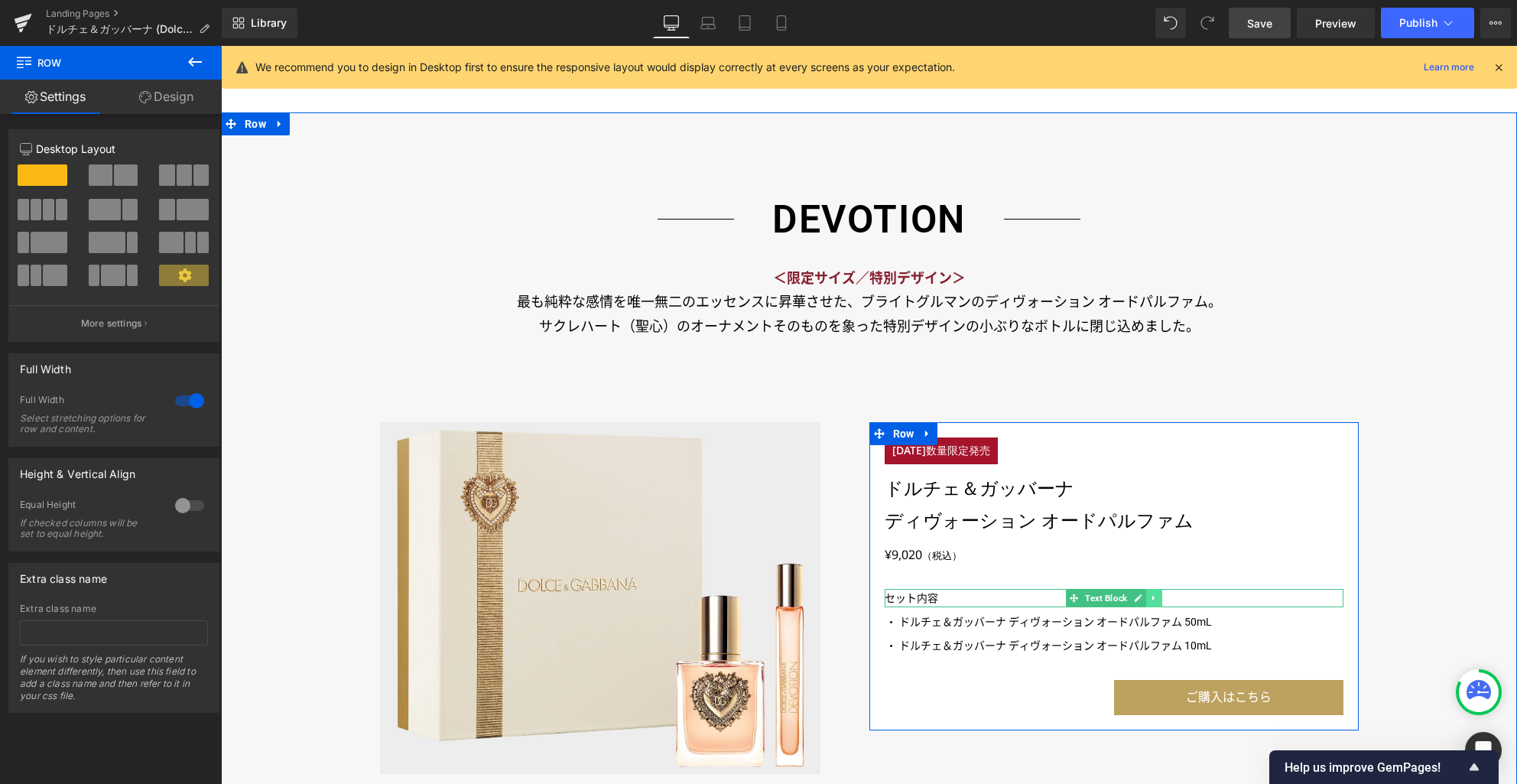
click at [1149, 597] on icon at bounding box center [1153, 598] width 9 height 9
click at [1158, 600] on icon at bounding box center [1162, 597] width 9 height 9
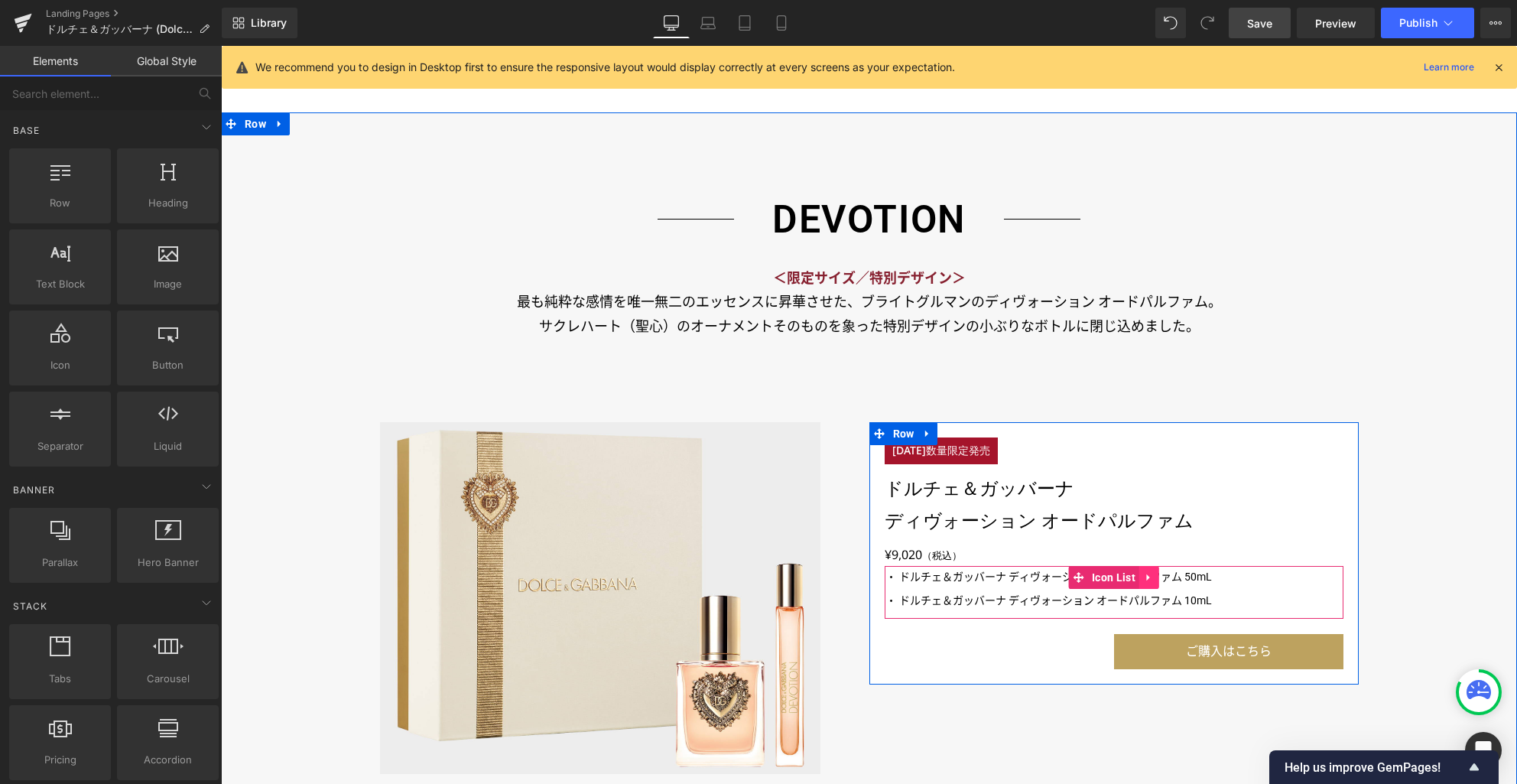
click at [1145, 580] on icon at bounding box center [1149, 577] width 11 height 12
click at [1154, 579] on icon at bounding box center [1160, 578] width 11 height 11
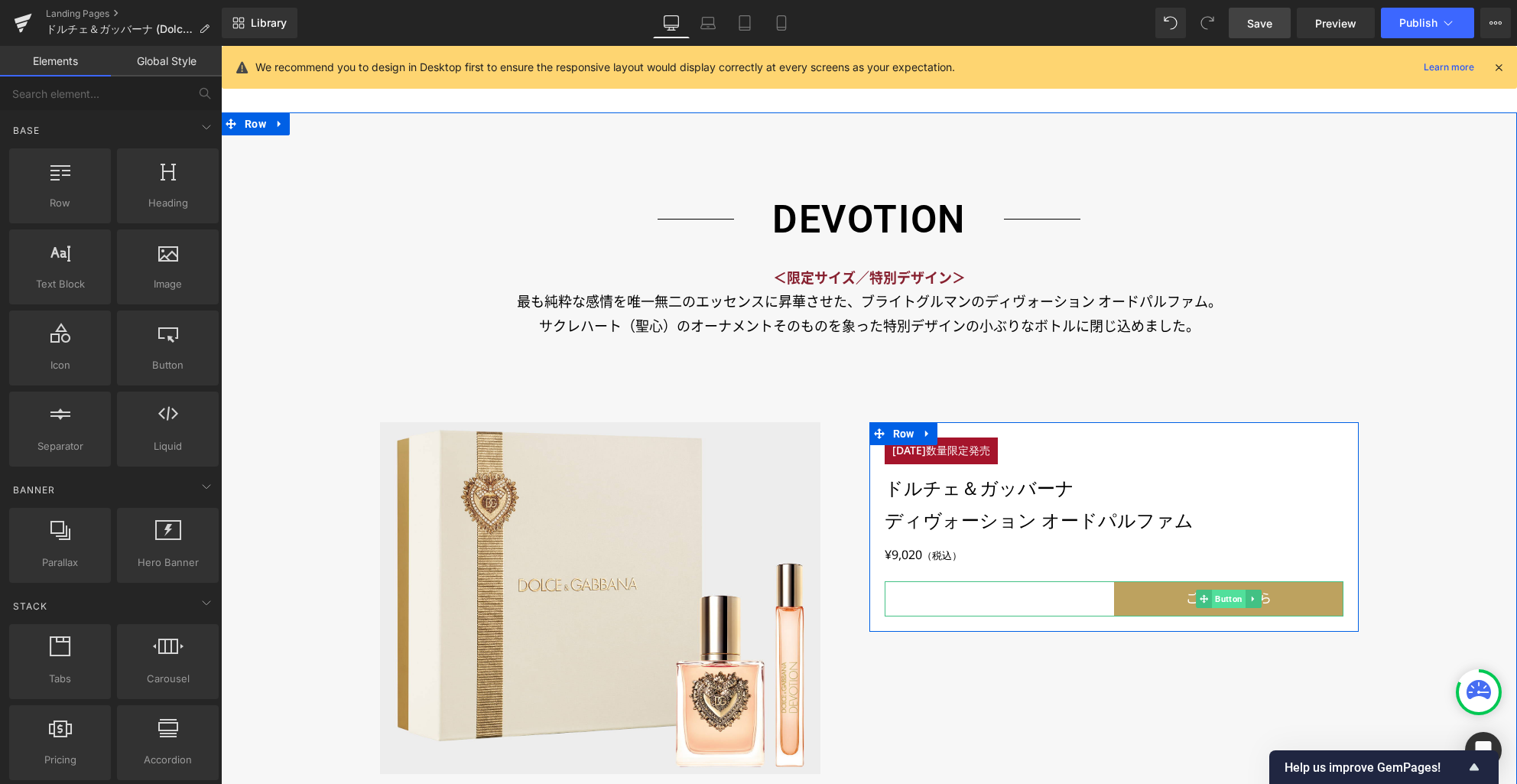
click at [1229, 601] on span "Button" at bounding box center [1228, 598] width 34 height 18
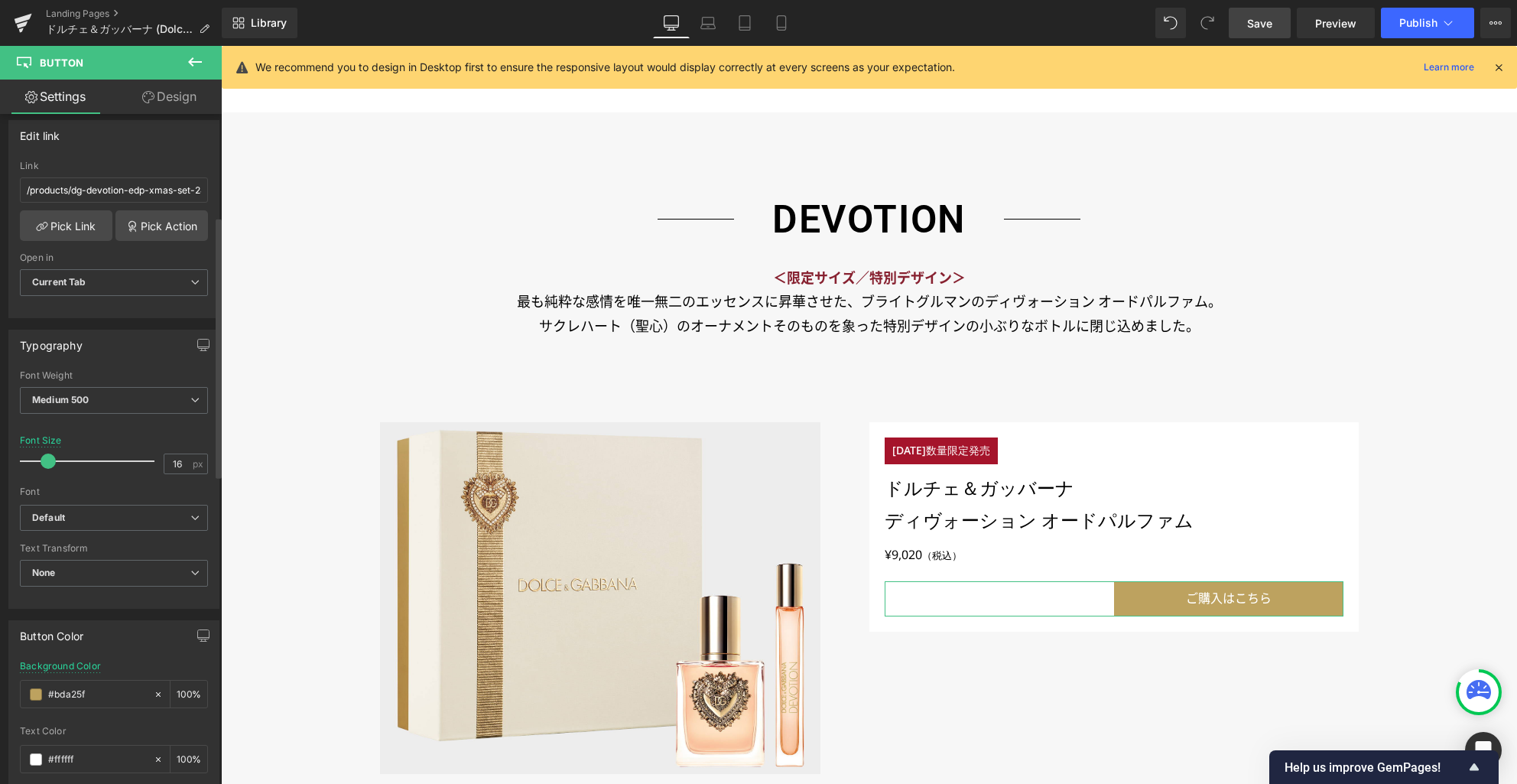
scroll to position [373, 0]
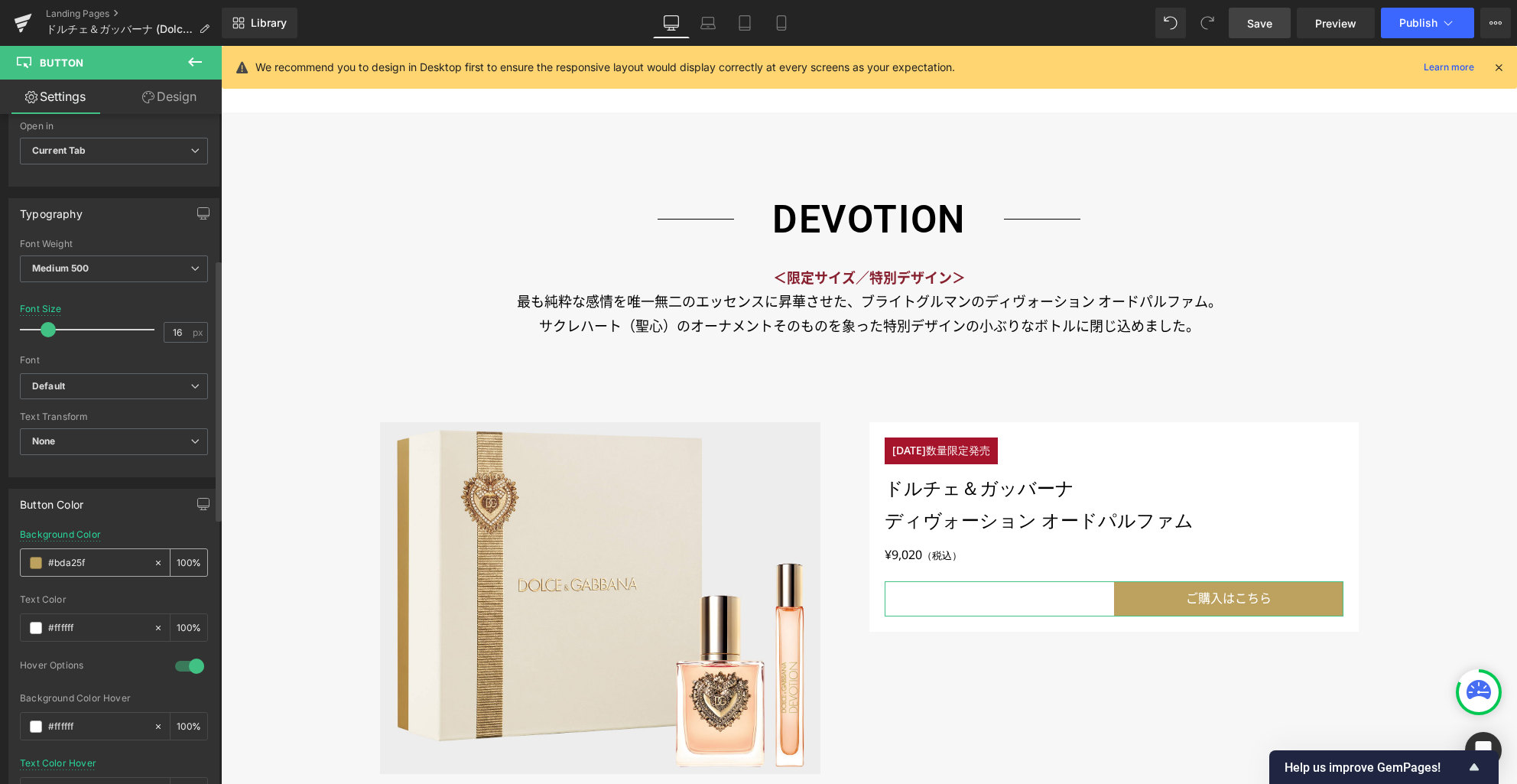
click at [69, 560] on input "#bda25f" at bounding box center [97, 562] width 98 height 17
type input "#0"
type input "0"
type input "#0000"
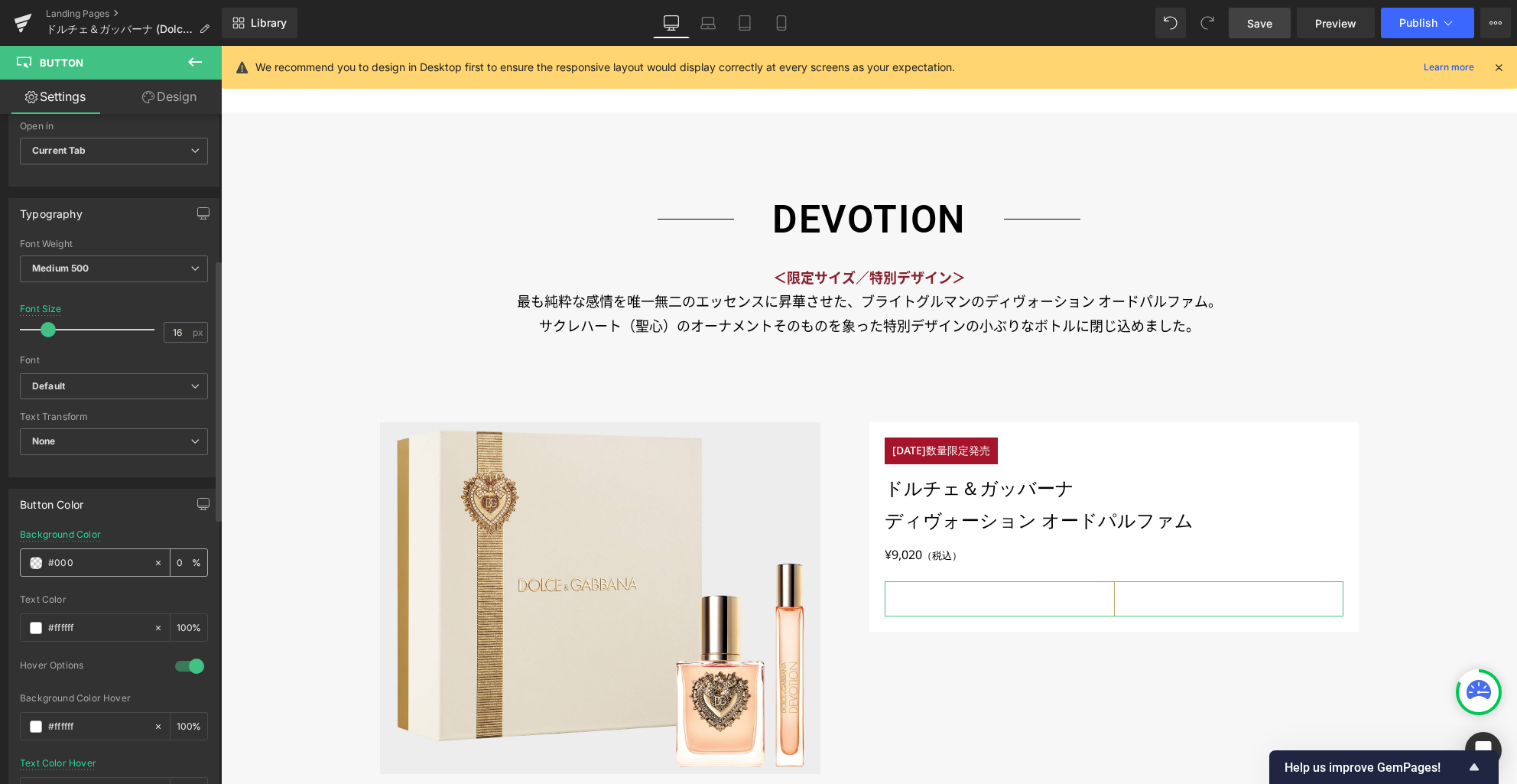
type input "100"
type input "#000000"
type input "100"
type input "#000000"
drag, startPoint x: 198, startPoint y: 103, endPoint x: 93, endPoint y: 253, distance: 183.1
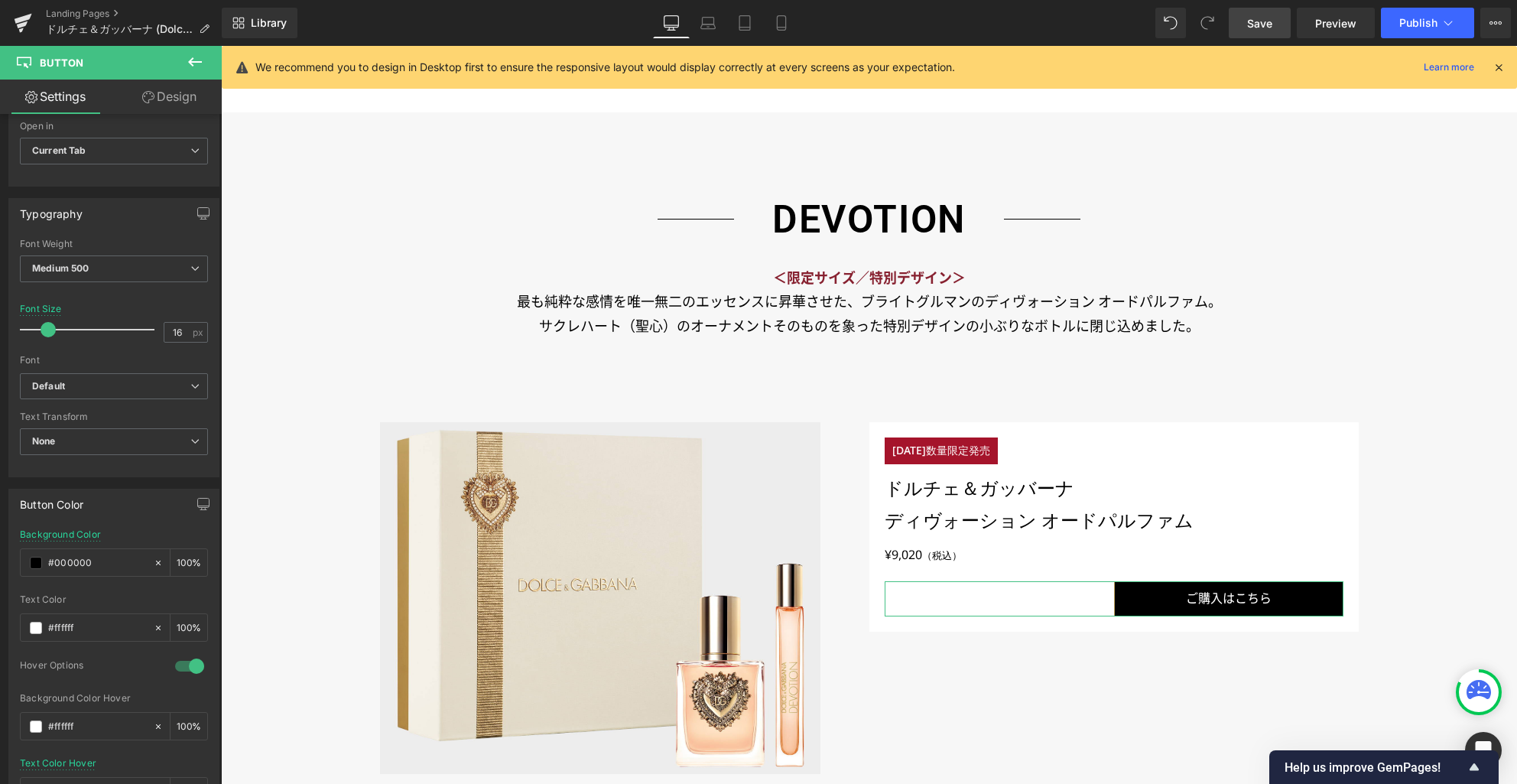
click at [198, 103] on link "Design" at bounding box center [169, 97] width 111 height 35
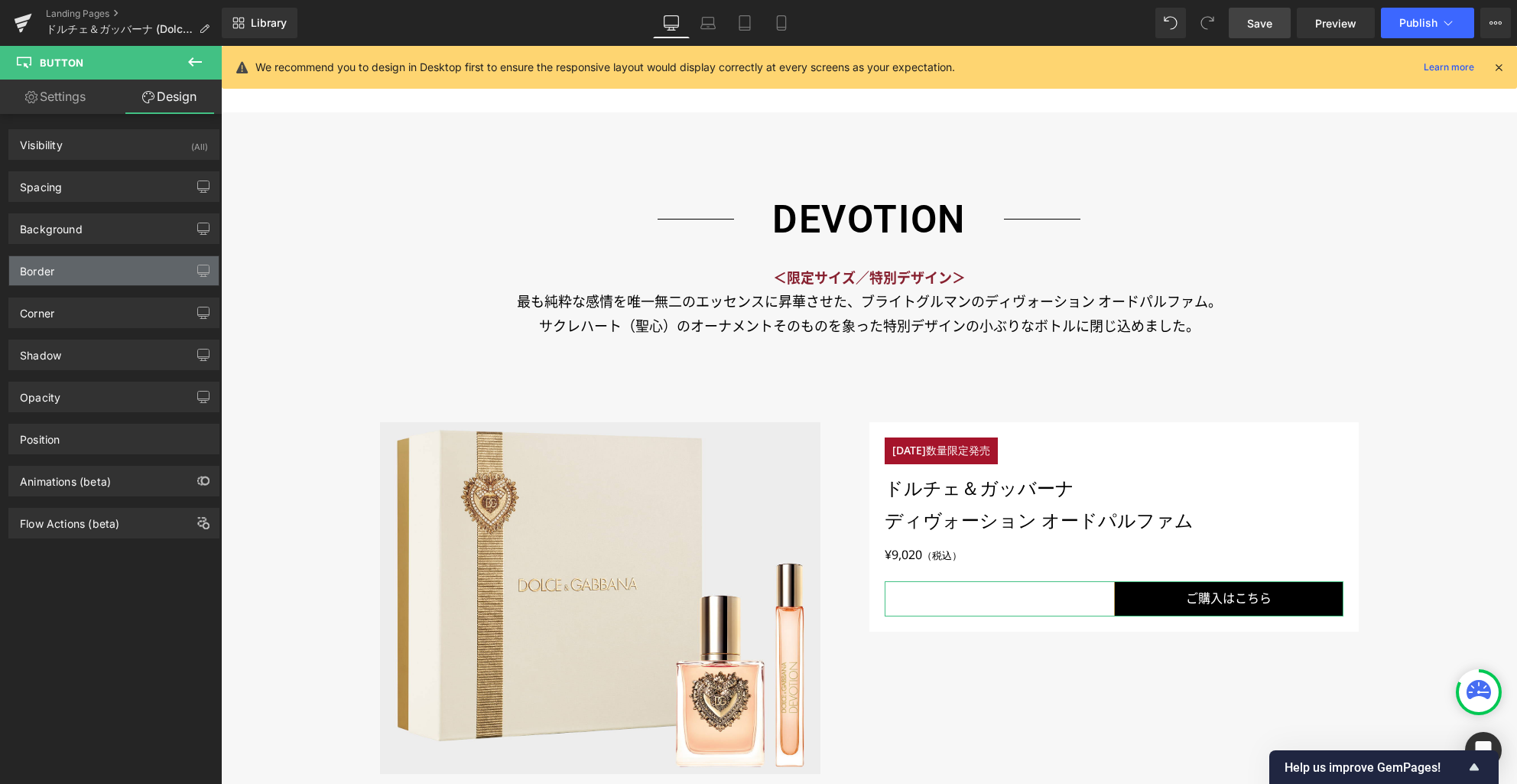
type input "#bda25f"
type input "100"
type input "1"
click at [94, 272] on div "Border" at bounding box center [114, 270] width 209 height 29
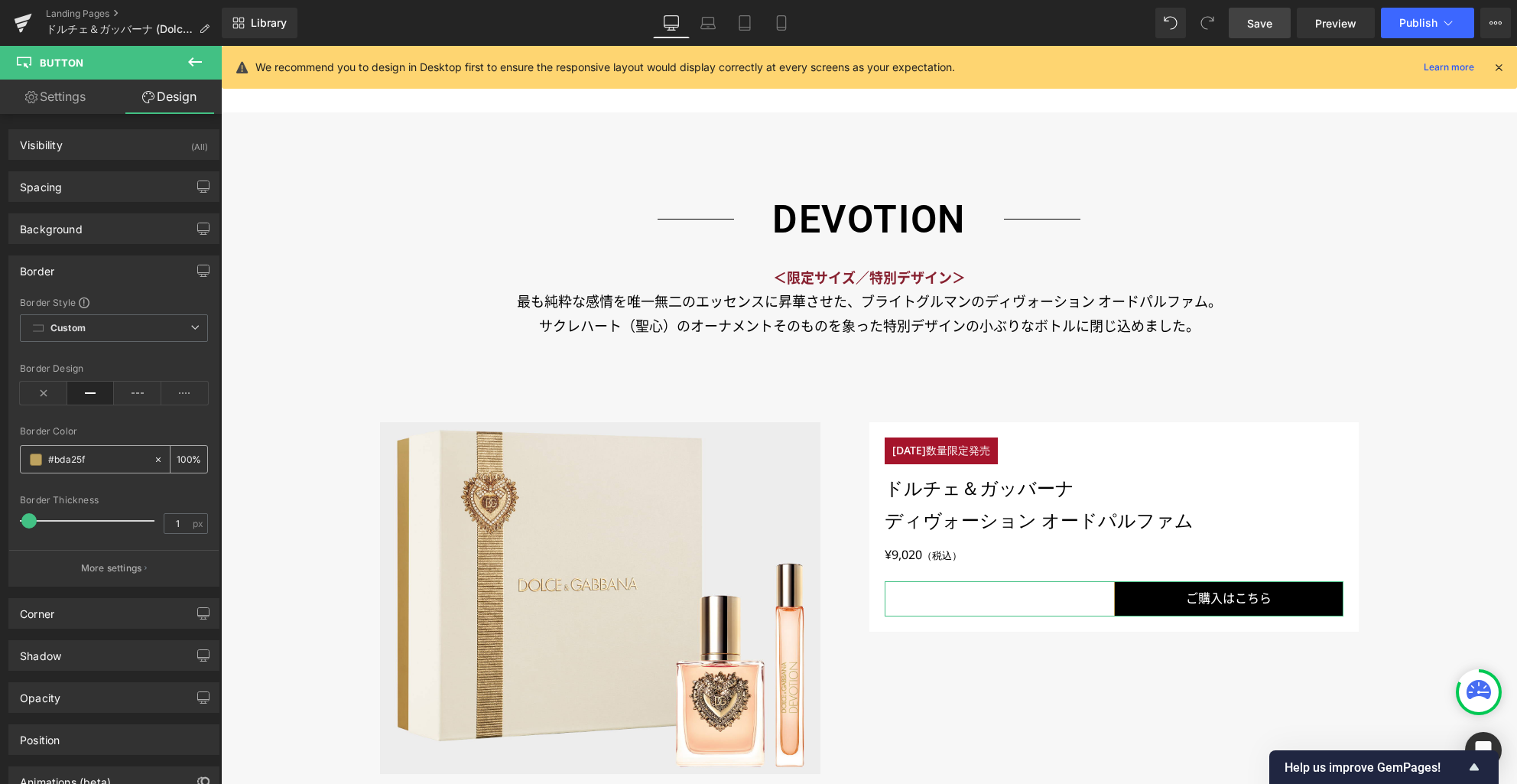
click at [74, 462] on input "#bda25f" at bounding box center [97, 459] width 98 height 17
click at [81, 460] on input "#bda25f" at bounding box center [97, 459] width 98 height 17
type input "#0"
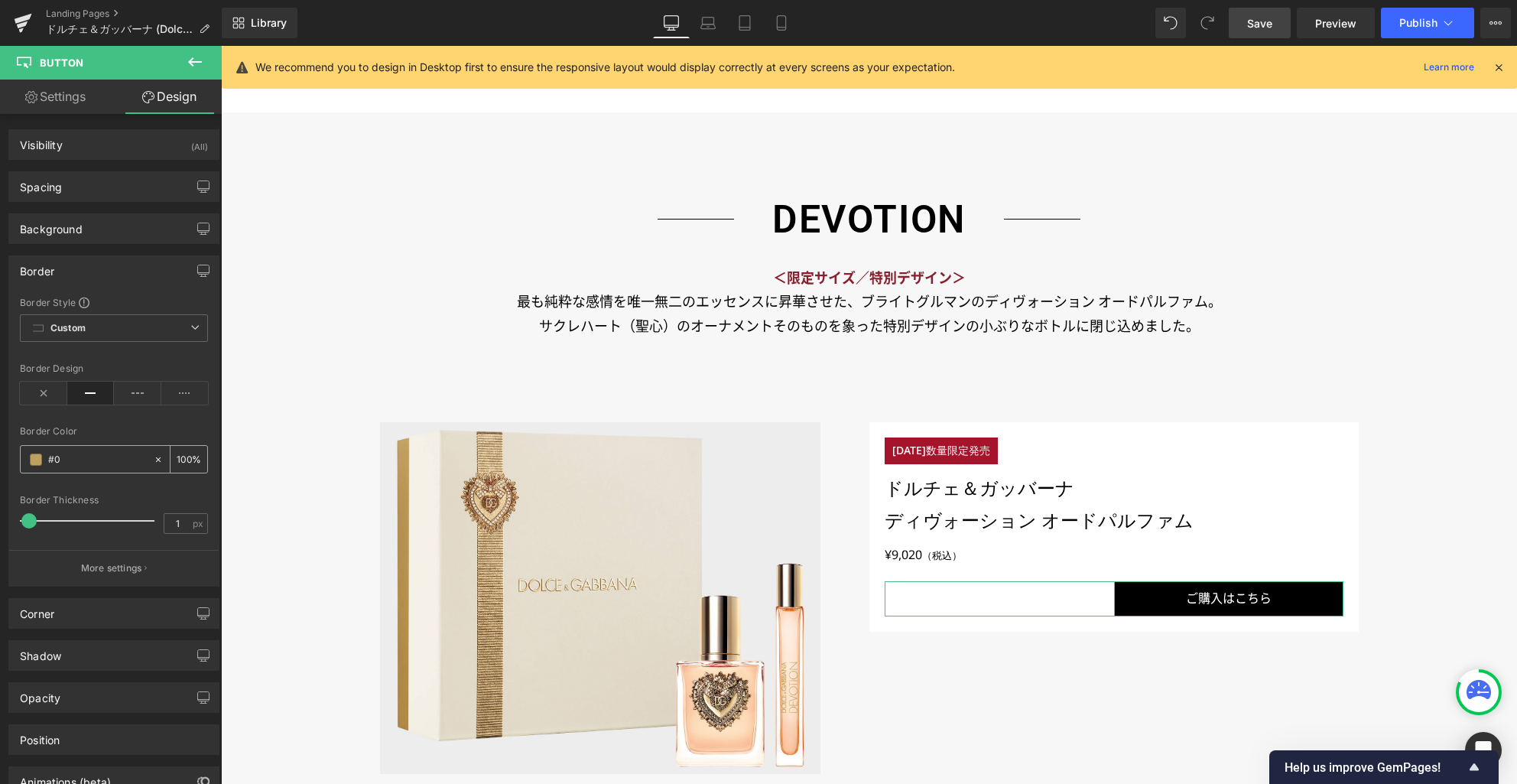
type input "0"
type input "#000"
type input "100"
type input "#00000"
type input "0"
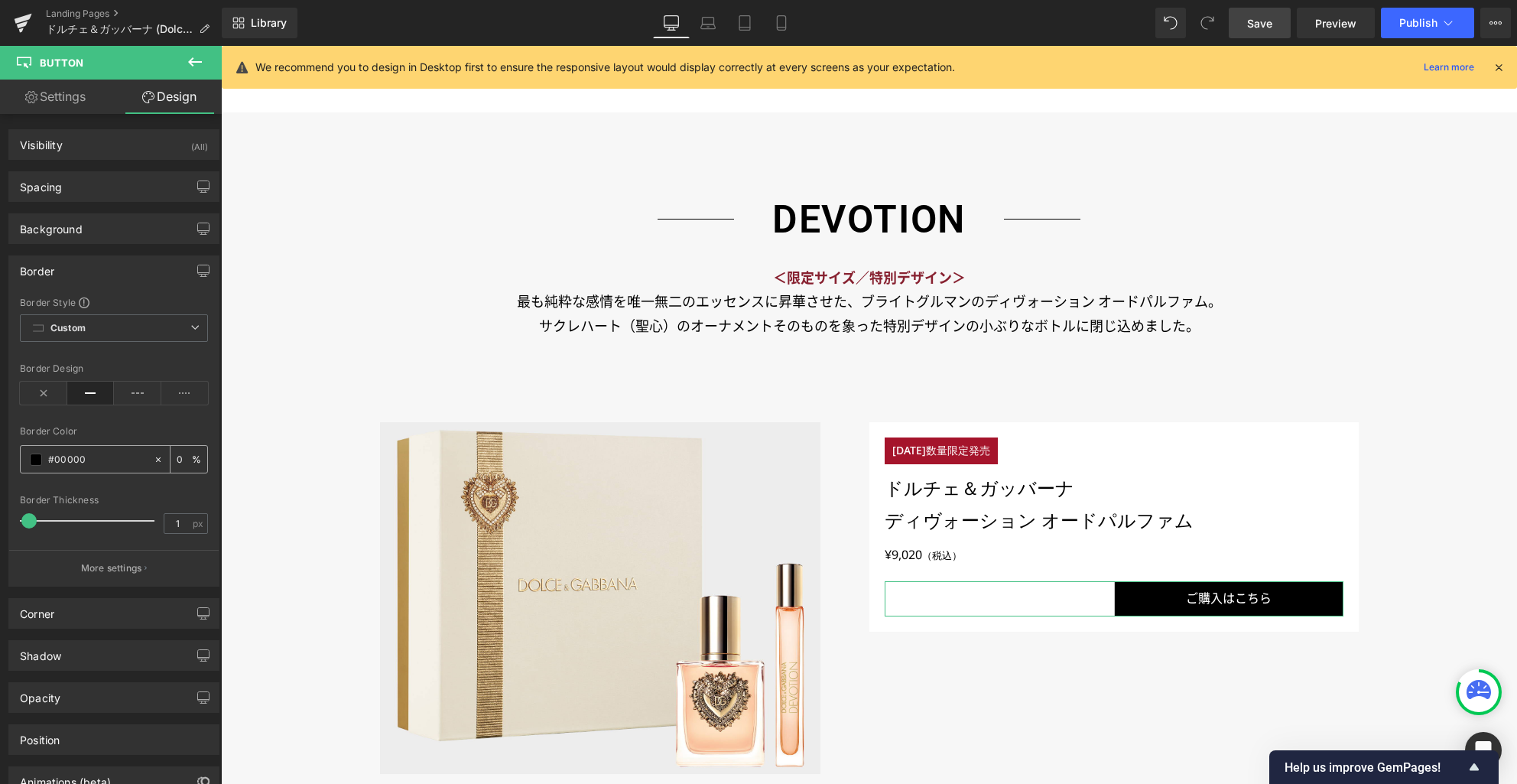
type input "#000000"
type input "100"
type input "#000000"
click at [81, 100] on link "Settings" at bounding box center [55, 97] width 111 height 35
type input "100"
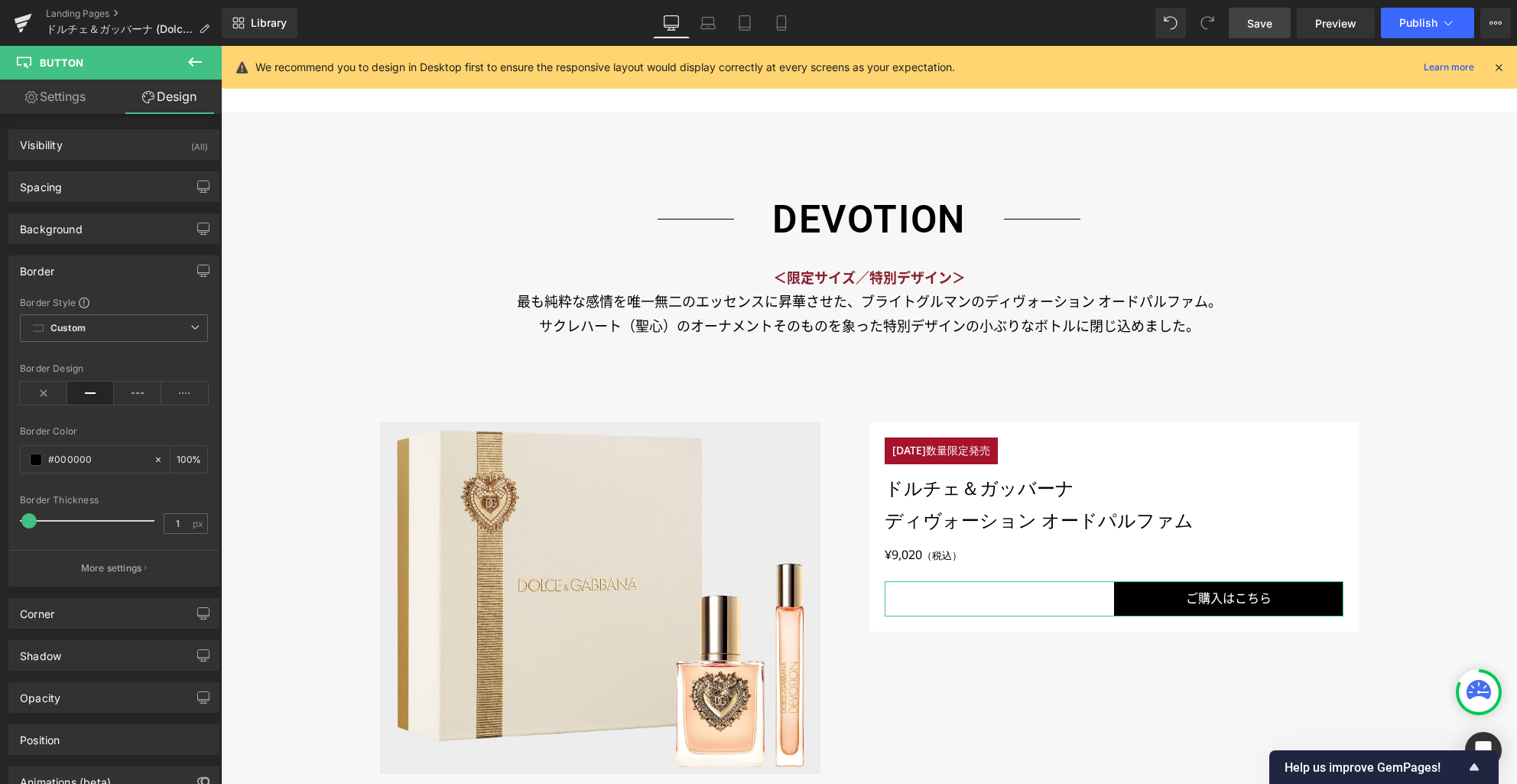
type input "100"
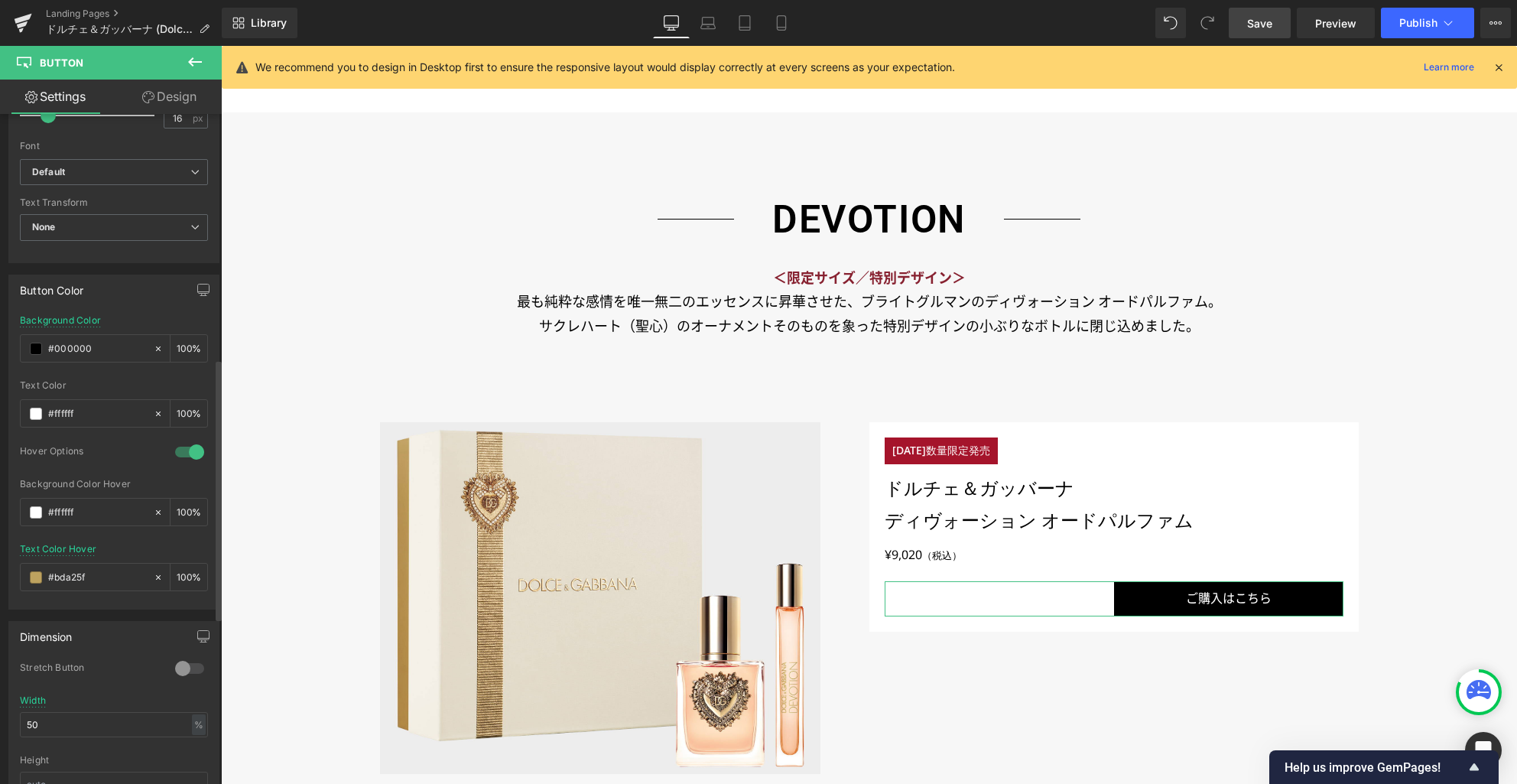
scroll to position [628, 0]
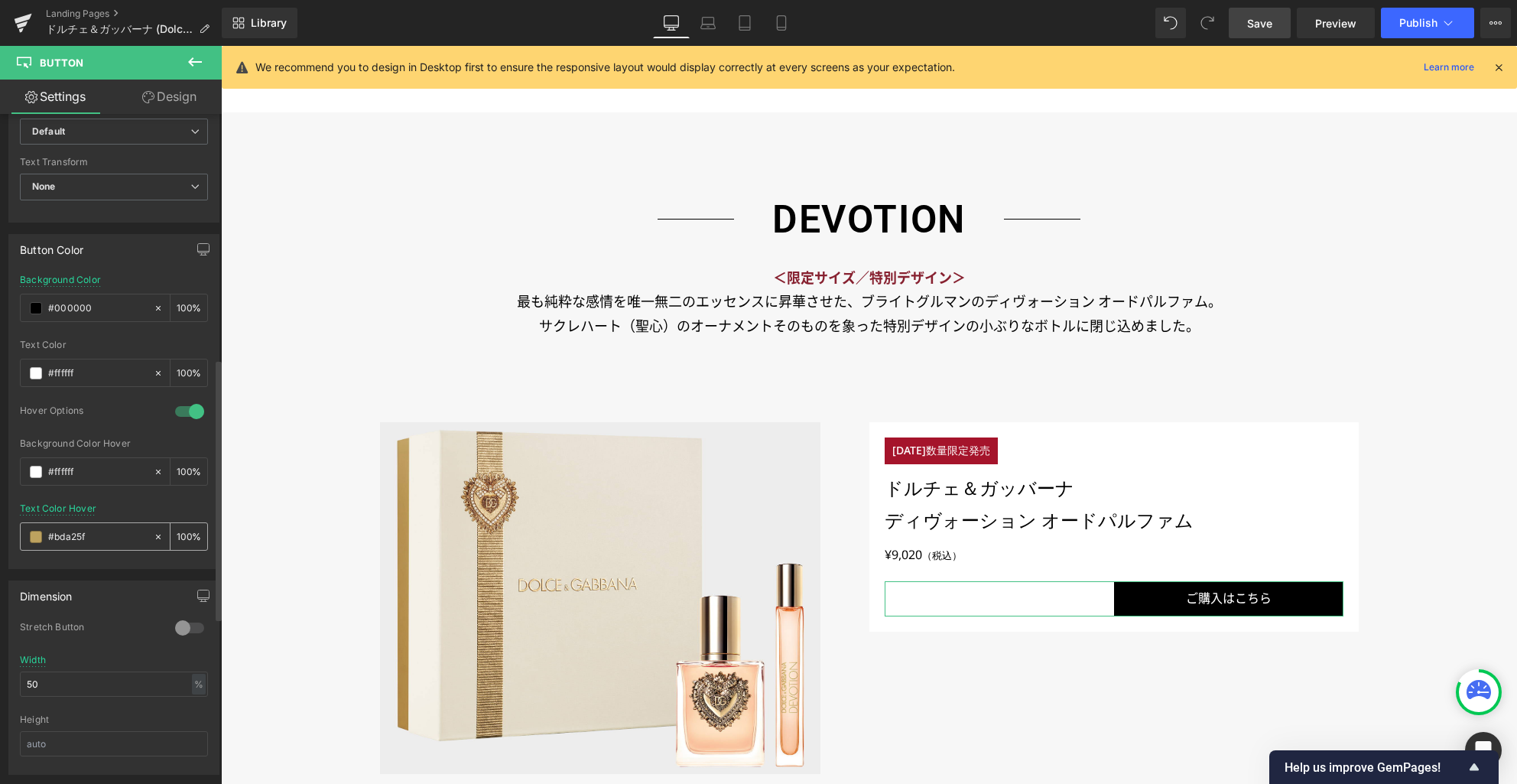
click at [74, 537] on input "#bda25f" at bounding box center [97, 537] width 98 height 17
type input "#00"
type input "0"
type input "#0000"
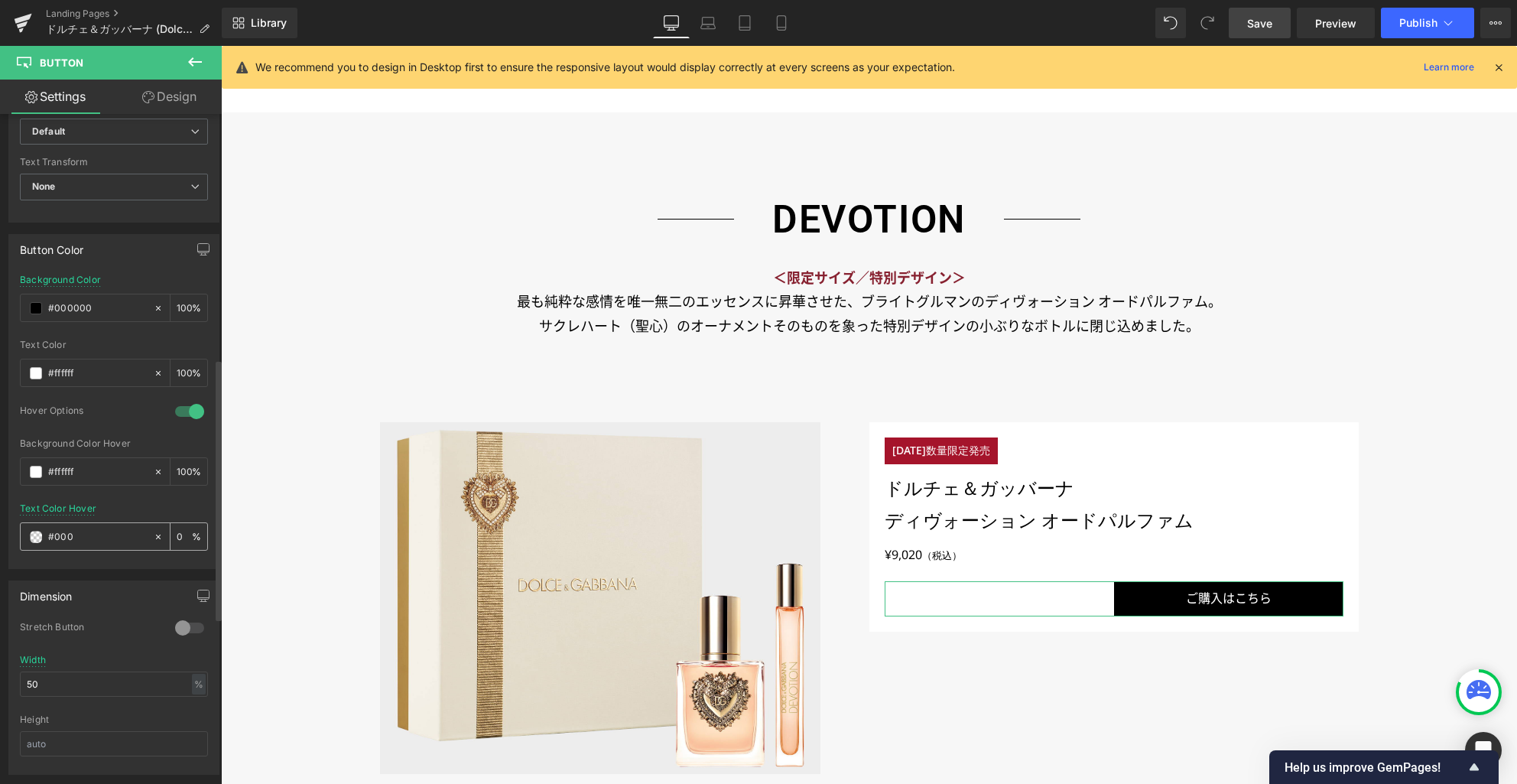
type input "100"
type input "#000000"
type input "0"
type input "#000000"
type input "100"
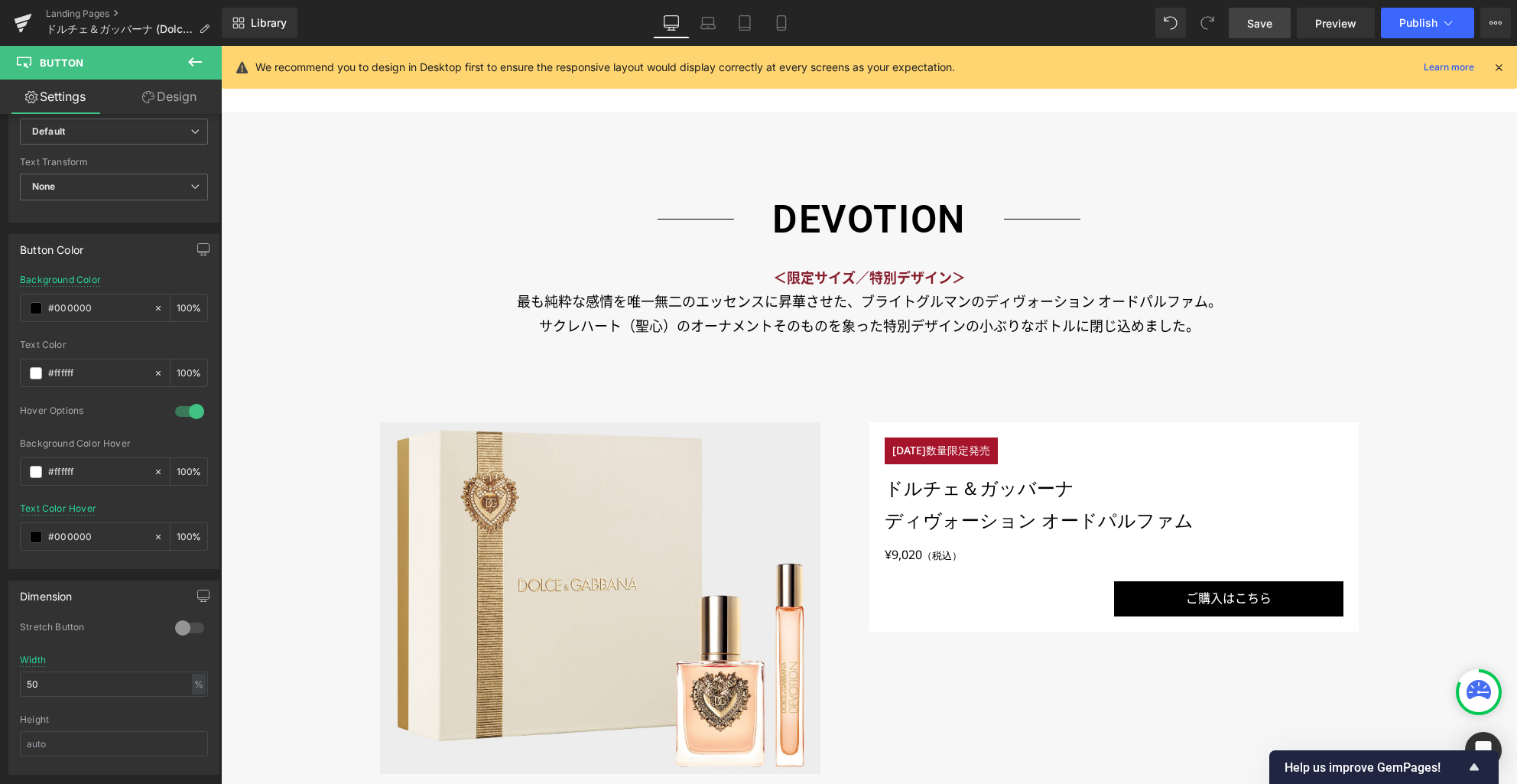
click at [1263, 23] on span "Save" at bounding box center [1260, 23] width 25 height 16
click at [1496, 26] on icon at bounding box center [1496, 22] width 12 height 12
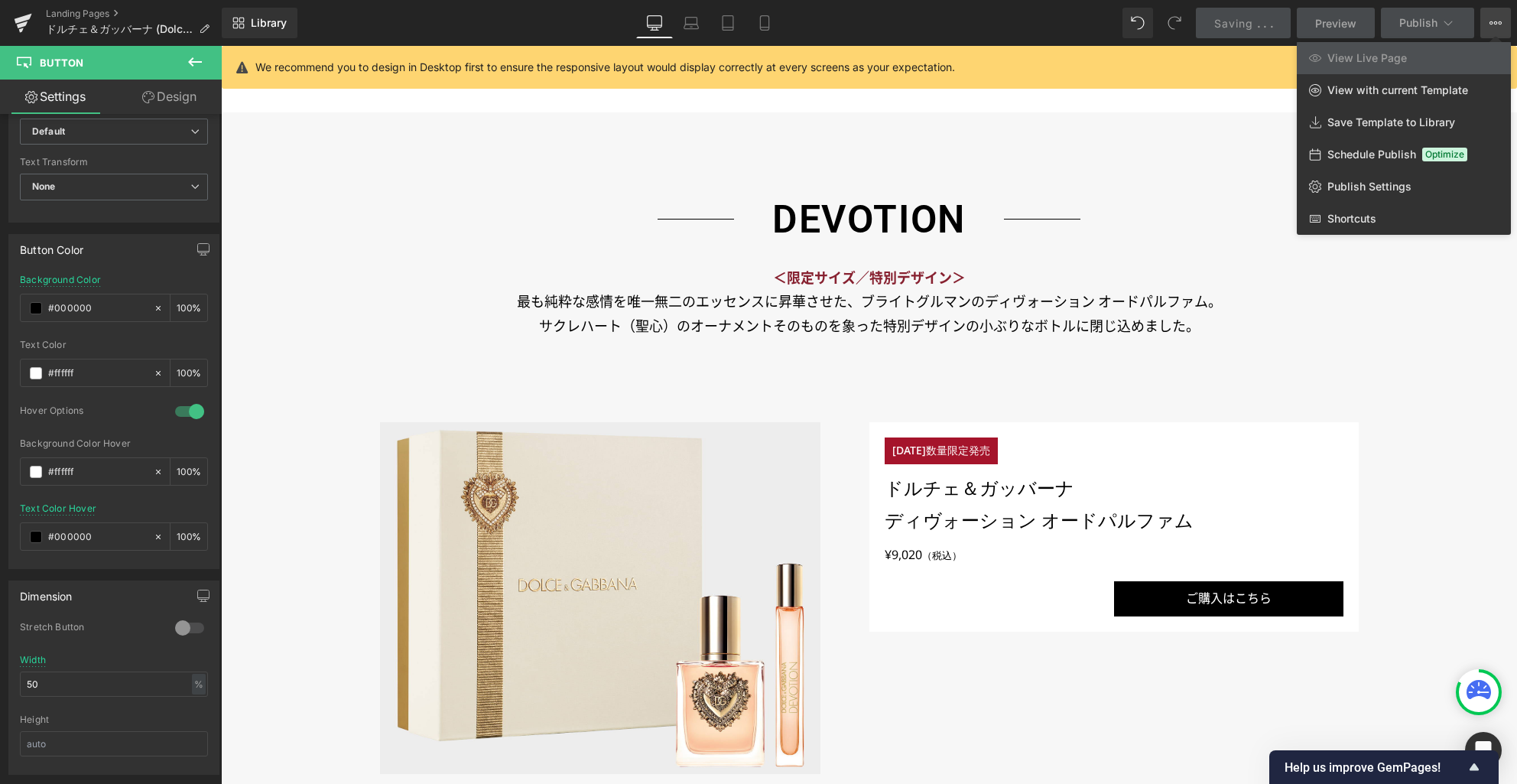
click at [1496, 26] on icon at bounding box center [1496, 22] width 12 height 12
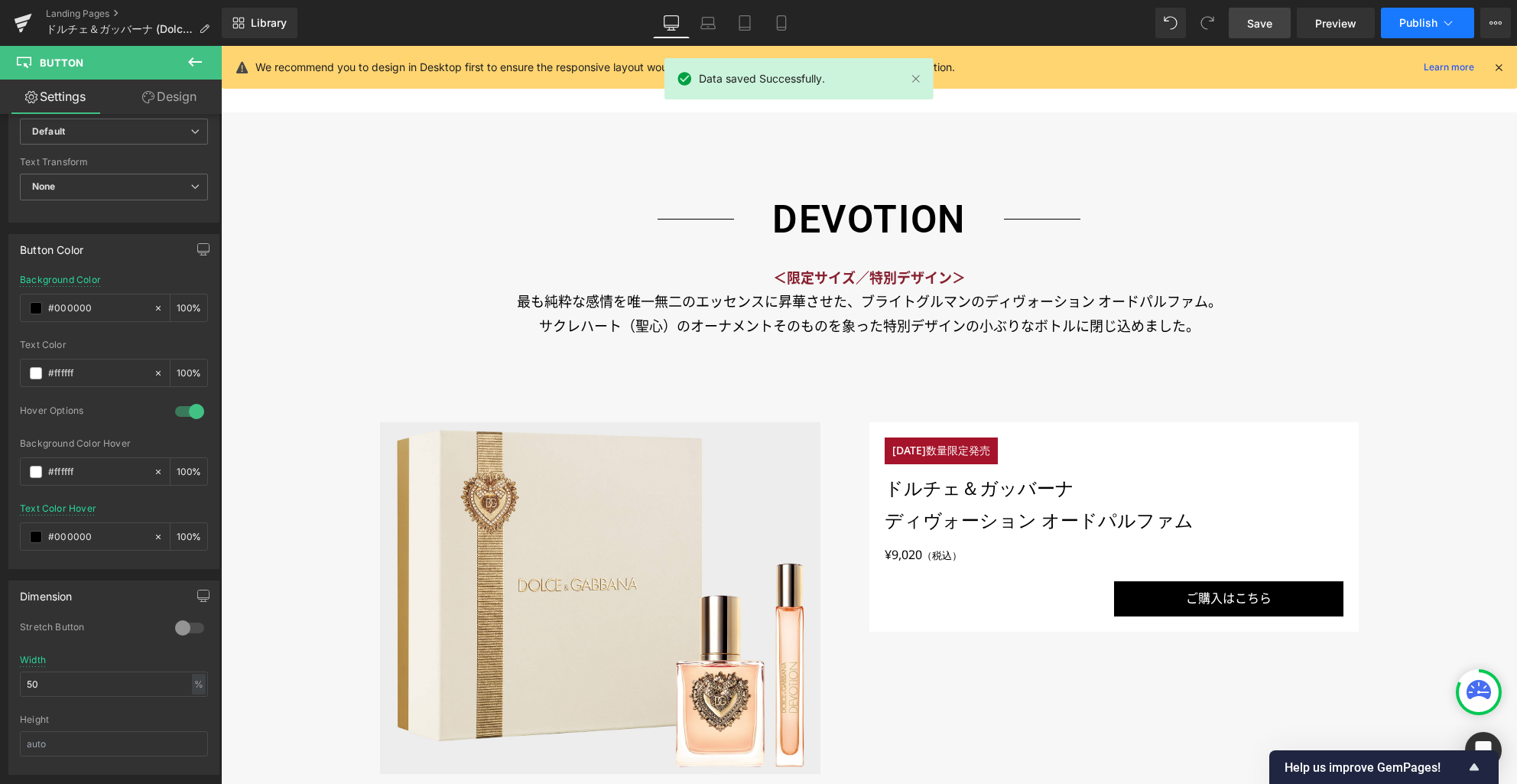
click at [1435, 27] on span "Publish" at bounding box center [1418, 22] width 38 height 12
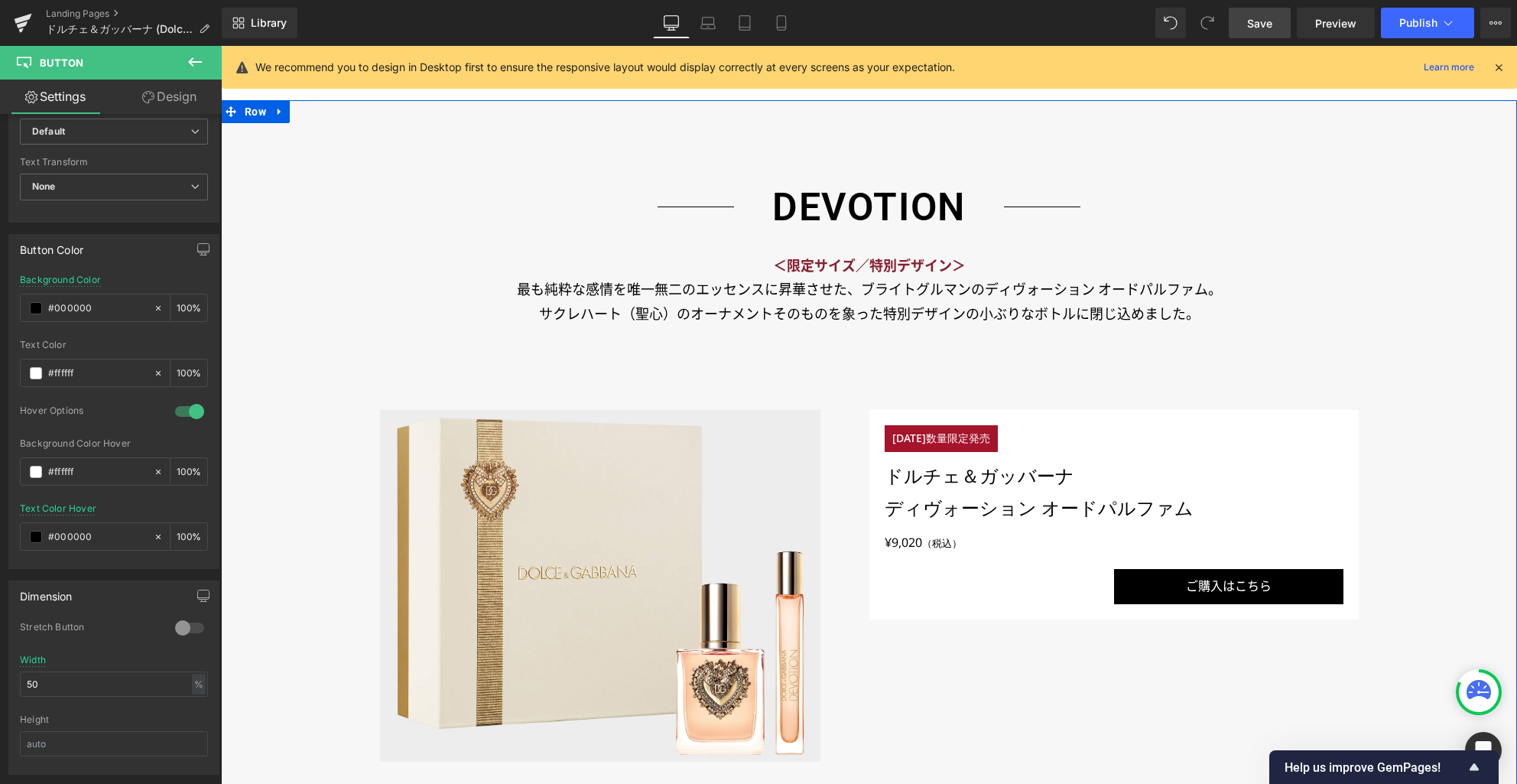
scroll to position [1271, 0]
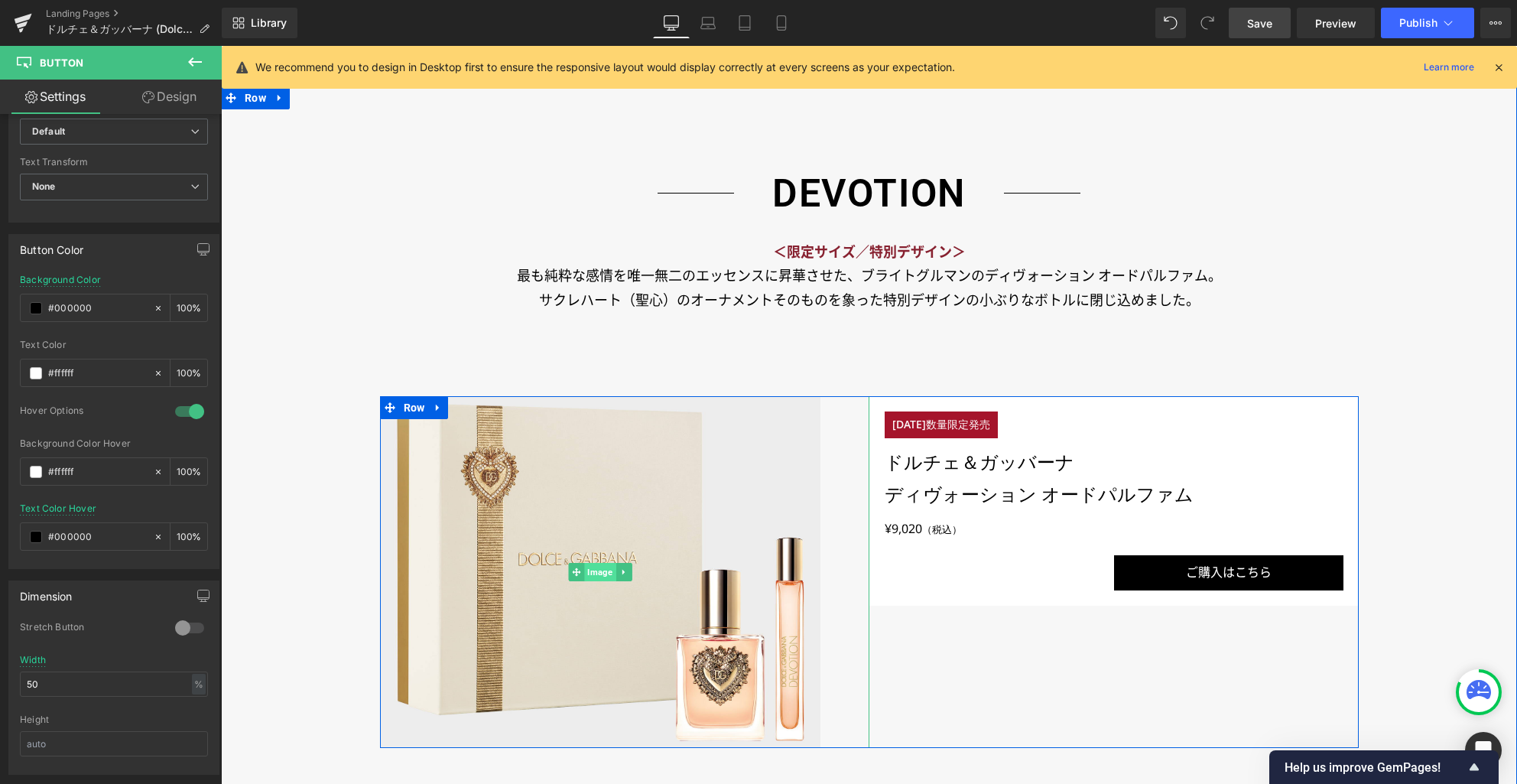
click at [591, 569] on span "Image" at bounding box center [600, 571] width 32 height 18
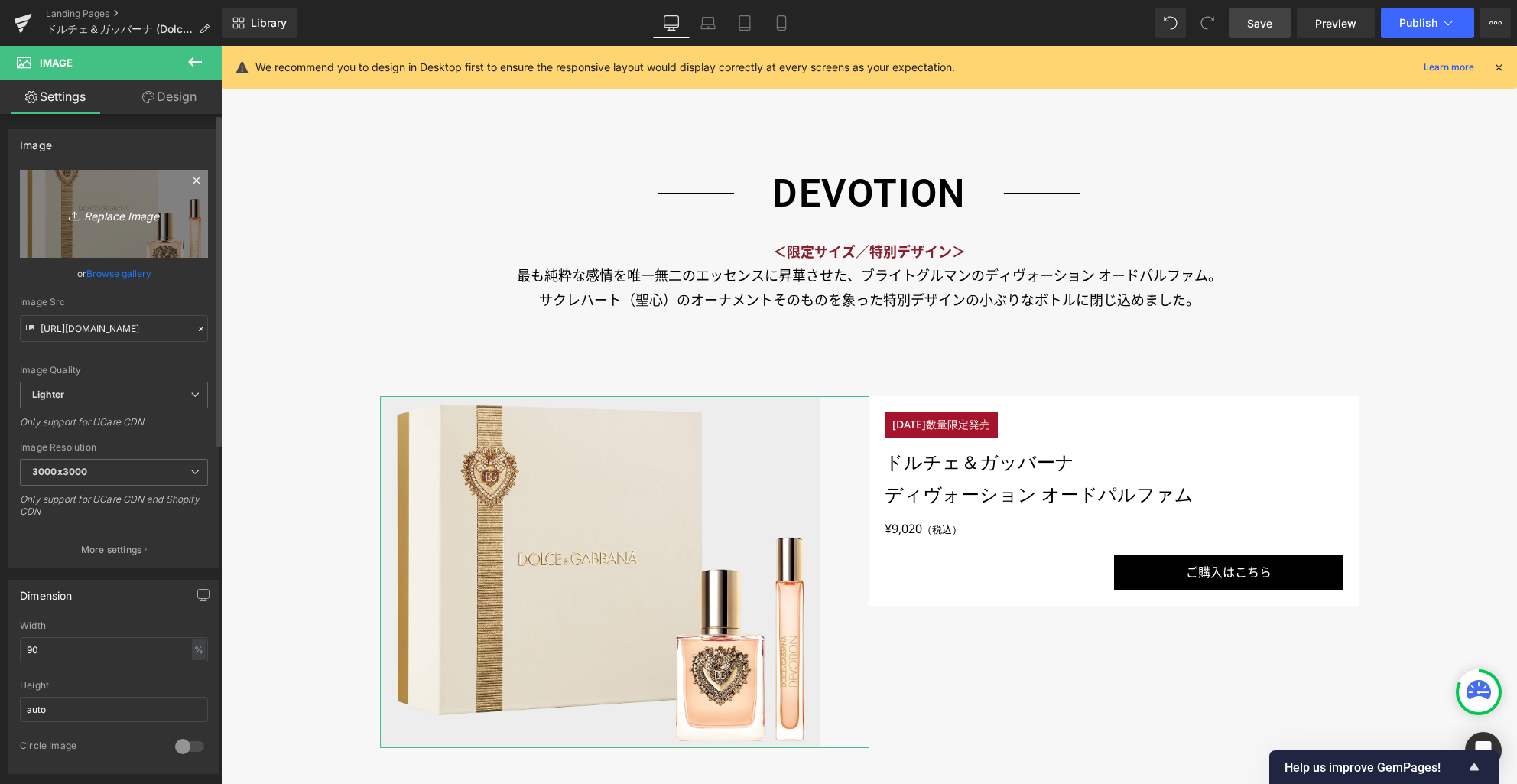
click at [111, 212] on icon "Replace Image" at bounding box center [114, 213] width 123 height 19
type input "C:\fakepath\p01.jpg"
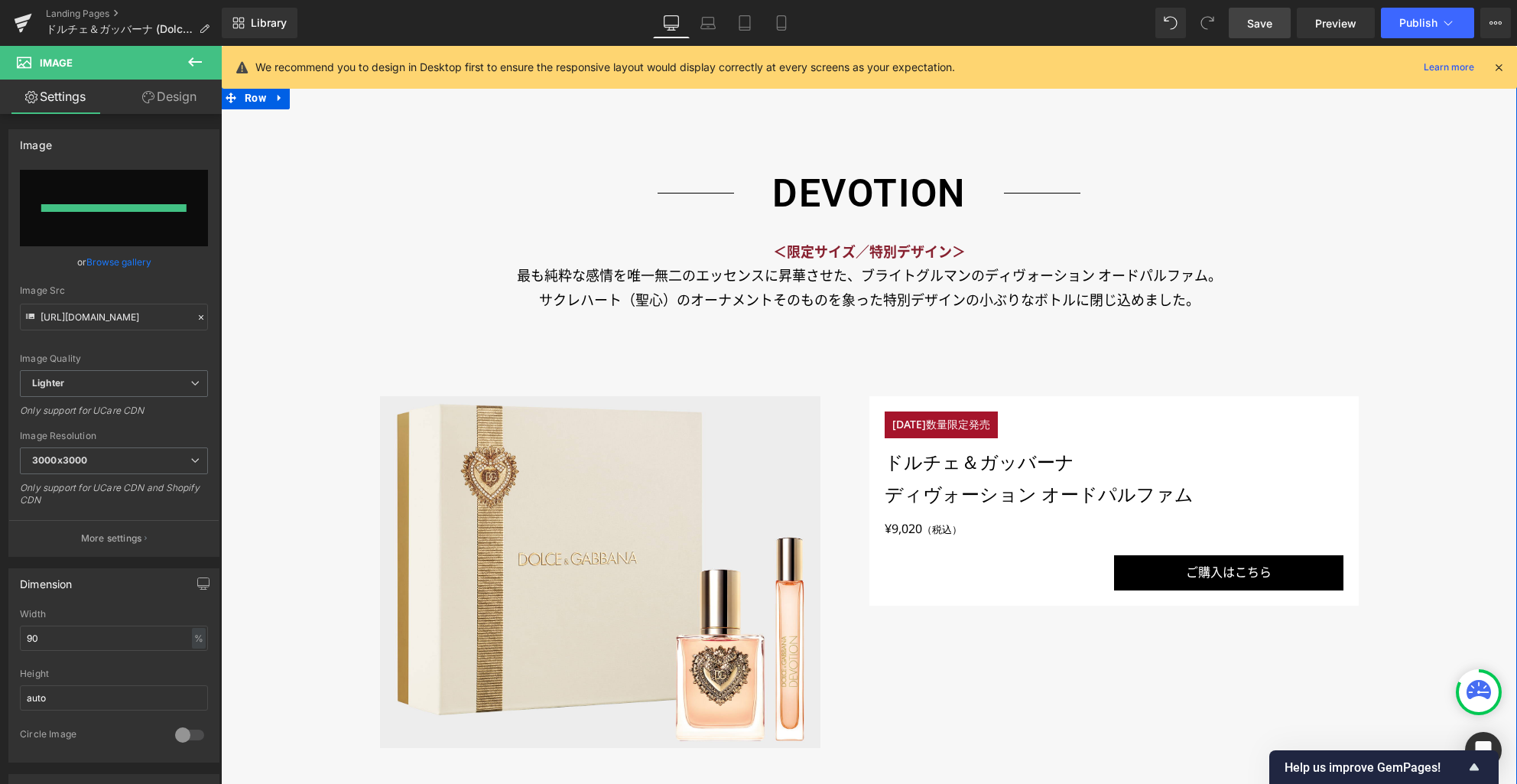
type input "[URL][DOMAIN_NAME]"
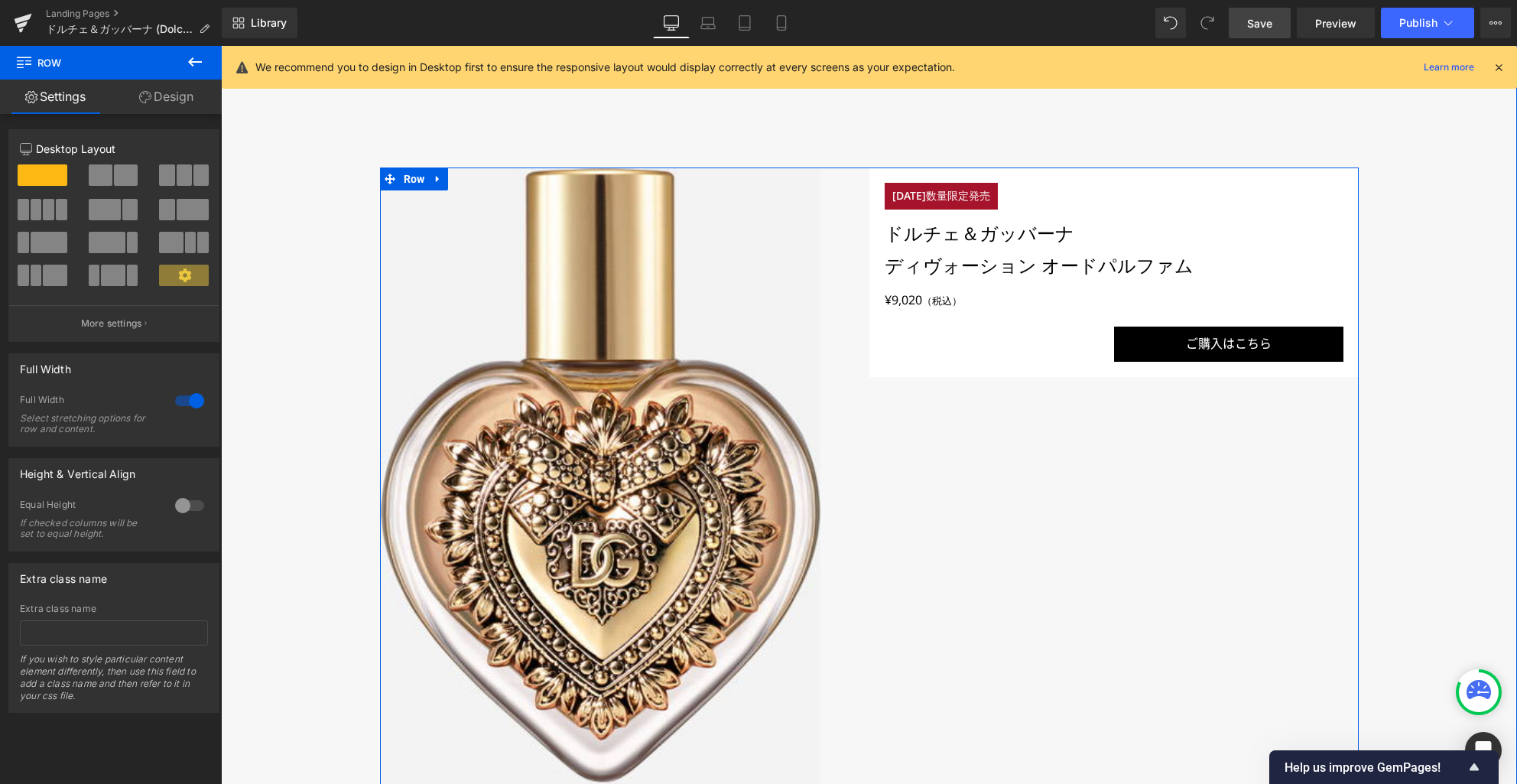
scroll to position [1442, 0]
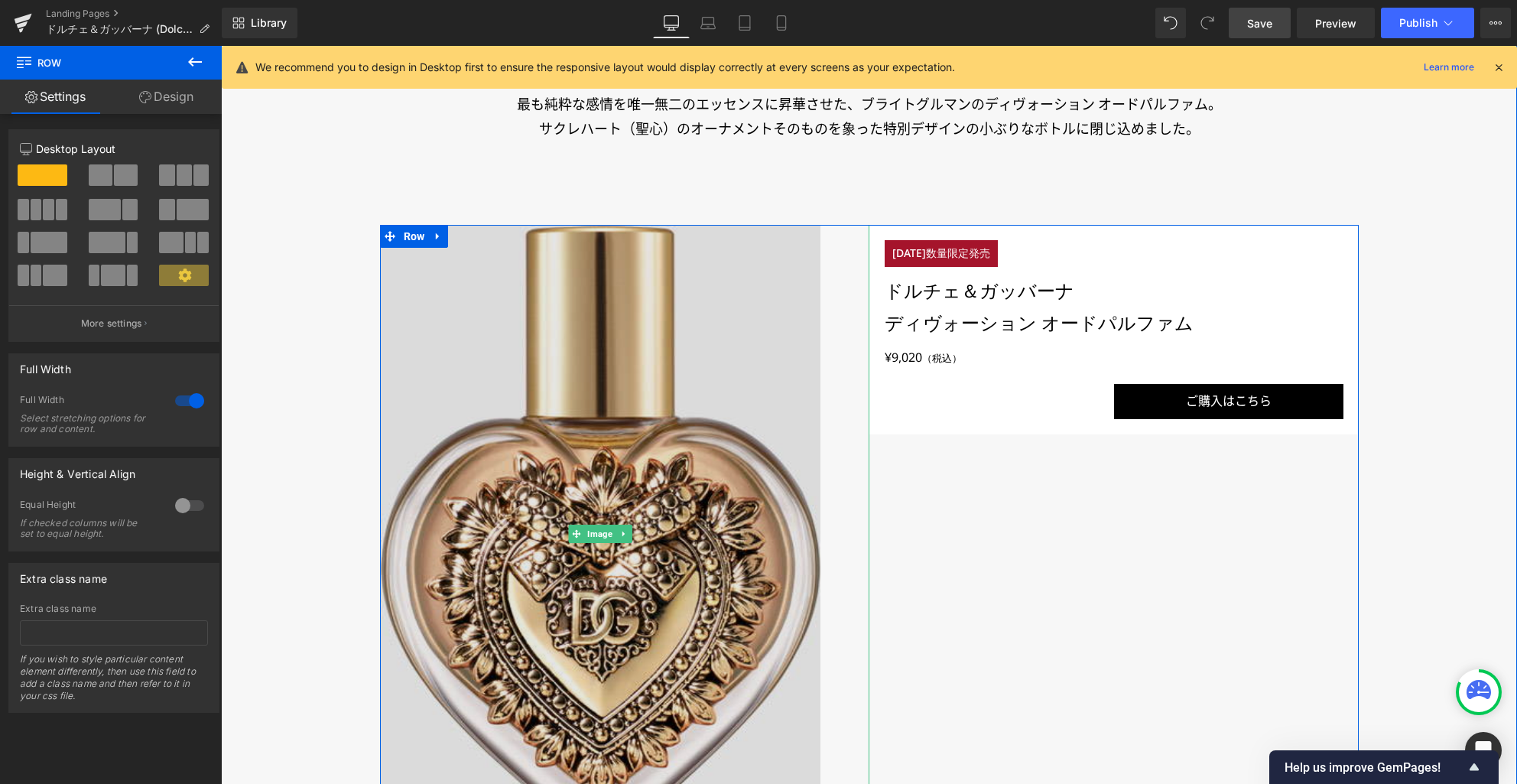
click at [562, 584] on img at bounding box center [600, 533] width 440 height 618
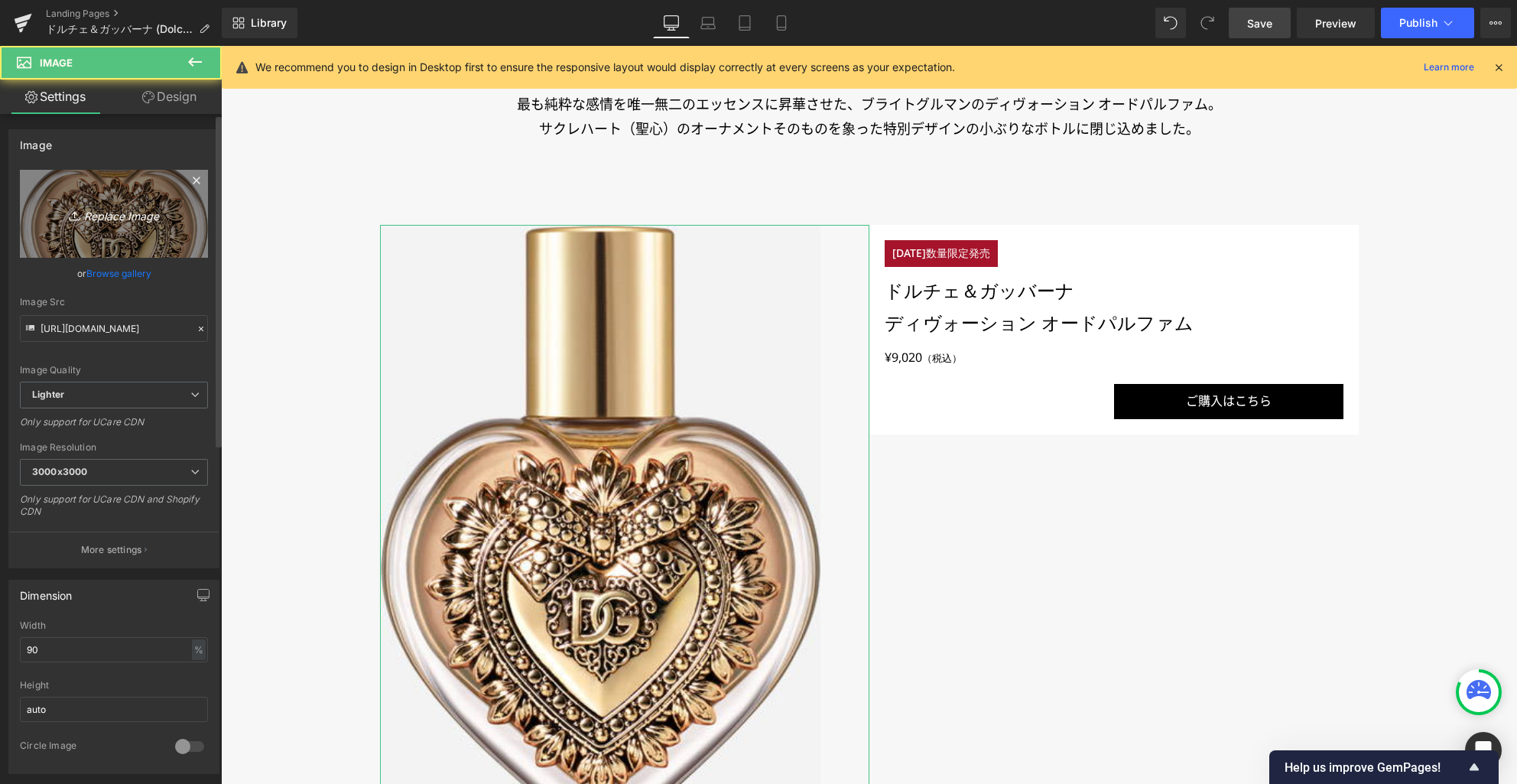
click at [119, 220] on icon "Replace Image" at bounding box center [114, 213] width 123 height 19
type input "C:\fakepath\p01.jpg"
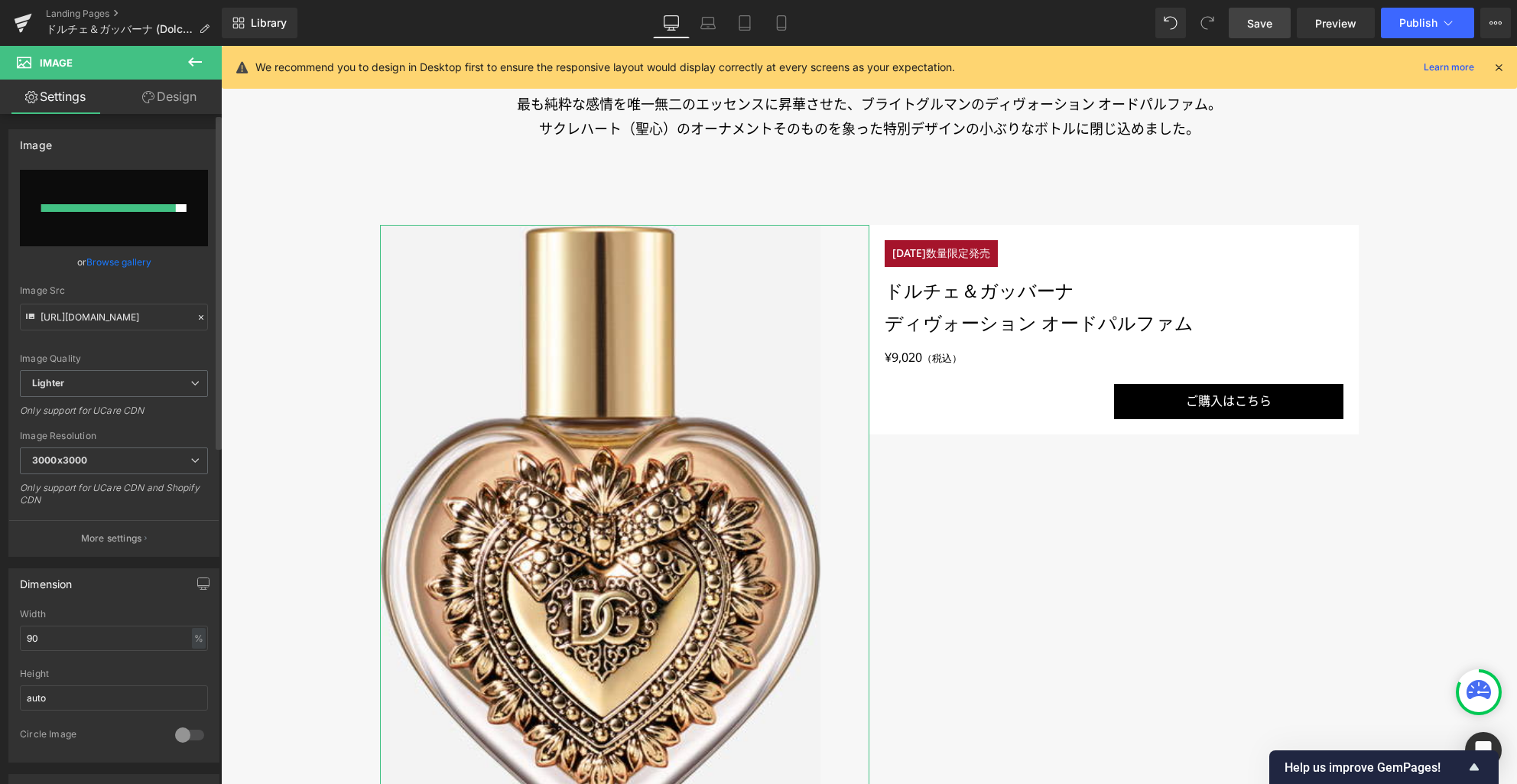
type input "[URL][DOMAIN_NAME]"
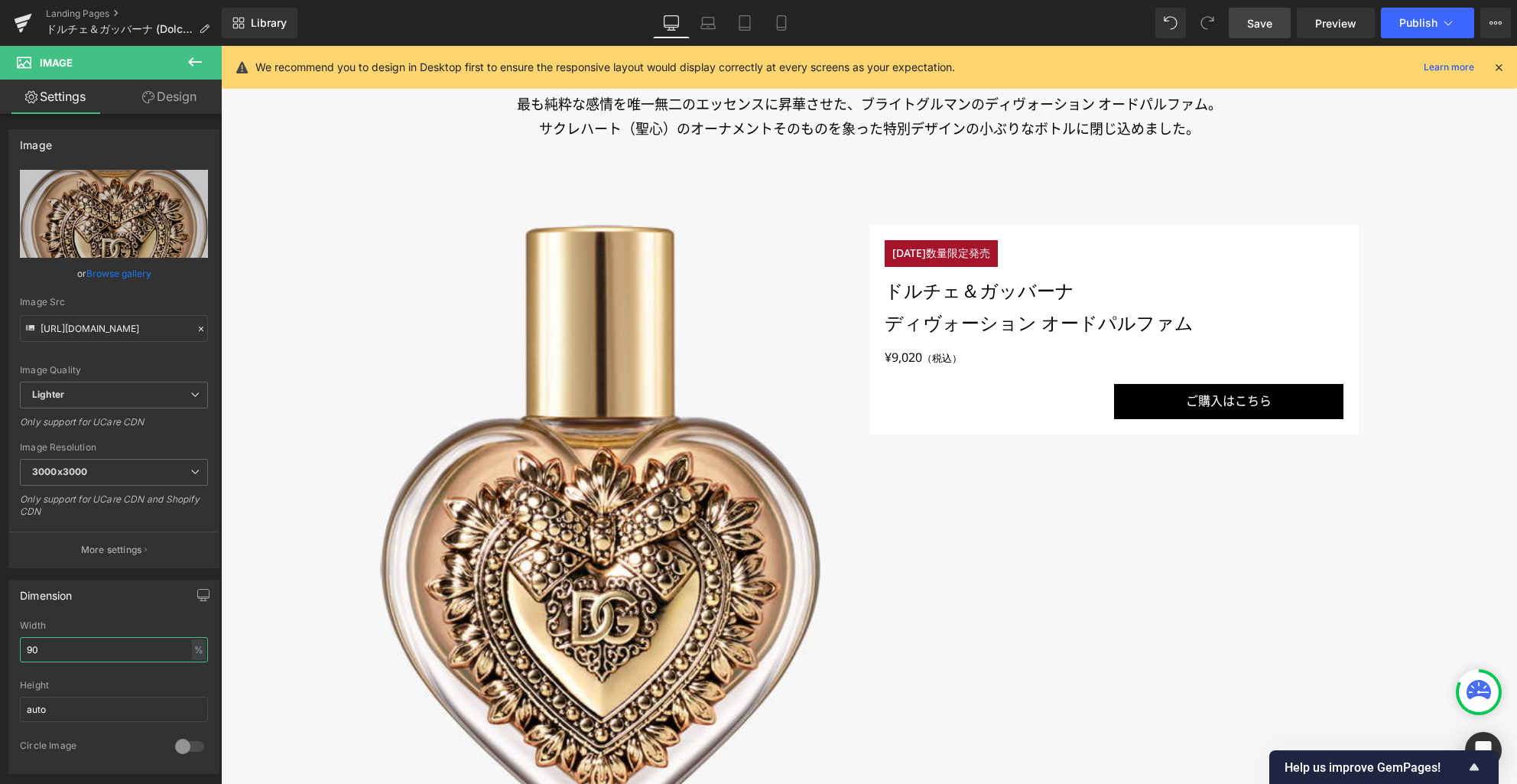
drag, startPoint x: 101, startPoint y: 651, endPoint x: -6, endPoint y: 639, distance: 107.7
click at [0, 639] on html "Image You are previewing how the will restyle your page. You can not edit Eleme…" at bounding box center [758, 392] width 1517 height 784
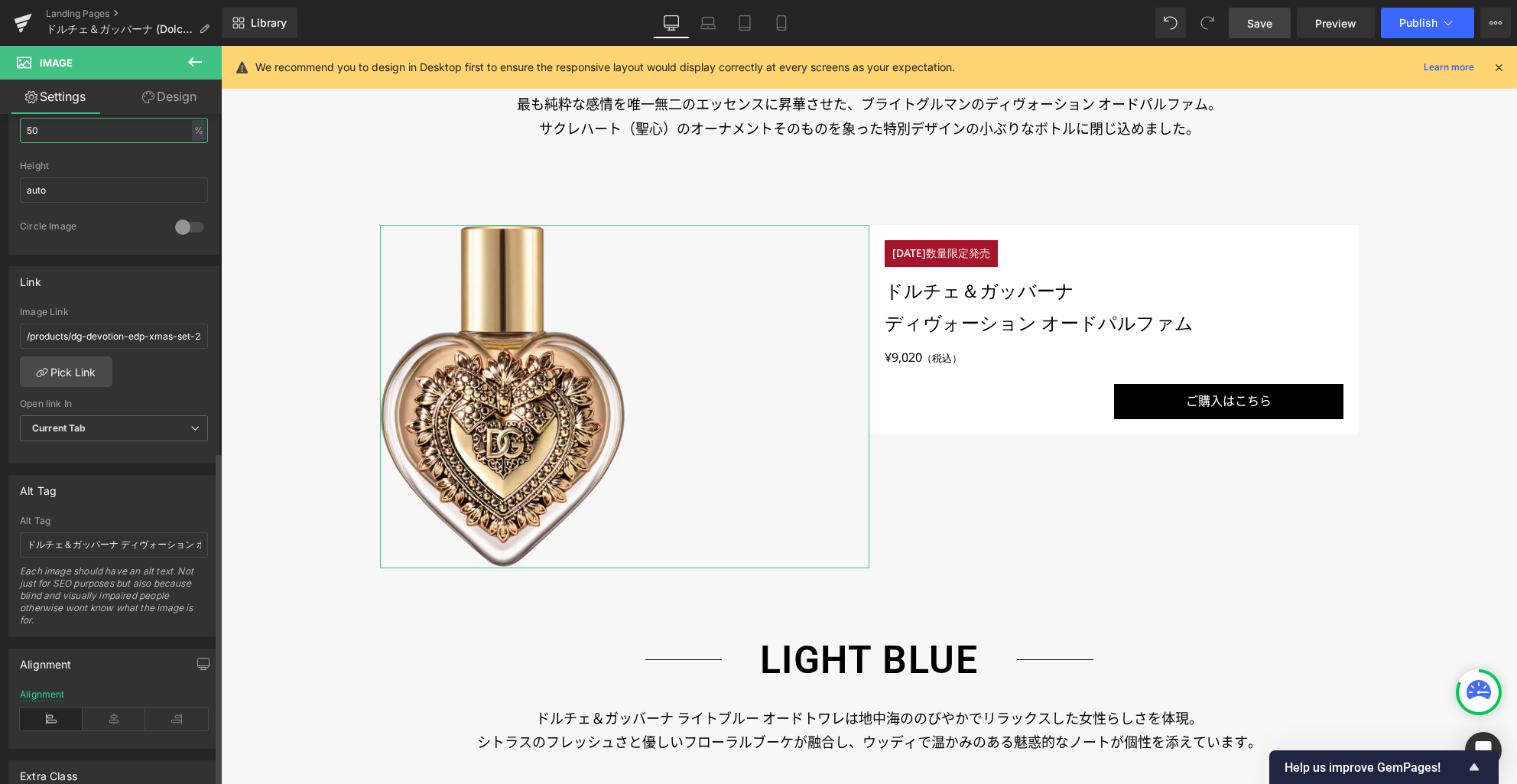
scroll to position [687, 0]
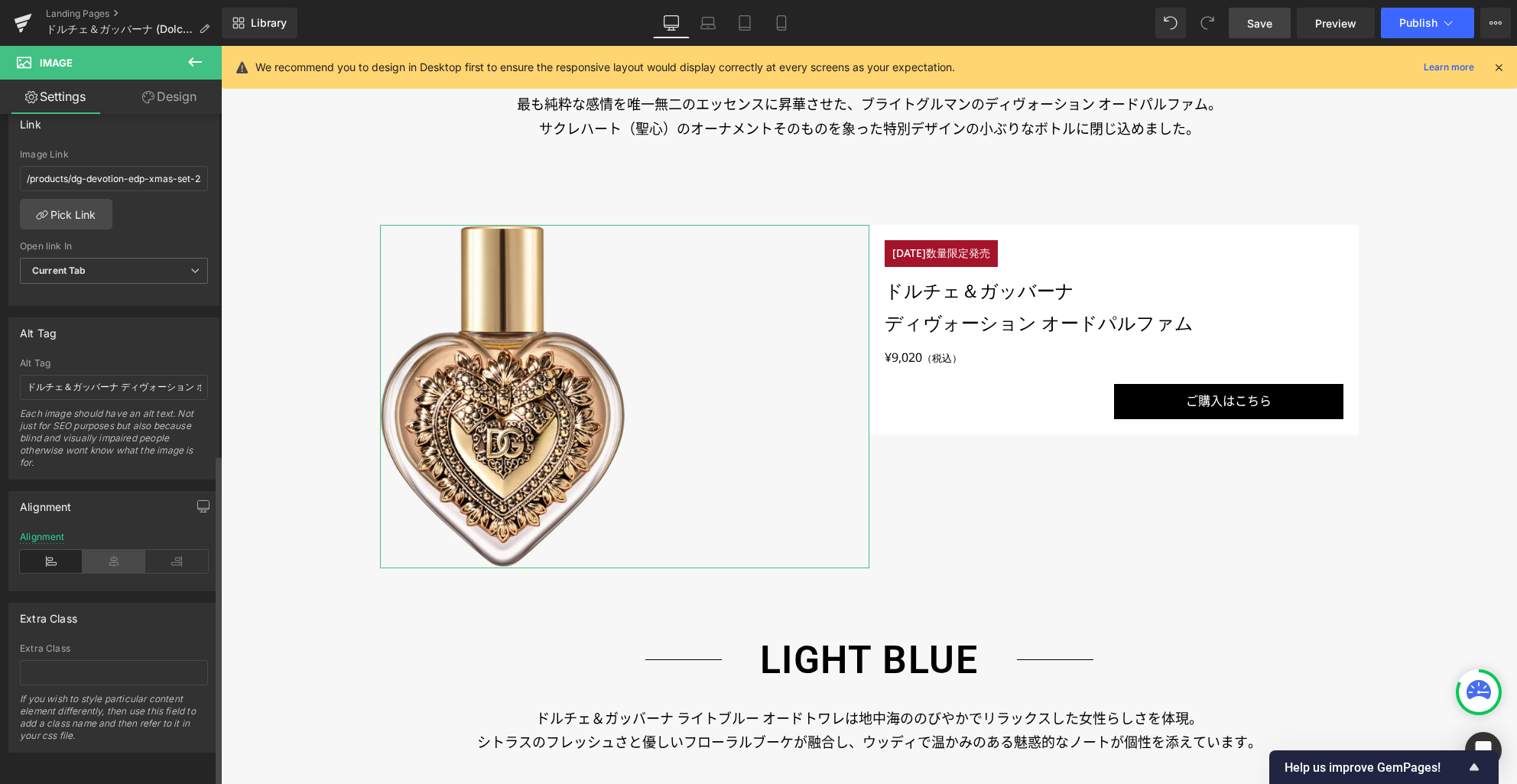
click at [95, 550] on icon at bounding box center [113, 561] width 62 height 23
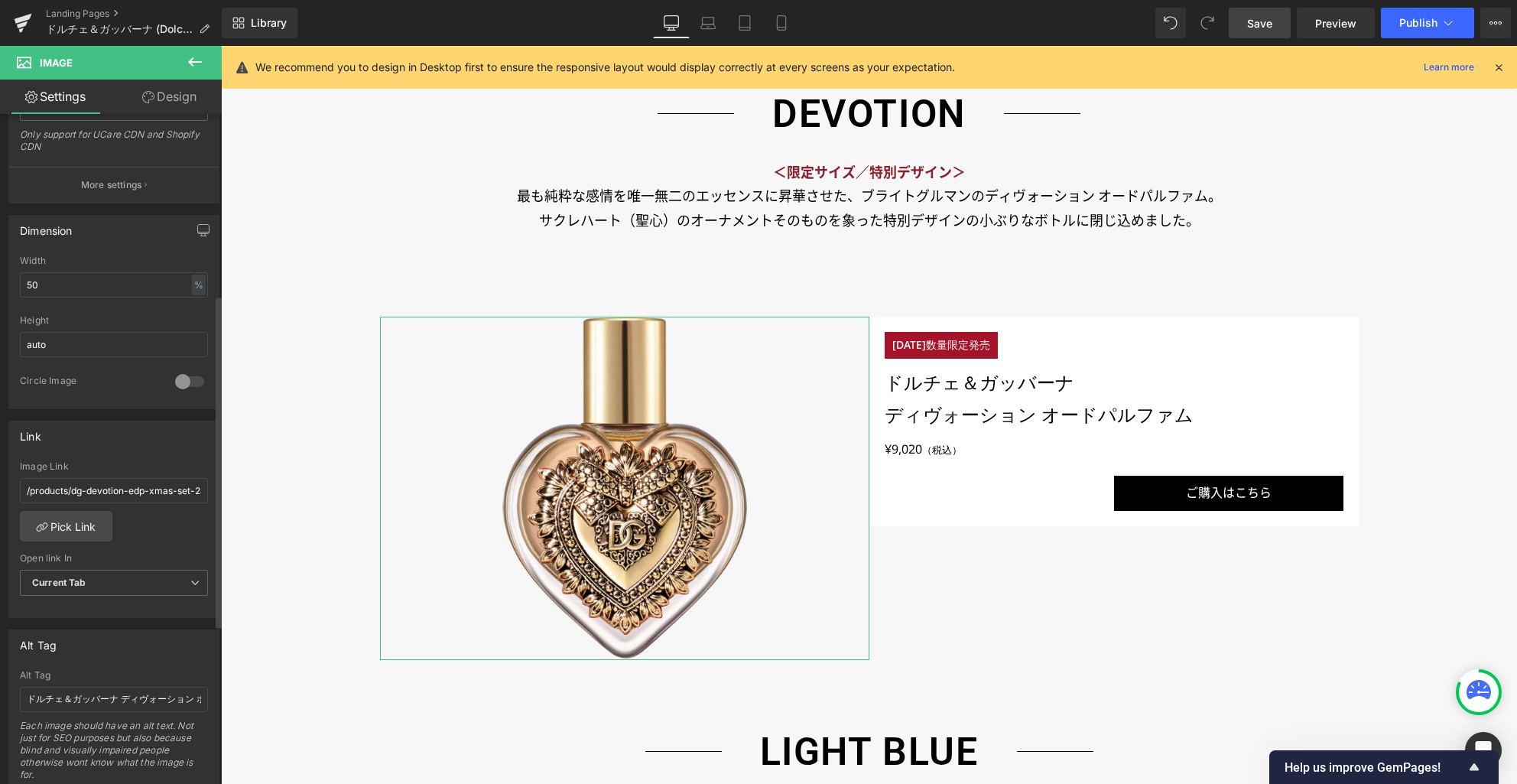
scroll to position [364, 0]
drag, startPoint x: 111, startPoint y: 282, endPoint x: 5, endPoint y: 270, distance: 106.7
click at [5, 270] on div "Dimension 50% Width 50 % % px auto Height auto 0 Circle Image" at bounding box center [114, 306] width 228 height 205
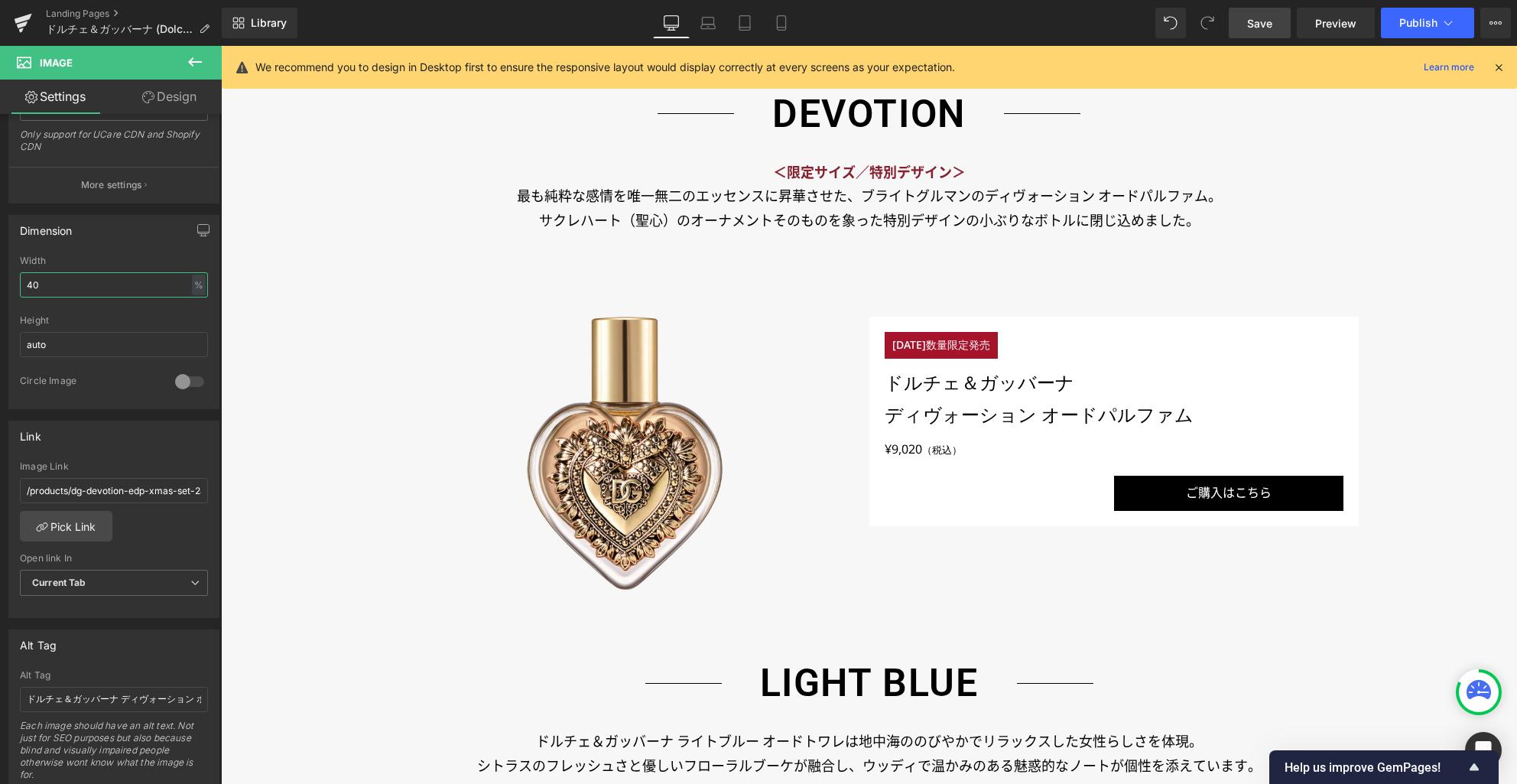
type input "40"
click at [1262, 12] on link "Save" at bounding box center [1260, 23] width 62 height 31
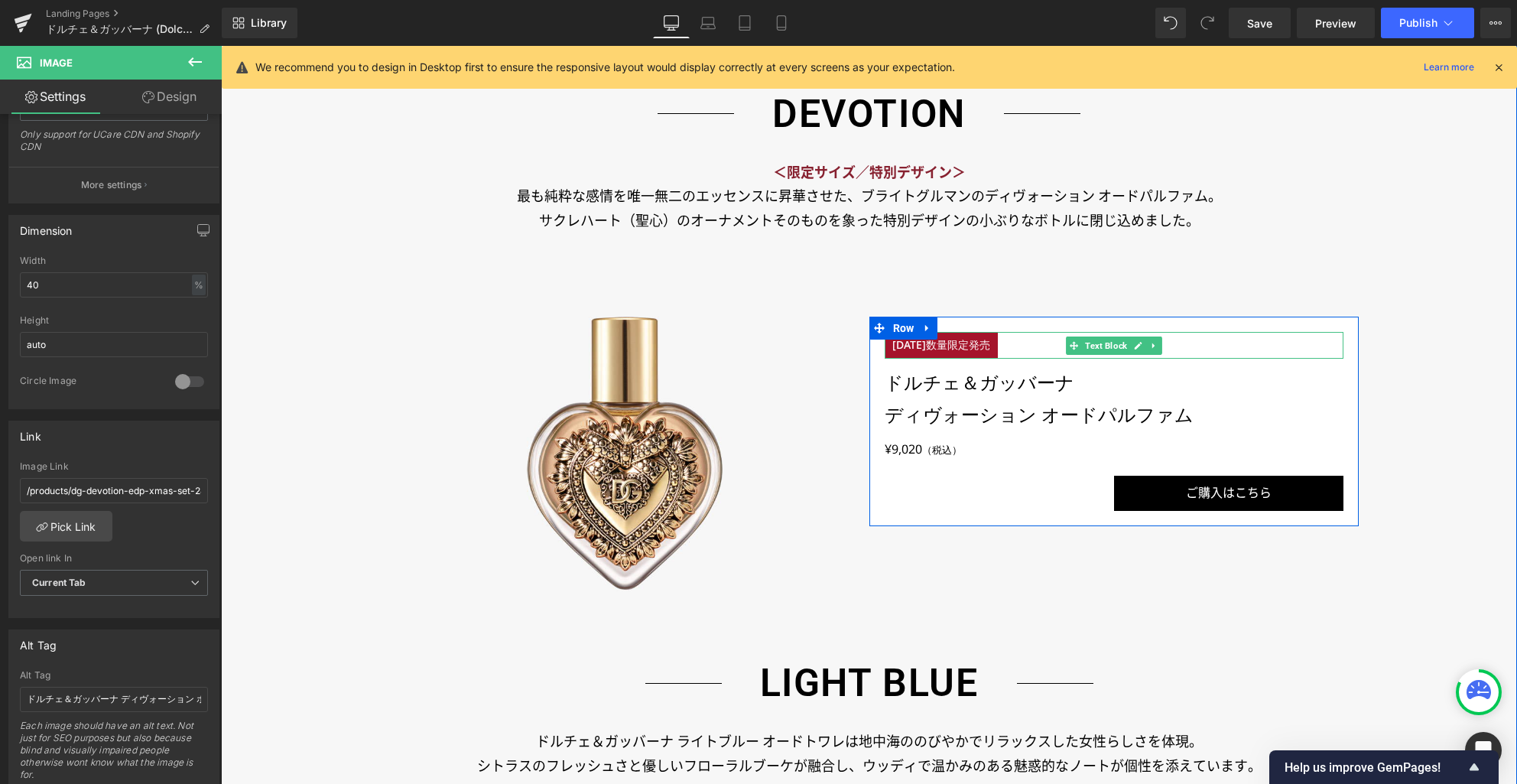
click at [971, 342] on p "[DATE]数量限定発売" at bounding box center [941, 345] width 113 height 27
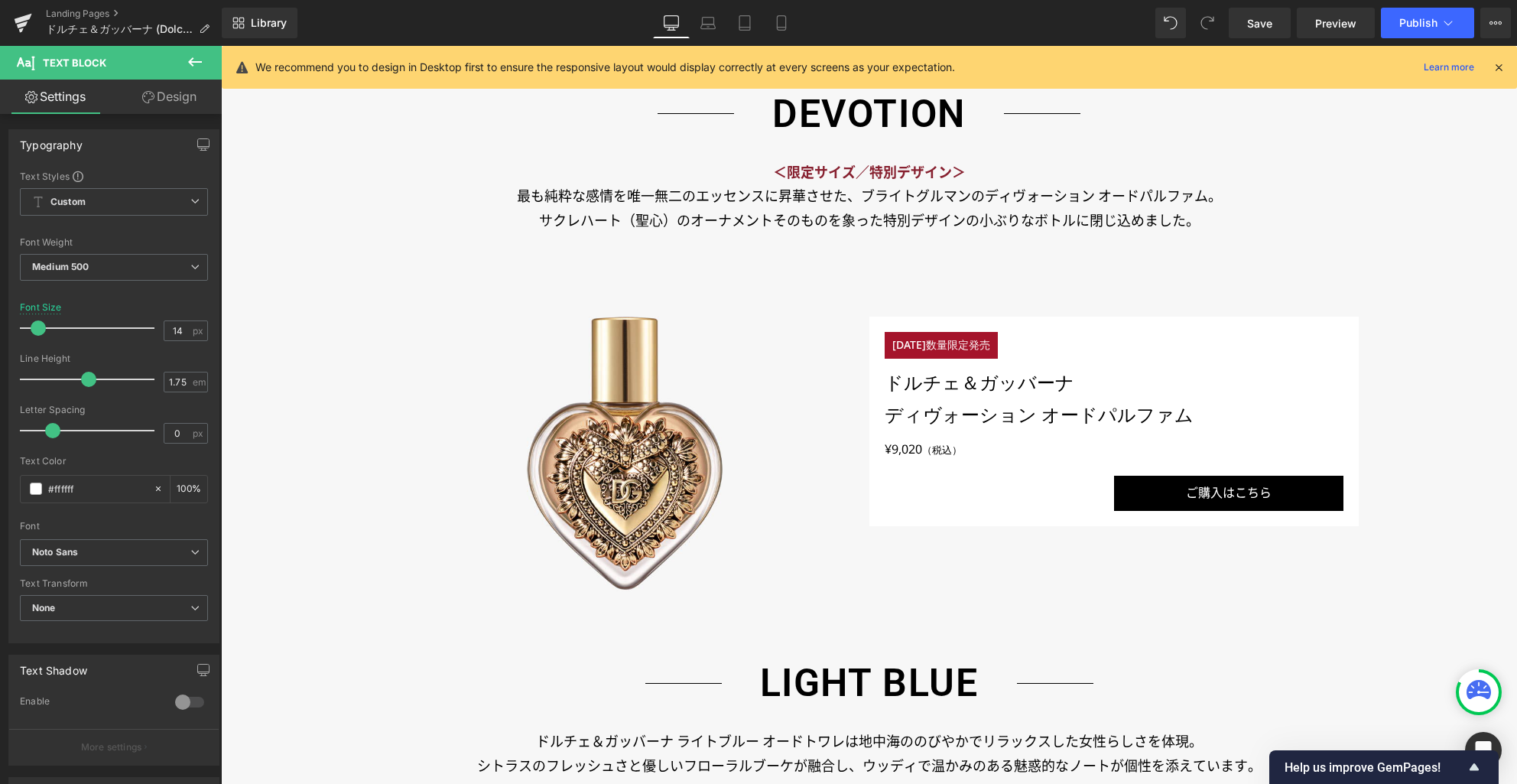
click at [177, 95] on link "Design" at bounding box center [169, 97] width 111 height 35
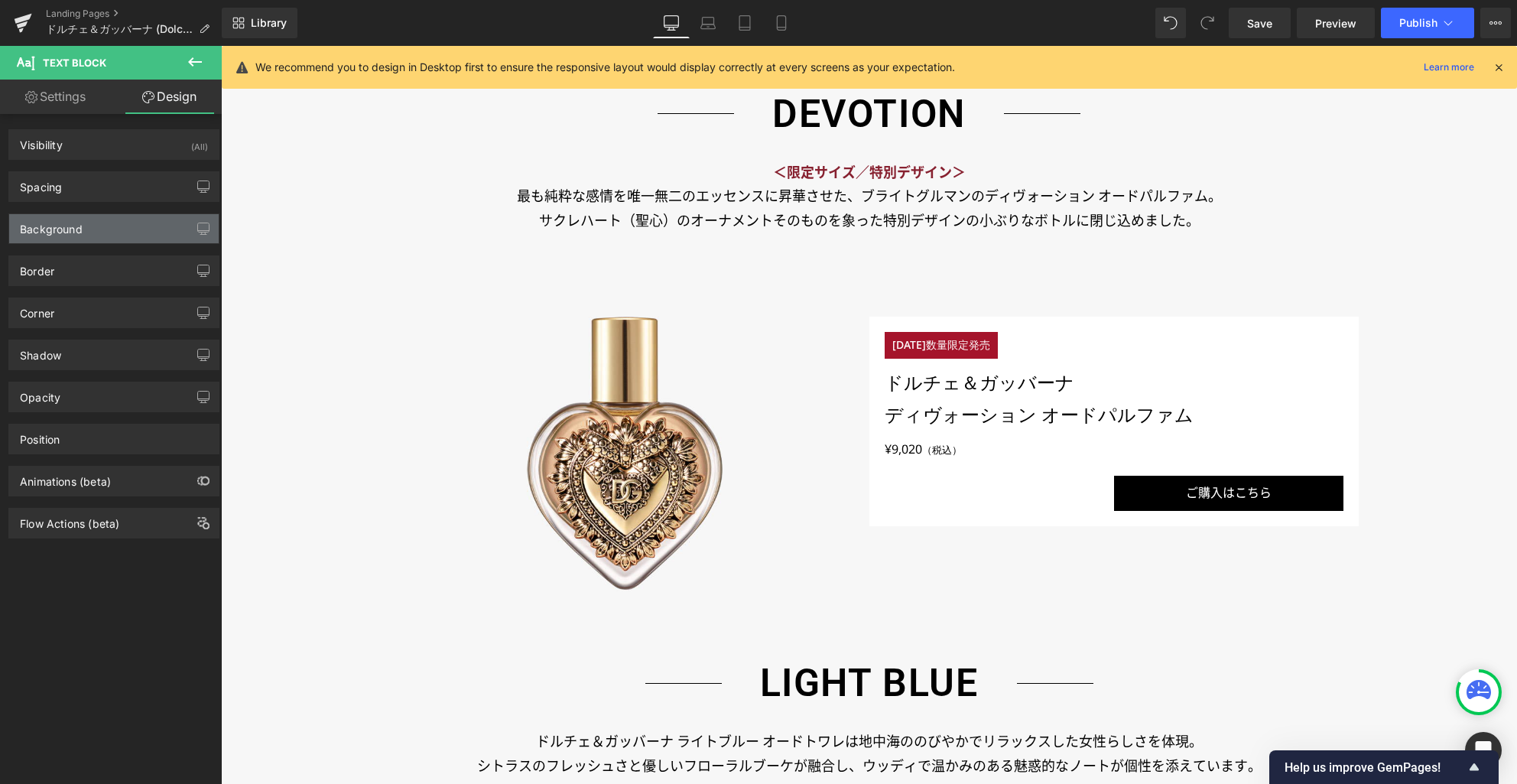
click at [85, 232] on div "Background" at bounding box center [114, 228] width 209 height 29
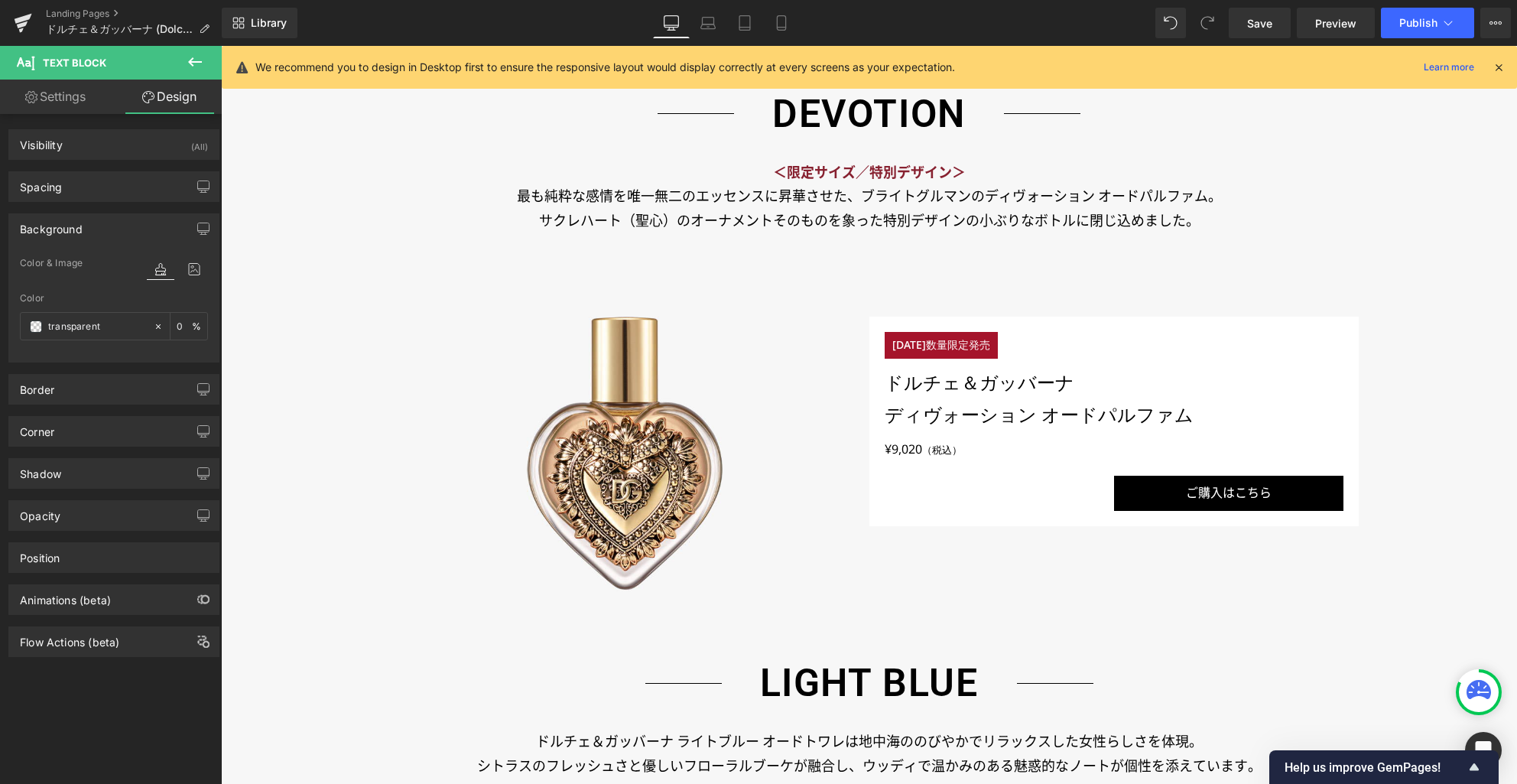
type input "transparent"
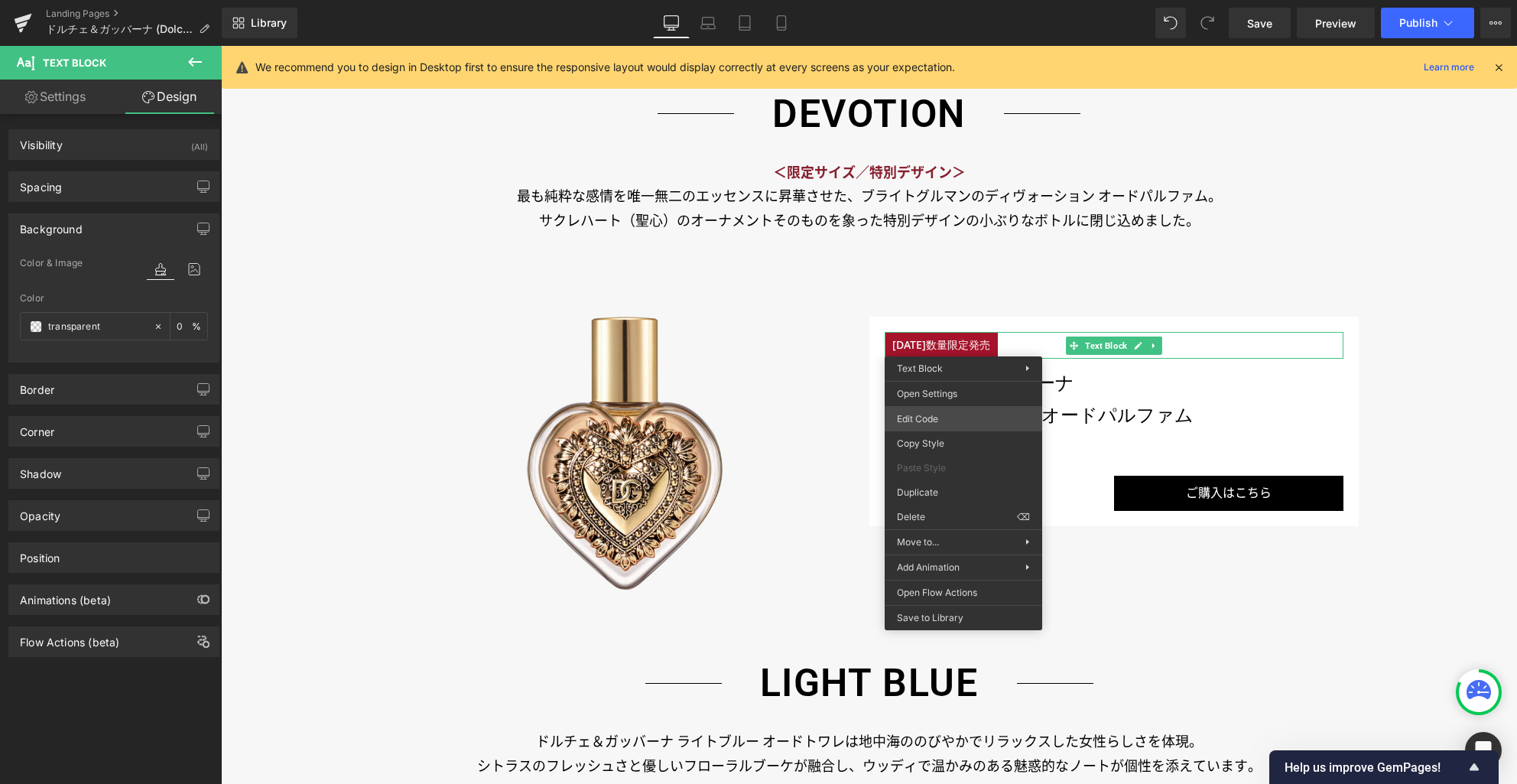
click at [952, 0] on div "Image You are previewing how the will restyle your page. You can not edit Eleme…" at bounding box center [758, 0] width 1517 height 0
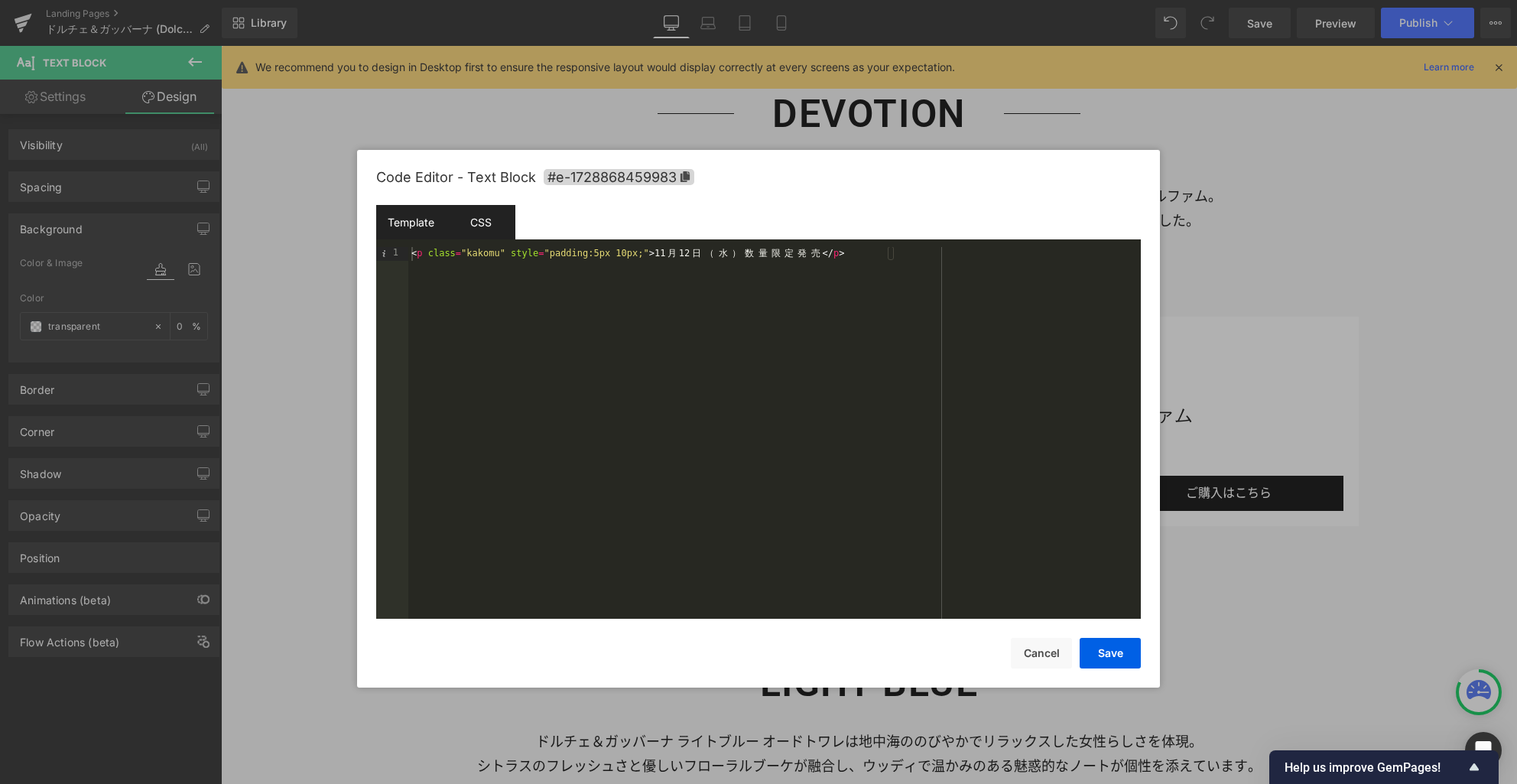
click at [500, 224] on div "CSS" at bounding box center [481, 222] width 70 height 35
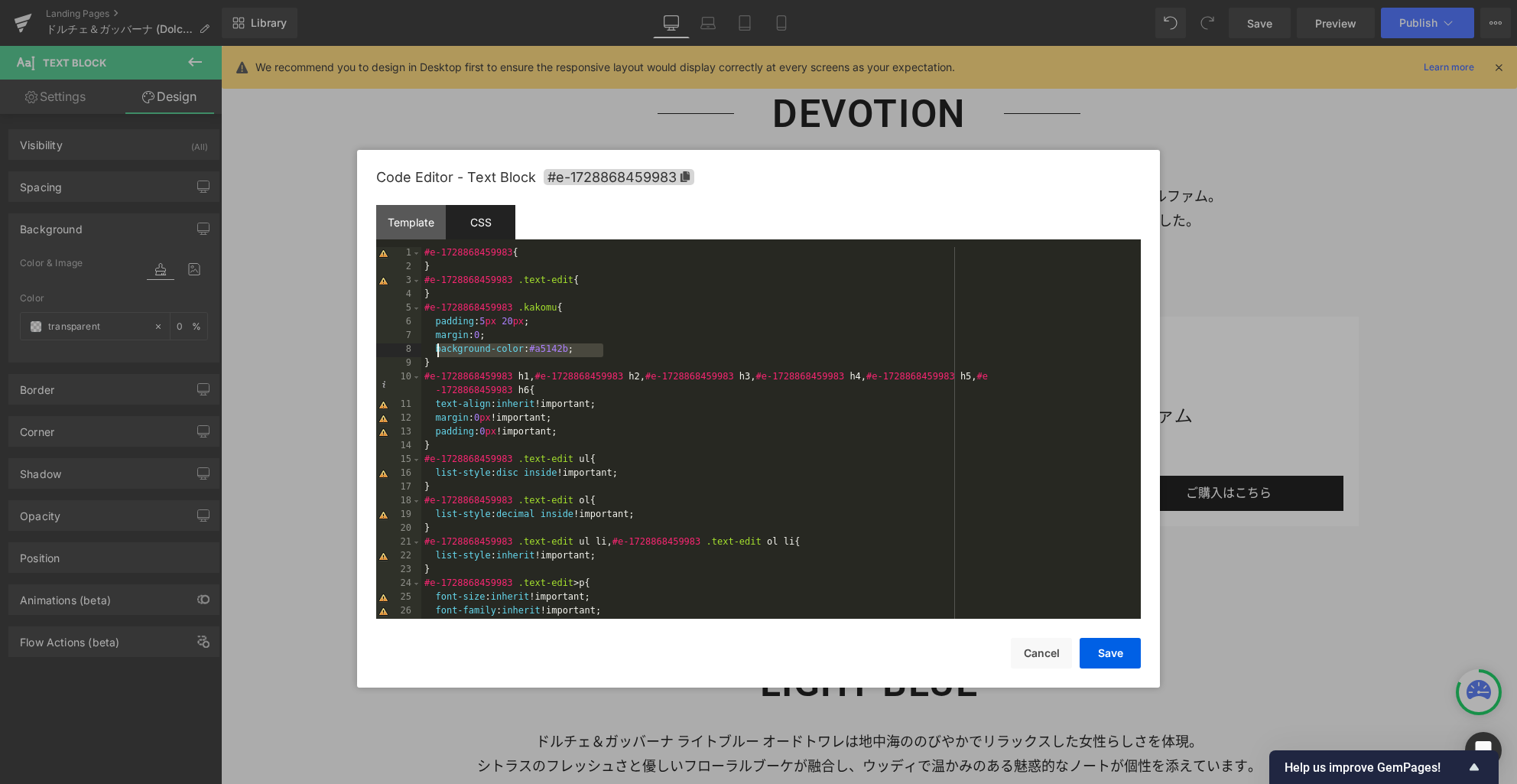
drag, startPoint x: 779, startPoint y: 349, endPoint x: 370, endPoint y: 345, distance: 409.0
click at [370, 345] on div "Code Editor - Text Block #e-1728868459983 Template CSS 1 < p class = "kakomu" s…" at bounding box center [759, 419] width 803 height 537
drag, startPoint x: 1103, startPoint y: 661, endPoint x: 881, endPoint y: 615, distance: 226.7
click at [1103, 661] on button "Save" at bounding box center [1110, 653] width 61 height 31
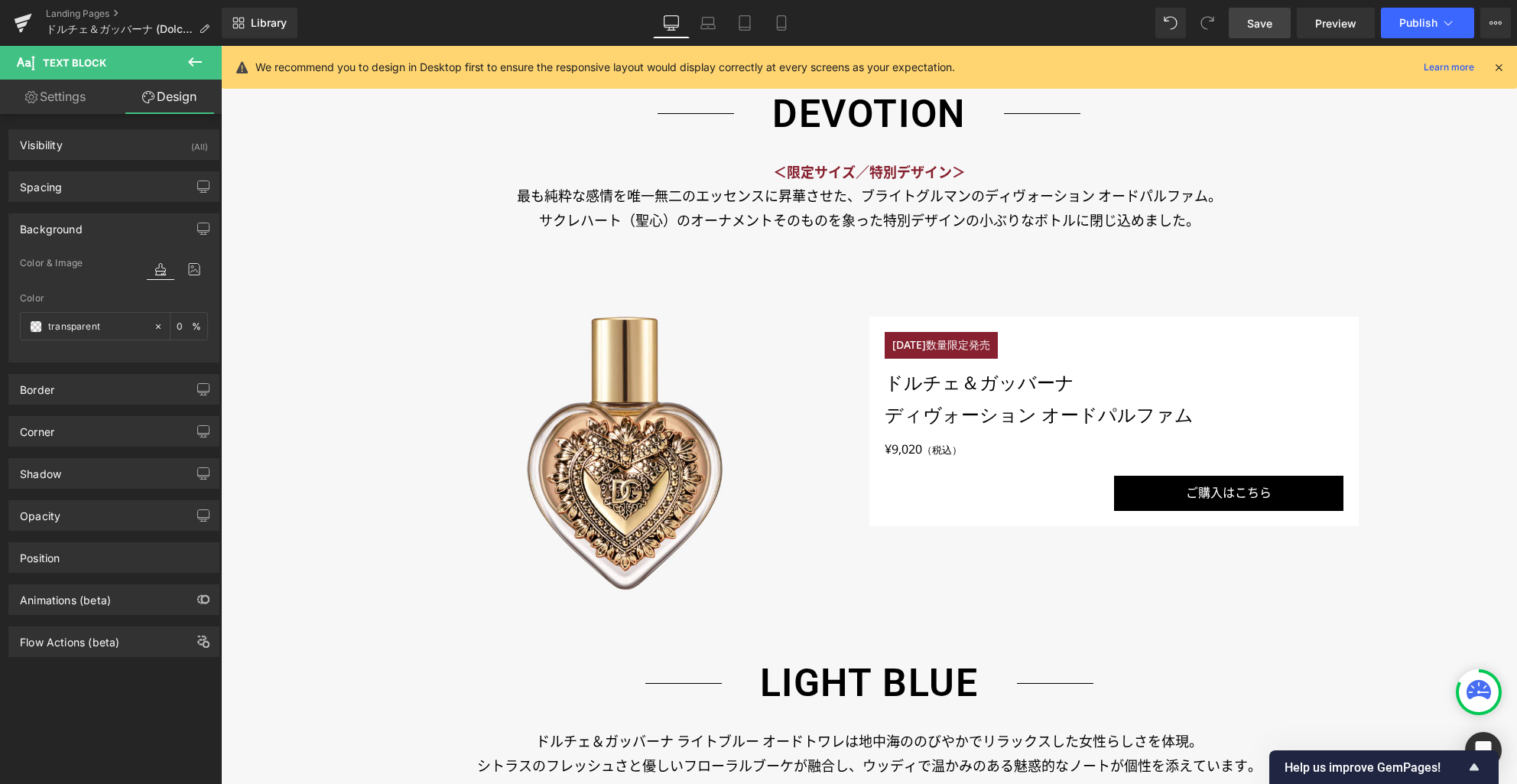
click at [1261, 23] on span "Save" at bounding box center [1260, 23] width 25 height 16
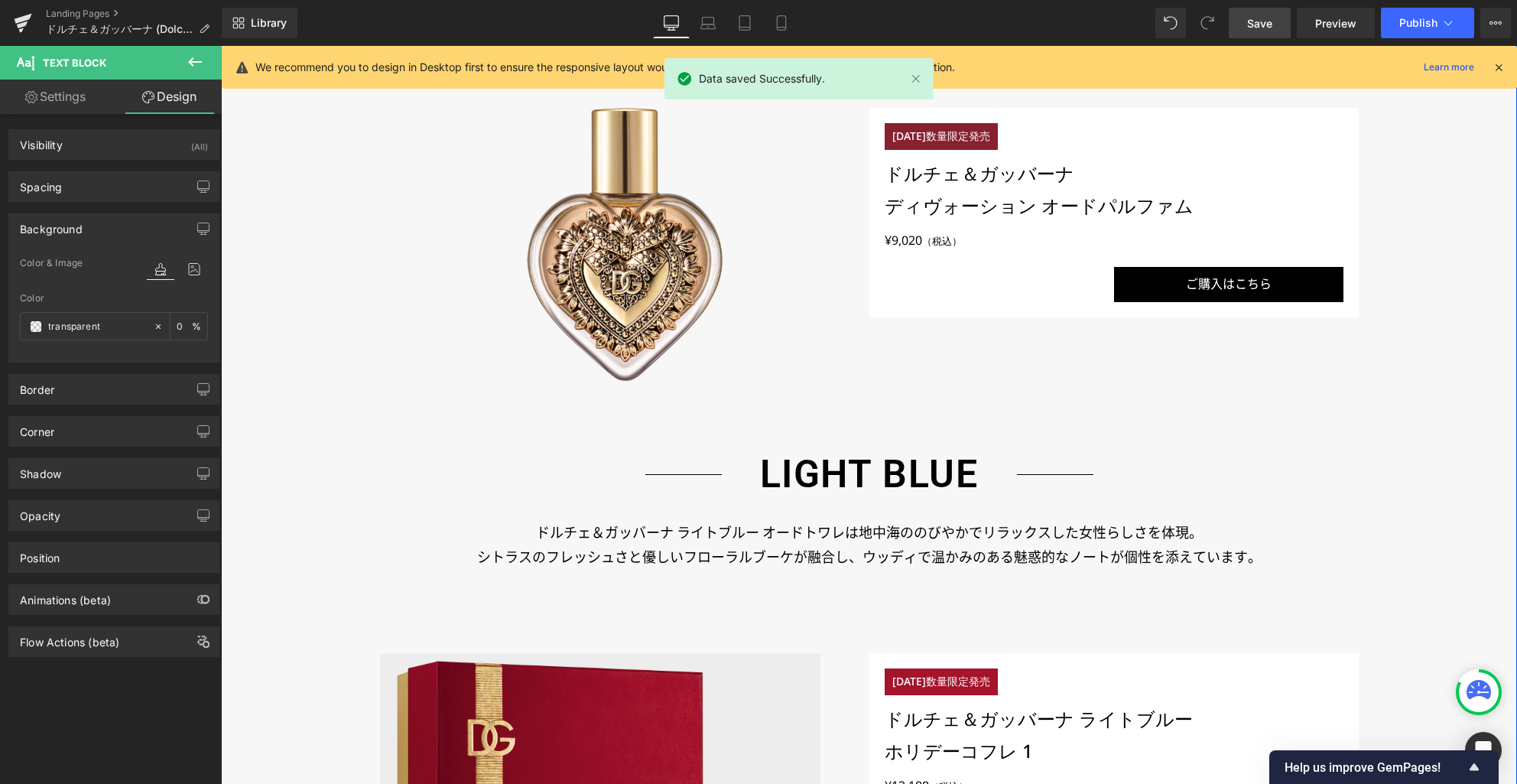
scroll to position [1662, 0]
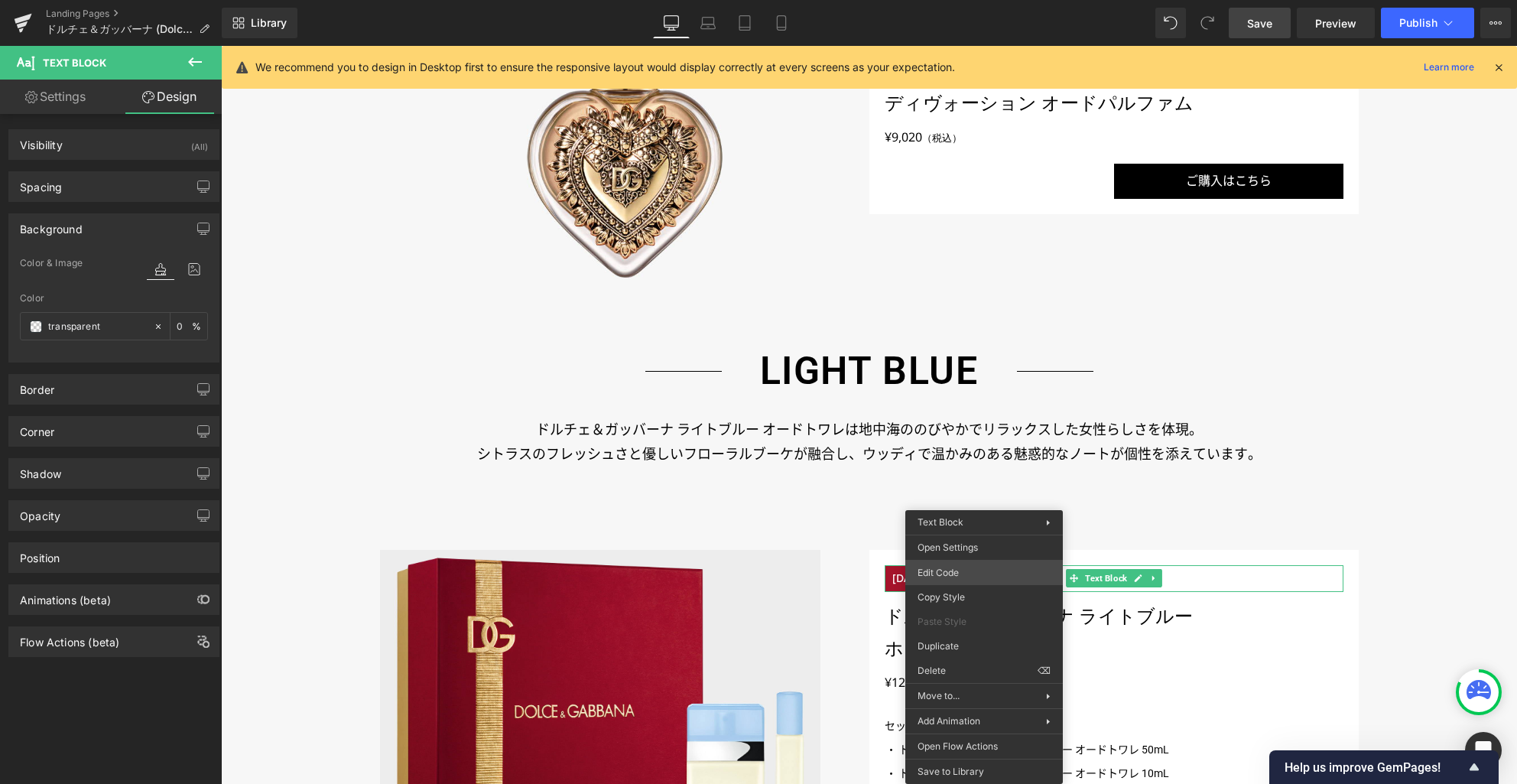
click at [977, 0] on div "Image You are previewing how the will restyle your page. You can not edit Eleme…" at bounding box center [758, 0] width 1517 height 0
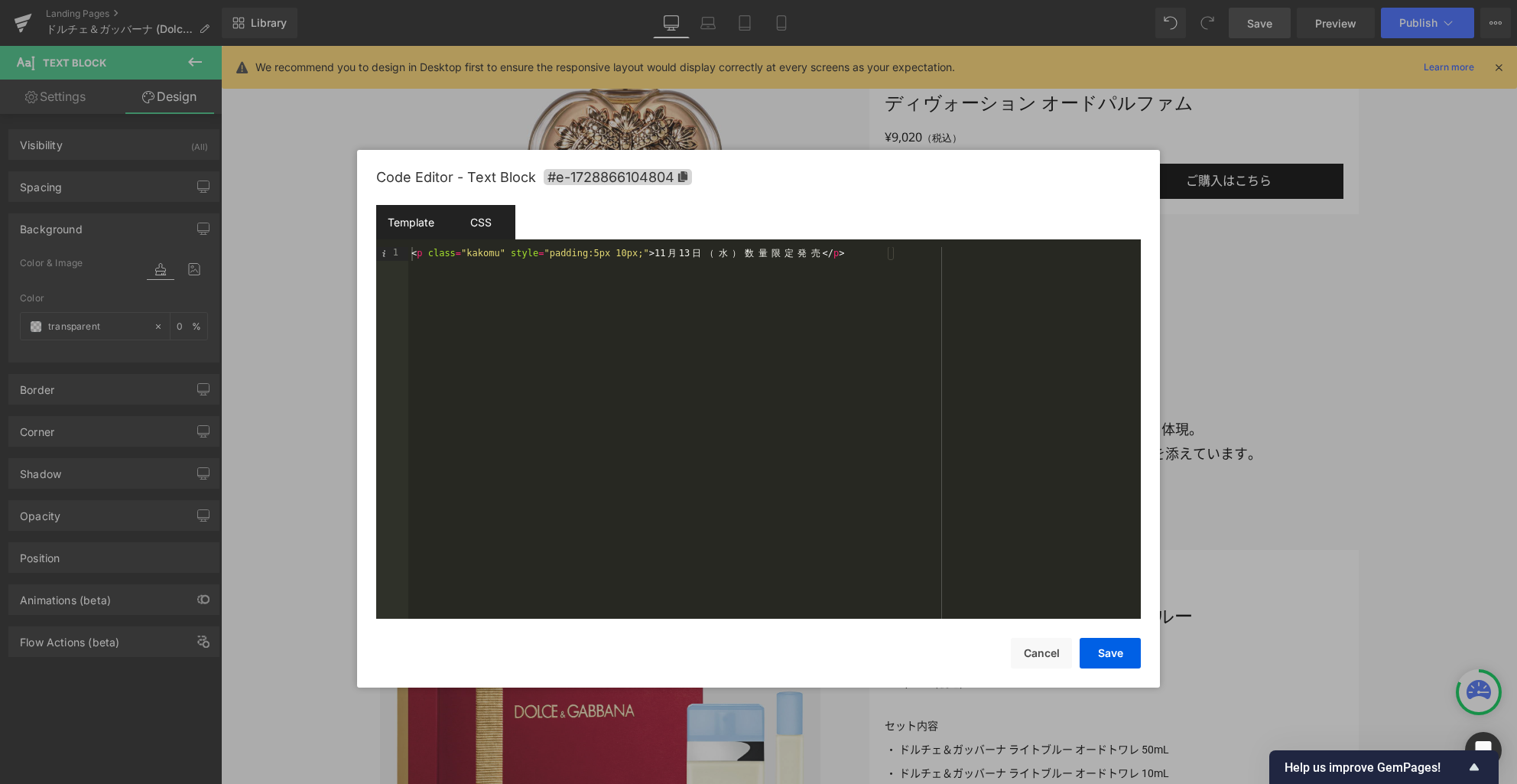
click at [490, 222] on div "CSS" at bounding box center [481, 222] width 70 height 35
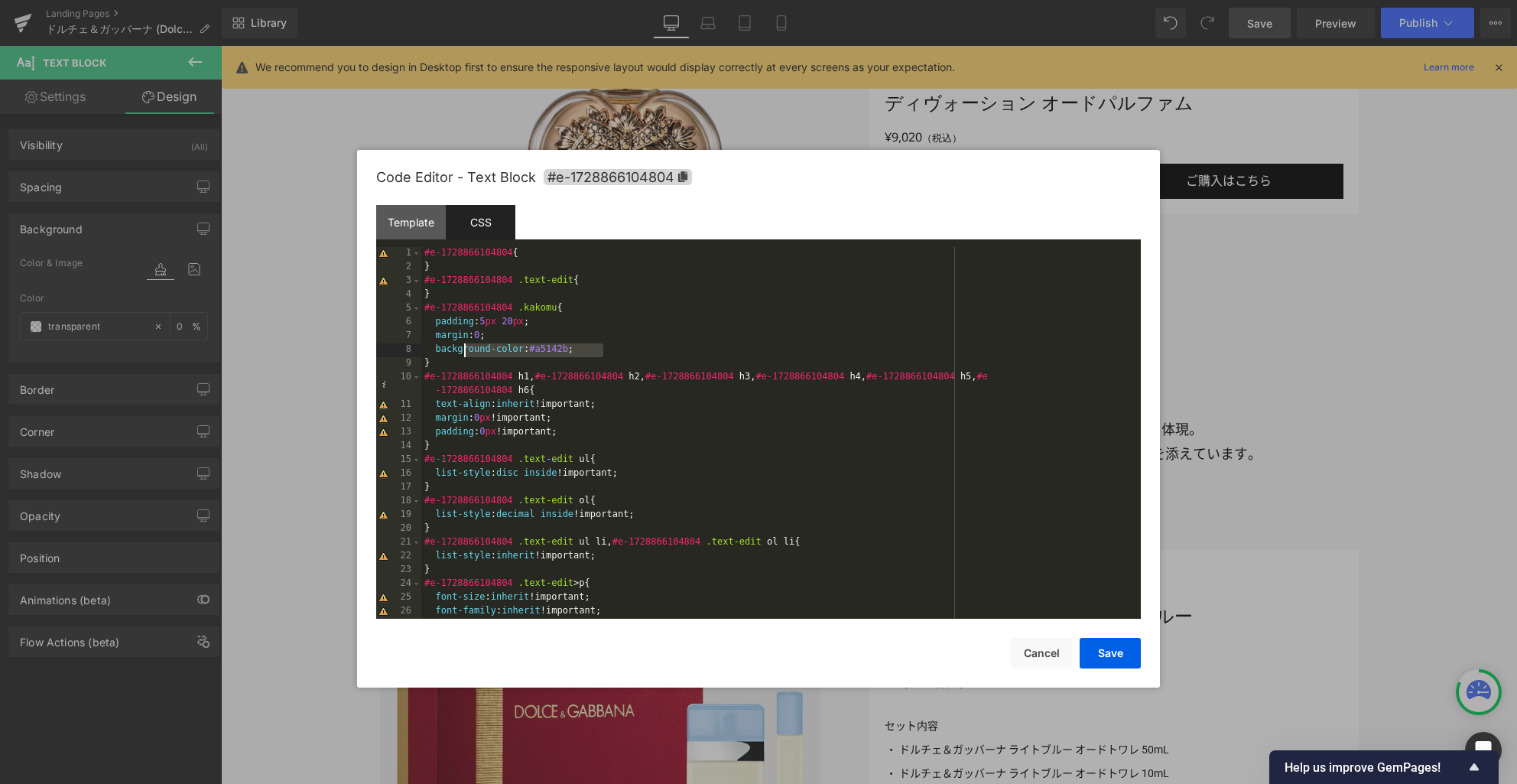
drag, startPoint x: 624, startPoint y: 352, endPoint x: 379, endPoint y: 349, distance: 245.0
click at [379, 349] on pre "1 2 3 4 5 6 7 8 9 10 11 12 13 14 15 16 17 18 19 20 21 22 23 24 25 26 27 #e-1728…" at bounding box center [758, 432] width 764 height 371
click at [1112, 650] on button "Save" at bounding box center [1110, 653] width 61 height 31
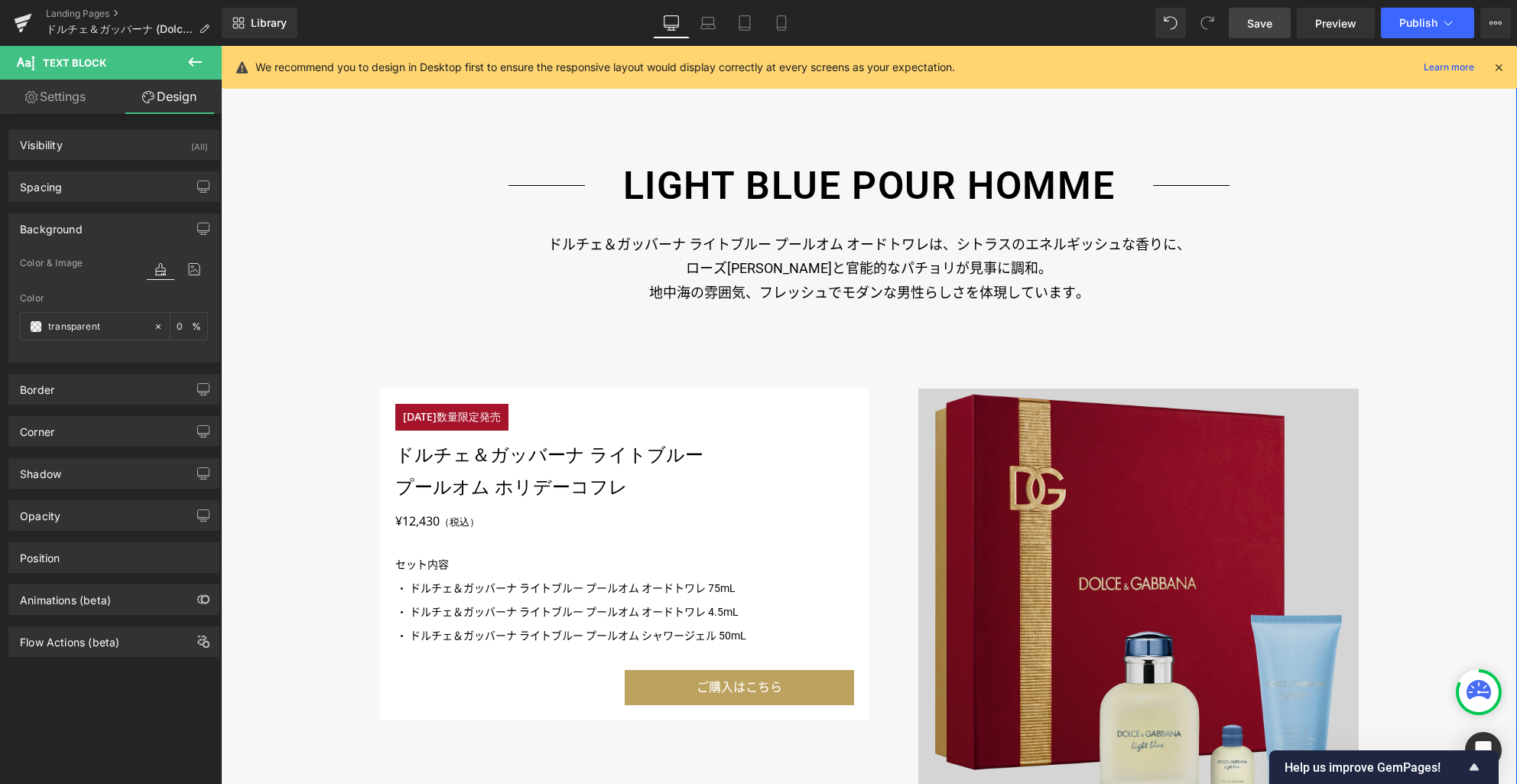
scroll to position [2540, 0]
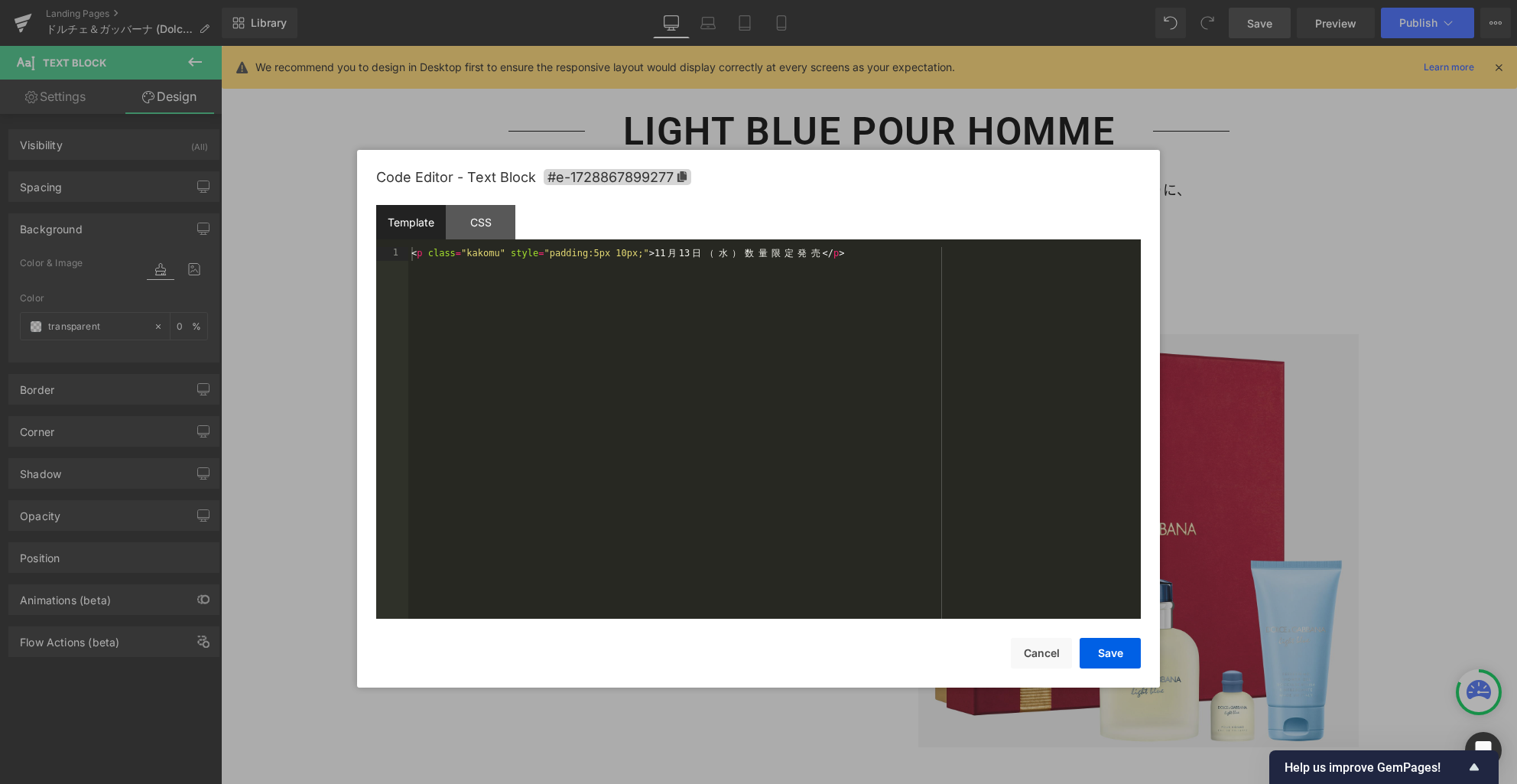
click at [485, 0] on div "Image You are previewing how the will restyle your page. You can not edit Eleme…" at bounding box center [758, 0] width 1517 height 0
click at [505, 232] on div "CSS" at bounding box center [481, 222] width 70 height 35
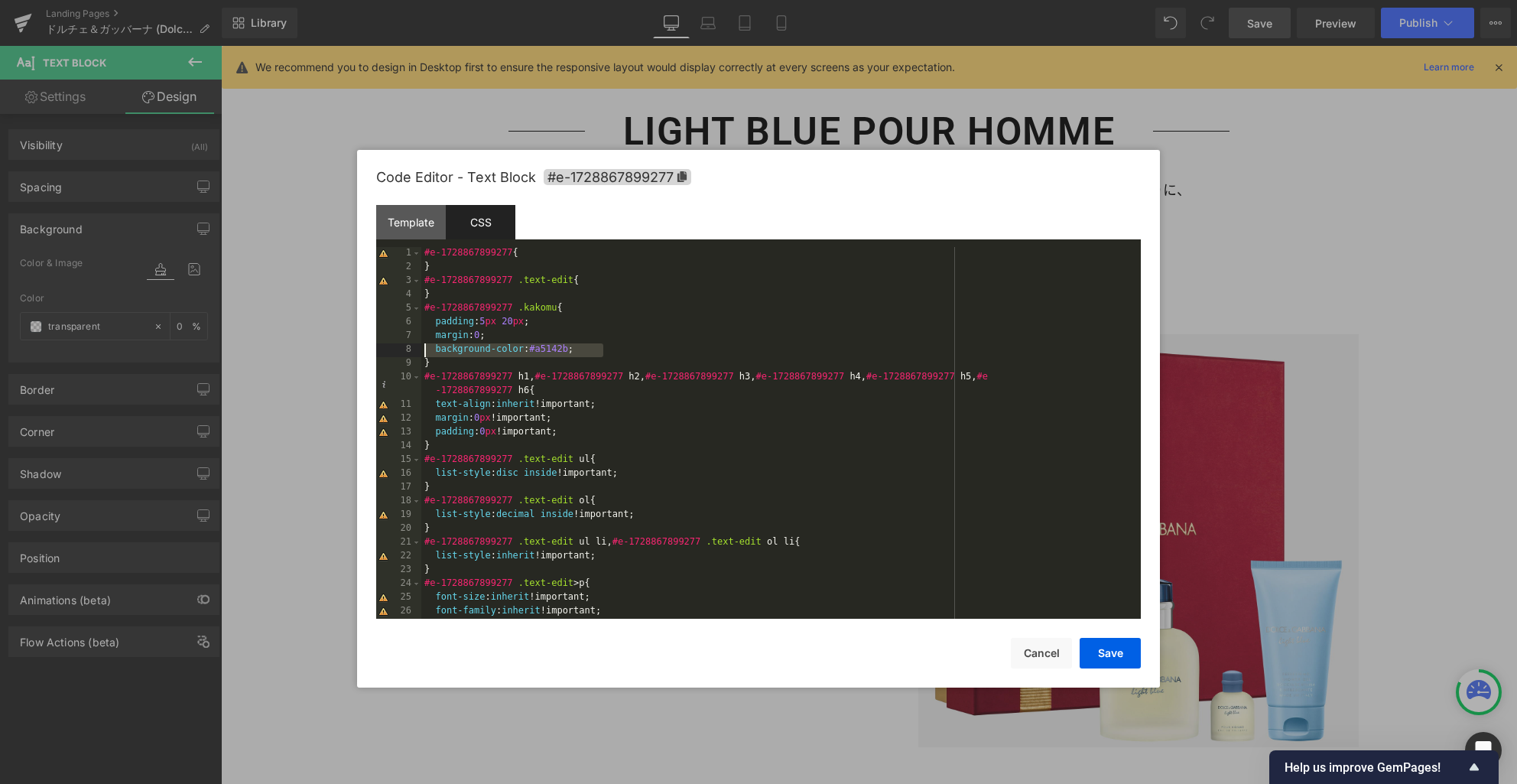
drag, startPoint x: 687, startPoint y: 349, endPoint x: 377, endPoint y: 350, distance: 310.0
click at [378, 350] on pre "1 2 3 4 5 6 7 8 9 10 11 12 13 14 15 16 17 18 19 20 21 22 23 24 25 26 27 #e-1728…" at bounding box center [758, 432] width 764 height 371
drag, startPoint x: 1115, startPoint y: 658, endPoint x: 1105, endPoint y: 650, distance: 12.8
click at [1115, 658] on button "Save" at bounding box center [1110, 653] width 61 height 31
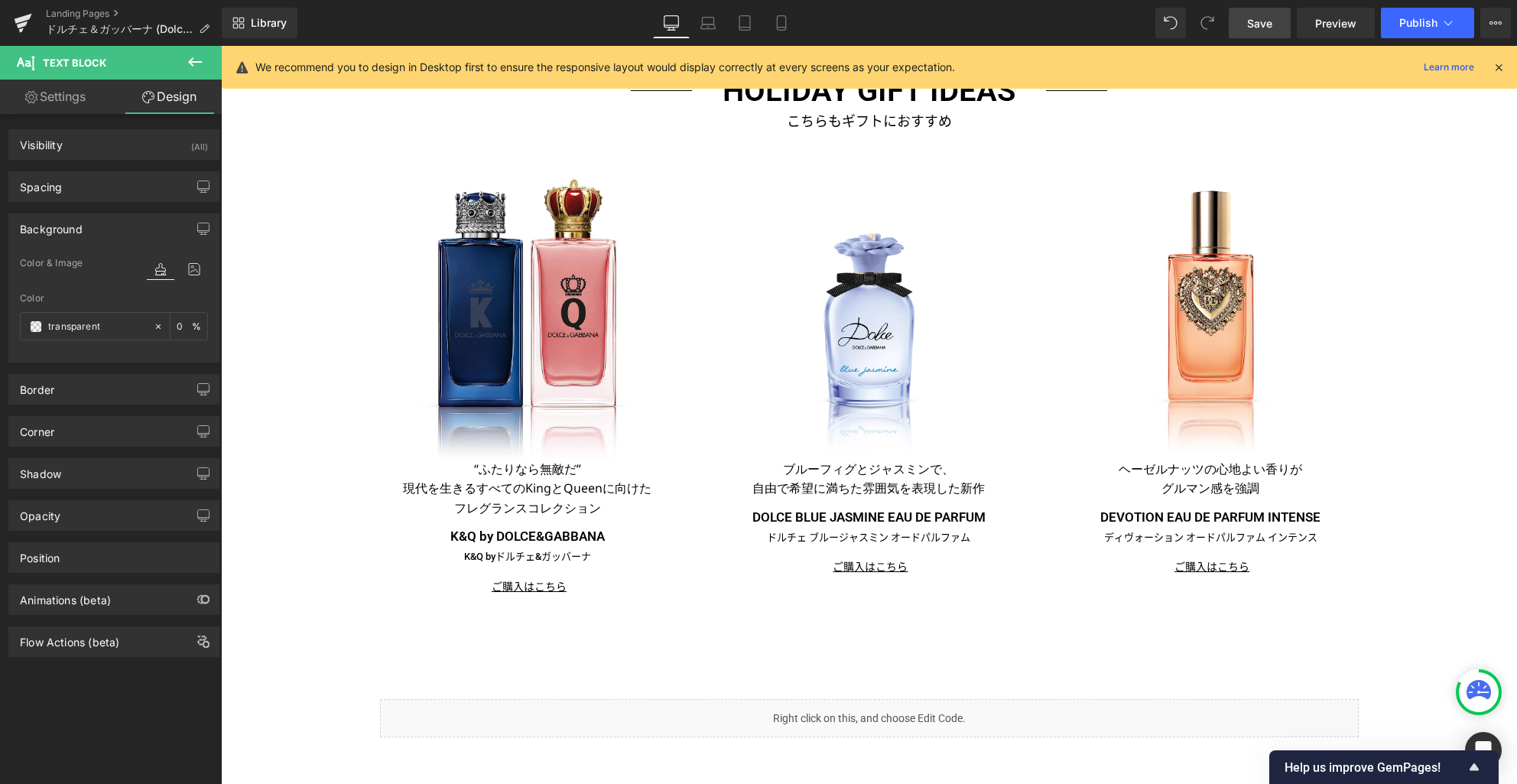
scroll to position [2828, 0]
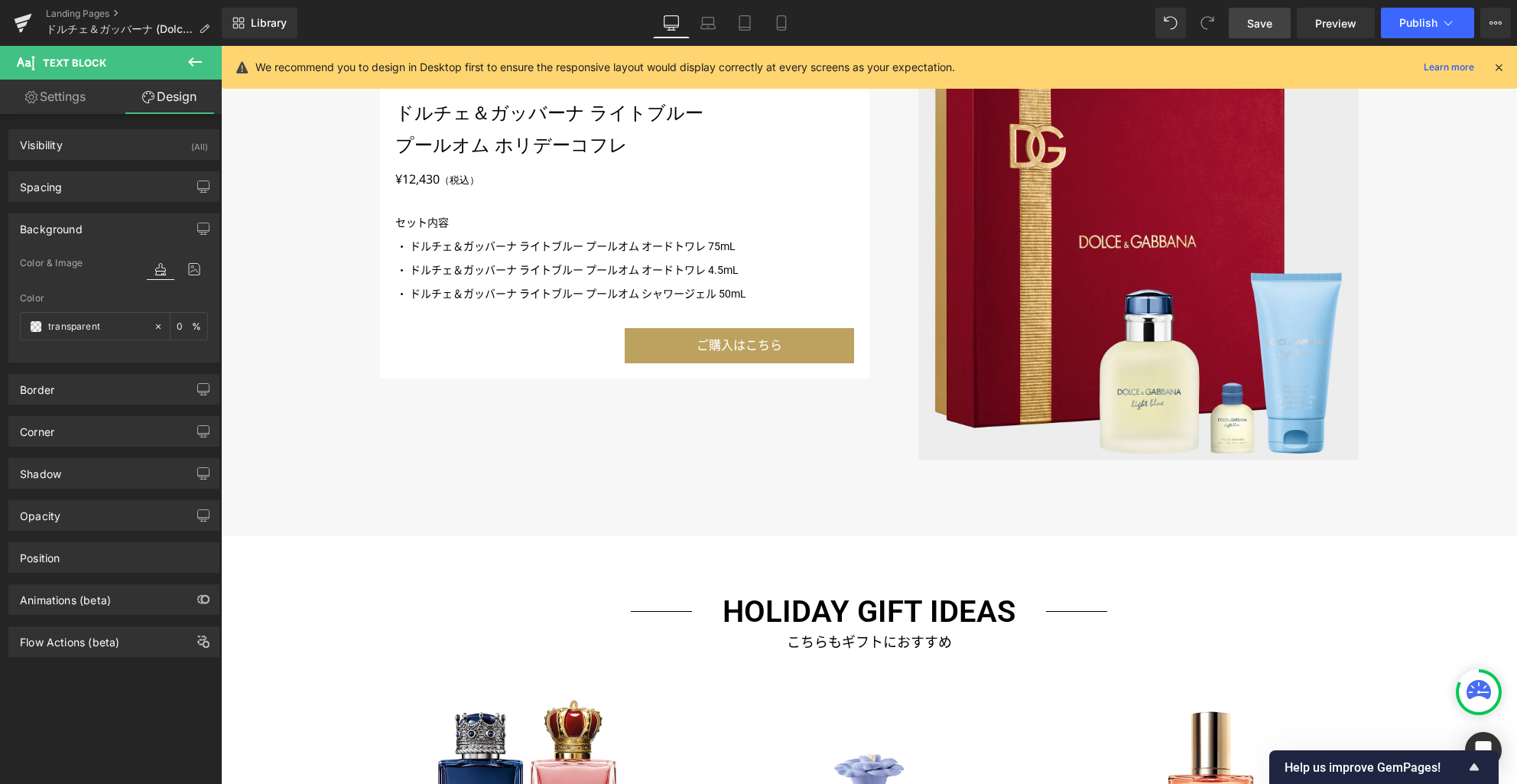
click at [1256, 24] on span "Save" at bounding box center [1260, 23] width 25 height 16
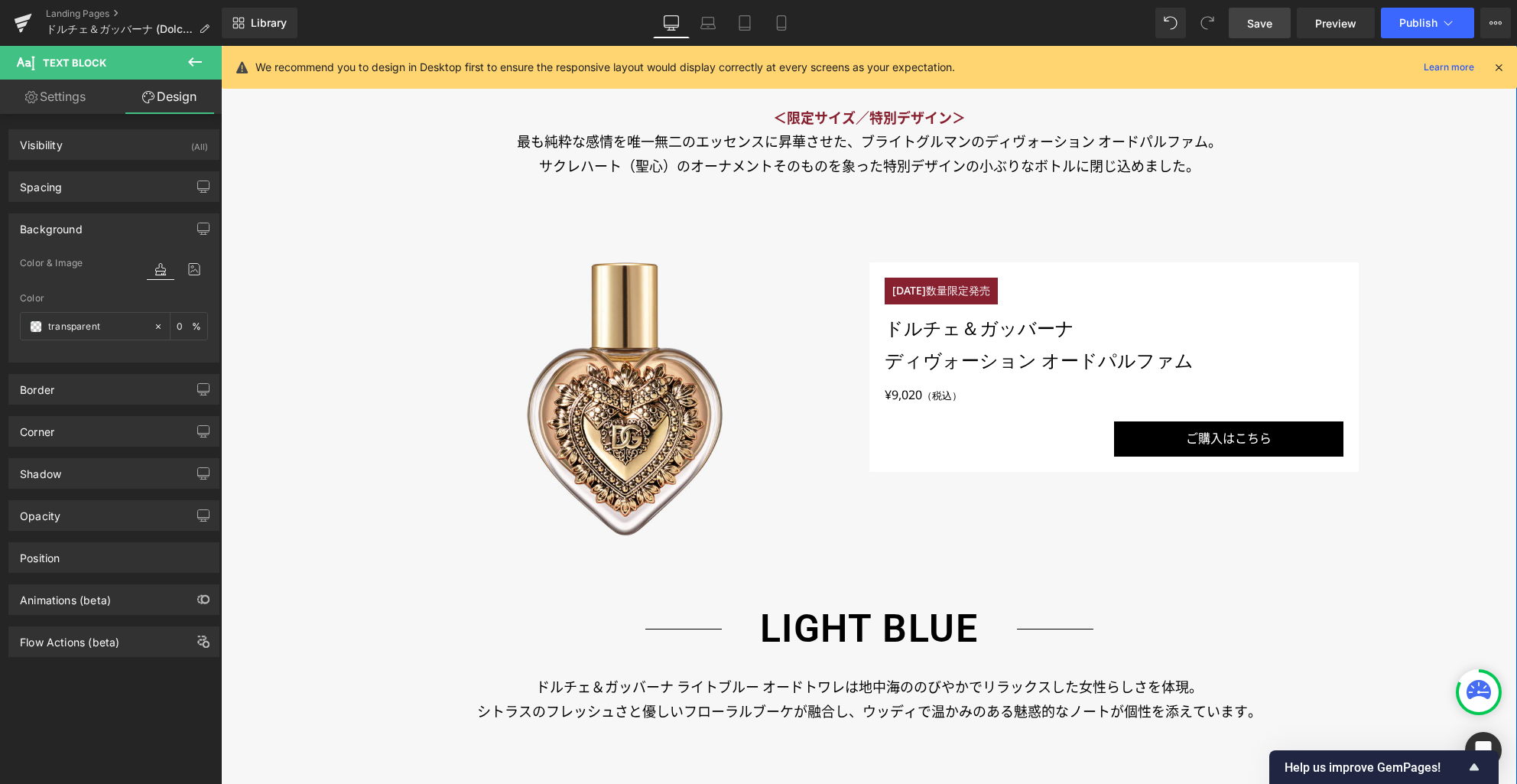
scroll to position [1404, 0]
click at [706, 26] on icon at bounding box center [708, 22] width 15 height 15
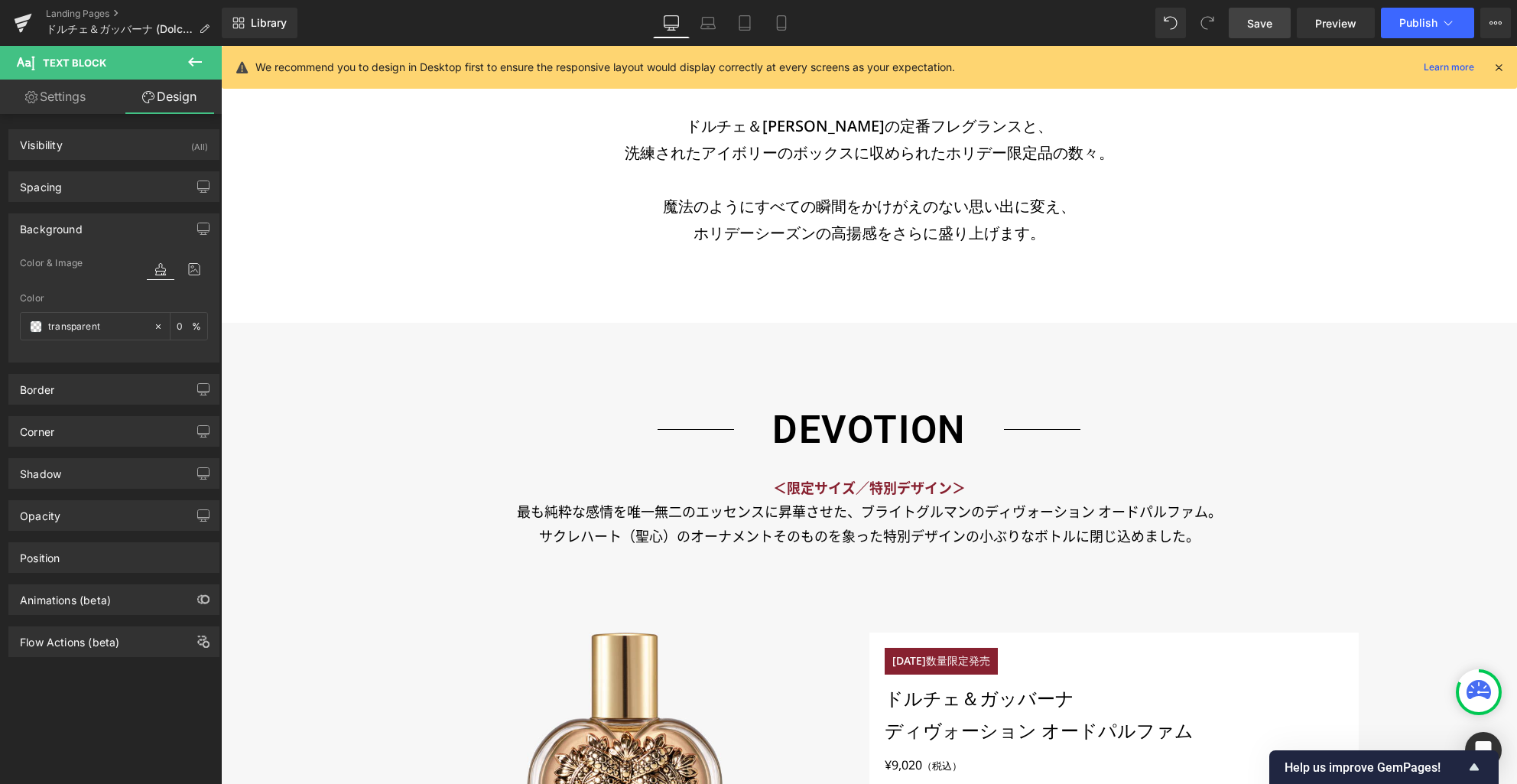
type input "0"
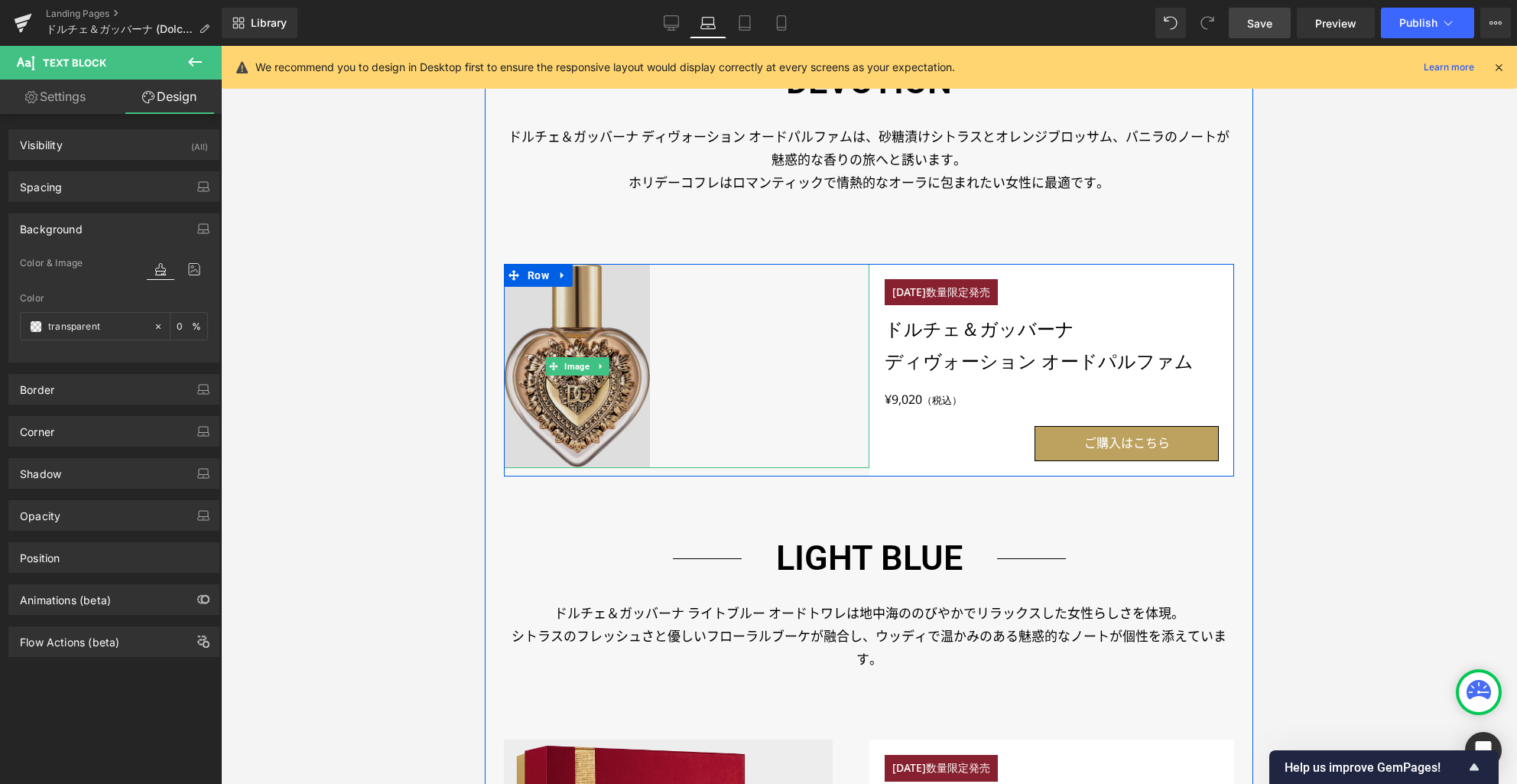
click at [570, 382] on img at bounding box center [577, 366] width 146 height 205
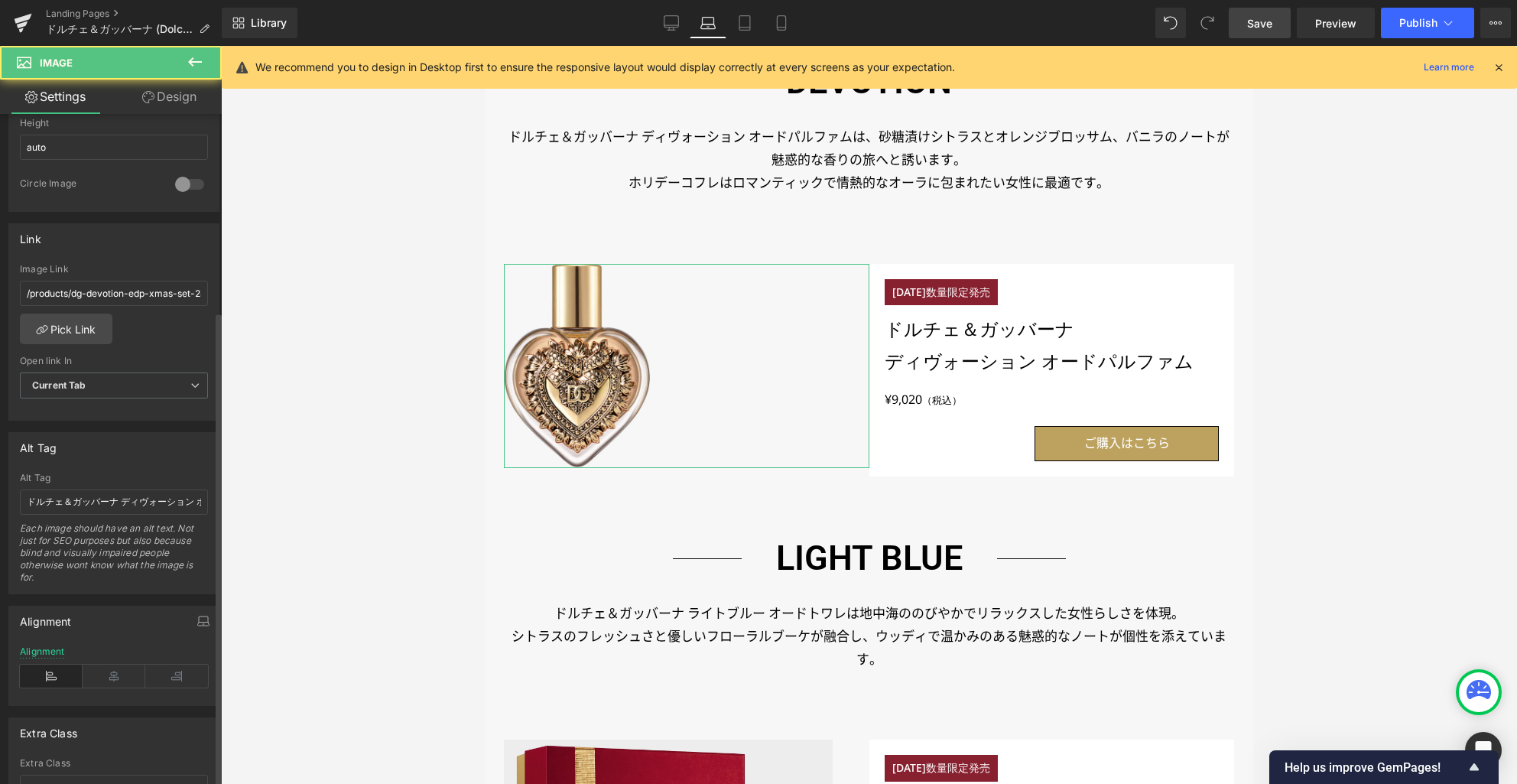
scroll to position [687, 0]
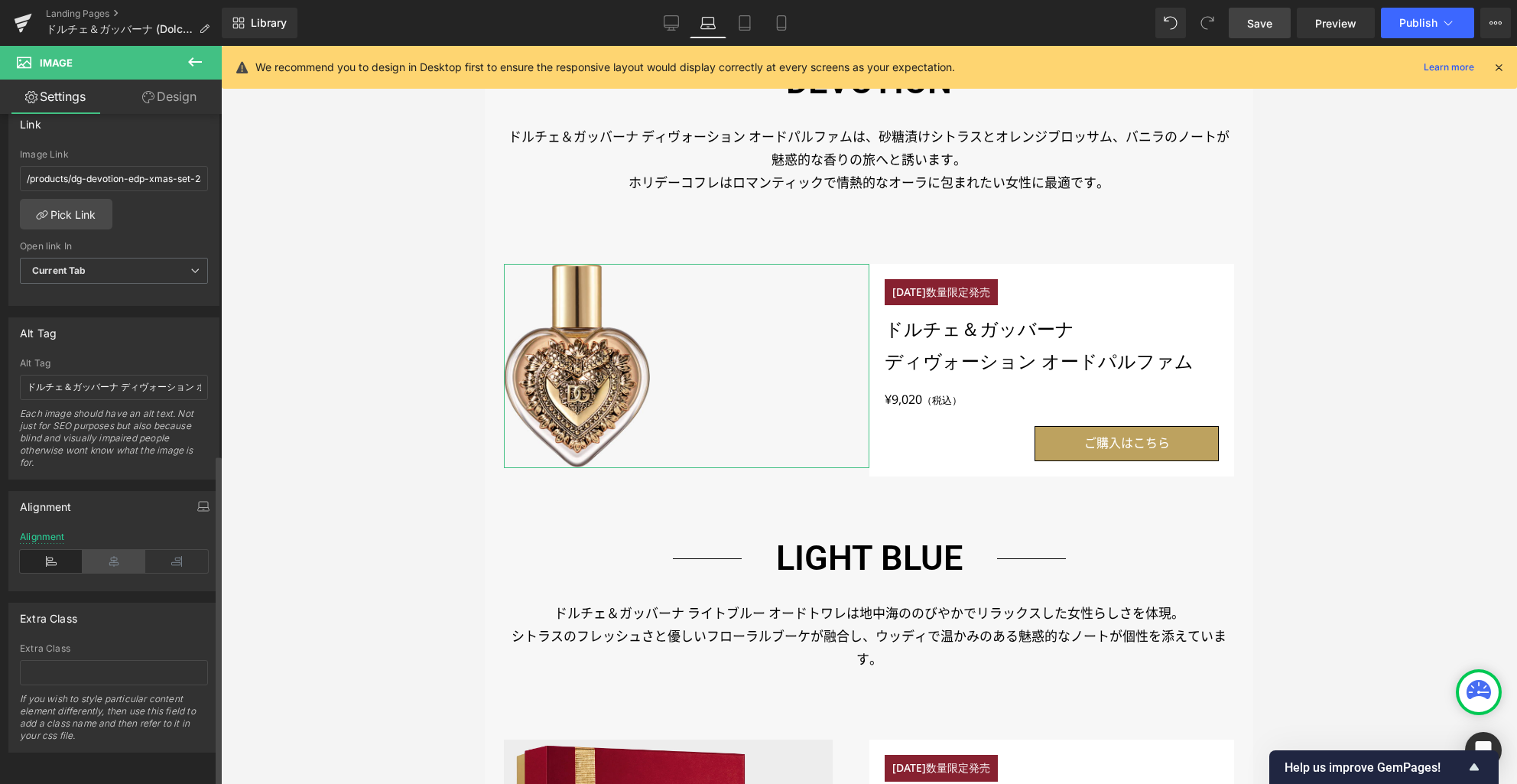
click at [104, 556] on icon at bounding box center [113, 561] width 62 height 23
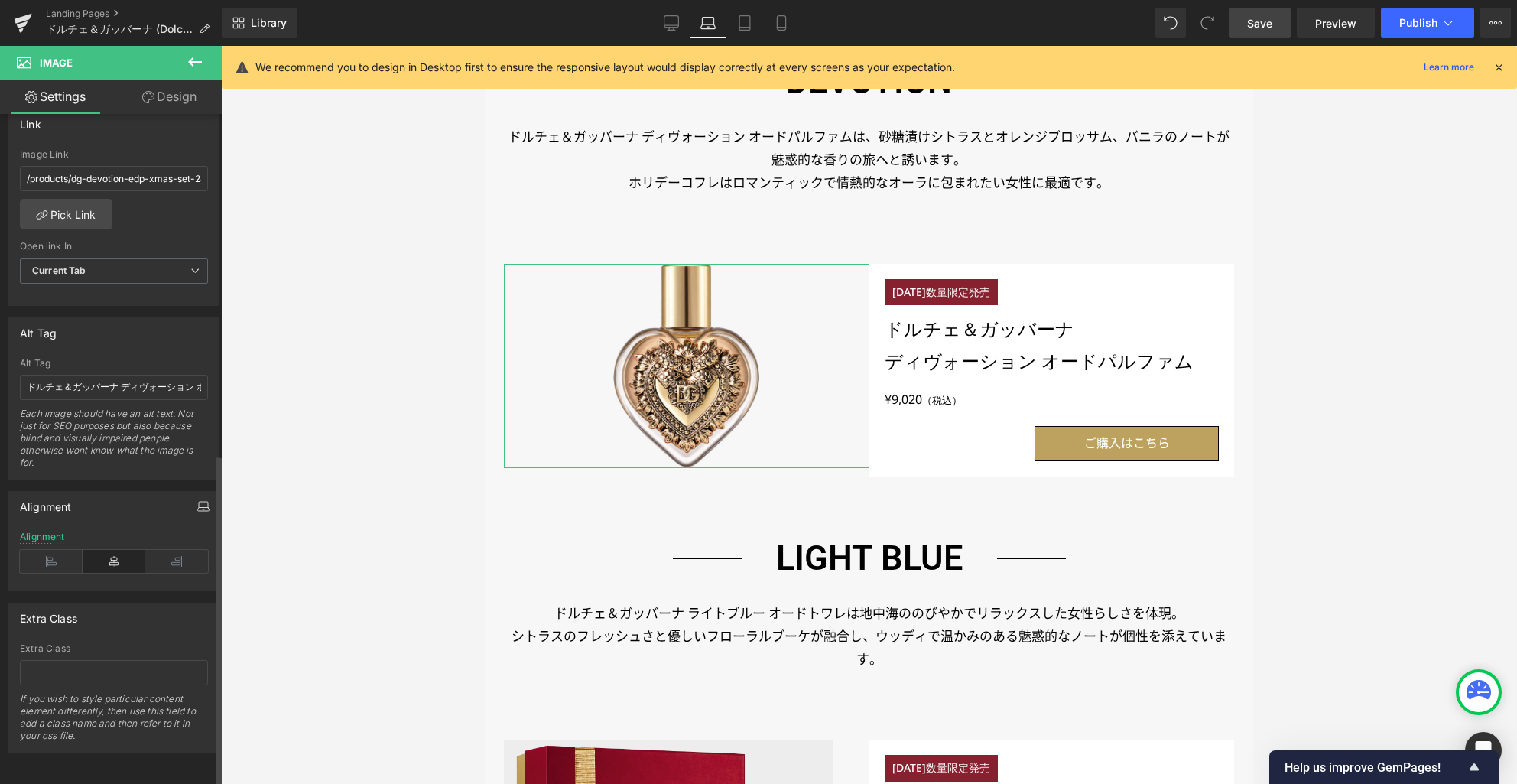
click at [209, 491] on div "Alignment Left Center Right Alignment" at bounding box center [114, 541] width 211 height 100
click at [199, 500] on icon "button" at bounding box center [203, 506] width 12 height 12
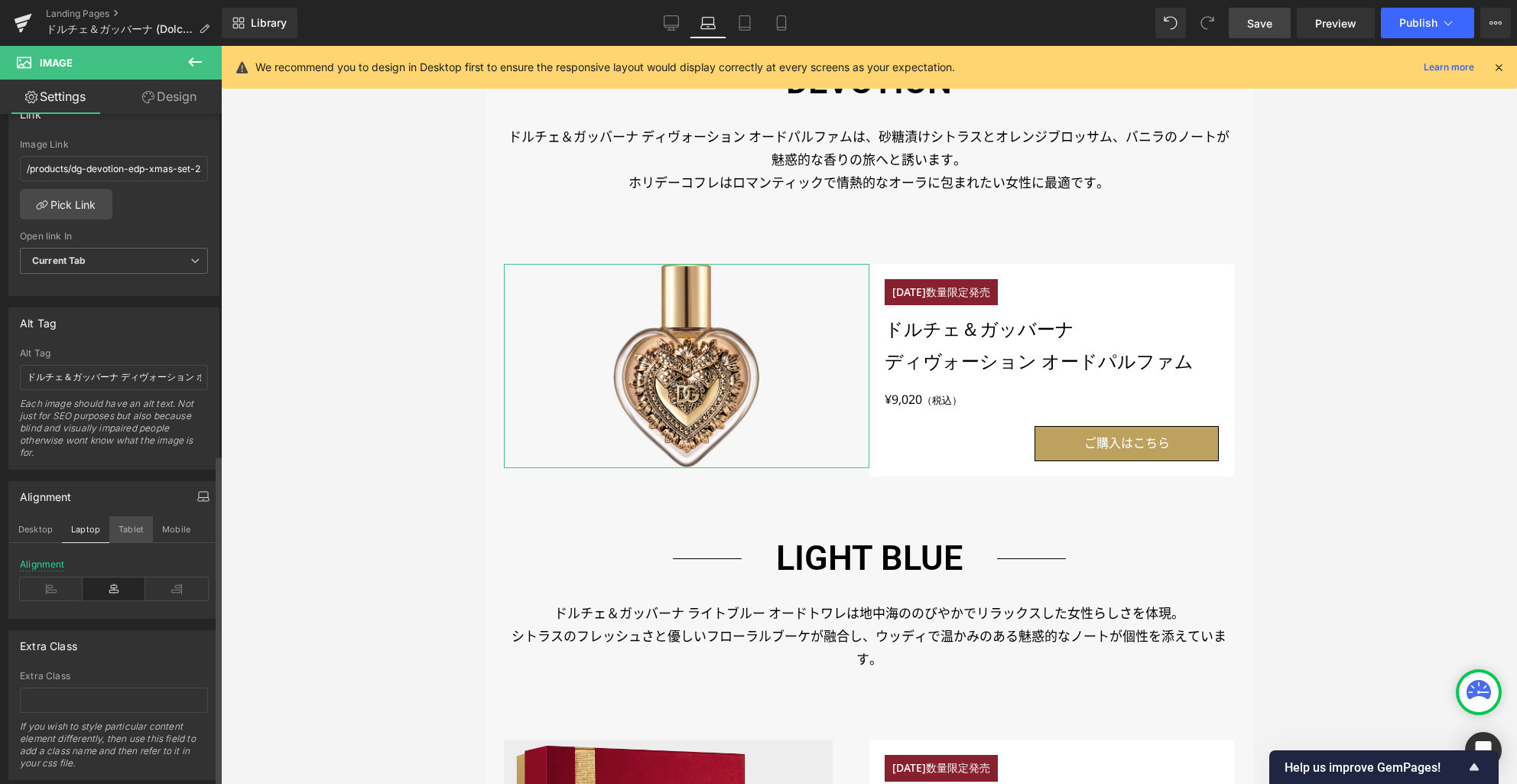
drag, startPoint x: 130, startPoint y: 530, endPoint x: 129, endPoint y: 549, distance: 19.0
click at [130, 530] on button "Tablet" at bounding box center [130, 529] width 43 height 26
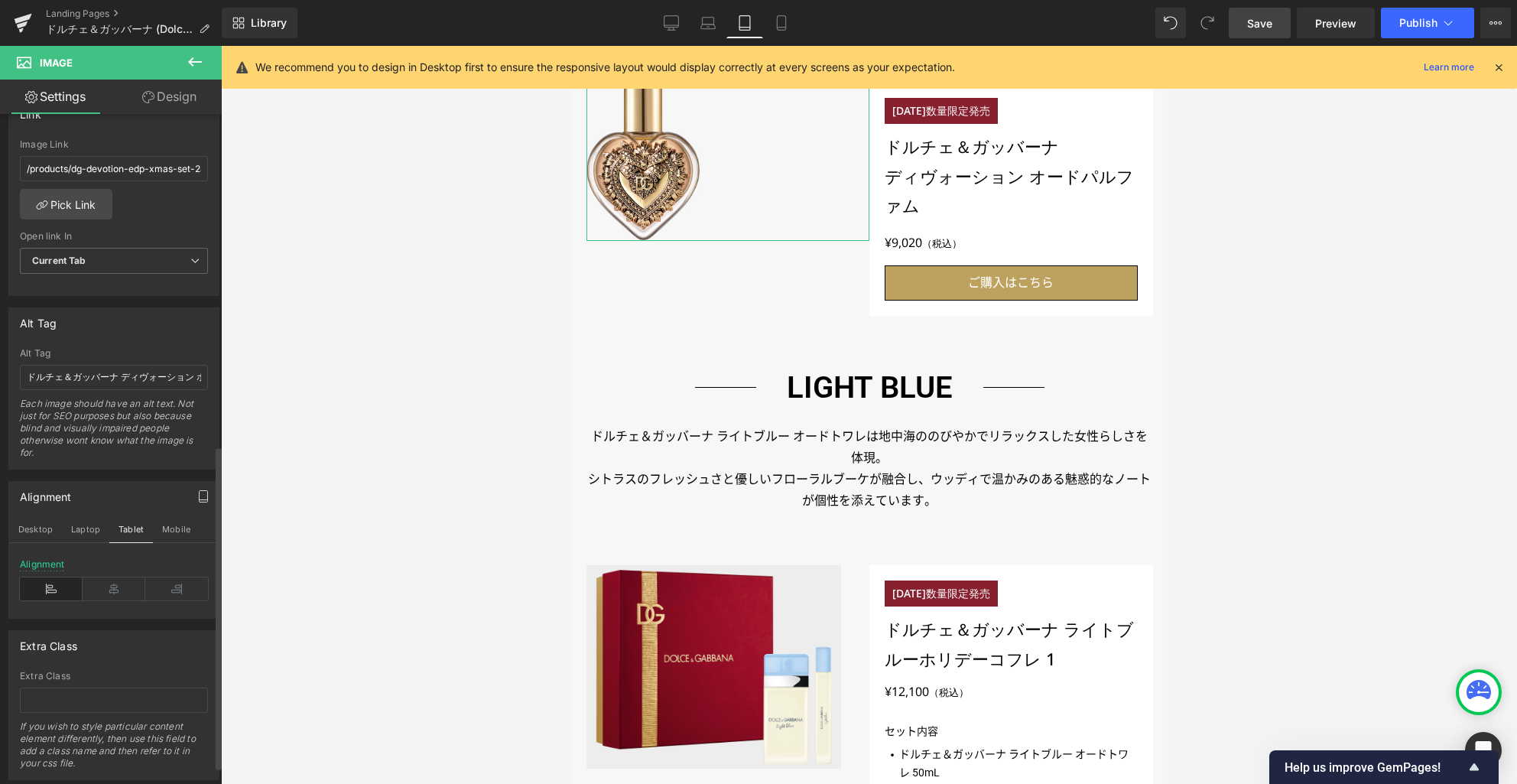
scroll to position [854, 0]
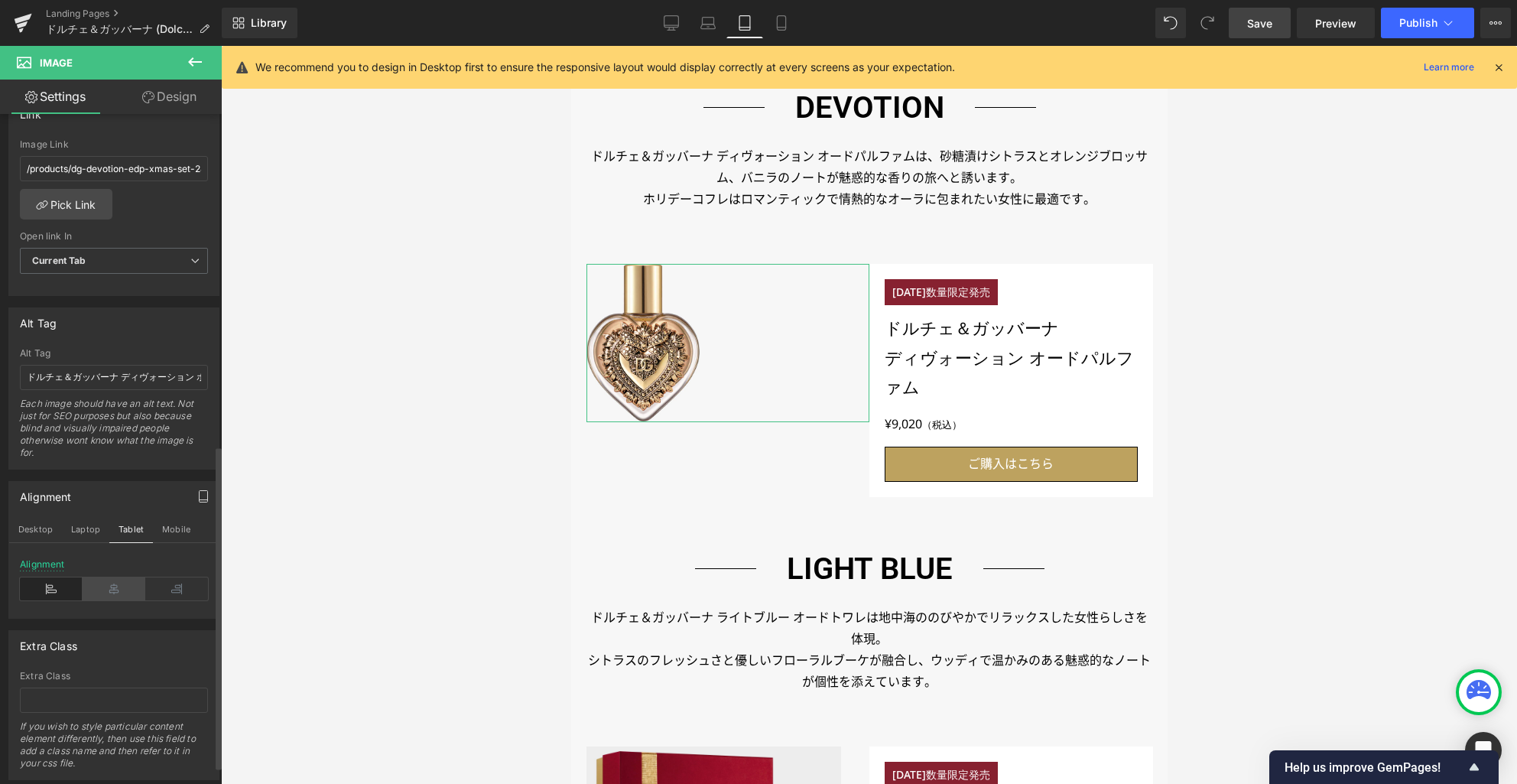
click at [106, 590] on icon at bounding box center [113, 588] width 62 height 23
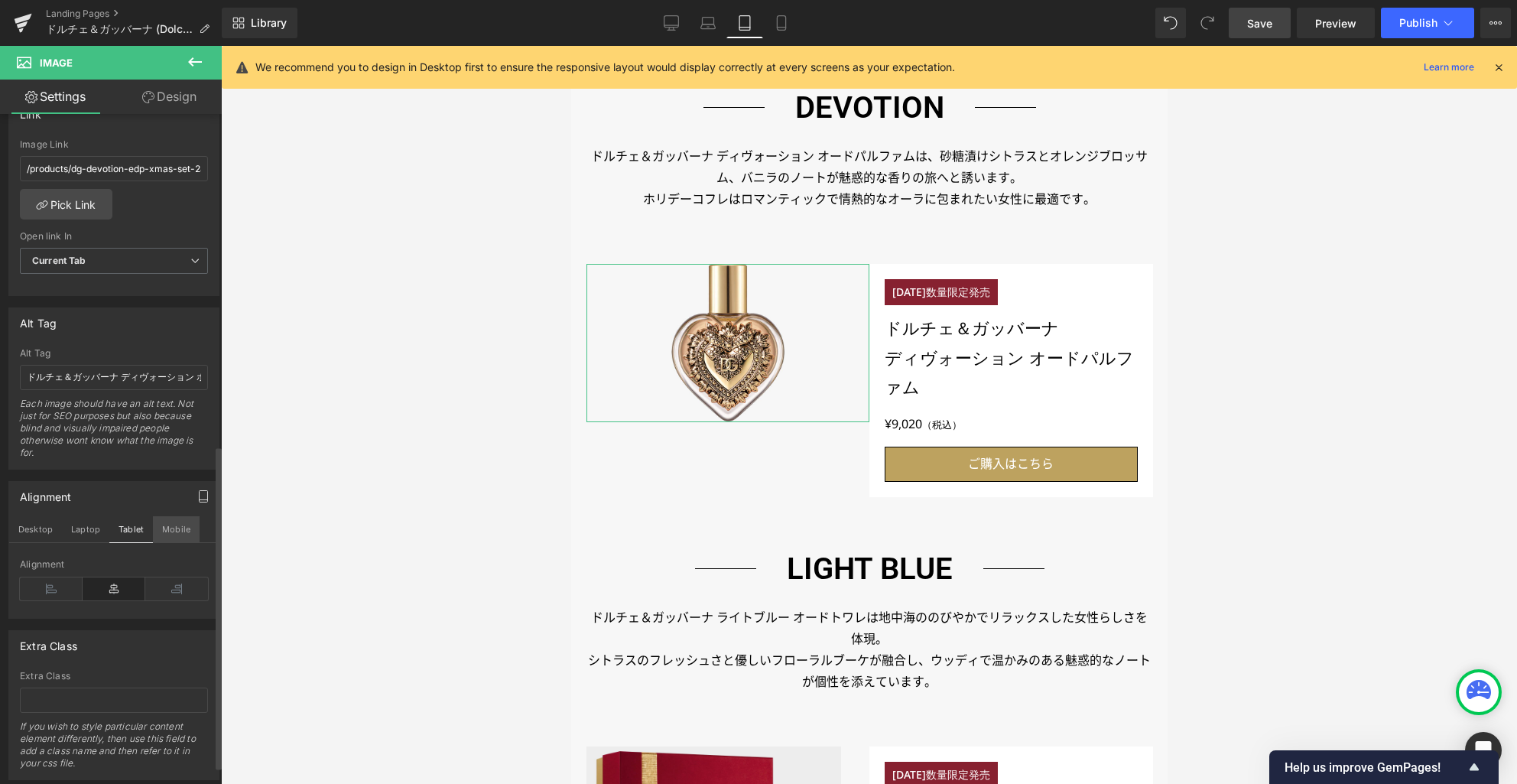
click at [164, 525] on button "Mobile" at bounding box center [175, 529] width 47 height 26
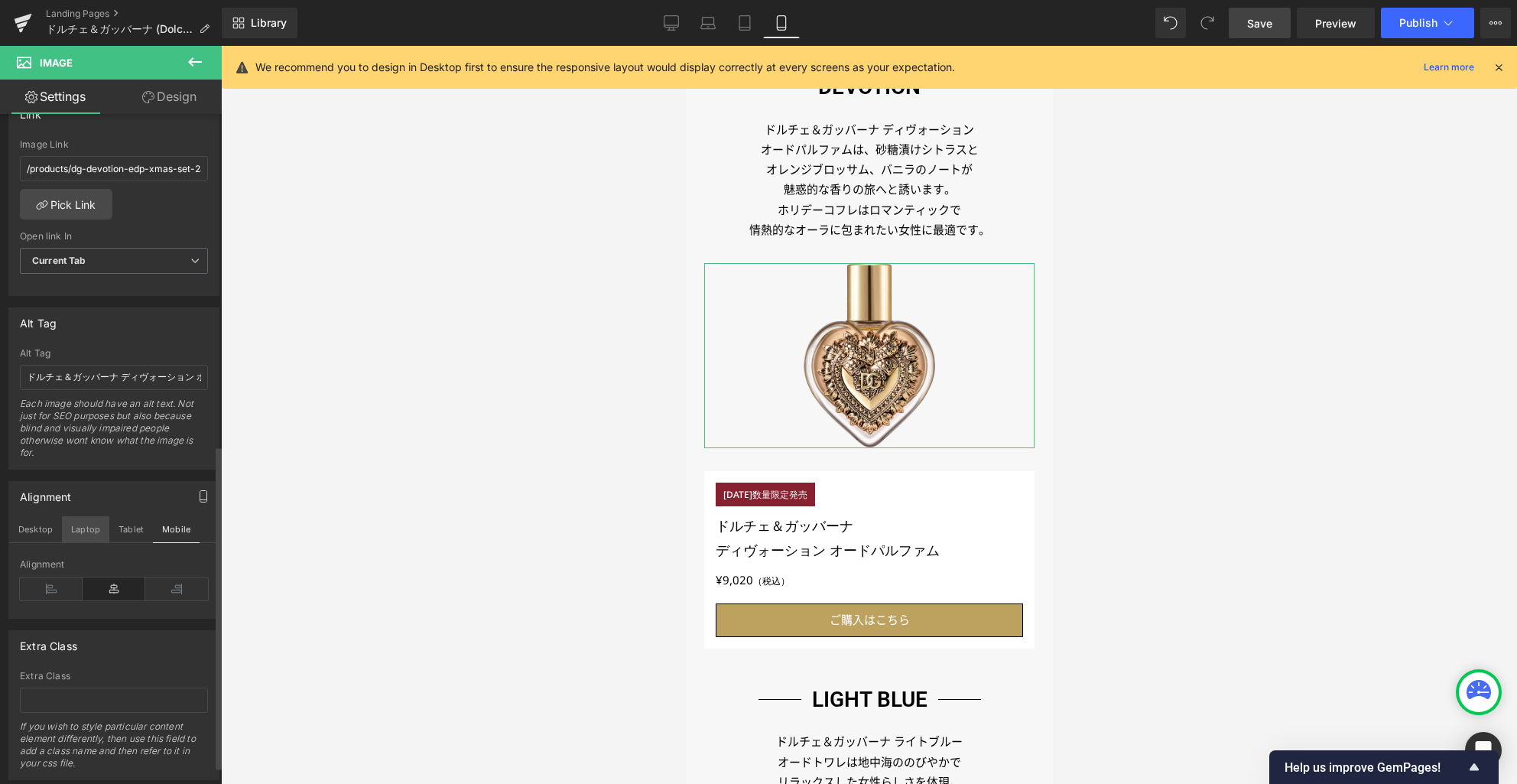
click at [85, 532] on button "Laptop" at bounding box center [85, 529] width 47 height 26
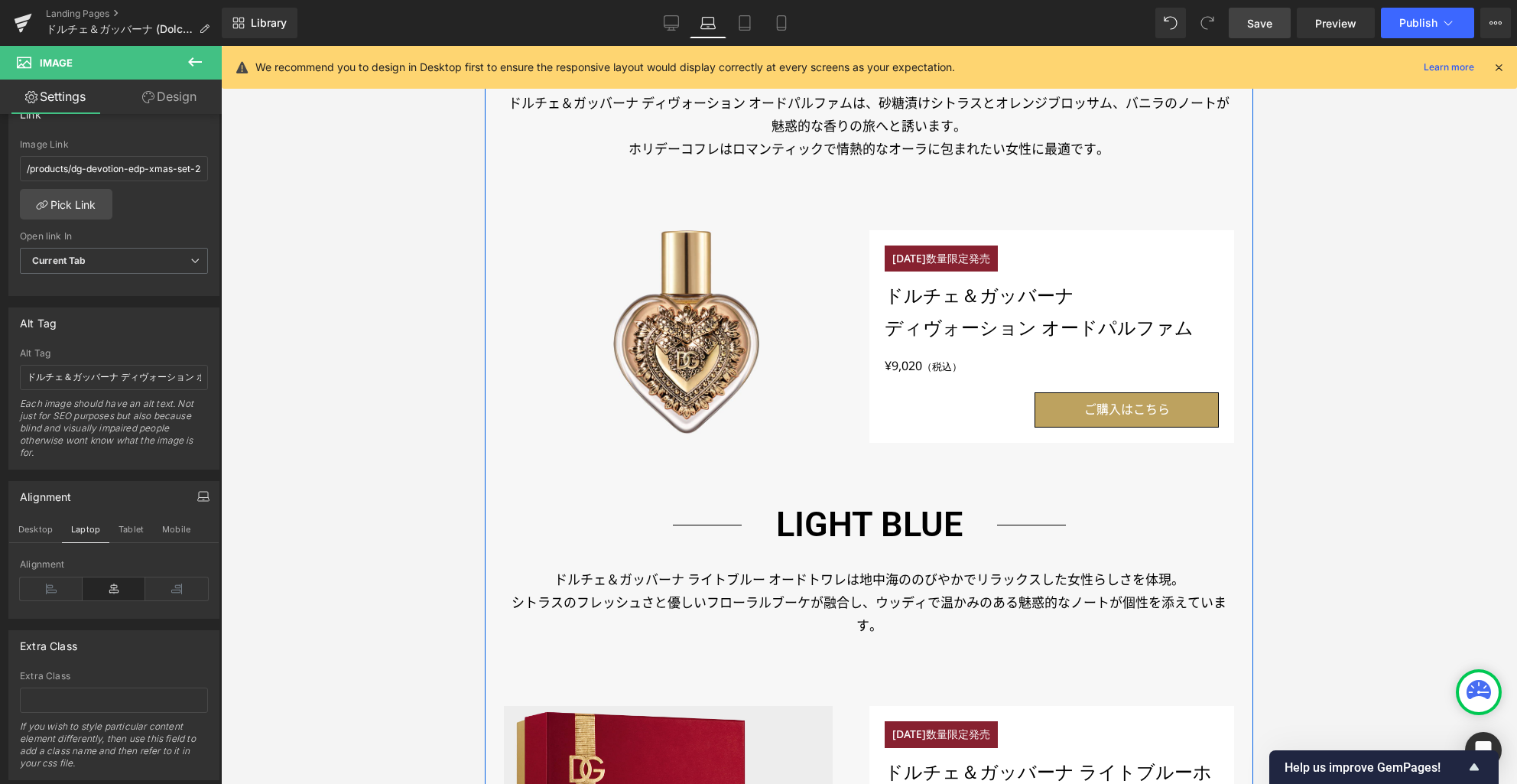
scroll to position [1027, 0]
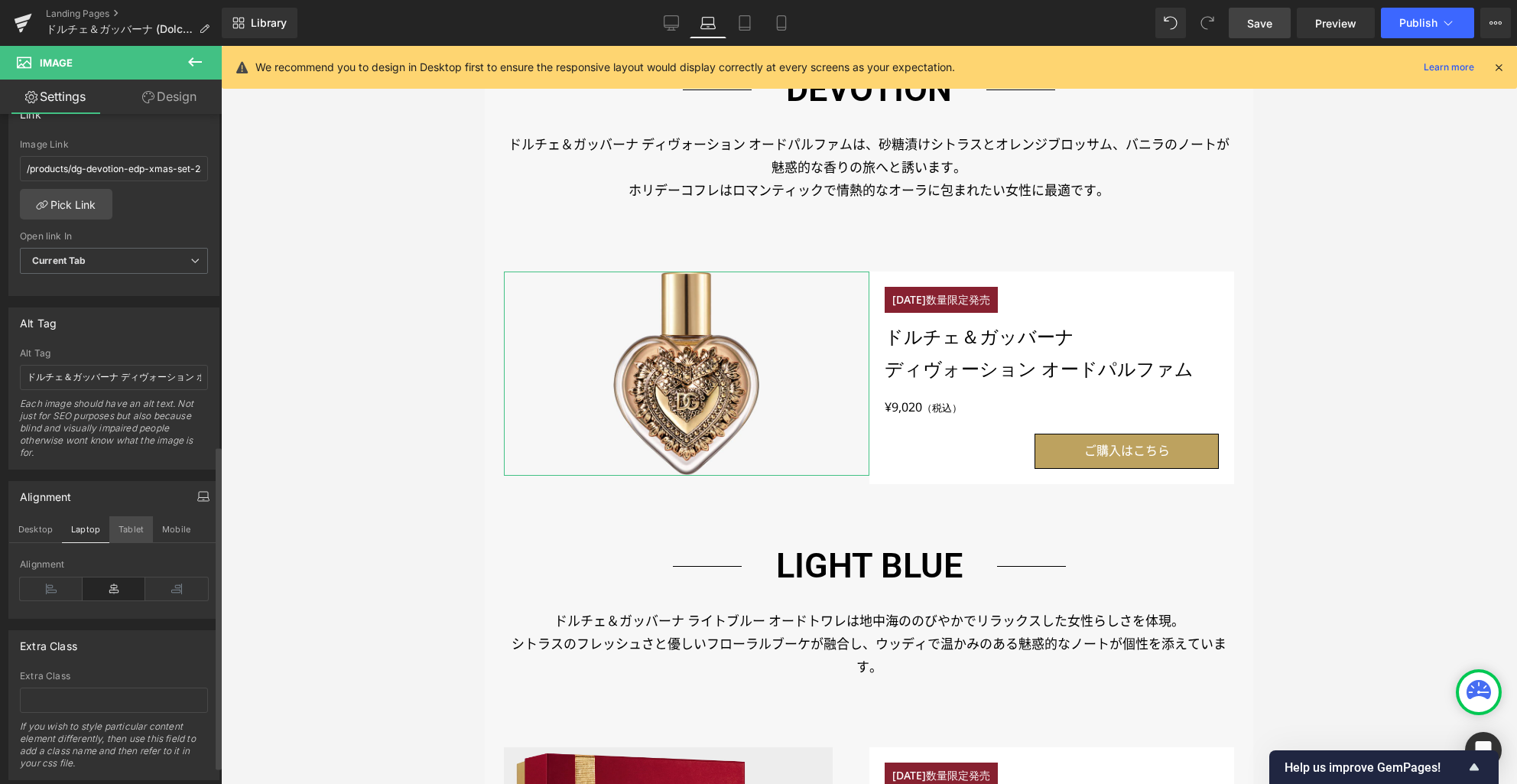
click at [132, 535] on button "Tablet" at bounding box center [130, 529] width 43 height 26
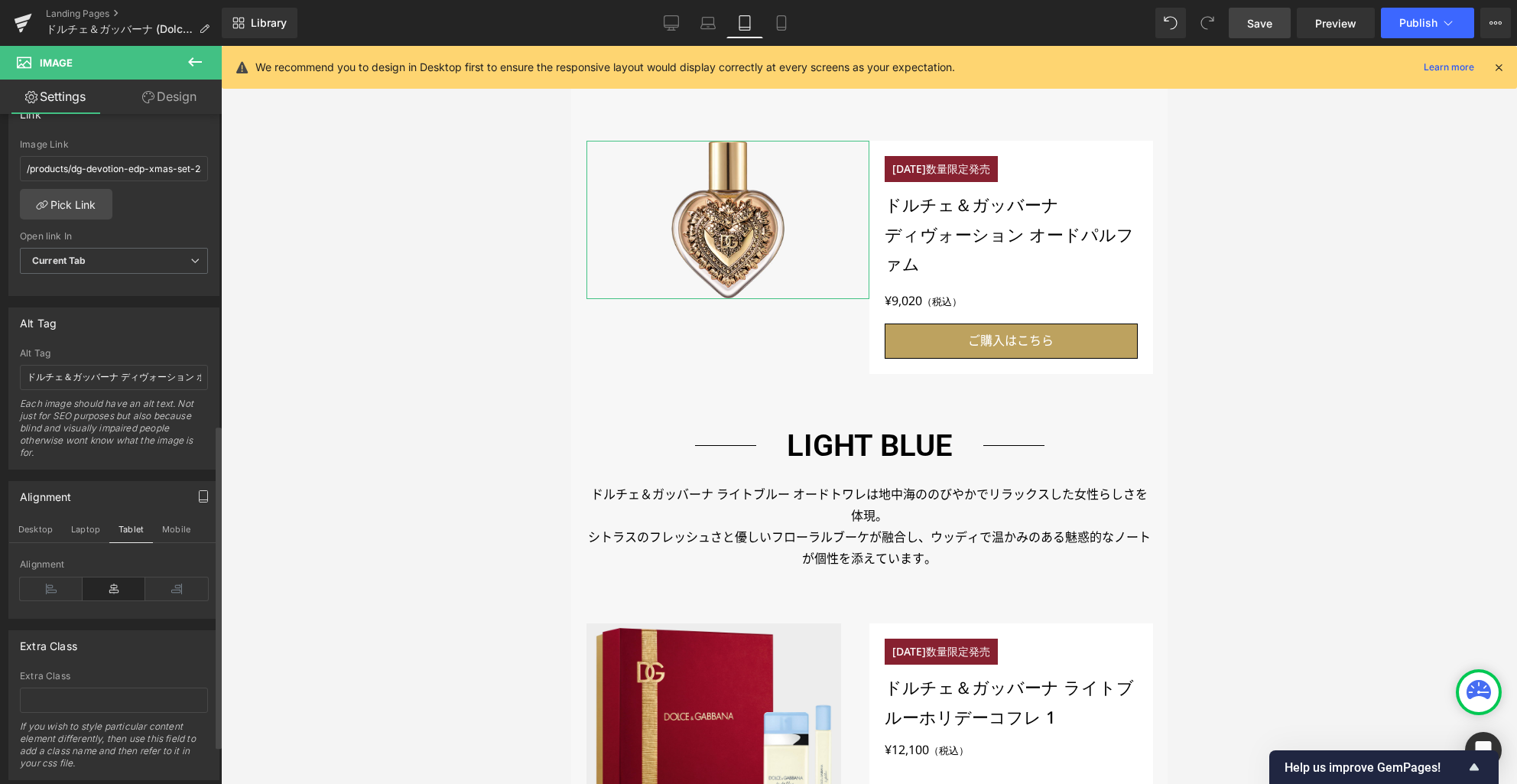
scroll to position [382, 0]
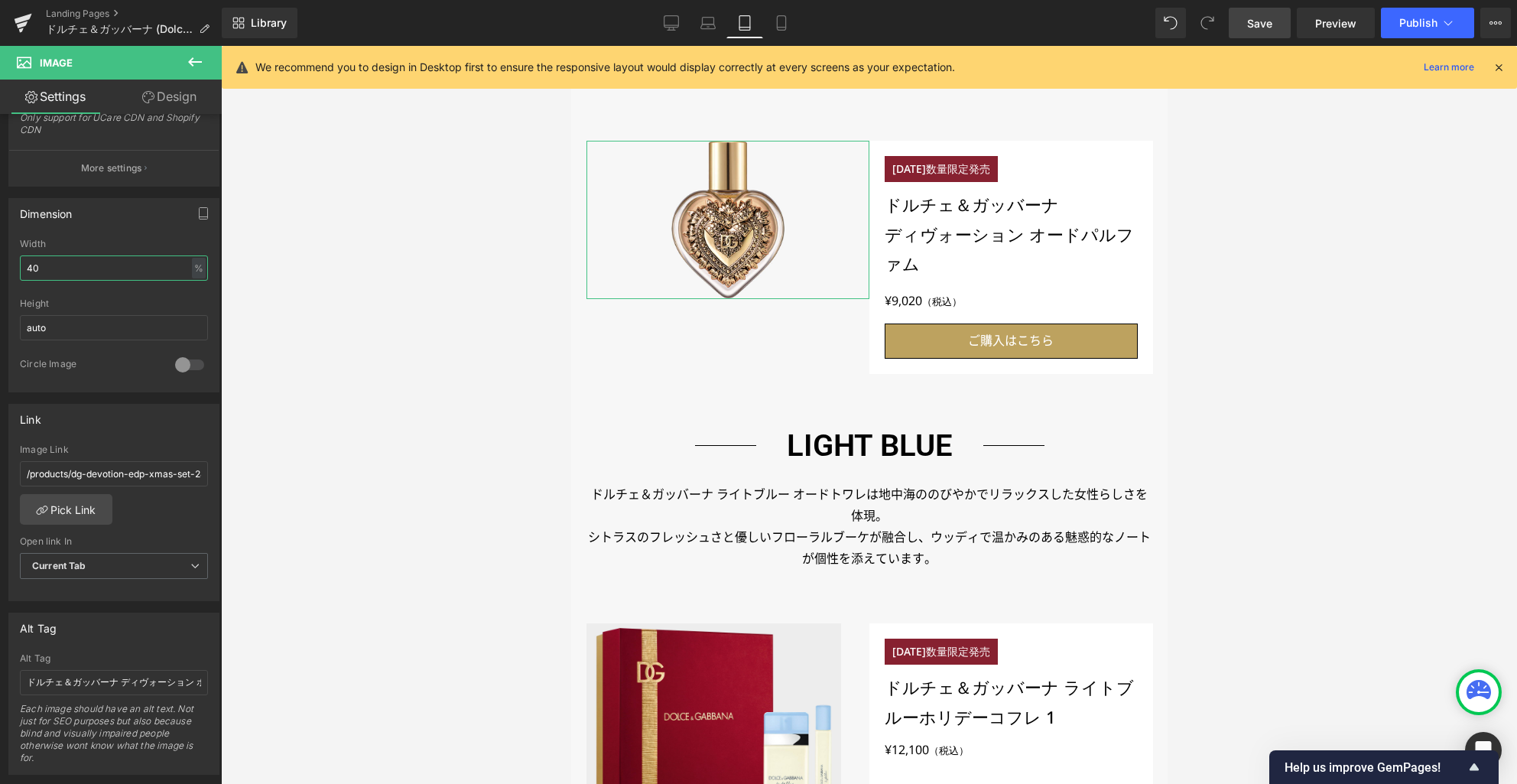
drag, startPoint x: 74, startPoint y: 265, endPoint x: -9, endPoint y: 252, distance: 84.0
click at [0, 252] on html "Image You are previewing how the will restyle your page. You can not edit Eleme…" at bounding box center [758, 392] width 1517 height 784
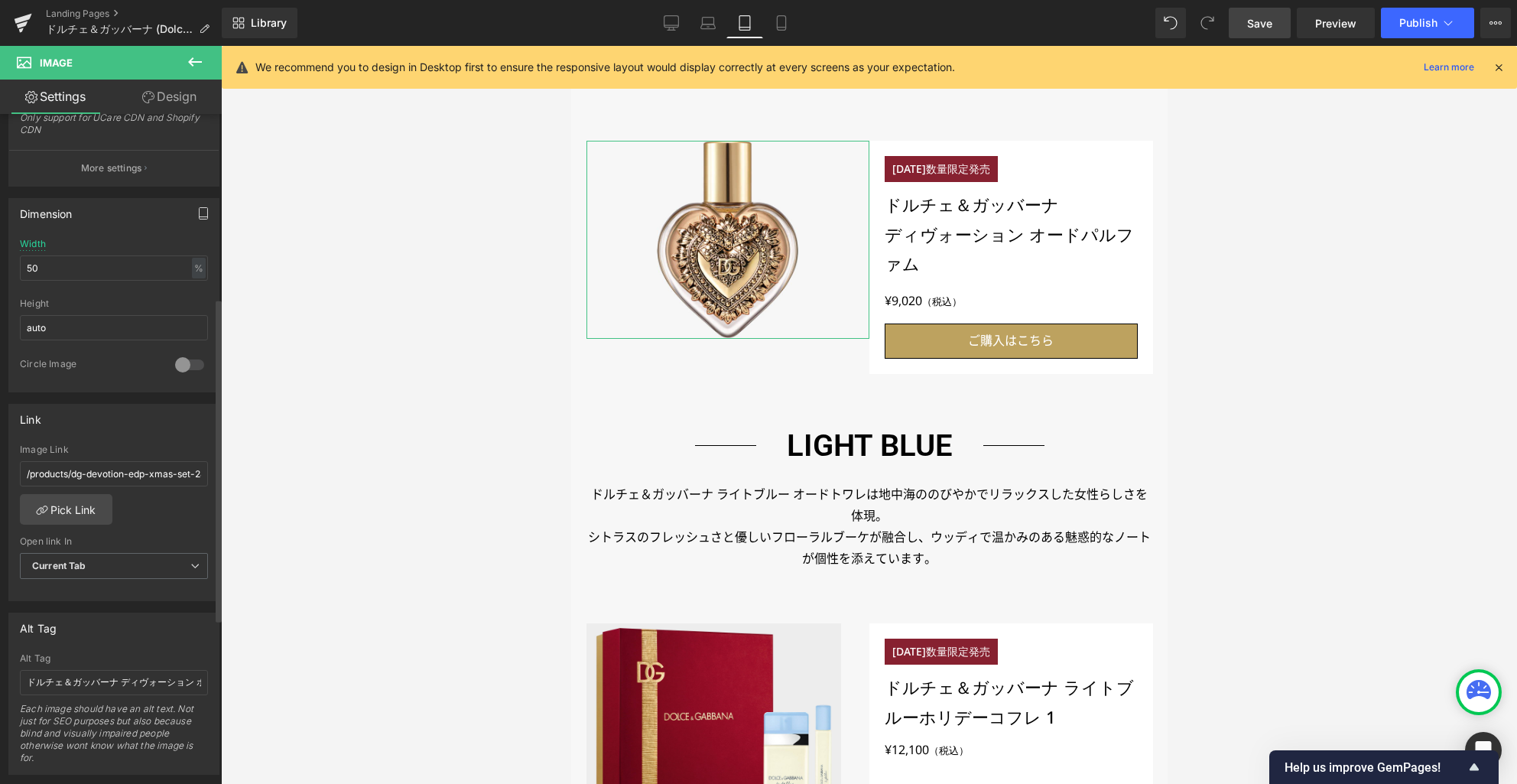
click at [194, 222] on button "button" at bounding box center [203, 213] width 25 height 29
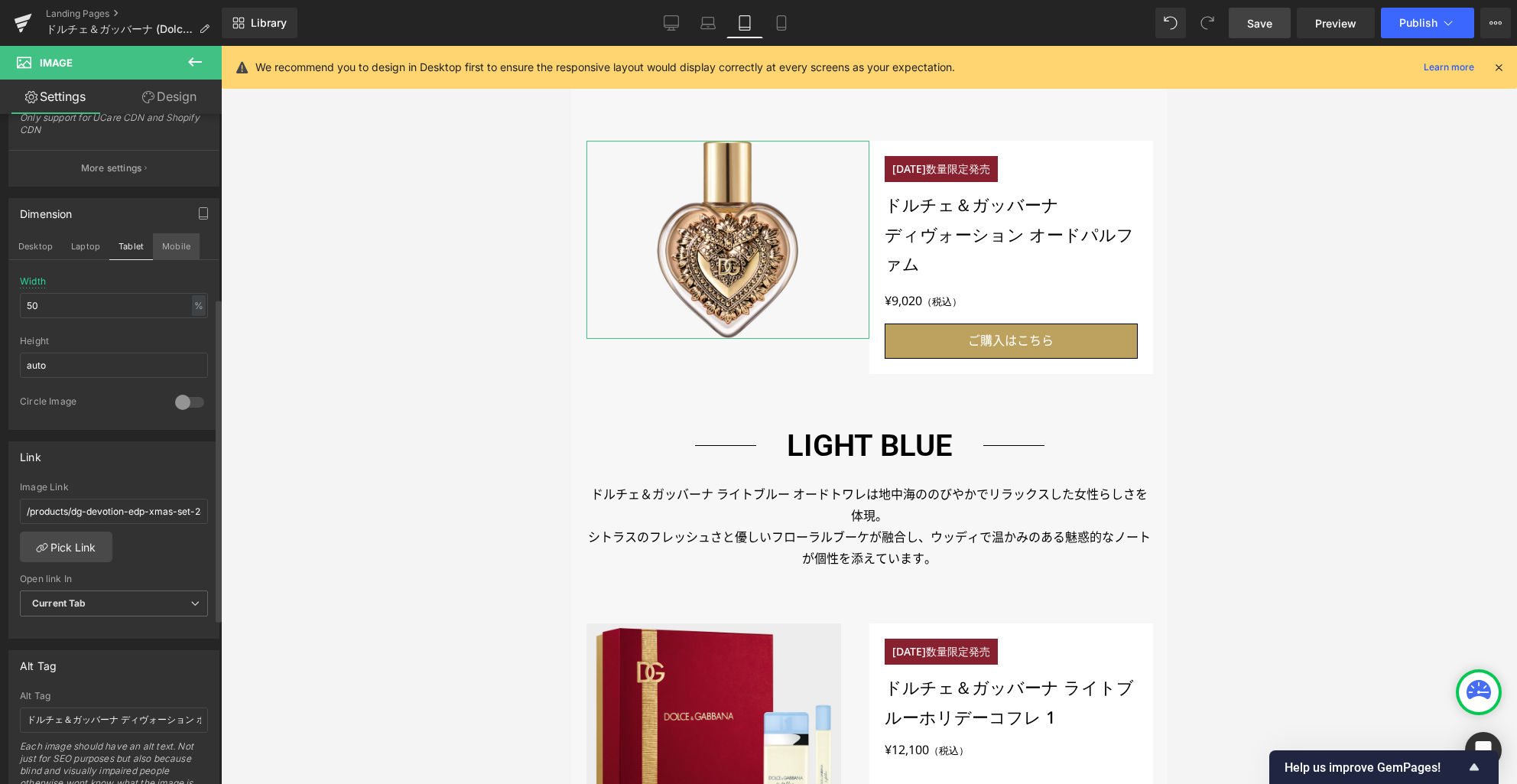
click at [174, 251] on button "Mobile" at bounding box center [175, 246] width 47 height 26
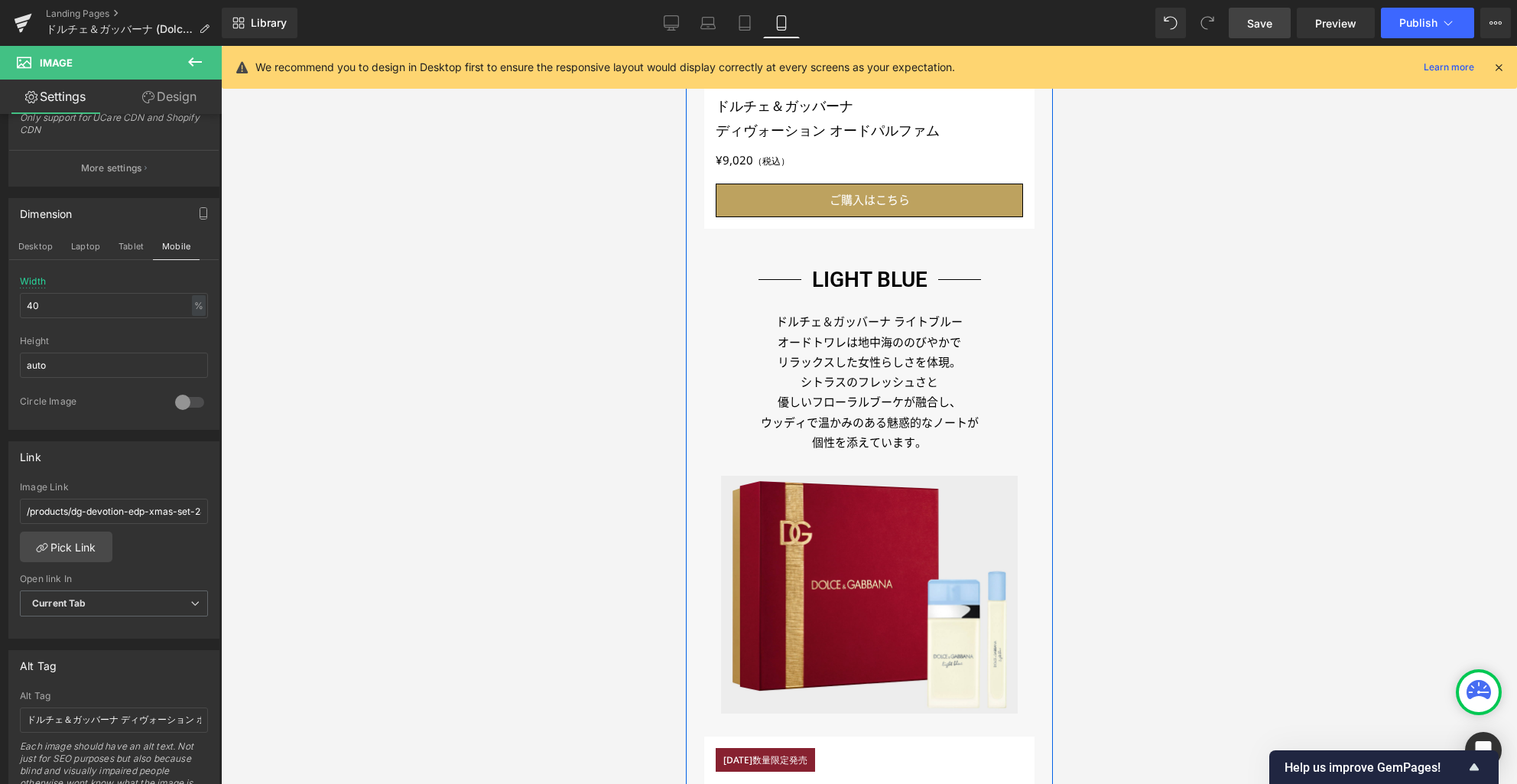
scroll to position [881, 0]
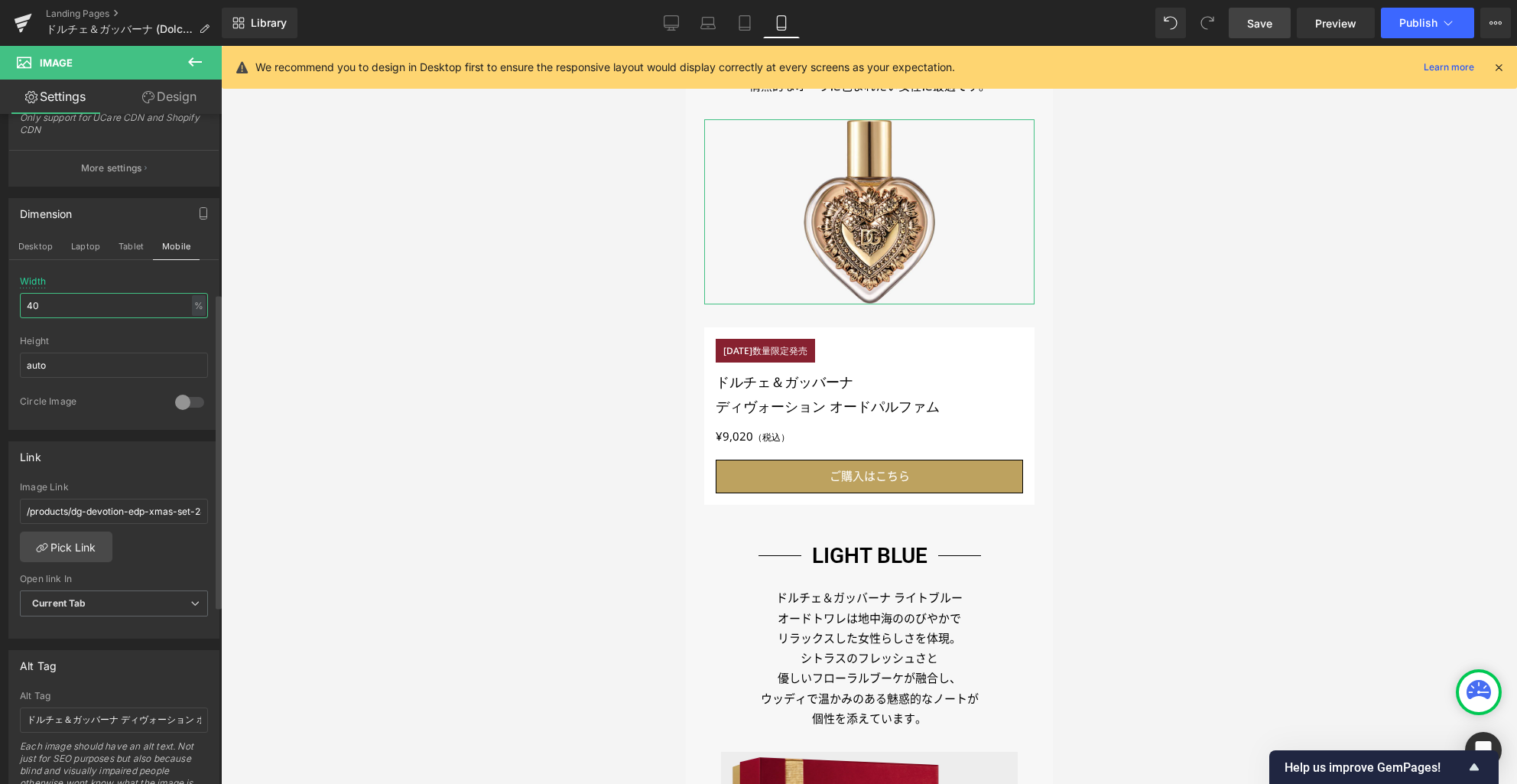
drag, startPoint x: 119, startPoint y: 304, endPoint x: 10, endPoint y: 290, distance: 109.9
click at [10, 291] on div "40% Width 40 % % px auto Height auto 0 Circle Image" at bounding box center [114, 352] width 209 height 153
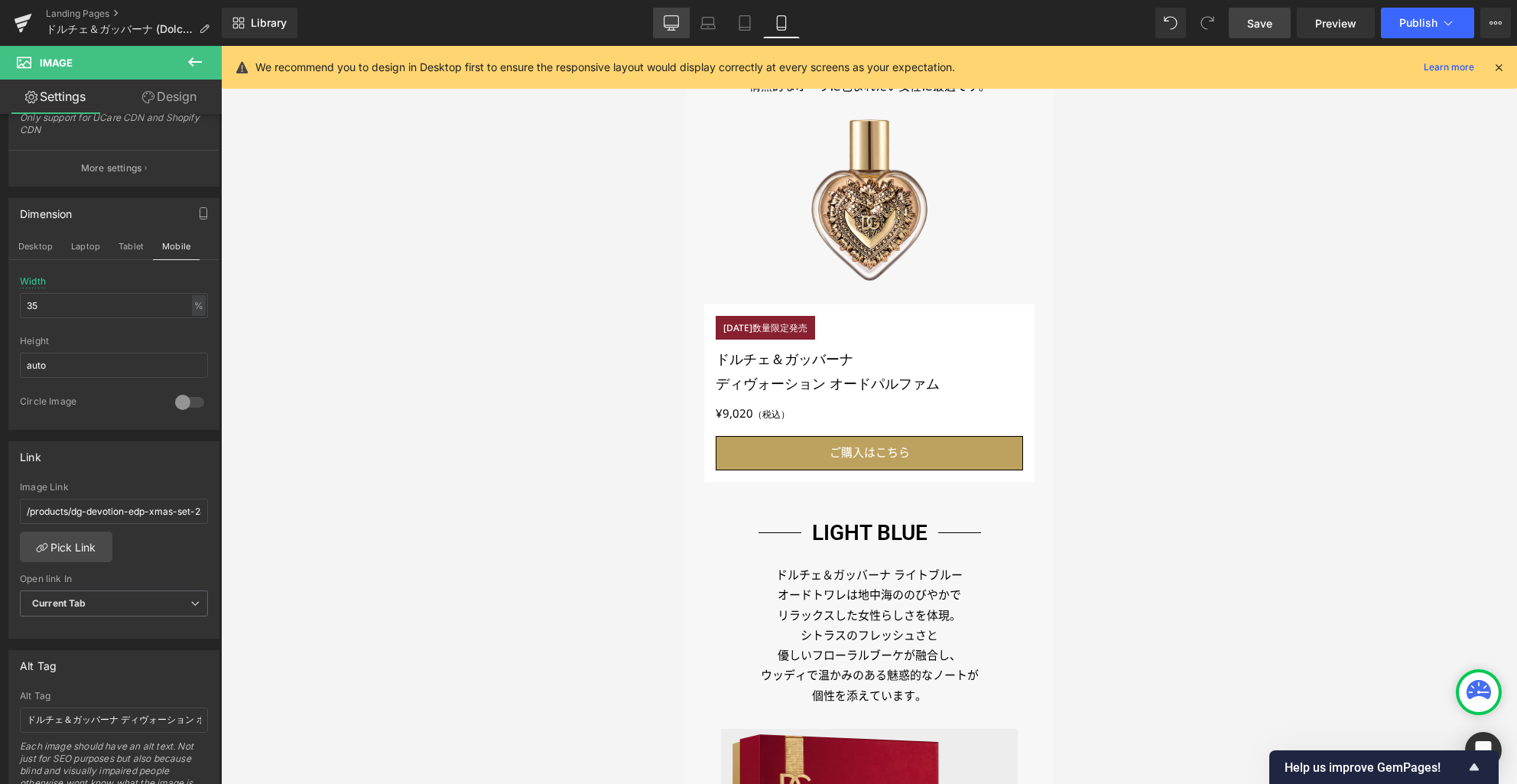
click at [670, 28] on icon at bounding box center [672, 21] width 14 height 12
type input "40"
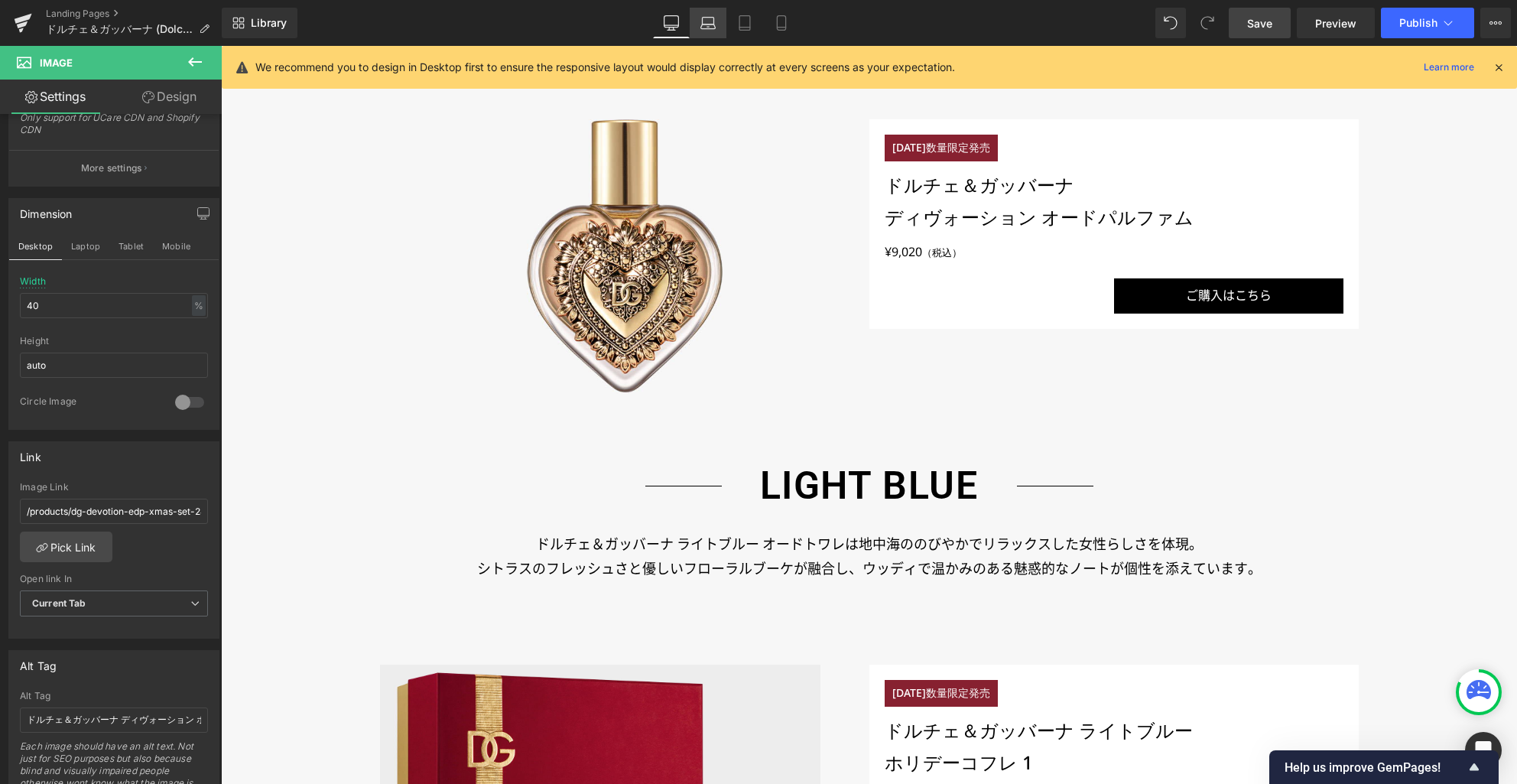
drag, startPoint x: 708, startPoint y: 27, endPoint x: 259, endPoint y: 45, distance: 449.4
click at [708, 27] on icon at bounding box center [708, 27] width 2 height 0
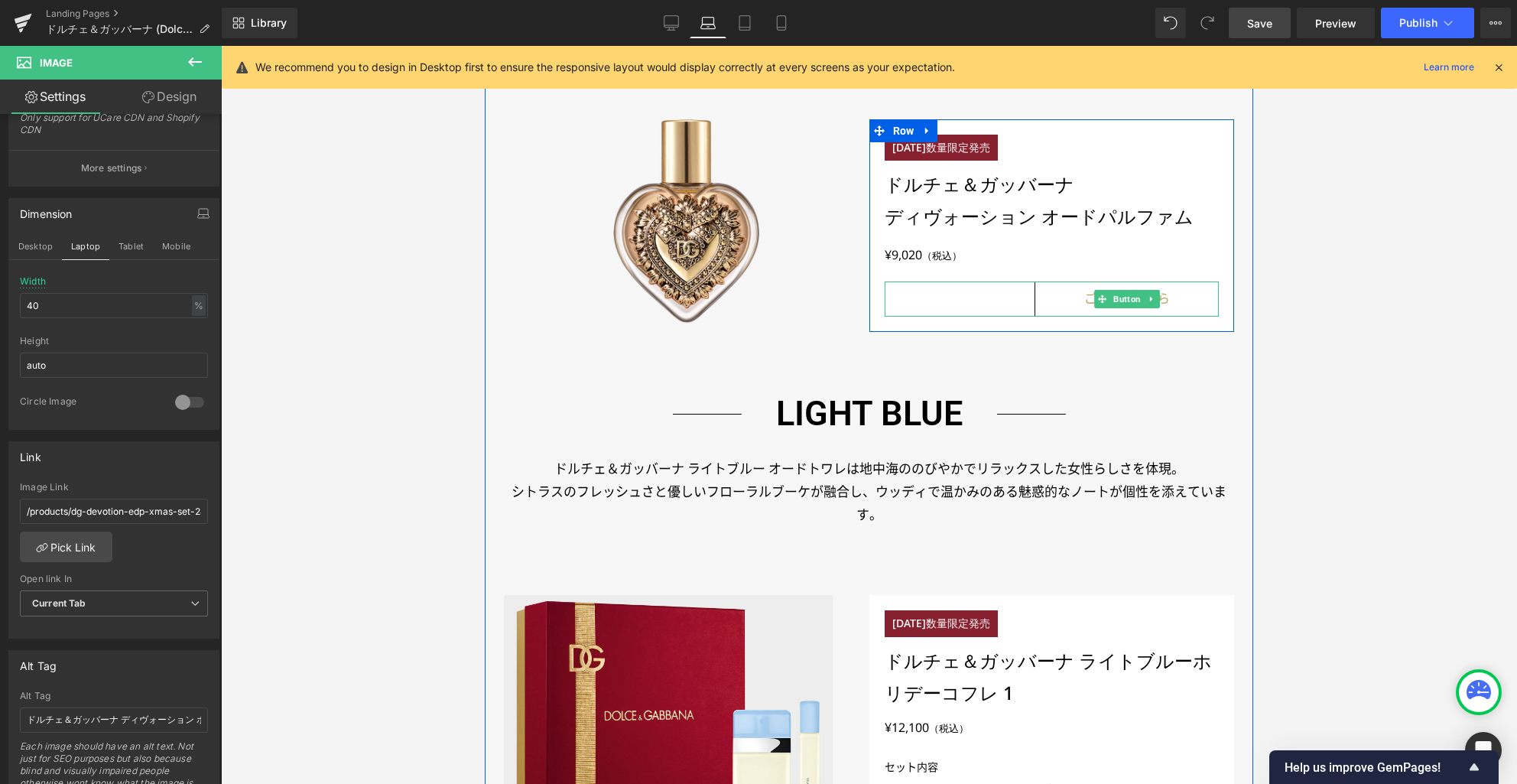
click at [1053, 298] on link "ご購入はこちら" at bounding box center [1126, 299] width 184 height 36
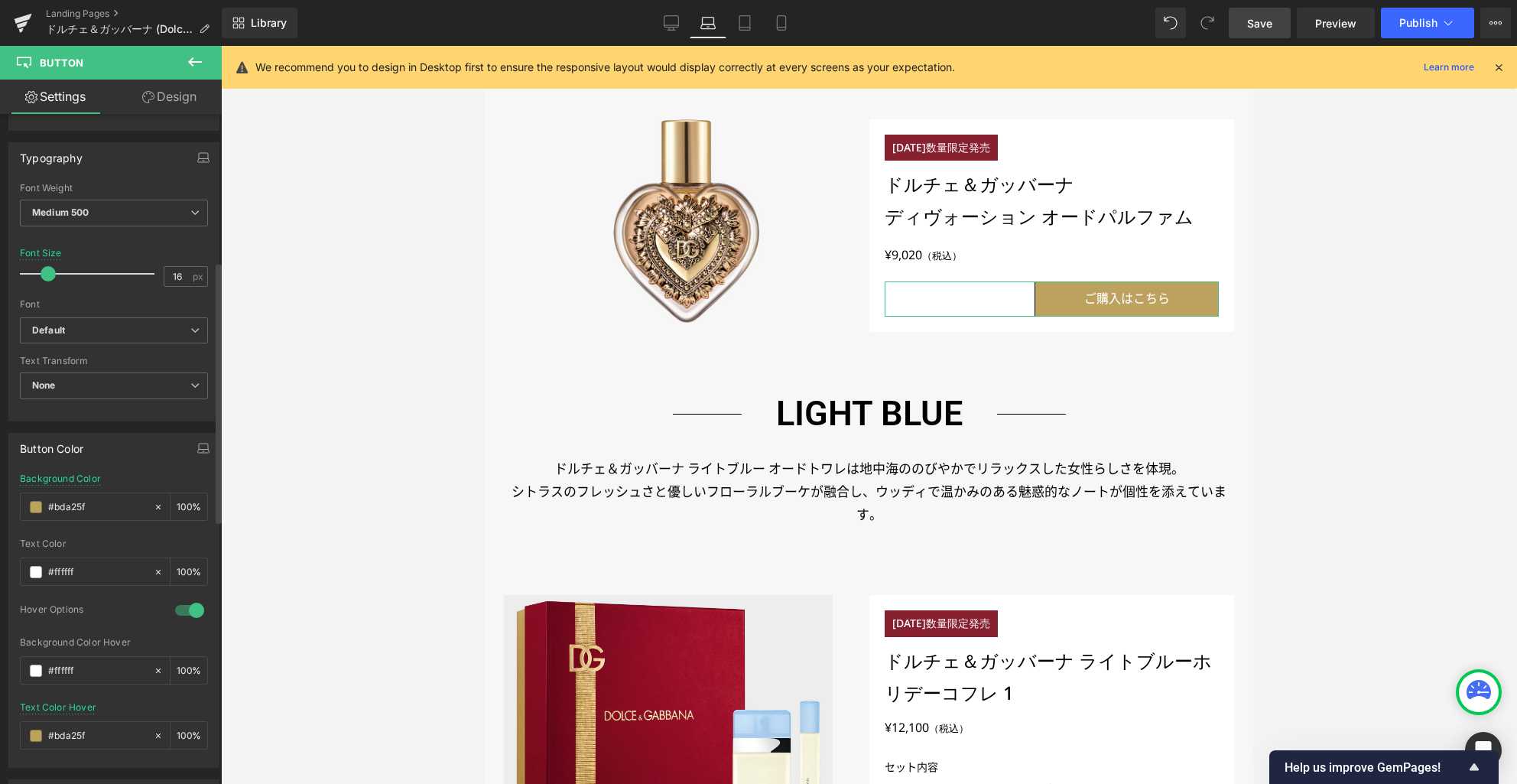
scroll to position [526, 0]
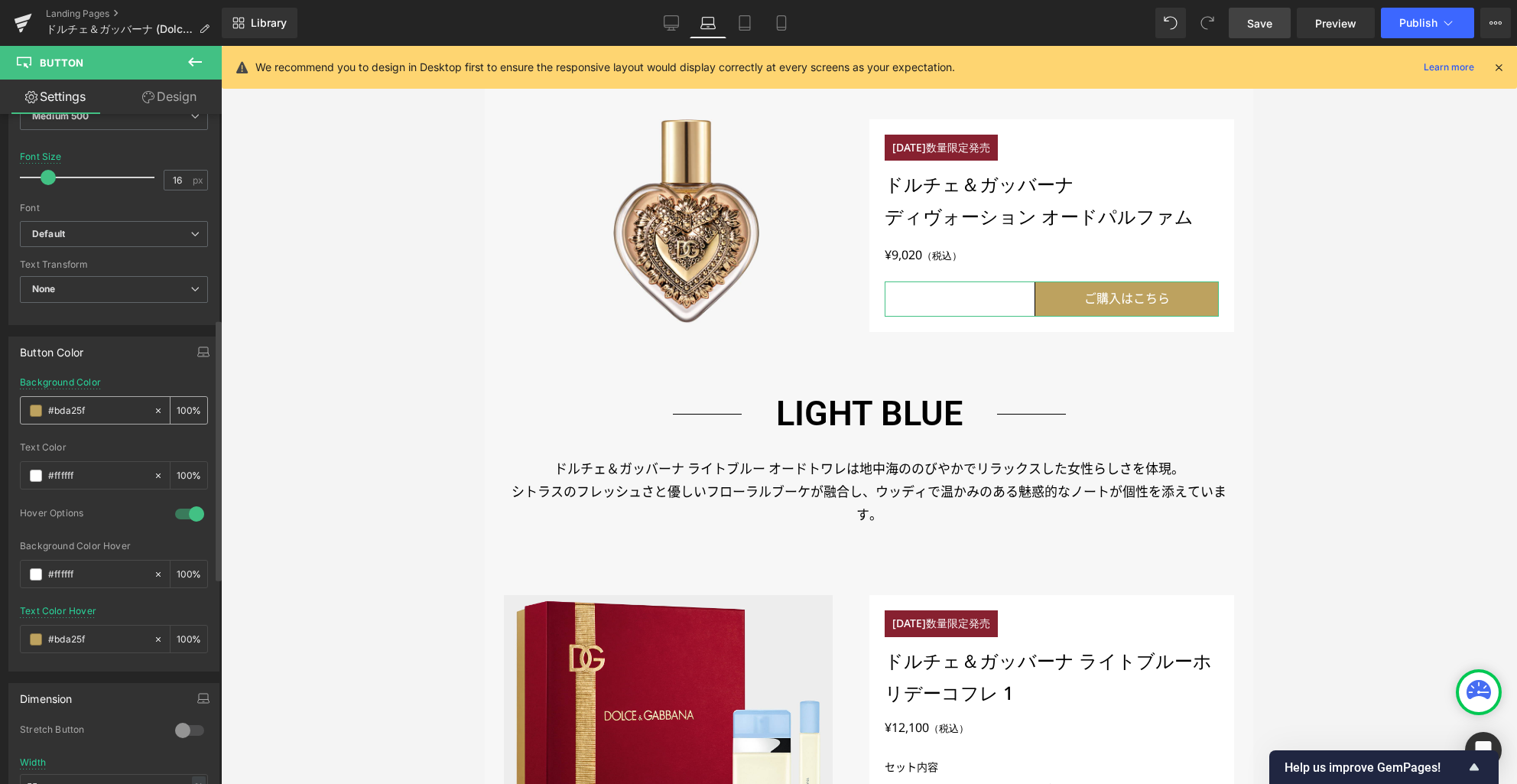
click at [70, 409] on input "#bda25f" at bounding box center [97, 410] width 98 height 17
type input "#0"
type input "0"
type input "#000"
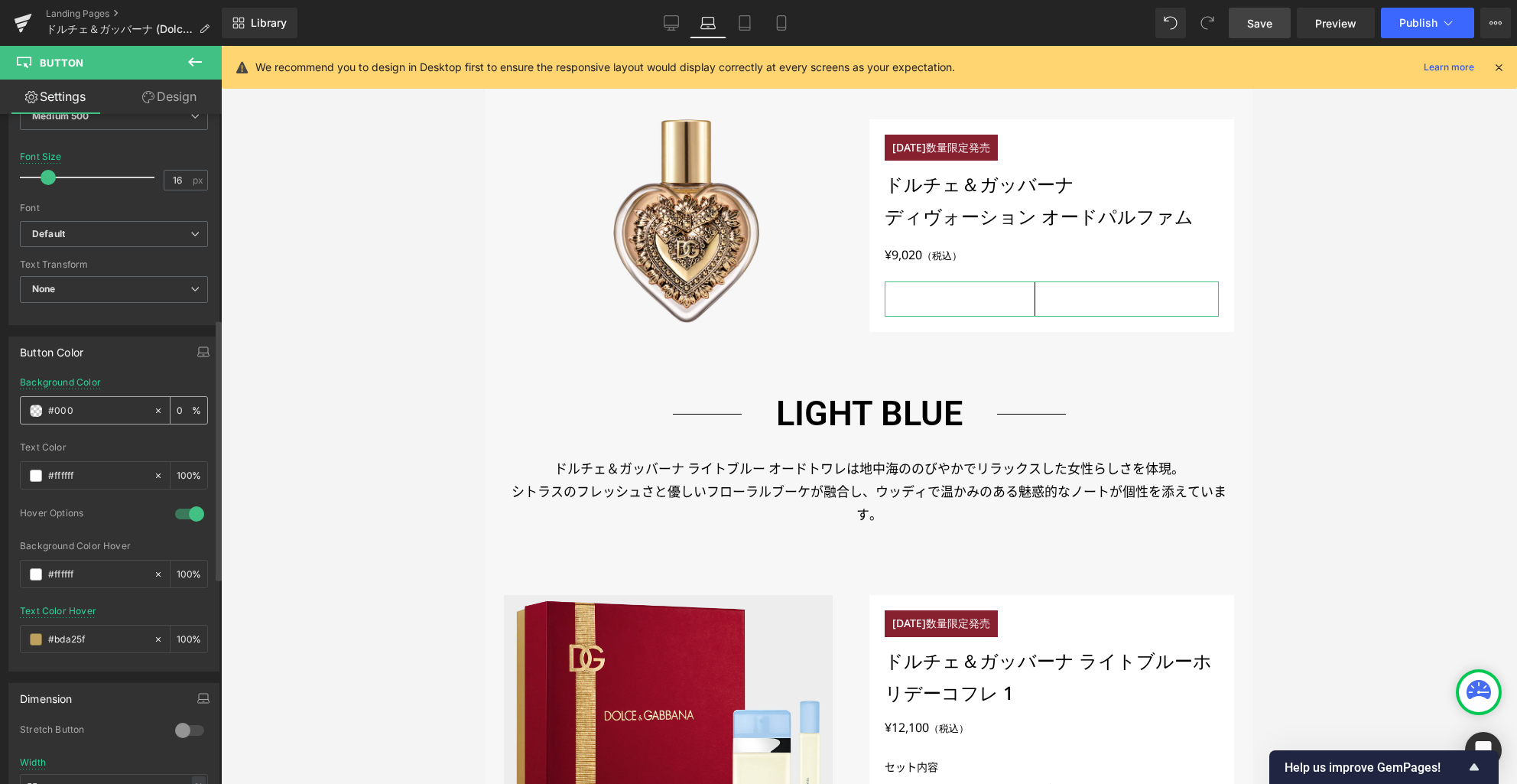
type input "100"
type input "#00000"
type input "0"
type input "#000000"
type input "100"
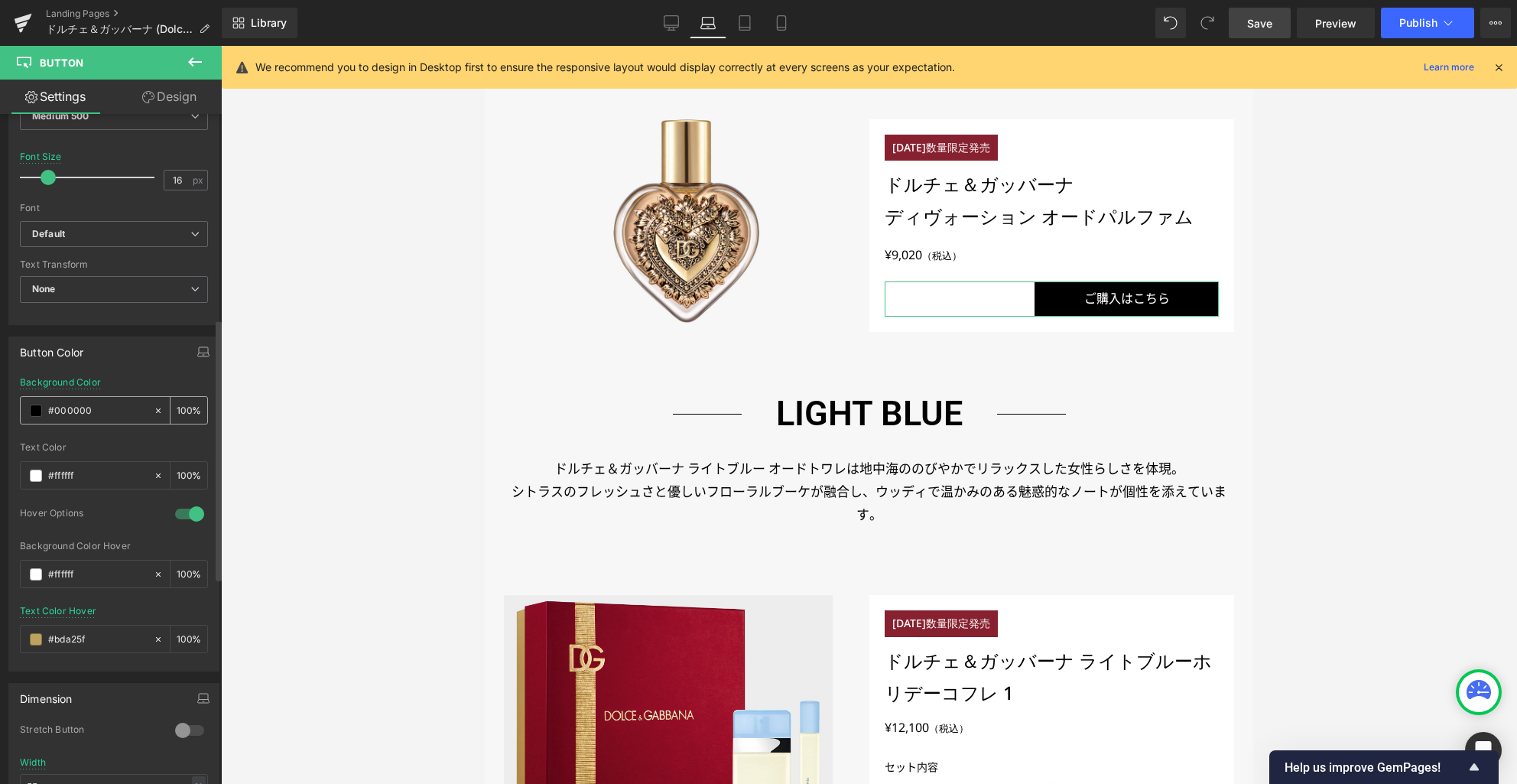
click at [80, 409] on input "#000000" at bounding box center [97, 410] width 98 height 17
type input "#000000"
click at [70, 637] on input "#bda25f" at bounding box center [97, 639] width 98 height 17
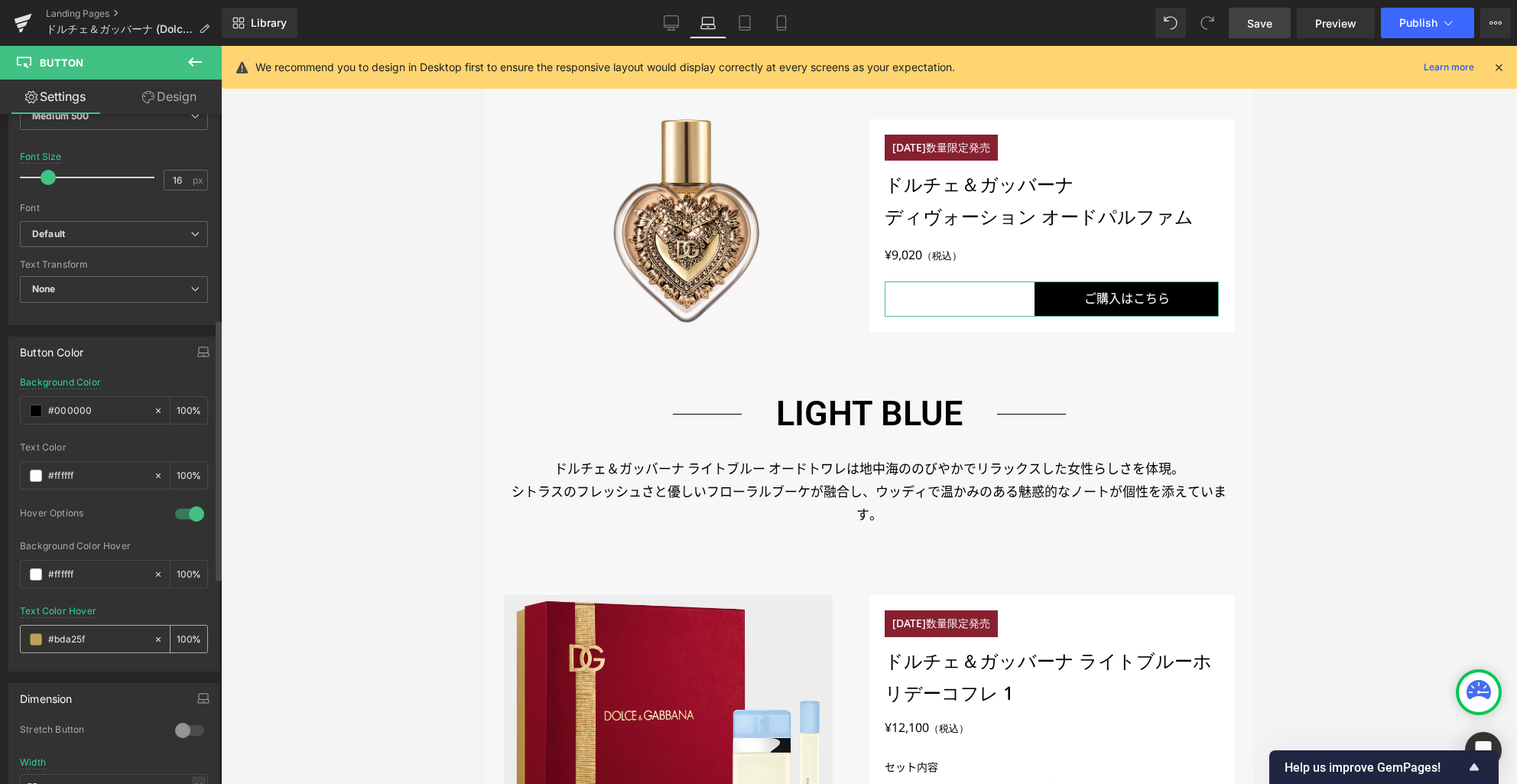
paste input "000000"
type input "#000000"
click at [176, 100] on link "Design" at bounding box center [169, 97] width 111 height 35
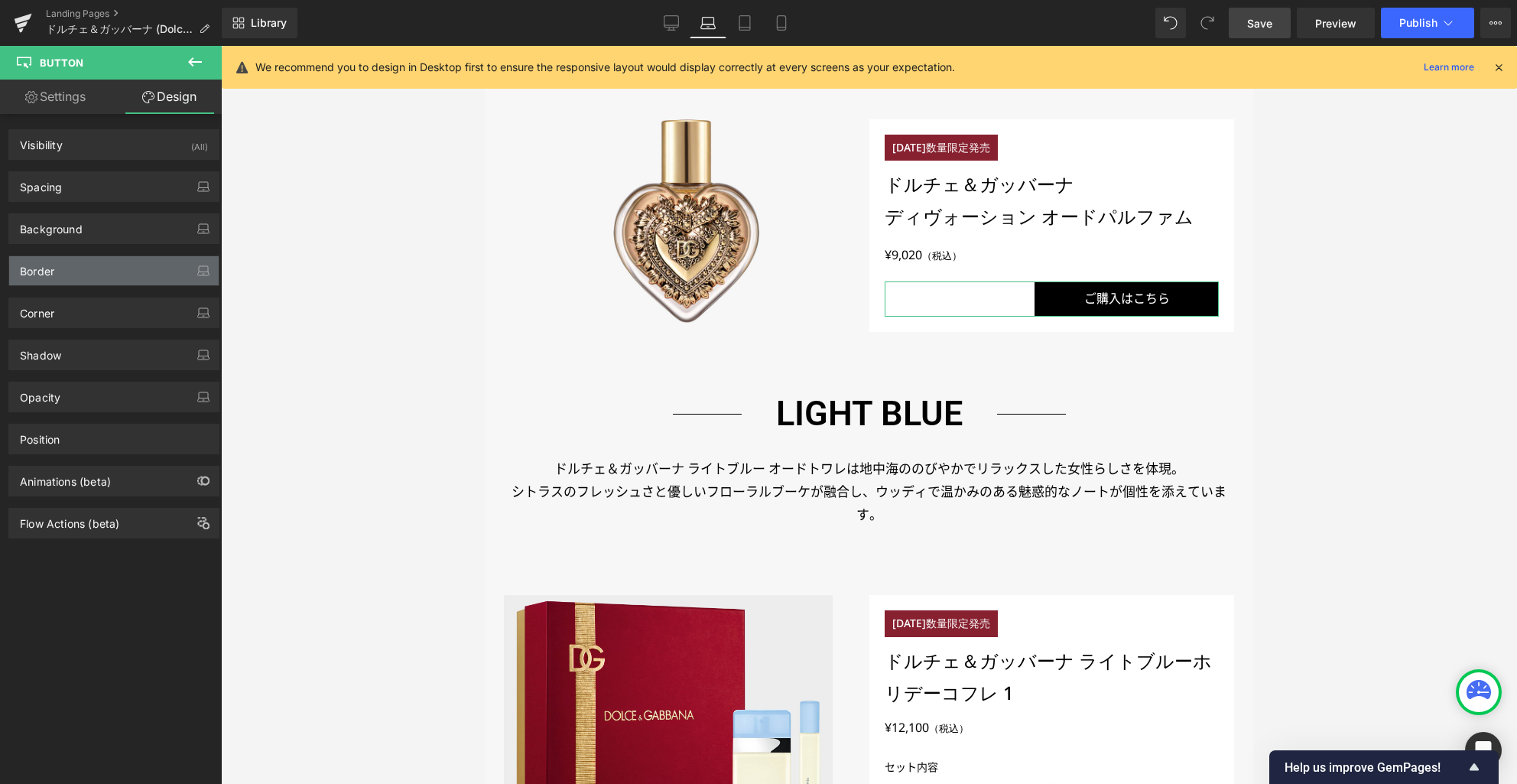
type input "#000000"
type input "100"
type input "1"
click at [86, 270] on div "Border" at bounding box center [114, 270] width 209 height 29
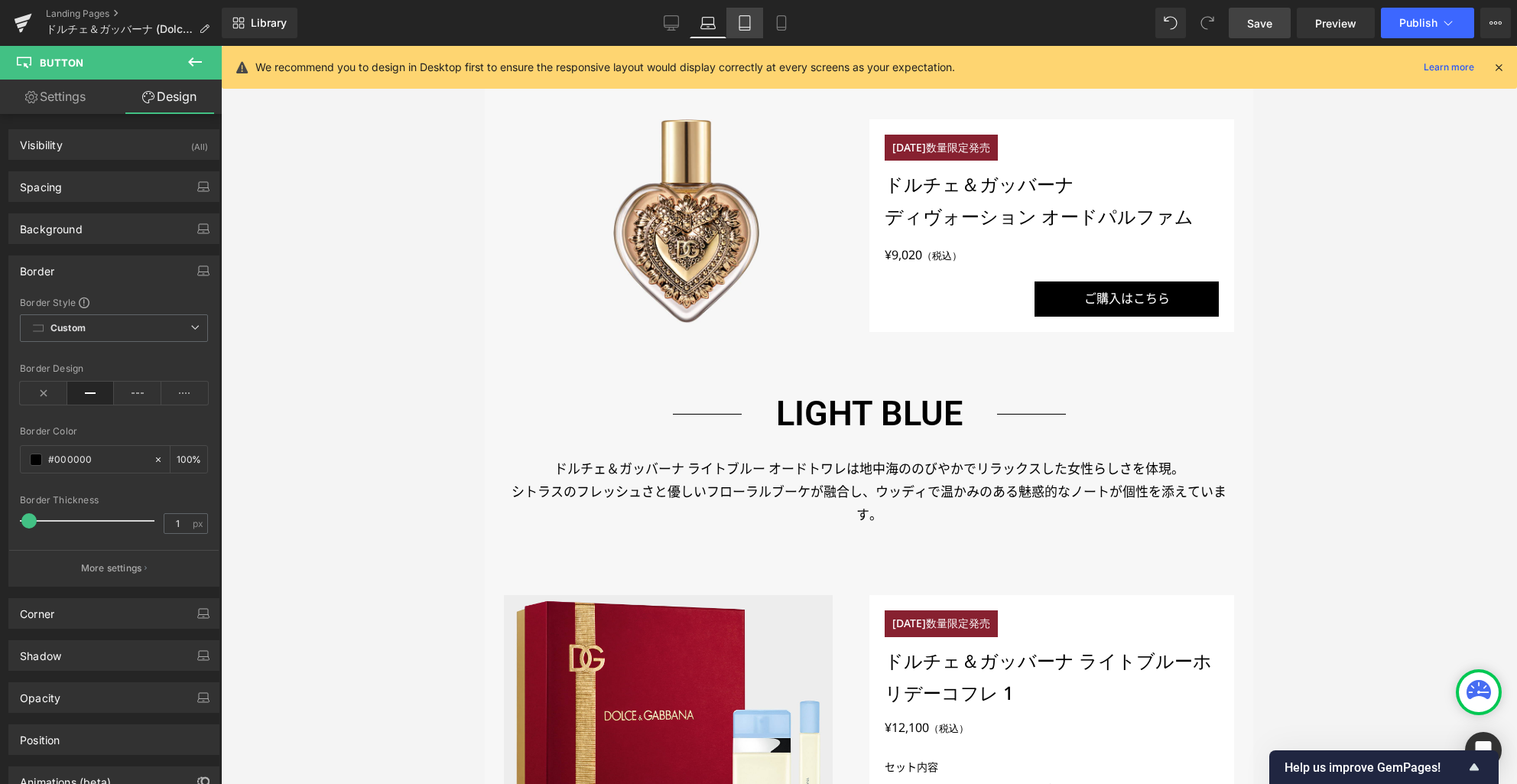
click at [745, 24] on icon at bounding box center [745, 22] width 15 height 15
type input "100"
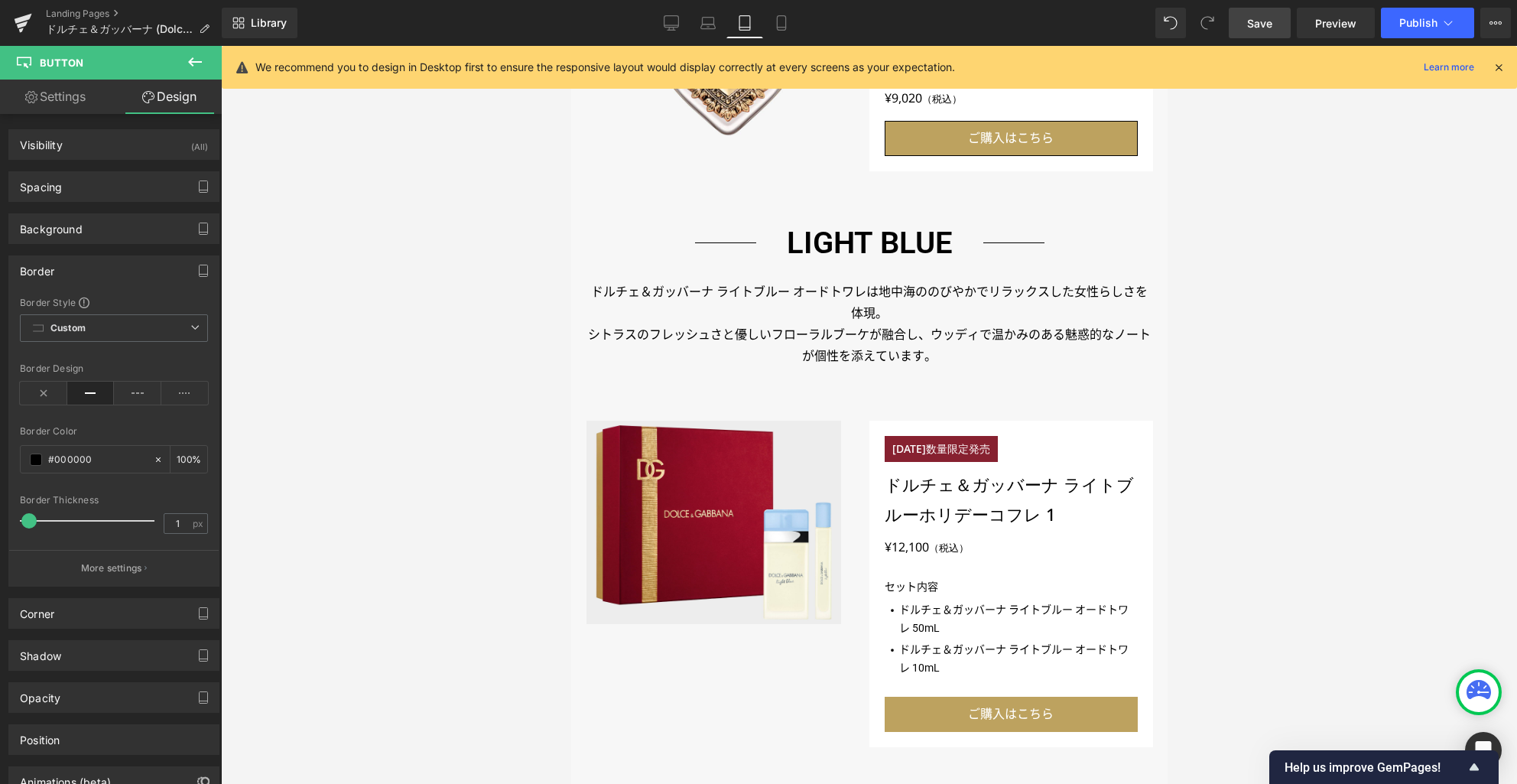
scroll to position [1018, 0]
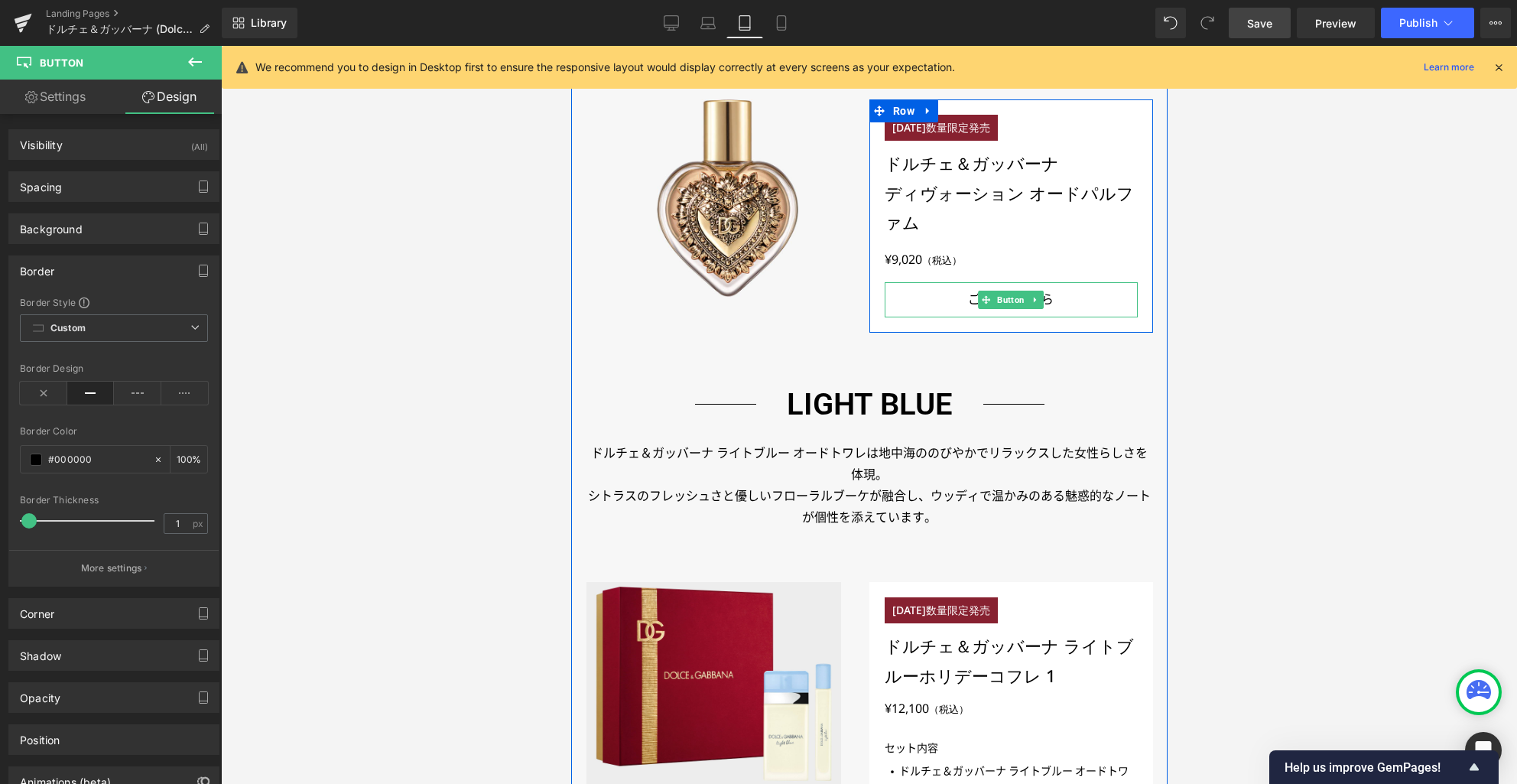
click at [904, 297] on link "ご購入はこちら" at bounding box center [1010, 300] width 253 height 36
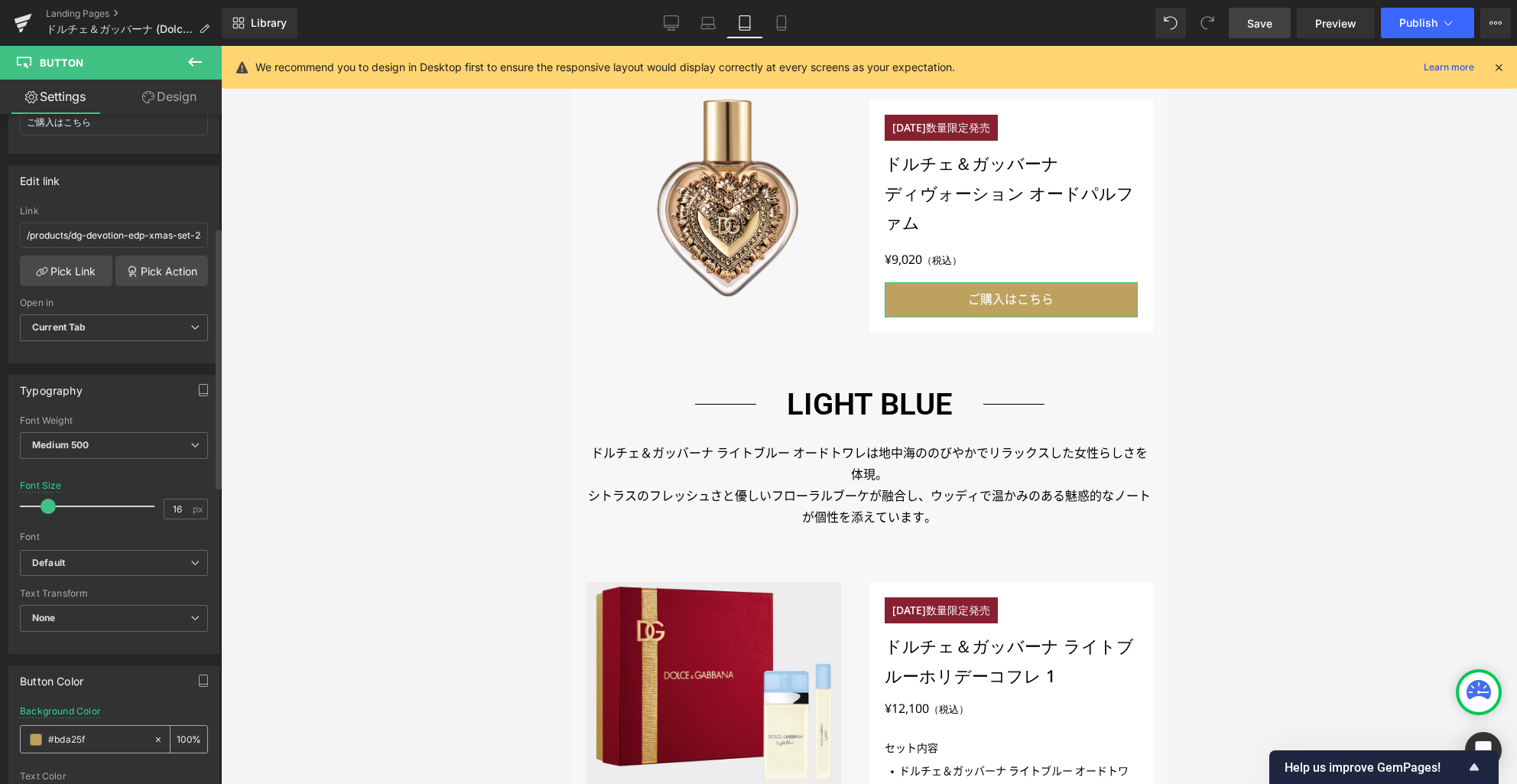
scroll to position [514, 0]
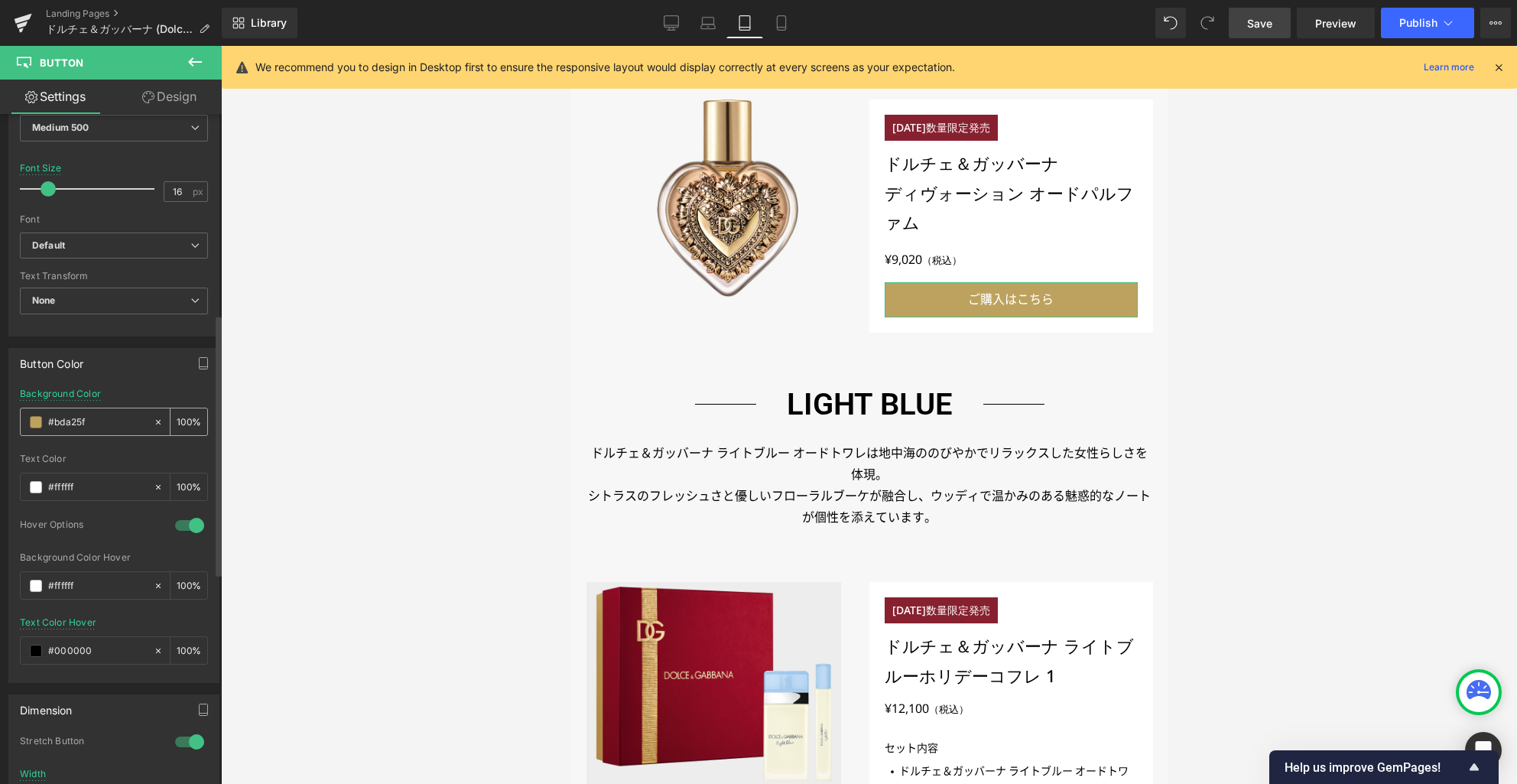
click at [75, 421] on input "#bda25f" at bounding box center [97, 421] width 98 height 17
type input "#000000"
click at [199, 367] on icon "button" at bounding box center [203, 363] width 12 height 12
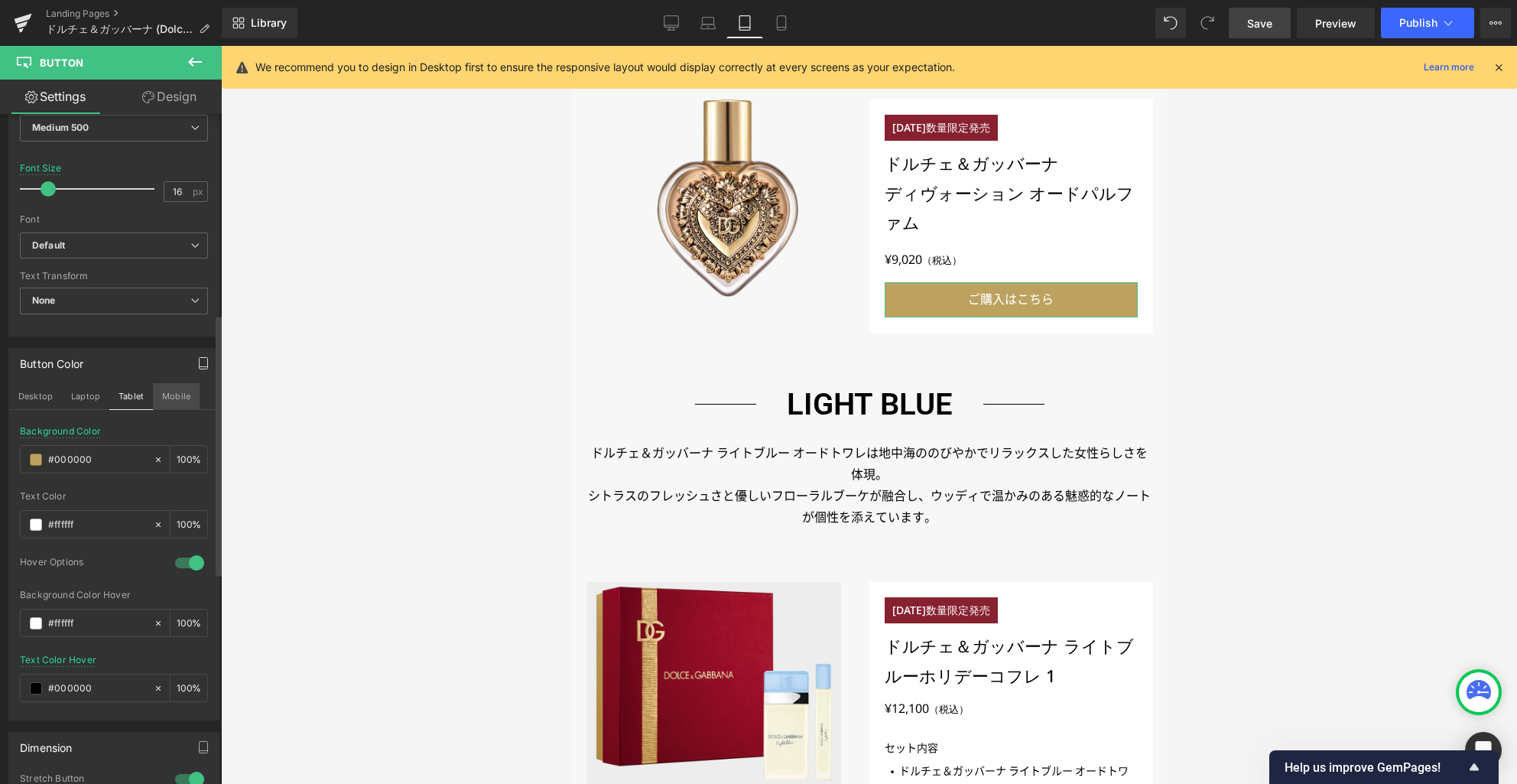
click at [163, 400] on button "Mobile" at bounding box center [175, 396] width 47 height 26
type input "15"
type input "#bda25f"
type input "100"
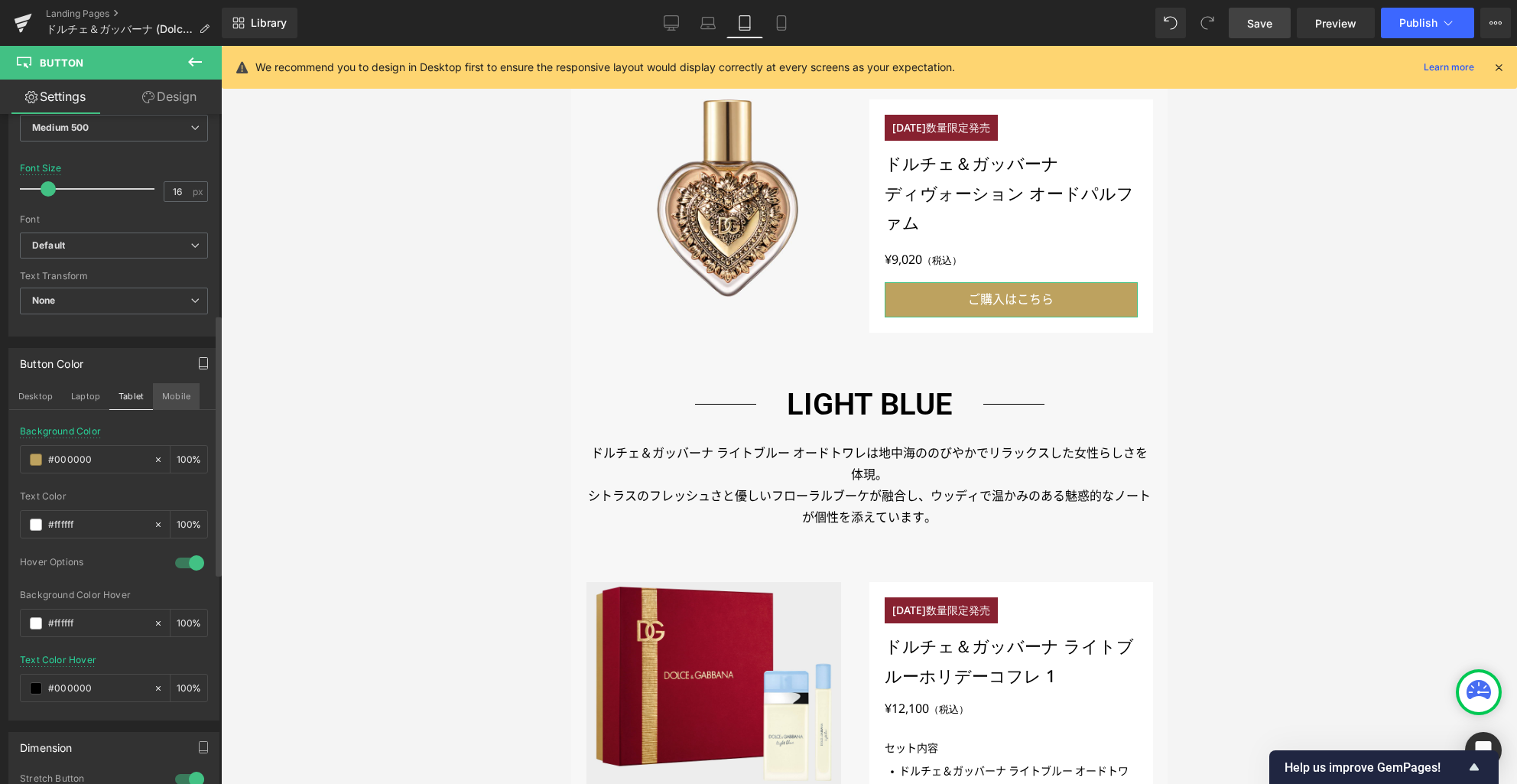
type input "100"
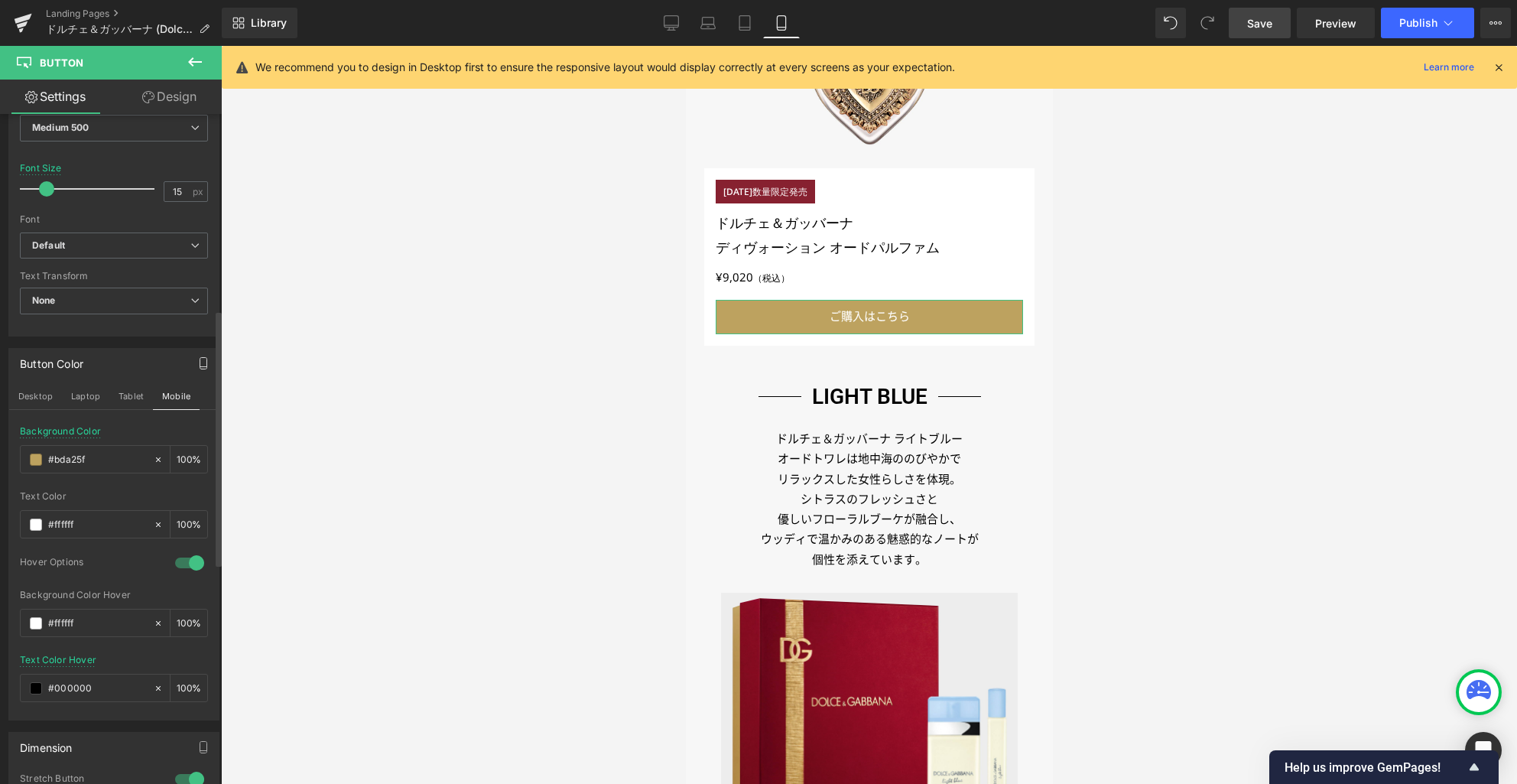
scroll to position [1104, 0]
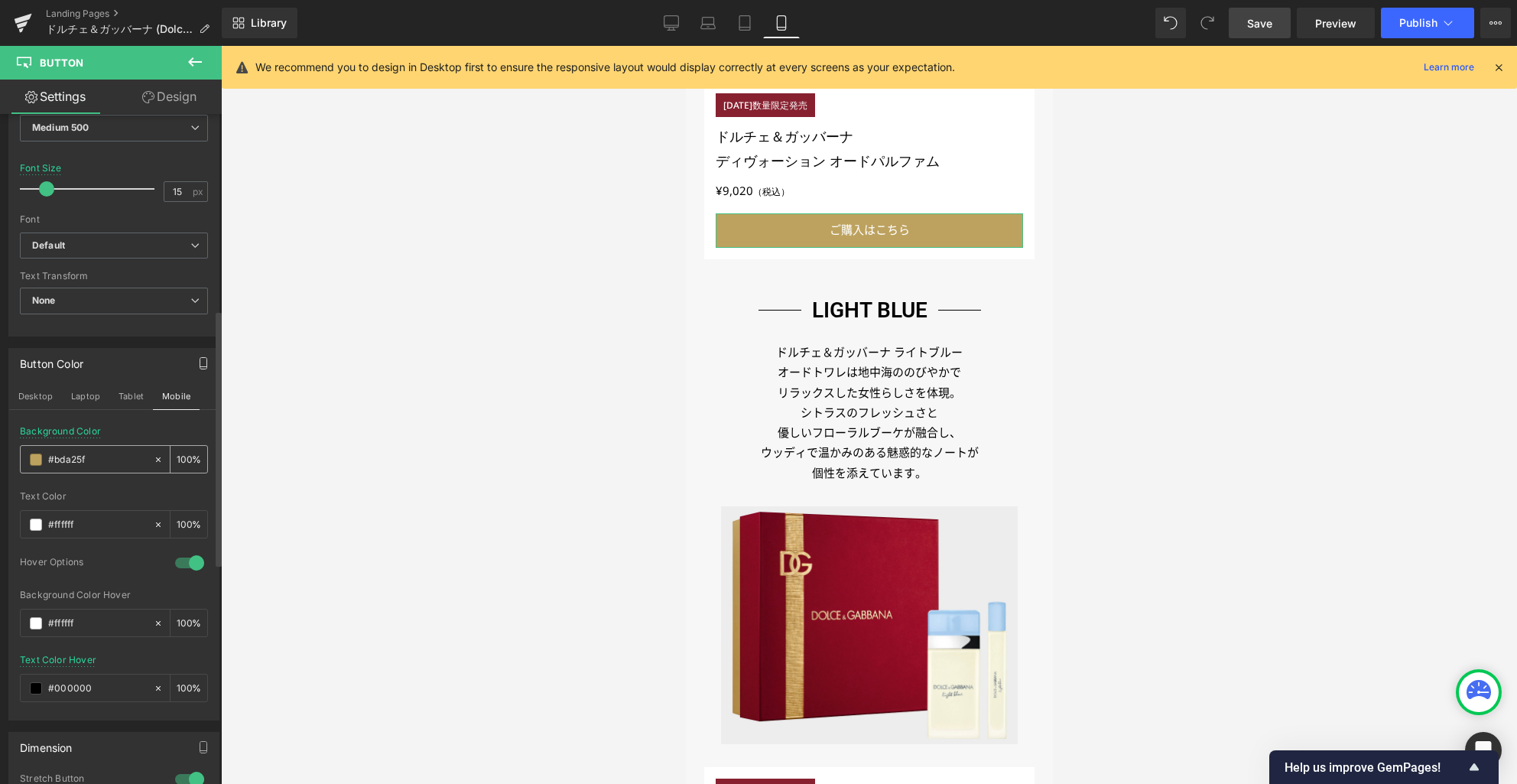
click at [61, 463] on input "#bda25f" at bounding box center [97, 459] width 98 height 17
click at [62, 461] on input "#bda25f" at bounding box center [97, 459] width 98 height 17
paste input "000000"
type input "#b000000da25f"
type input "0"
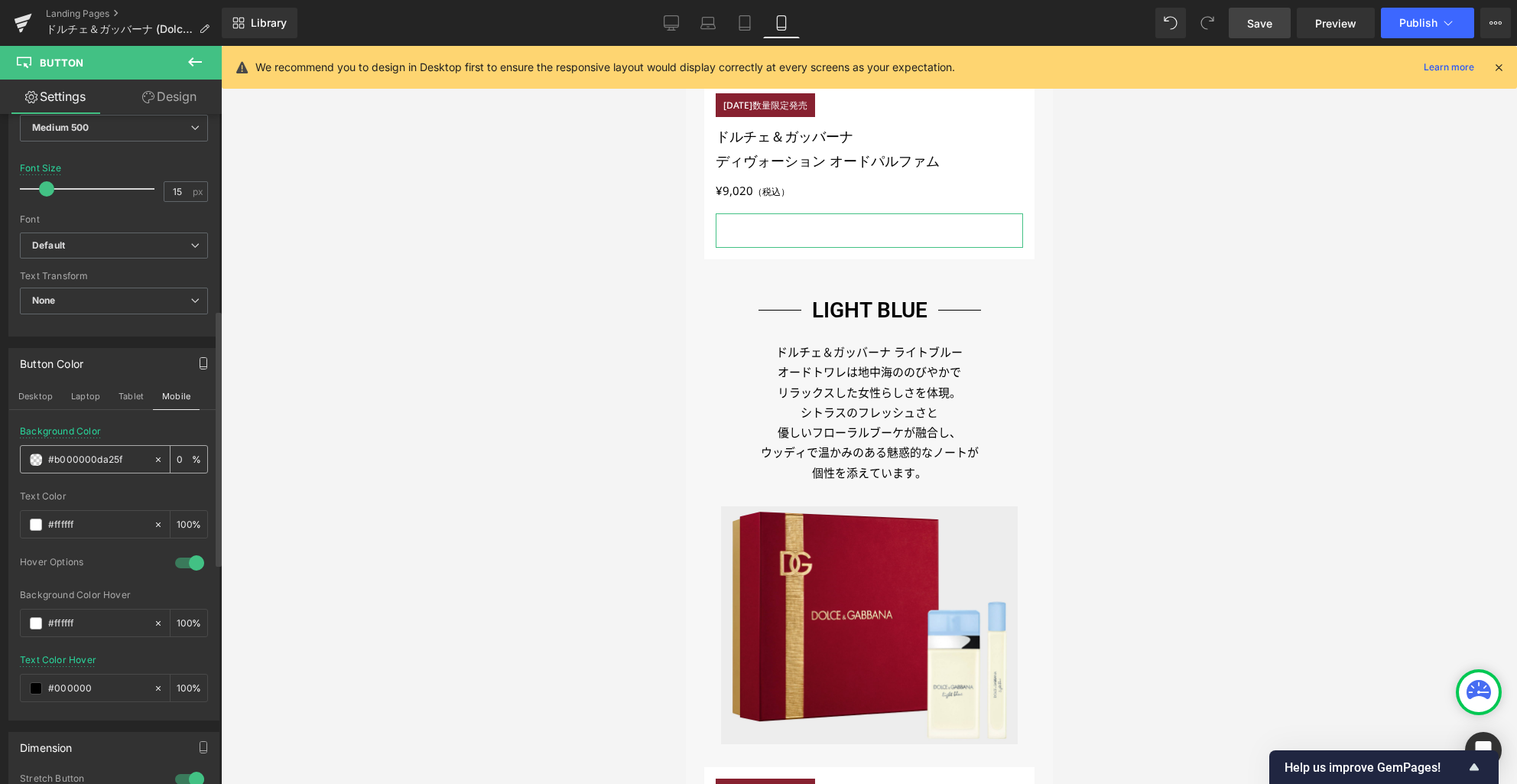
click at [82, 461] on input "#b000000da25f" at bounding box center [97, 459] width 98 height 17
click at [83, 461] on input "#b000000da25f" at bounding box center [97, 459] width 98 height 17
paste input "000000"
type input "#000000"
type input "100"
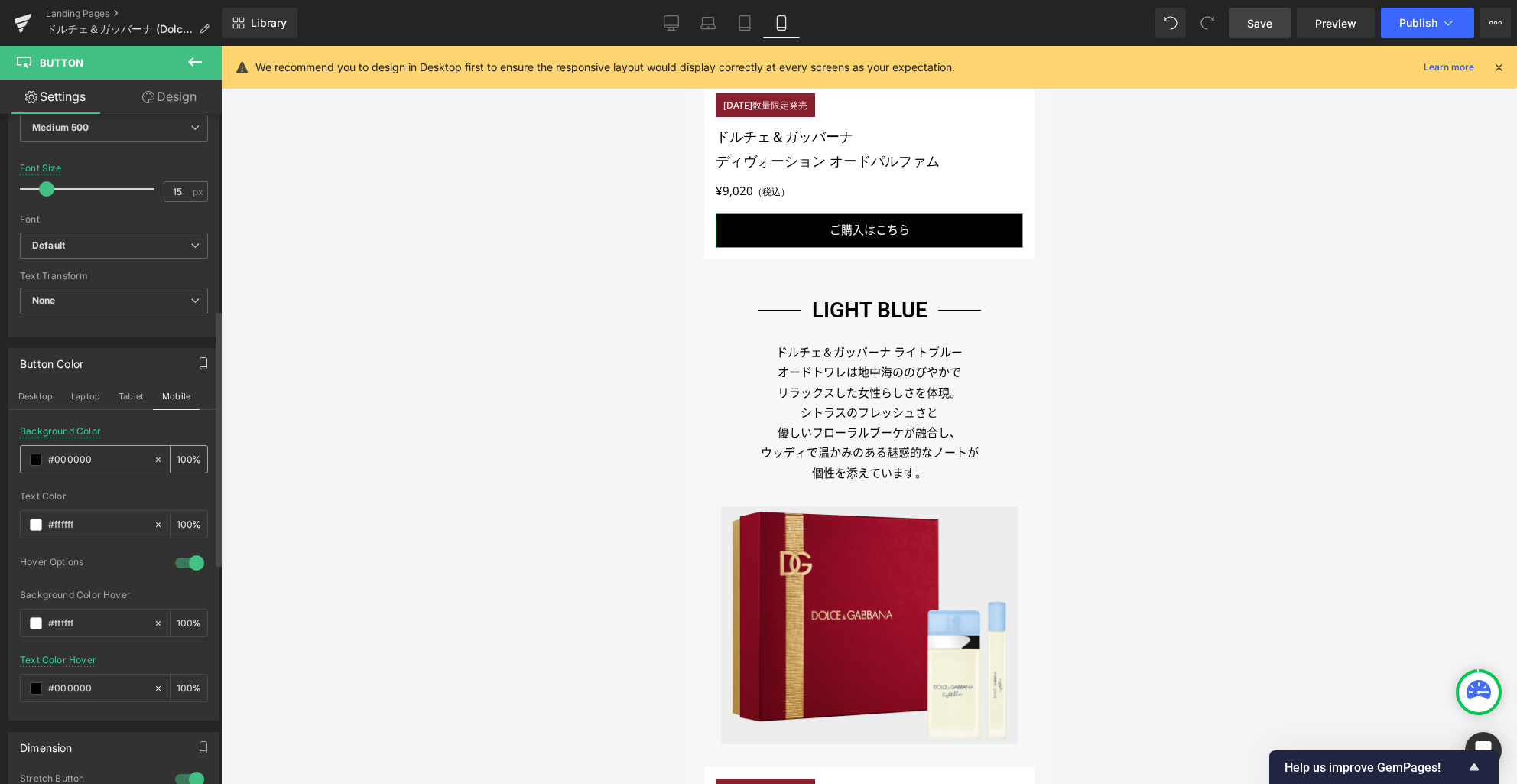
type input "#000000"
click at [682, 22] on link "Desktop" at bounding box center [671, 23] width 36 height 31
type input "16"
type input "100"
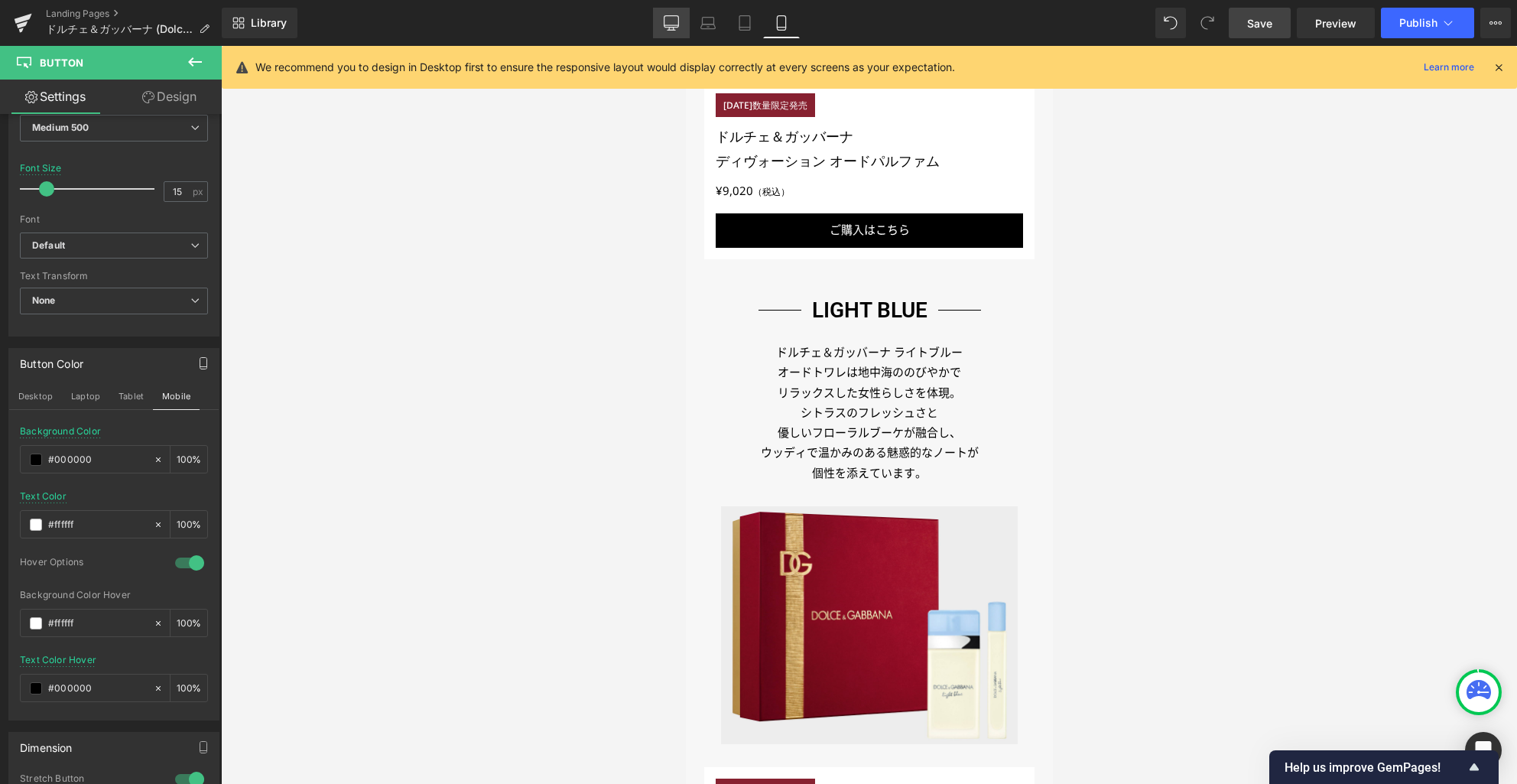
type input "100"
type input "50"
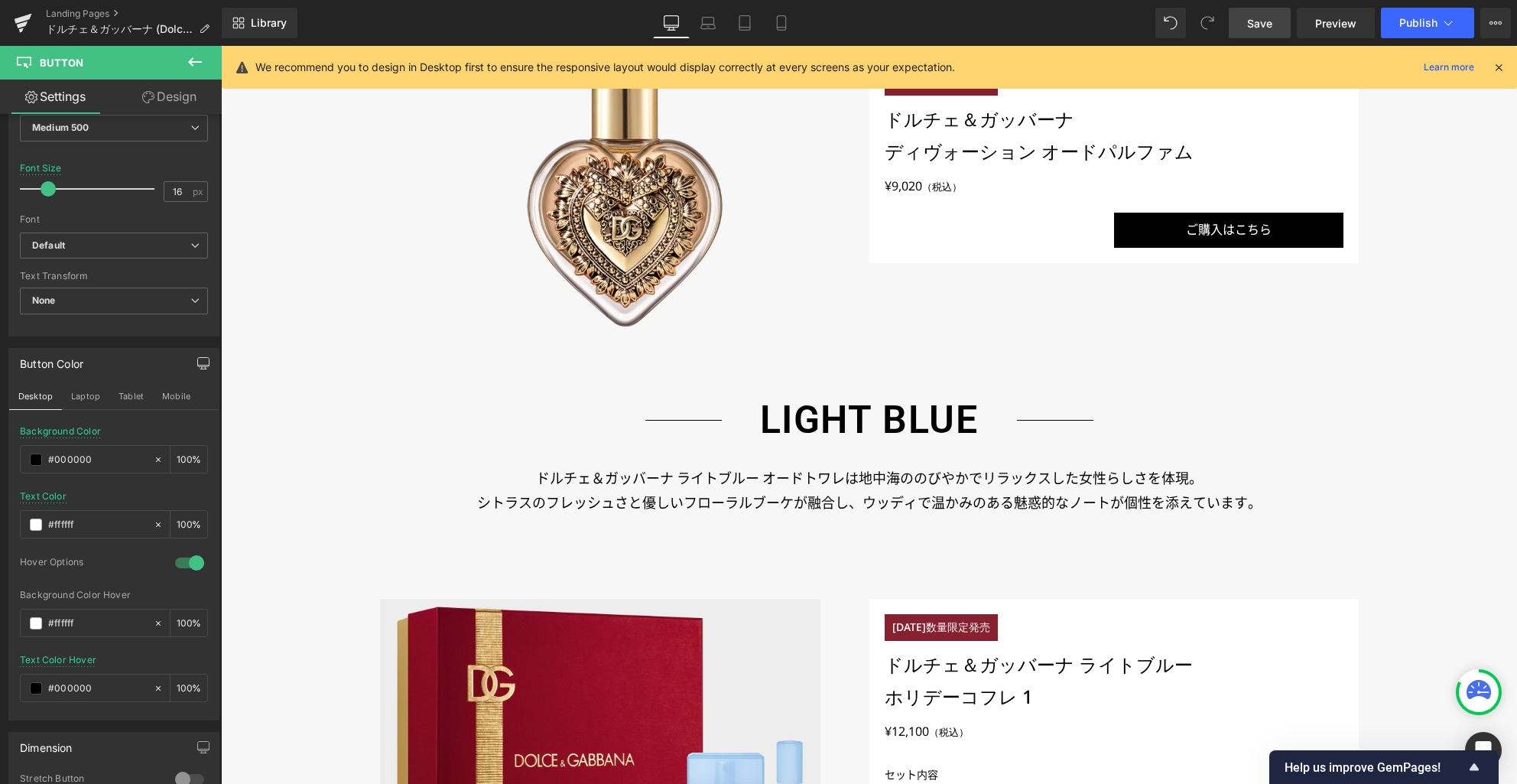
click at [1266, 20] on span "Save" at bounding box center [1260, 23] width 25 height 16
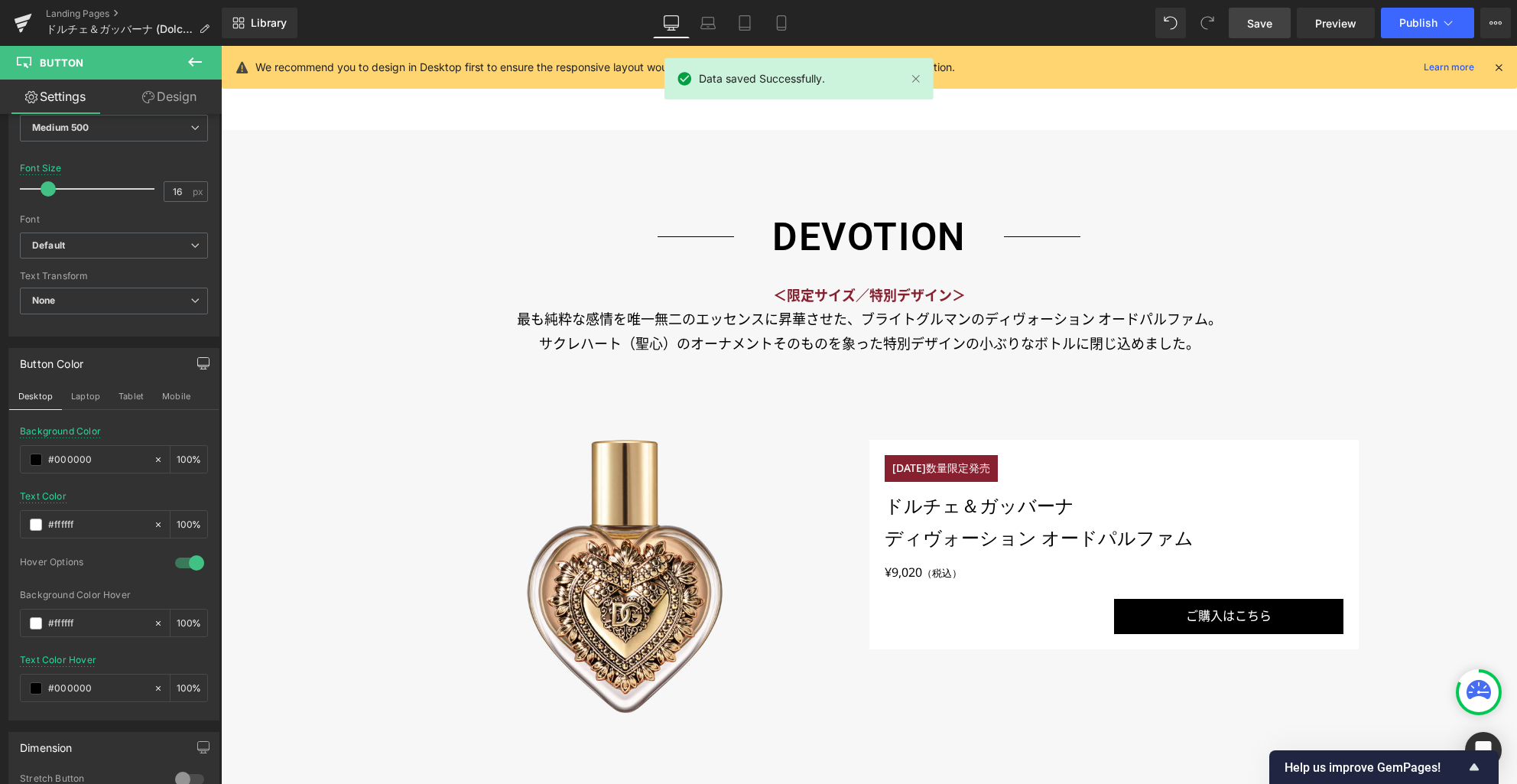
scroll to position [1474, 0]
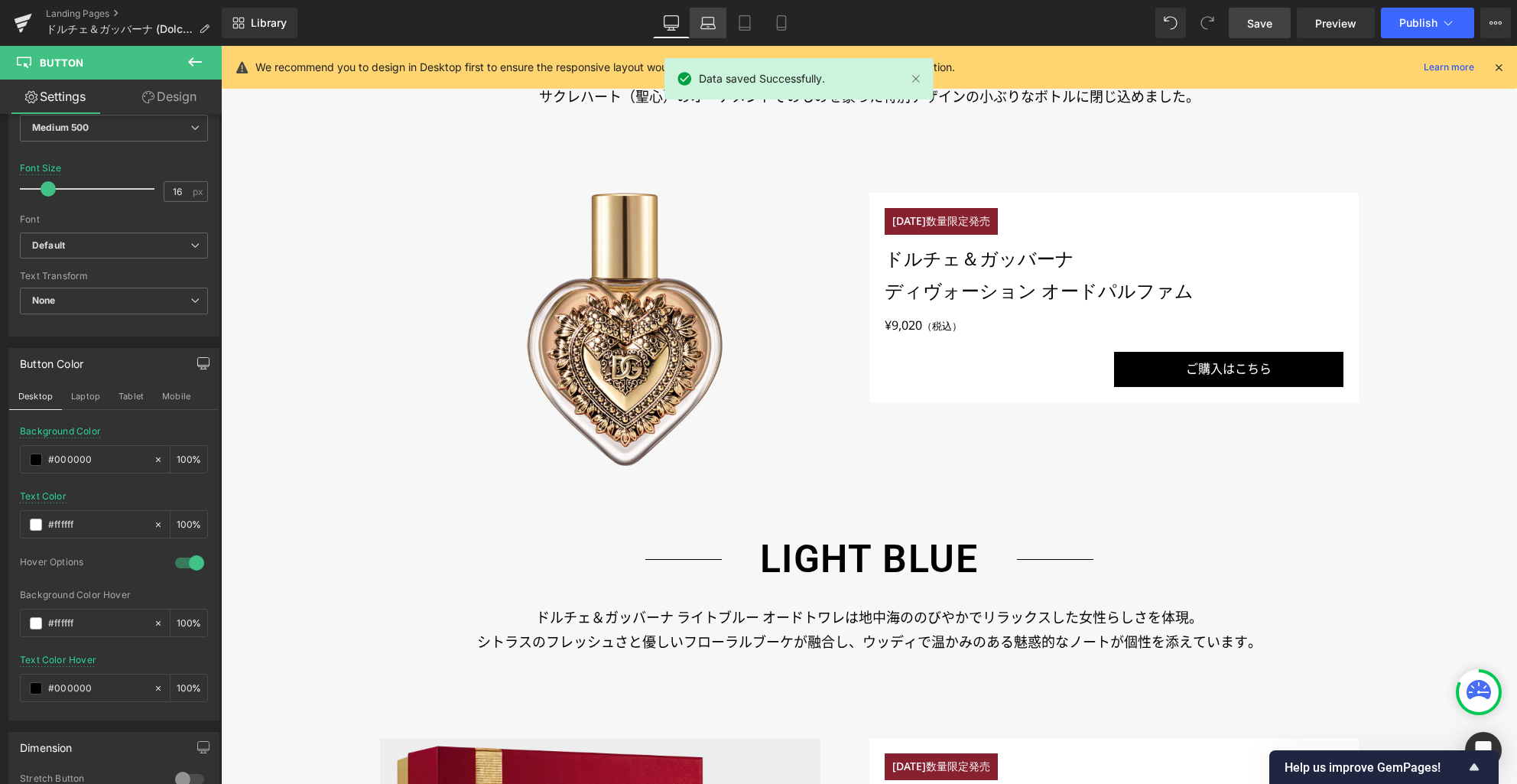
click at [715, 29] on icon at bounding box center [708, 22] width 15 height 15
type input "100"
type input "#bda25f"
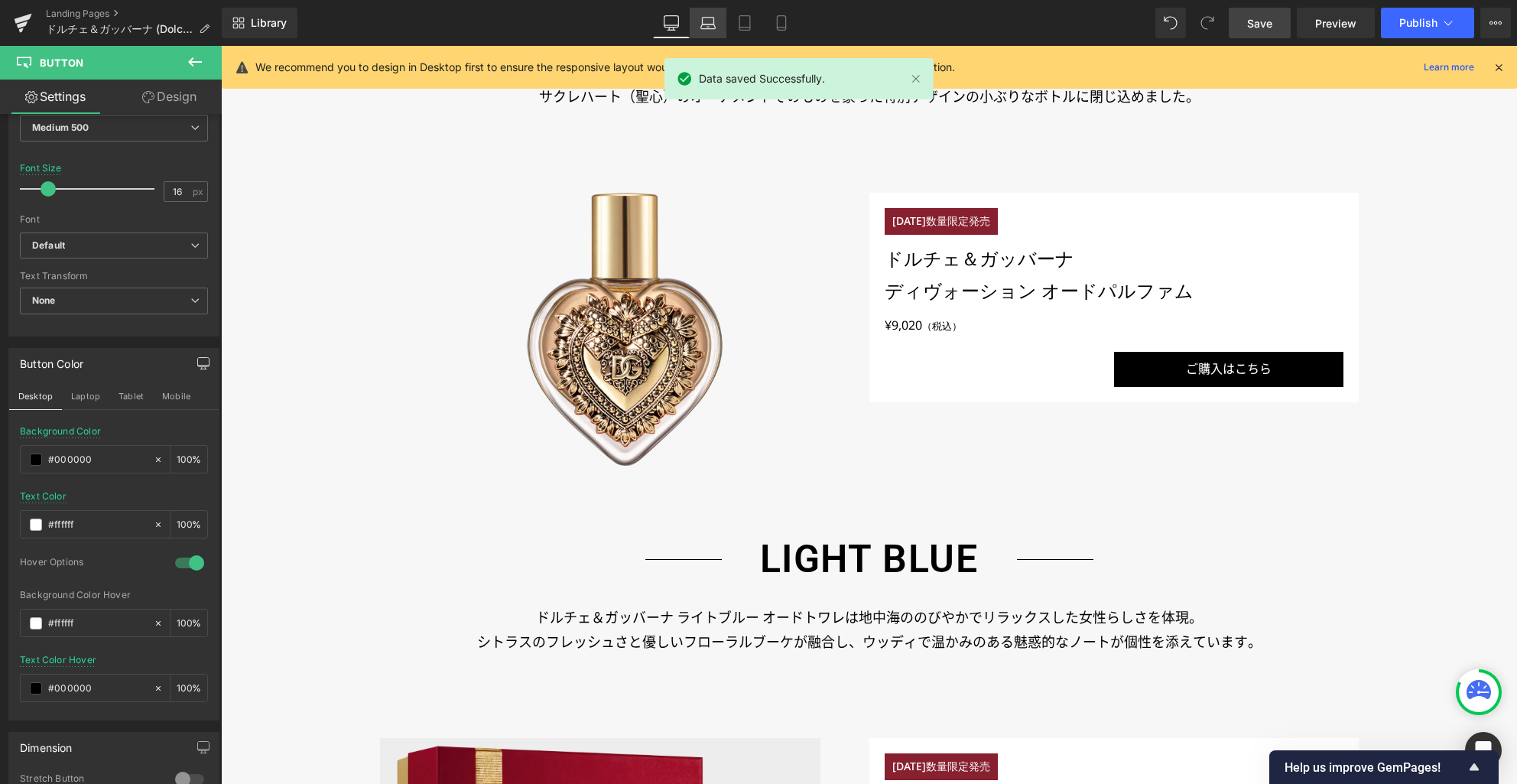
type input "100"
type input "55"
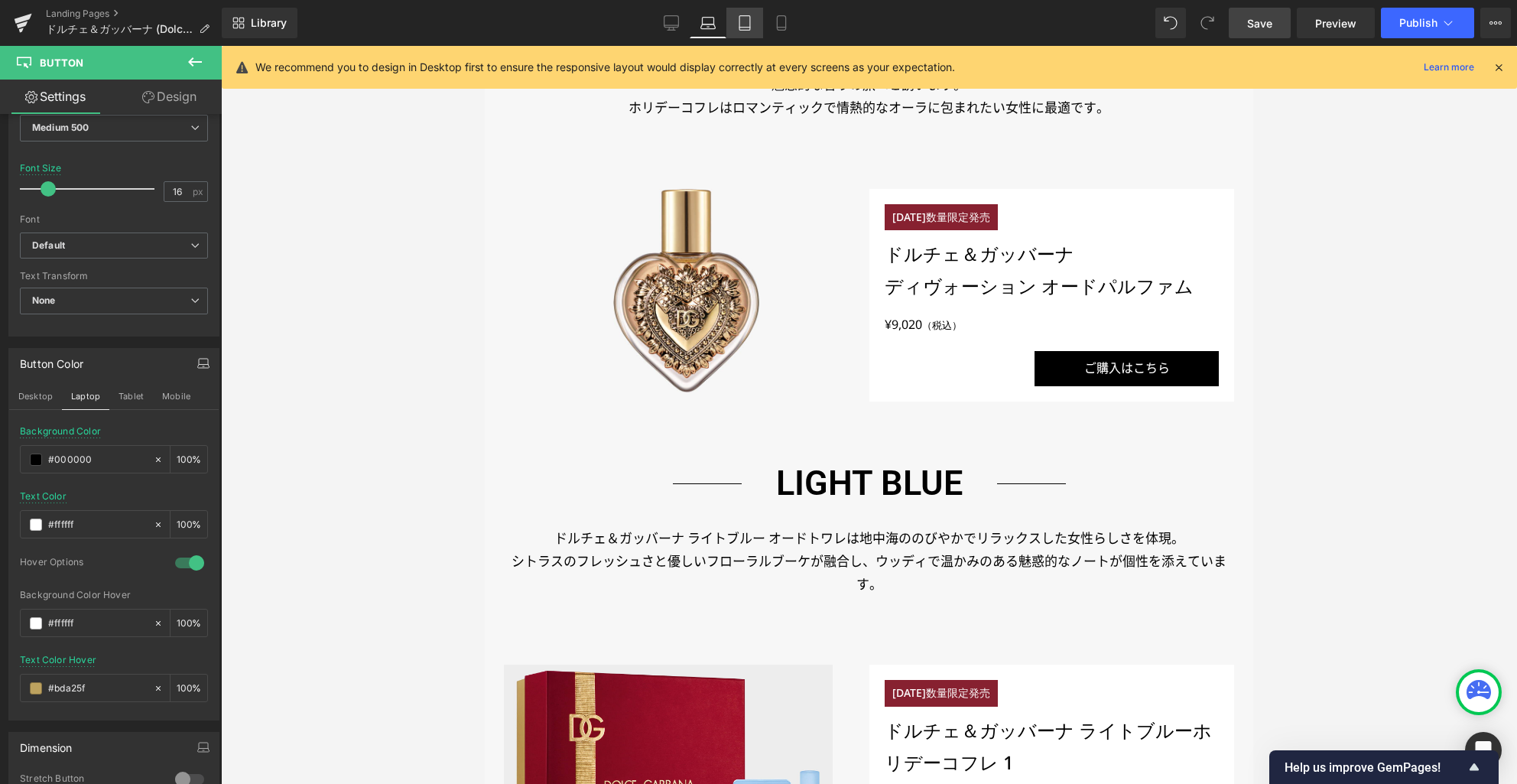
click at [750, 22] on icon at bounding box center [745, 22] width 15 height 15
type input "#bda25f"
type input "100"
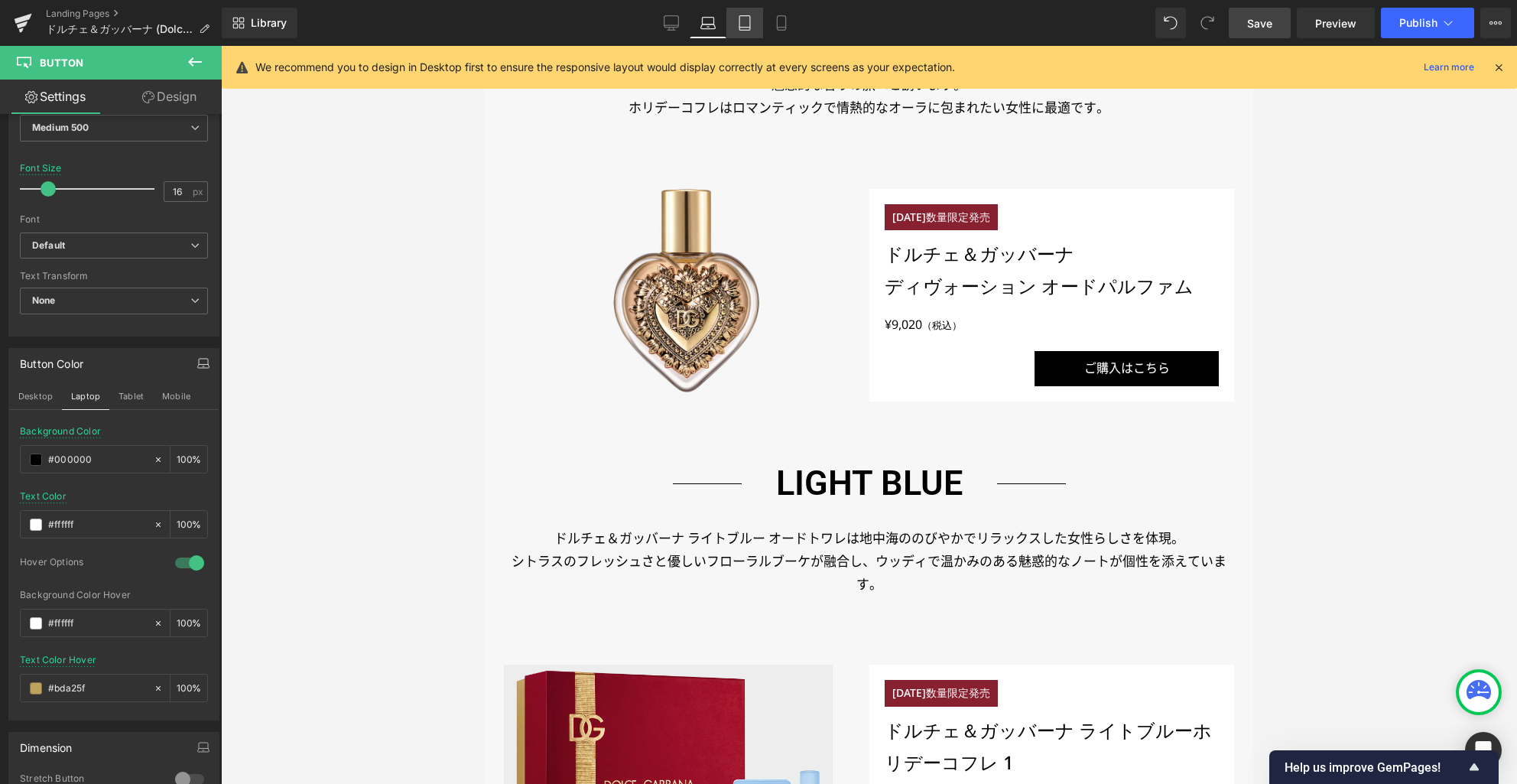
type input "#000000"
type input "100"
type input "15"
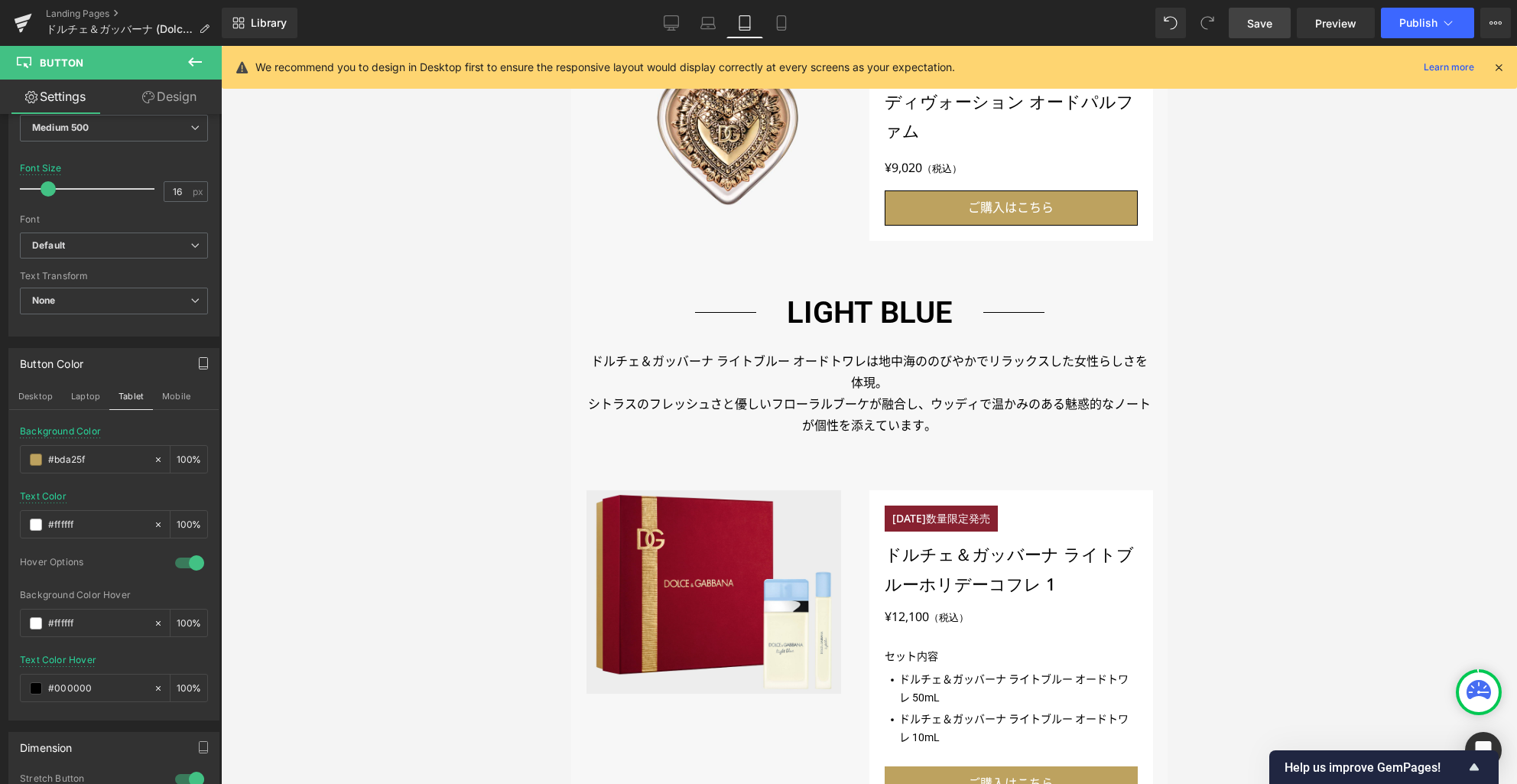
scroll to position [948, 0]
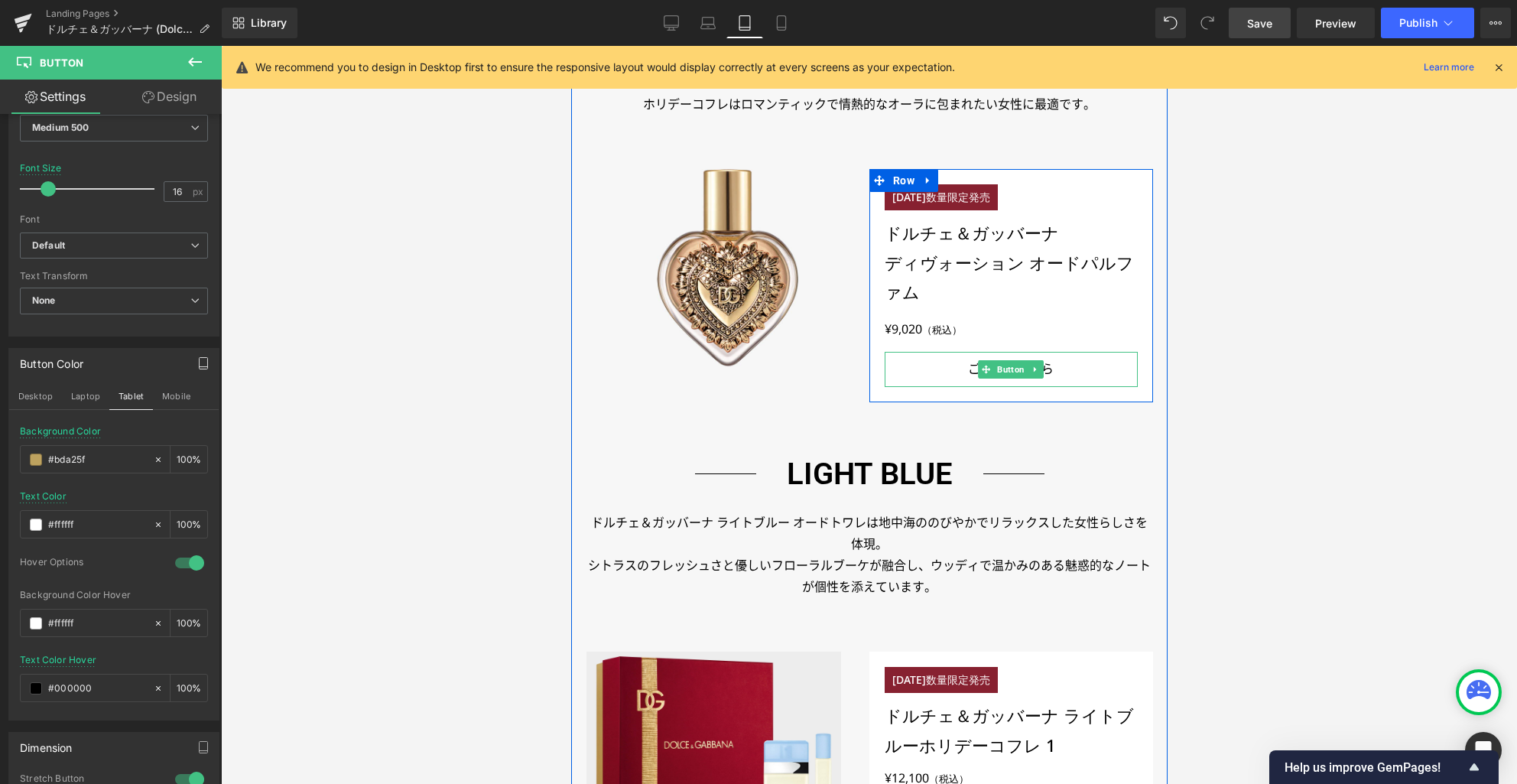
click at [926, 373] on link "ご購入はこちら" at bounding box center [1010, 369] width 253 height 36
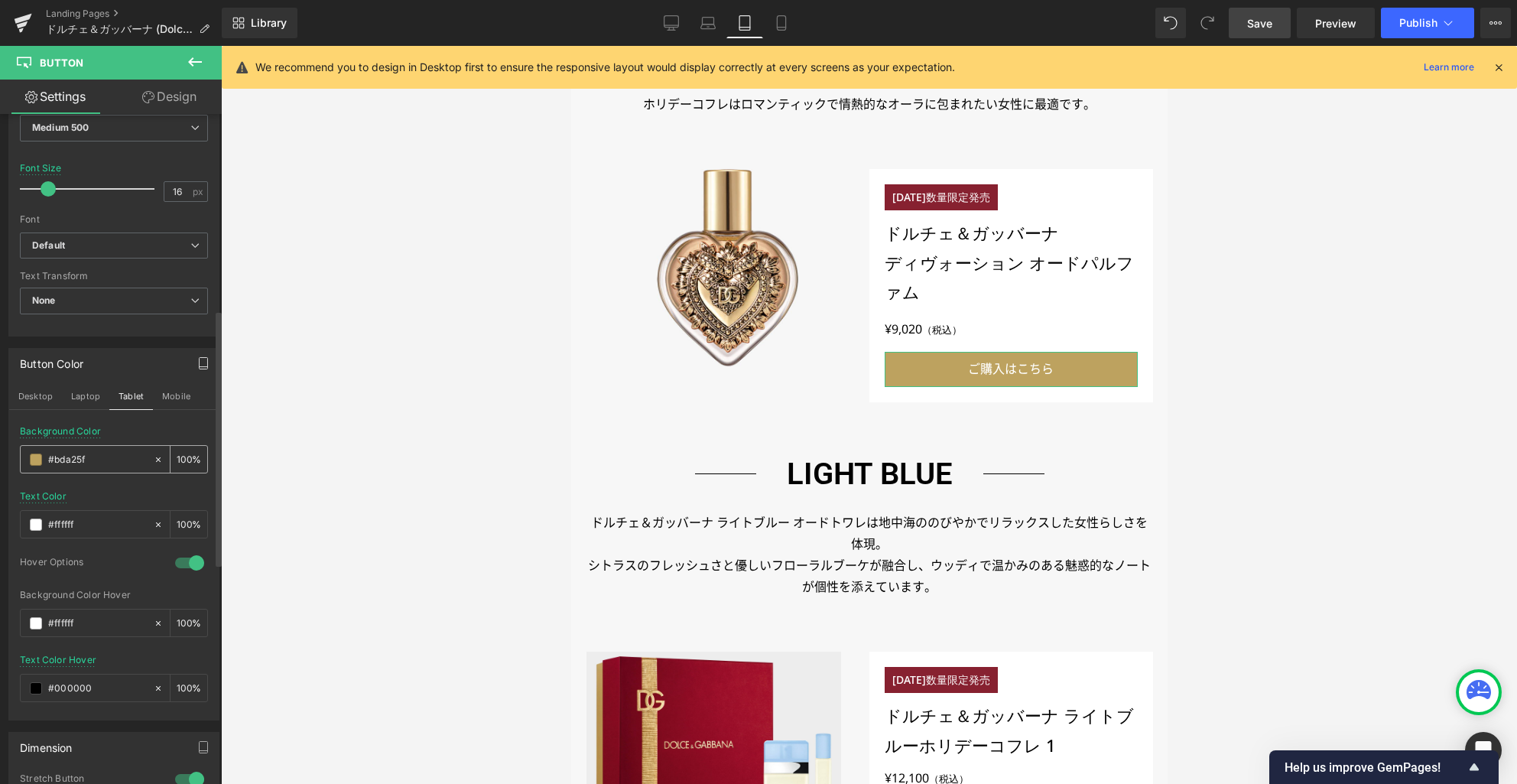
click at [66, 460] on input "#bda25f" at bounding box center [97, 459] width 98 height 17
click at [67, 460] on input "#bda25f" at bounding box center [97, 459] width 98 height 17
type input "#000000"
click at [777, 24] on icon at bounding box center [781, 22] width 15 height 15
type input "15"
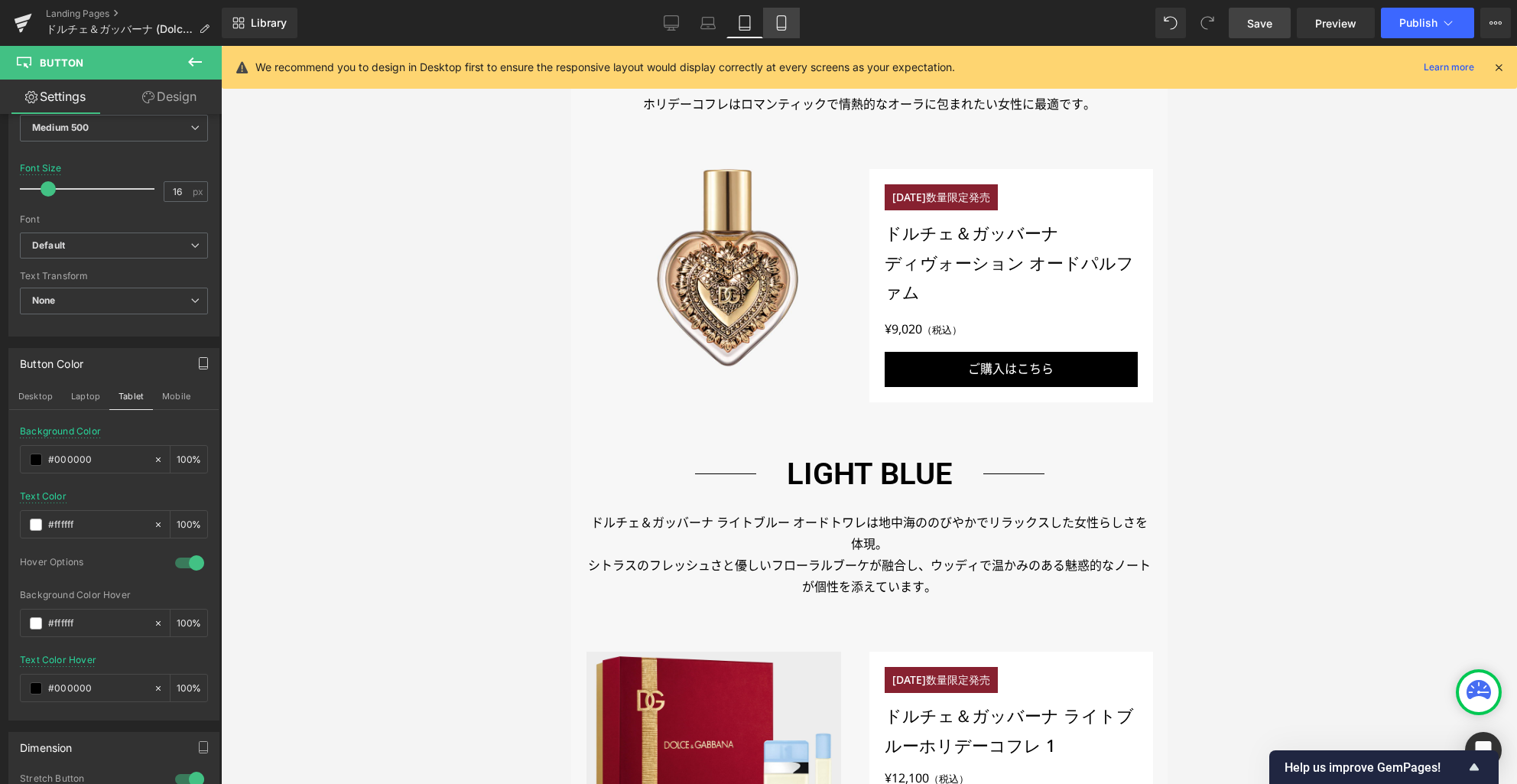
type input "100"
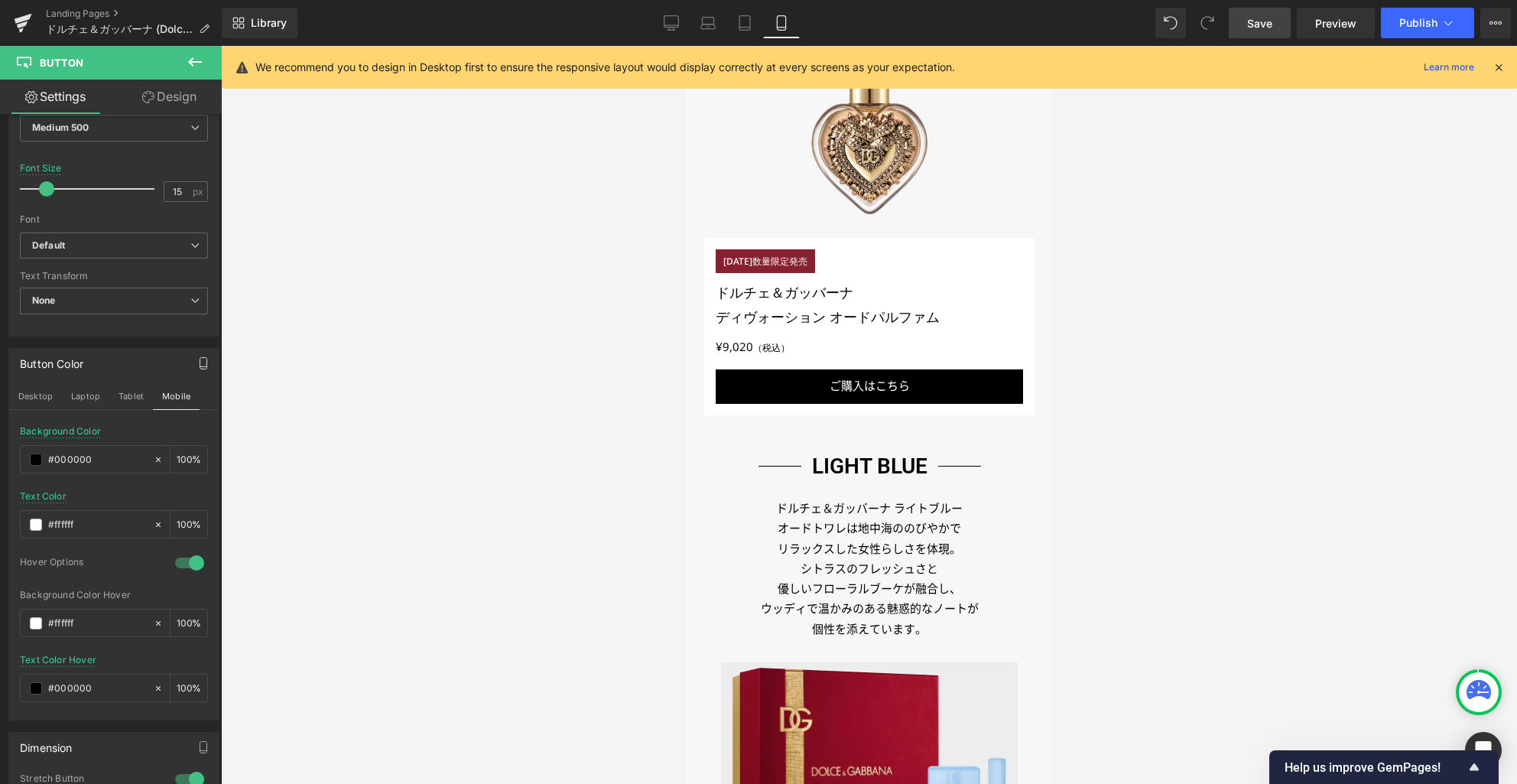
scroll to position [1035, 0]
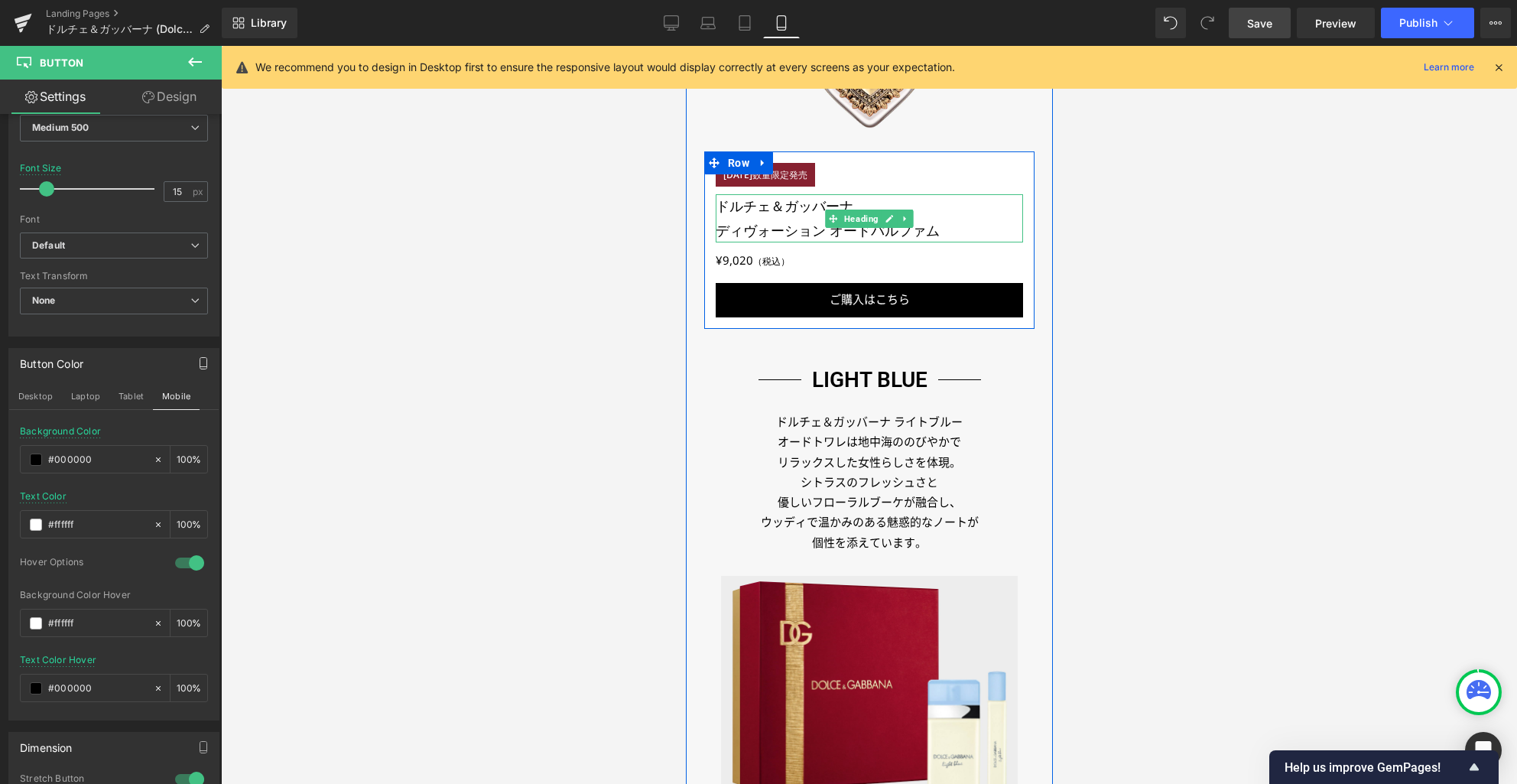
drag, startPoint x: 855, startPoint y: 219, endPoint x: 761, endPoint y: 209, distance: 94.5
click at [856, 219] on span "Heading" at bounding box center [860, 218] width 40 height 18
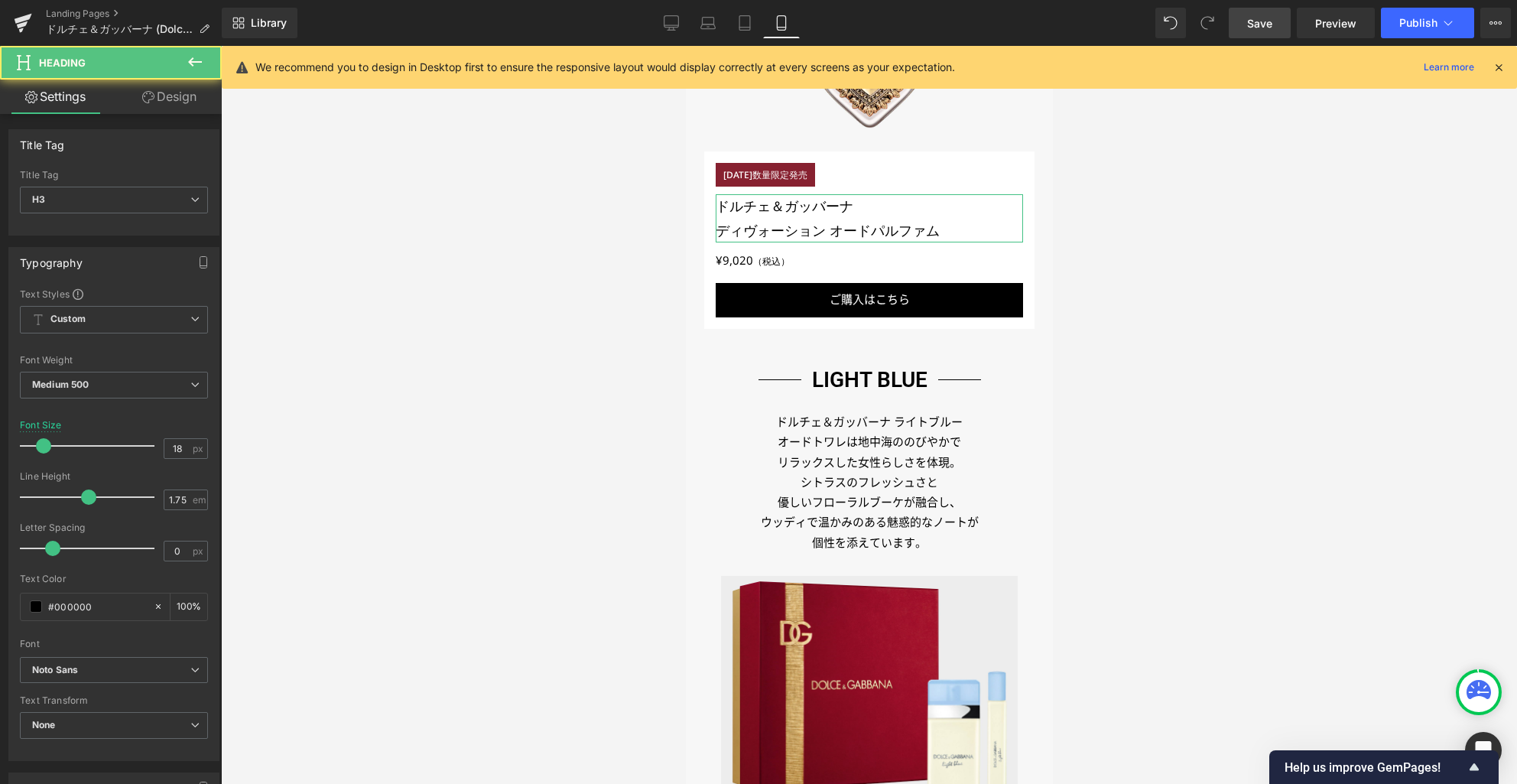
click at [188, 102] on link "Design" at bounding box center [169, 97] width 111 height 35
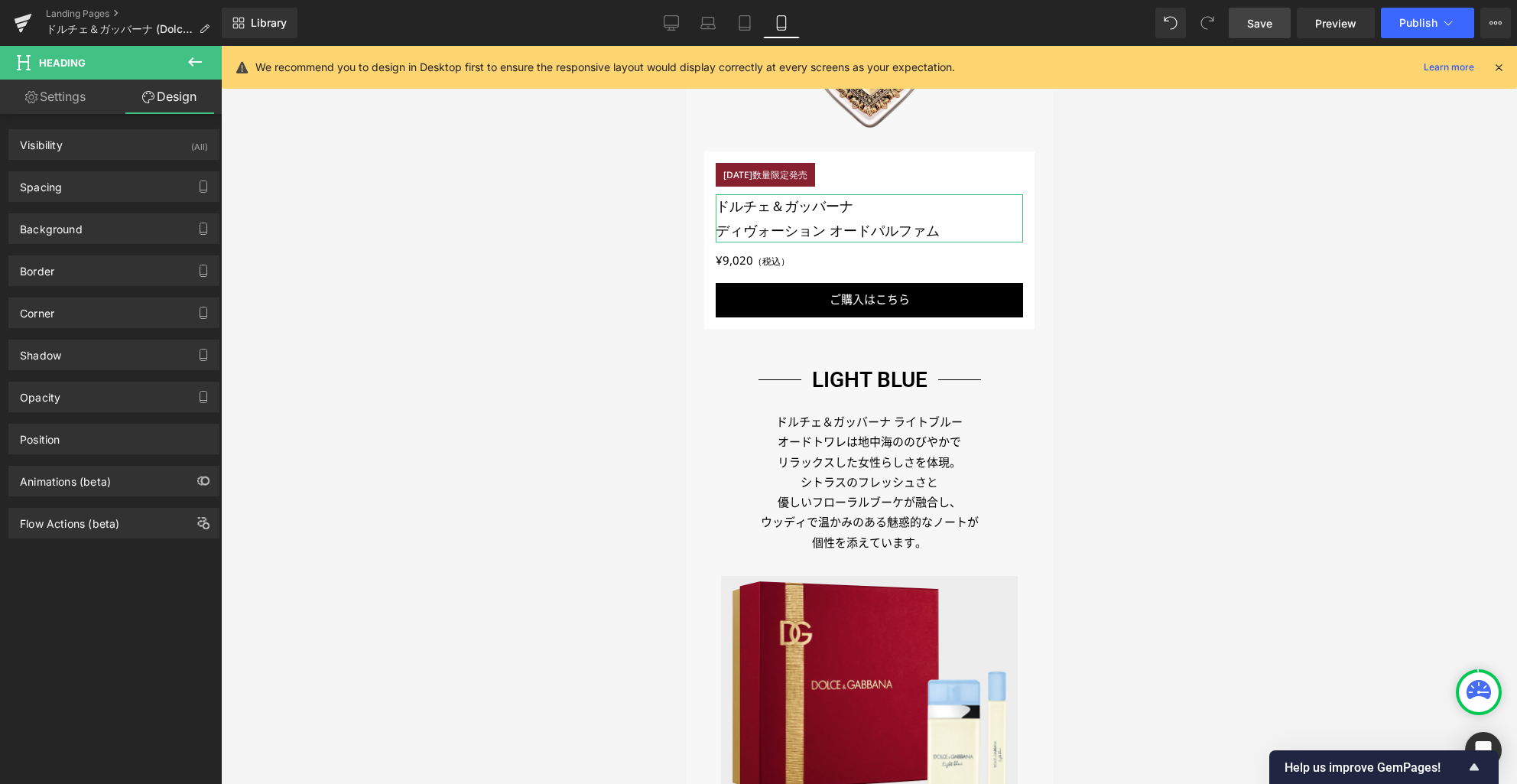
click at [43, 98] on link "Settings" at bounding box center [55, 97] width 111 height 35
type input "100"
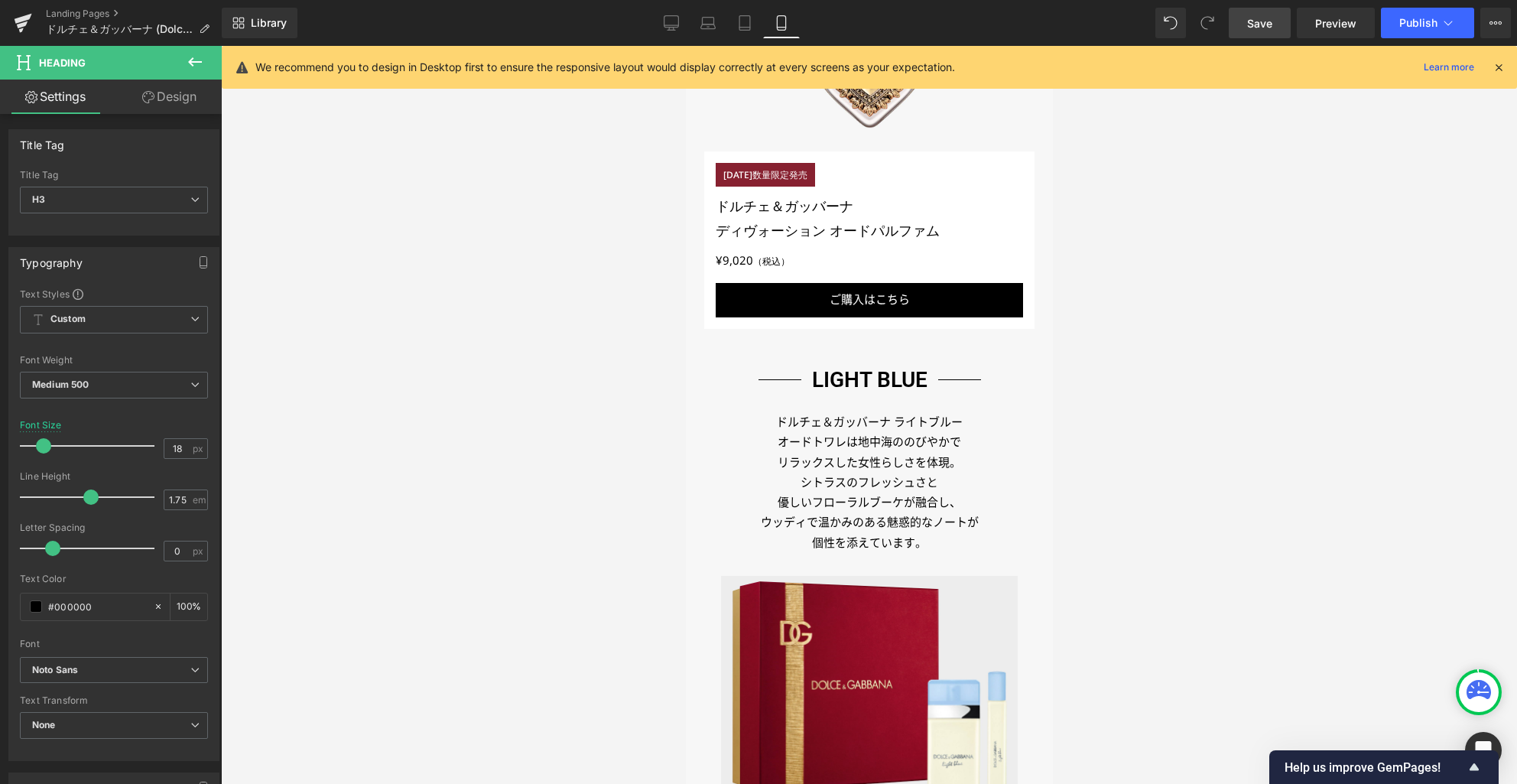
click at [677, 24] on icon at bounding box center [671, 22] width 15 height 15
type input "24"
type input "100"
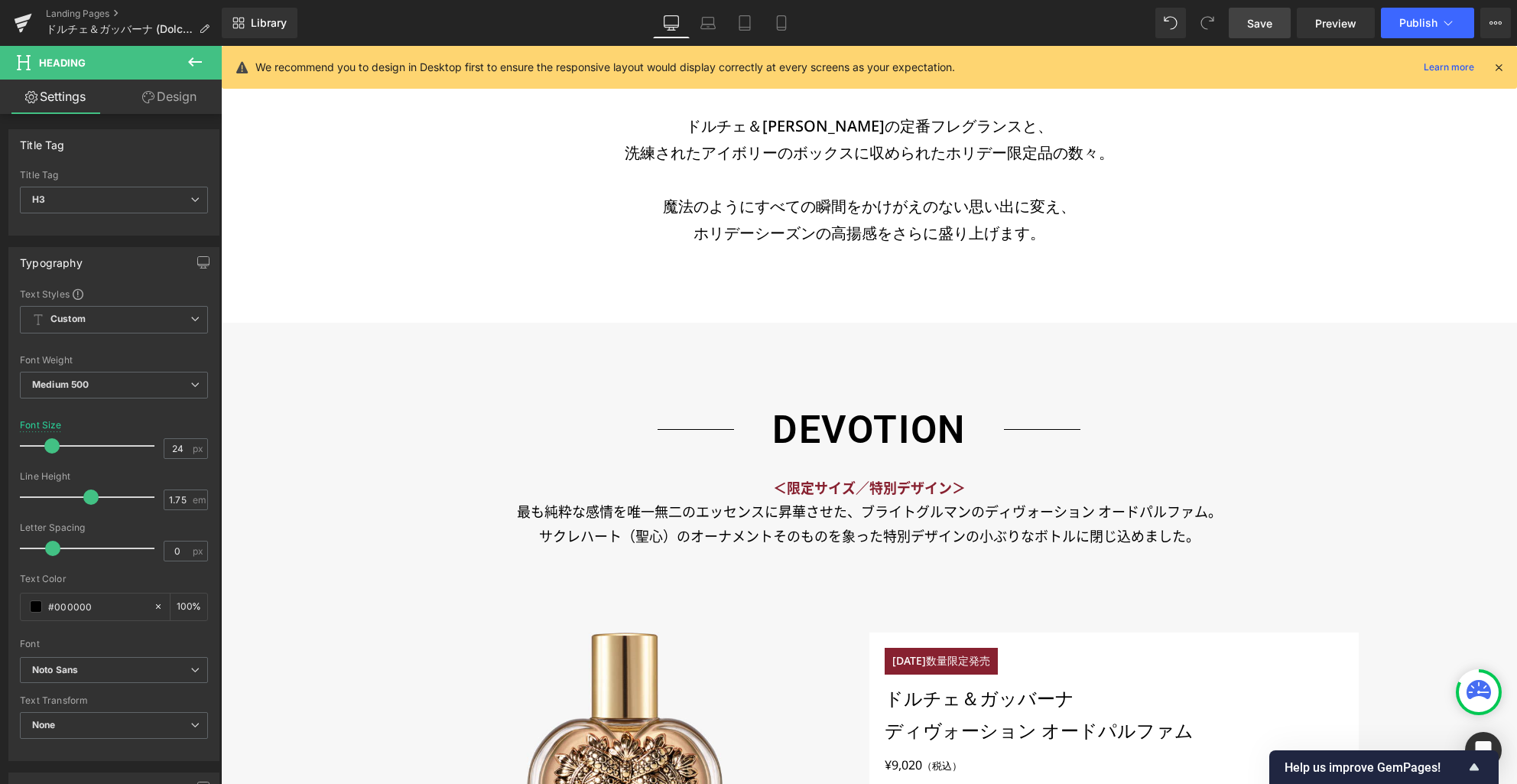
scroll to position [1522, 0]
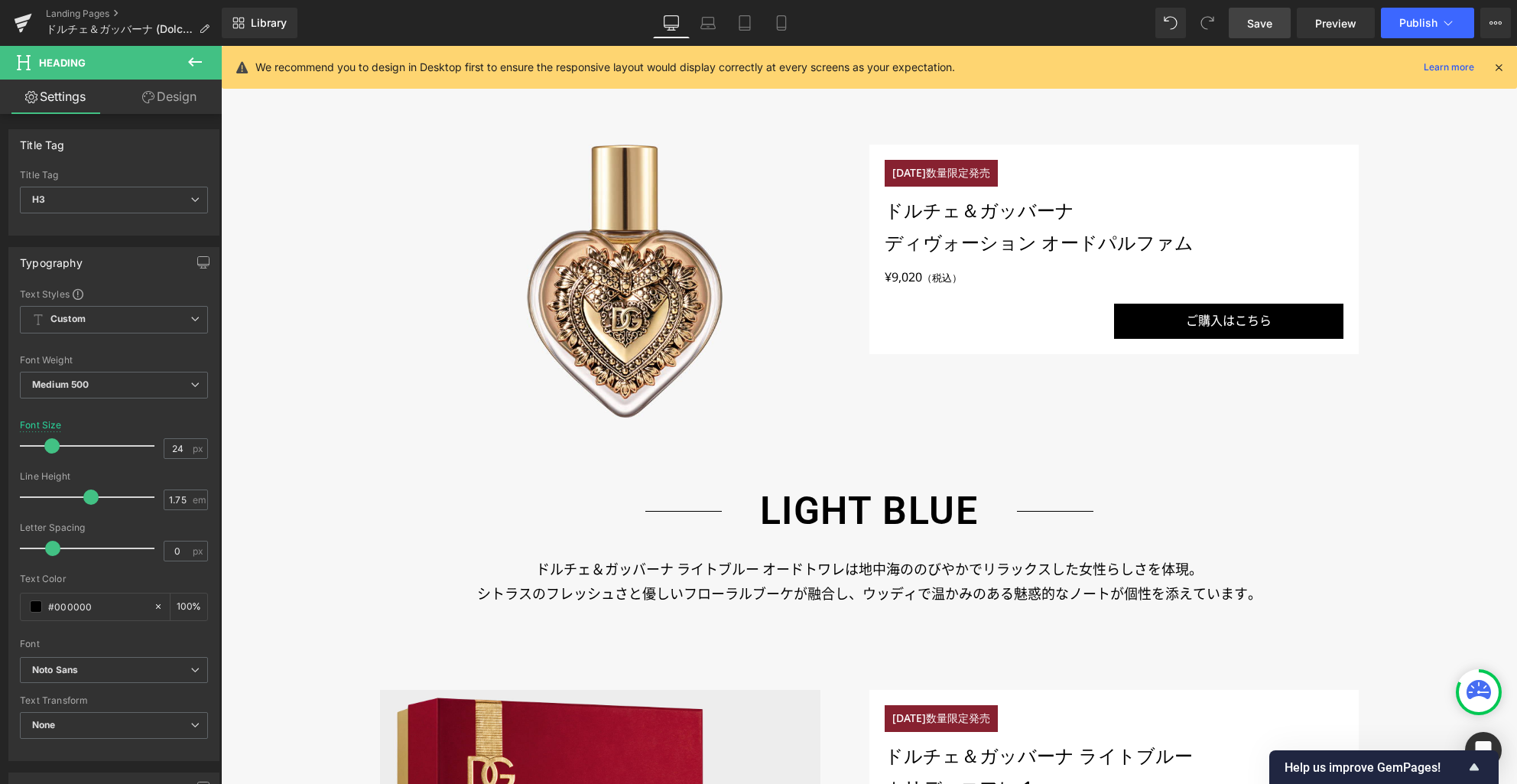
drag, startPoint x: 1257, startPoint y: 24, endPoint x: 1155, endPoint y: 380, distance: 370.3
click at [1257, 24] on span "Save" at bounding box center [1260, 23] width 25 height 16
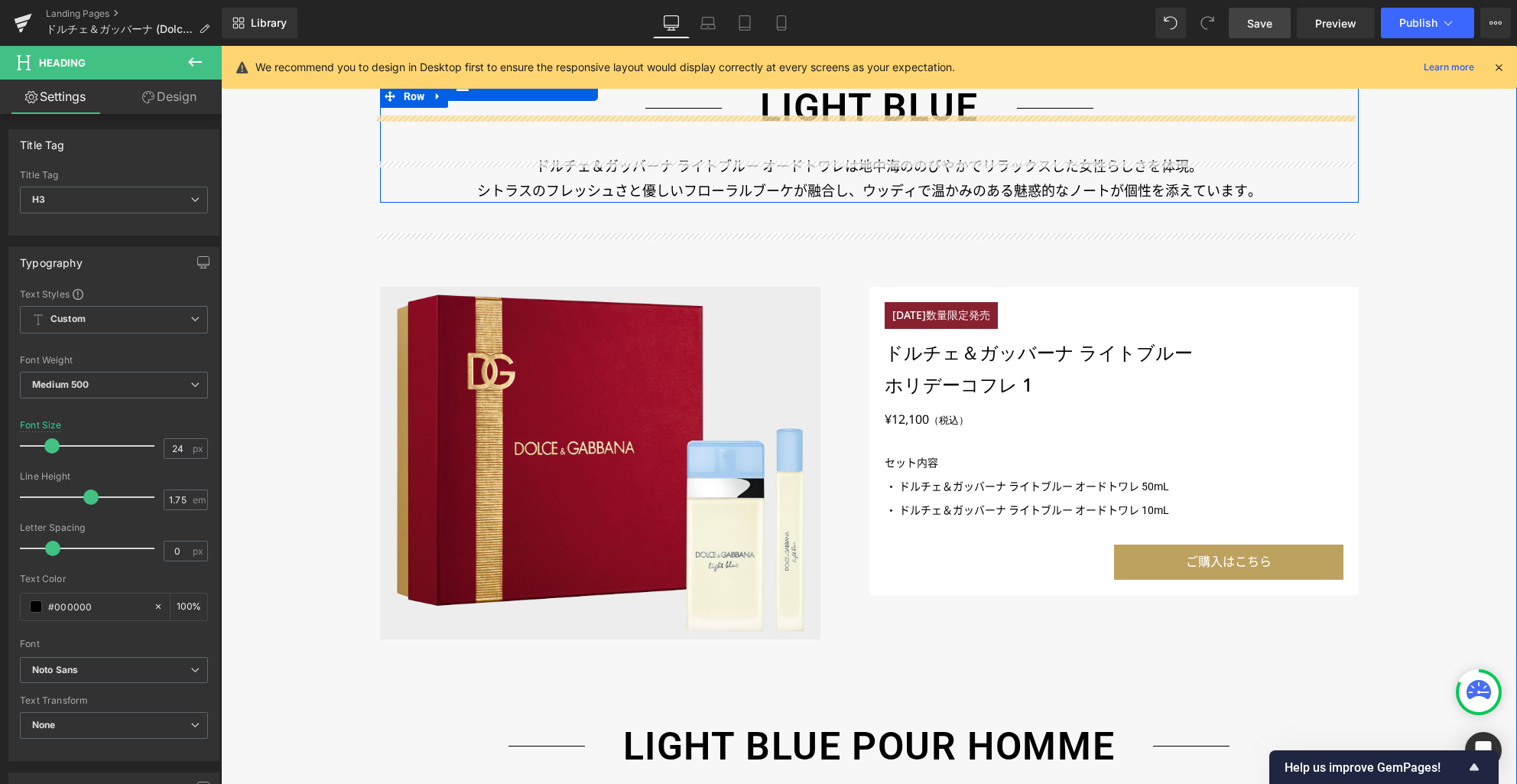
scroll to position [1879, 0]
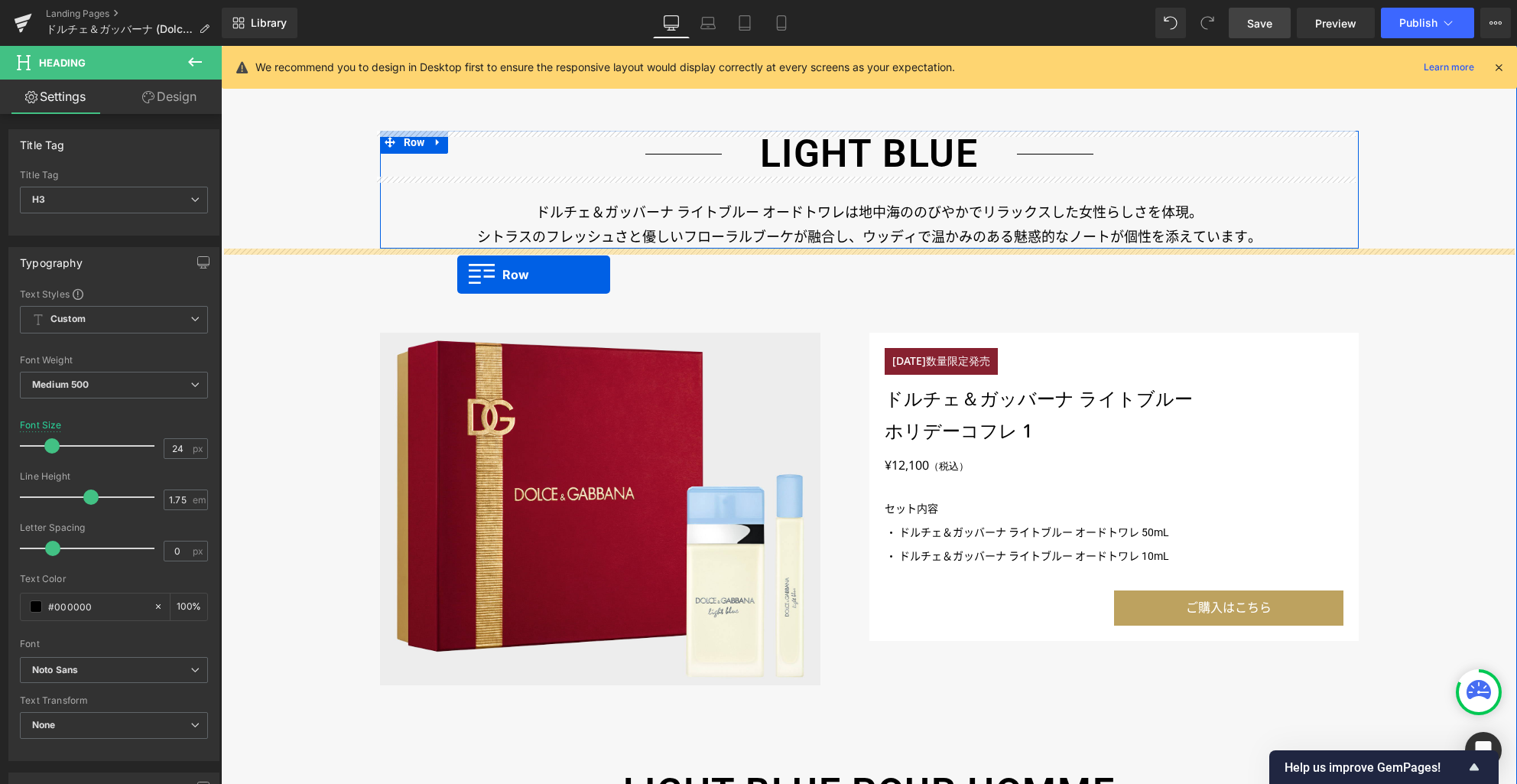
drag, startPoint x: 432, startPoint y: 440, endPoint x: 457, endPoint y: 274, distance: 167.9
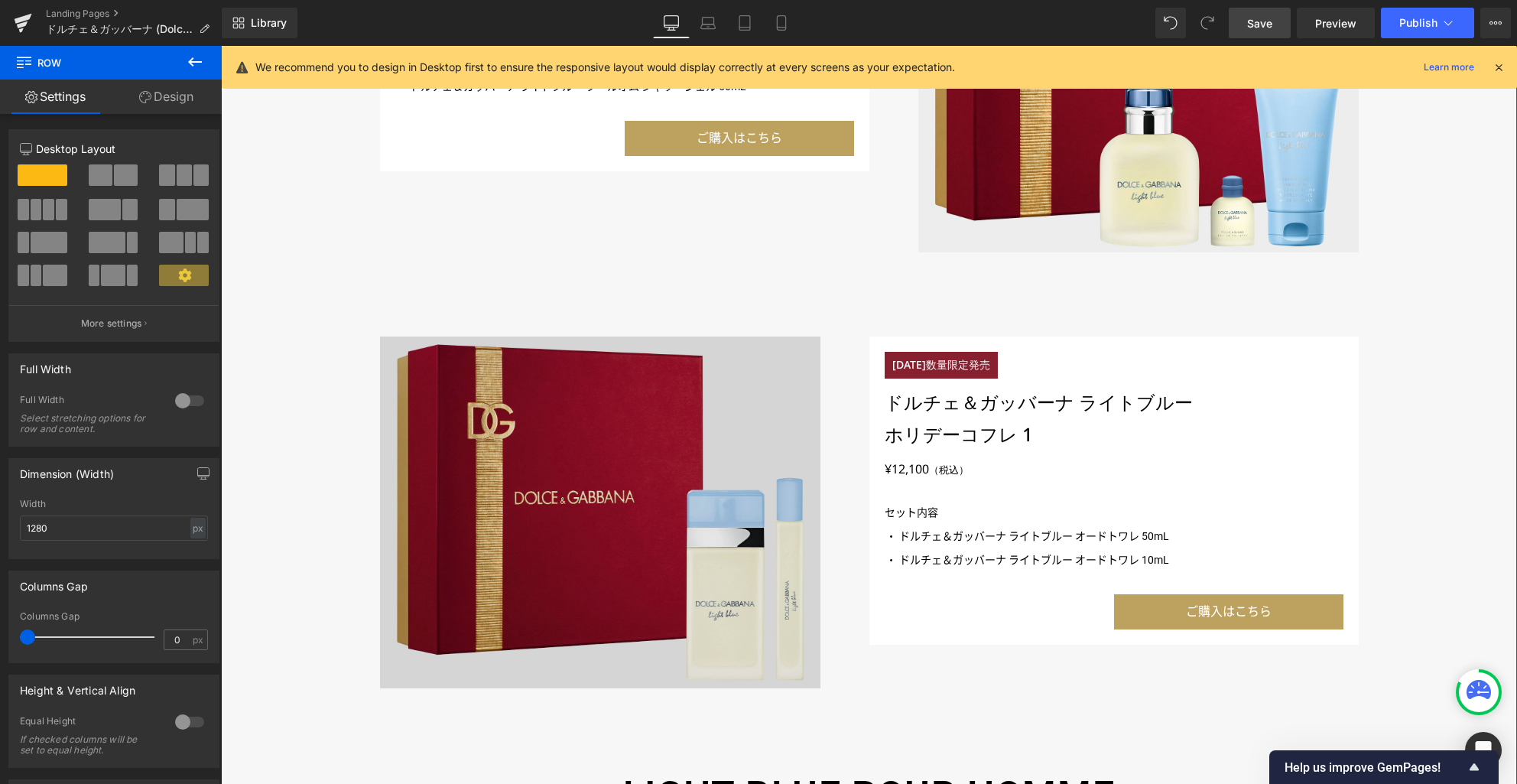
scroll to position [2516, 0]
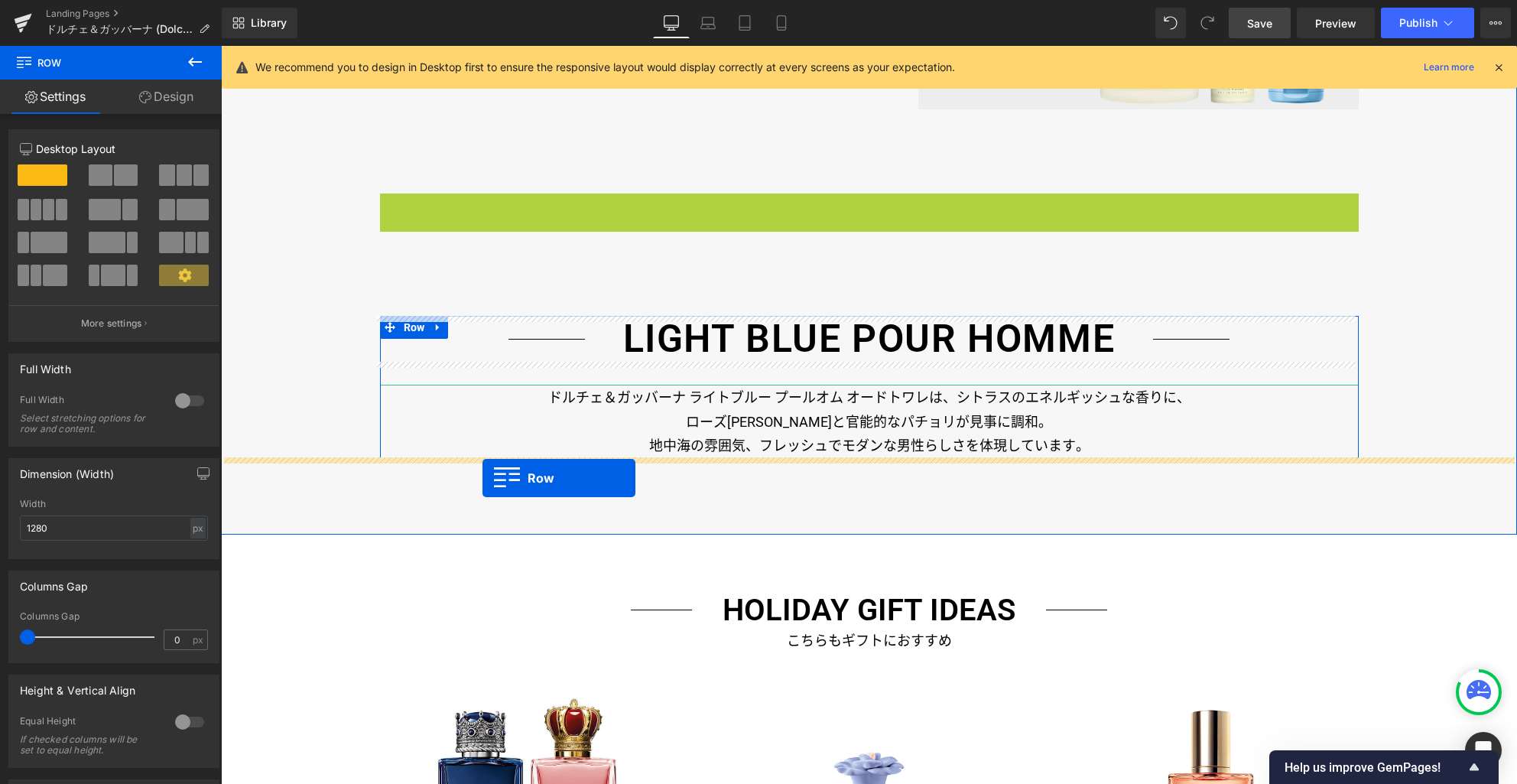
drag, startPoint x: 383, startPoint y: 202, endPoint x: 482, endPoint y: 478, distance: 293.2
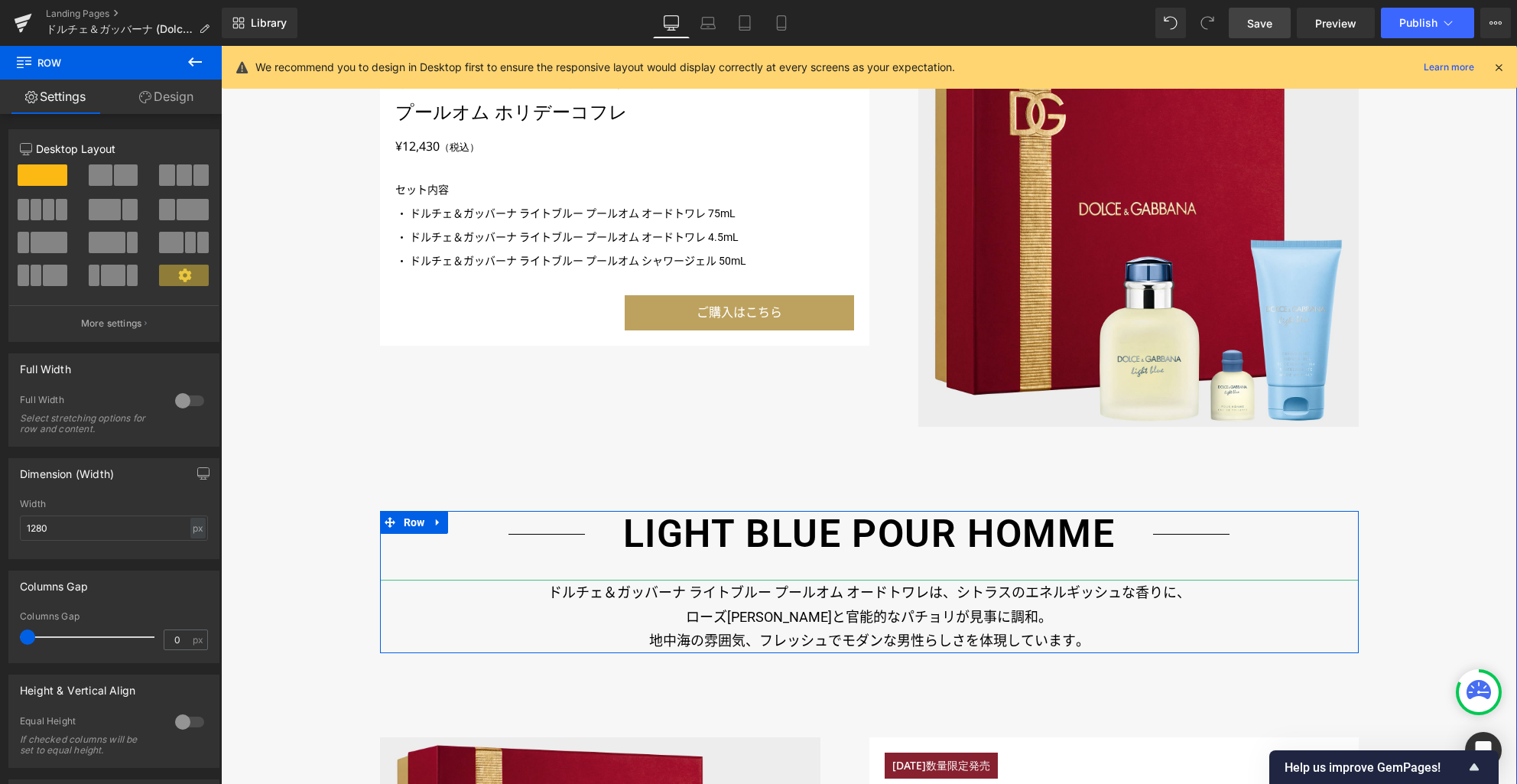
scroll to position [1678, 0]
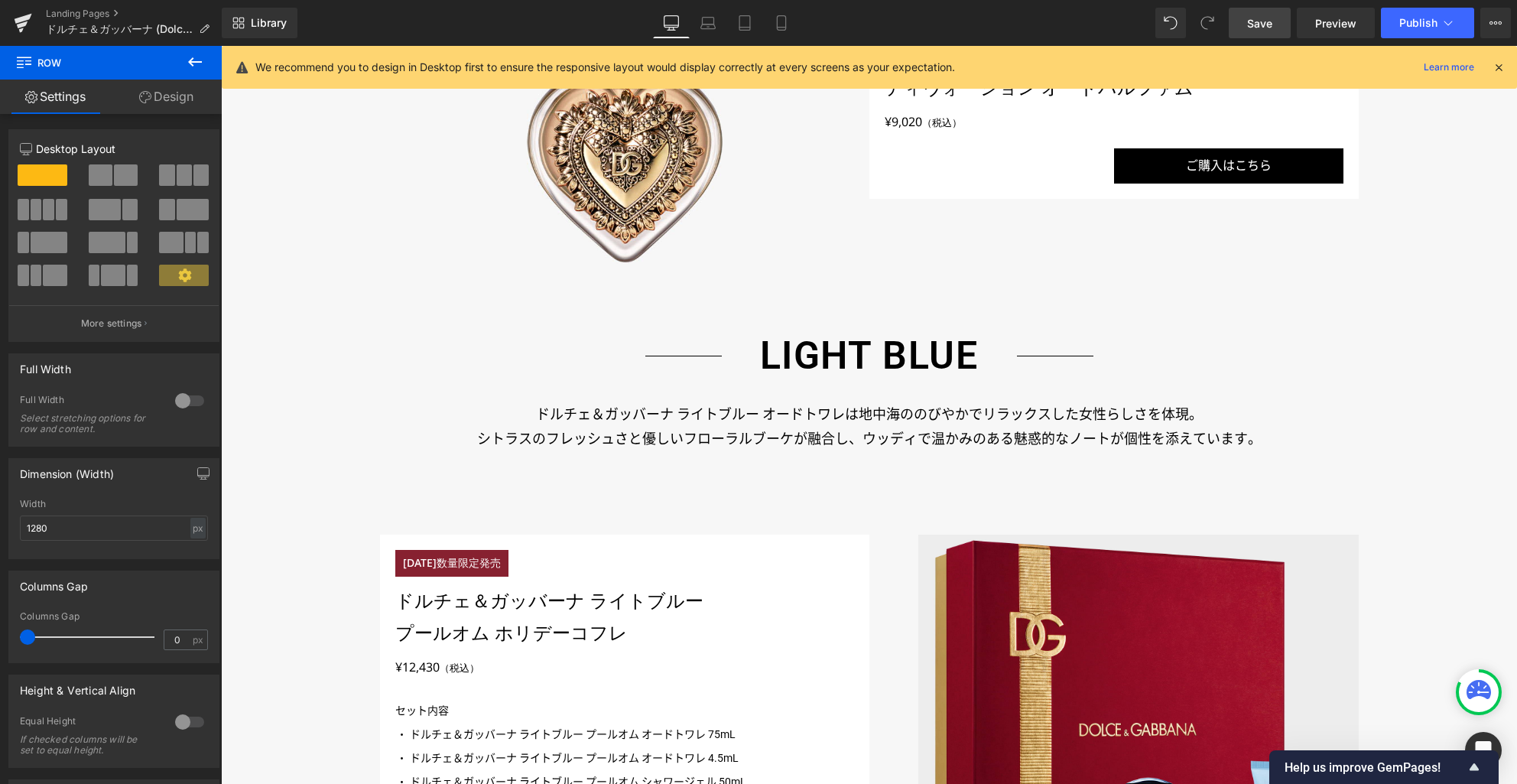
click at [1255, 24] on span "Save" at bounding box center [1260, 23] width 25 height 16
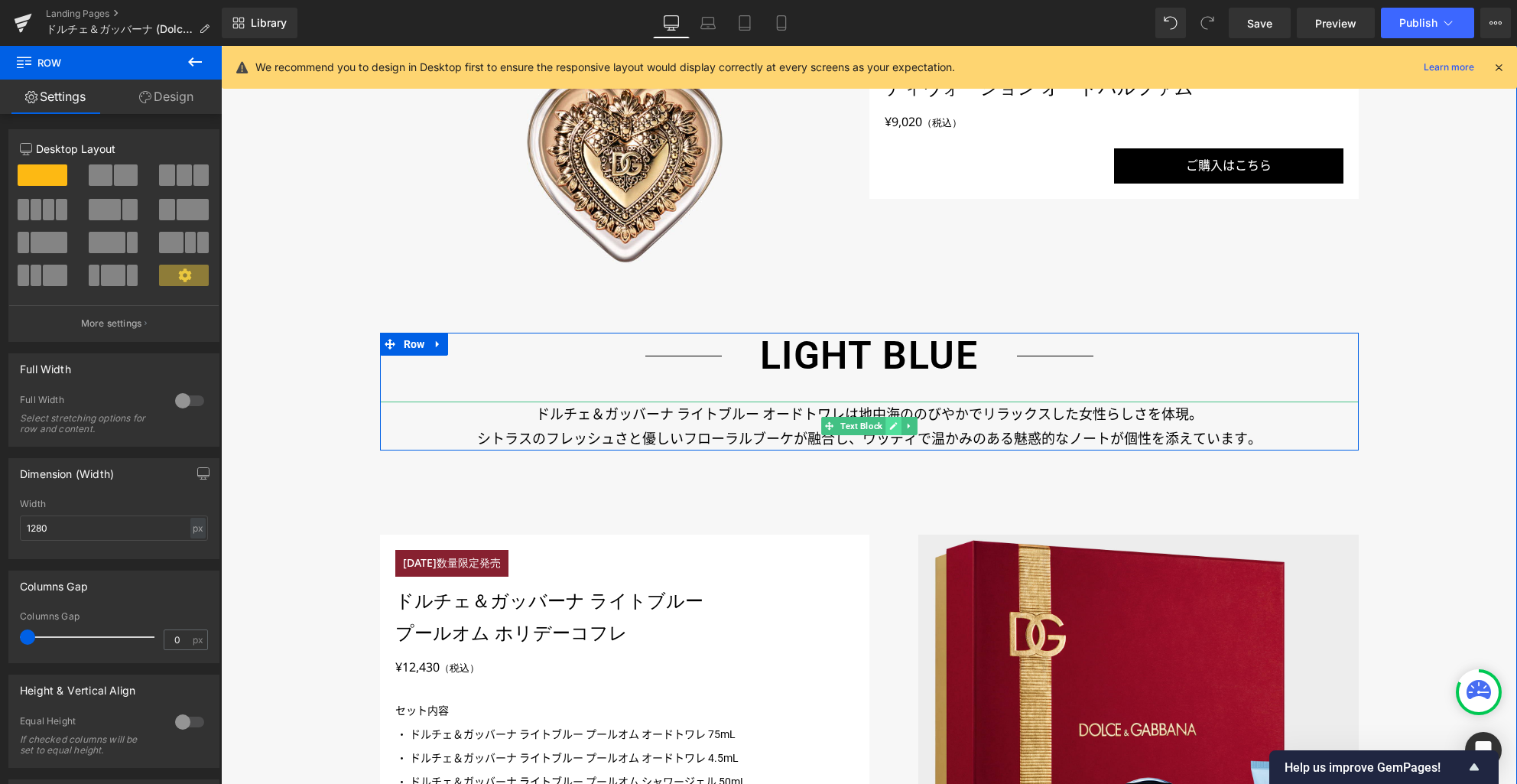
click at [889, 425] on icon at bounding box center [893, 426] width 9 height 9
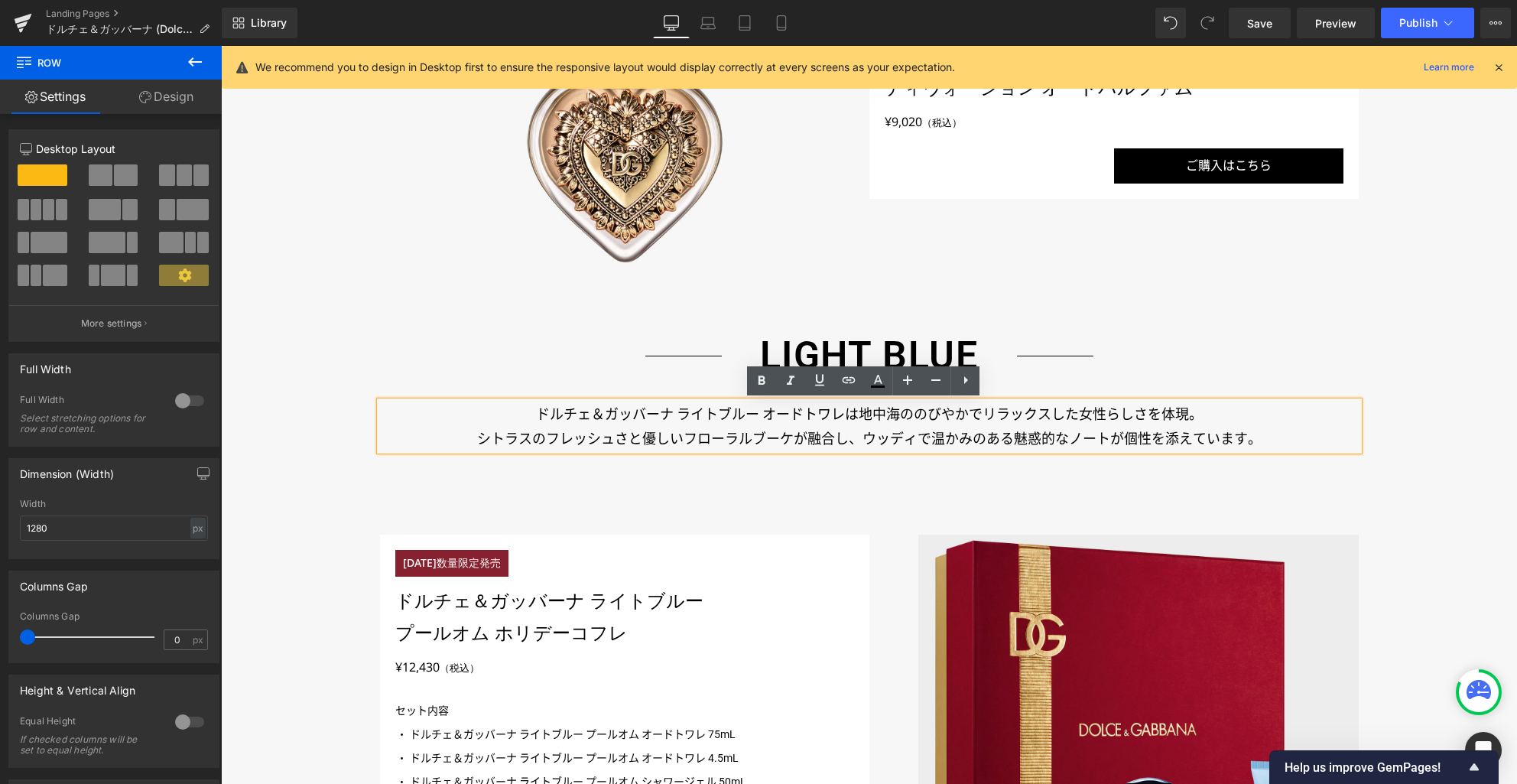
click at [889, 413] on p "ドルチェ＆ガッバーナ ライトブルー オードトワレは地中海ののびやかでリラックスした女性らしさを体現。" at bounding box center [870, 414] width 979 height 24
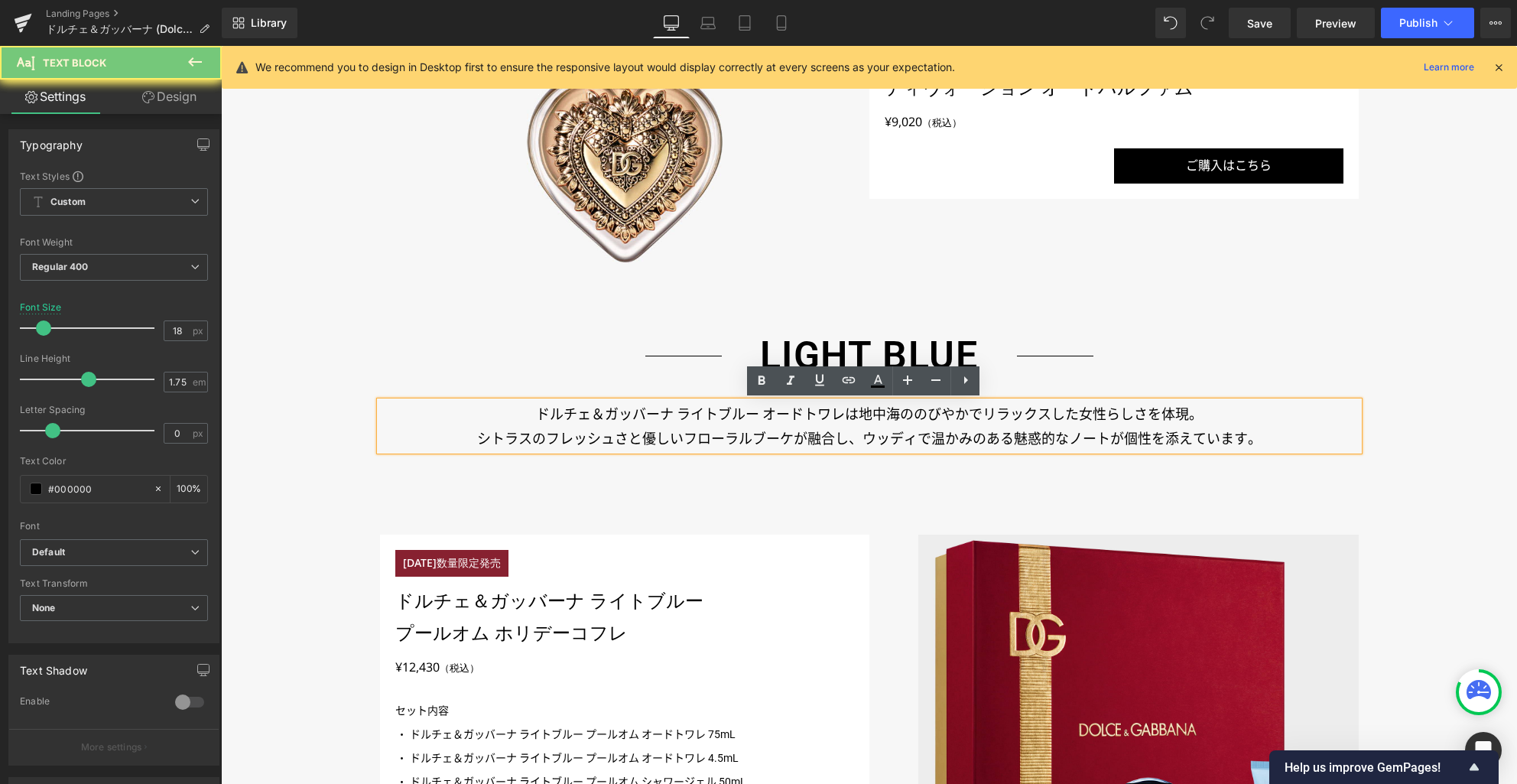
click at [889, 413] on p "ドルチェ＆ガッバーナ ライトブルー オードトワレは地中海ののびやかでリラックスした女性らしさを体現。" at bounding box center [870, 414] width 979 height 24
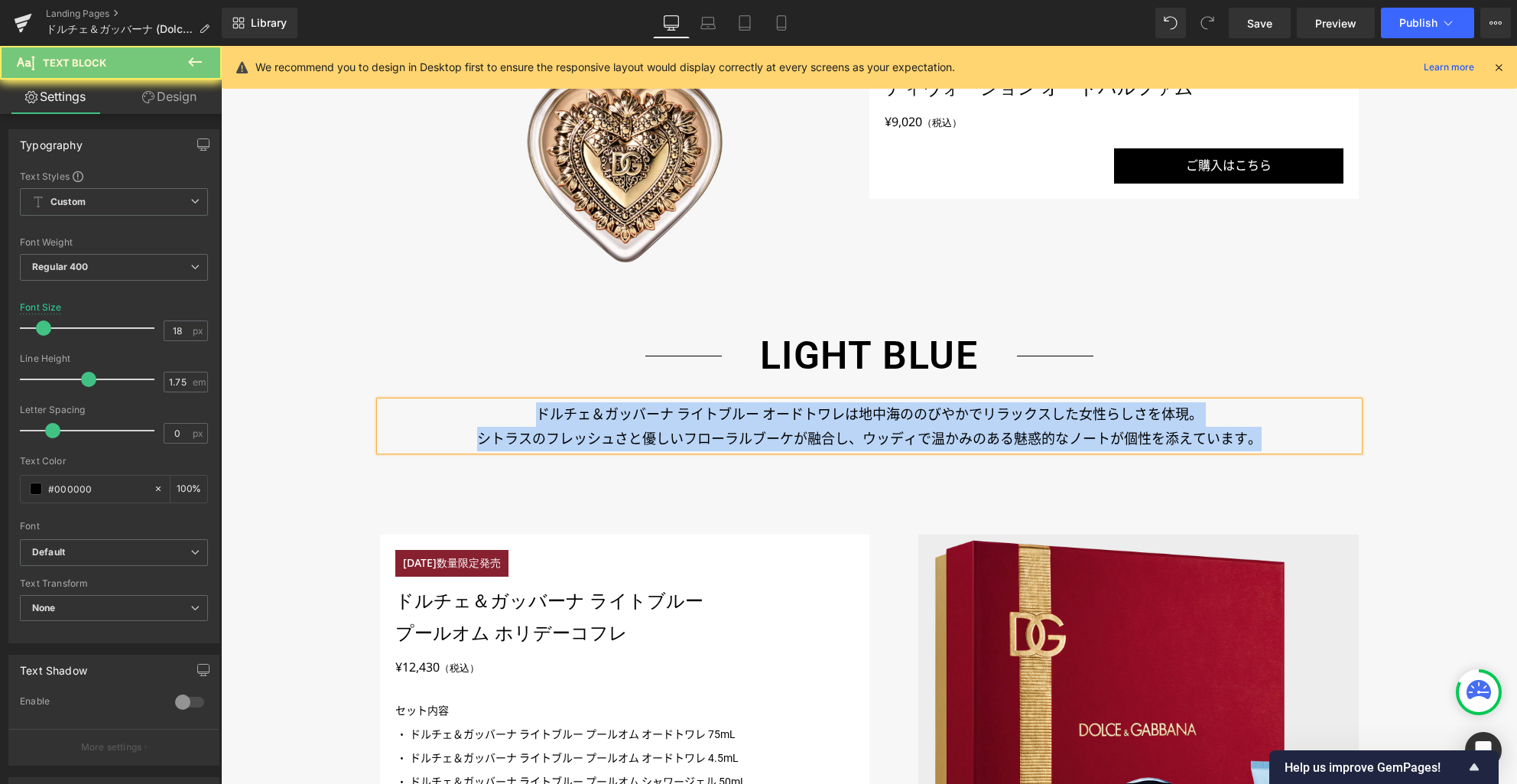
paste div
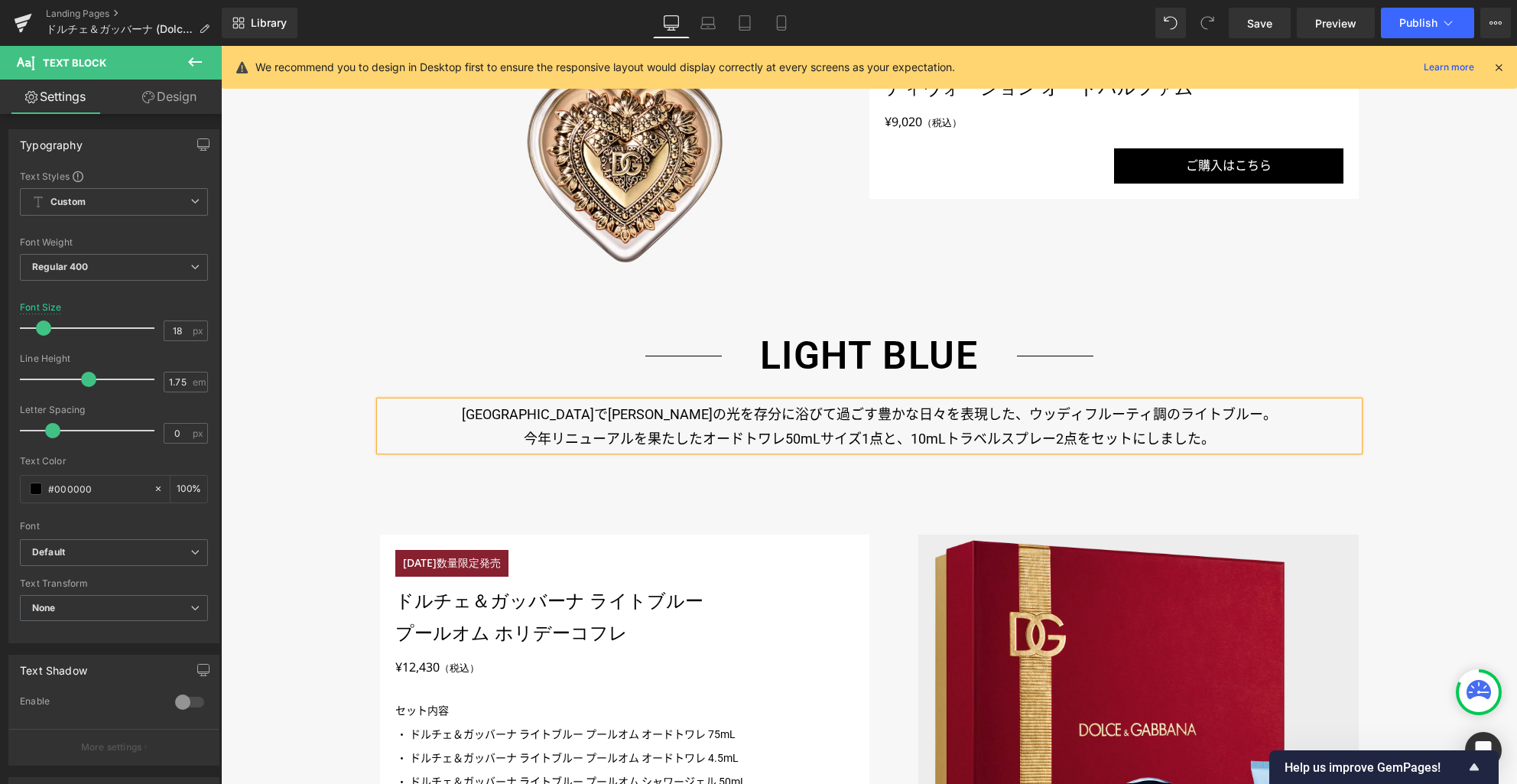
click at [1410, 522] on div "DEVOTION Heading ＜限定サイズ／特別デザイン＞ 最も純粋な感情を唯一無二のエッセンスに昇華させた、ブライトグルマンのディヴォーション オードパ…" at bounding box center [870, 645] width 1296 height 1930
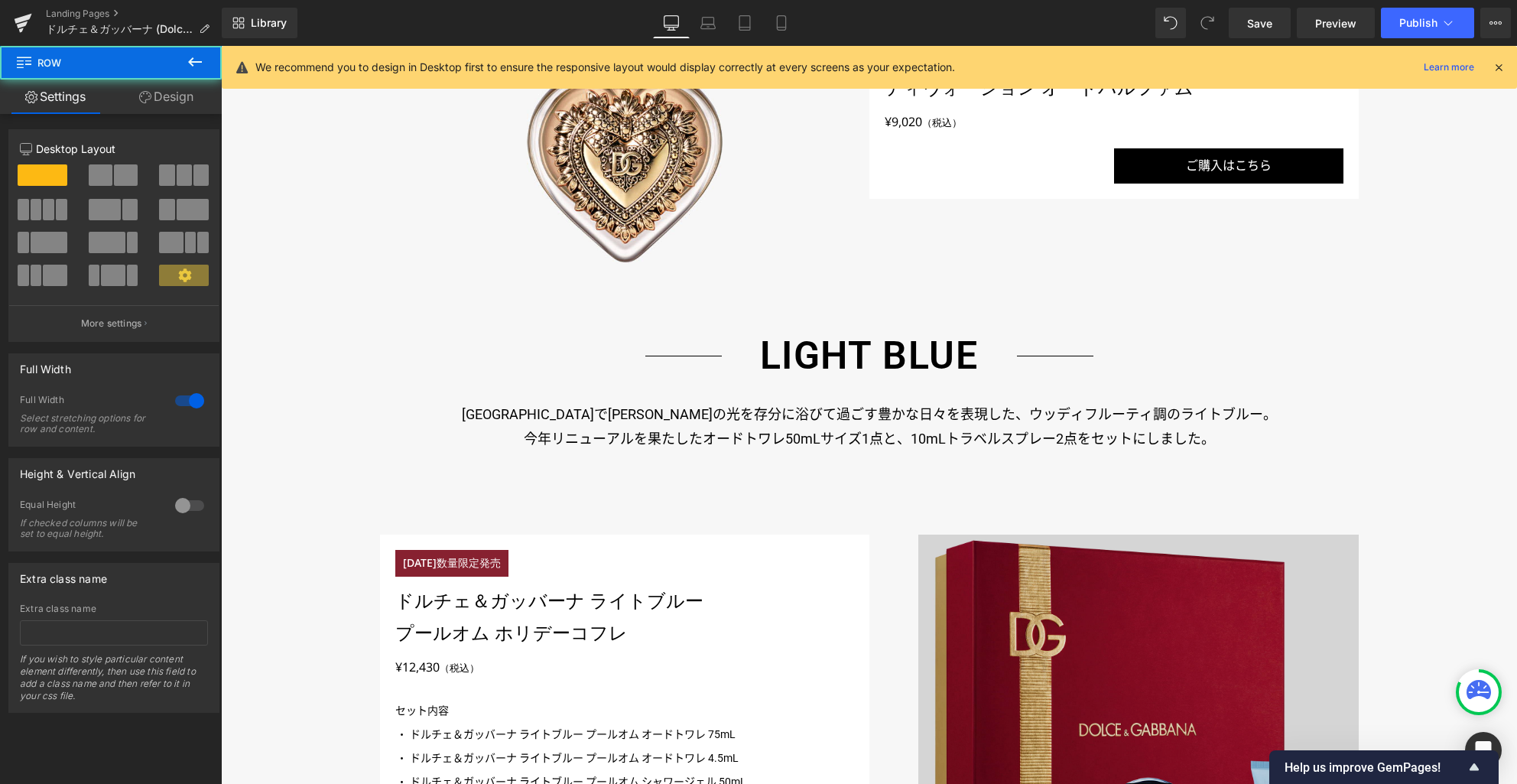
click at [1174, 605] on img at bounding box center [1138, 741] width 440 height 413
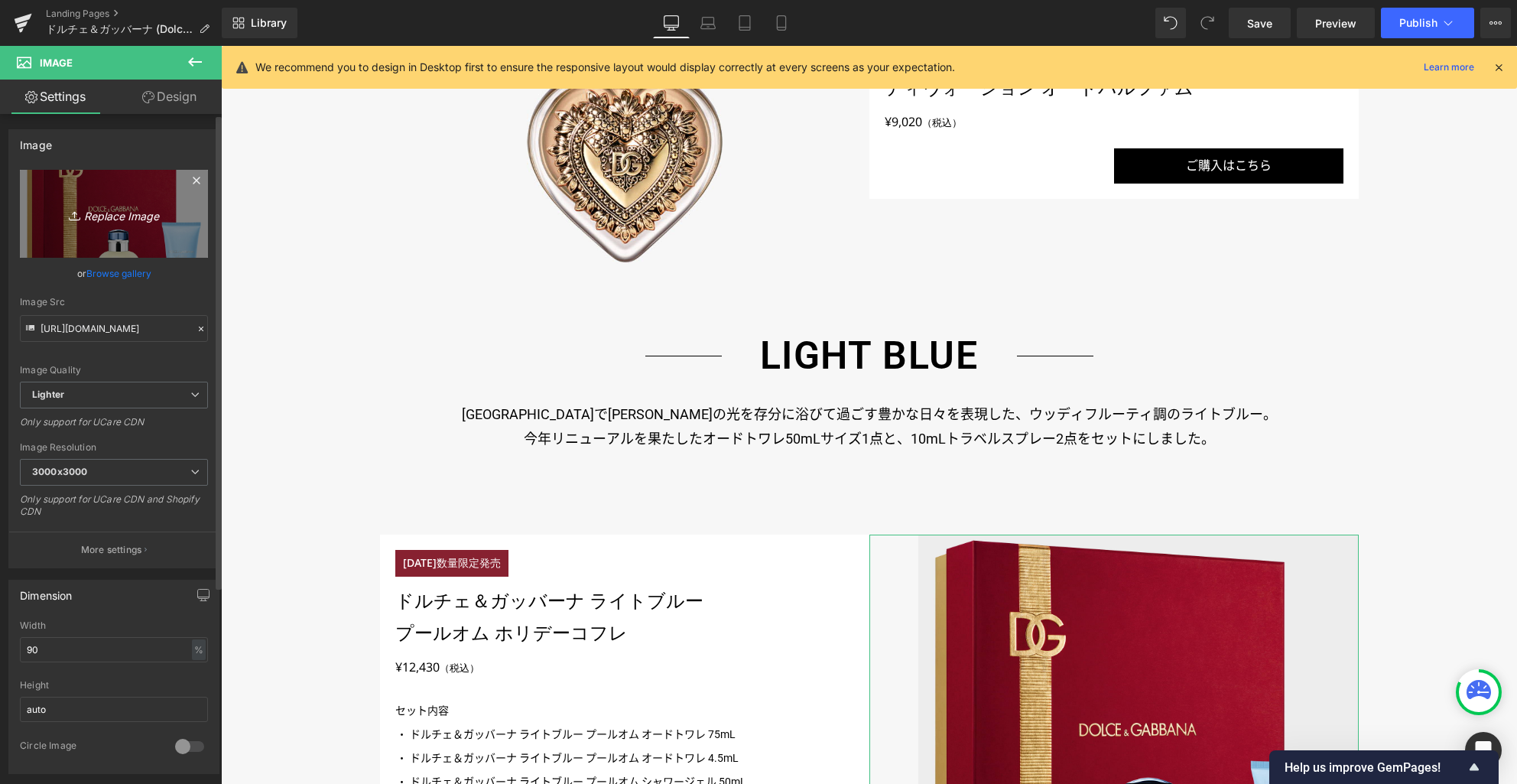
click at [138, 219] on icon "Replace Image" at bounding box center [114, 213] width 123 height 19
type input "C:\fakepath\p02_ec.jpg"
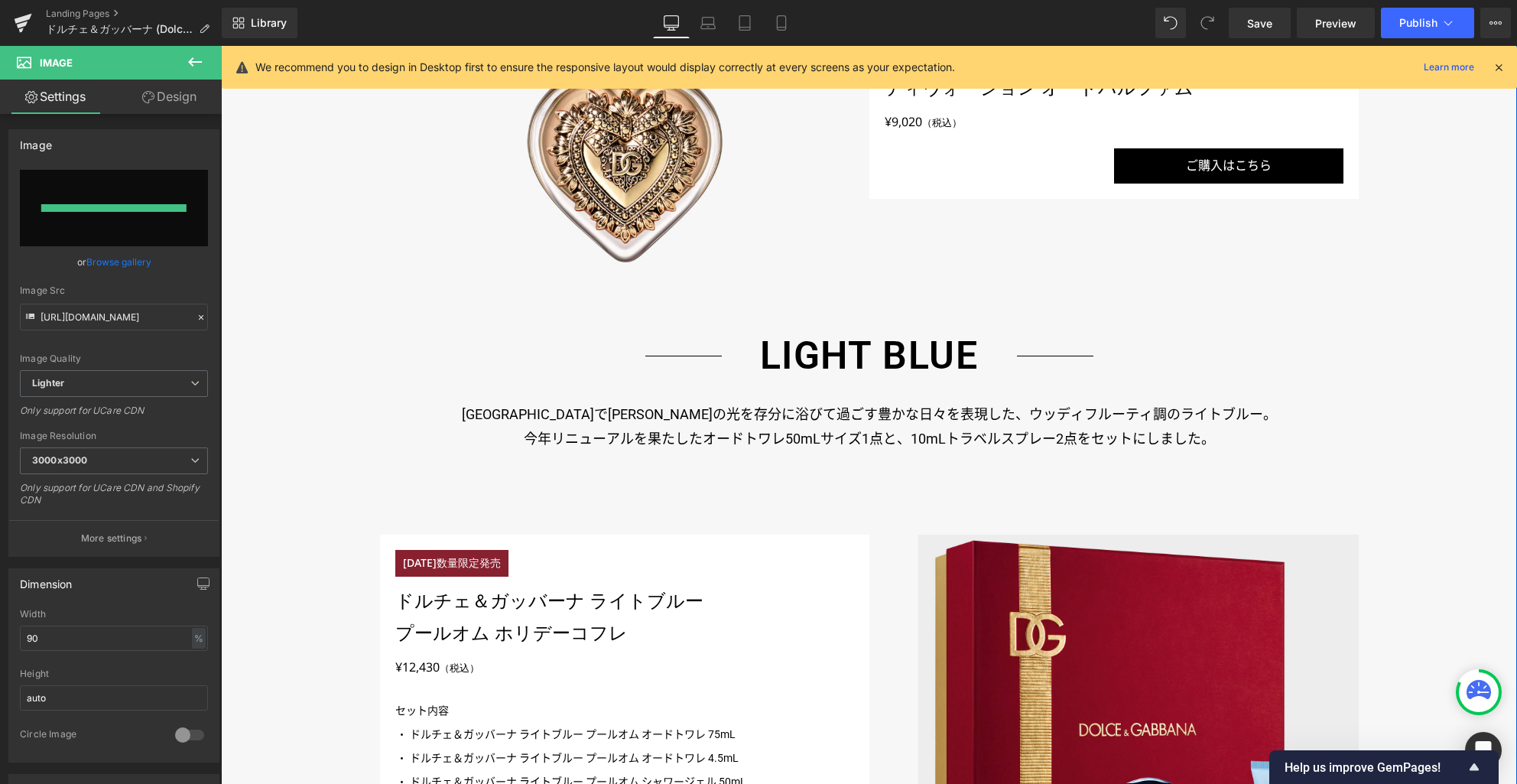
type input "[URL][DOMAIN_NAME]"
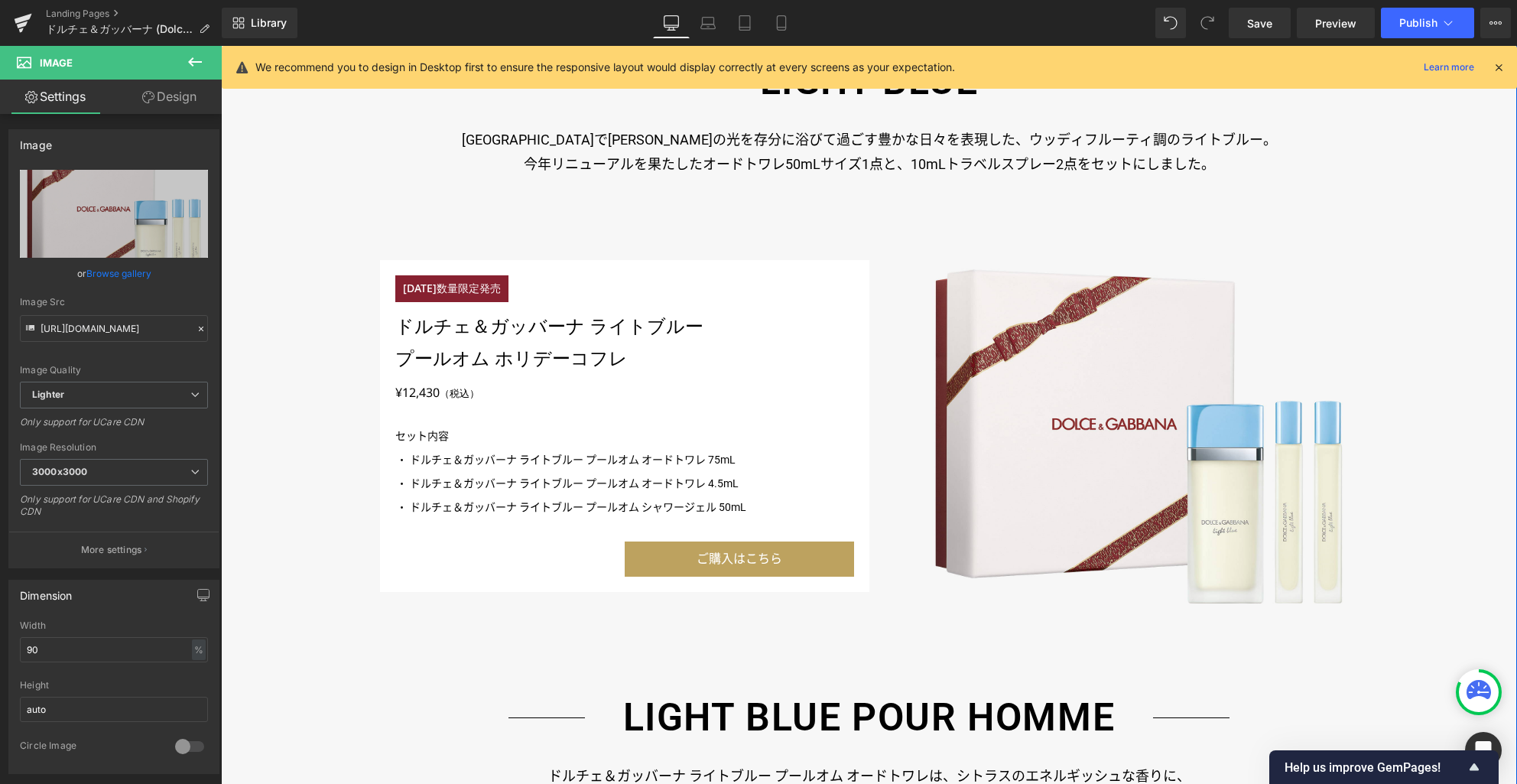
scroll to position [1995, 0]
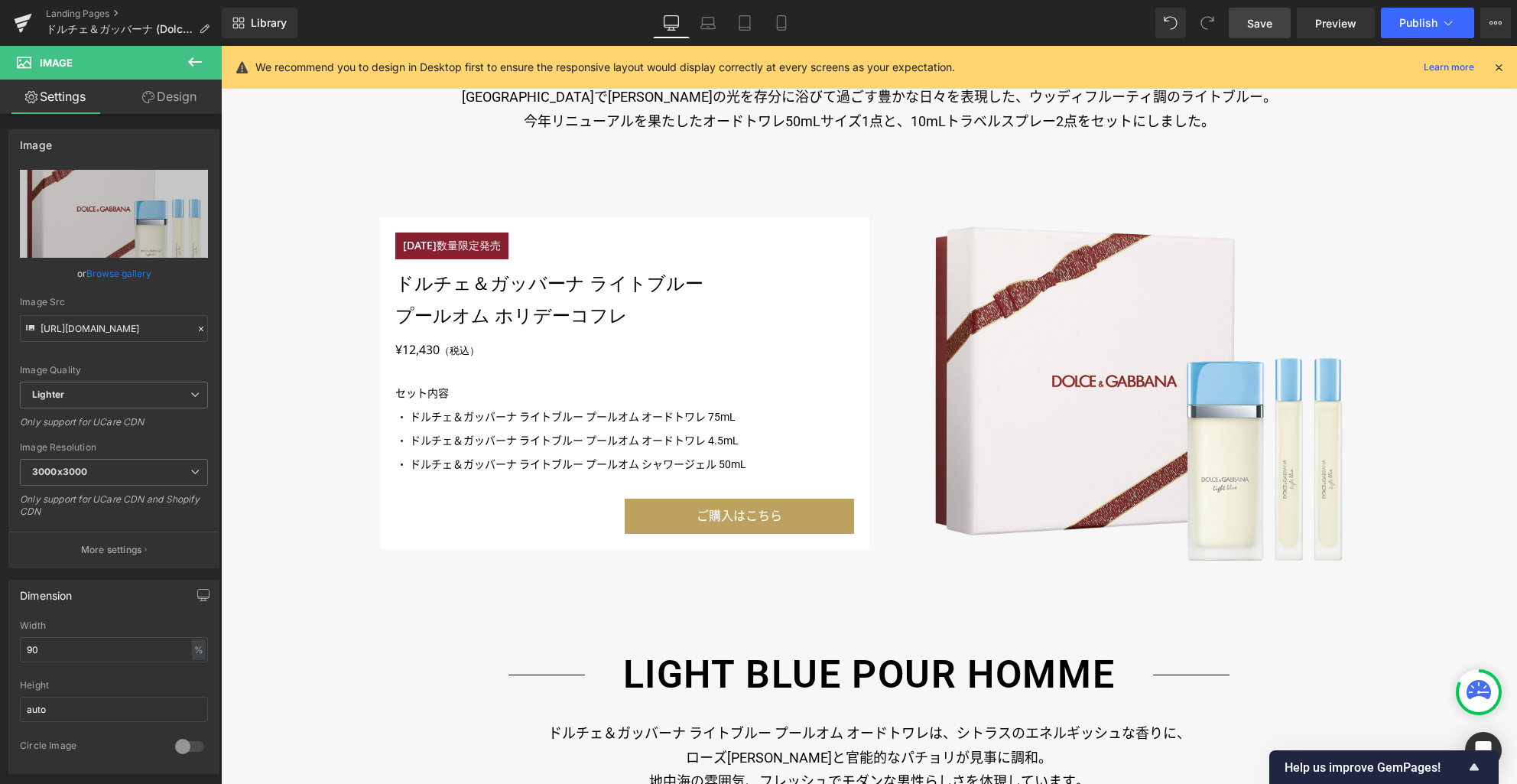
click at [1264, 17] on span "Save" at bounding box center [1260, 23] width 25 height 16
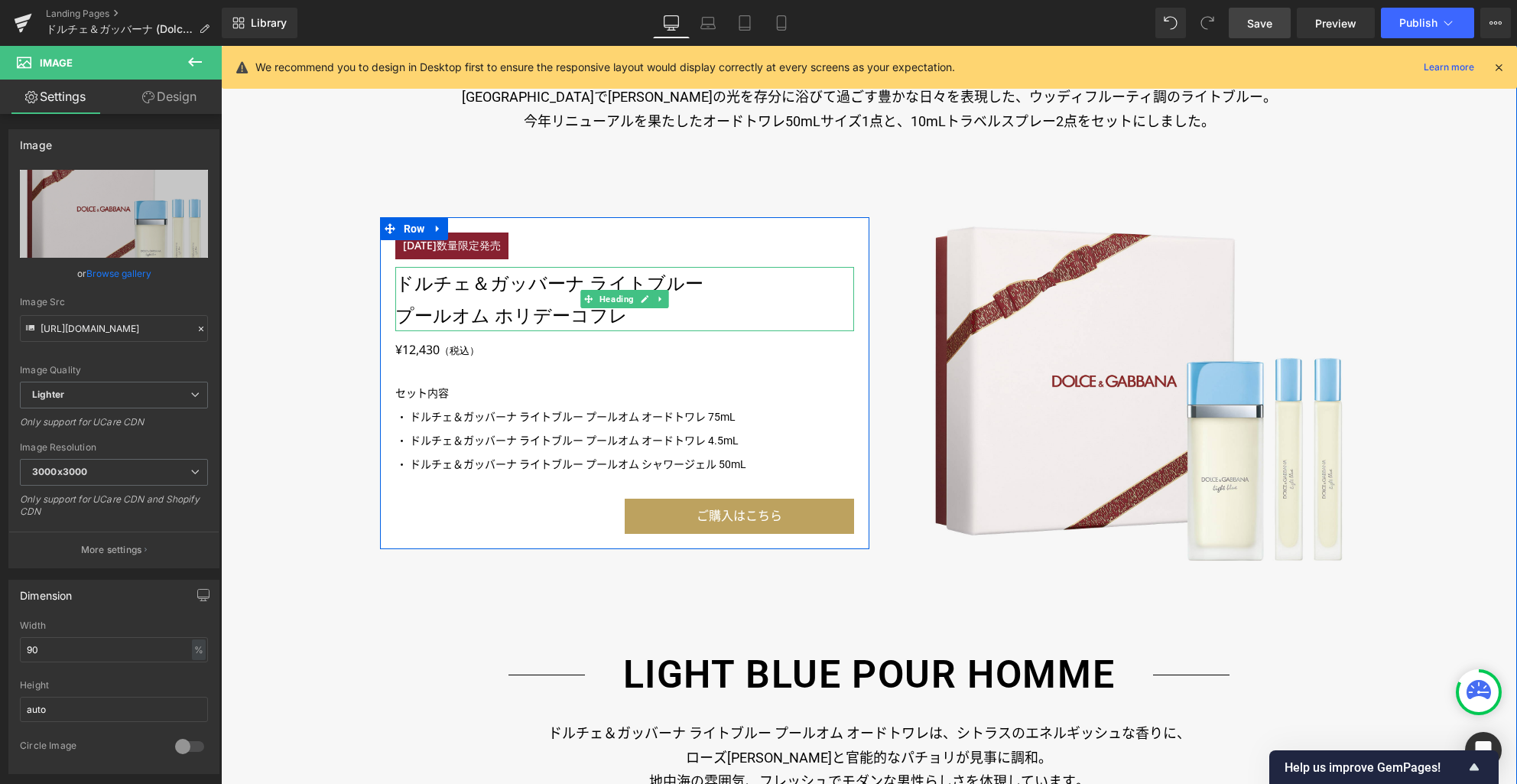
click at [523, 281] on h3 "ドルチェ＆ガッバーナ ライトブルー" at bounding box center [625, 283] width 458 height 32
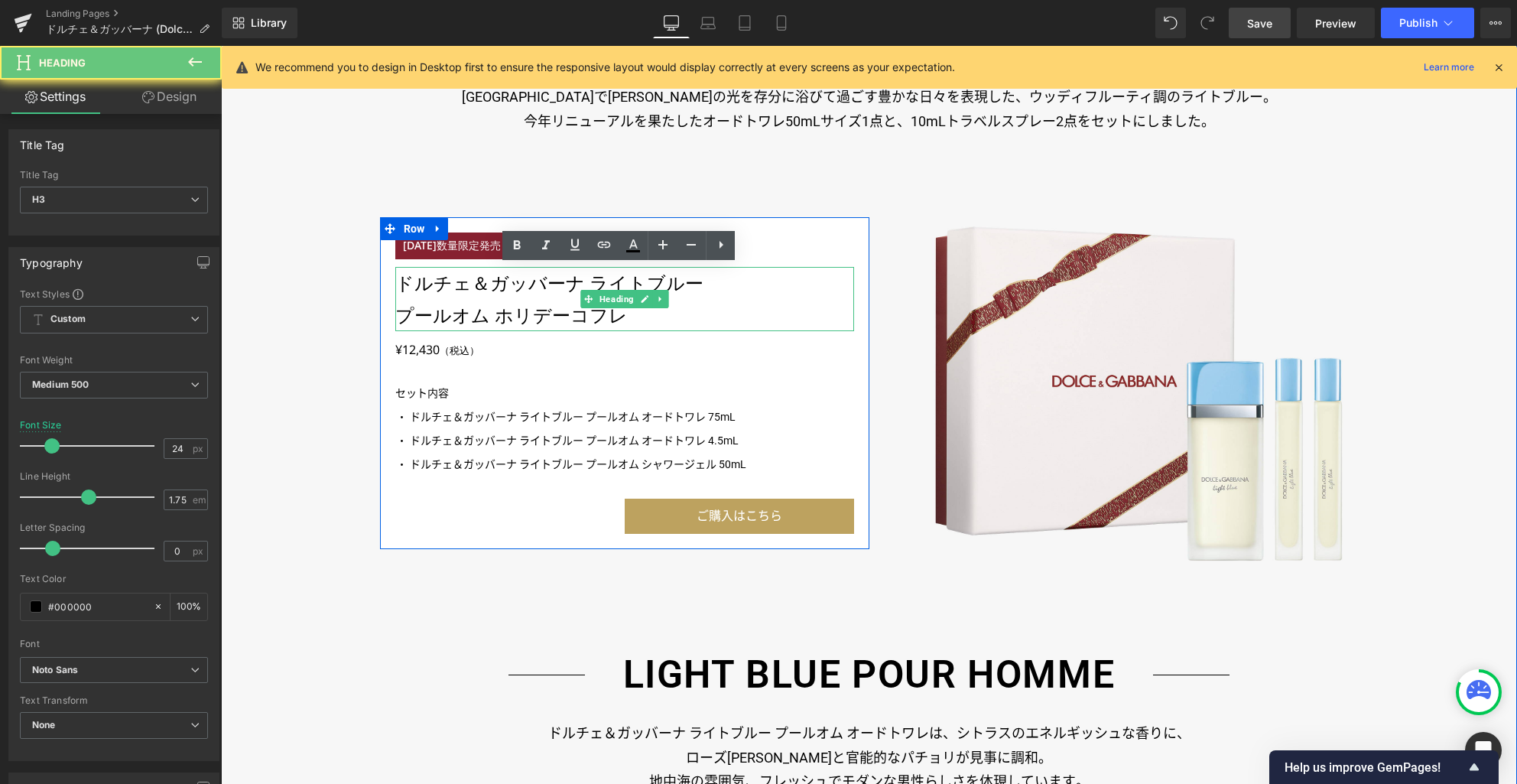
click at [523, 281] on h3 "ドルチェ＆ガッバーナ ライトブルー" at bounding box center [625, 283] width 458 height 32
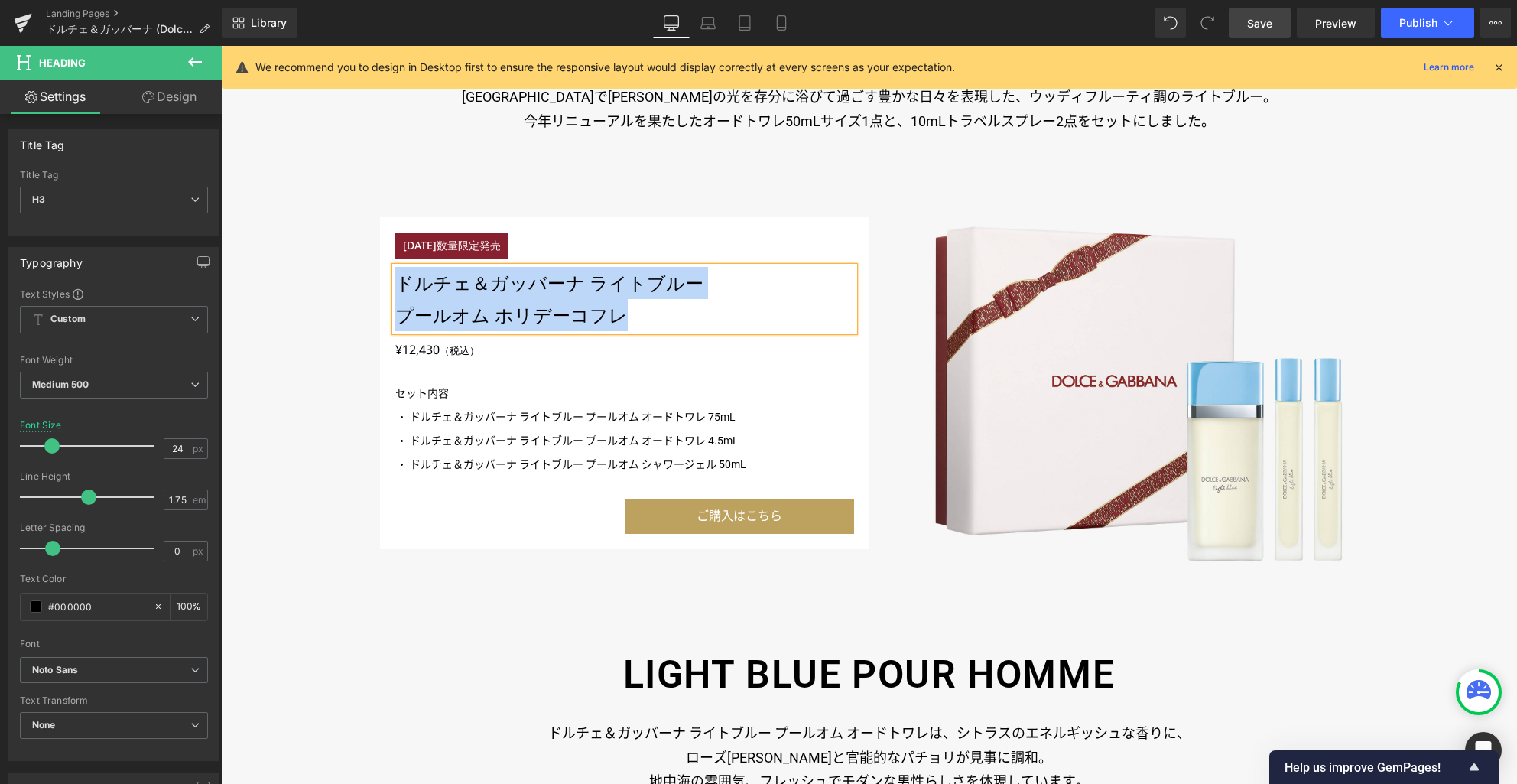
paste div
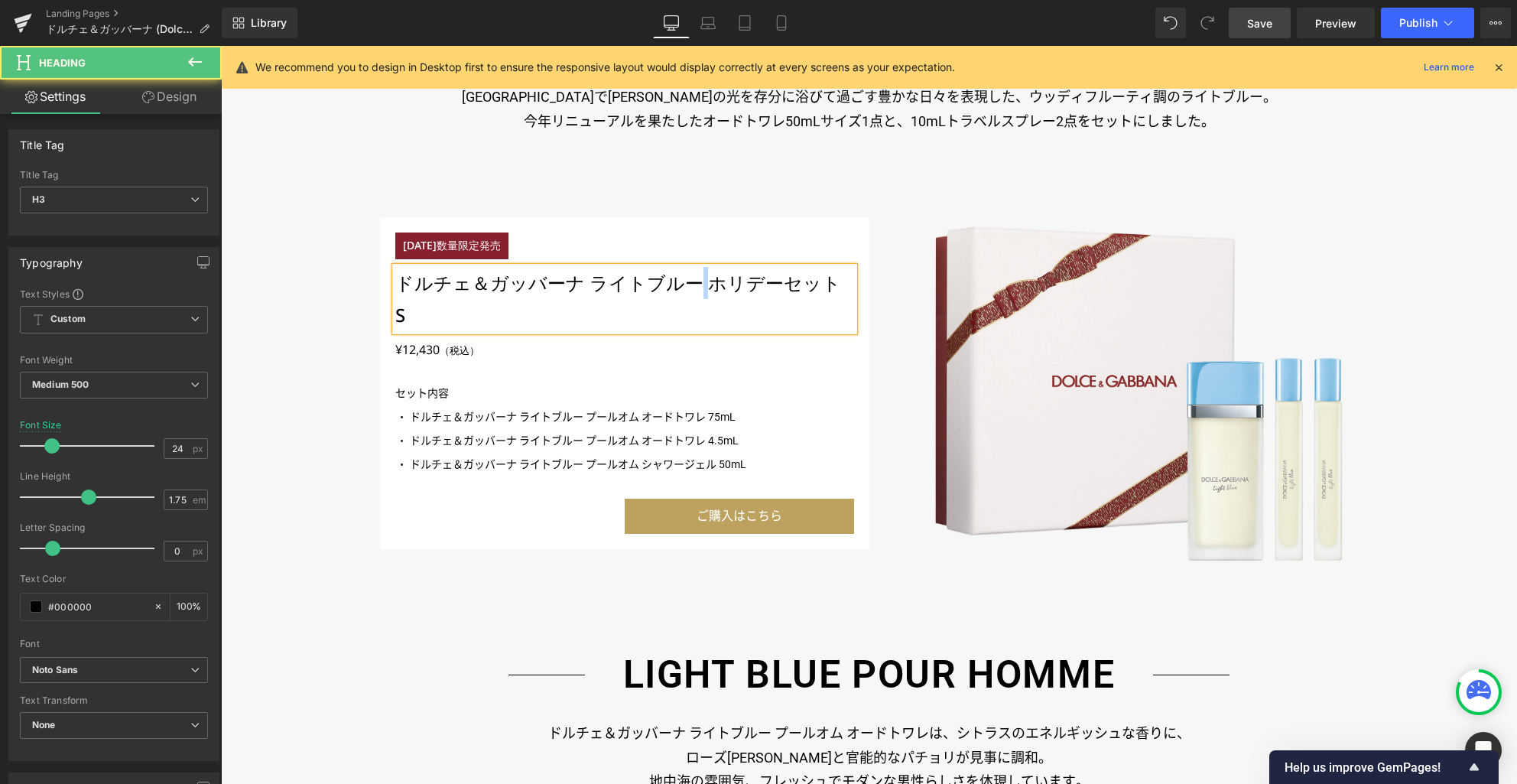
click at [692, 285] on h3 "ドルチェ＆ガッバーナ ライトブルー ホリデーセット S" at bounding box center [625, 299] width 458 height 64
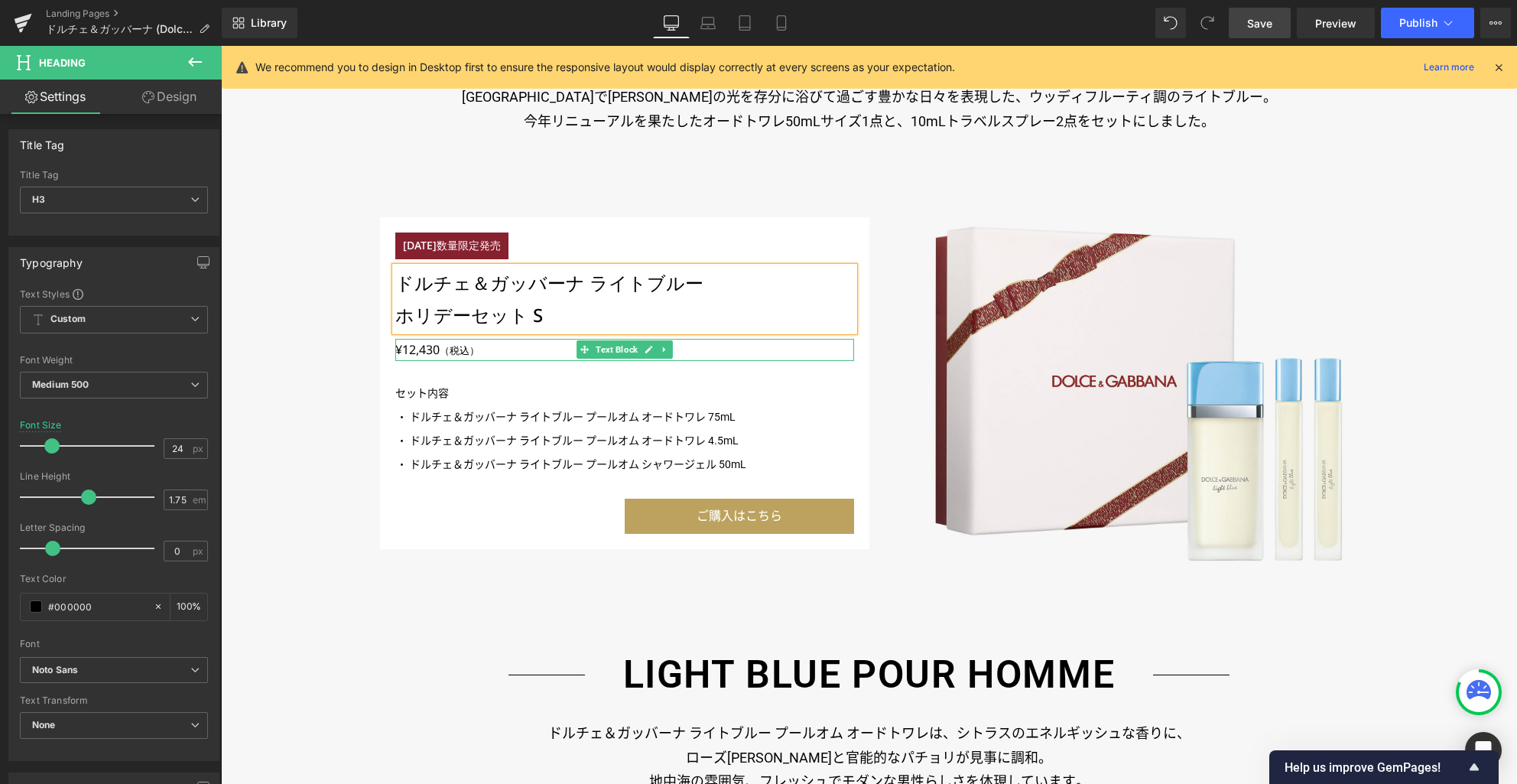
click at [424, 348] on p "¥12,430 （税込）" at bounding box center [625, 350] width 458 height 22
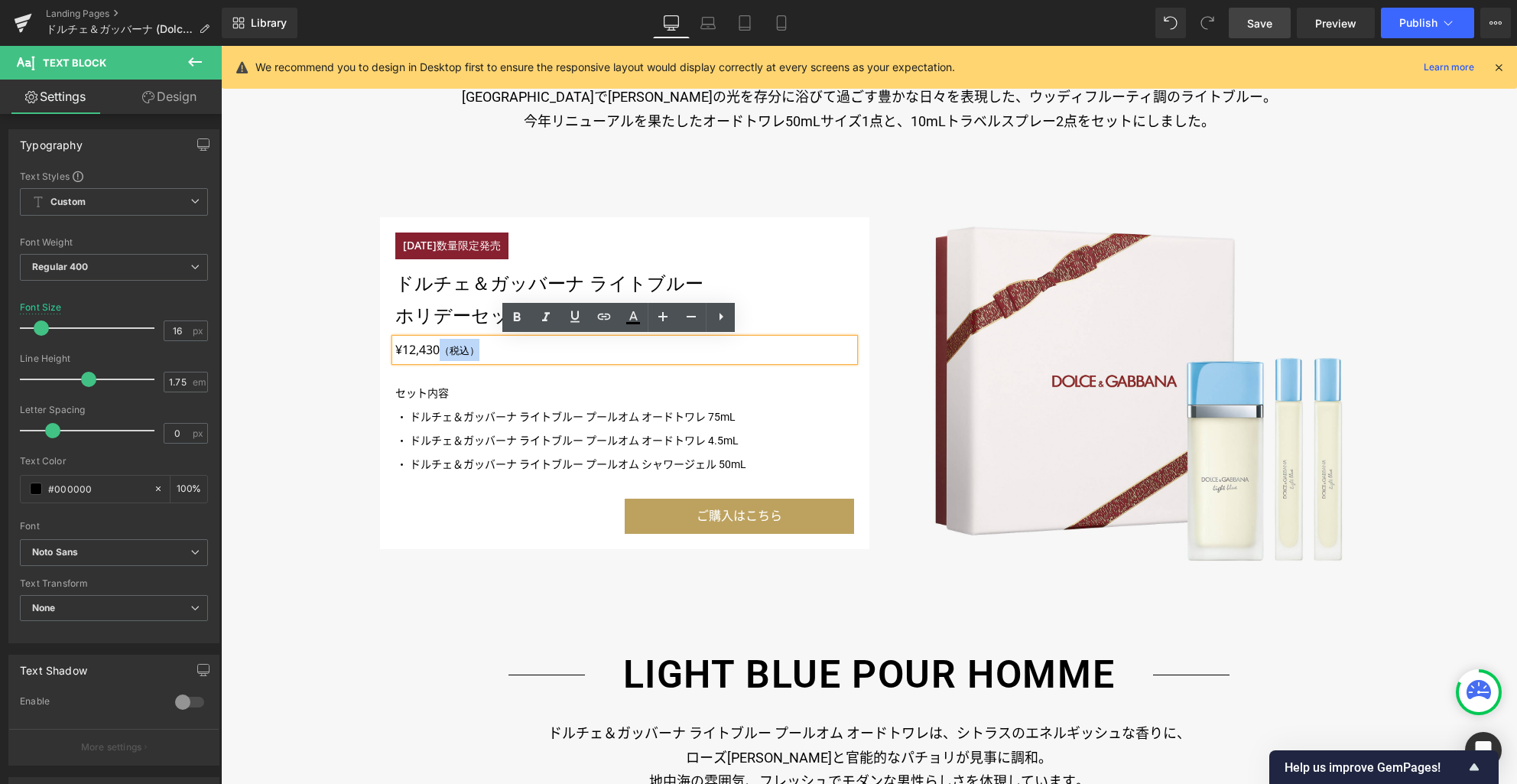
drag, startPoint x: 433, startPoint y: 349, endPoint x: 388, endPoint y: 349, distance: 45.0
click at [395, 349] on p "¥12,430 （税込）" at bounding box center [625, 350] width 458 height 22
click at [421, 349] on p "¥12,430 （税込）" at bounding box center [625, 350] width 458 height 22
drag, startPoint x: 432, startPoint y: 349, endPoint x: 391, endPoint y: 349, distance: 41.0
click at [395, 349] on p "¥12,430 （税込）" at bounding box center [625, 350] width 458 height 22
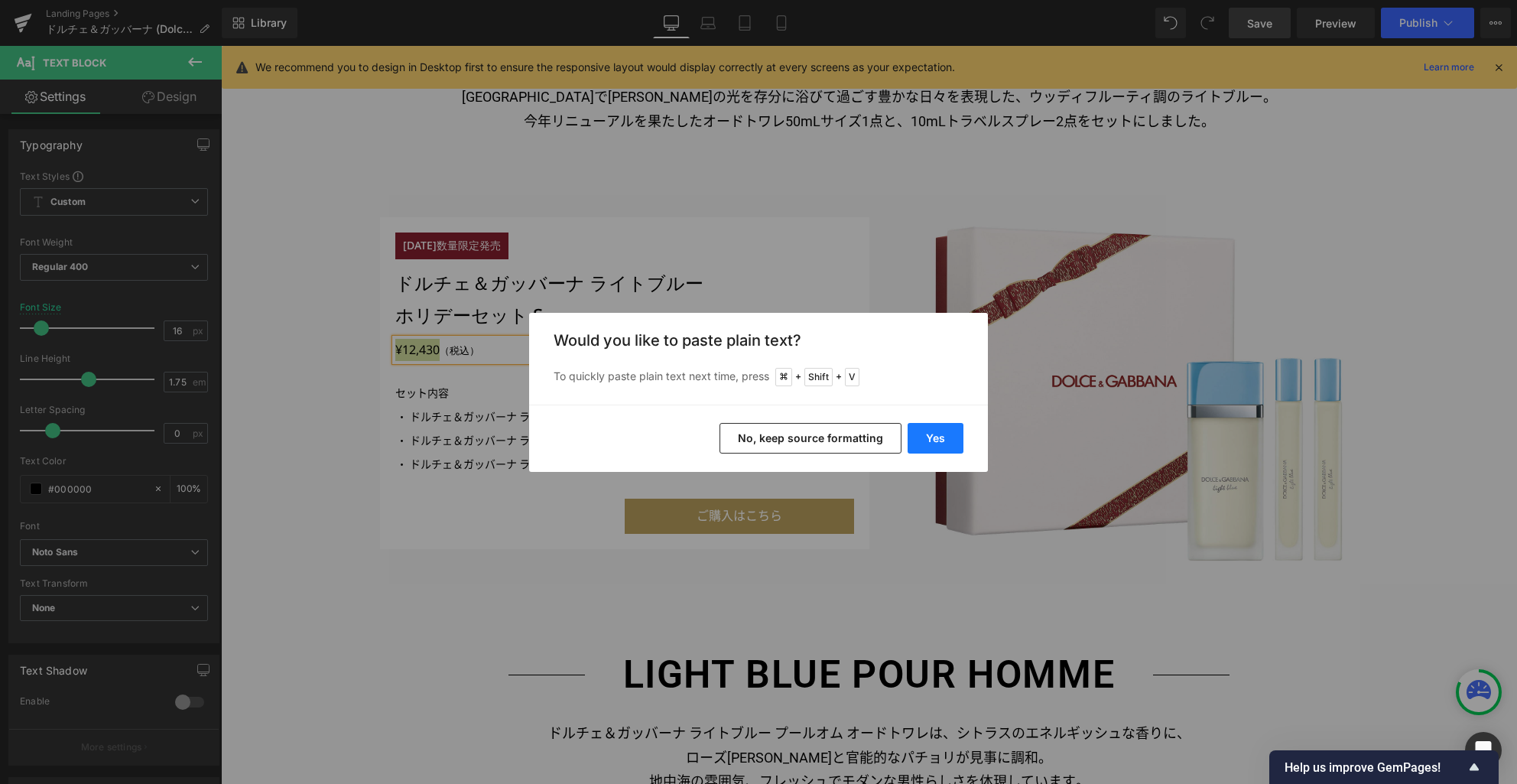
drag, startPoint x: 930, startPoint y: 439, endPoint x: 708, endPoint y: 392, distance: 226.9
click at [930, 439] on button "Yes" at bounding box center [935, 438] width 56 height 31
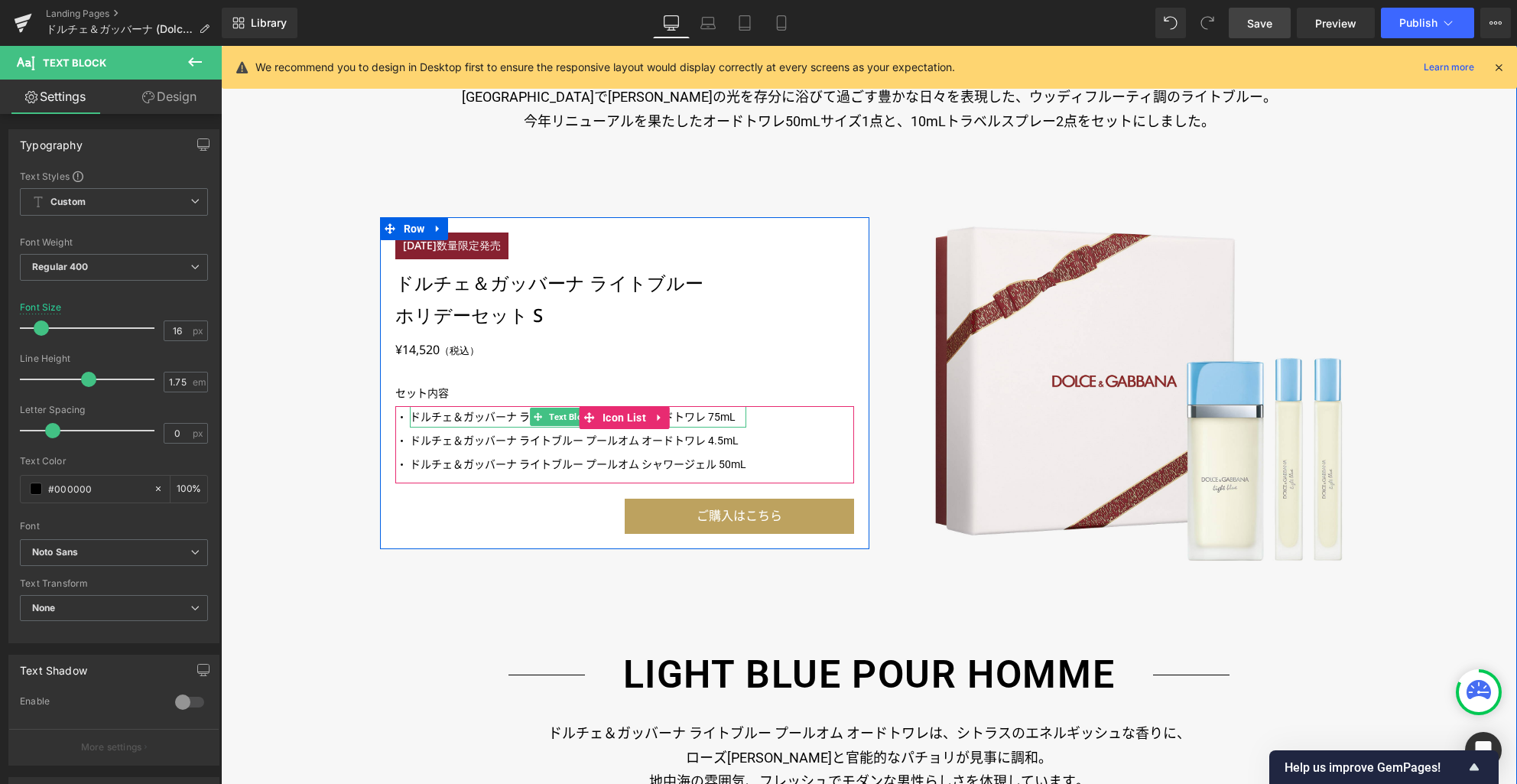
click at [425, 413] on p "ドルチェ＆ガッバーナ ライトブルー プールオム オードトワレ 75mL" at bounding box center [579, 416] width 337 height 21
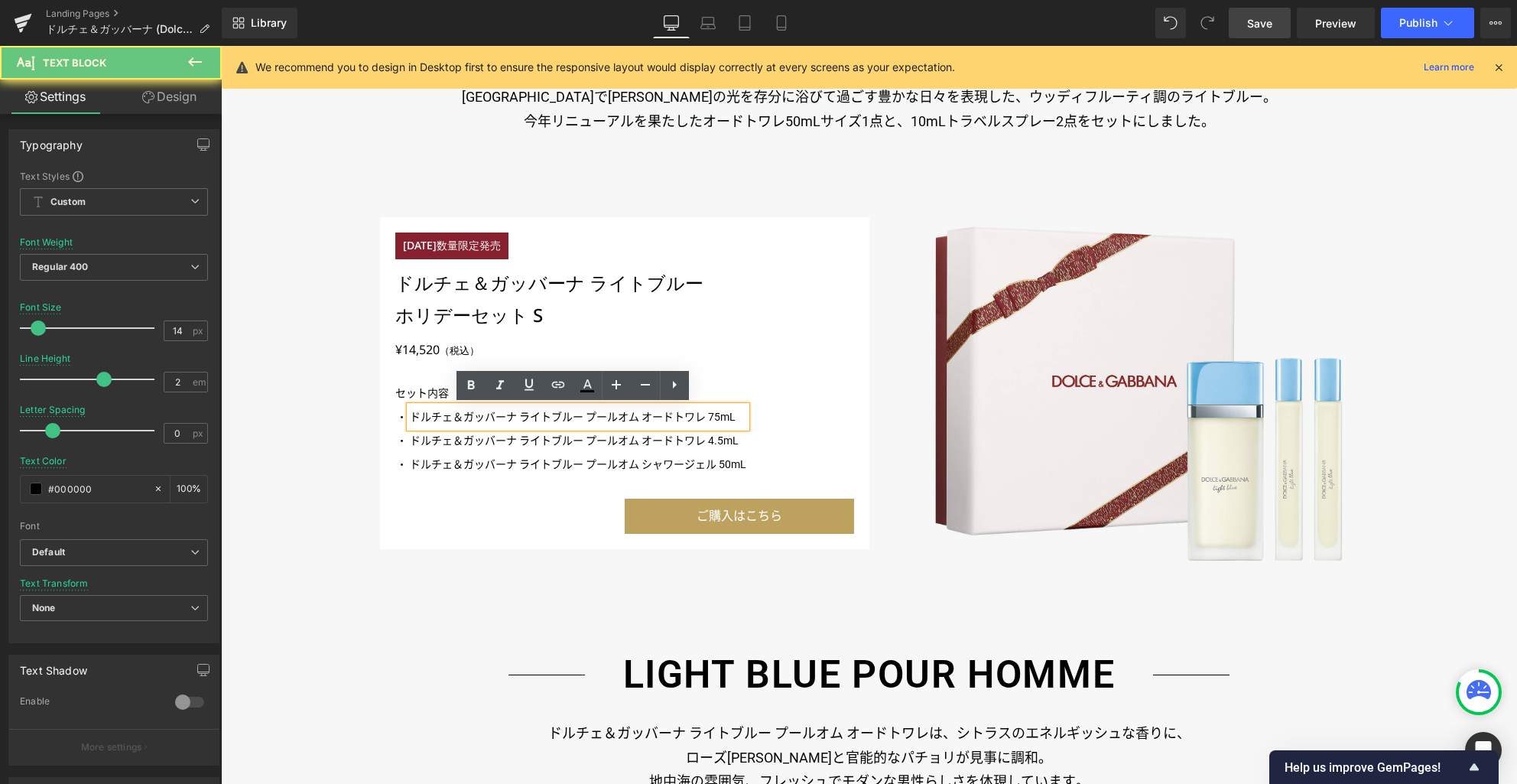
click at [432, 417] on p "ドルチェ＆ガッバーナ ライトブルー プールオム オードトワレ 75mL" at bounding box center [579, 416] width 337 height 21
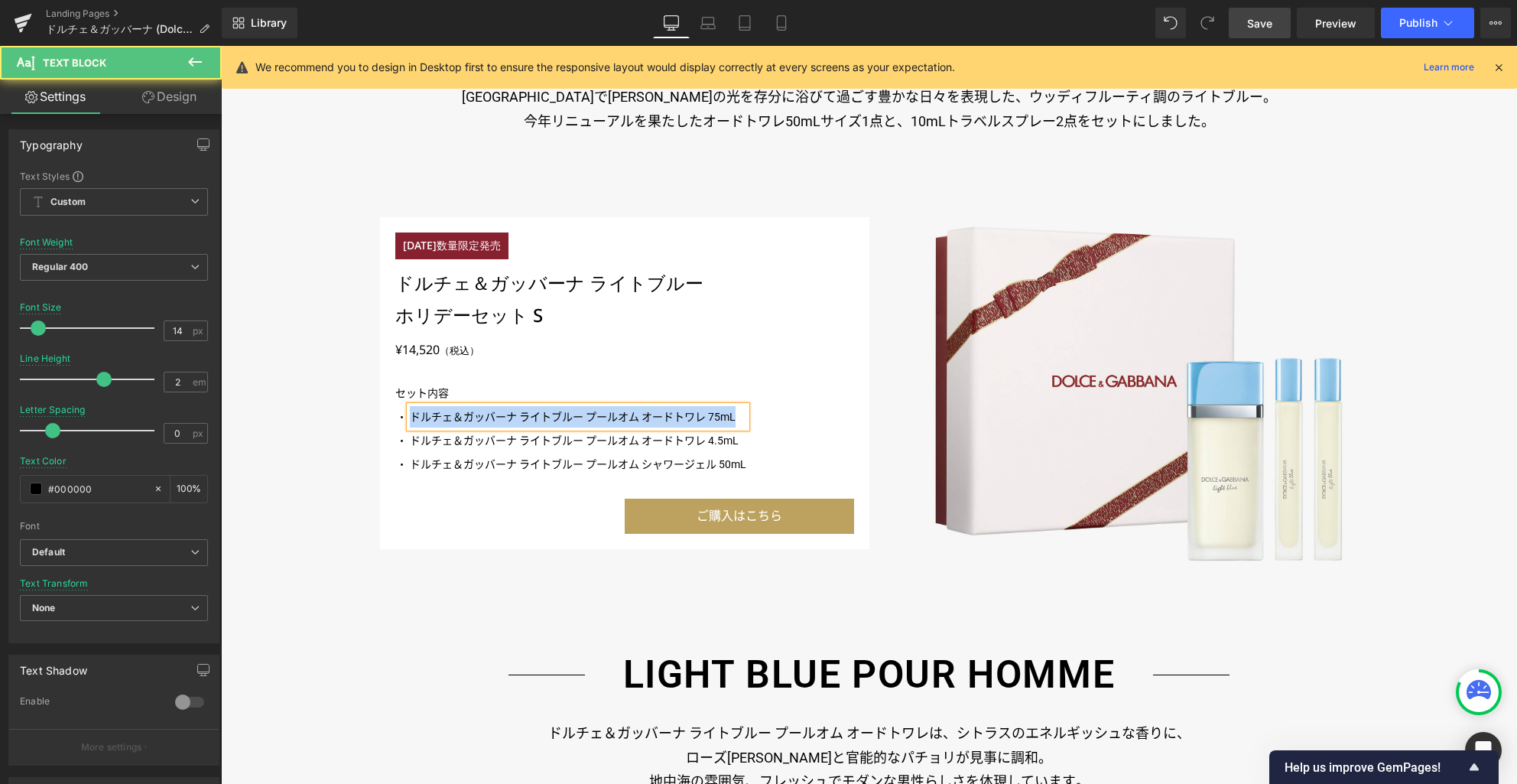
paste div
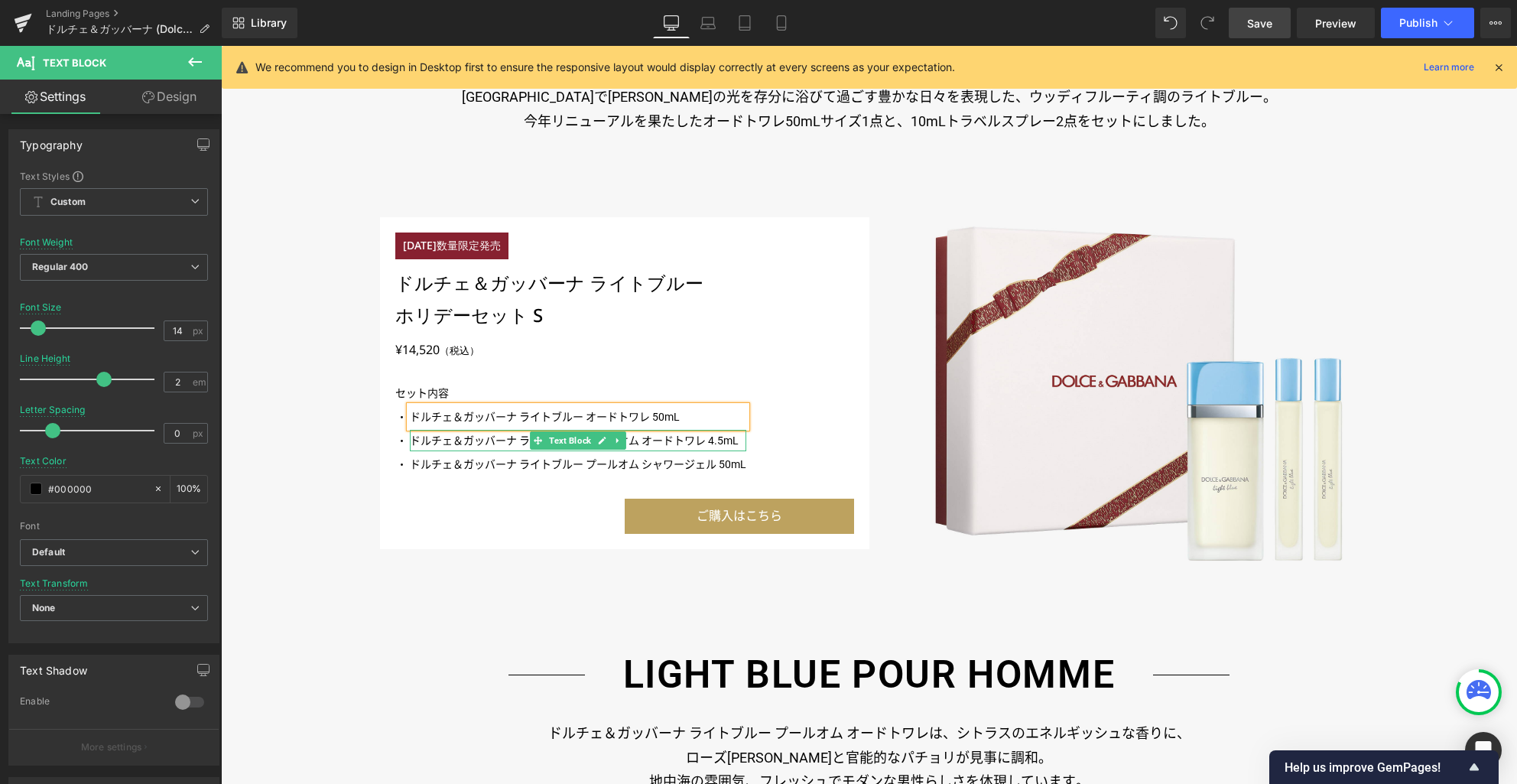
click at [428, 439] on p "ドルチェ＆ガッバーナ ライトブルー プールオム オードトワレ 4.5mL" at bounding box center [579, 440] width 337 height 21
paste div
click at [412, 517] on div "ご購入はこちら" at bounding box center [625, 516] width 458 height 36
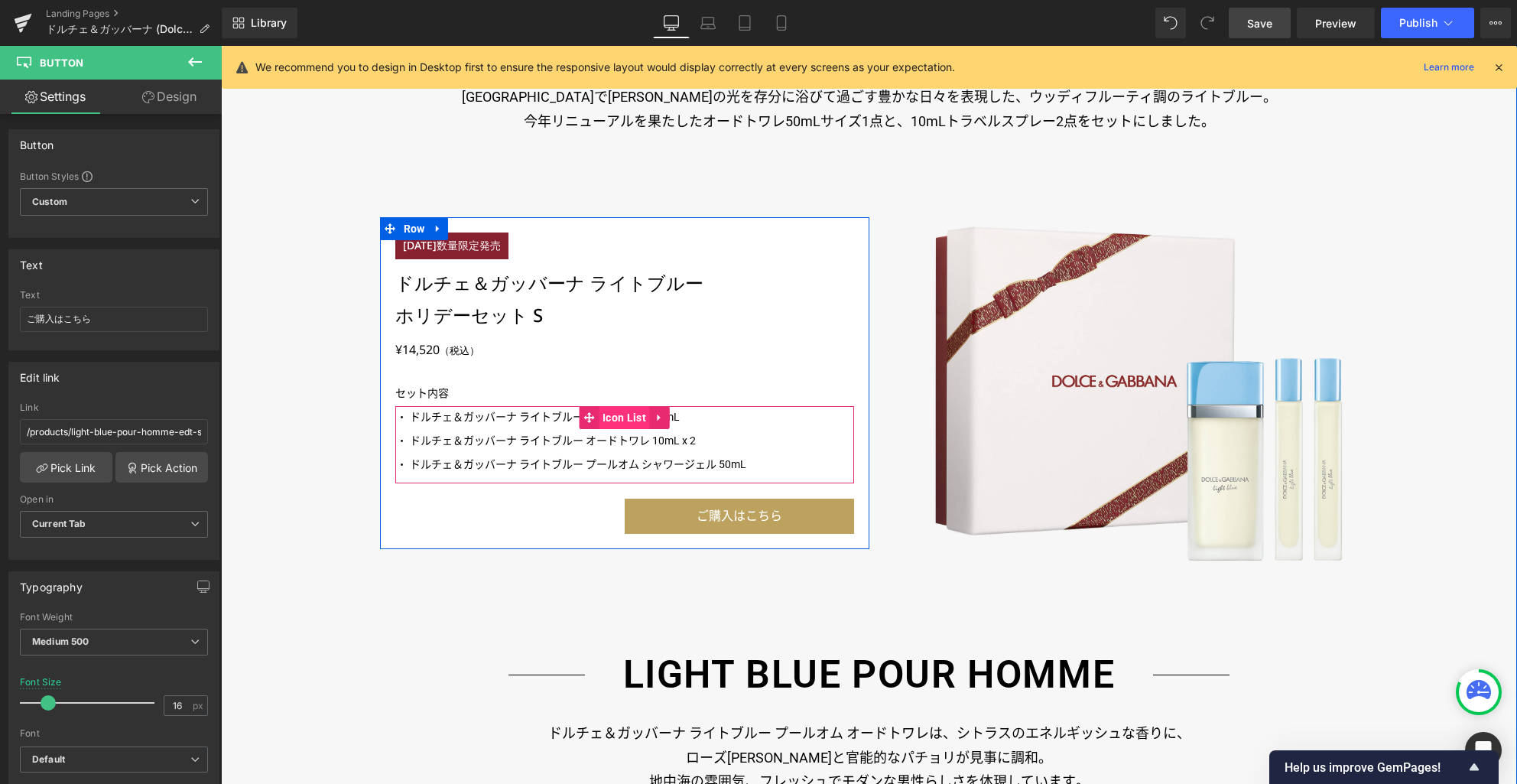
click at [610, 420] on span "Icon List" at bounding box center [625, 417] width 51 height 23
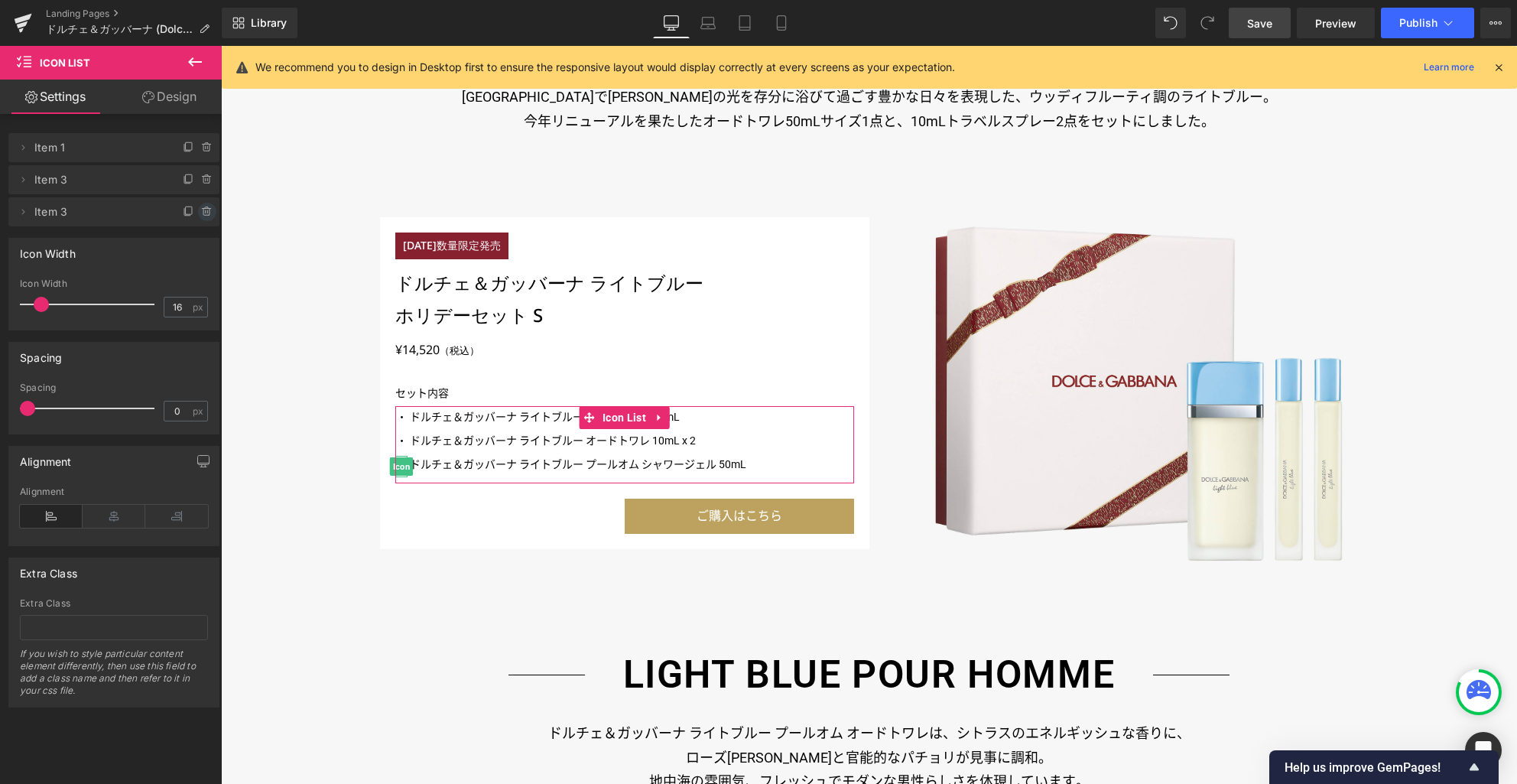
click at [207, 211] on icon at bounding box center [207, 212] width 0 height 3
click at [194, 213] on button "Delete" at bounding box center [191, 212] width 48 height 20
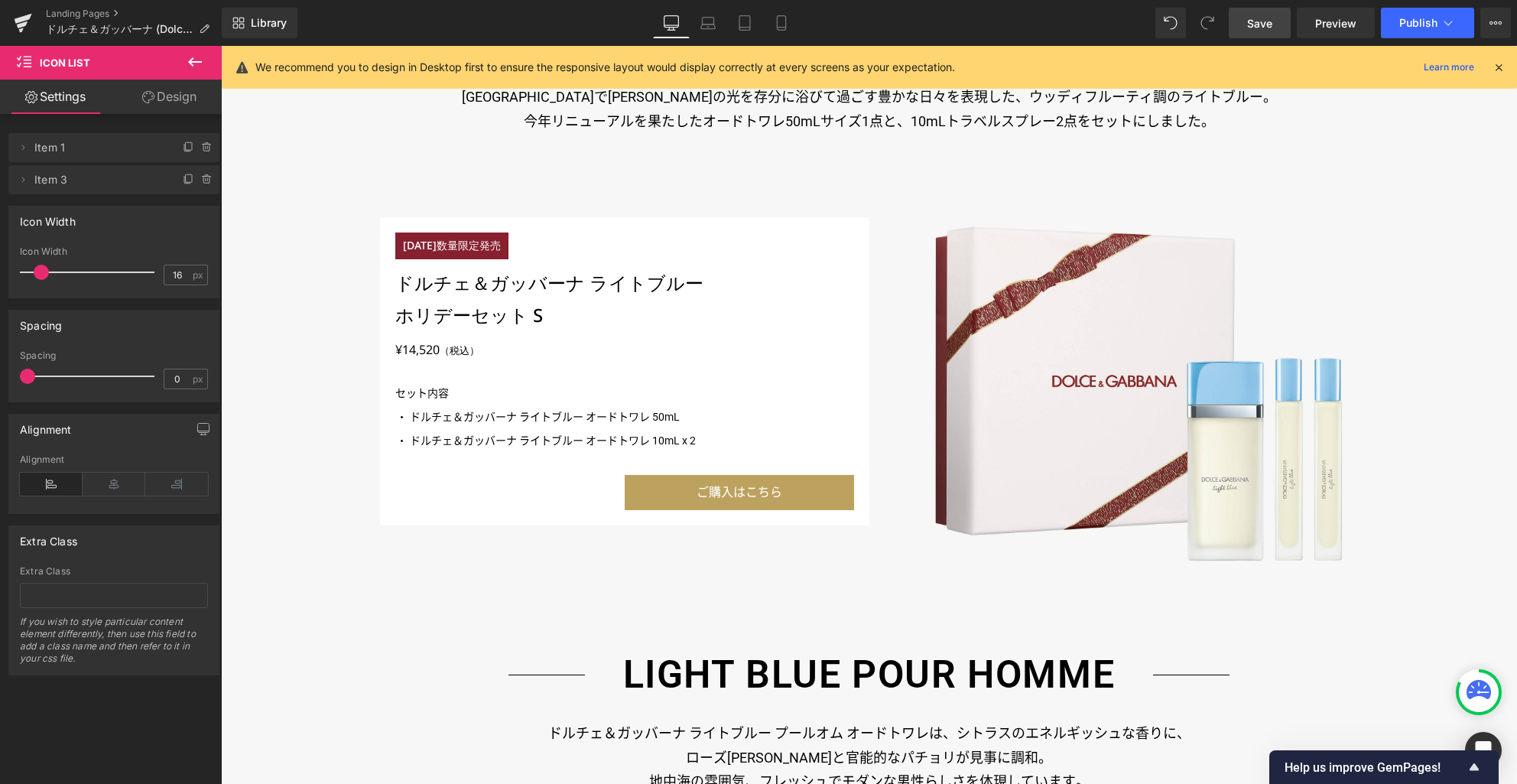
click at [1259, 20] on span "Save" at bounding box center [1260, 23] width 25 height 16
click at [694, 29] on icon at bounding box center [692, 27] width 14 height 5
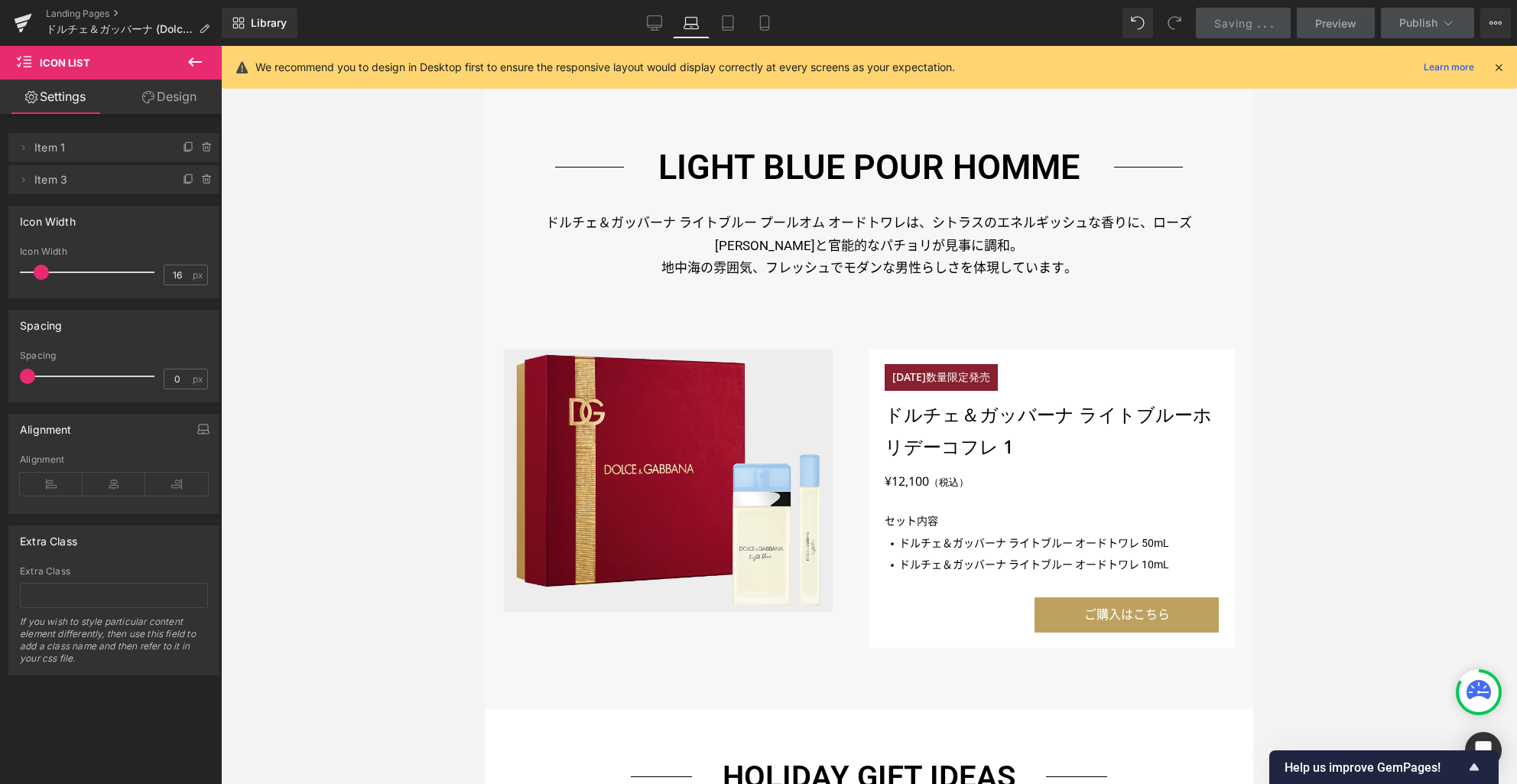
scroll to position [1531, 0]
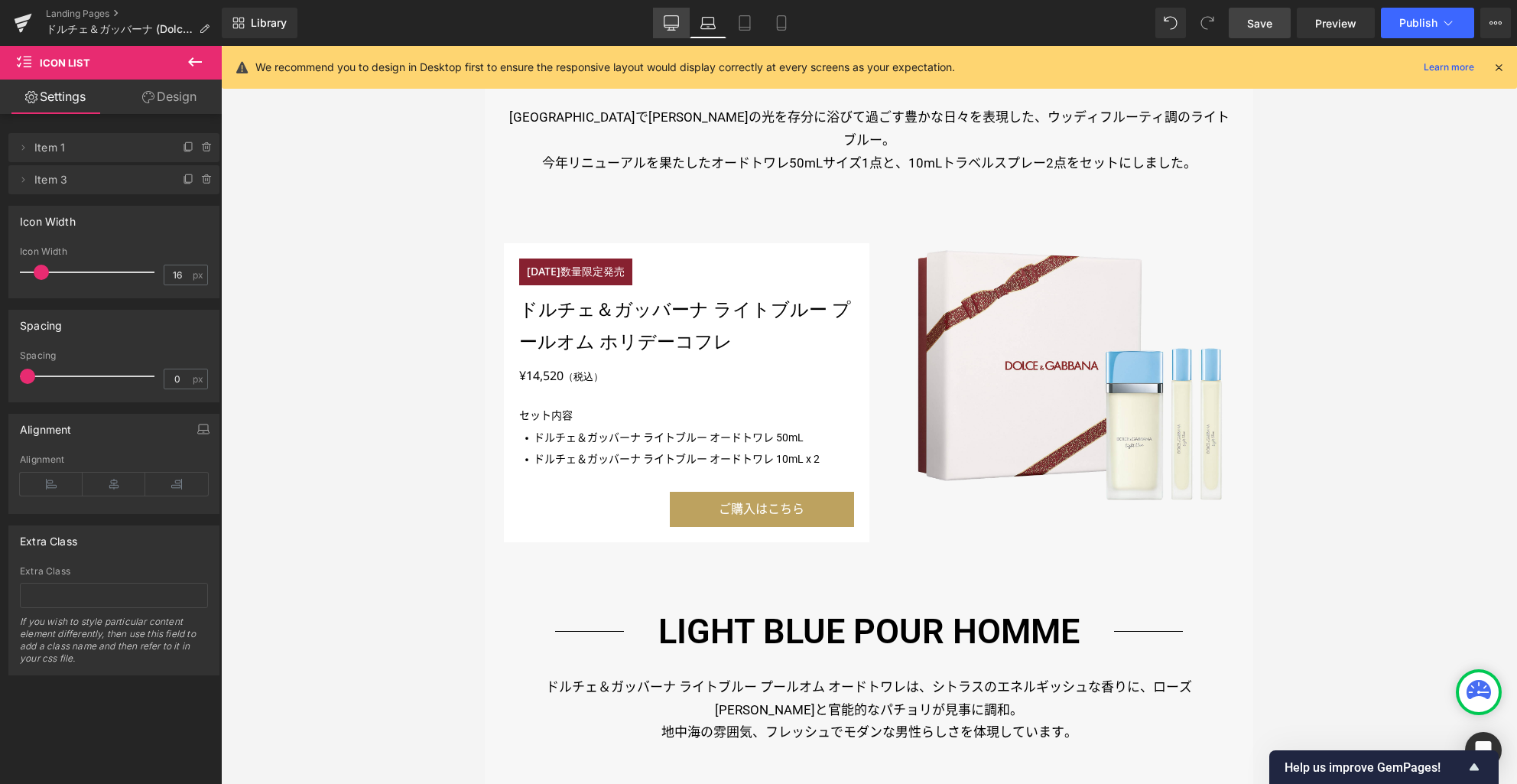
click at [676, 25] on icon at bounding box center [672, 25] width 14 height 0
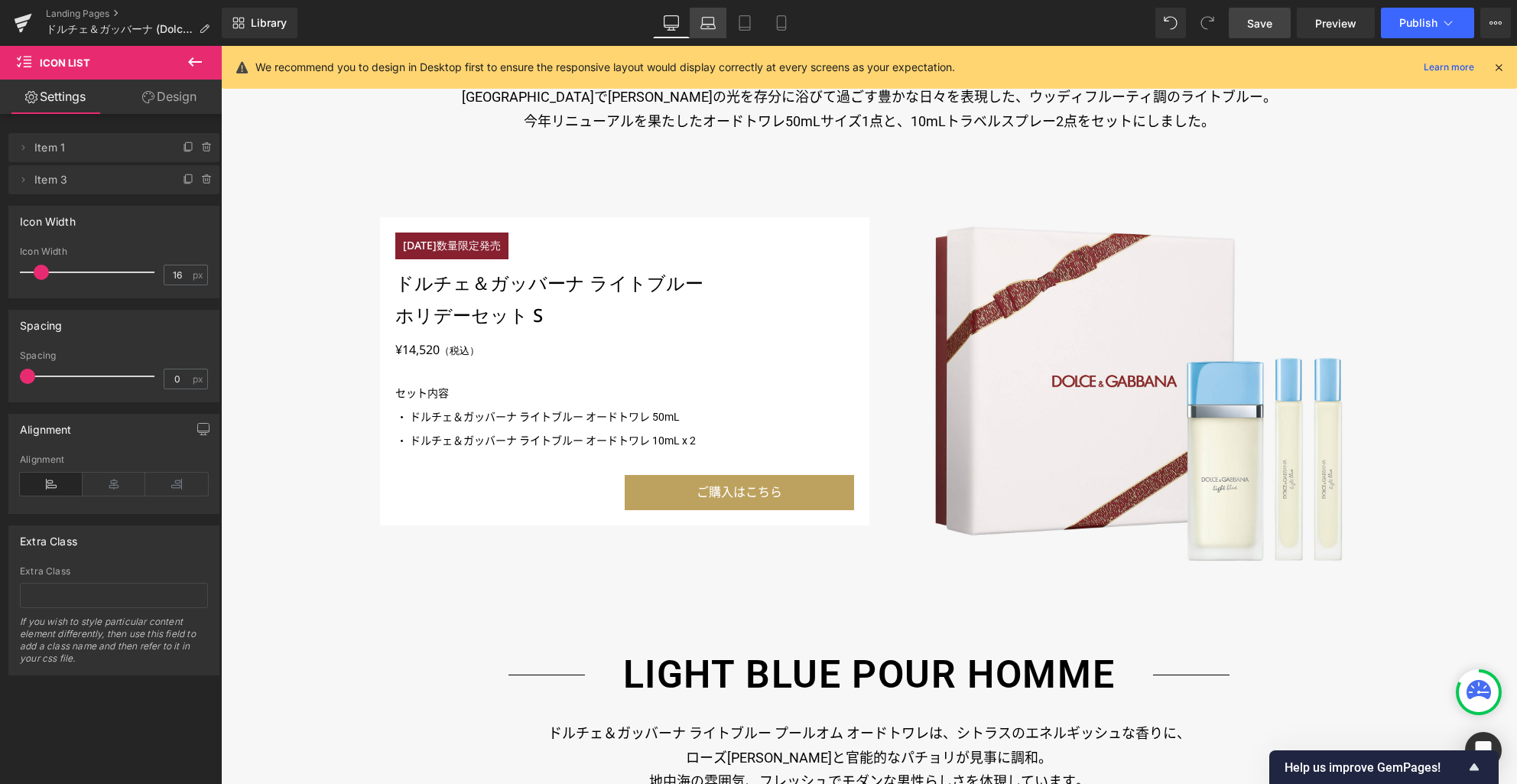
click at [715, 28] on icon at bounding box center [708, 27] width 14 height 5
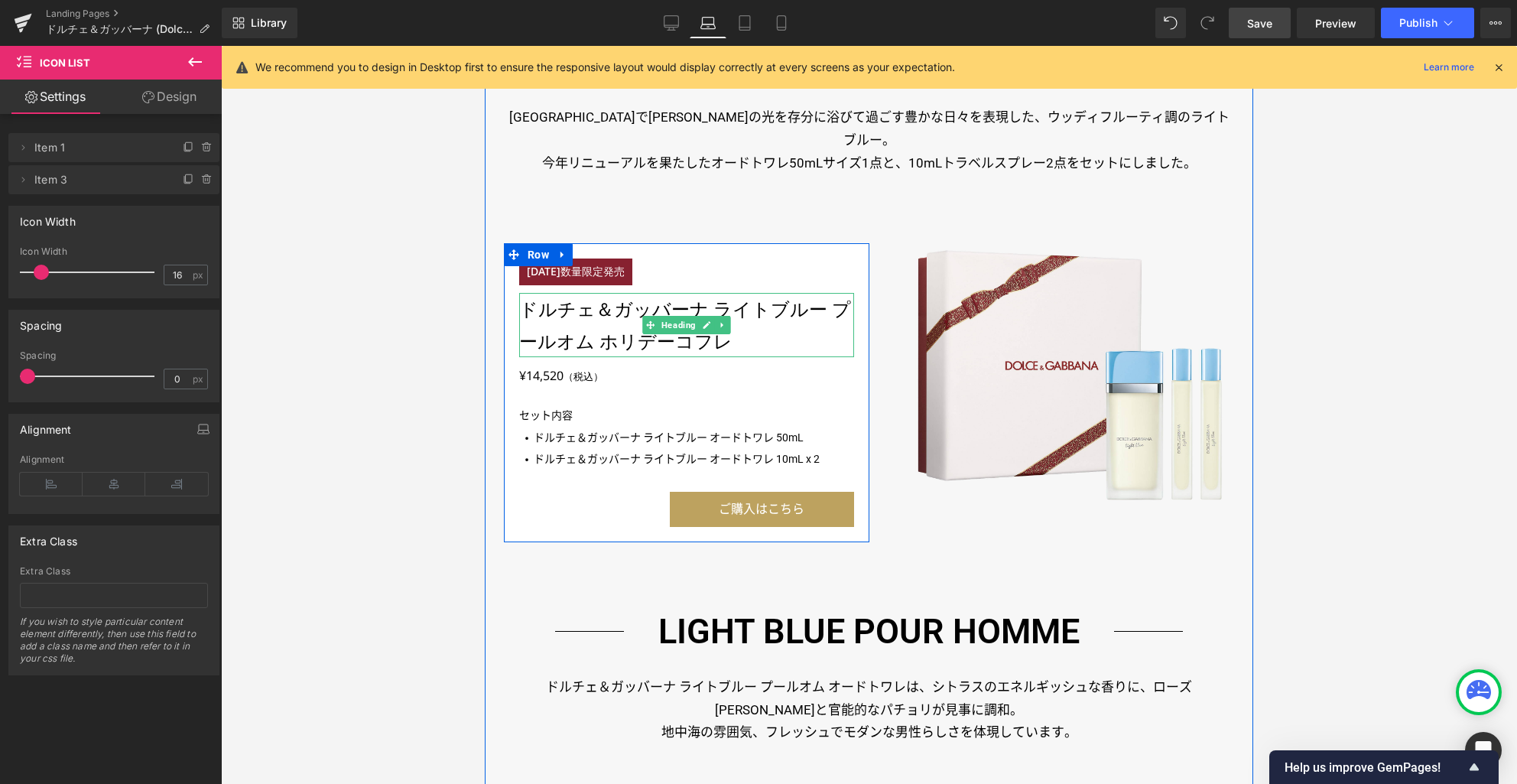
click at [738, 293] on h3 "ドルチェ＆ガッバーナ ライトブルー プールオム ホリデーコフレ" at bounding box center [686, 325] width 334 height 64
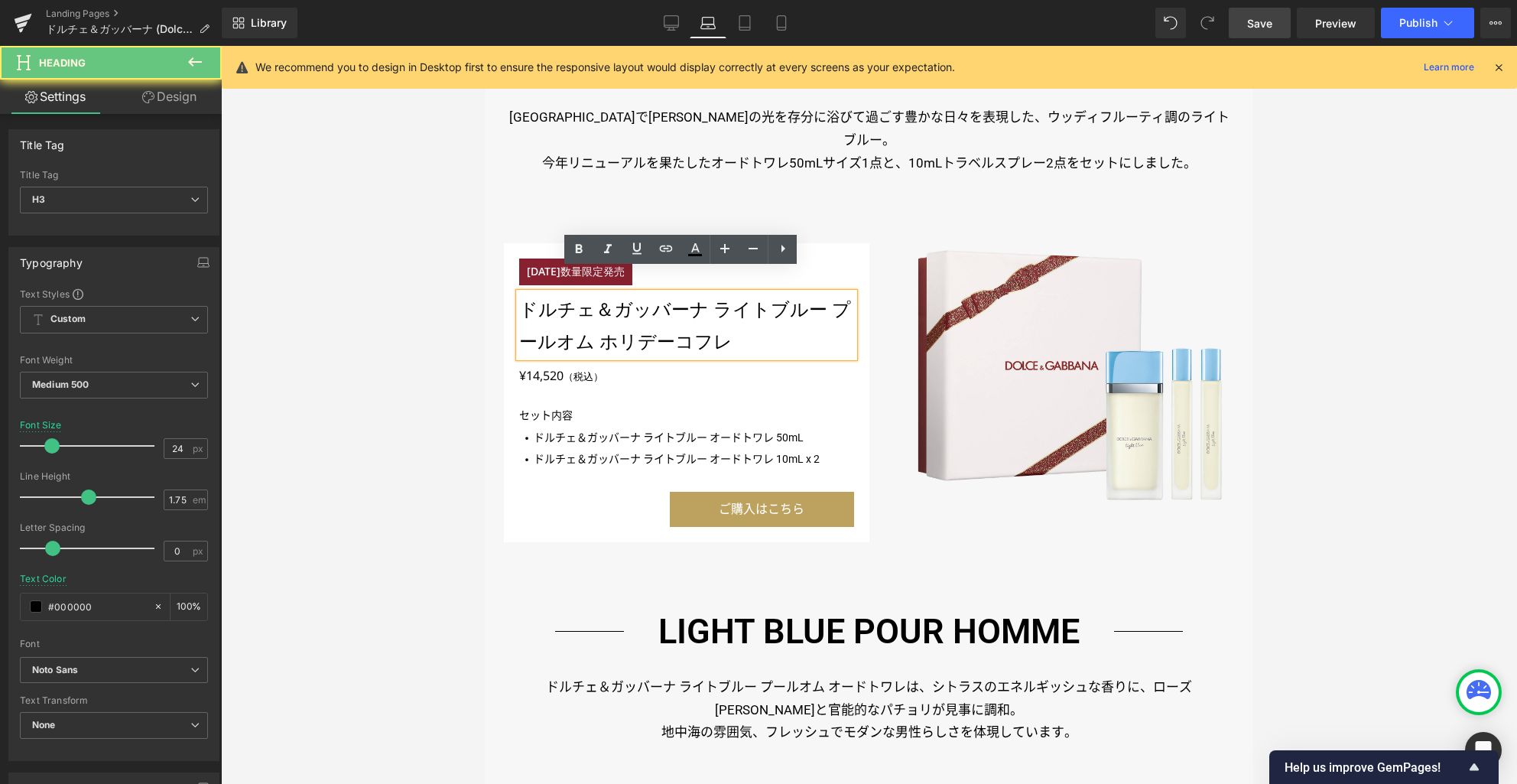
click at [738, 293] on h3 "ドルチェ＆ガッバーナ ライトブルー プールオム ホリデーコフレ" at bounding box center [686, 325] width 334 height 64
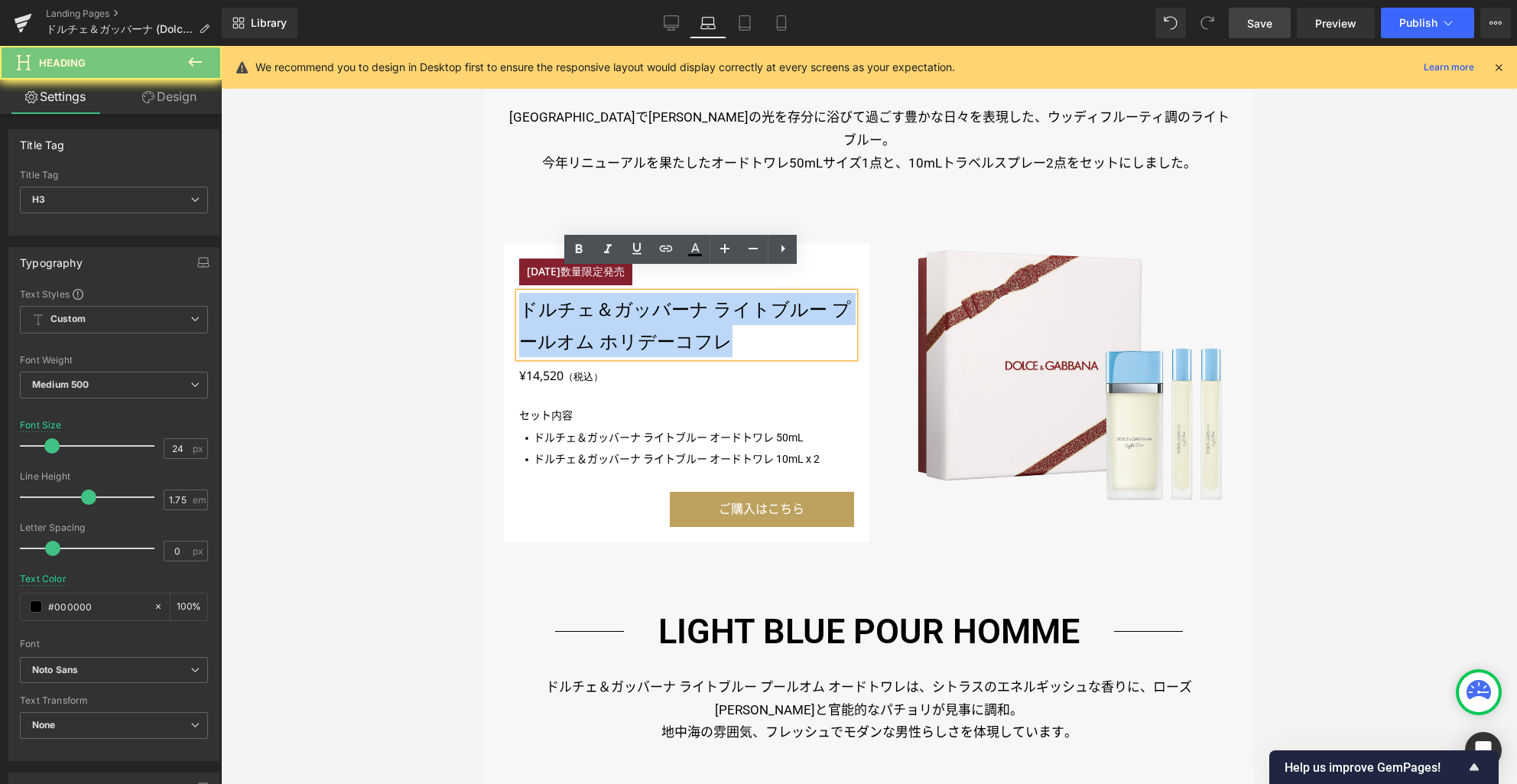
click at [738, 293] on h3 "ドルチェ＆ガッバーナ ライトブルー プールオム ホリデーコフレ" at bounding box center [686, 325] width 334 height 64
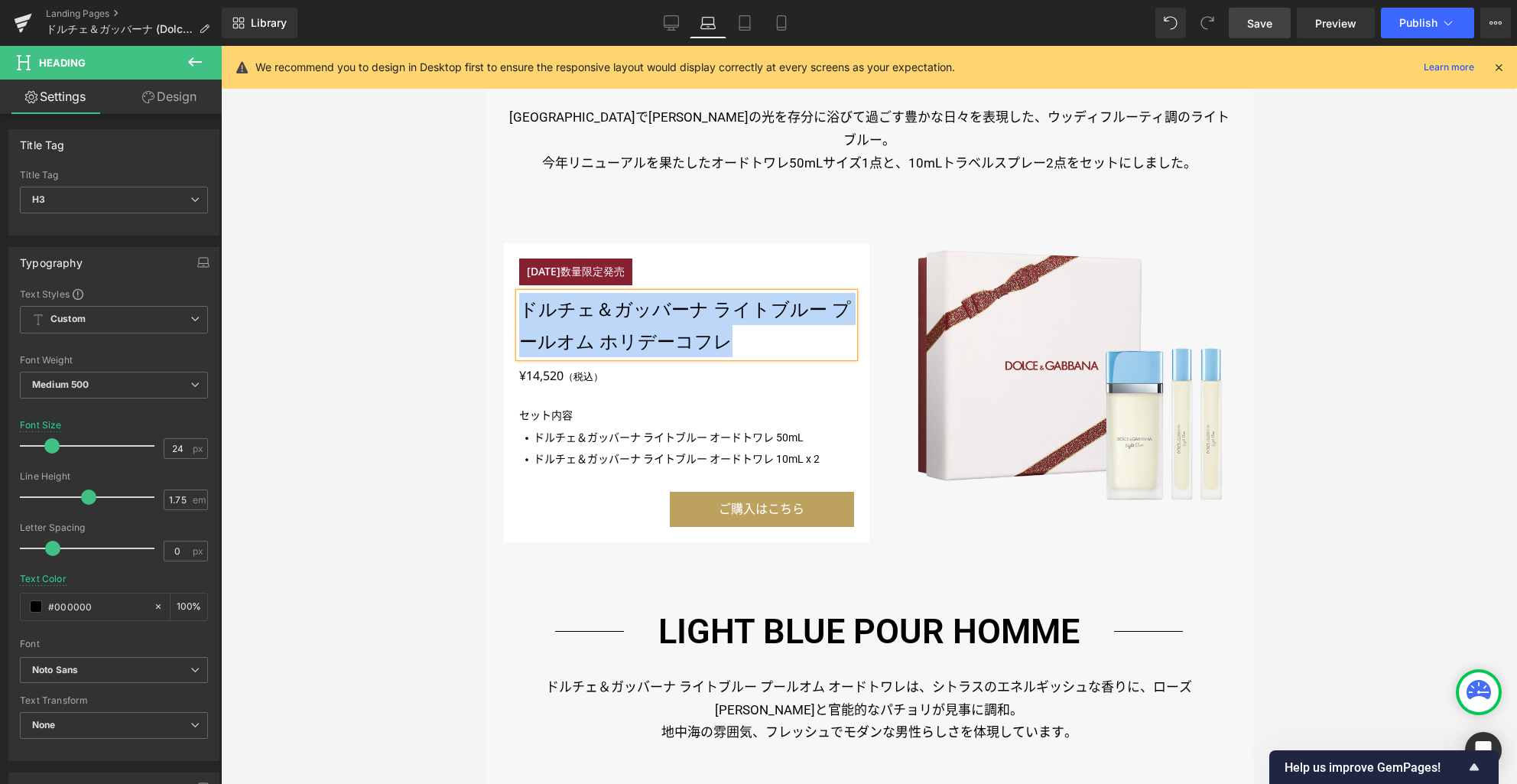
paste div
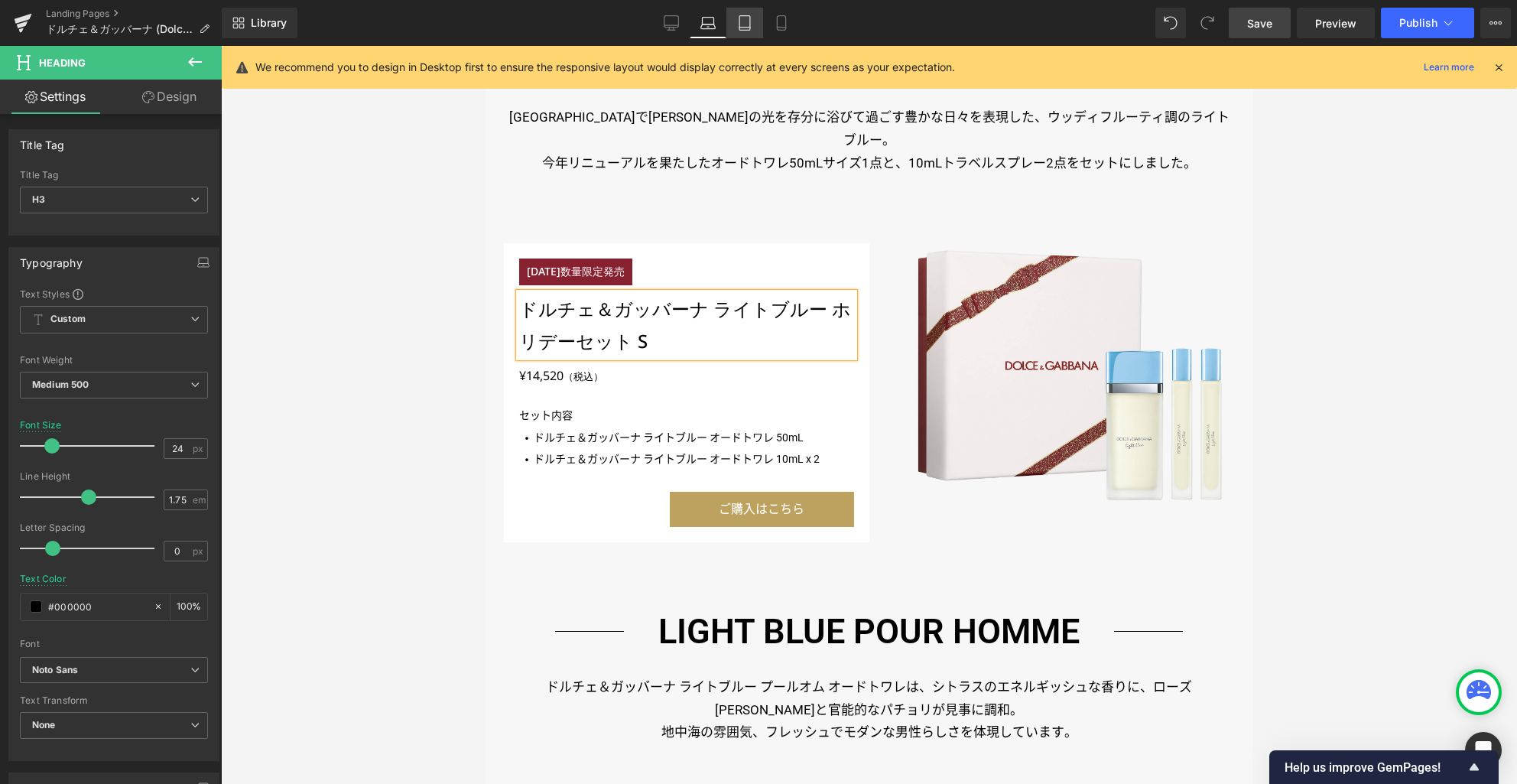
drag, startPoint x: 753, startPoint y: 14, endPoint x: 752, endPoint y: 25, distance: 11.0
click at [752, 15] on icon at bounding box center [745, 22] width 15 height 15
type input "22"
type input "100"
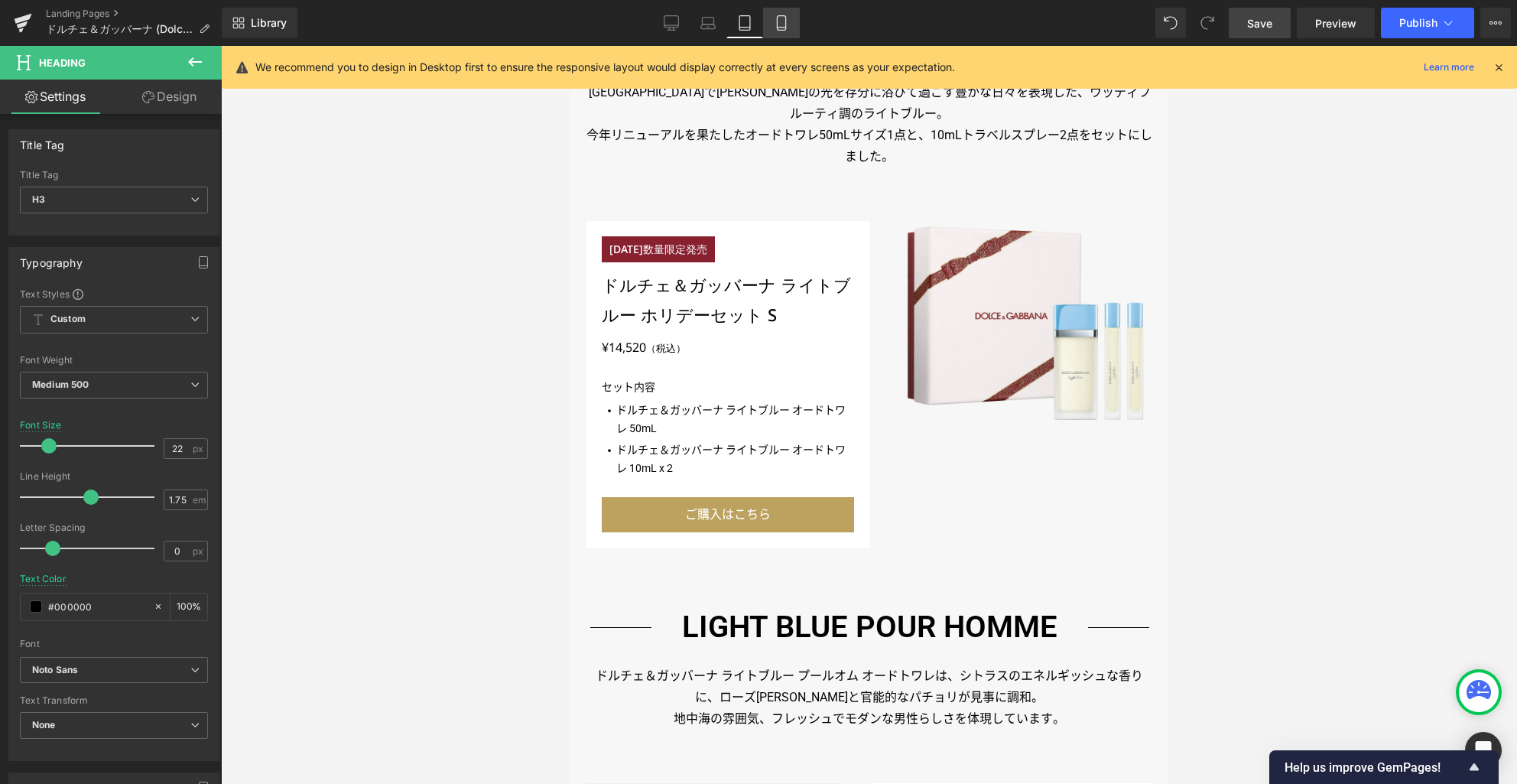
click at [787, 21] on icon at bounding box center [781, 22] width 15 height 15
type input "18"
type input "#ffffff"
type input "100"
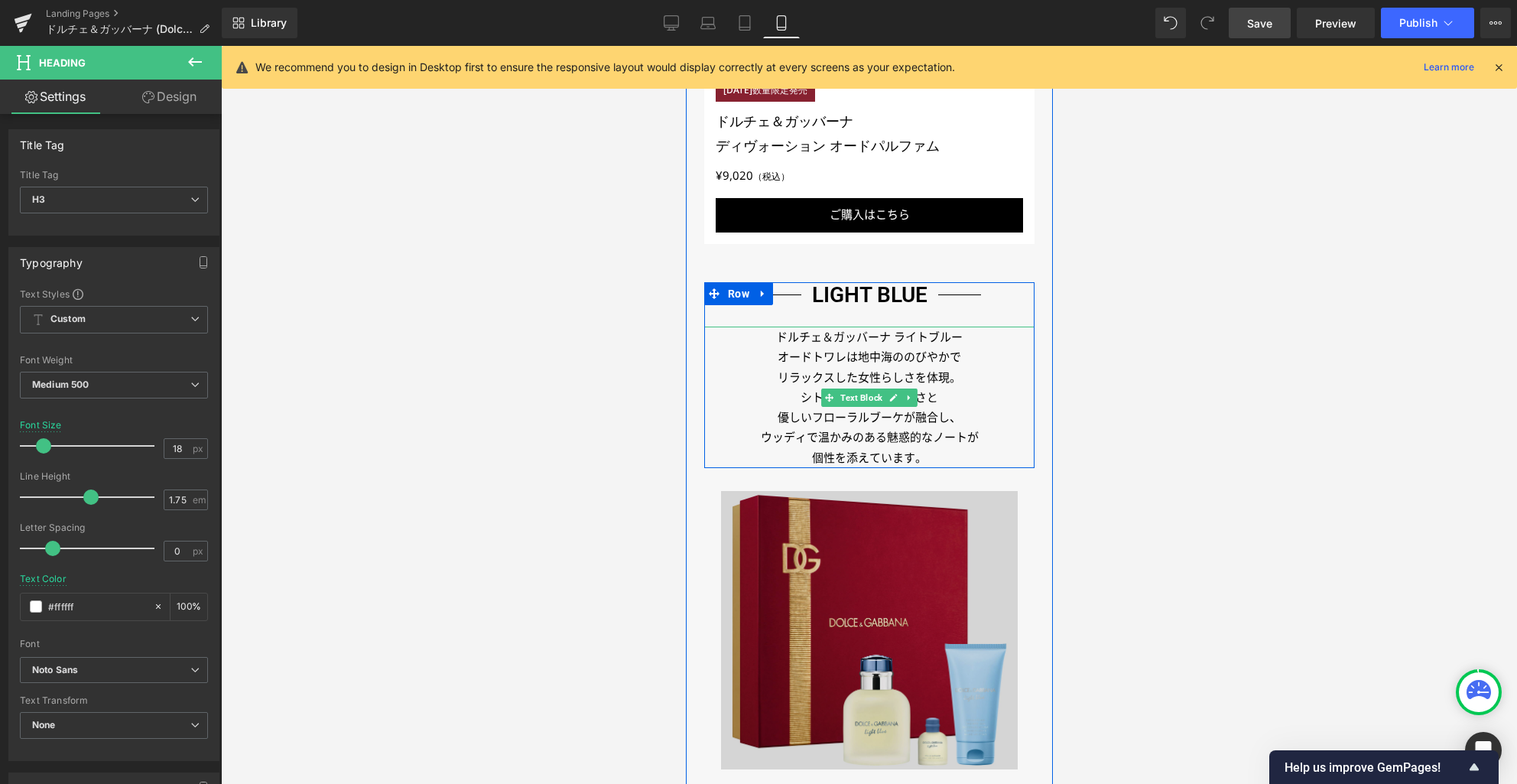
scroll to position [1265, 0]
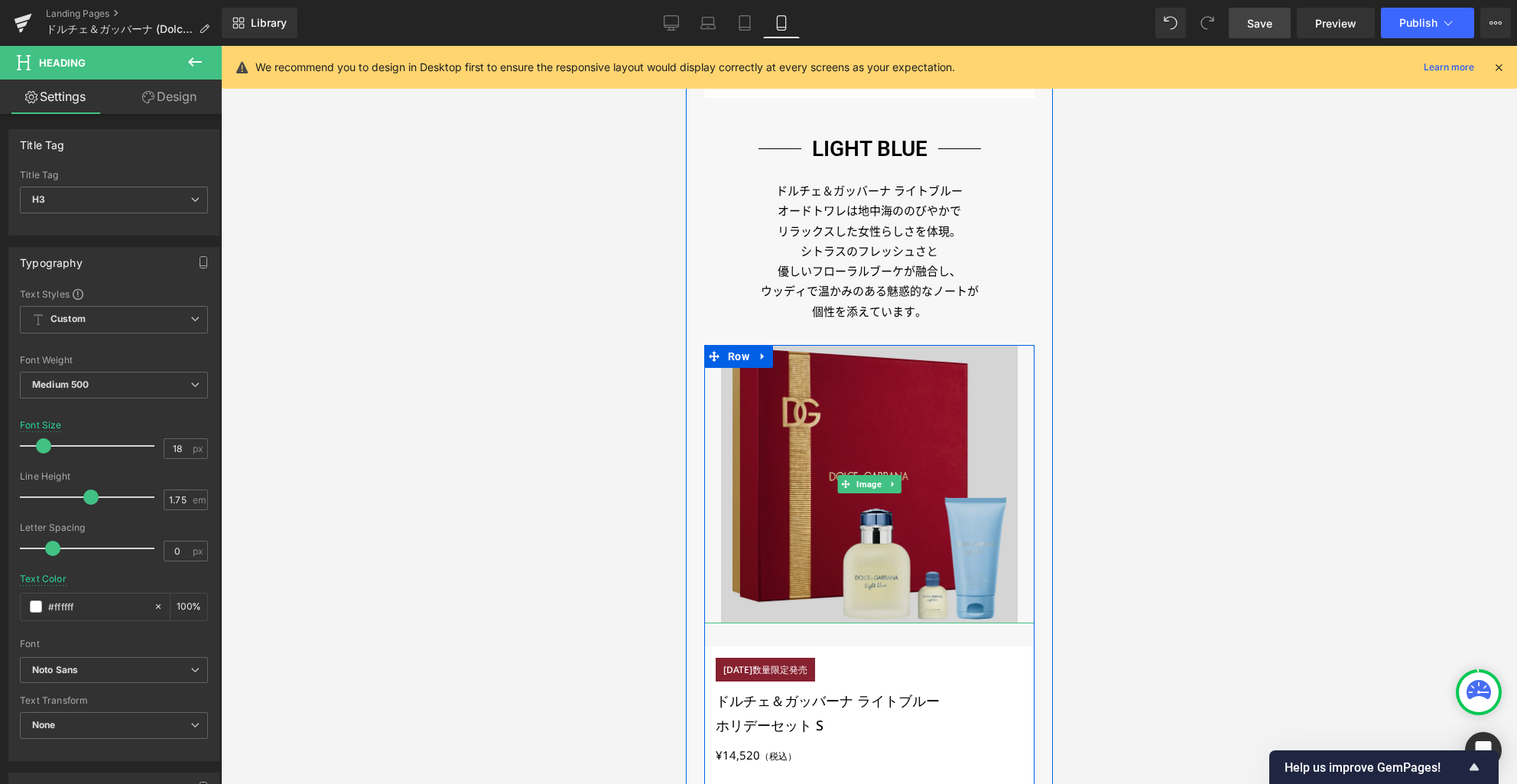
click at [870, 443] on img at bounding box center [869, 484] width 297 height 278
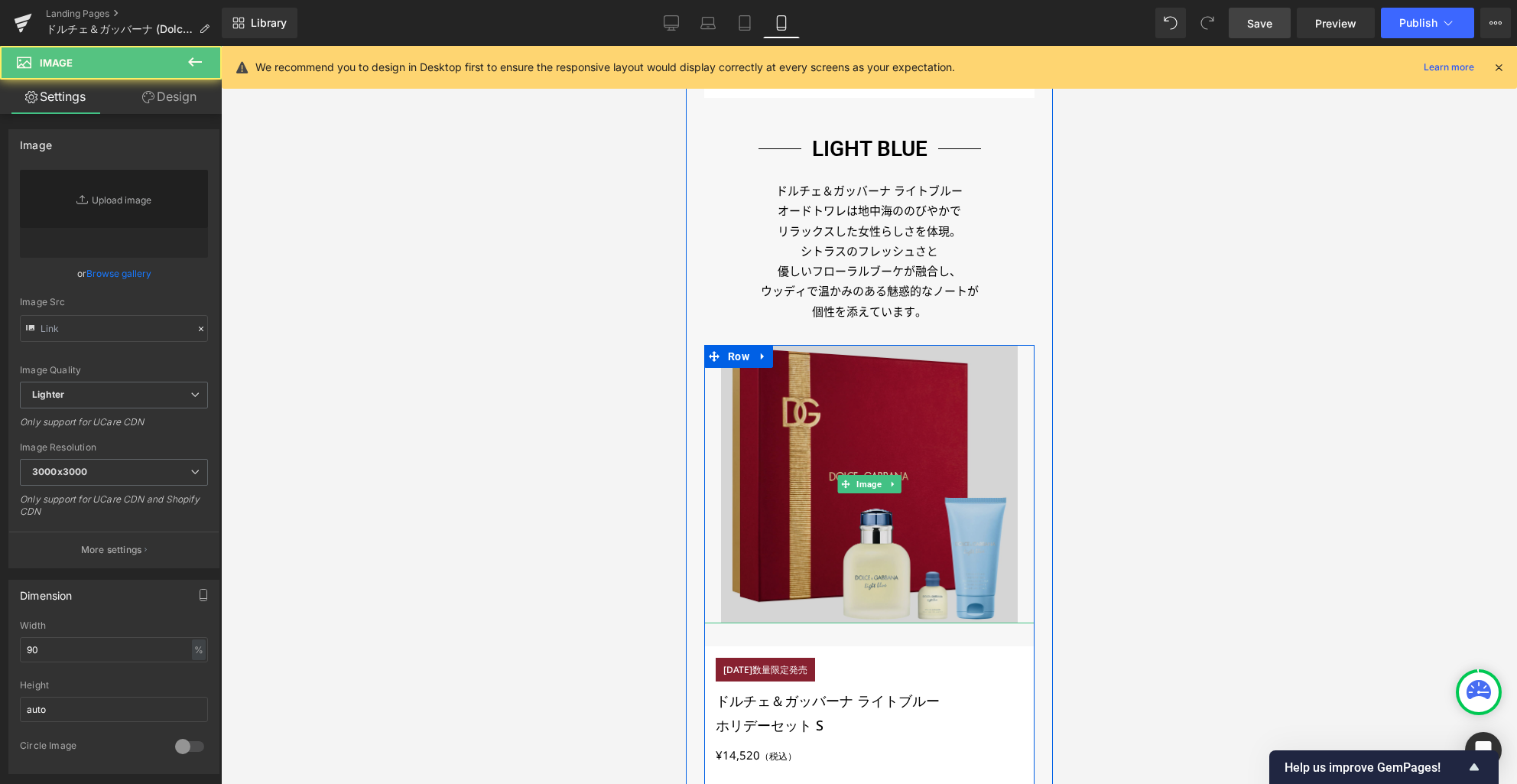
type input "[URL][DOMAIN_NAME]"
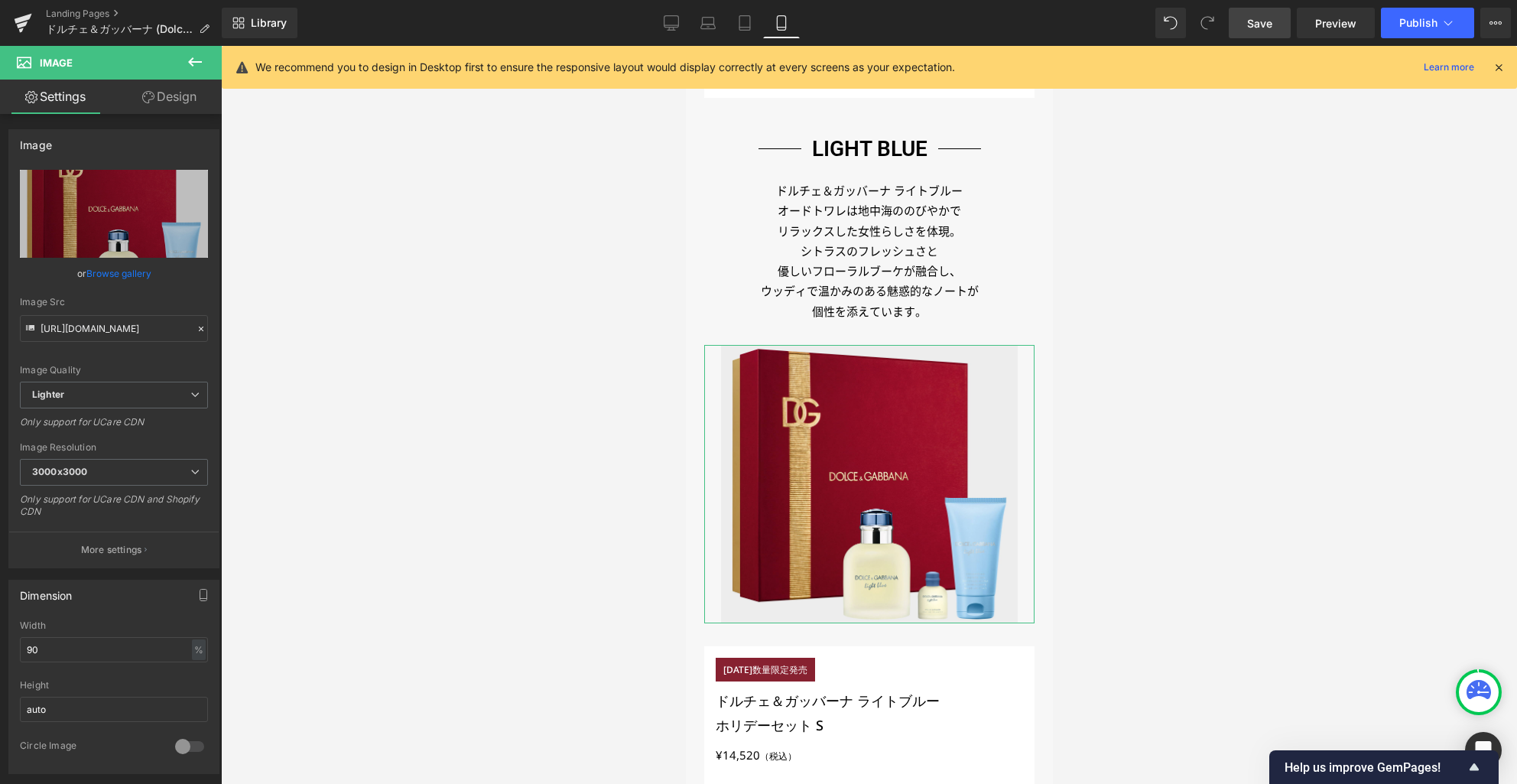
click at [147, 96] on icon at bounding box center [148, 96] width 12 height 12
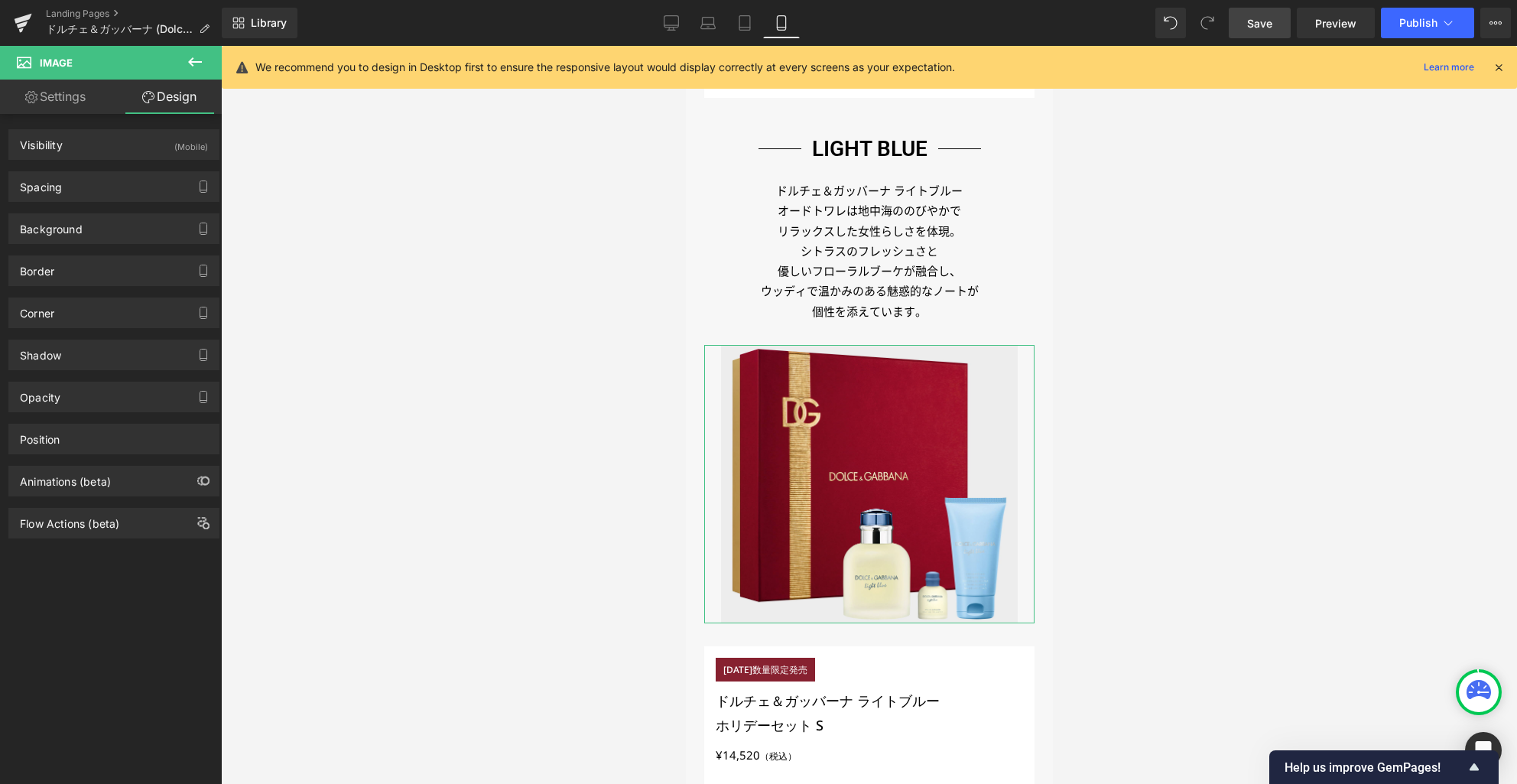
click at [65, 96] on link "Settings" at bounding box center [55, 97] width 111 height 35
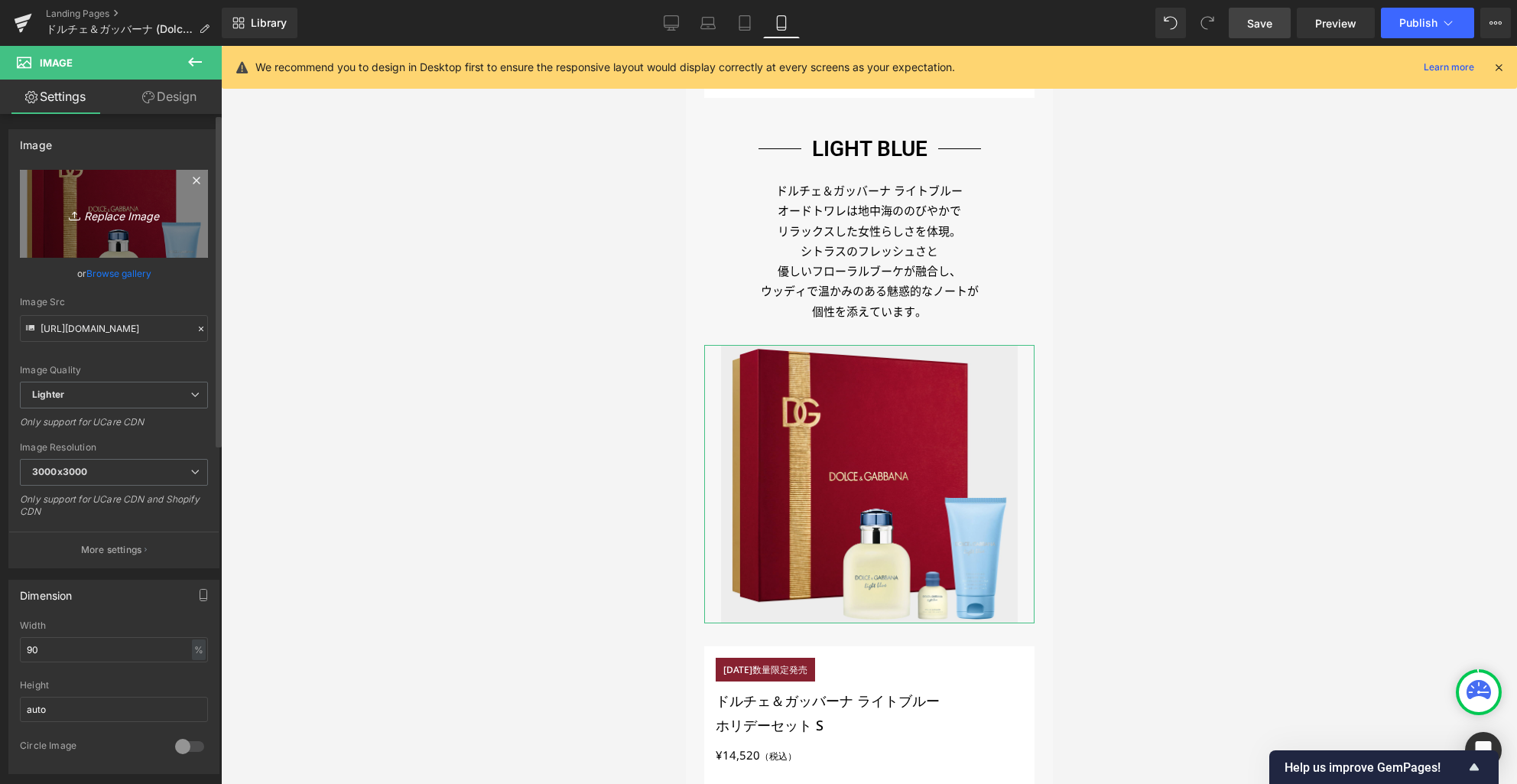
click at [116, 200] on link "Replace Image" at bounding box center [114, 213] width 188 height 88
type input "C:\fakepath\p02_ec.jpg"
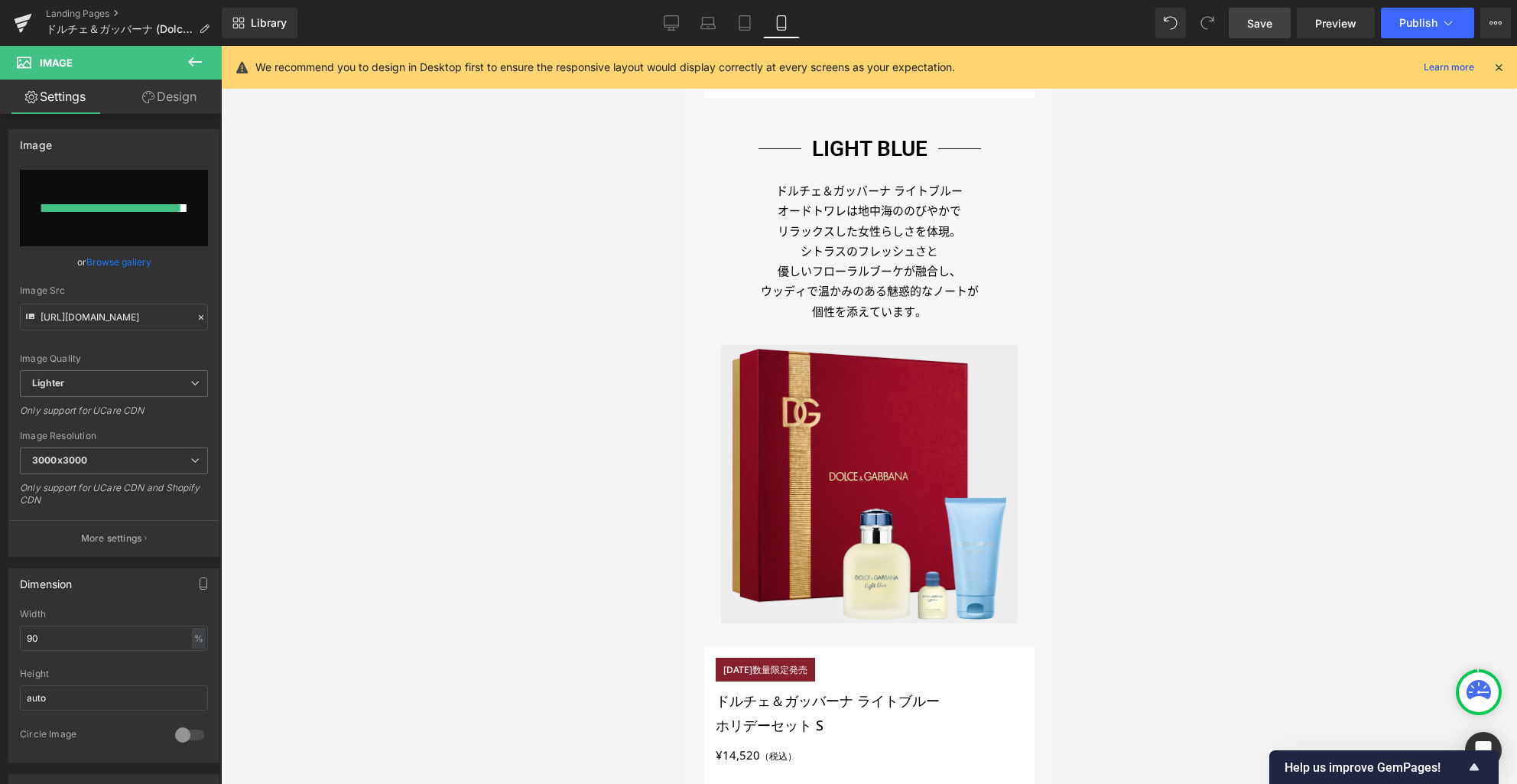
type input "[URL][DOMAIN_NAME]"
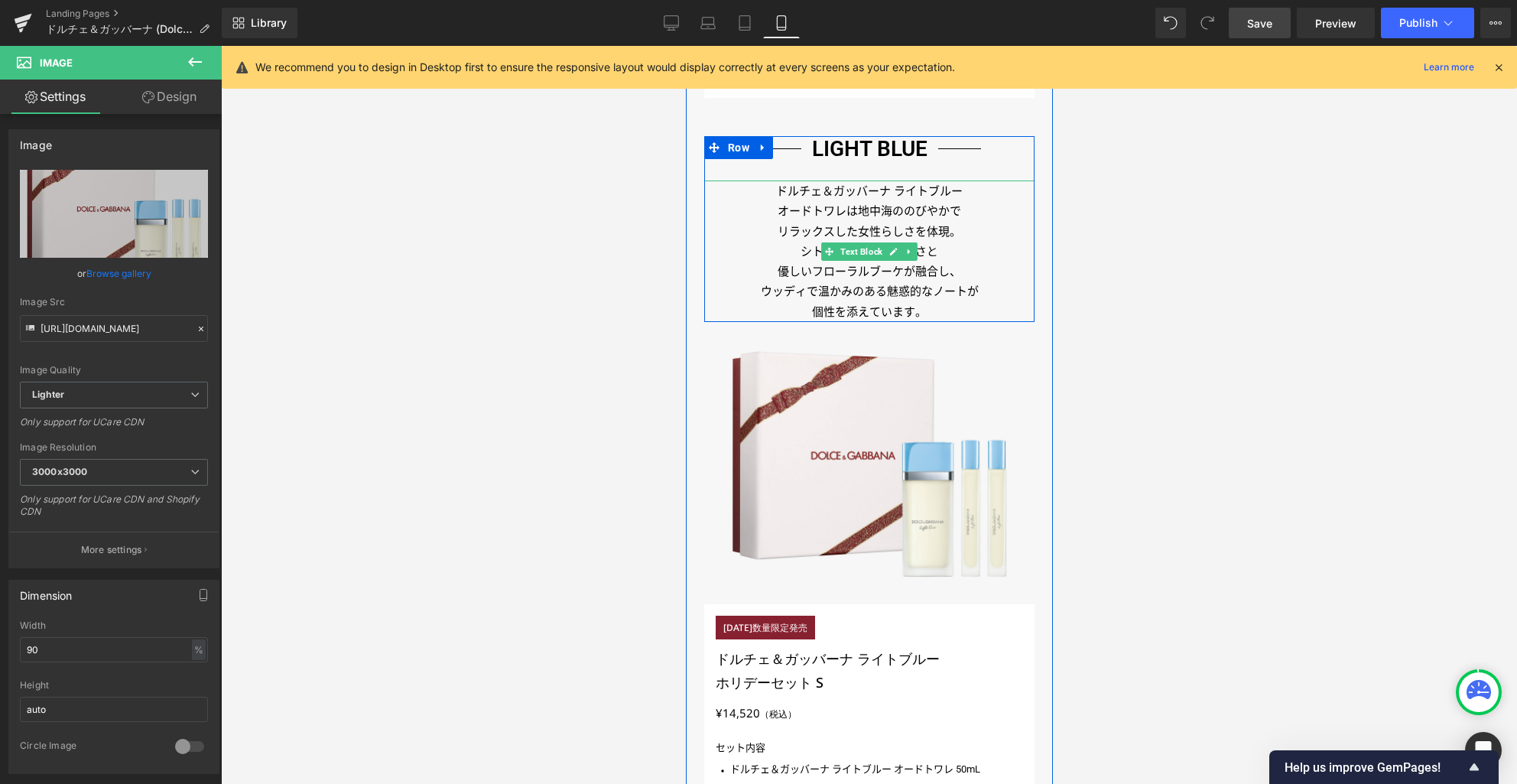
click at [904, 275] on p "優しいフローラルブーケが融合し、" at bounding box center [869, 271] width 330 height 20
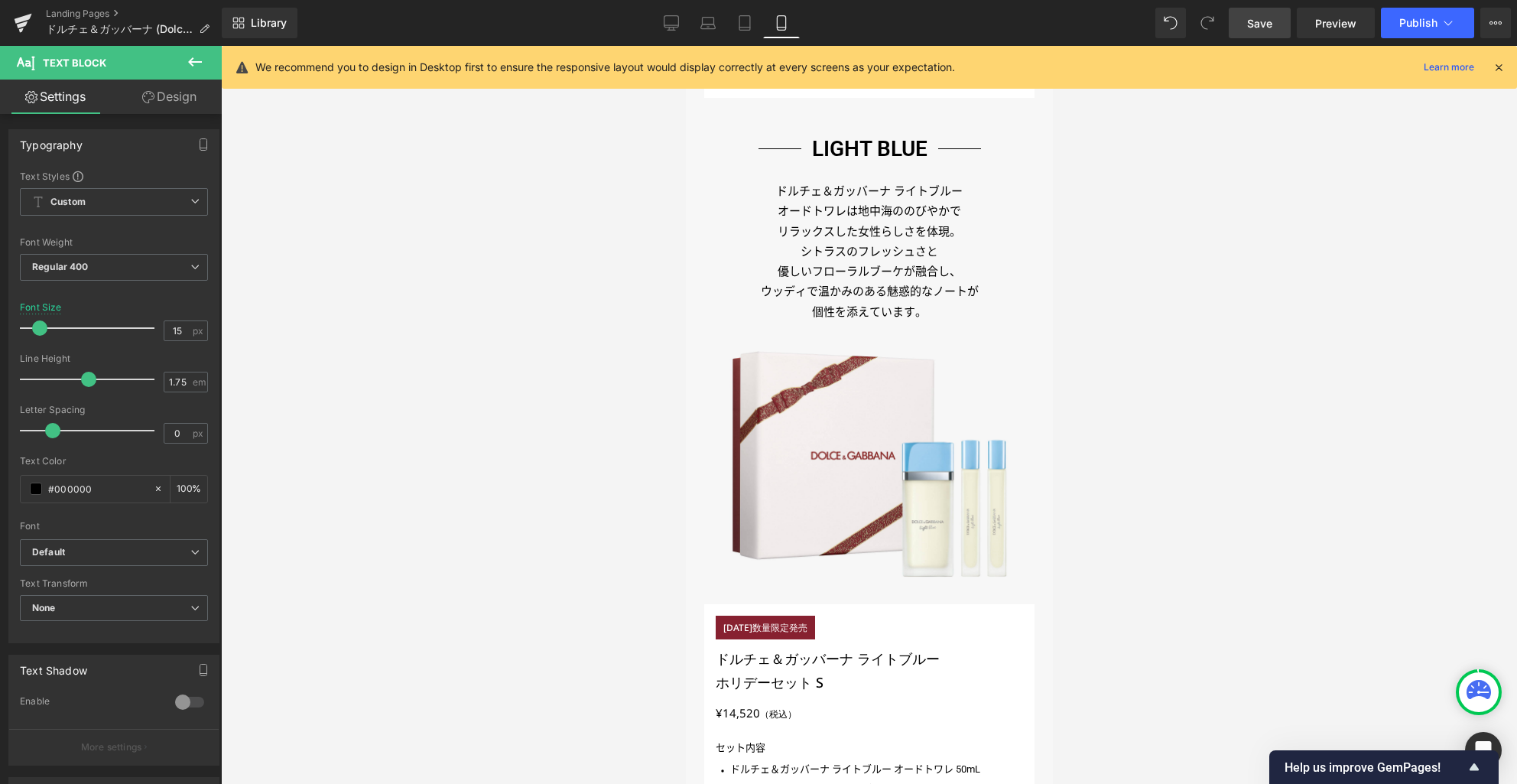
click at [192, 102] on link "Design" at bounding box center [169, 97] width 111 height 35
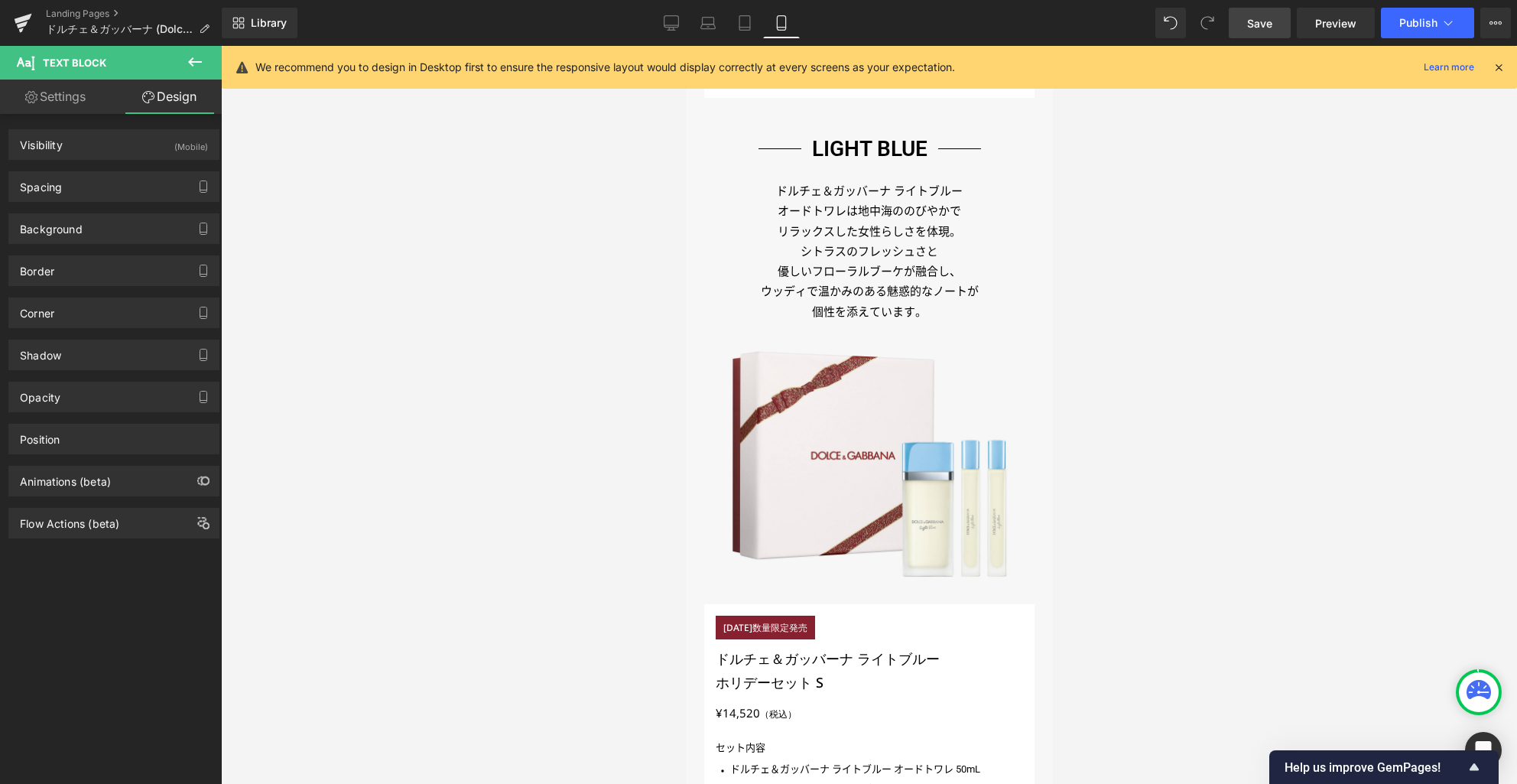
click at [92, 100] on link "Settings" at bounding box center [55, 97] width 111 height 35
type input "100"
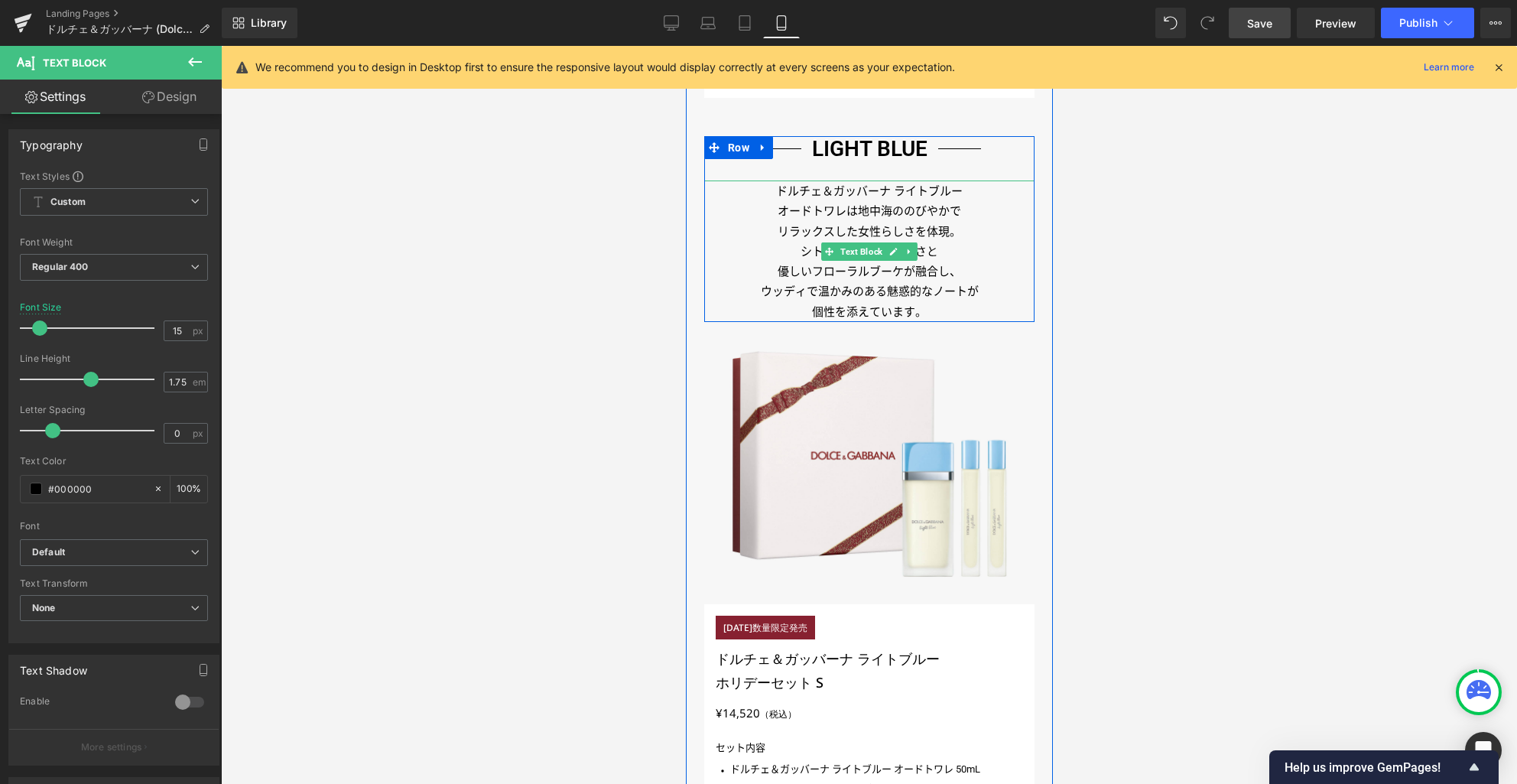
click at [889, 250] on icon at bounding box center [893, 251] width 8 height 8
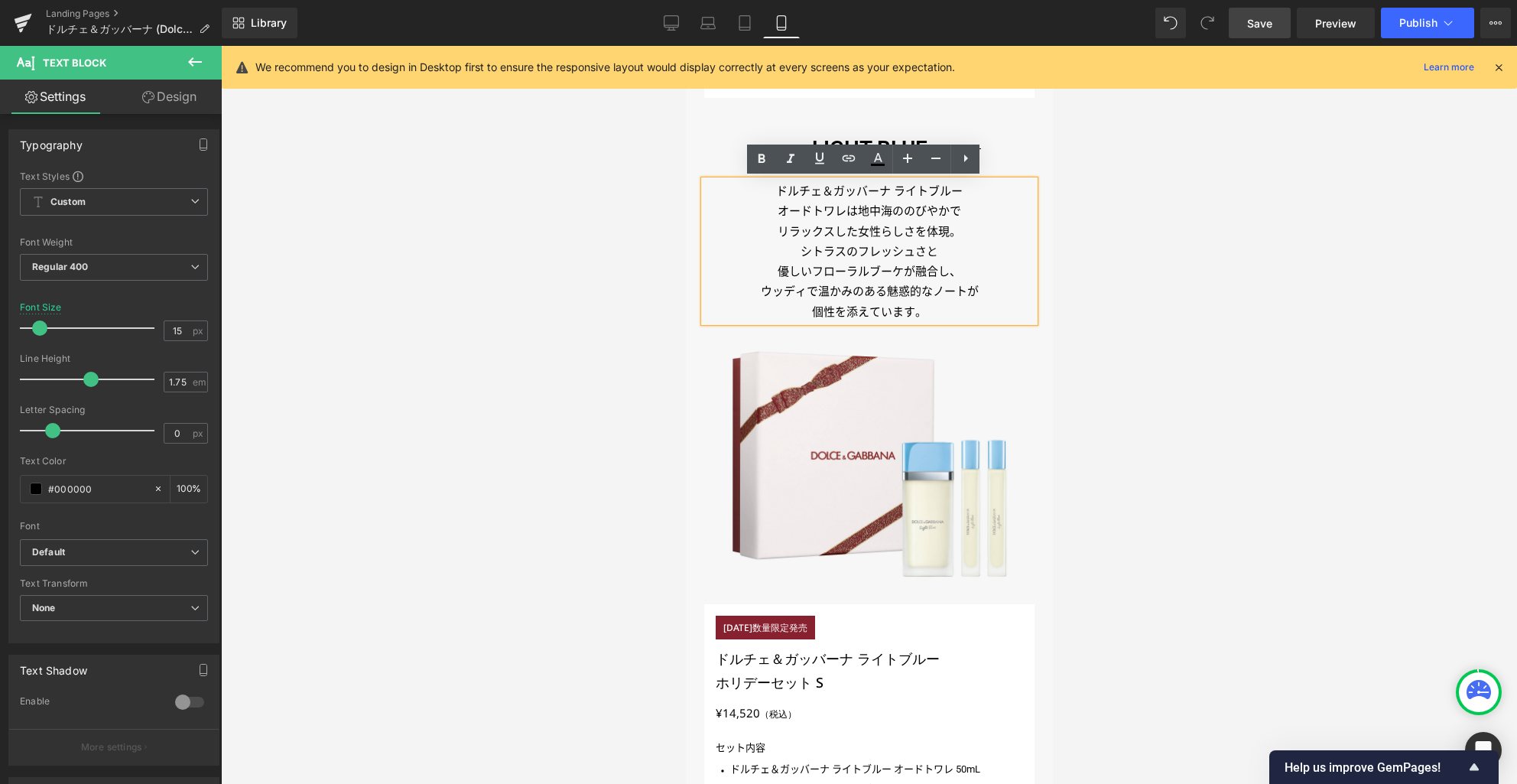
click at [869, 226] on span "リラックスした女性らしさを体現。" at bounding box center [869, 231] width 183 height 13
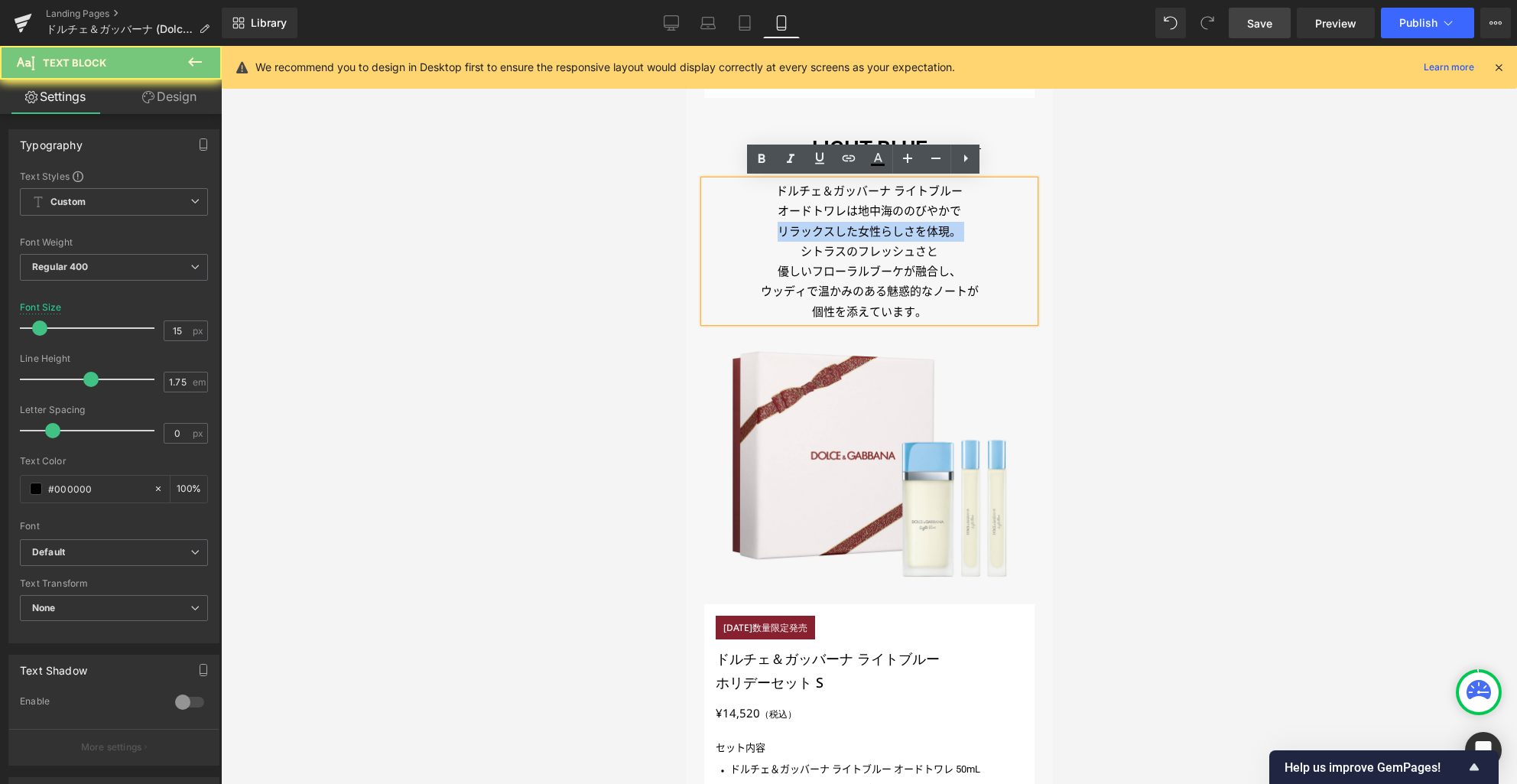
click at [869, 226] on span "リラックスした女性らしさを体現。" at bounding box center [869, 231] width 183 height 13
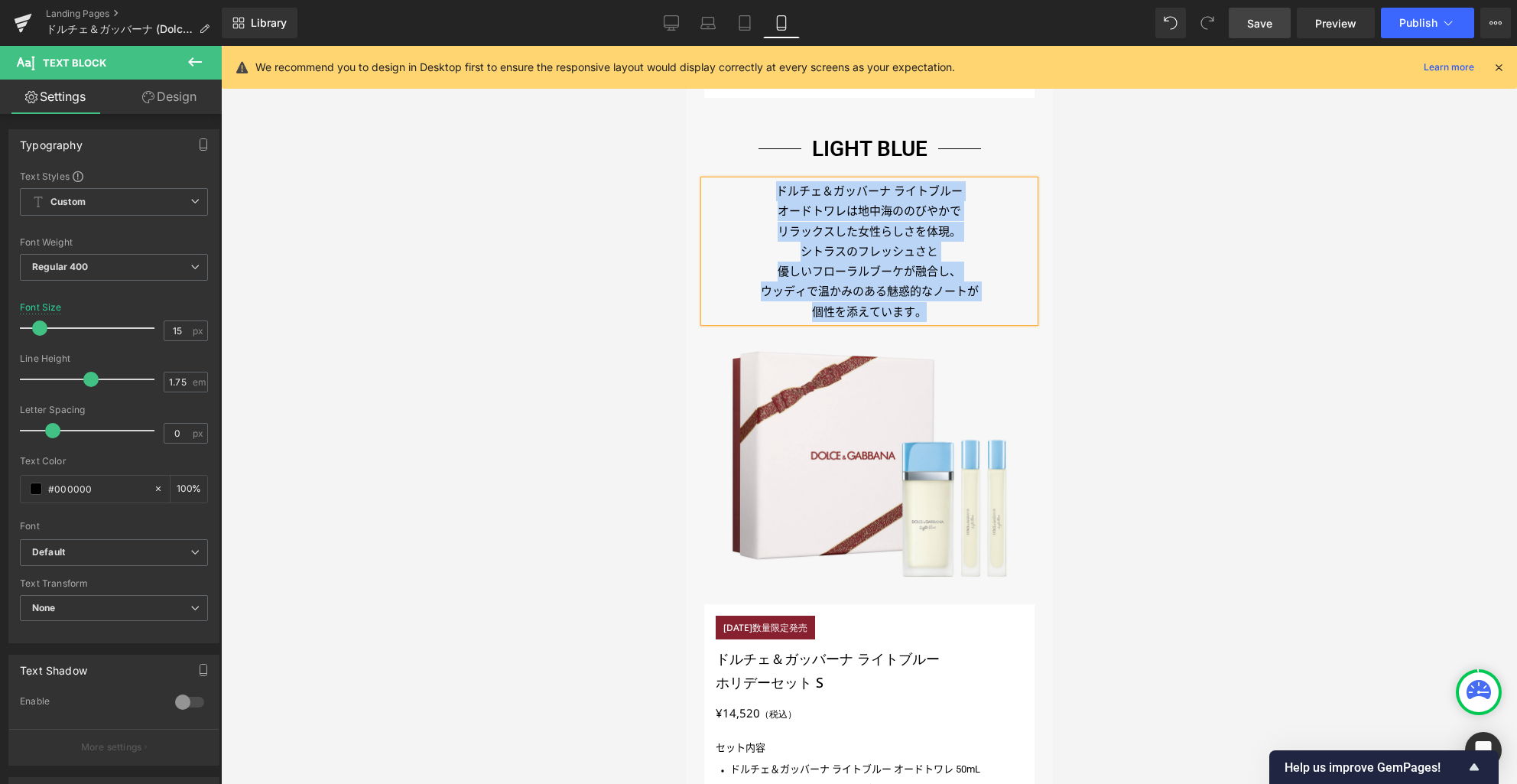
paste div
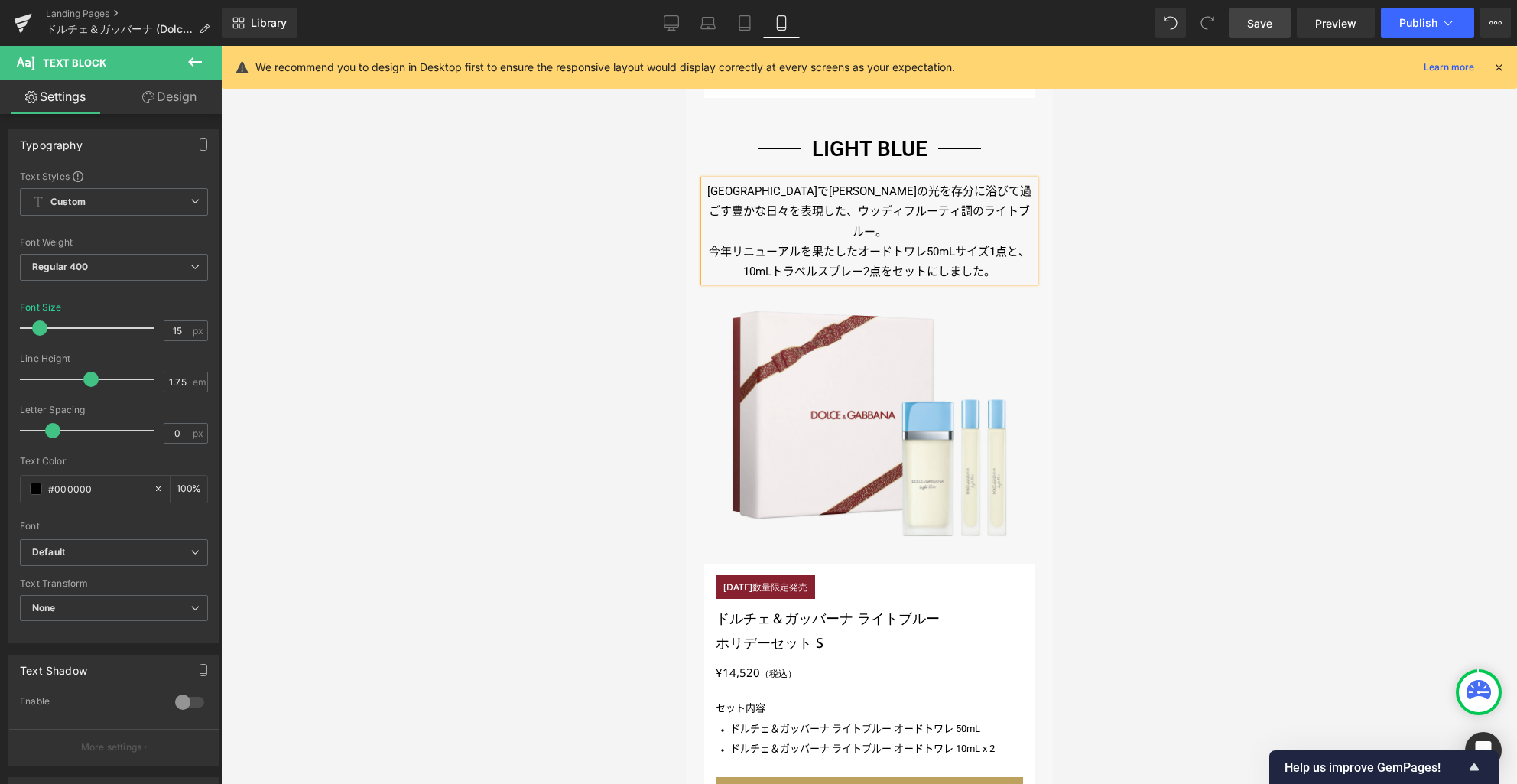
click at [920, 190] on p "[GEOGRAPHIC_DATA]で[PERSON_NAME]の光を存分に浴びて過ごす豊かな日々を表現した、ウッディフルーティ調のライトブルー。" at bounding box center [869, 211] width 330 height 60
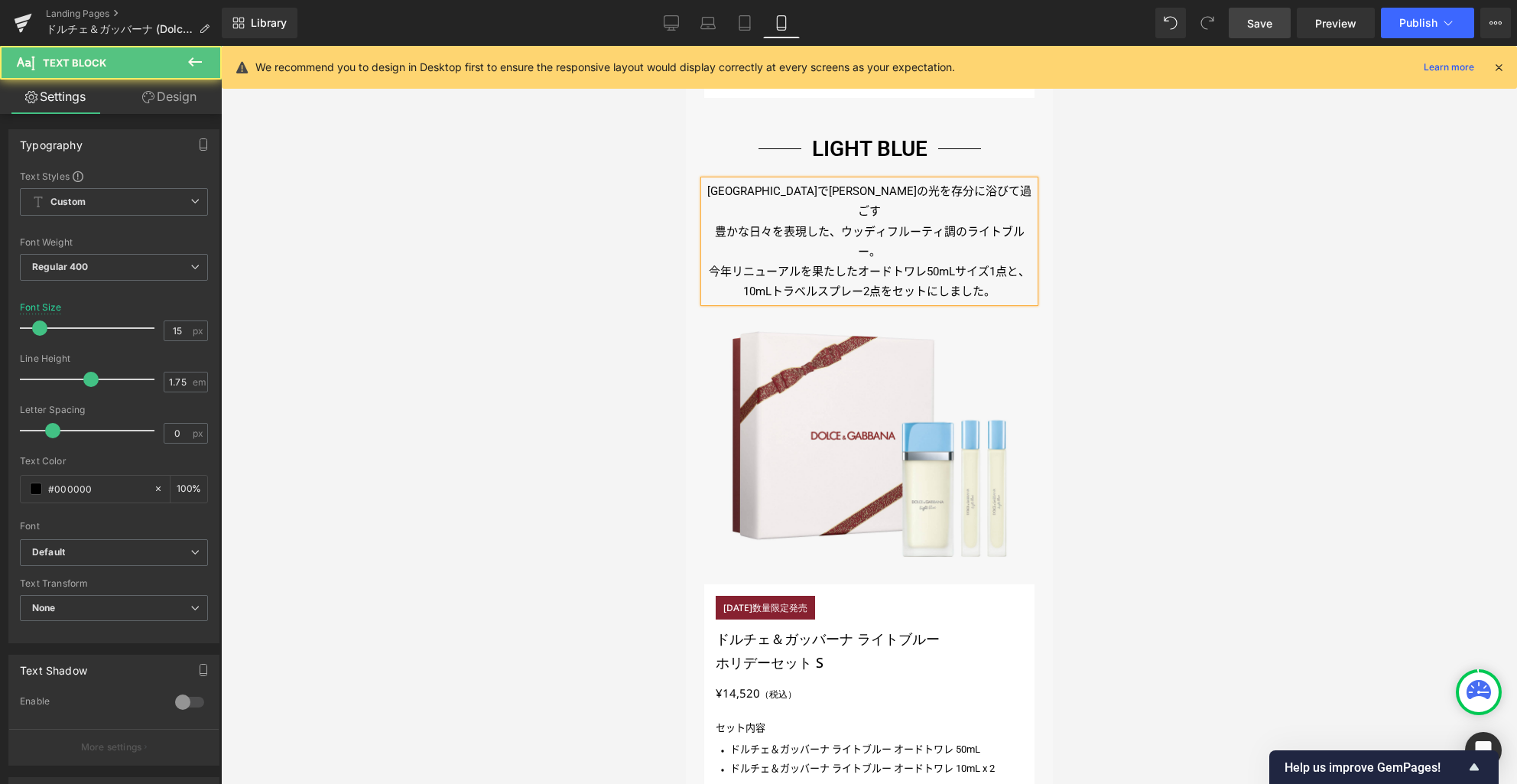
click at [960, 222] on p "豊かな日々を表現した、ウッディフルーティ調のライトブルー。" at bounding box center [869, 242] width 330 height 40
click at [906, 188] on p "[GEOGRAPHIC_DATA]で[PERSON_NAME]の光を存分に浴びて過ごす" at bounding box center [869, 201] width 330 height 40
click at [915, 203] on p "浴びて過ごす" at bounding box center [869, 210] width 330 height 20
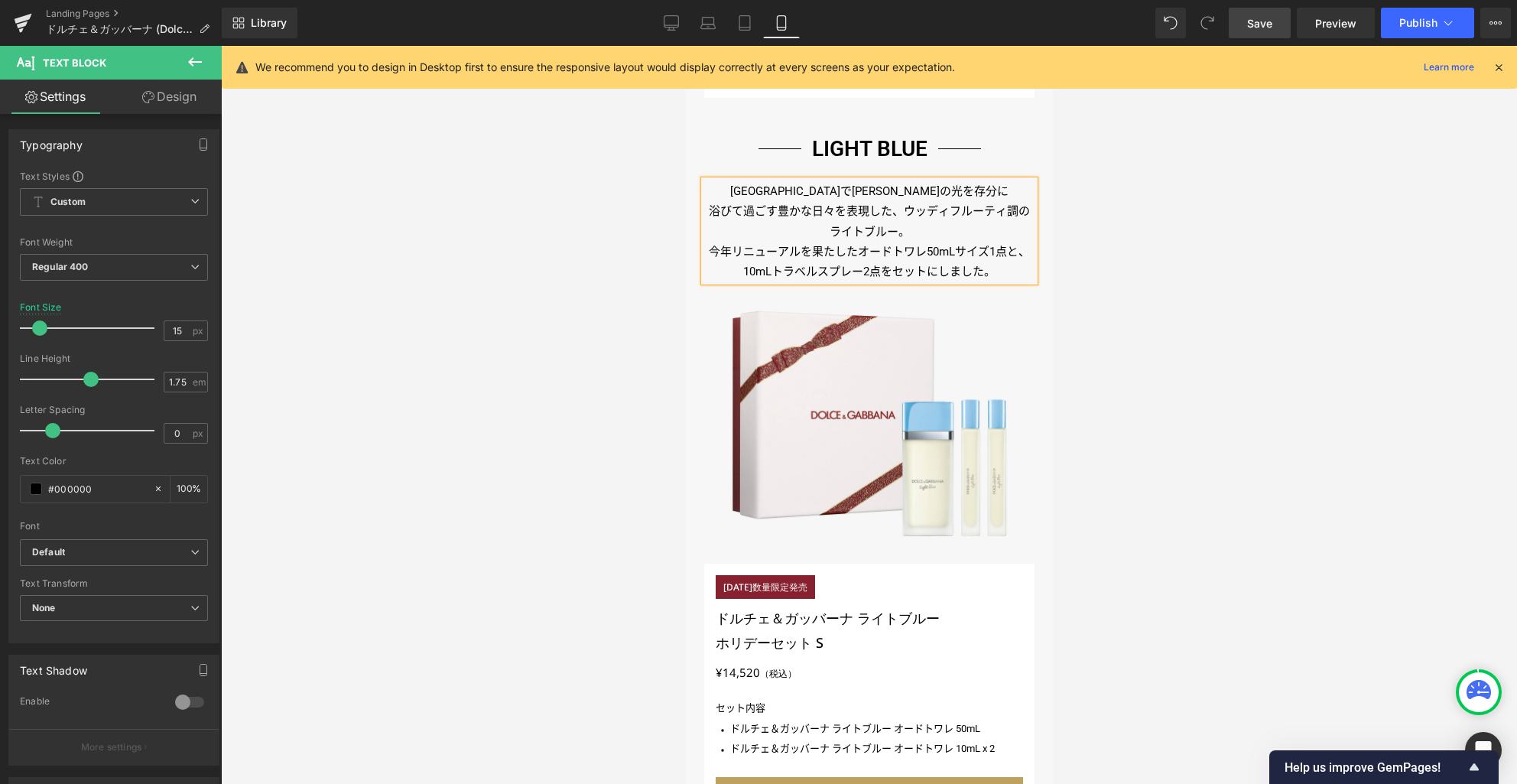
click at [900, 208] on span "豊かな日々を表現した、ウッディフルーティ調の" at bounding box center [903, 210] width 252 height 13
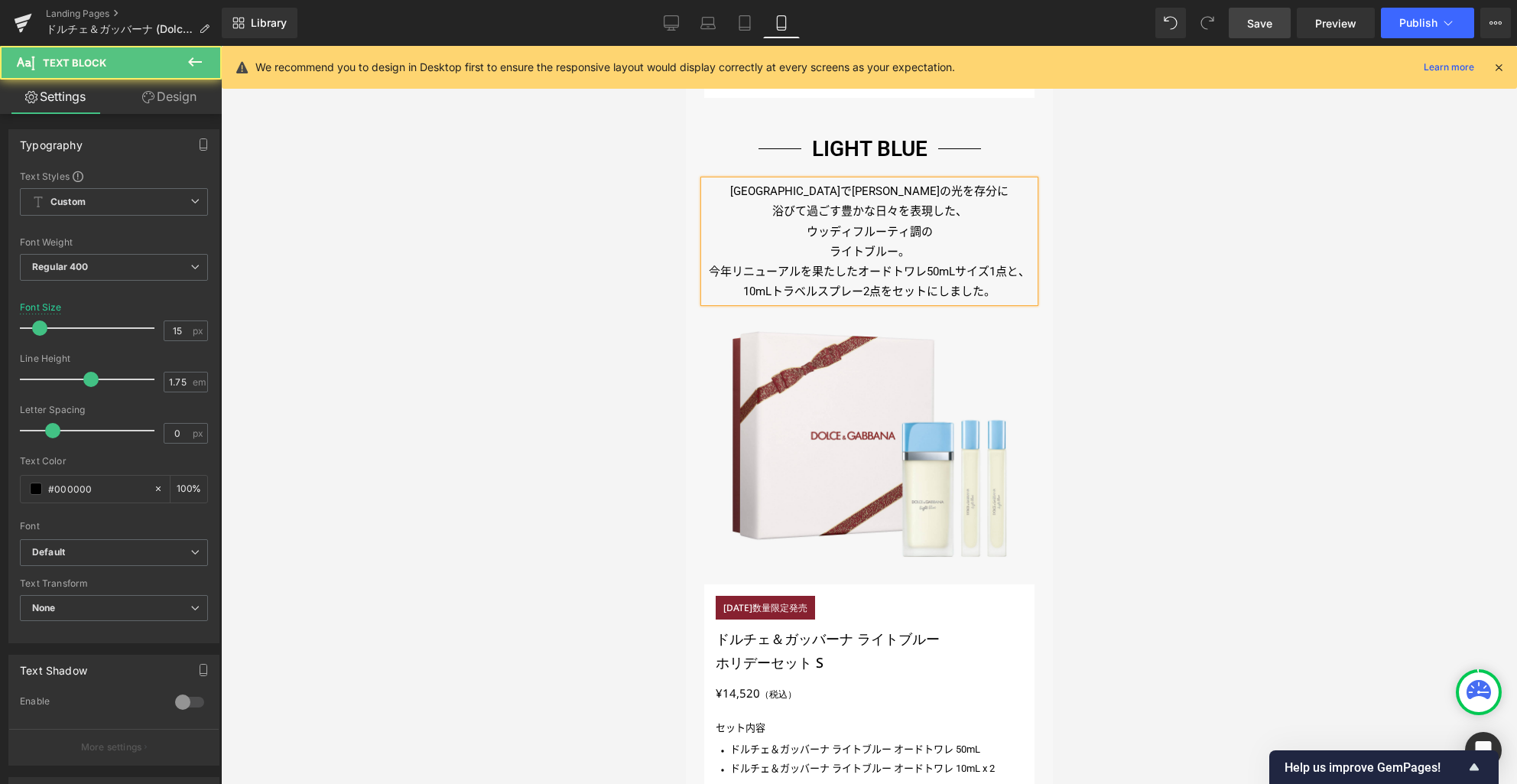
click at [933, 230] on p "ウッディフルーティ調の" at bounding box center [869, 232] width 330 height 20
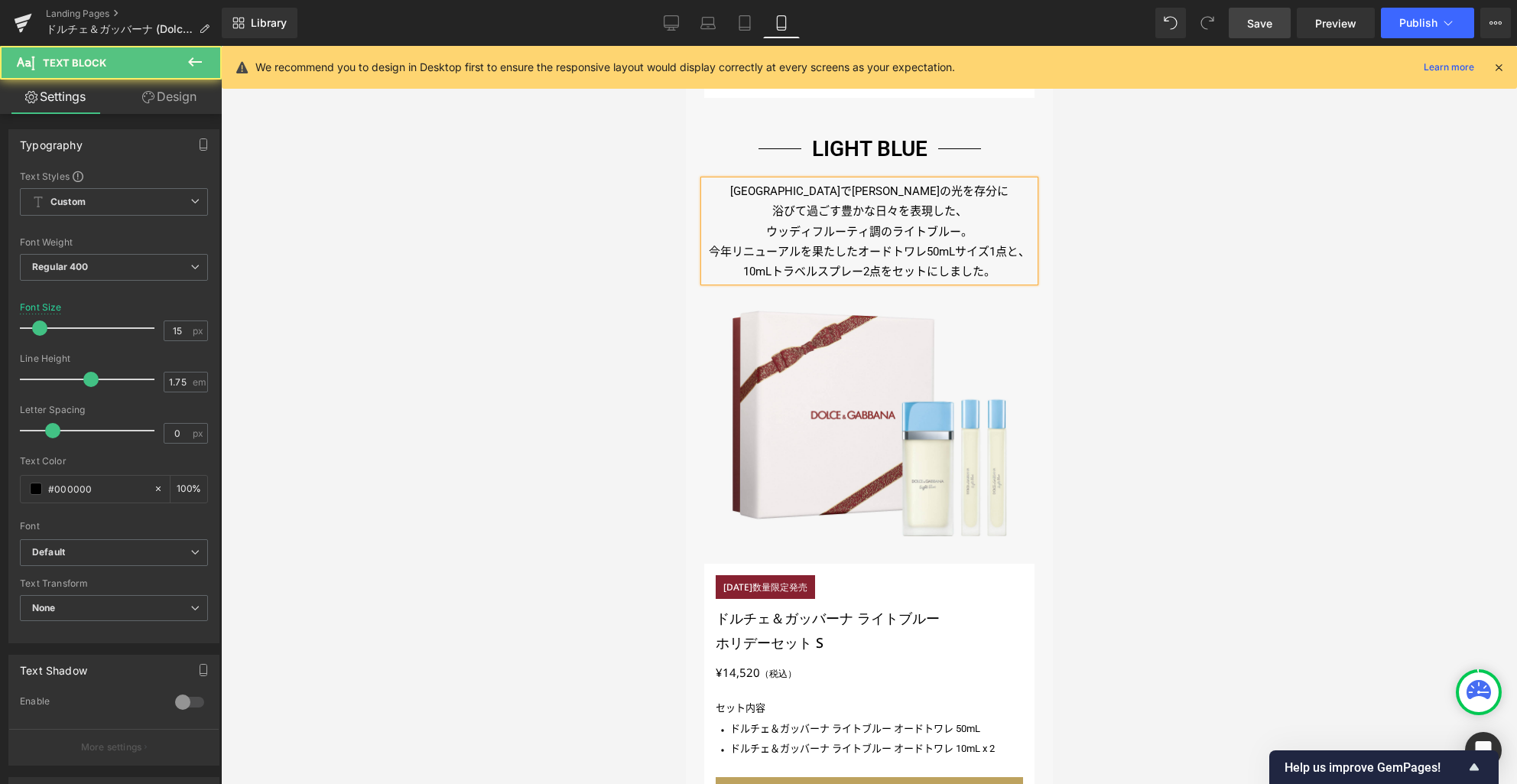
click at [851, 251] on p "今年リニューアルを果たしたオードトワレ50mLサイズ1点と、10mLトラベルスプレー2点をセットにしました。" at bounding box center [869, 262] width 330 height 40
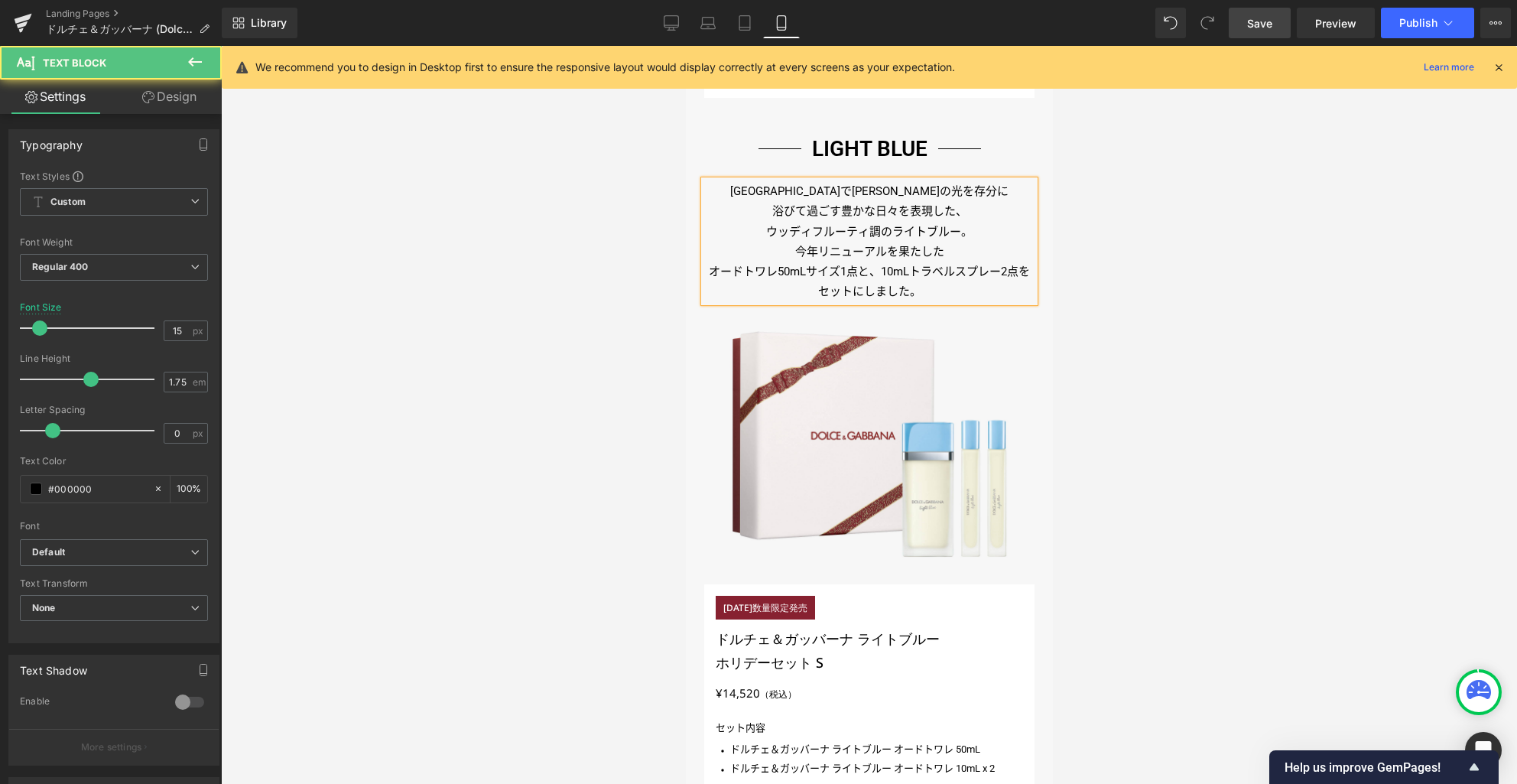
click at [876, 270] on p "オードトワレ50mLサイズ1点と、10mLトラベルスプレー2点をセットにしました。" at bounding box center [869, 281] width 330 height 40
click at [888, 286] on p "10mLトラベルスプレー2点をセットにしました。" at bounding box center [869, 291] width 330 height 20
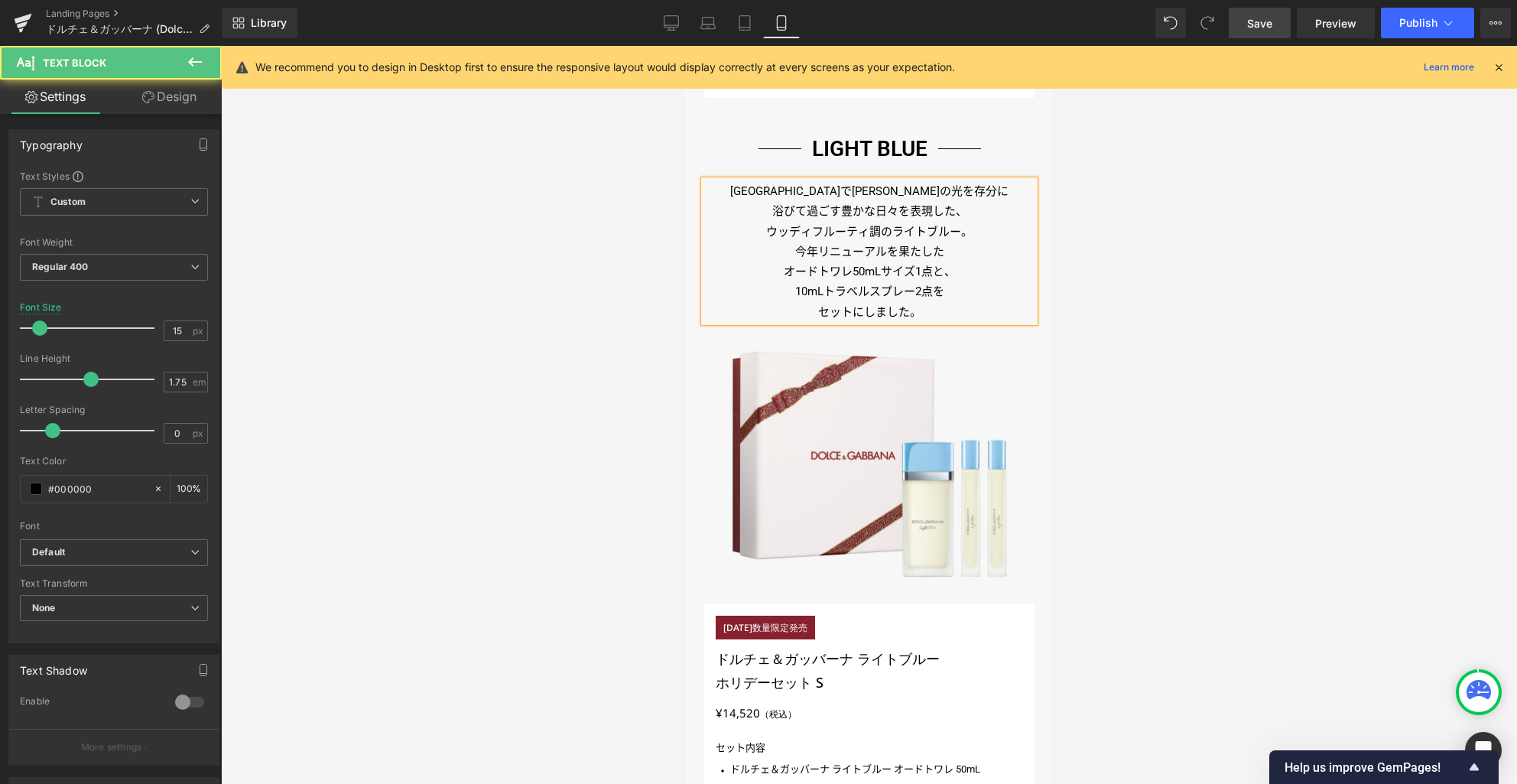
click at [1145, 307] on div at bounding box center [870, 415] width 1296 height 738
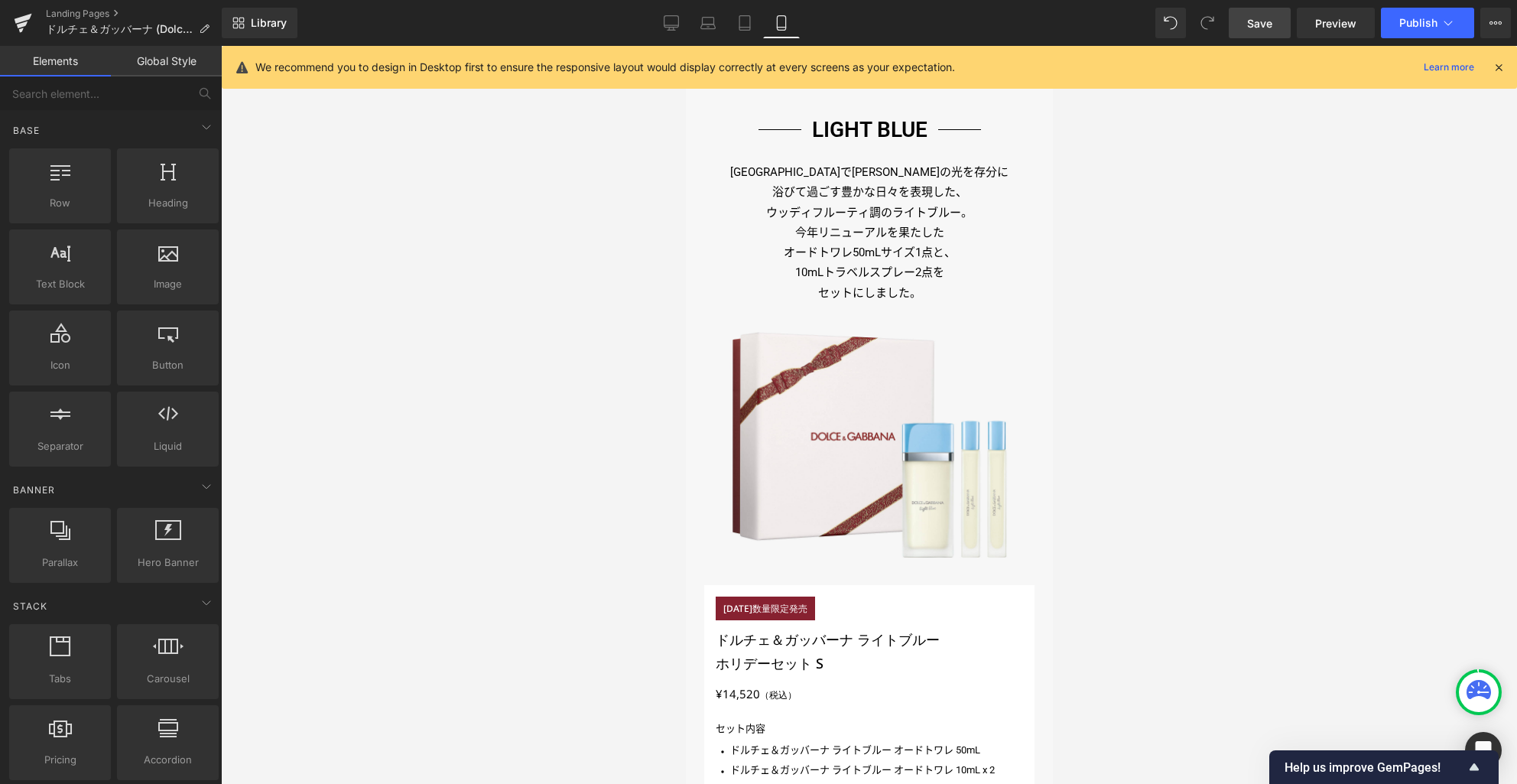
scroll to position [1146, 0]
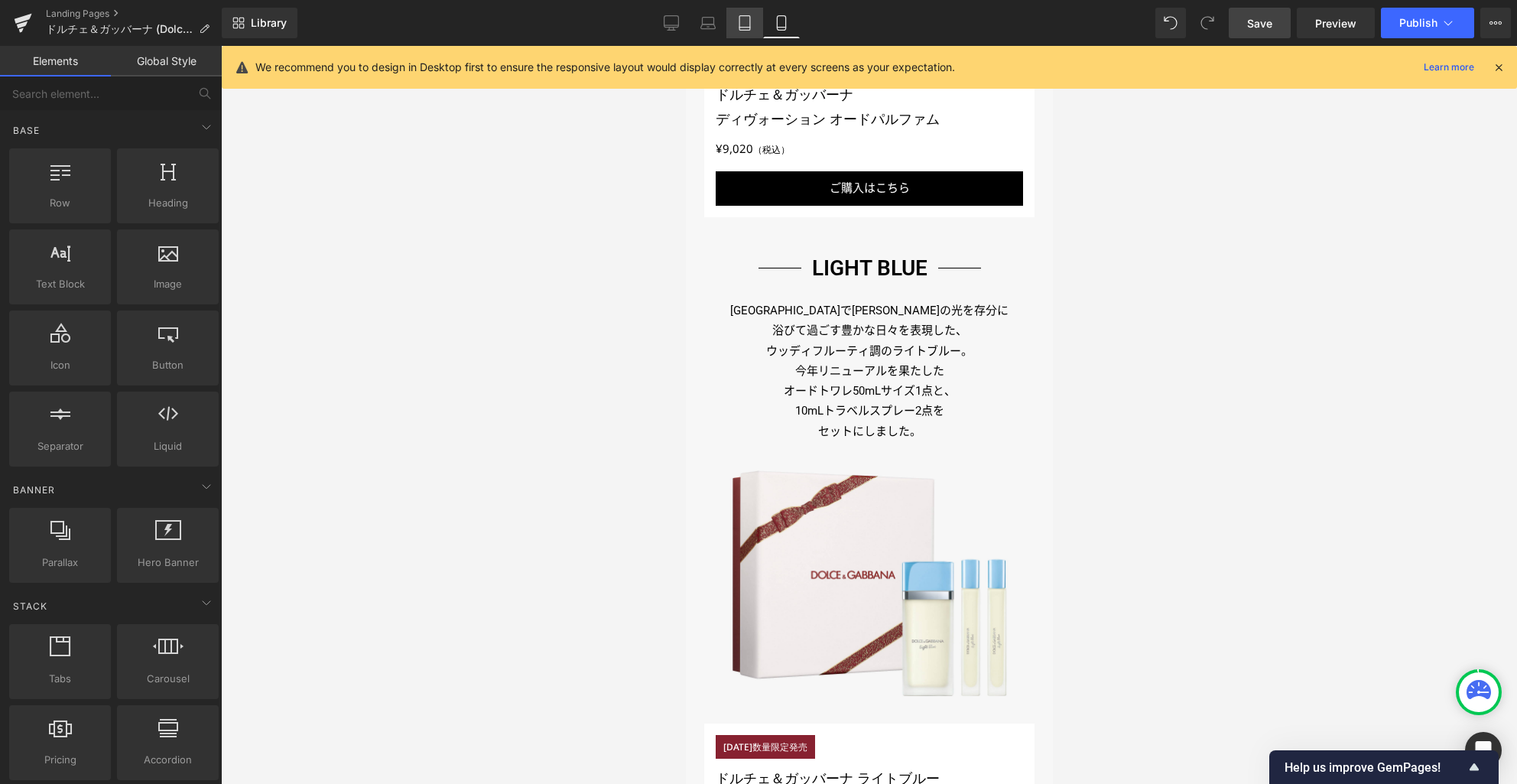
click at [746, 25] on icon at bounding box center [745, 22] width 15 height 15
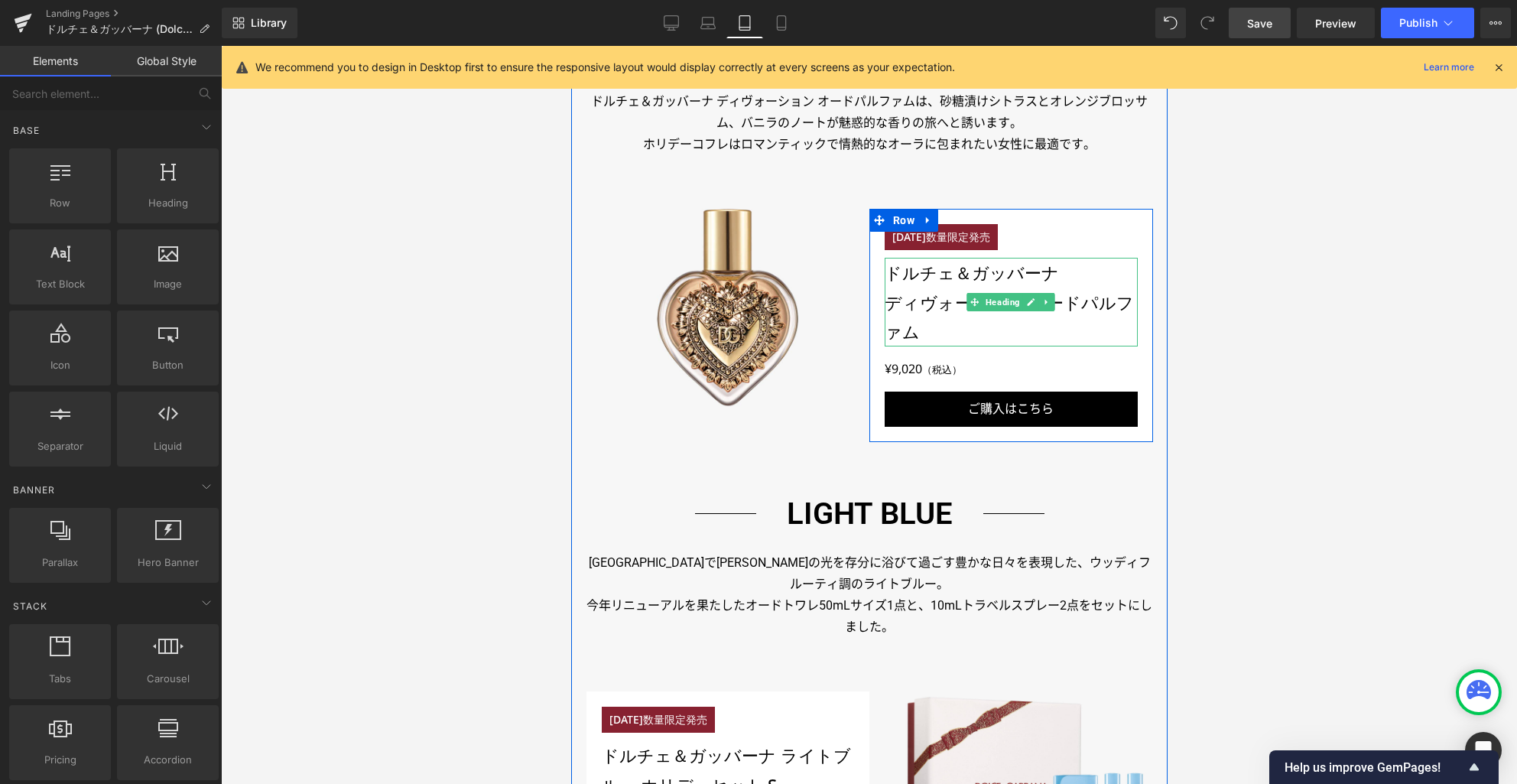
scroll to position [974, 0]
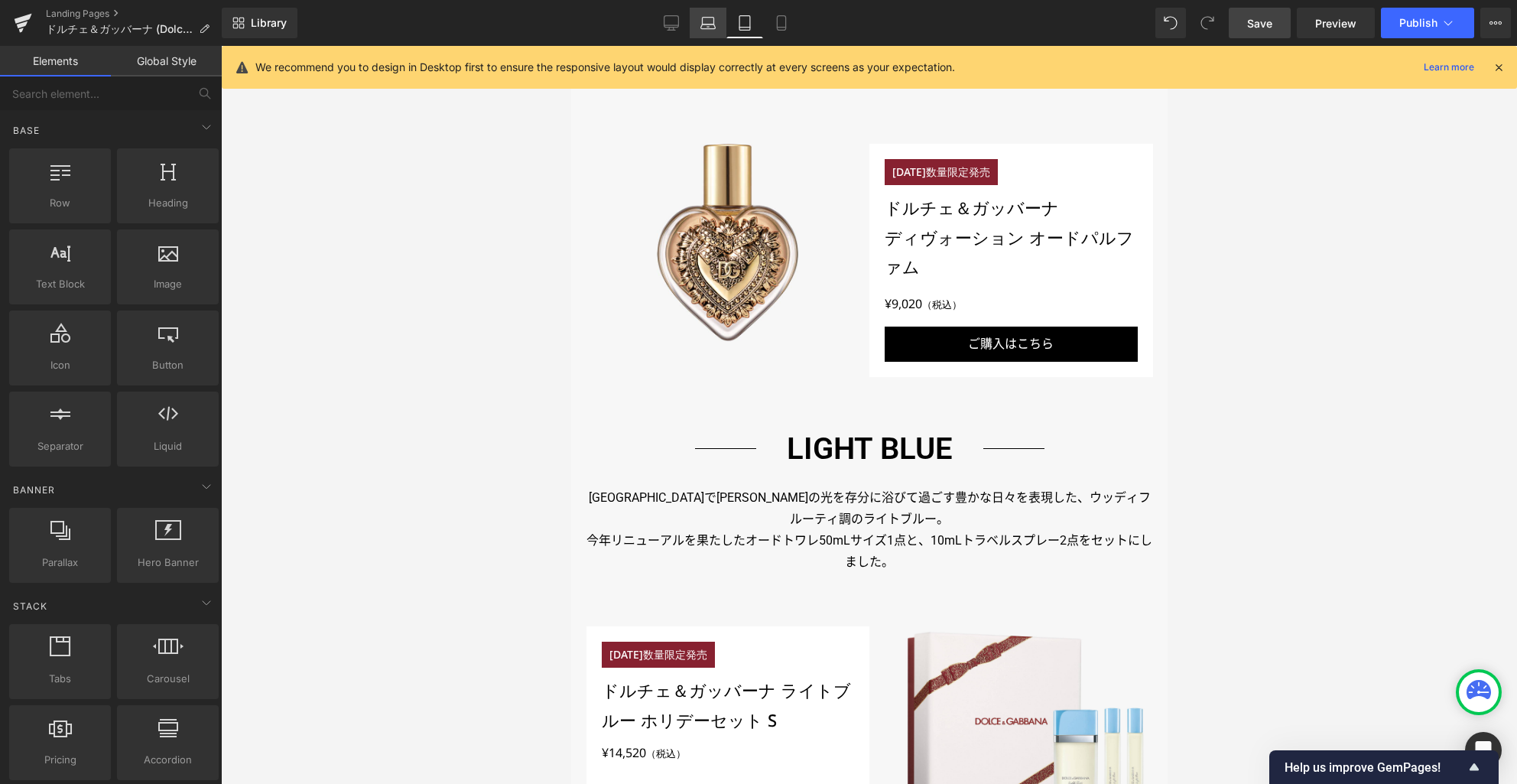
click at [709, 28] on icon at bounding box center [708, 27] width 14 height 5
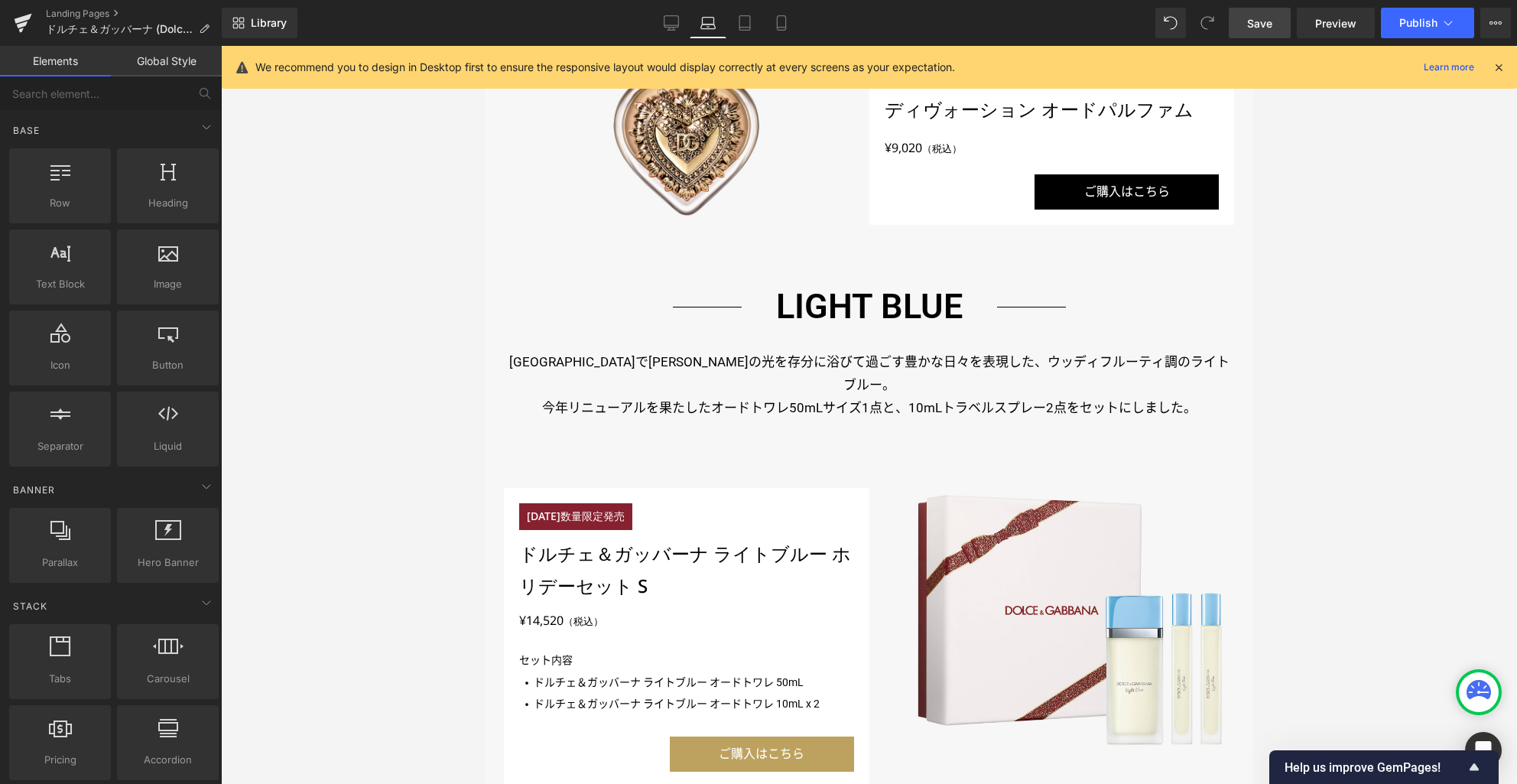
scroll to position [1464, 0]
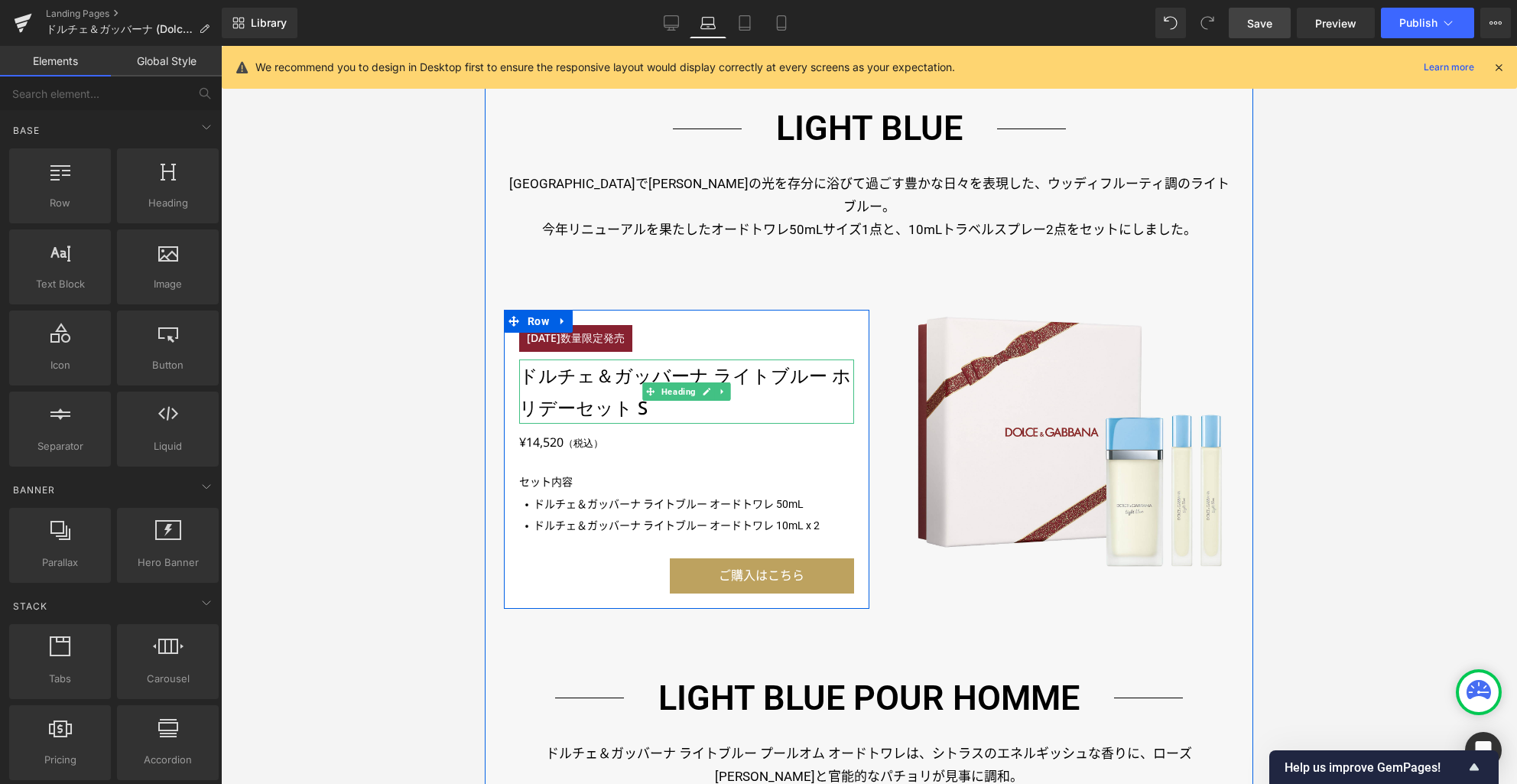
click at [579, 360] on h3 "ドルチェ＆ガッバーナ ライトブルー ホリデーセット S" at bounding box center [686, 391] width 334 height 64
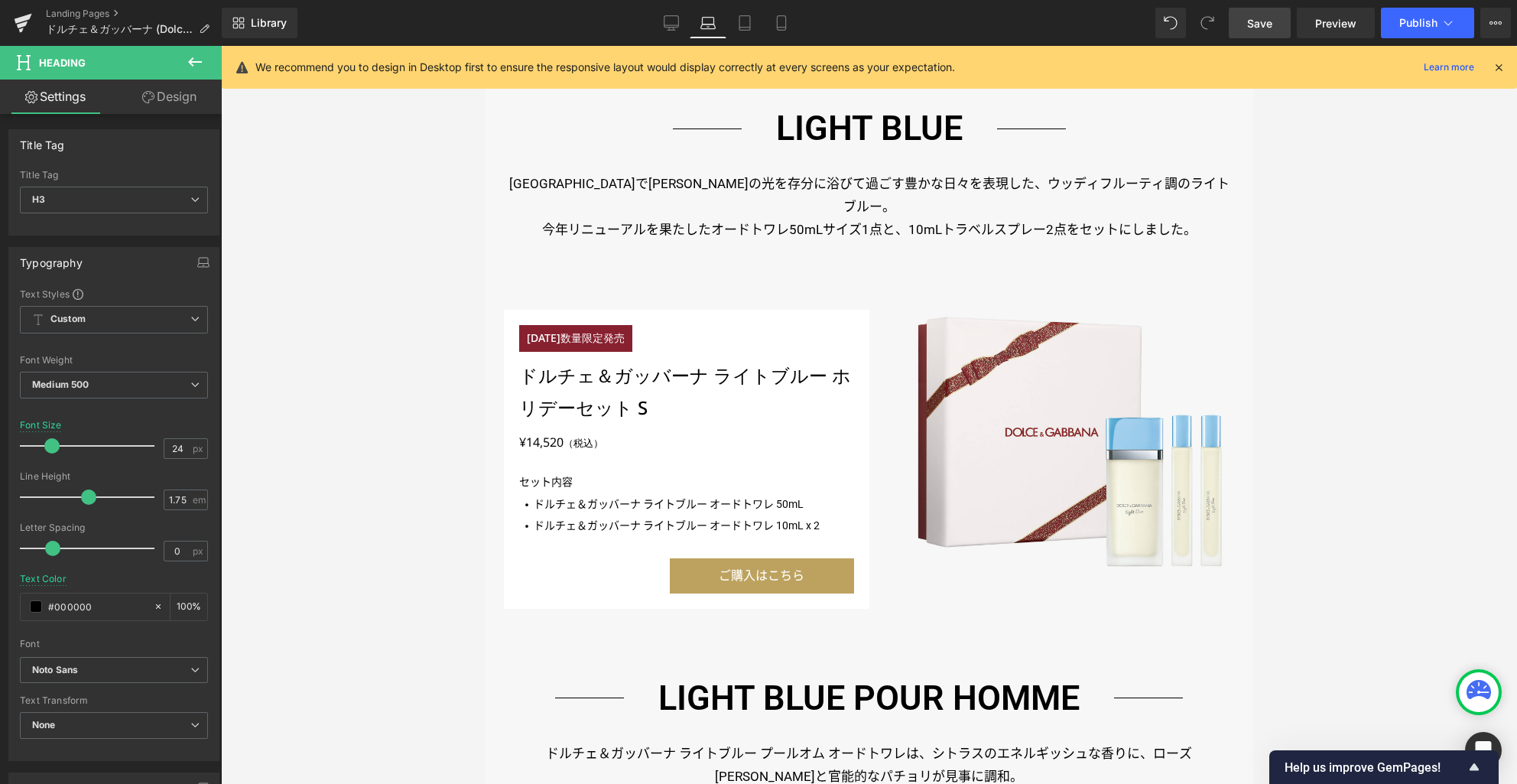
click at [188, 94] on link "Design" at bounding box center [169, 97] width 111 height 35
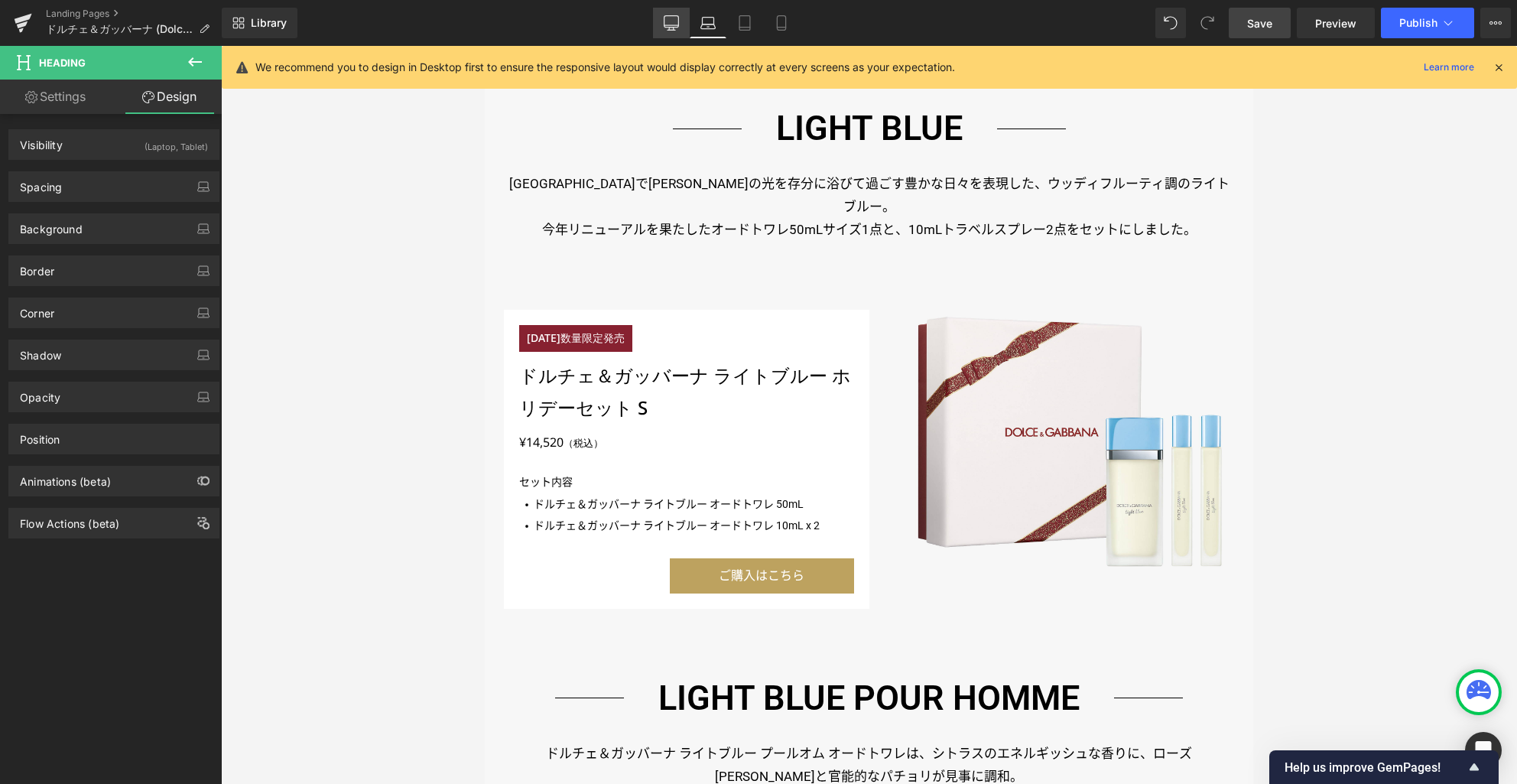
click at [672, 26] on icon at bounding box center [671, 22] width 15 height 15
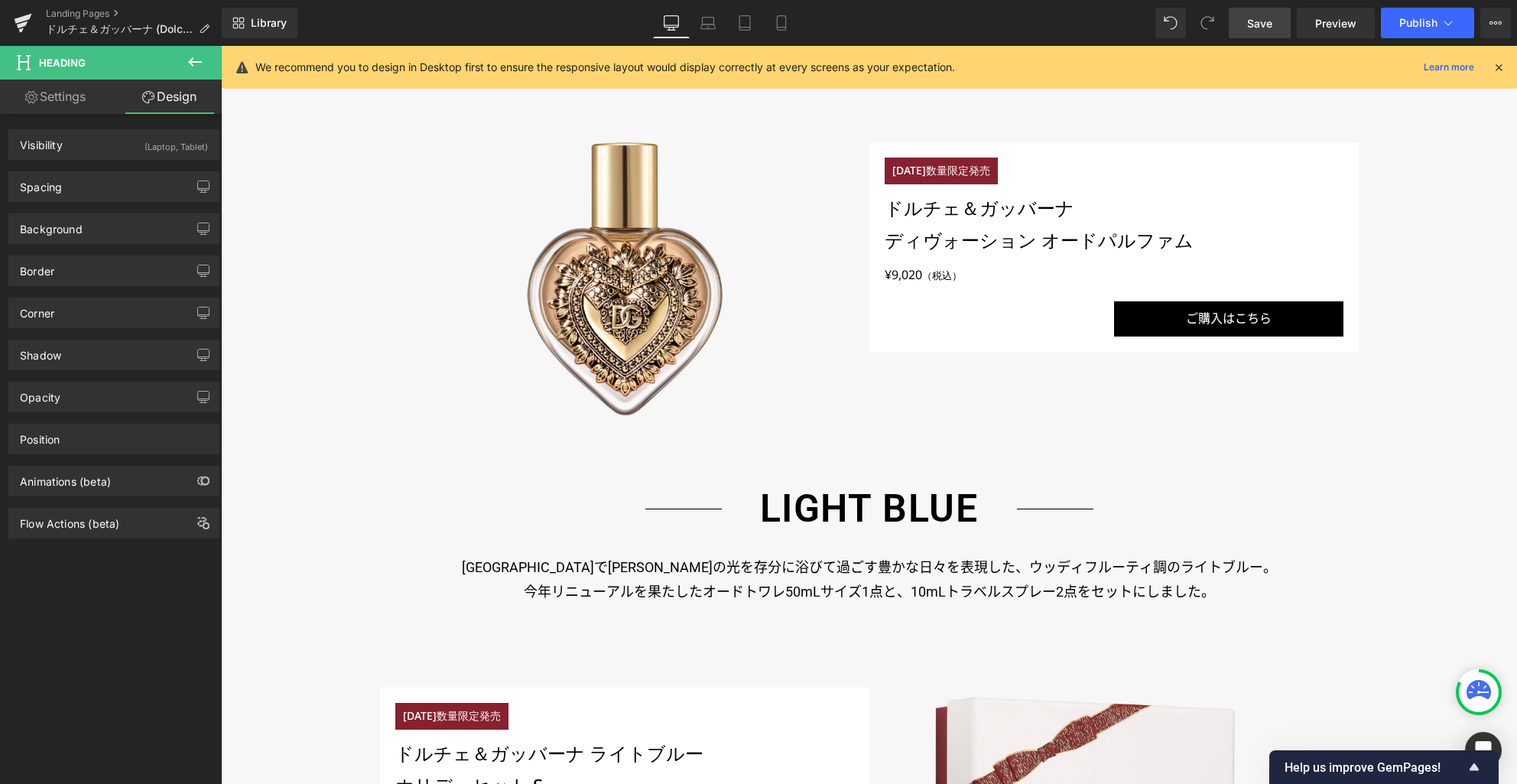
scroll to position [1853, 0]
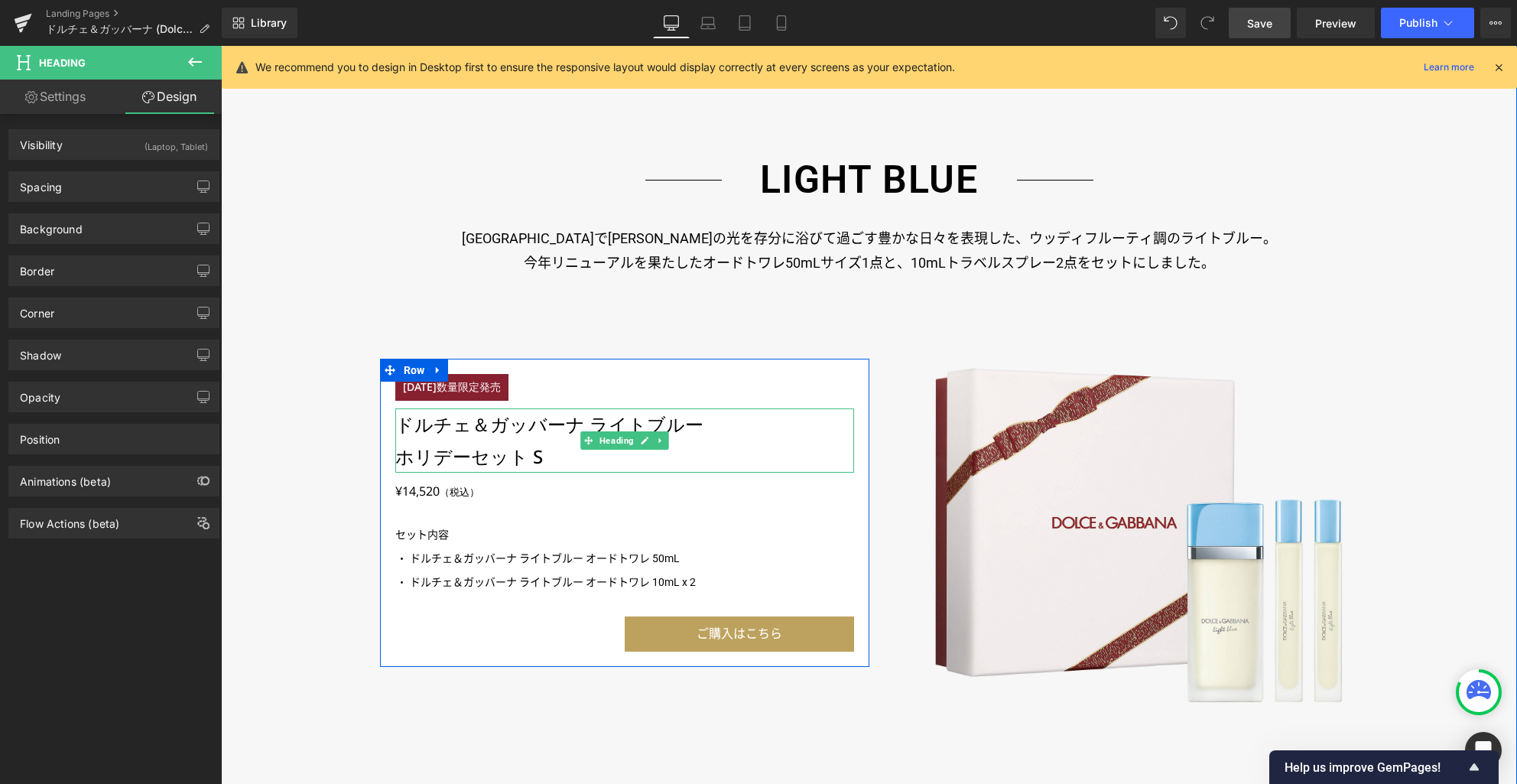
click at [505, 430] on h3 "ドルチェ＆ガッバーナ ライトブルー" at bounding box center [625, 424] width 458 height 32
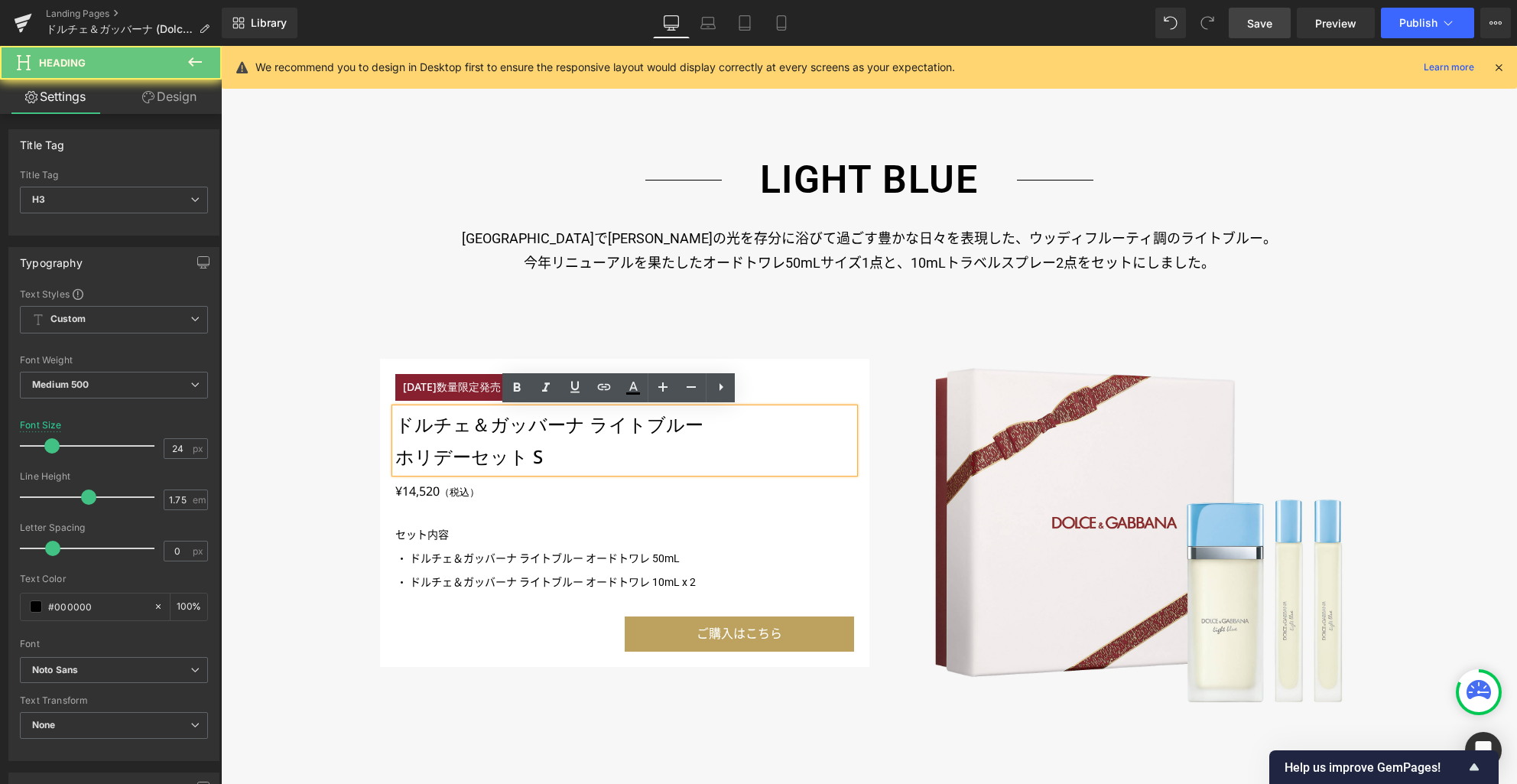
click at [477, 424] on h3 "ドルチェ＆ガッバーナ ライトブルー" at bounding box center [625, 424] width 458 height 32
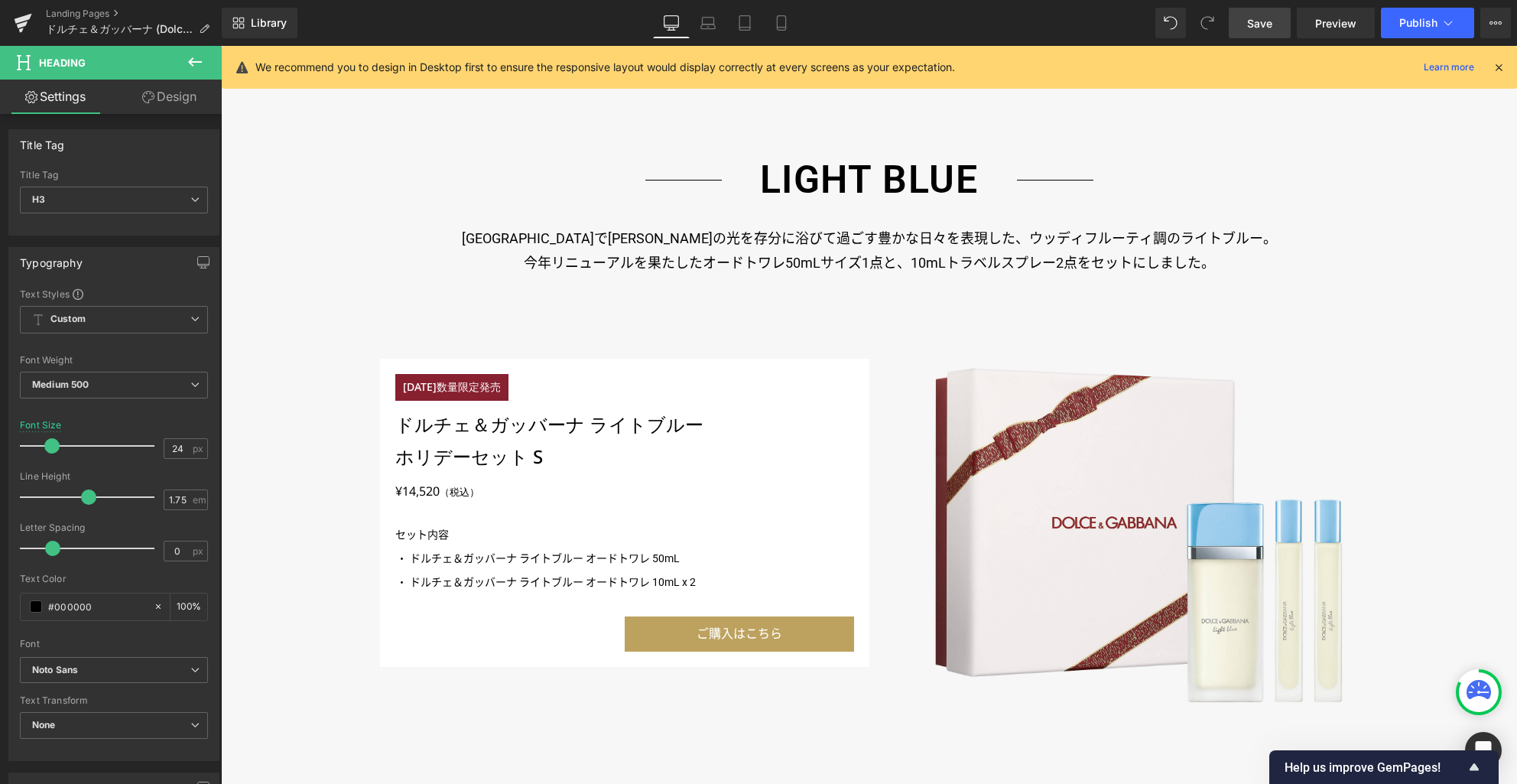
click at [192, 98] on link "Design" at bounding box center [169, 97] width 111 height 35
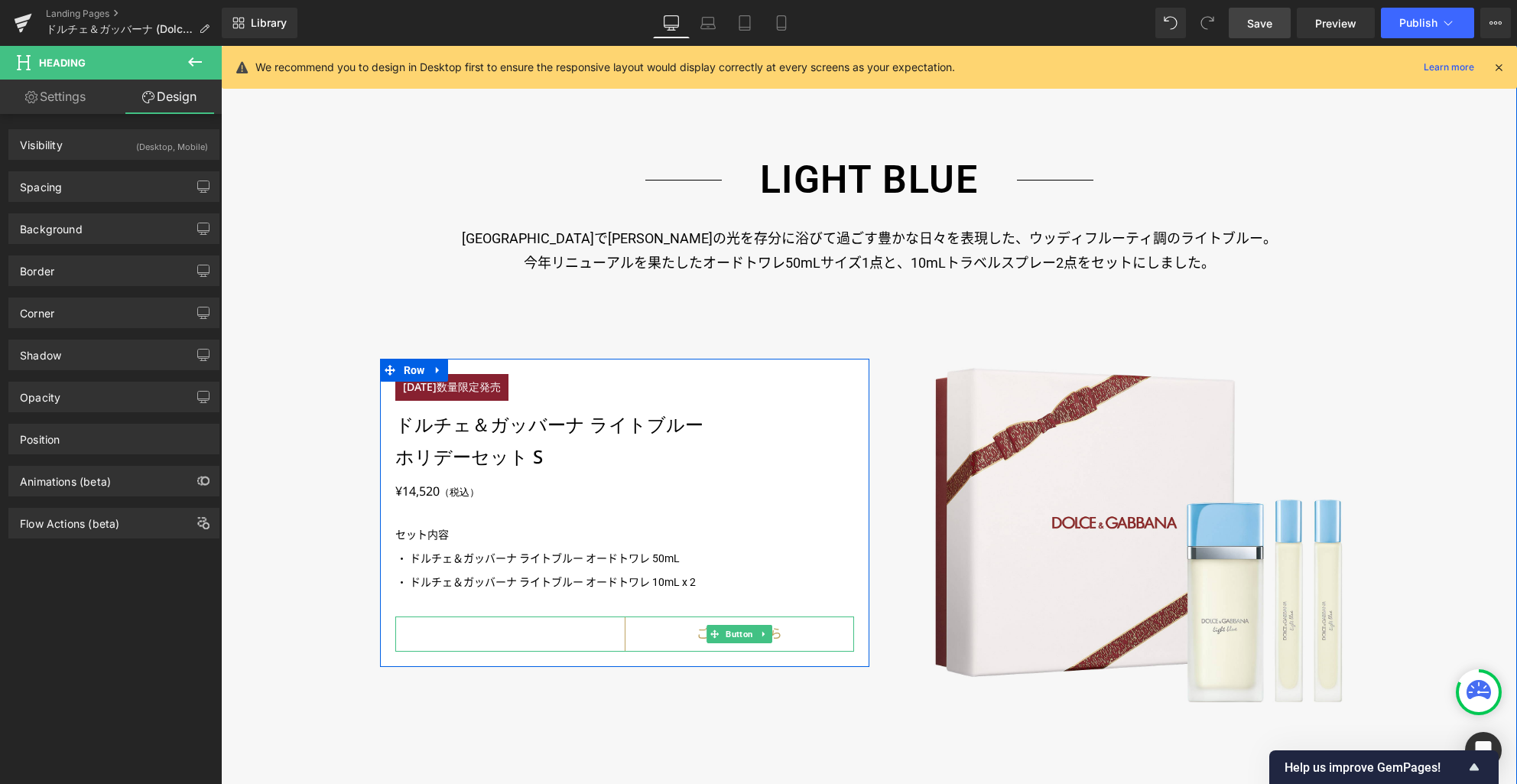
click at [659, 640] on link "ご購入はこちら" at bounding box center [739, 634] width 229 height 36
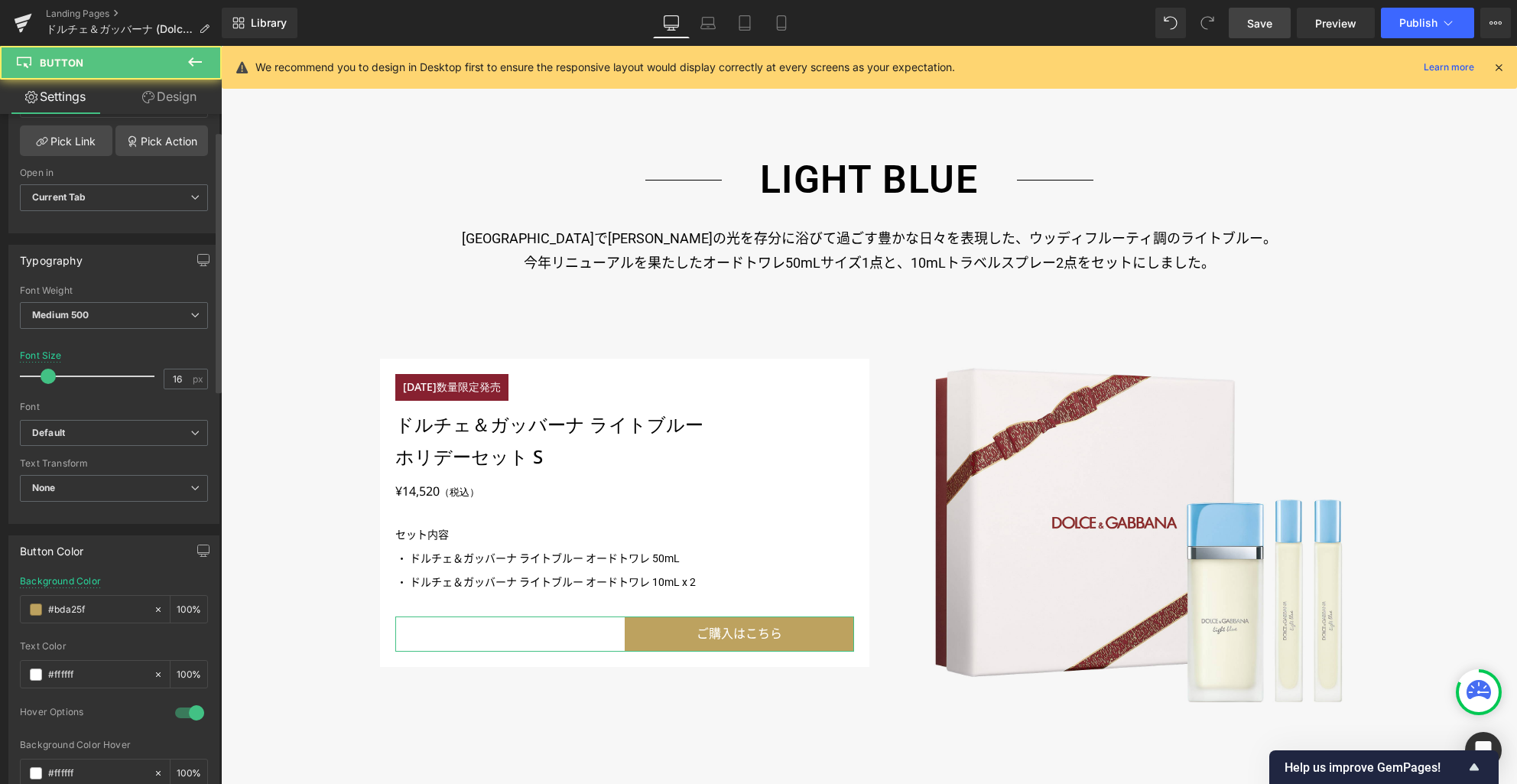
scroll to position [513, 0]
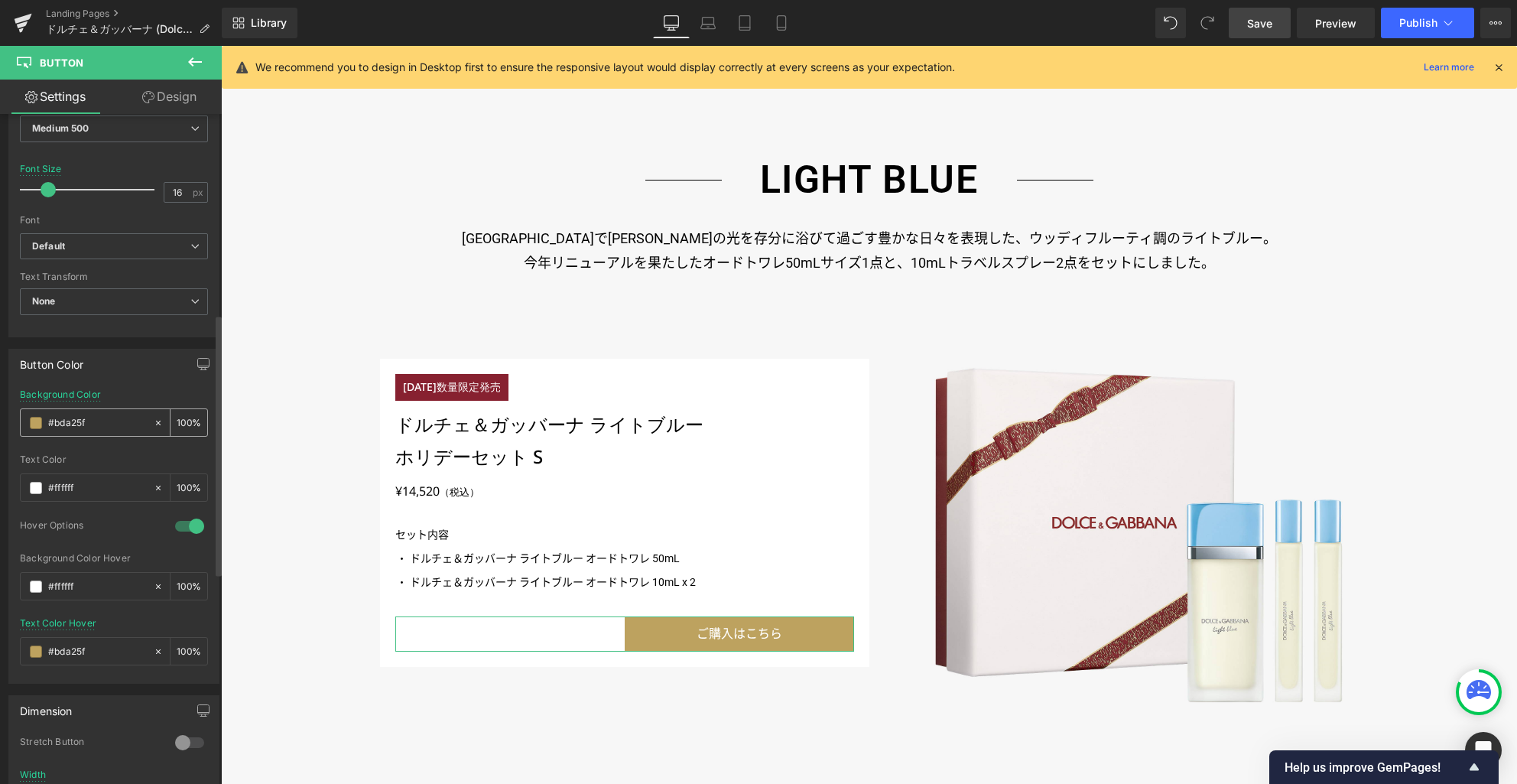
click at [70, 419] on input "#bda25f" at bounding box center [97, 422] width 98 height 17
type input "#00"
type input "0"
type input "#0000"
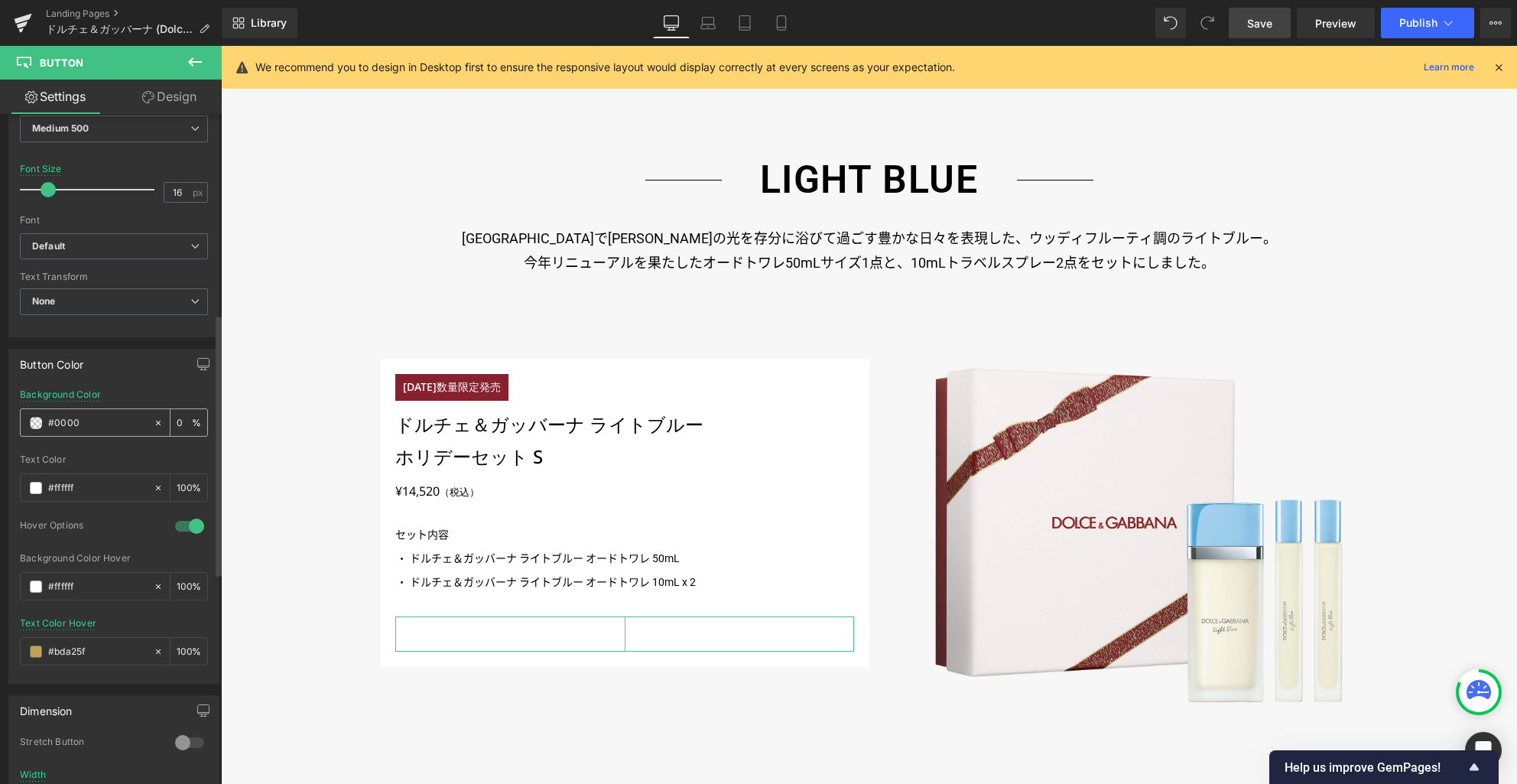
type input "100"
type input "#000000"
type input "100"
click at [78, 422] on input "#000000" at bounding box center [97, 422] width 98 height 17
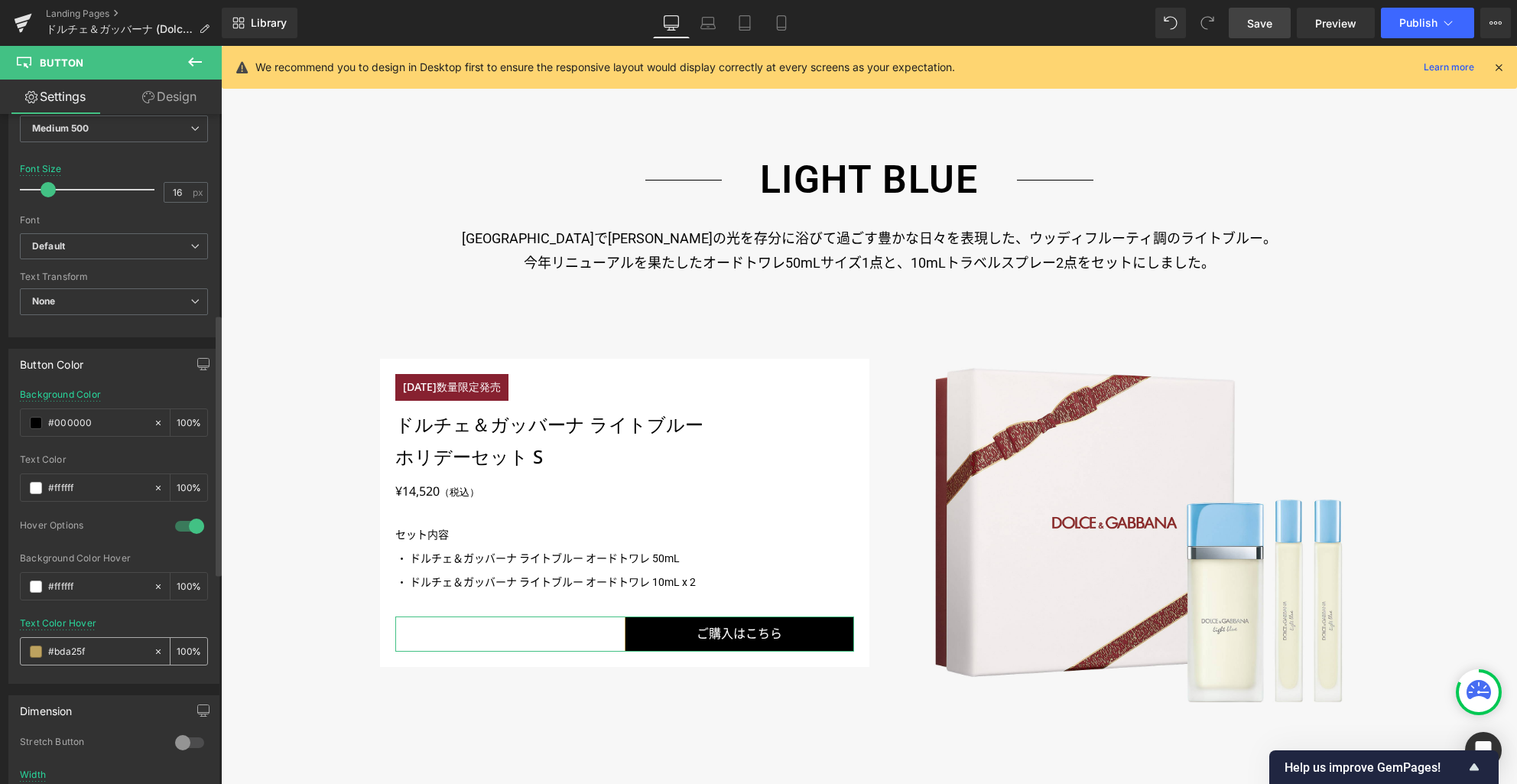
type input "#000000"
click at [68, 649] on input "#bda25f" at bounding box center [97, 651] width 98 height 17
paste input "000000"
type input "#000000"
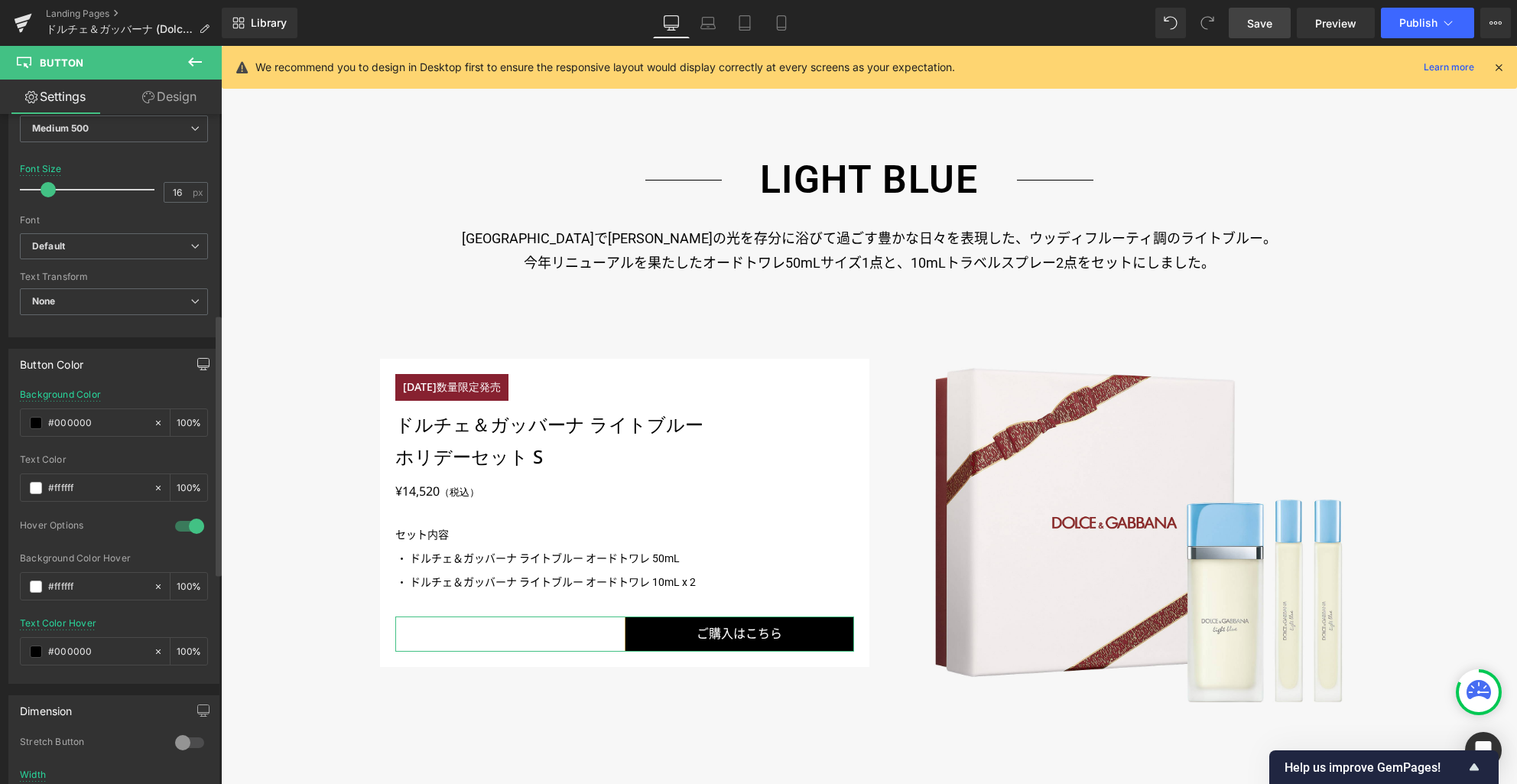
click at [198, 364] on icon "button" at bounding box center [203, 364] width 12 height 12
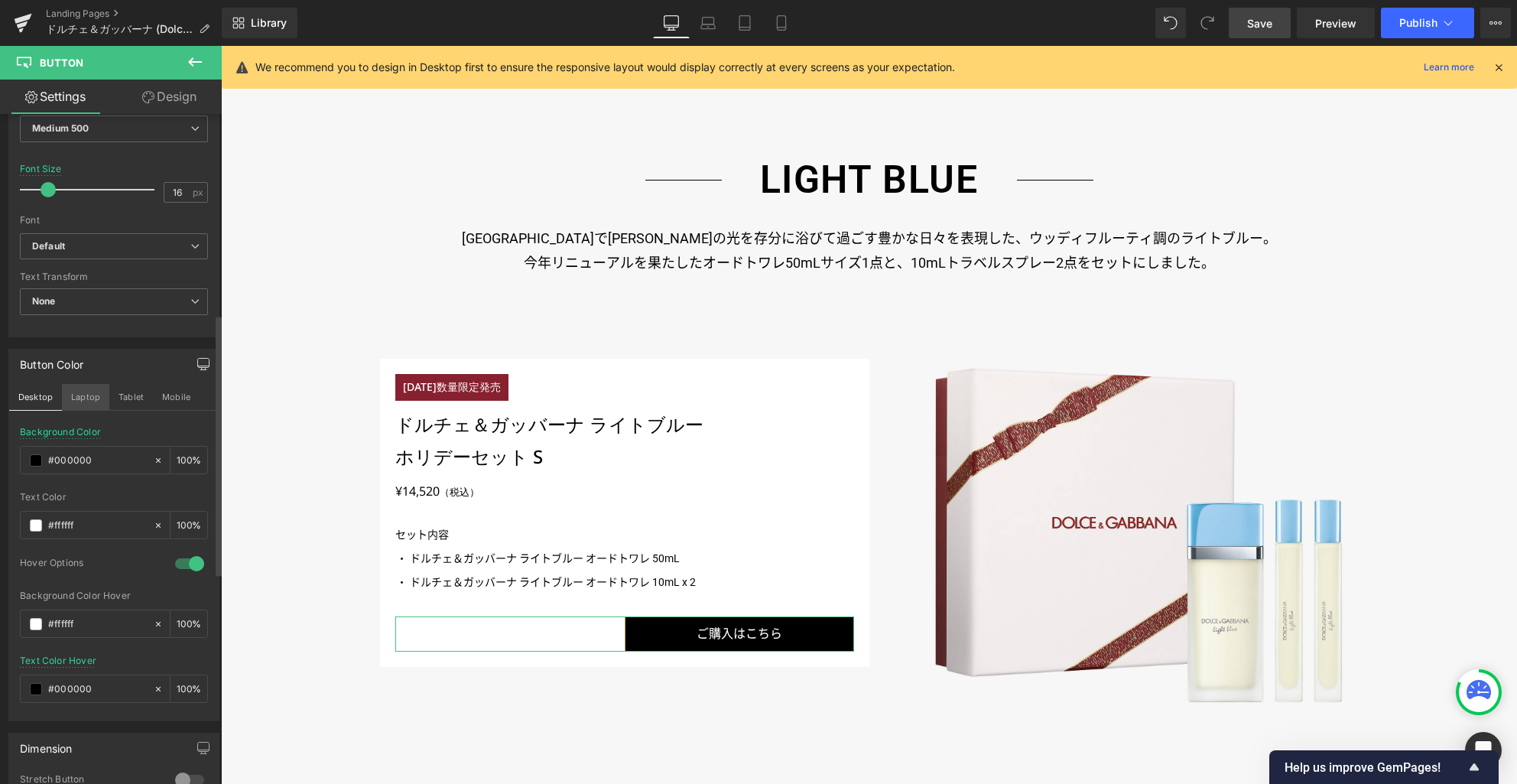
click at [81, 394] on button "Laptop" at bounding box center [85, 397] width 47 height 26
type input "#bda25f"
type input "100"
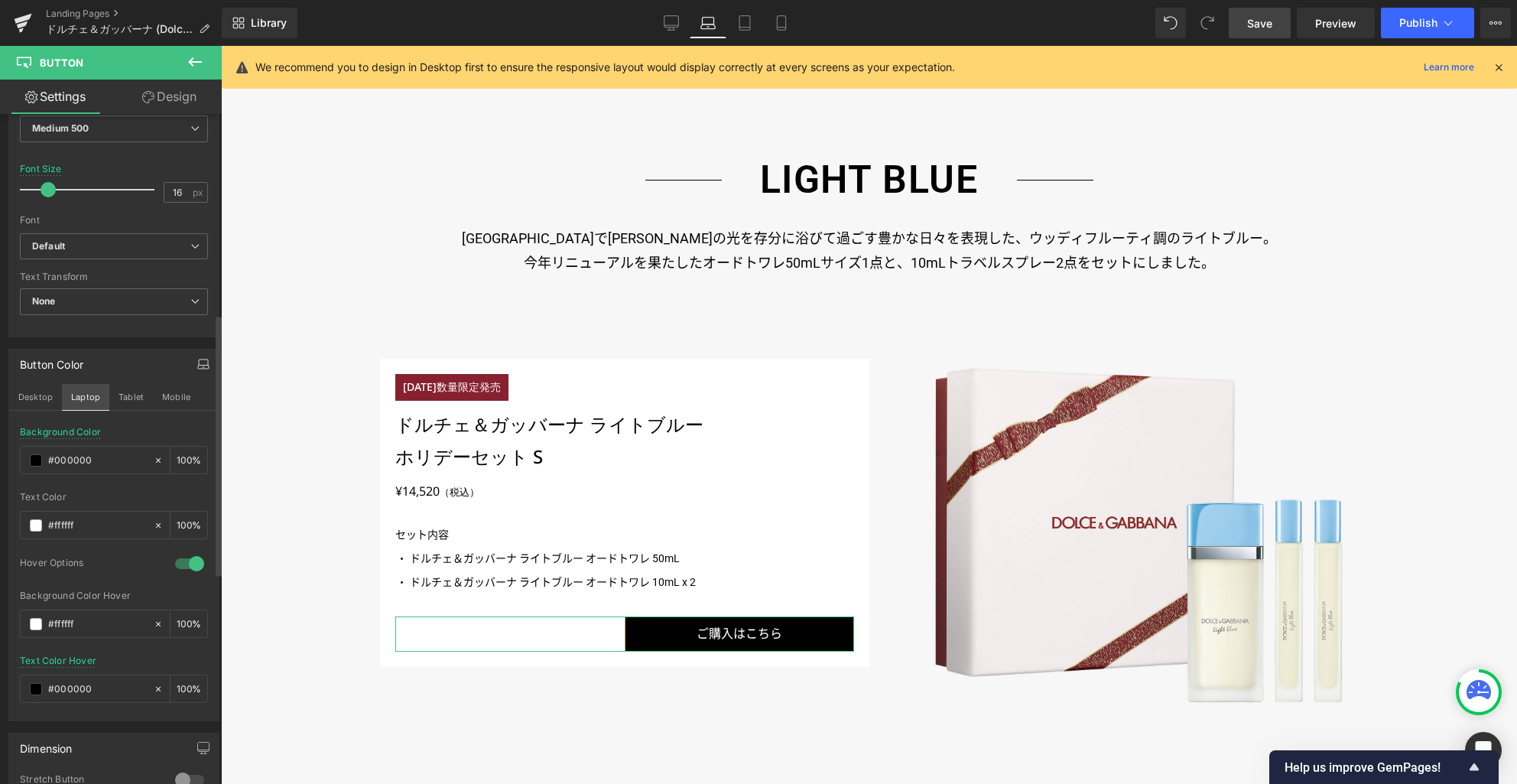
type input "#bda25f"
type input "100"
type input "55"
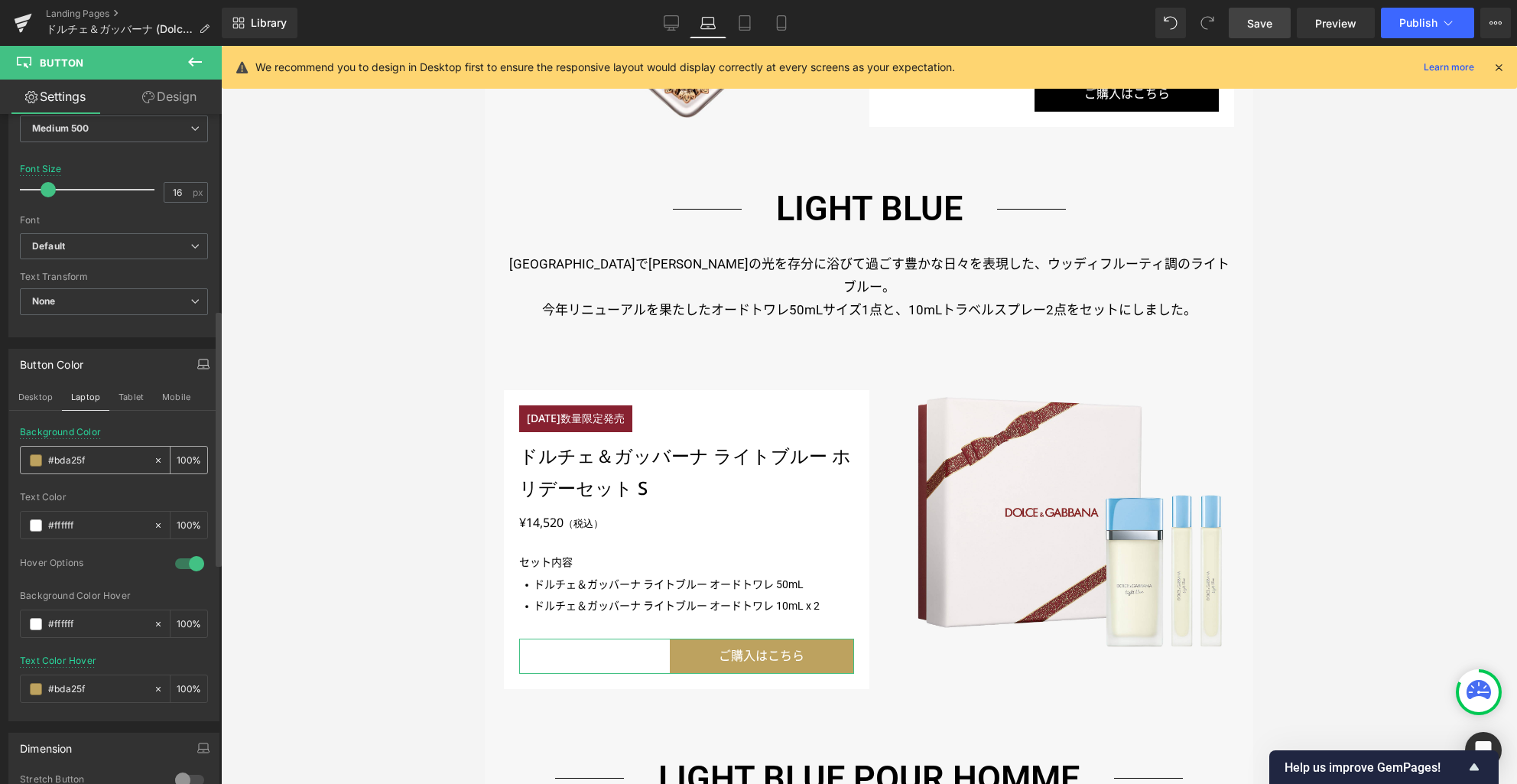
click at [79, 457] on input "#bda25f" at bounding box center [97, 460] width 98 height 17
paste input "000000"
type input "#000000"
click at [74, 685] on input "#bda25f" at bounding box center [97, 688] width 98 height 17
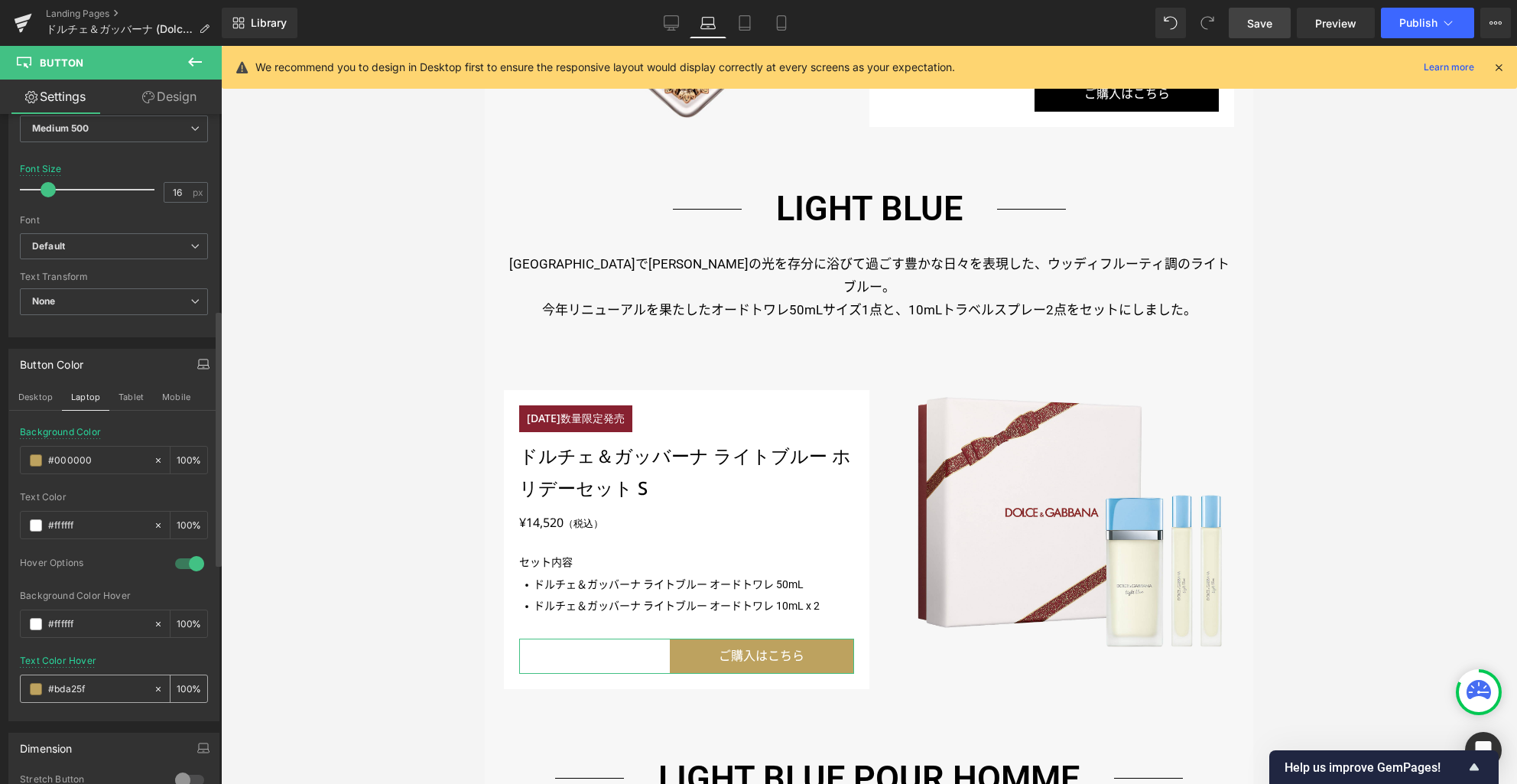
click at [74, 685] on input "#bda25f" at bounding box center [97, 688] width 98 height 17
click at [71, 686] on input "#bda25f" at bounding box center [97, 688] width 98 height 17
click at [70, 686] on input "#bda25f" at bounding box center [97, 688] width 98 height 17
paste input "000000"
type input "#000000"
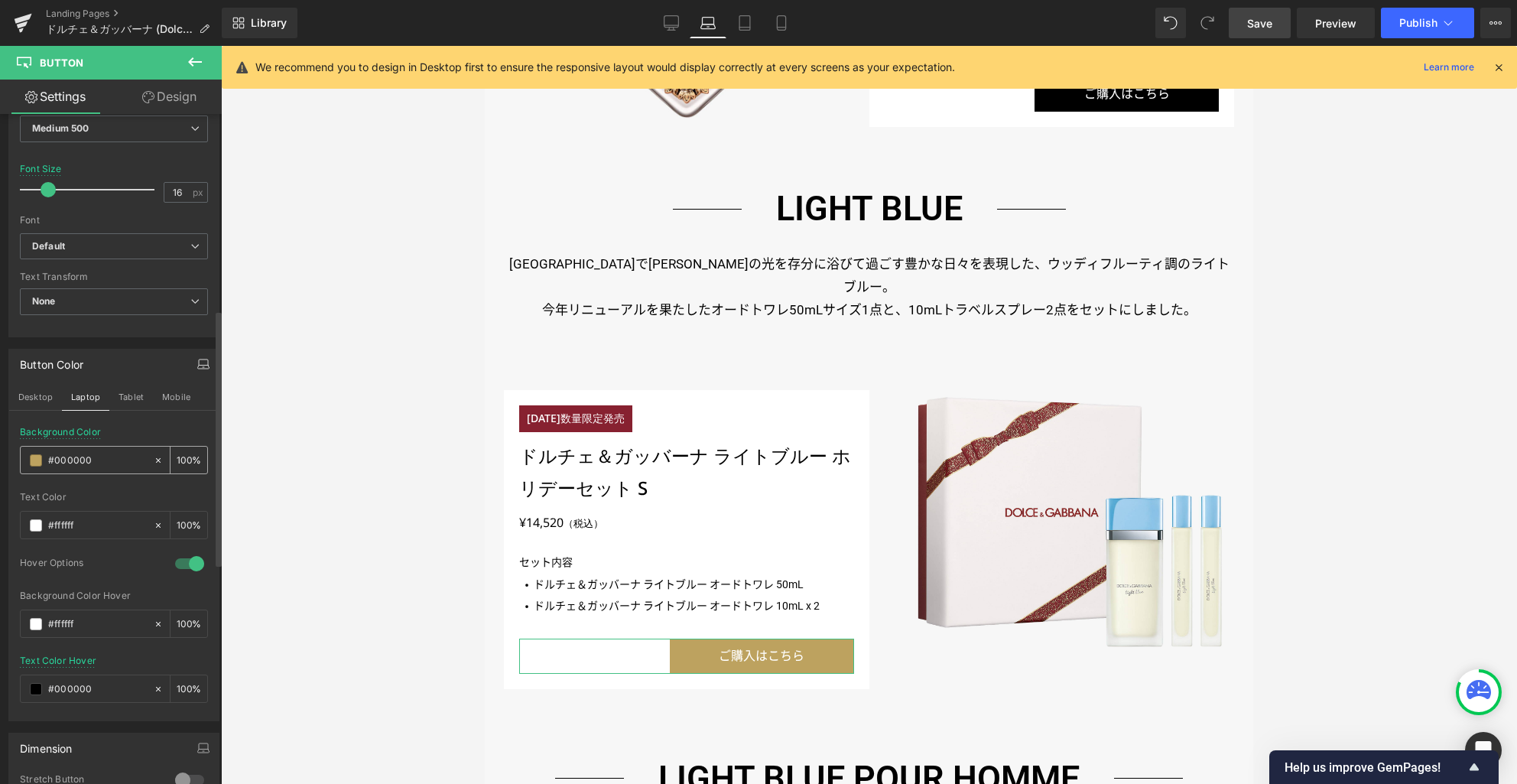
click at [119, 462] on input "#000000" at bounding box center [97, 460] width 98 height 17
click at [36, 460] on span at bounding box center [36, 460] width 12 height 12
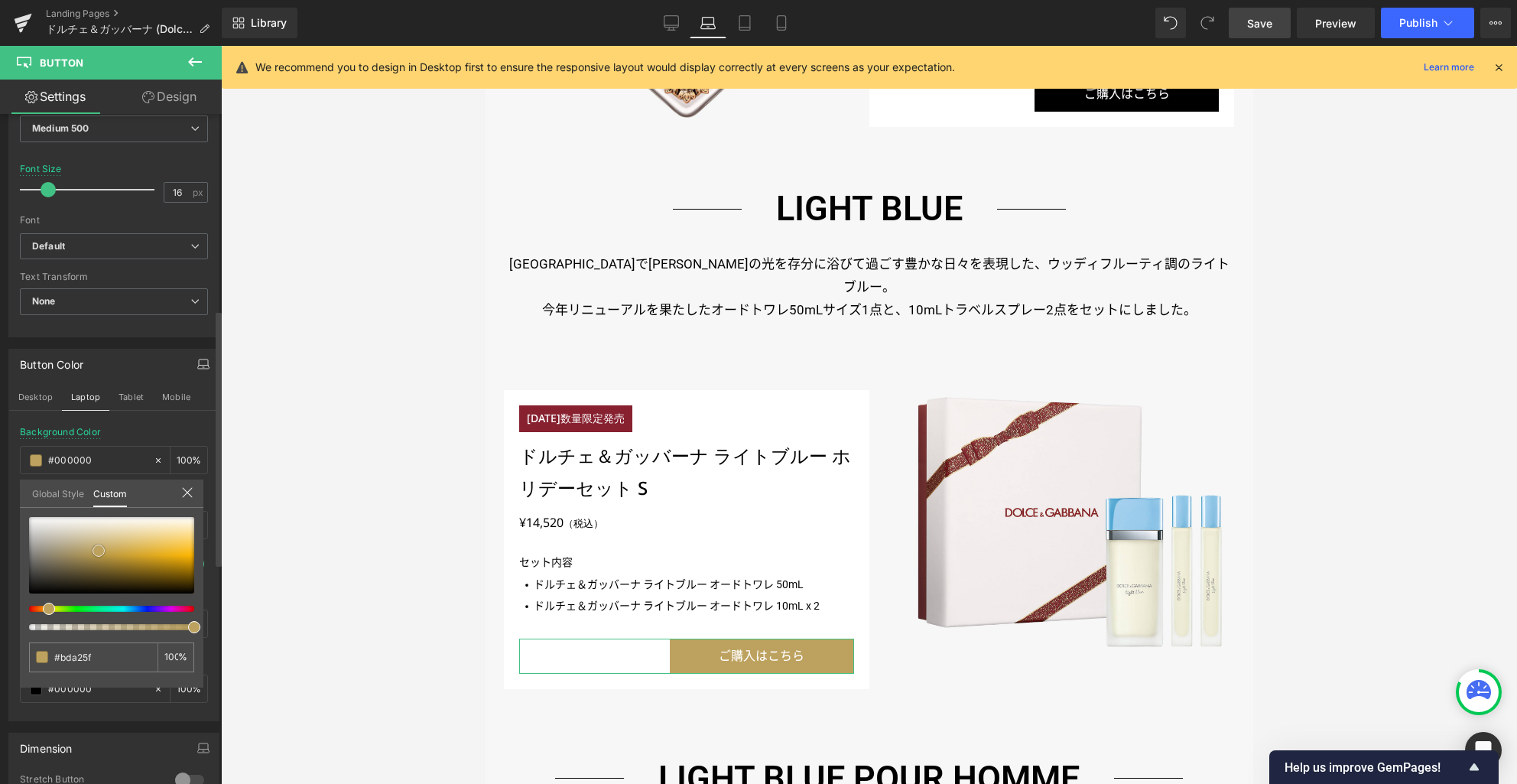
type input "#f2efe7"
type input "#e6ddcb"
type input "#d2b679"
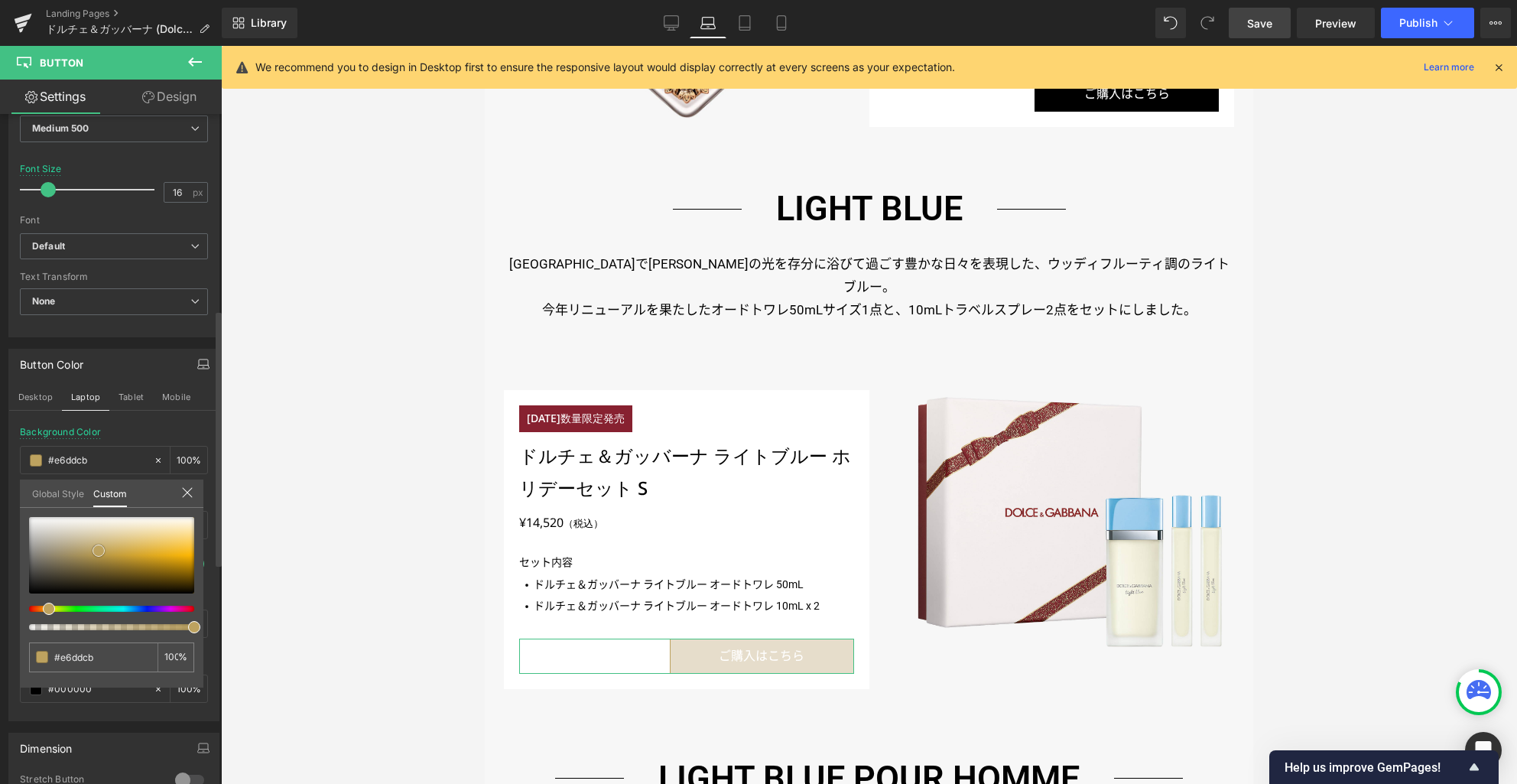
type input "#d2b679"
type input "#d2a546"
type input "#bf902b"
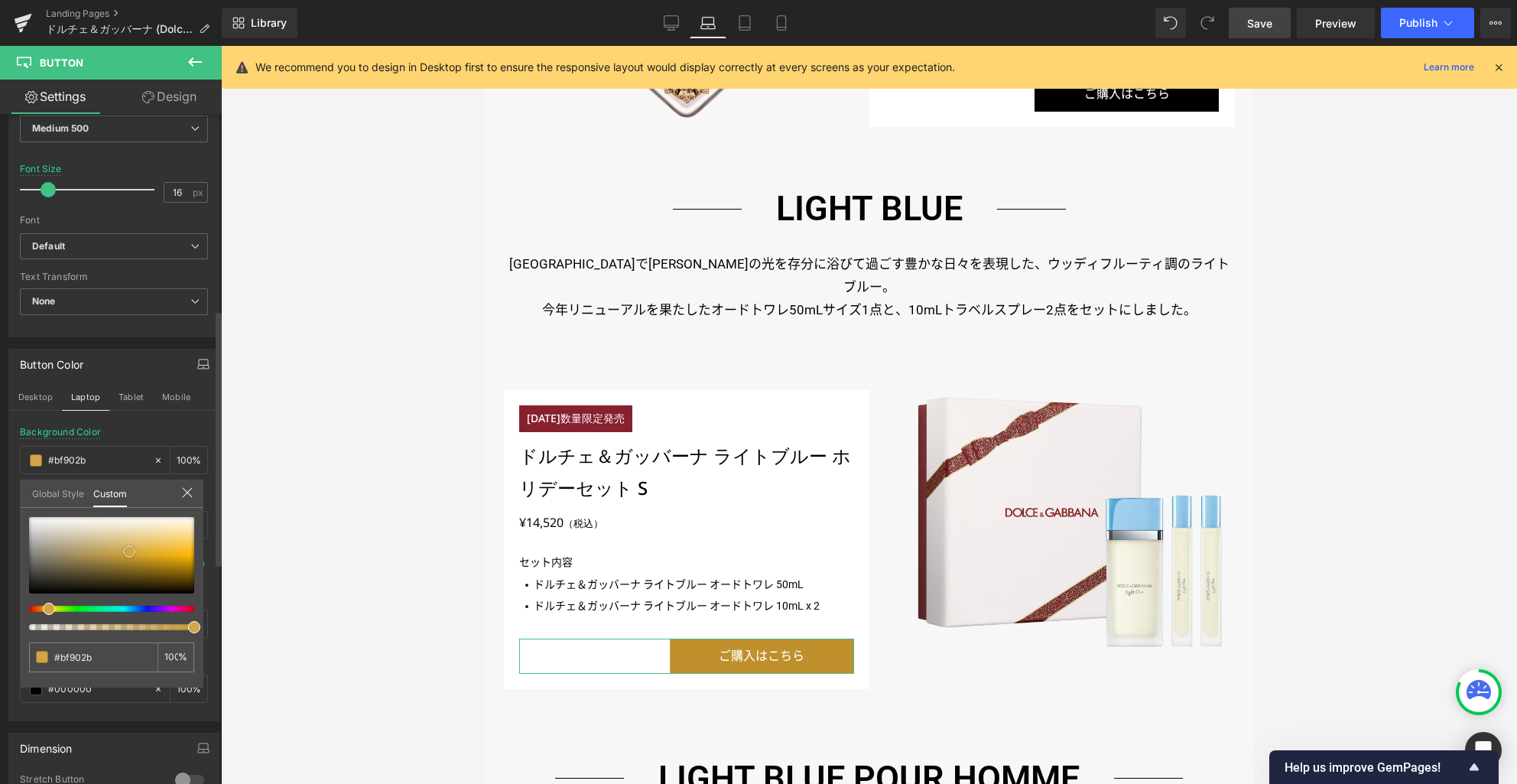
type input "#71510e"
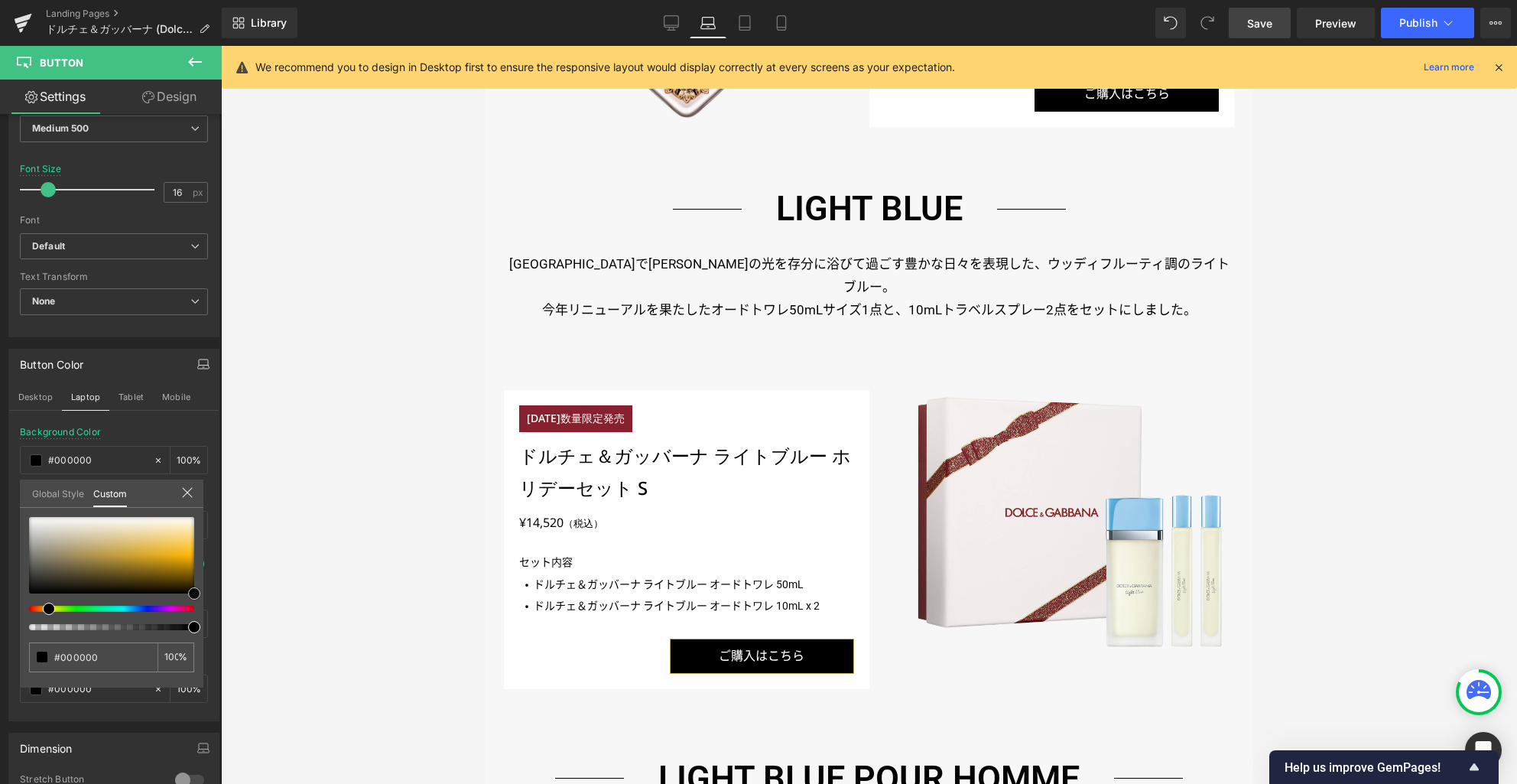
drag, startPoint x: 83, startPoint y: 522, endPoint x: 253, endPoint y: 601, distance: 187.5
click at [259, 623] on div "Icon List You are previewing how the will restyle your page. You can not edit E…" at bounding box center [758, 405] width 1517 height 810
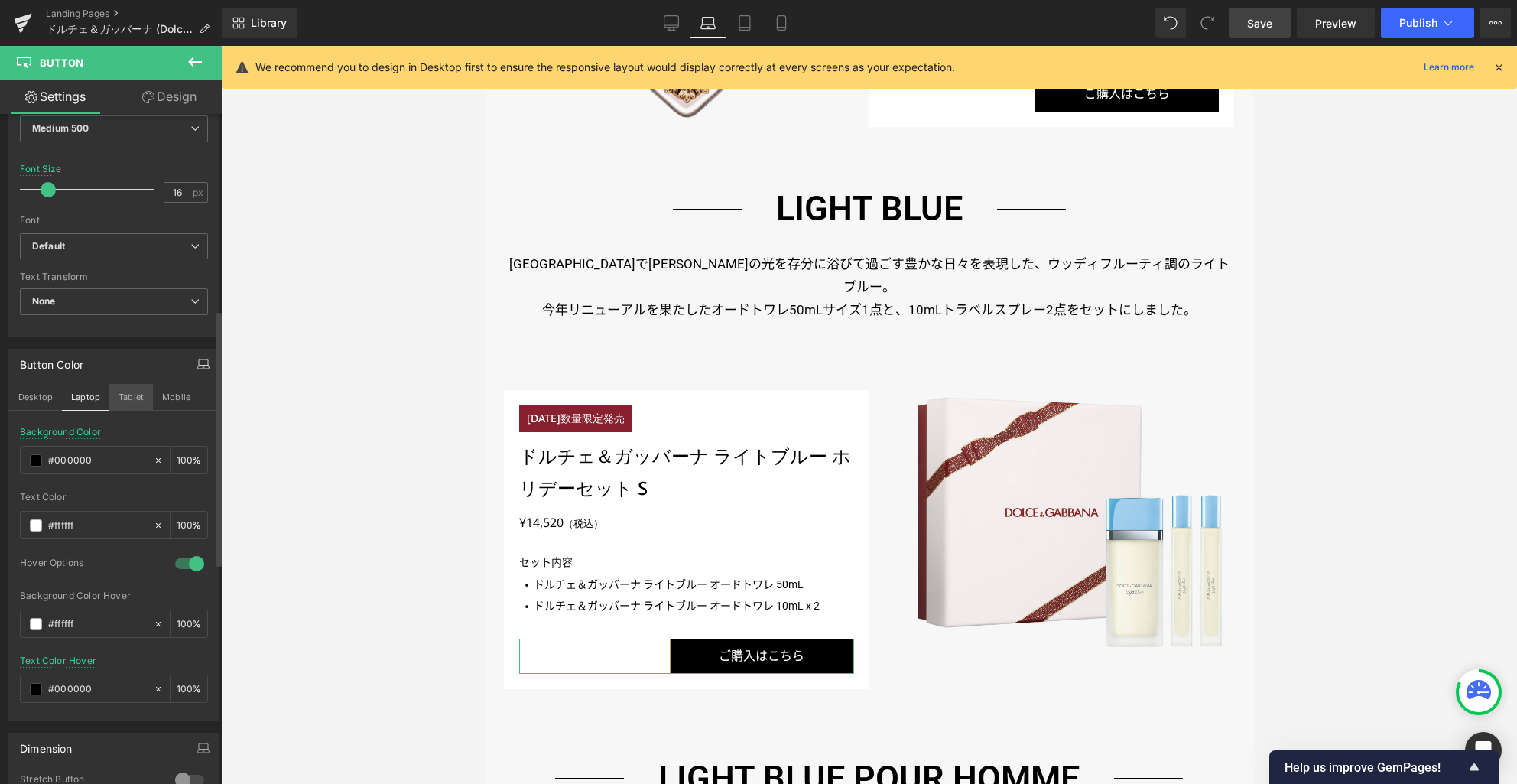
click at [122, 395] on button "Tablet" at bounding box center [130, 397] width 43 height 26
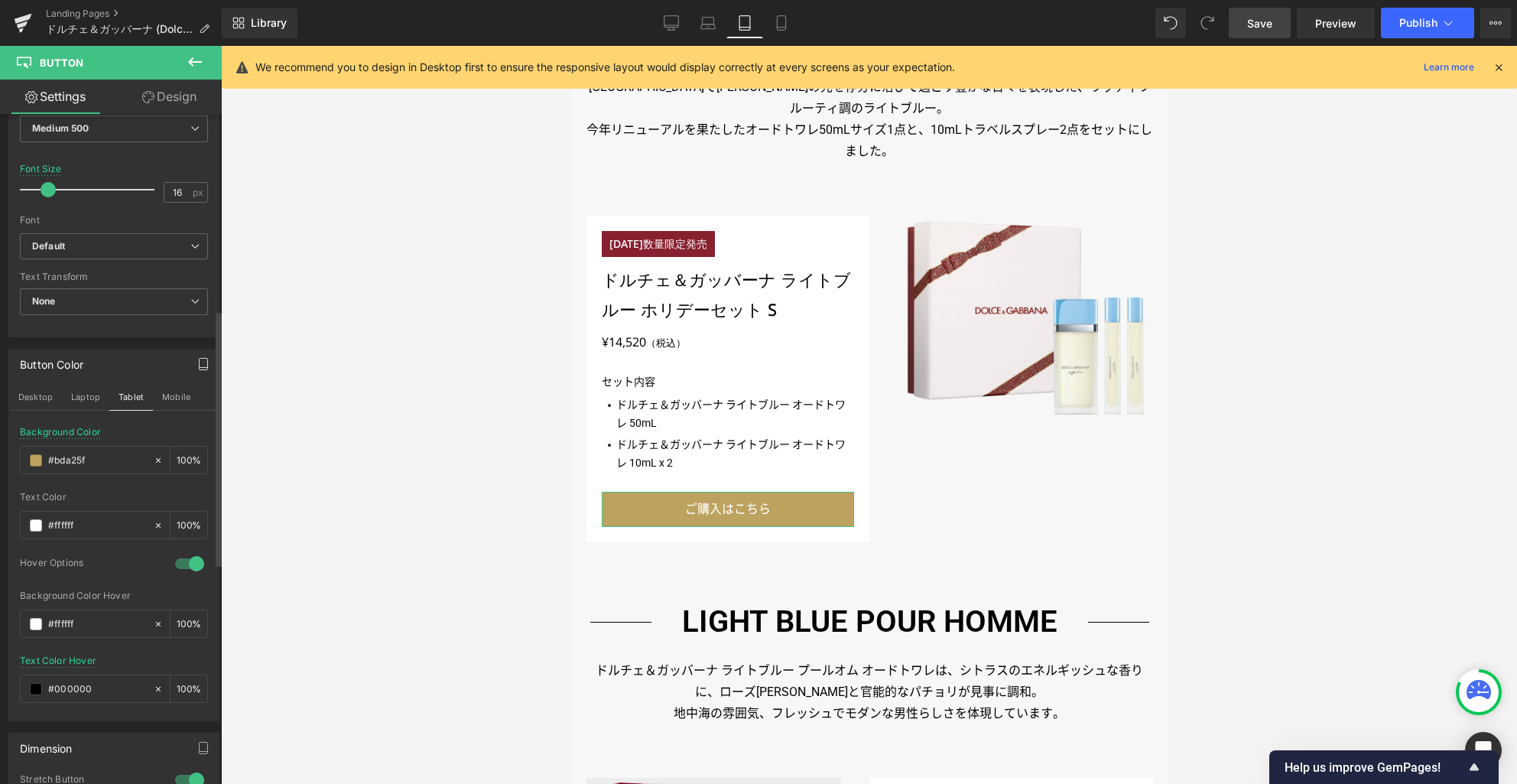
scroll to position [1260, 0]
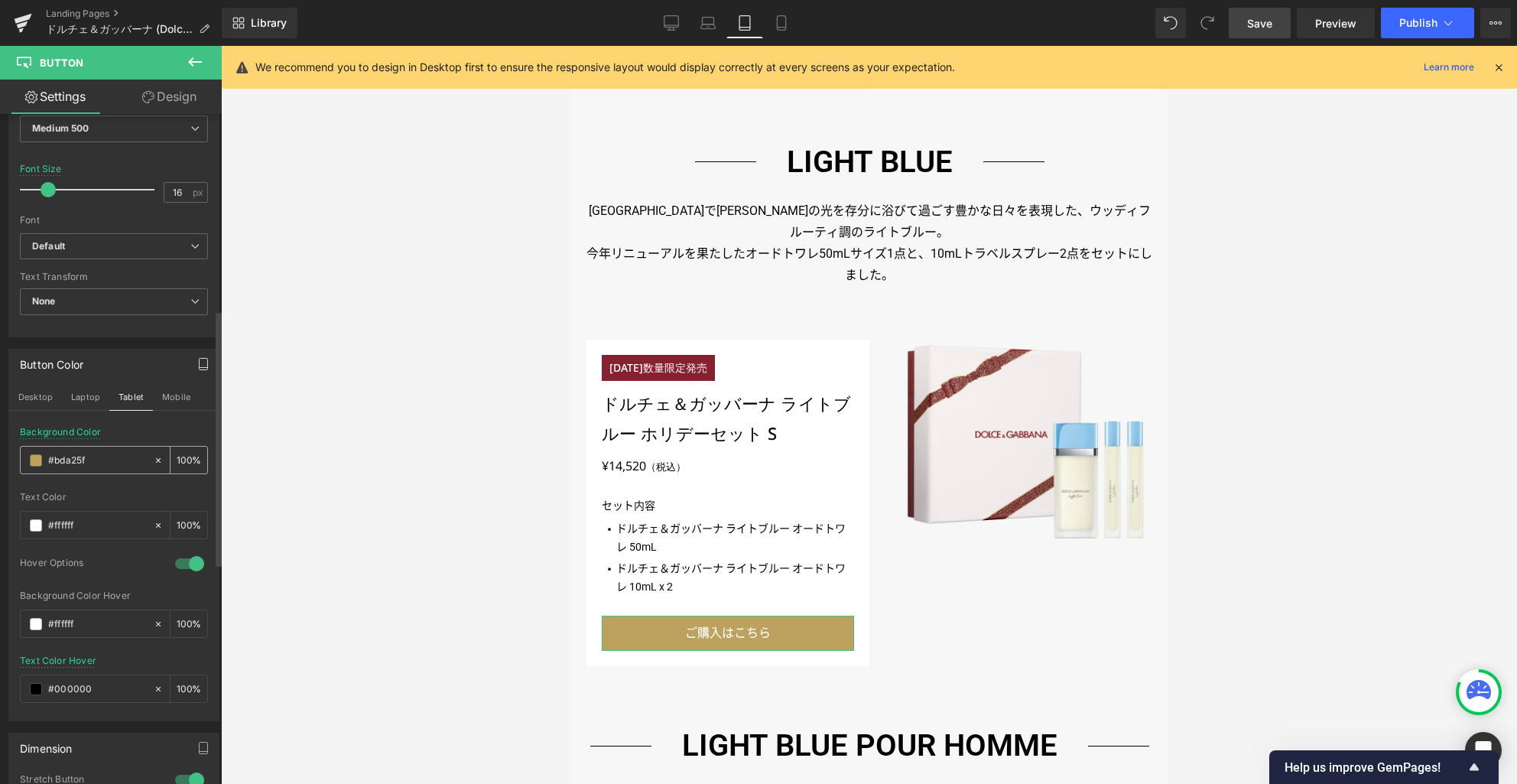
click at [39, 461] on span at bounding box center [36, 460] width 12 height 12
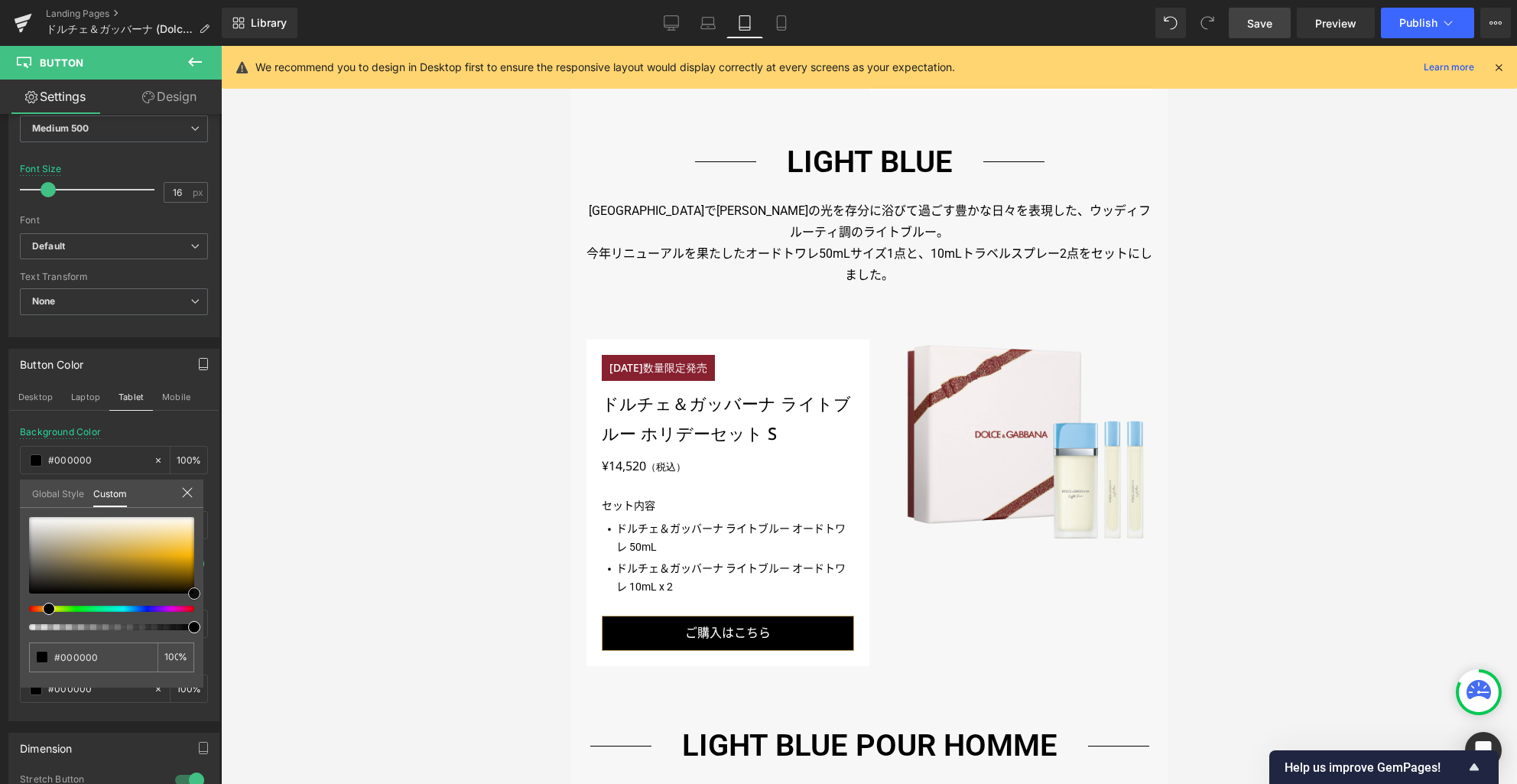
drag, startPoint x: 110, startPoint y: 543, endPoint x: 229, endPoint y: 623, distance: 143.4
click at [229, 623] on div "Icon List You are previewing how the will restyle your page. You can not edit E…" at bounding box center [758, 405] width 1517 height 810
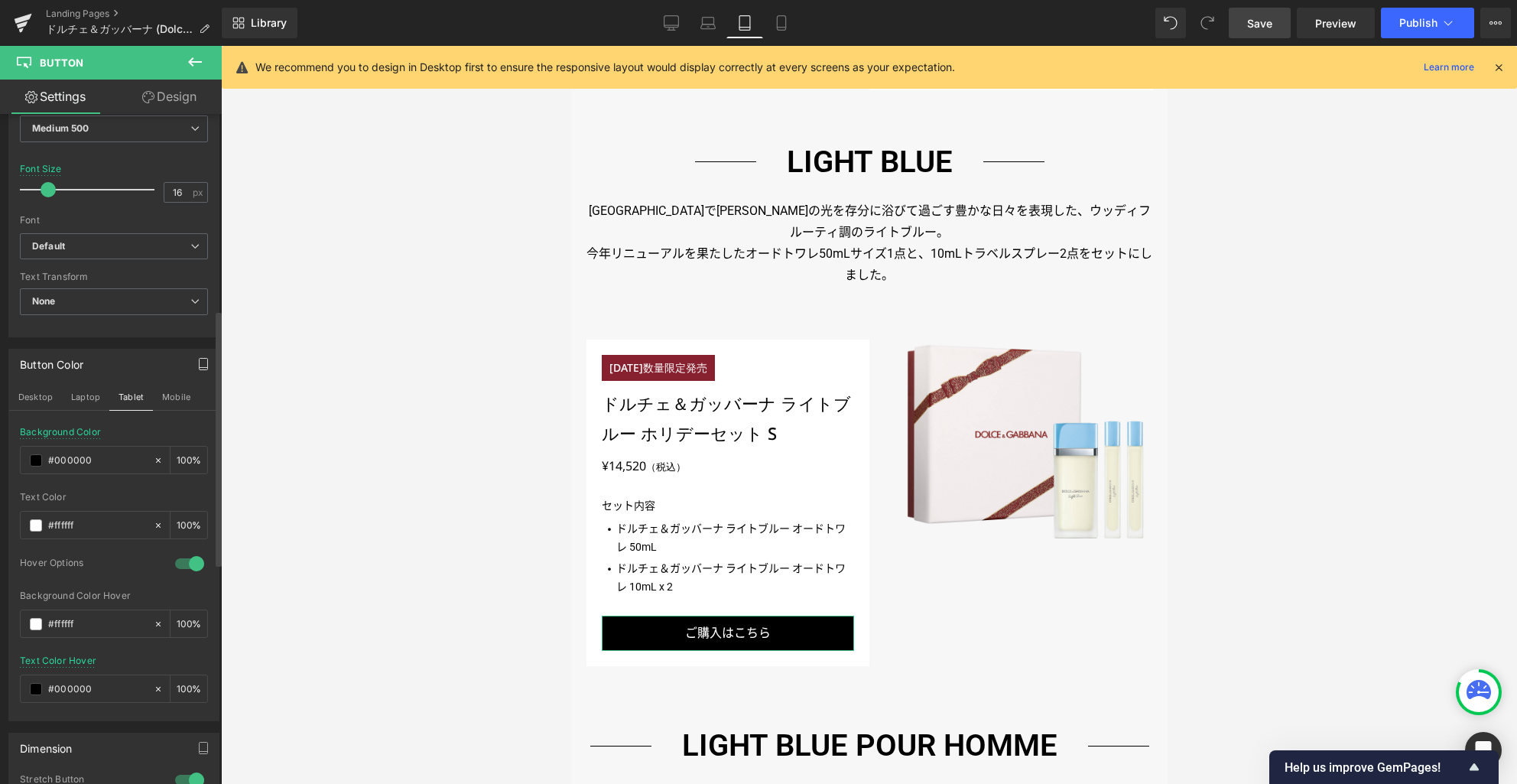
drag, startPoint x: 135, startPoint y: 424, endPoint x: 153, endPoint y: 419, distance: 18.7
click at [182, 395] on button "Mobile" at bounding box center [175, 397] width 47 height 26
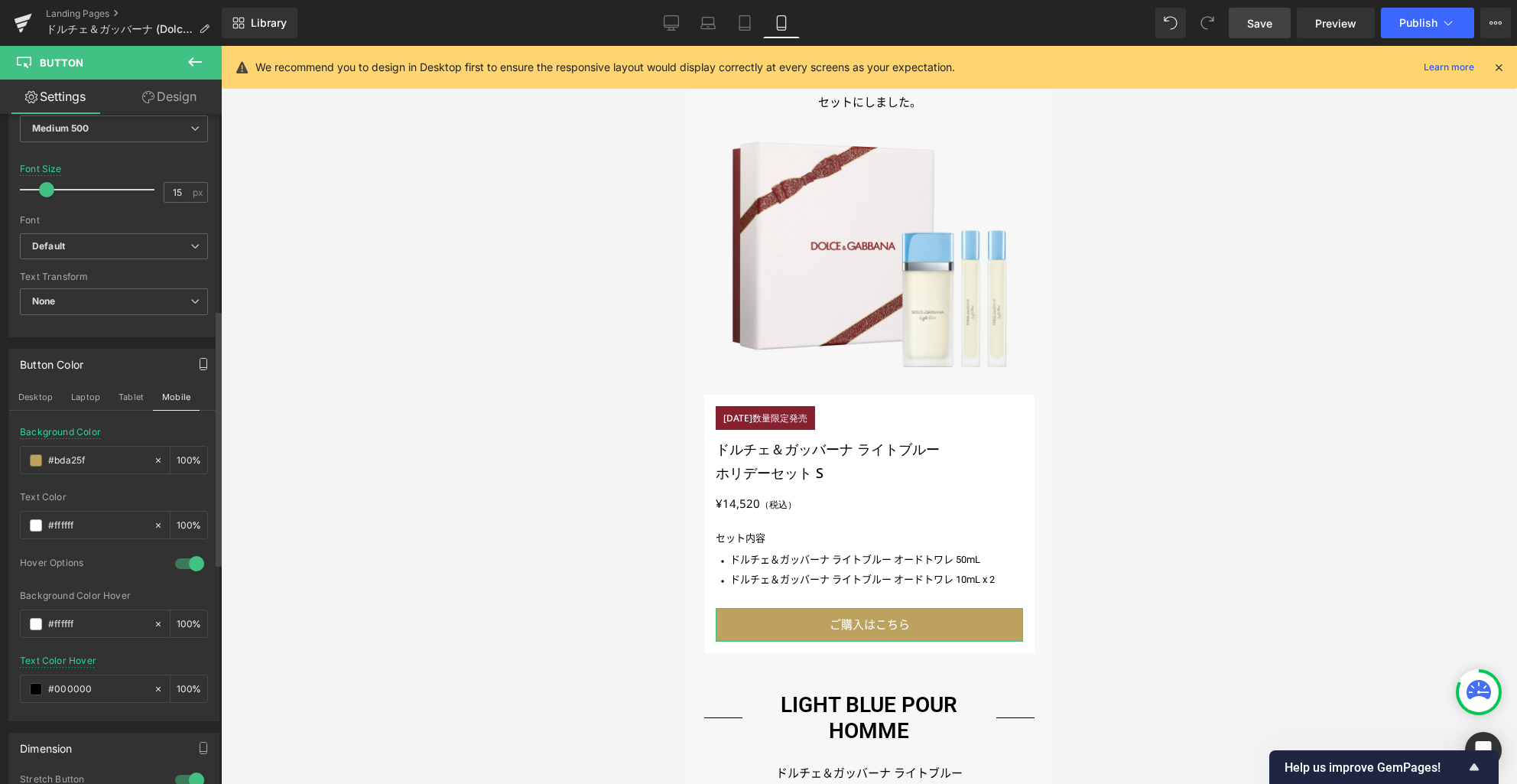
scroll to position [1465, 0]
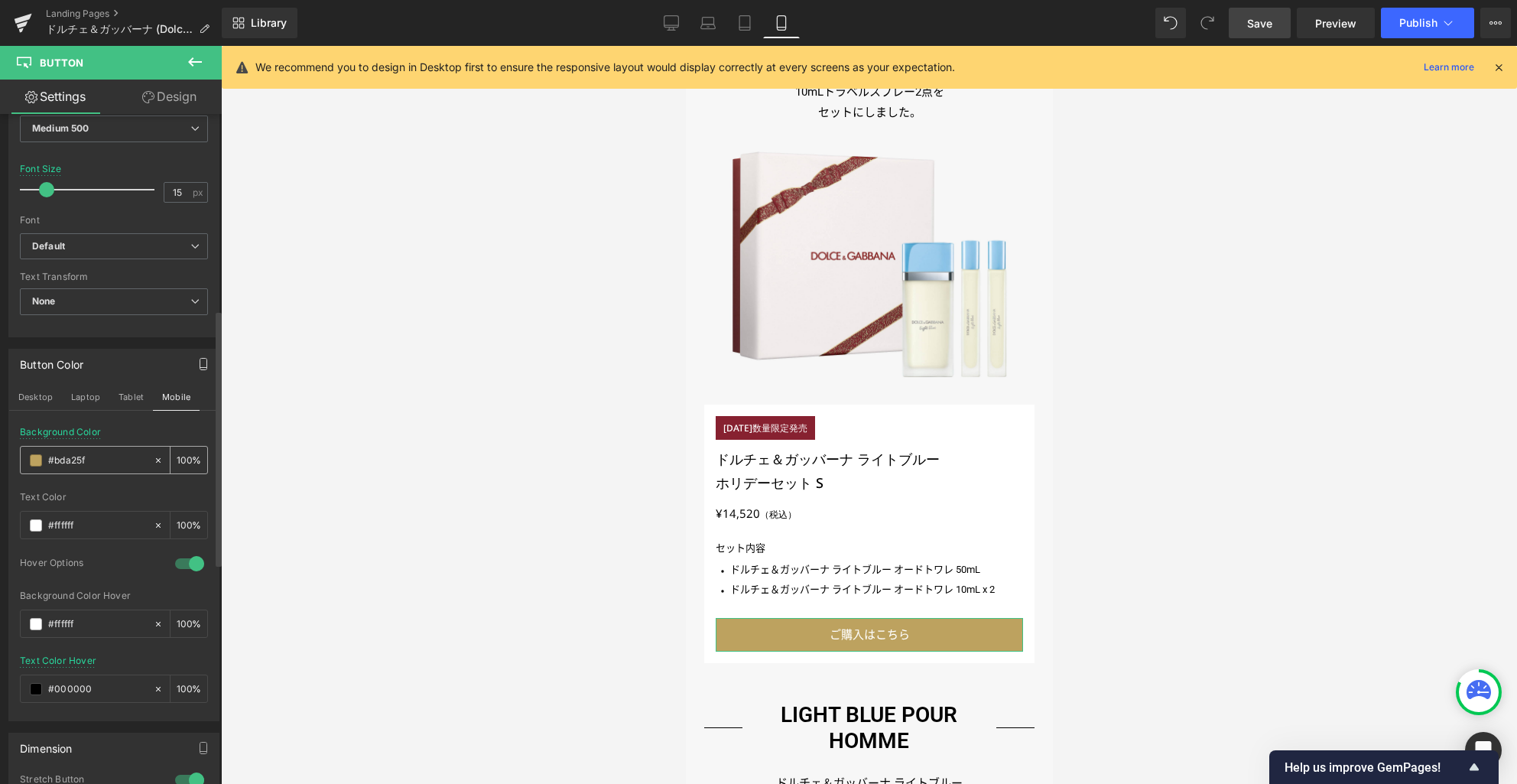
click at [36, 462] on span at bounding box center [36, 460] width 12 height 12
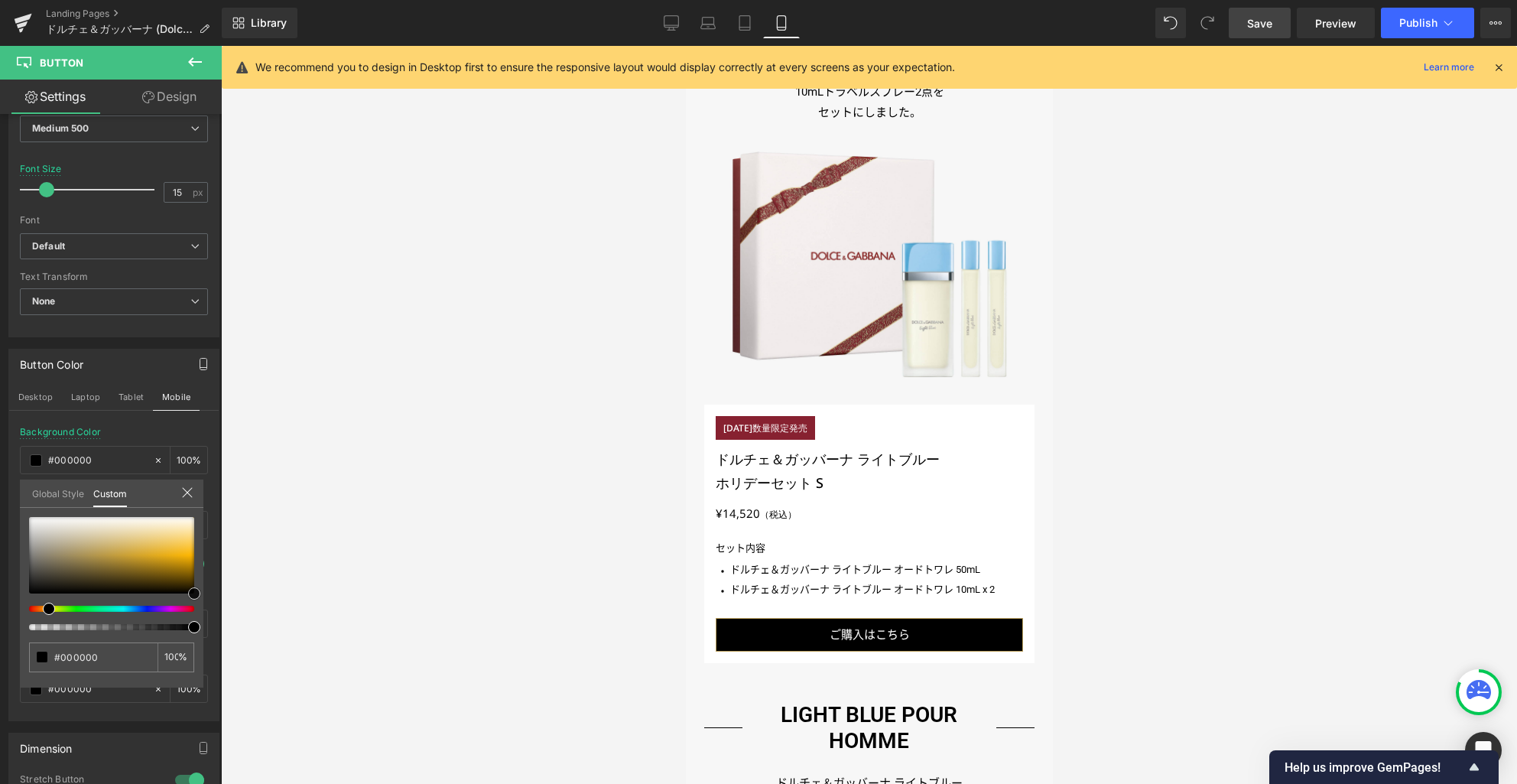
drag, startPoint x: 130, startPoint y: 548, endPoint x: 225, endPoint y: 624, distance: 121.7
click at [225, 624] on div "Icon List You are previewing how the will restyle your page. You can not edit E…" at bounding box center [758, 405] width 1517 height 810
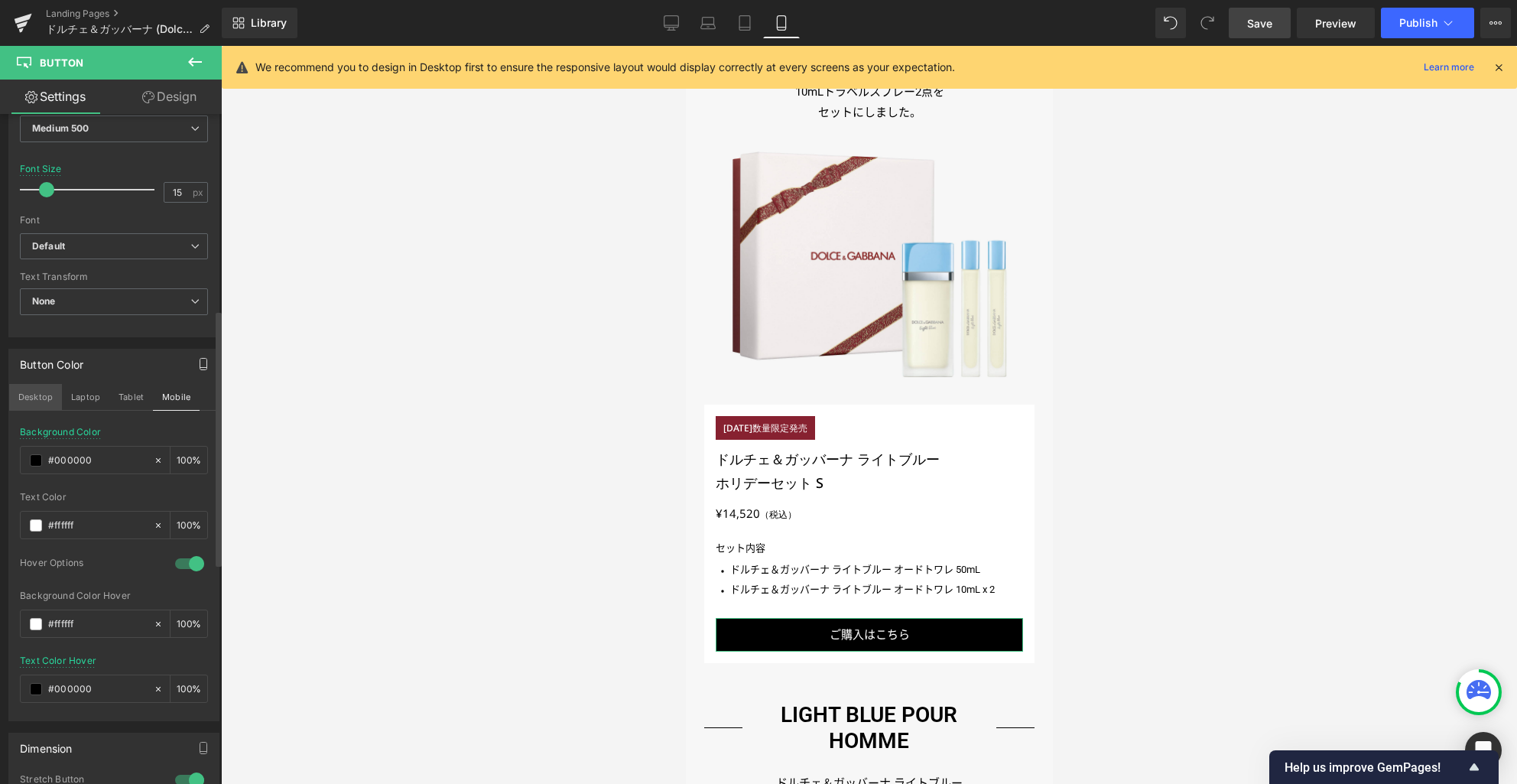
click at [41, 394] on button "Desktop" at bounding box center [36, 397] width 53 height 26
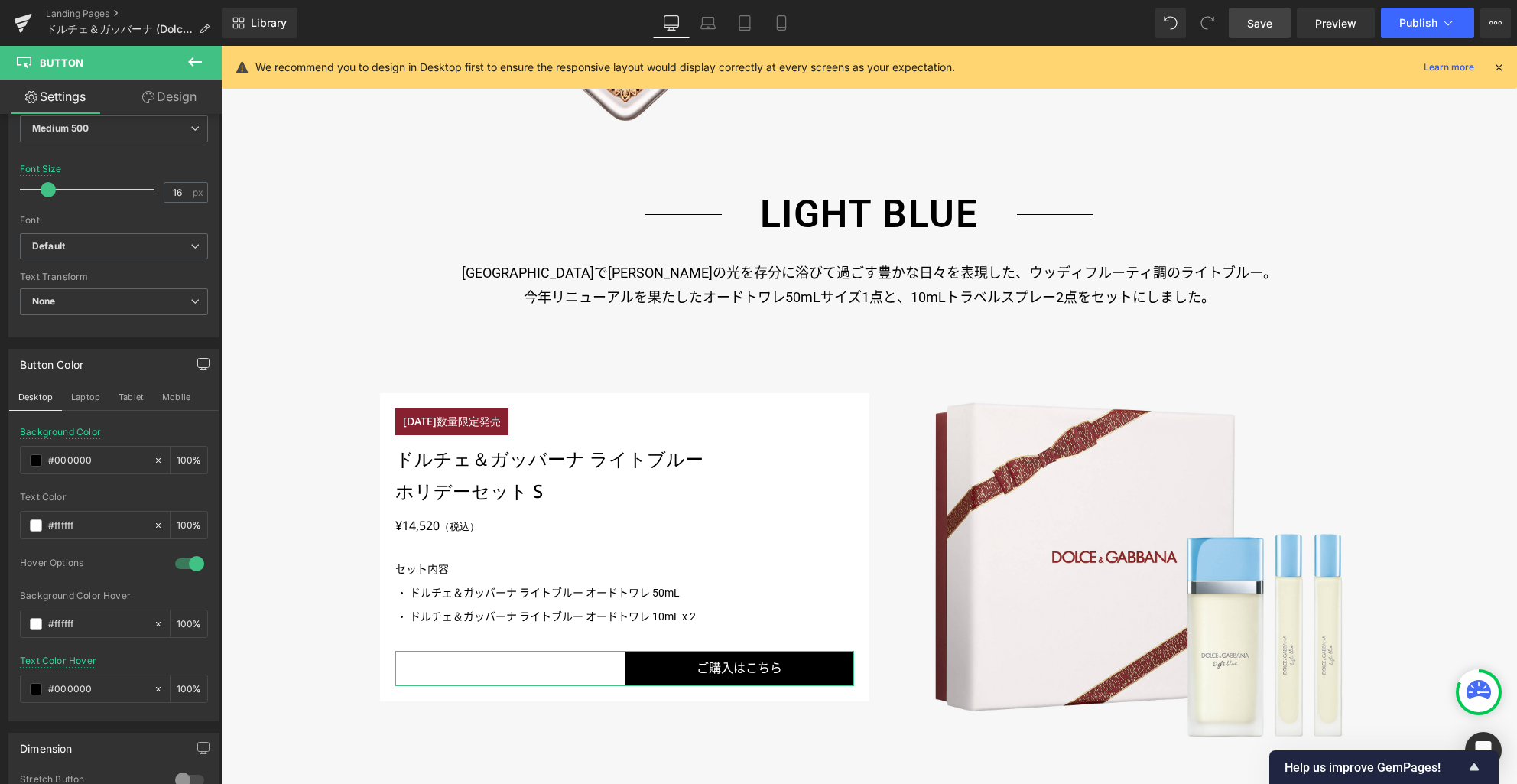
click at [181, 101] on link "Design" at bounding box center [169, 97] width 111 height 35
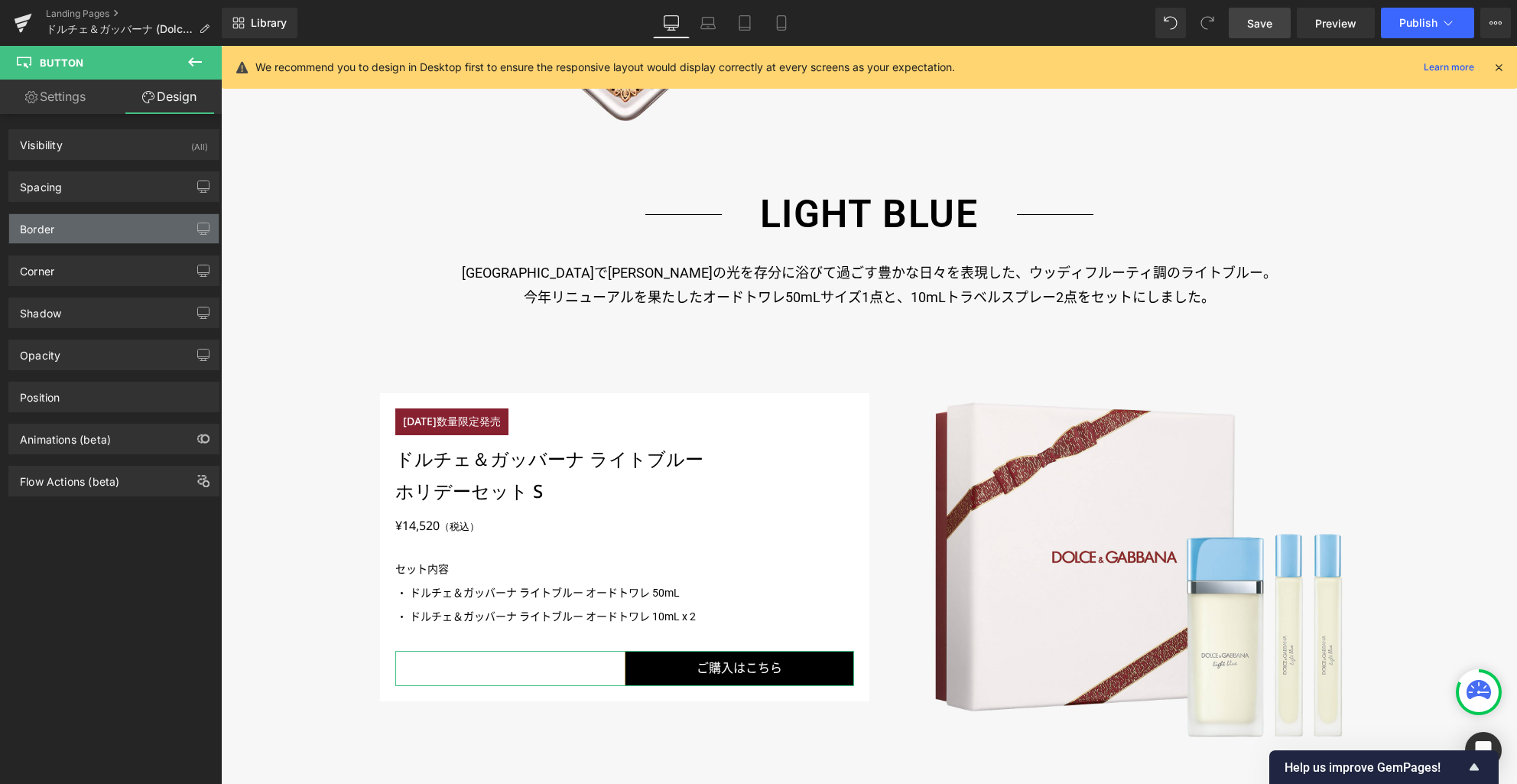
click at [108, 231] on div "Border" at bounding box center [114, 228] width 209 height 29
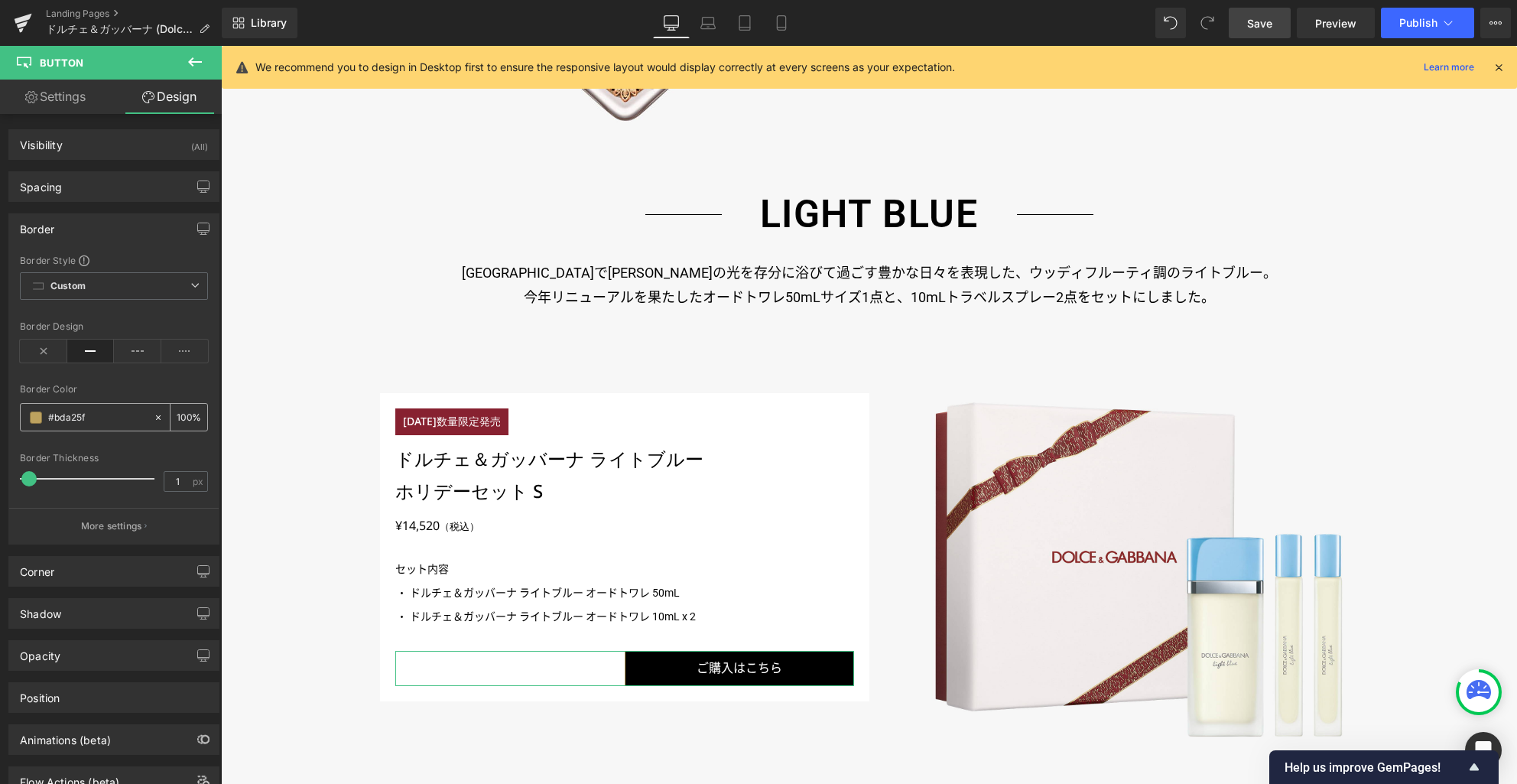
click at [36, 414] on span at bounding box center [36, 416] width 12 height 12
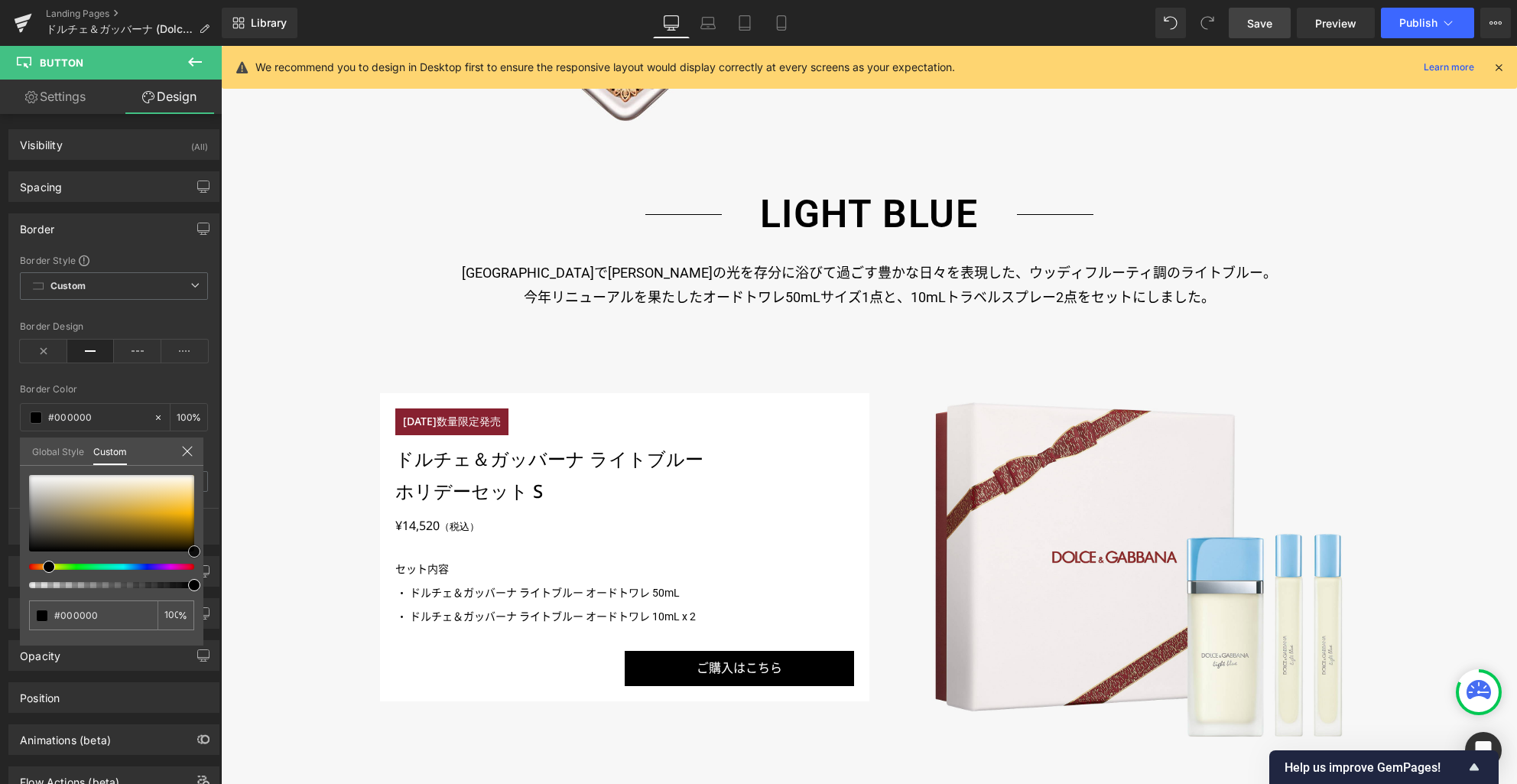
drag, startPoint x: 330, startPoint y: 552, endPoint x: 246, endPoint y: 571, distance: 86.1
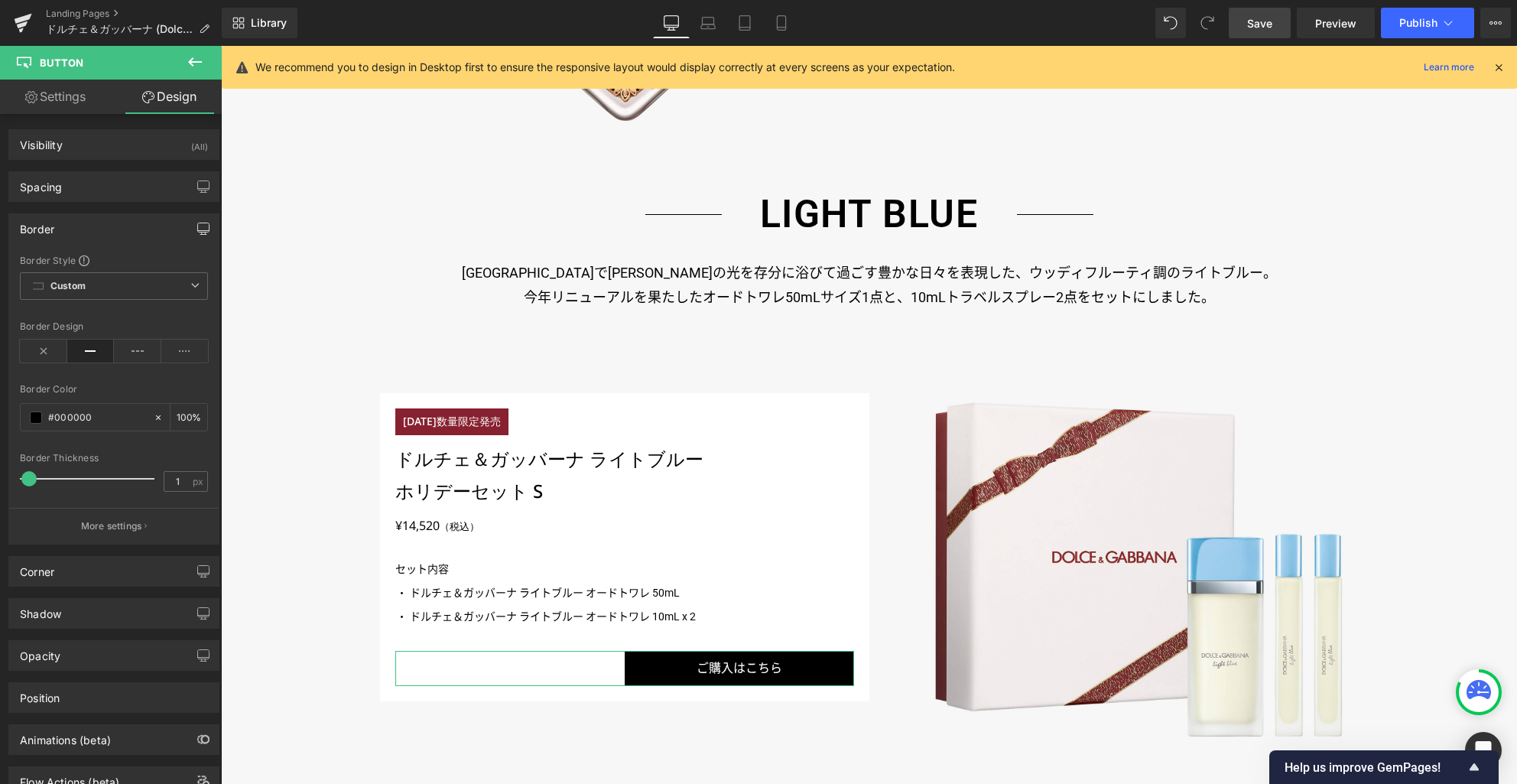
click at [198, 226] on icon "button" at bounding box center [203, 228] width 12 height 12
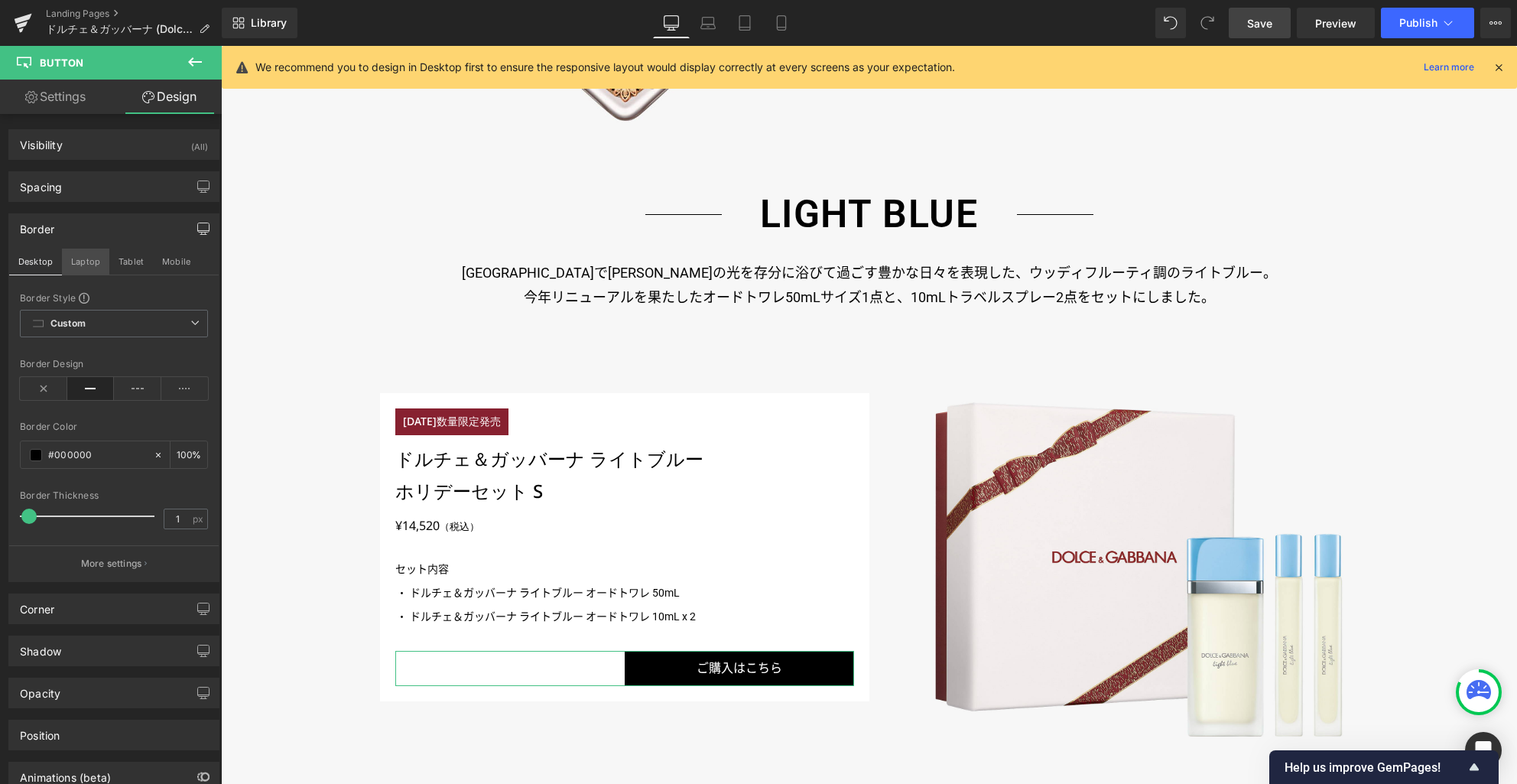
click at [83, 263] on button "Laptop" at bounding box center [85, 261] width 47 height 26
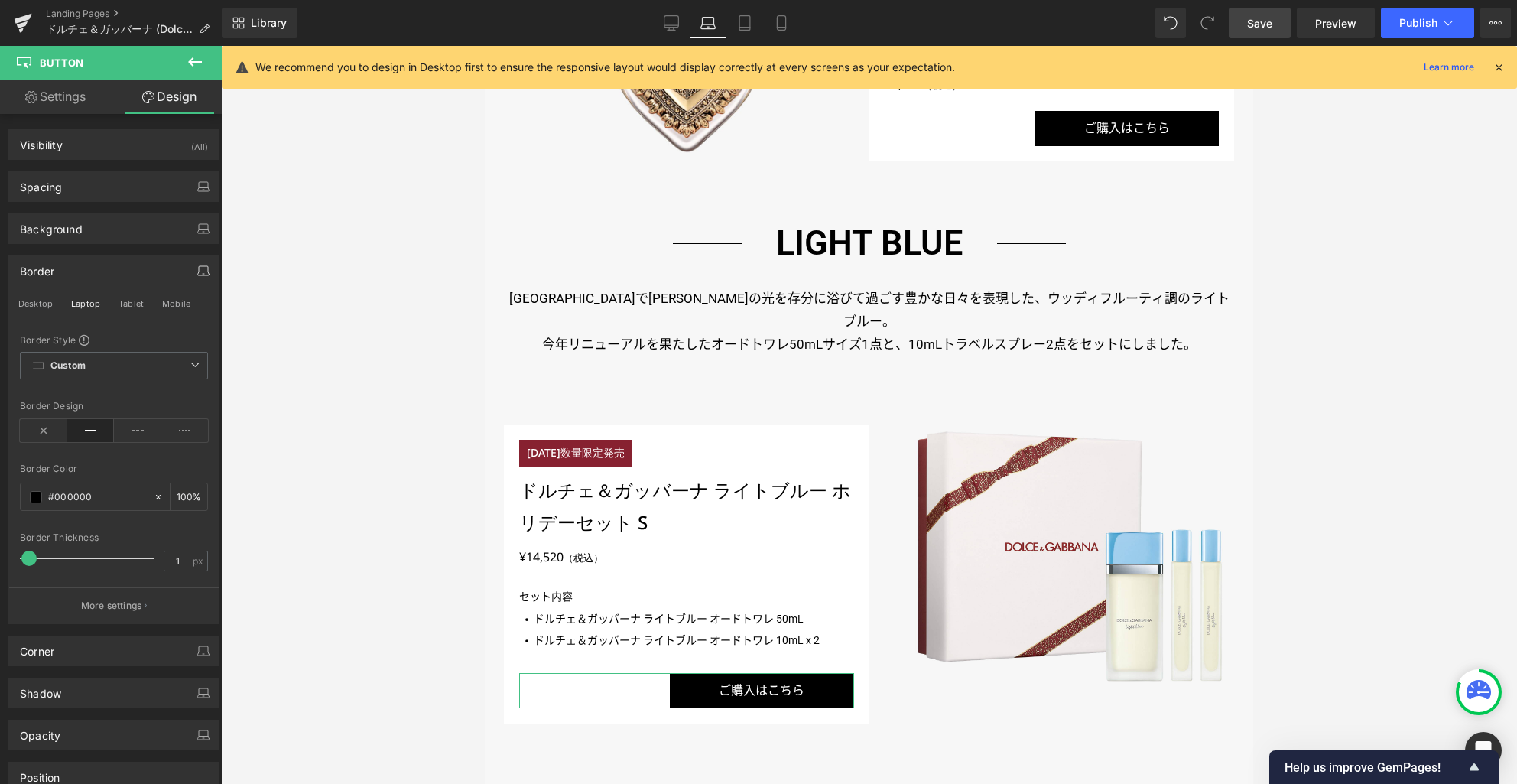
click at [131, 263] on div "Border" at bounding box center [114, 270] width 209 height 29
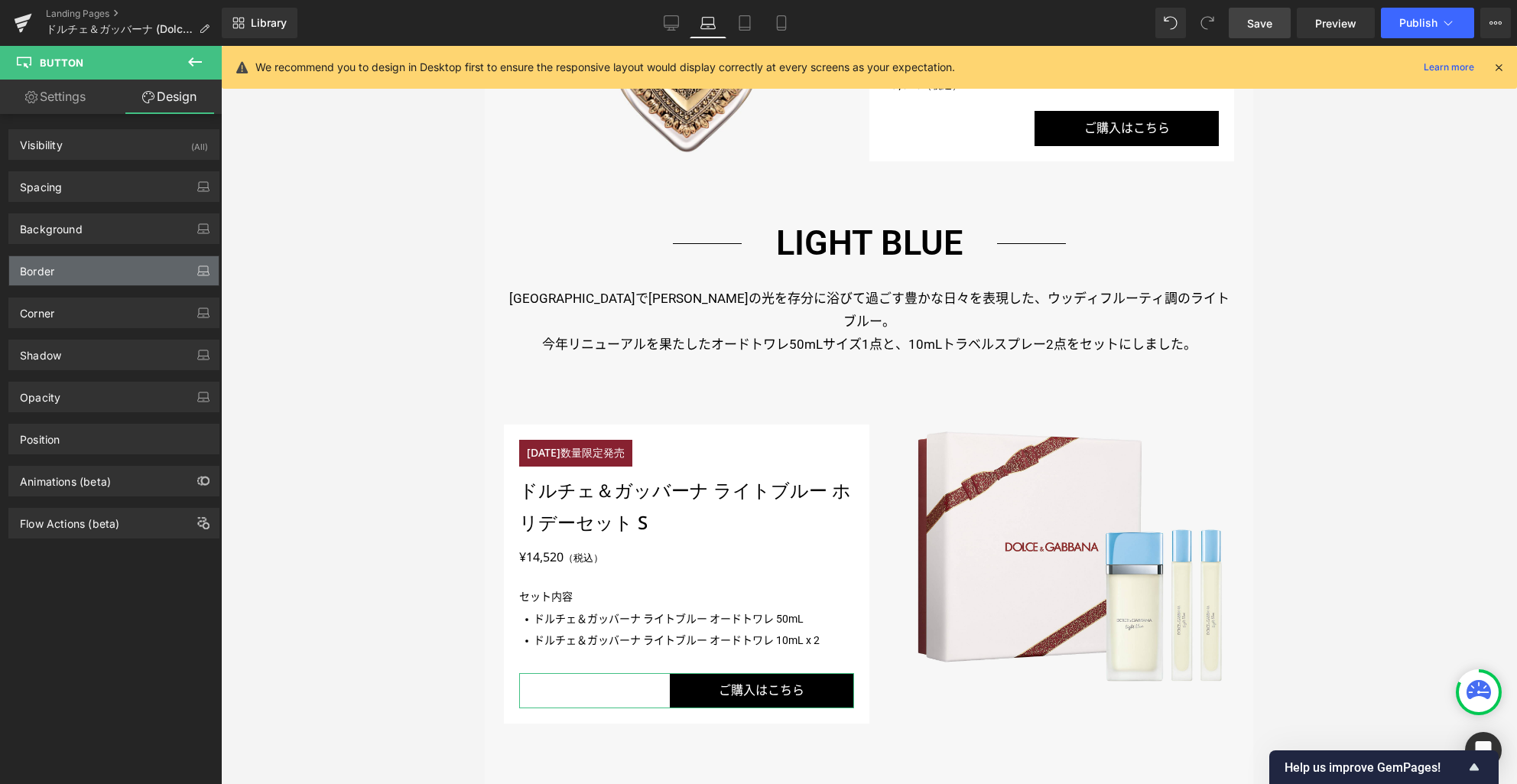
click at [134, 268] on div "Border" at bounding box center [114, 270] width 209 height 29
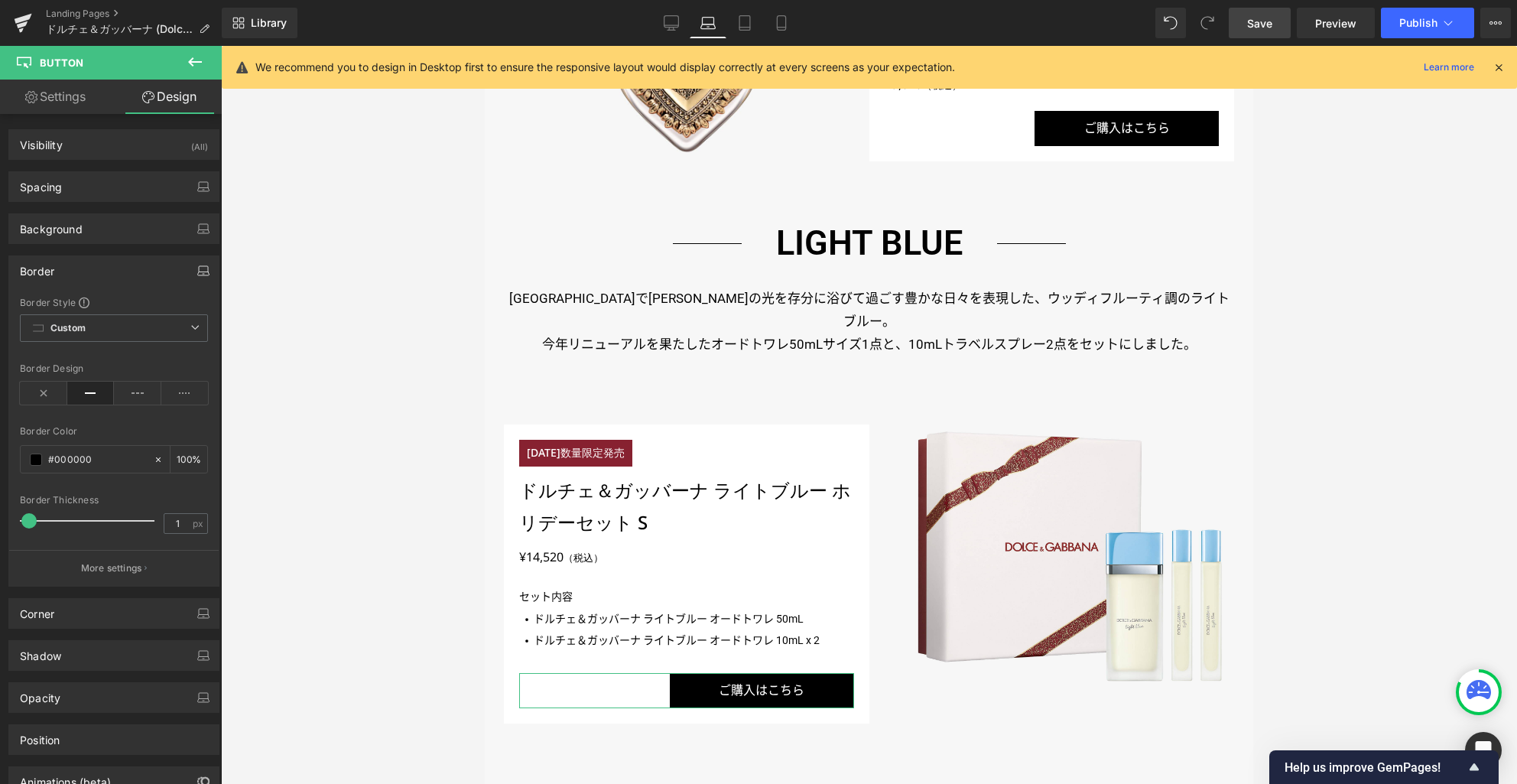
click at [200, 271] on icon "button" at bounding box center [203, 270] width 12 height 12
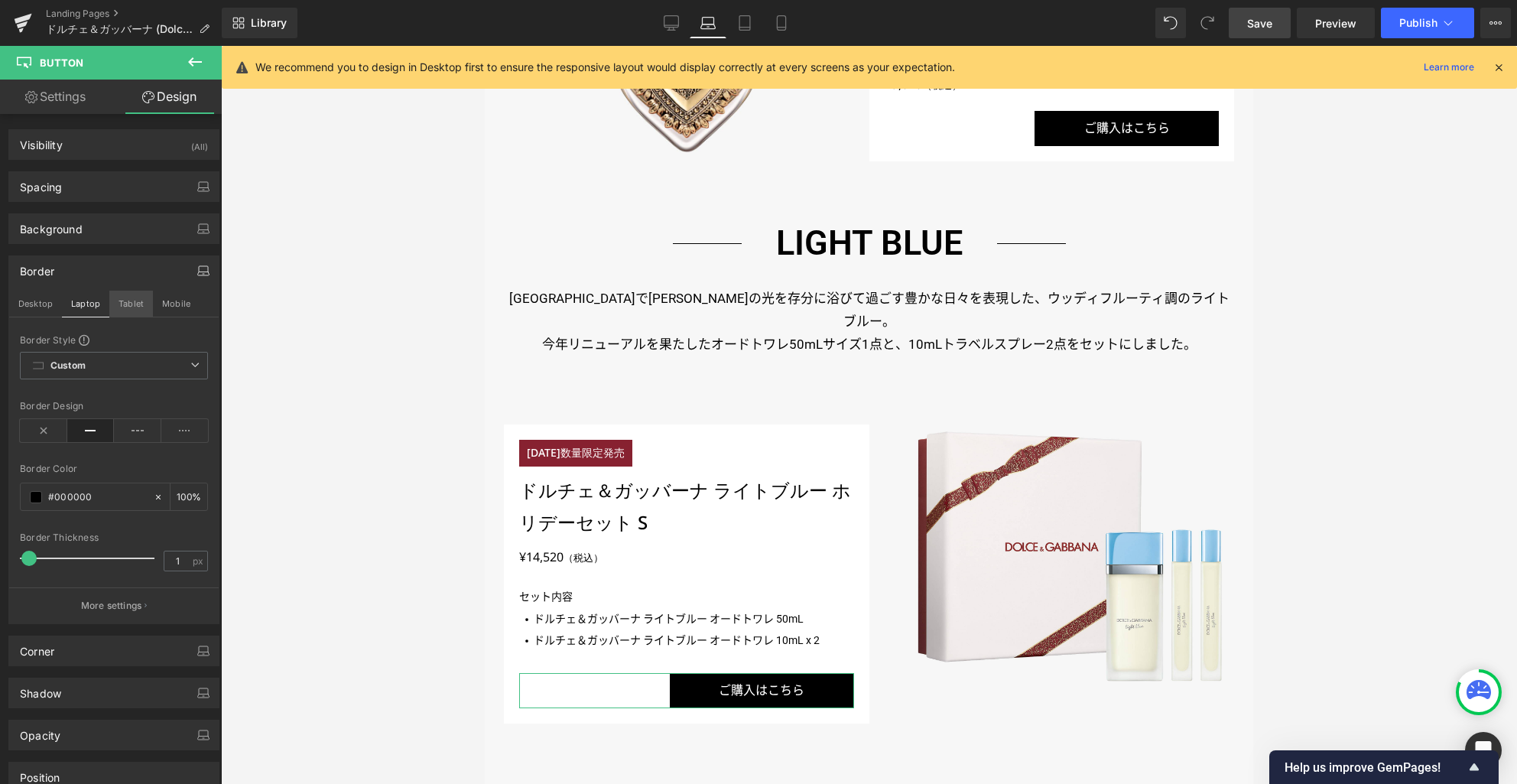
click at [124, 306] on button "Tablet" at bounding box center [130, 303] width 43 height 26
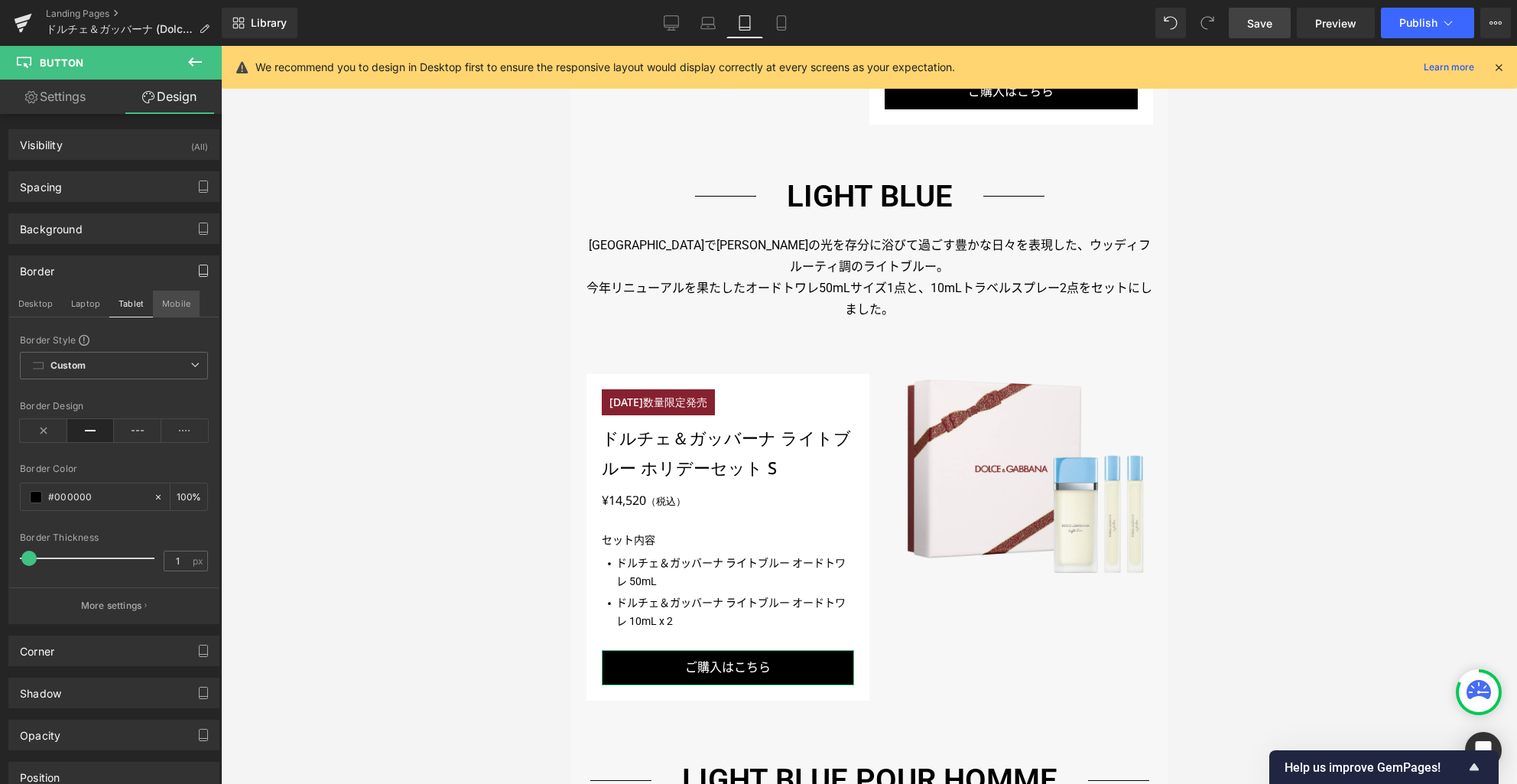
click at [184, 309] on button "Mobile" at bounding box center [175, 303] width 47 height 26
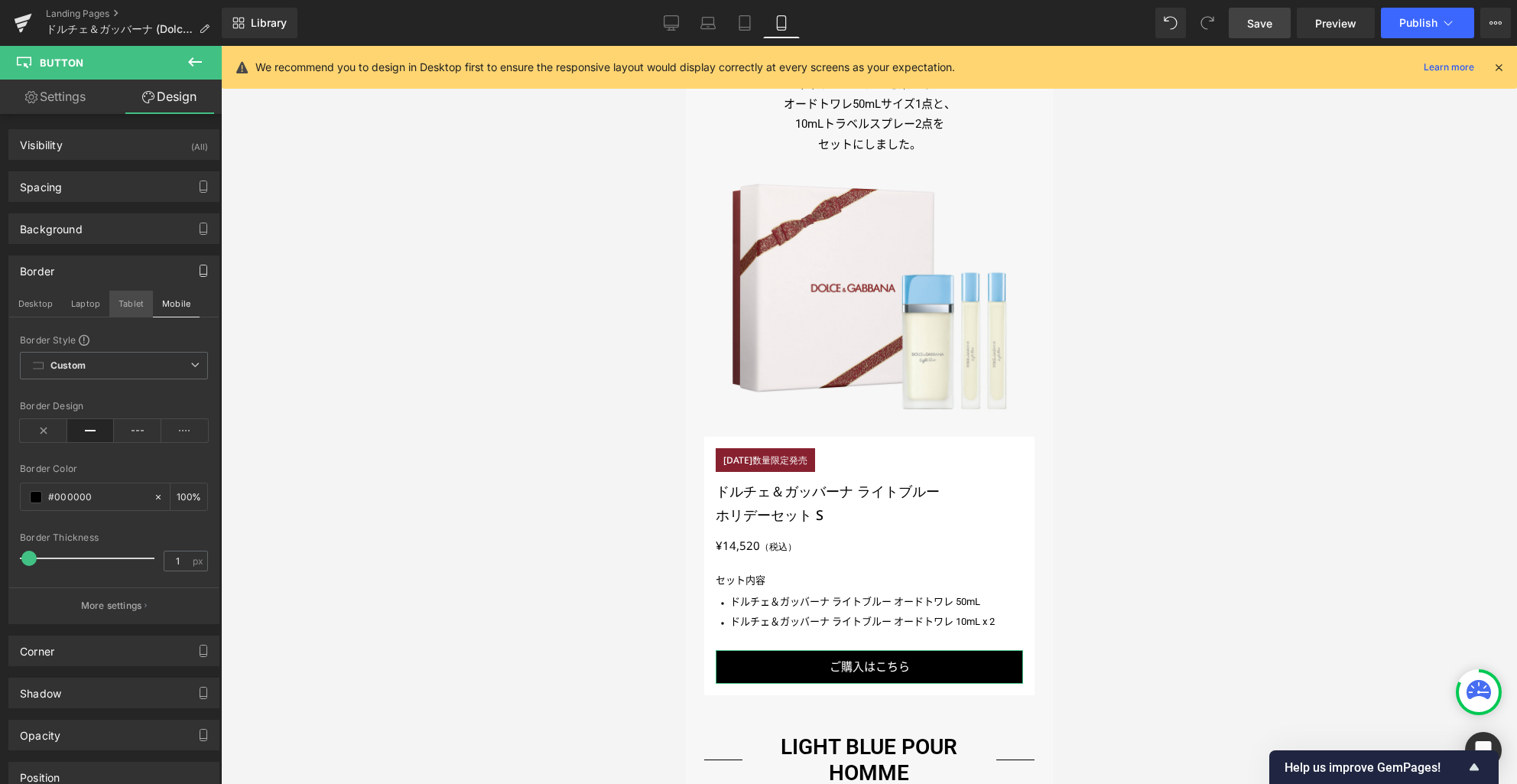
scroll to position [1430, 0]
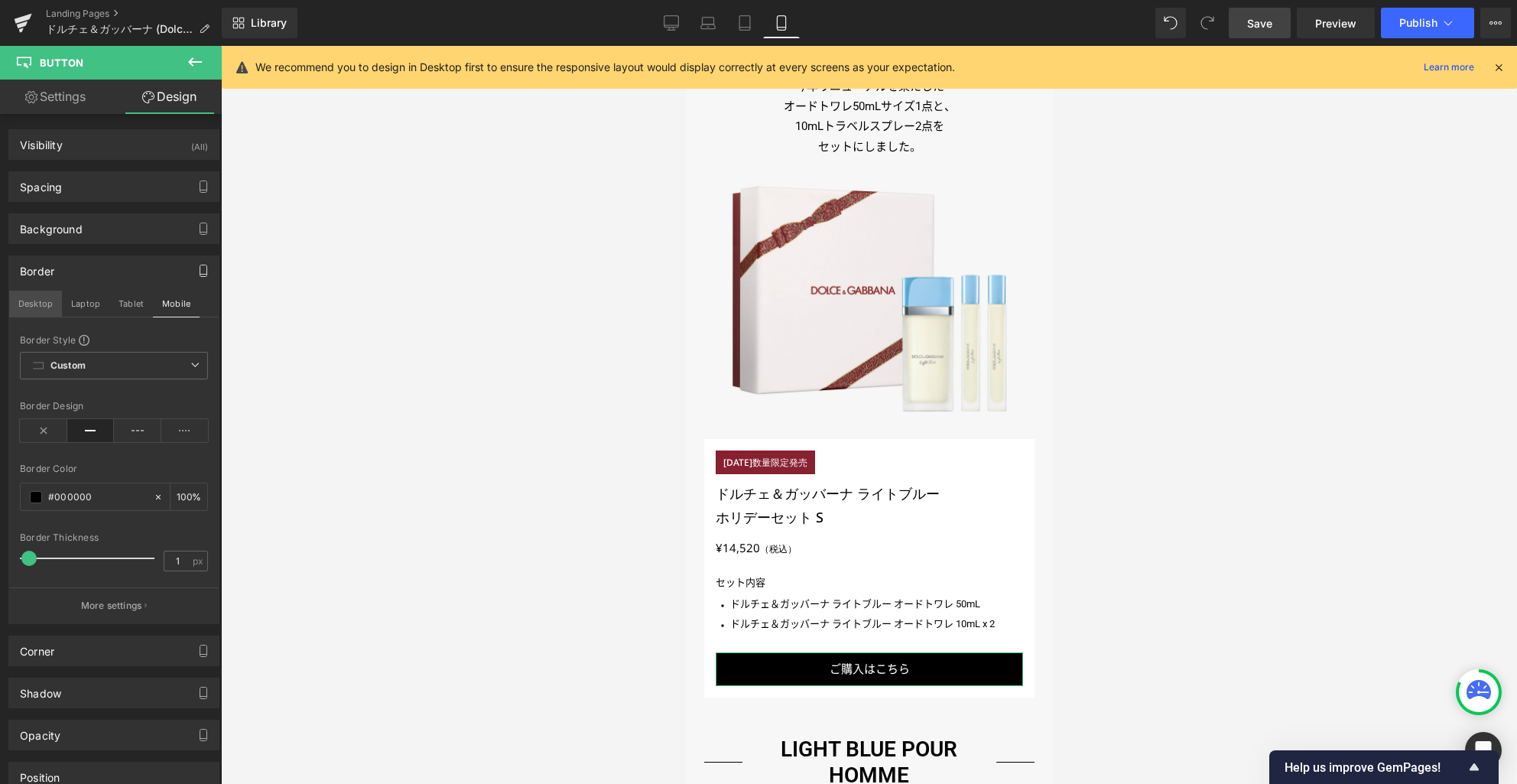
click at [48, 304] on button "Desktop" at bounding box center [36, 303] width 53 height 26
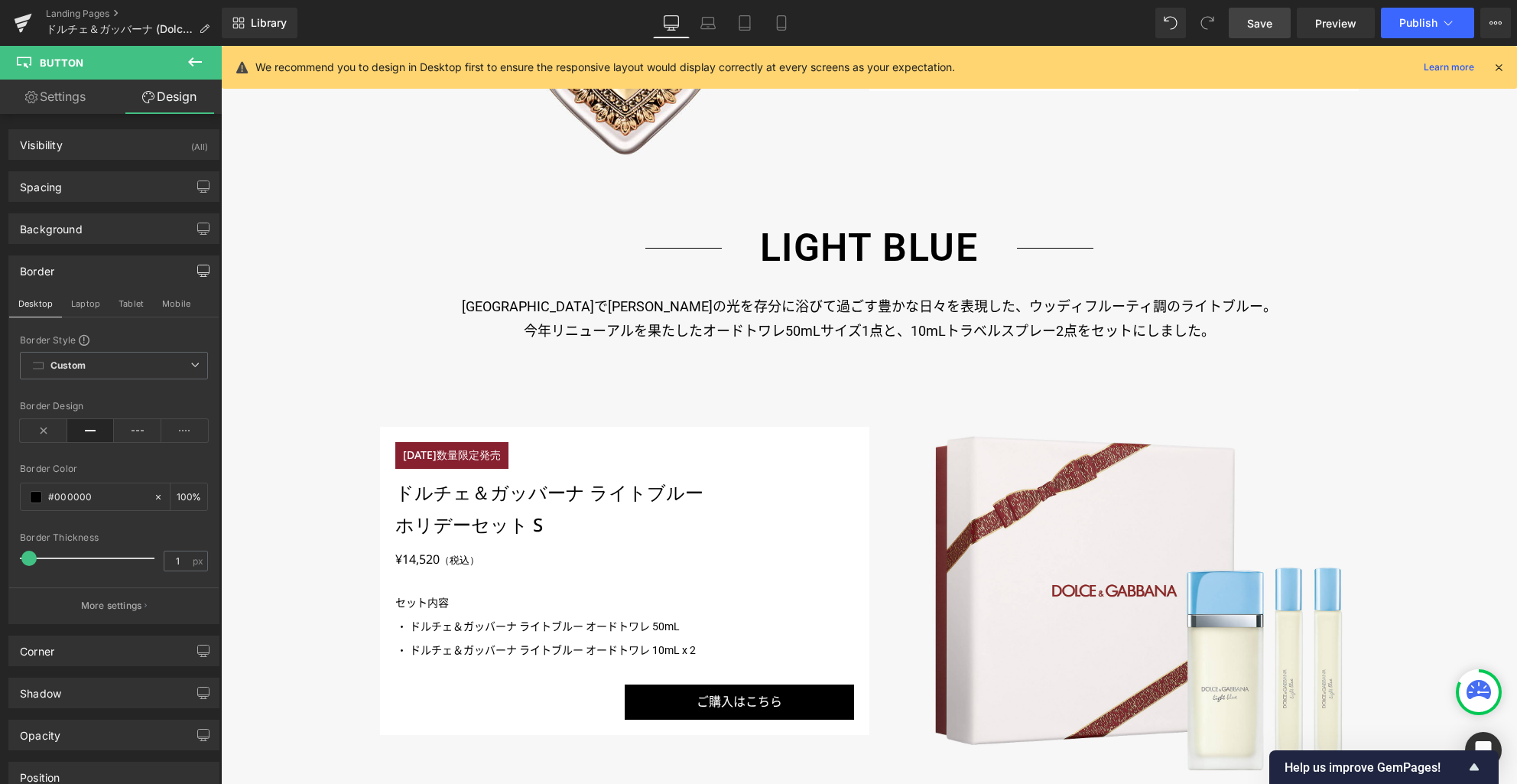
click at [1260, 27] on span "Save" at bounding box center [1260, 23] width 25 height 16
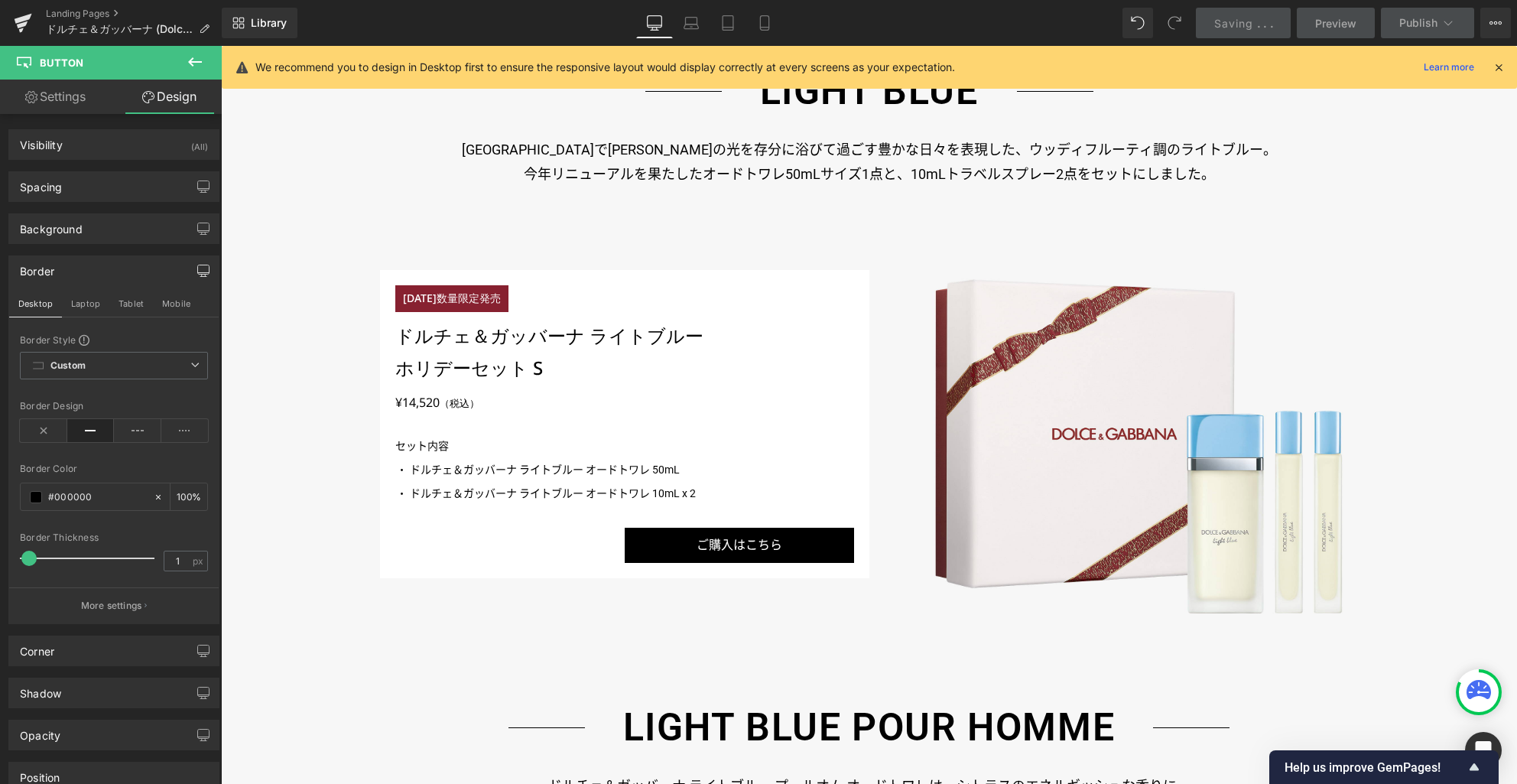
scroll to position [1941, 0]
